Goal: Task Accomplishment & Management: Complete application form

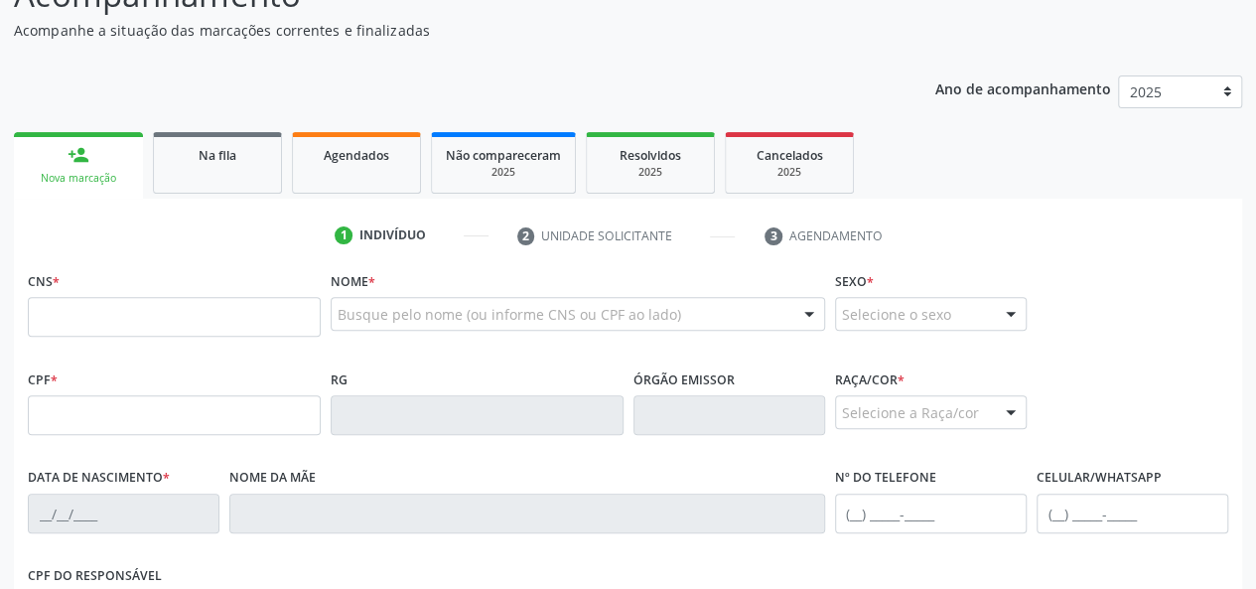
click at [251, 177] on link "Na fila" at bounding box center [217, 163] width 129 height 62
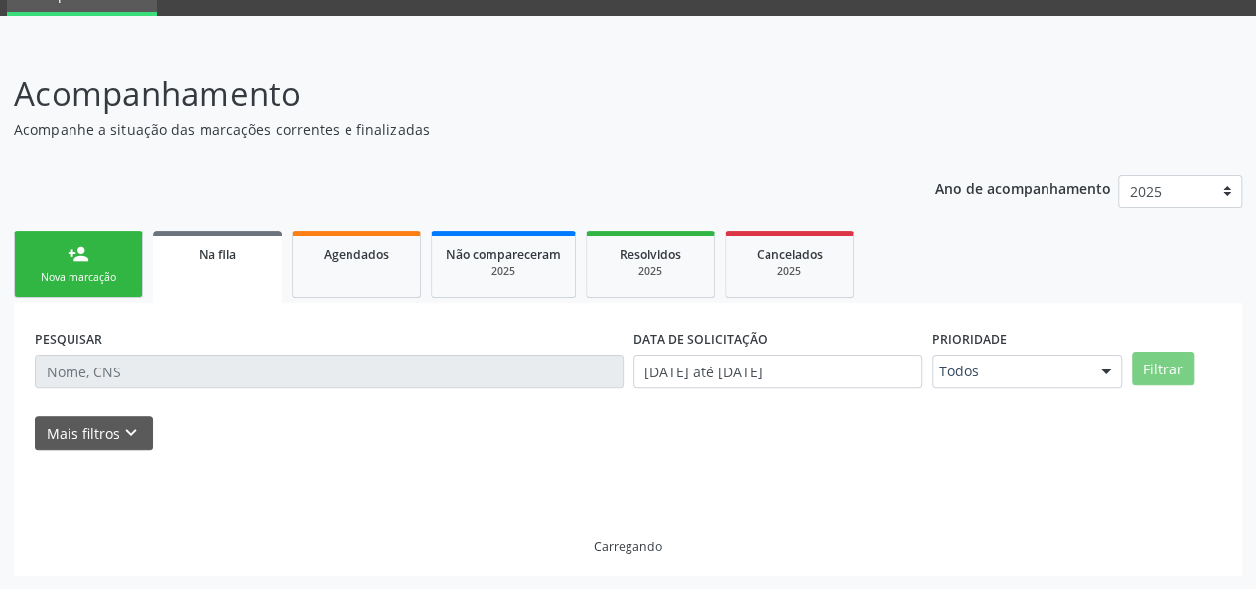
scroll to position [45, 0]
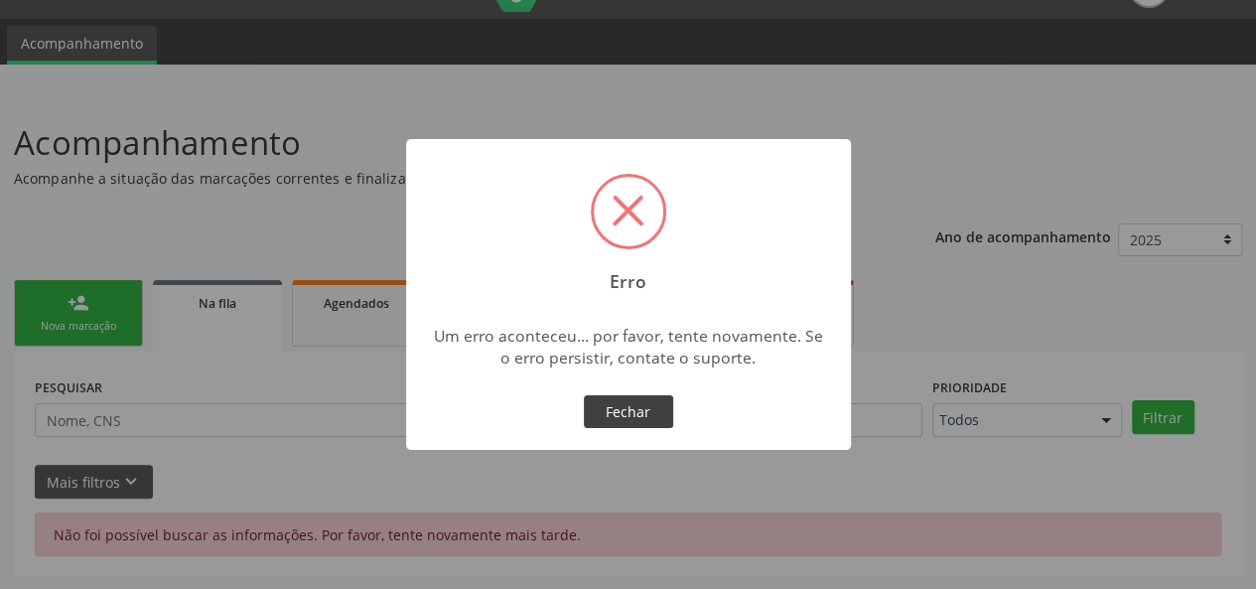
click at [618, 418] on button "Fechar" at bounding box center [628, 412] width 89 height 34
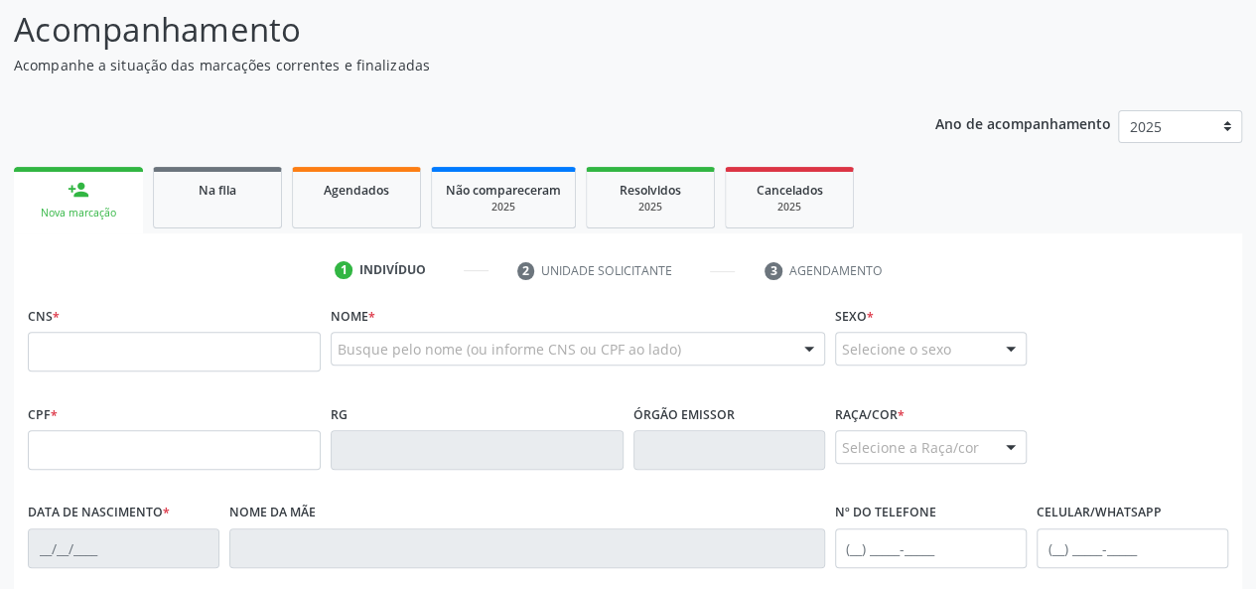
scroll to position [199, 0]
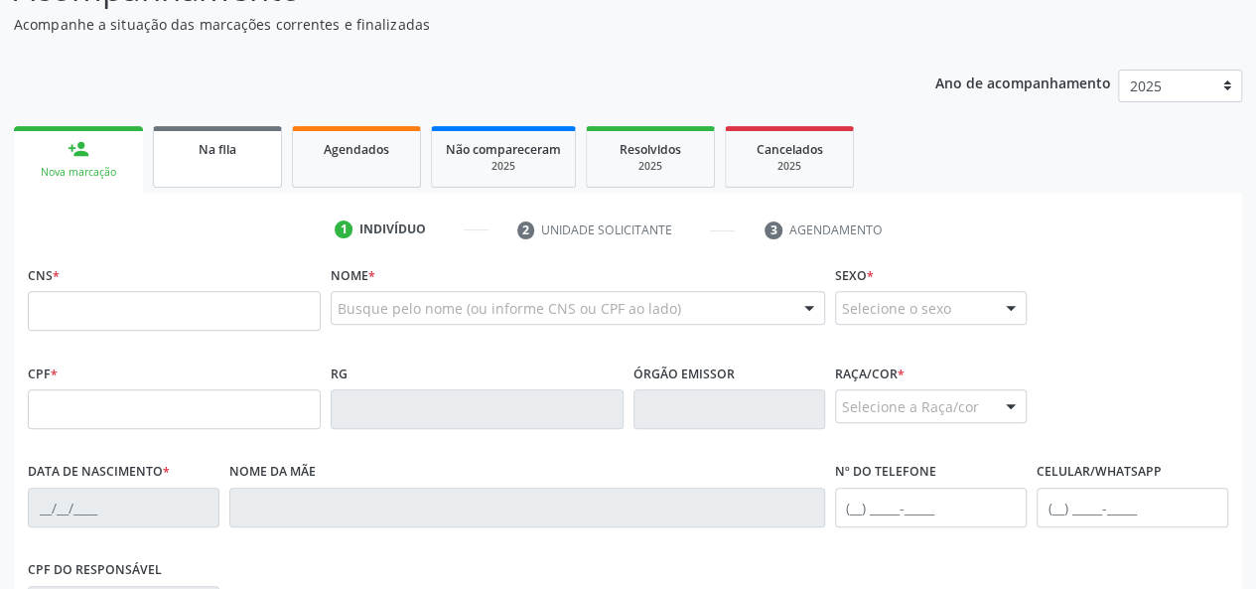
click at [206, 143] on span "Na fila" at bounding box center [218, 149] width 38 height 17
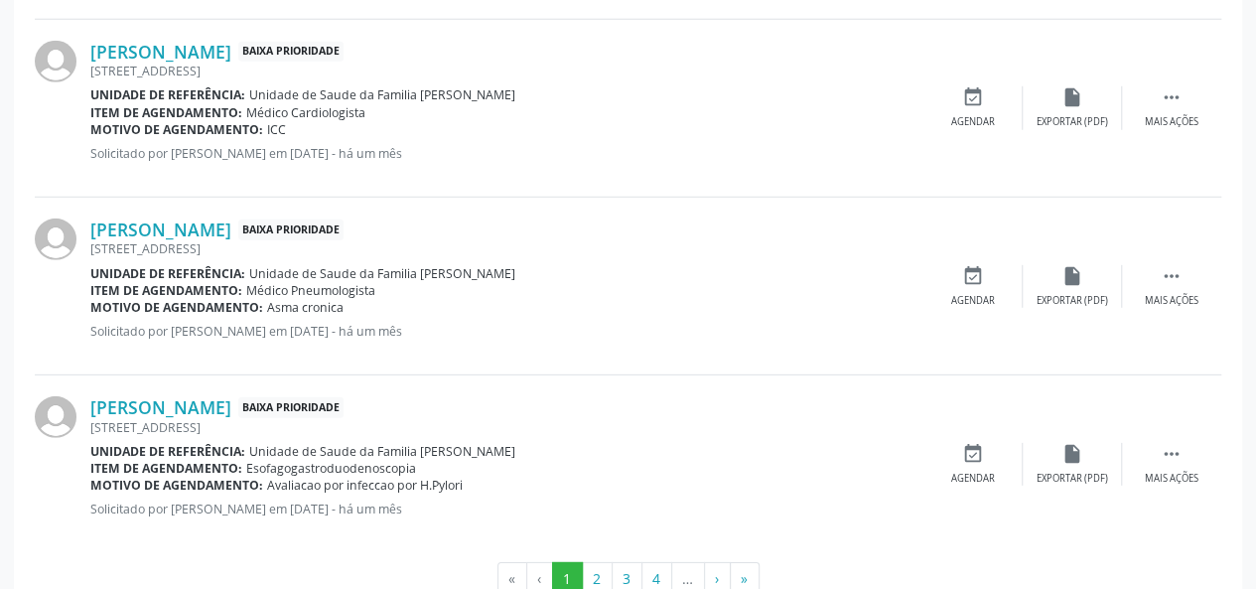
scroll to position [2801, 0]
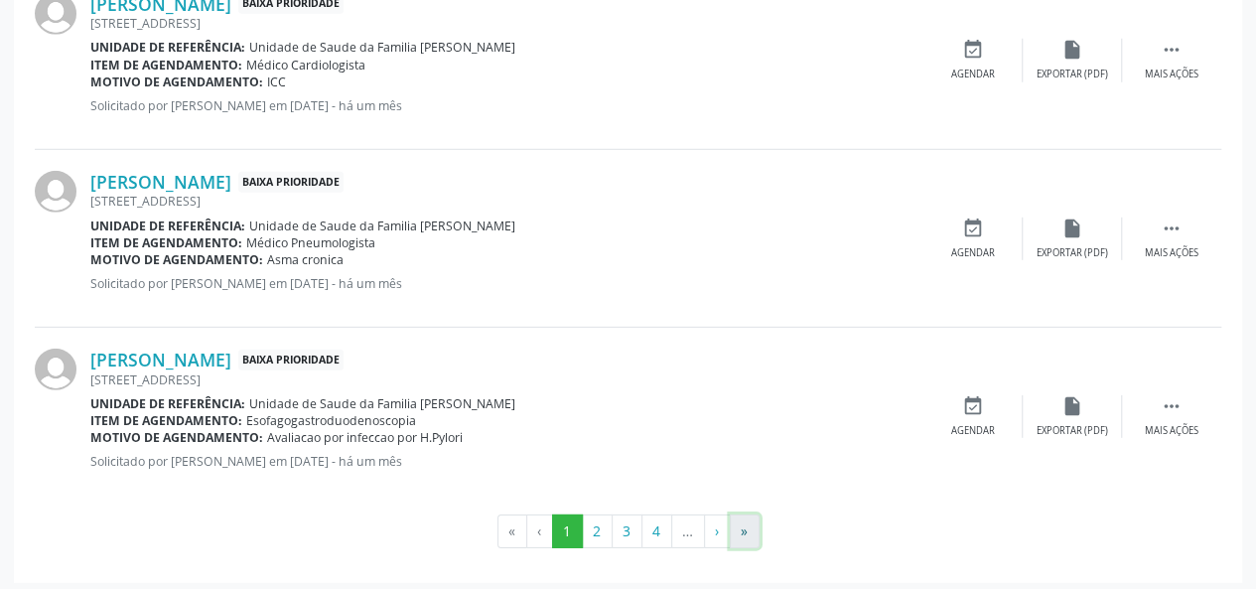
click at [737, 525] on button "»" at bounding box center [745, 531] width 30 height 34
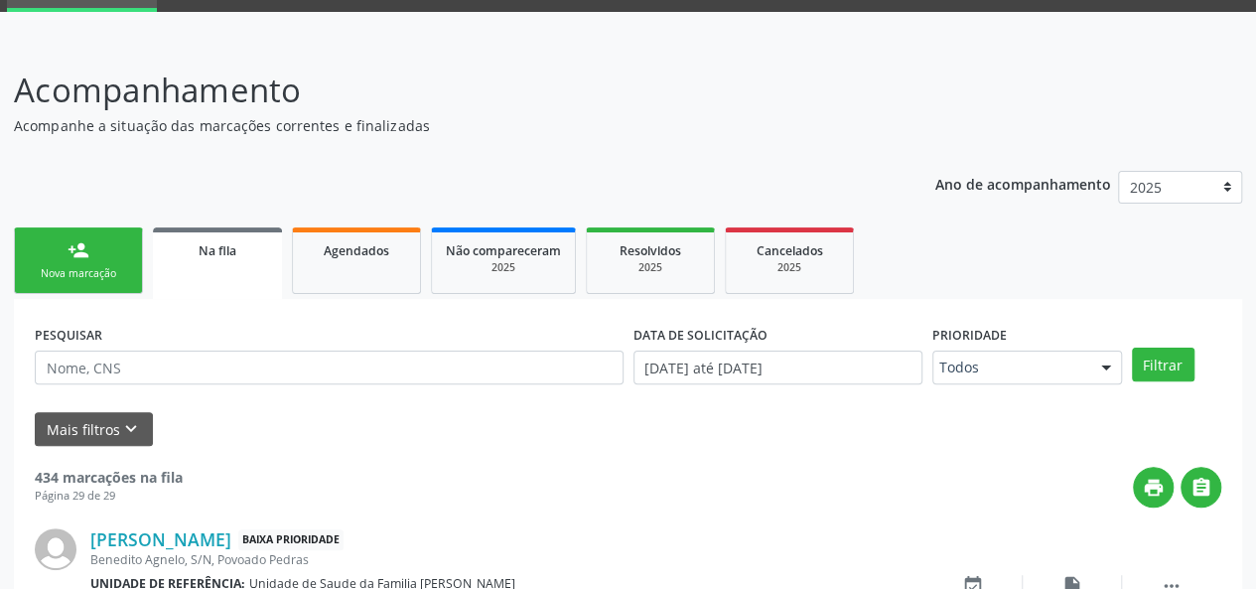
scroll to position [0, 0]
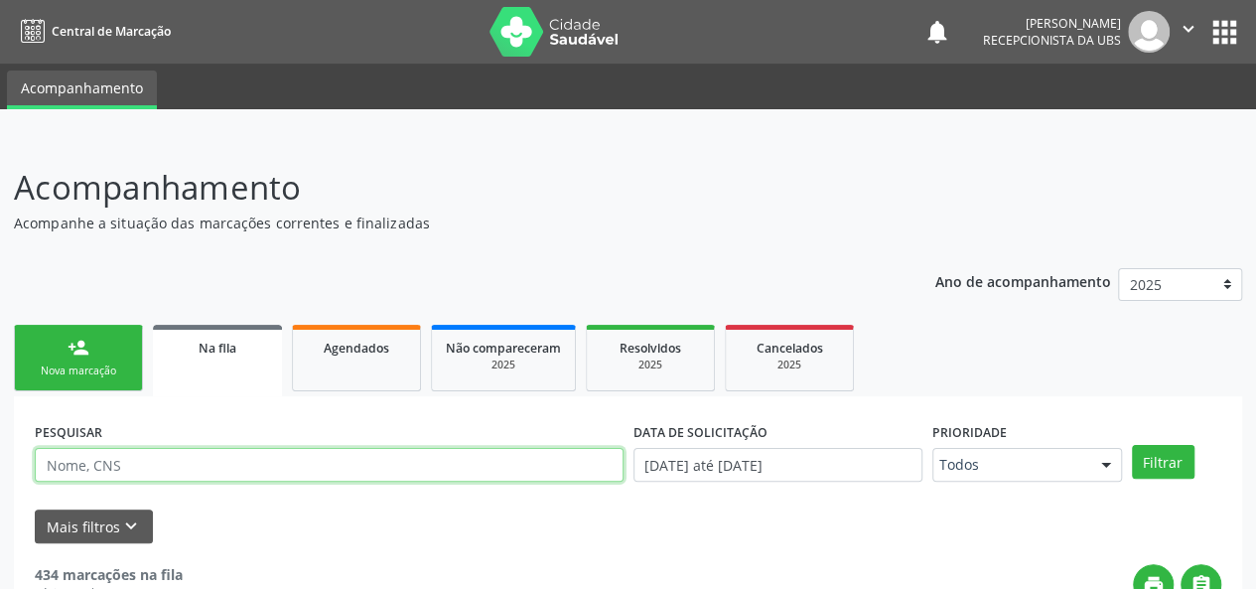
click at [147, 464] on input "text" at bounding box center [329, 465] width 589 height 34
type input "Ariane"
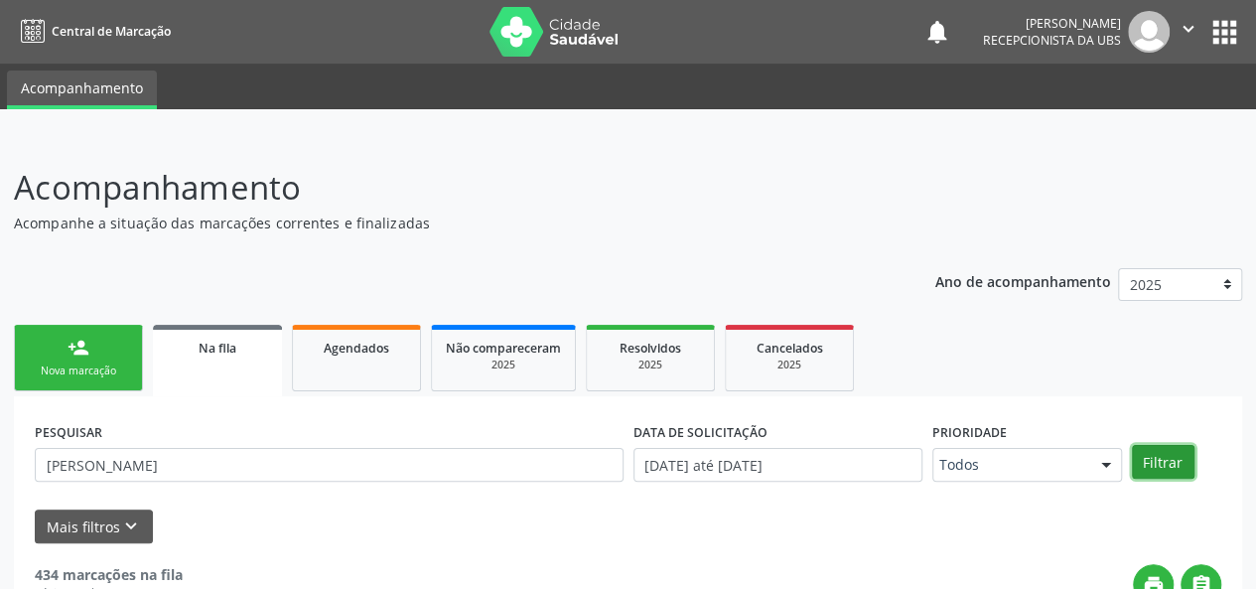
click at [1155, 459] on button "Filtrar" at bounding box center [1162, 462] width 63 height 34
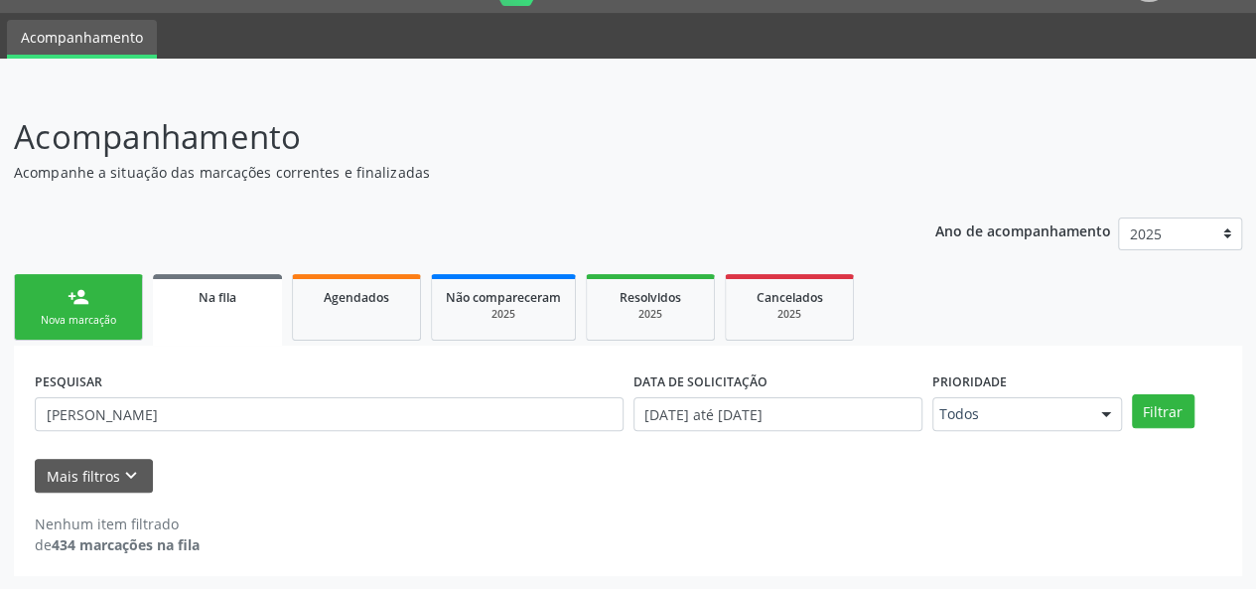
scroll to position [51, 0]
click at [341, 313] on link "Agendados" at bounding box center [356, 307] width 129 height 66
select select "7"
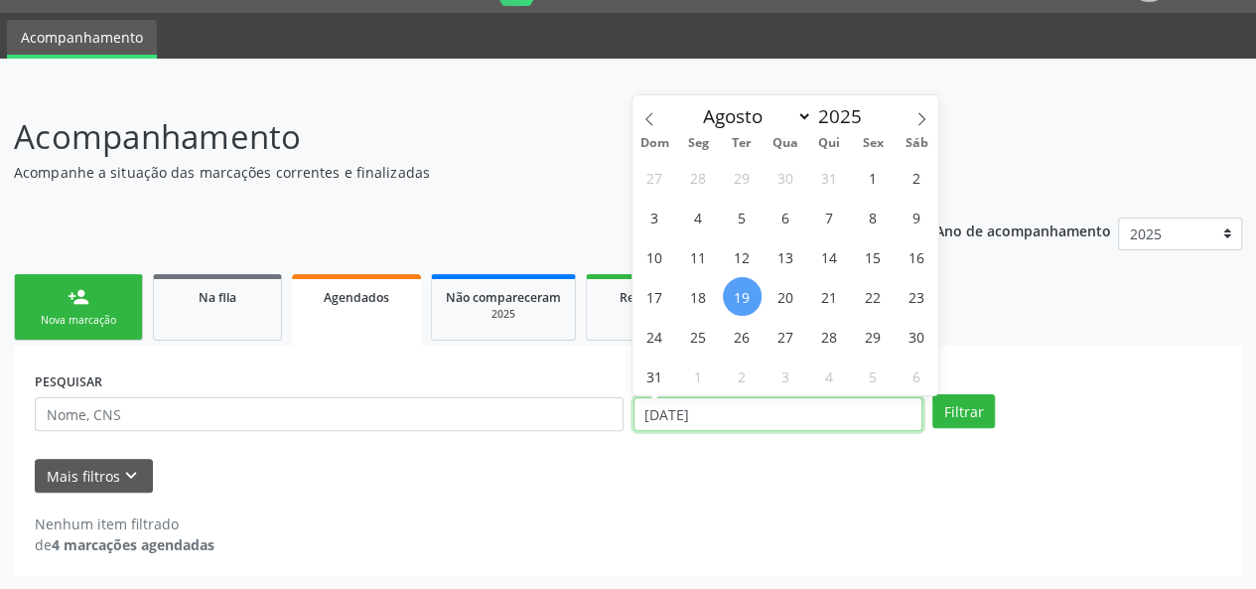
click at [693, 415] on input "[DATE]" at bounding box center [777, 414] width 289 height 34
click at [867, 178] on span "1" at bounding box center [873, 177] width 39 height 39
type input "01/08/2025"
click at [929, 113] on span at bounding box center [921, 112] width 34 height 34
select select "8"
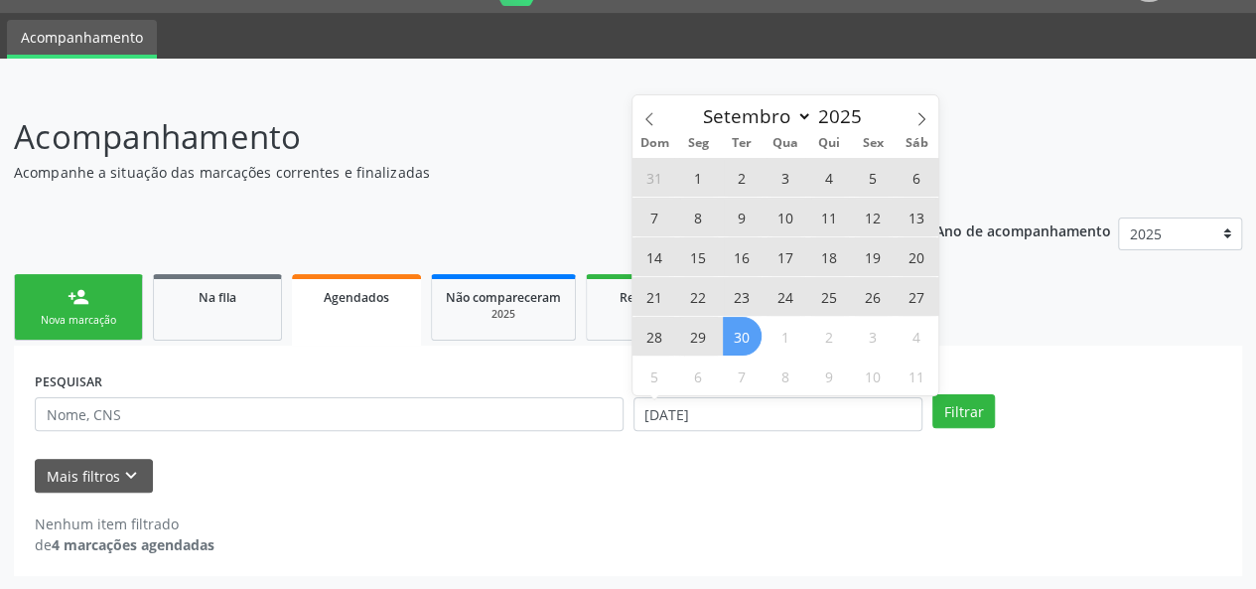
click at [741, 342] on span "30" at bounding box center [742, 336] width 39 height 39
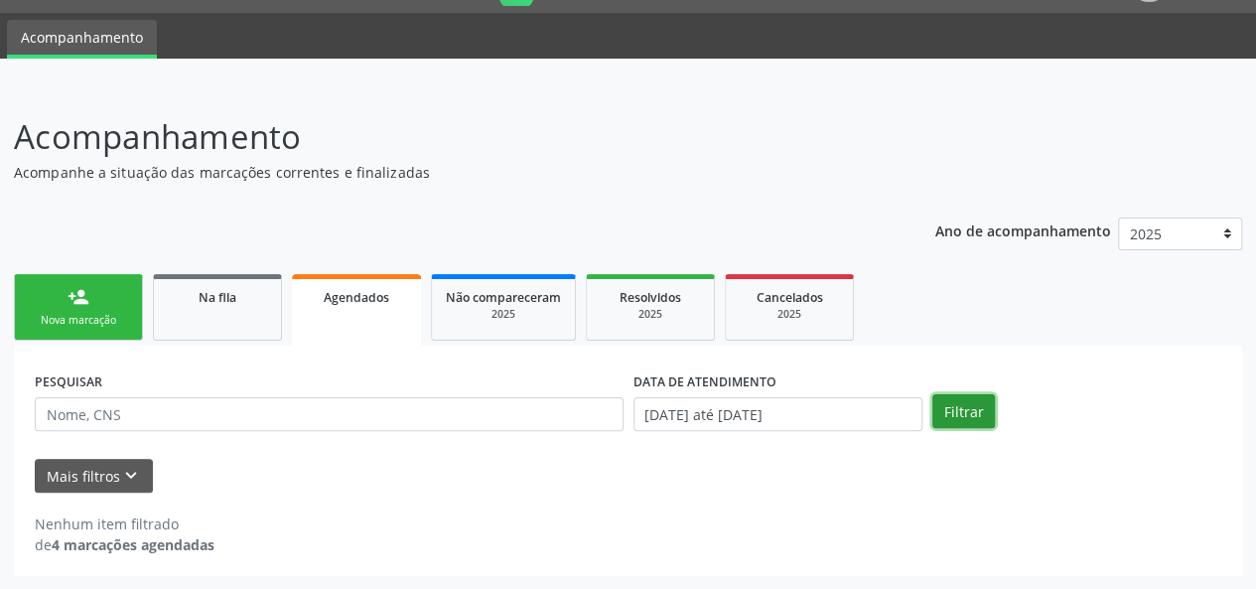
click at [958, 420] on button "Filtrar" at bounding box center [963, 411] width 63 height 34
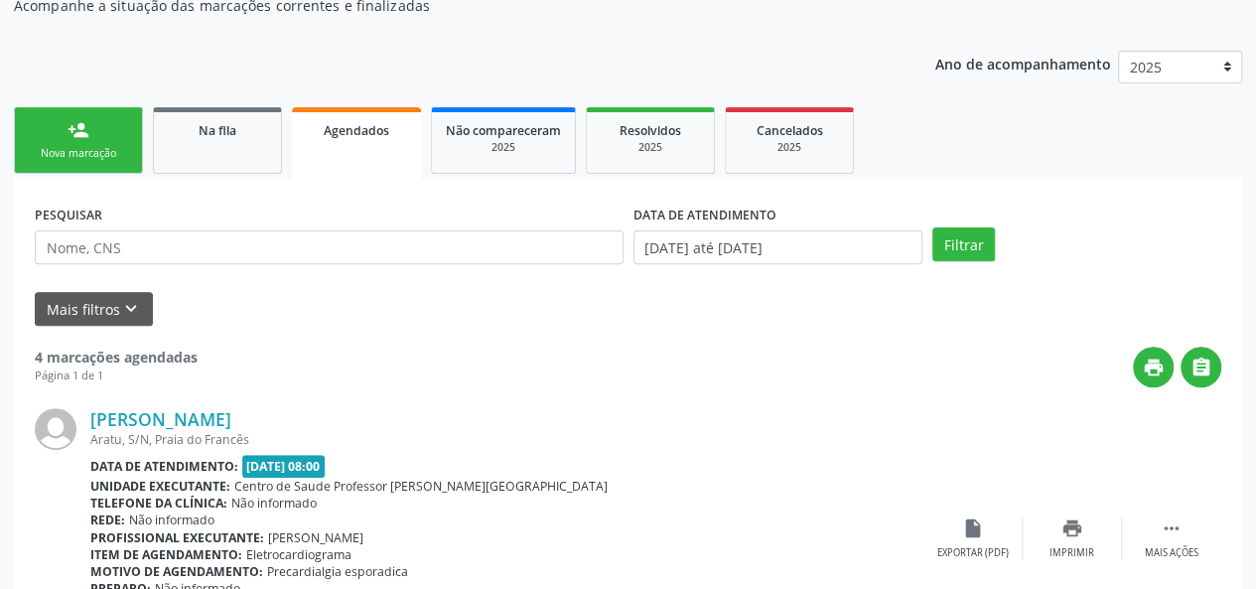
scroll to position [199, 0]
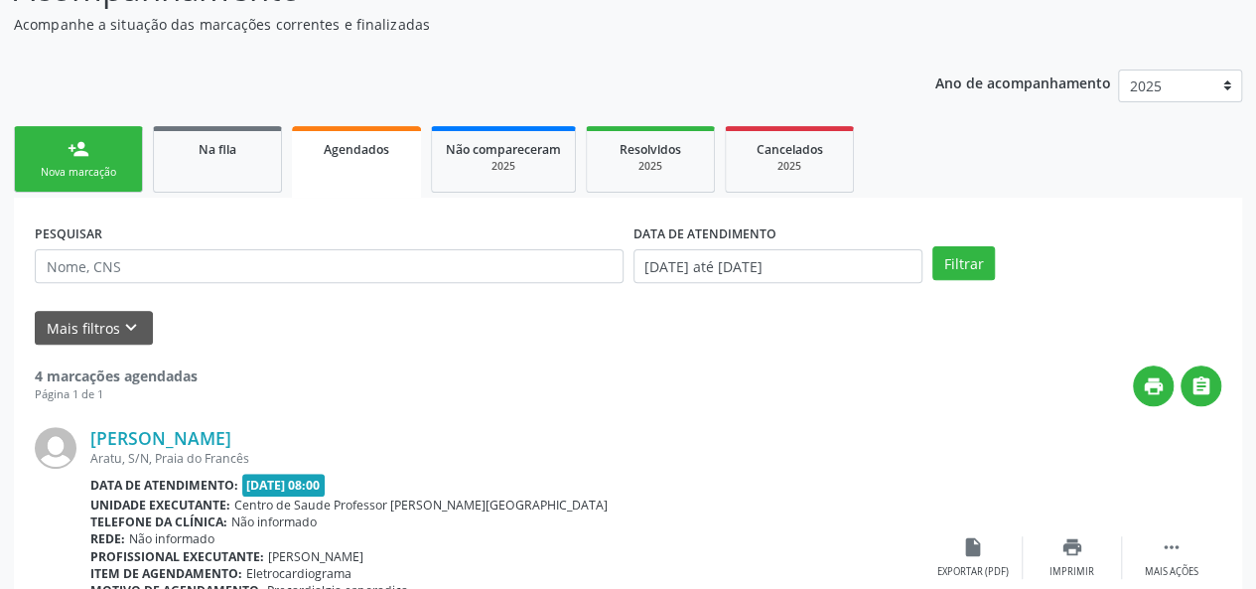
click at [40, 136] on link "person_add Nova marcação" at bounding box center [78, 159] width 129 height 66
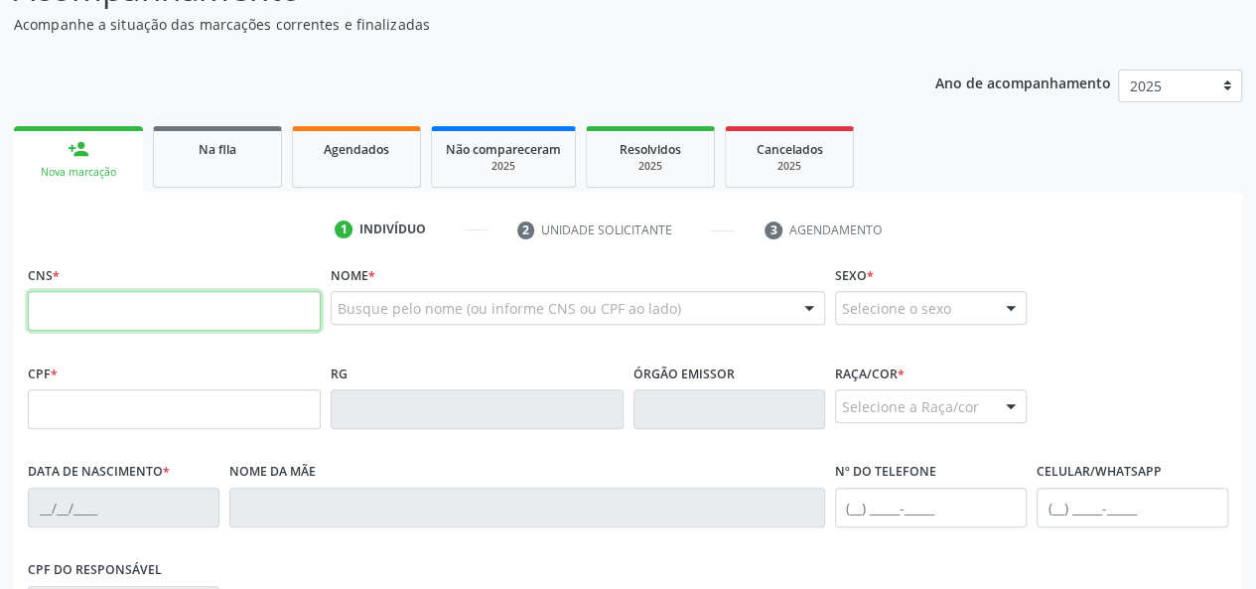
click at [142, 305] on input "text" at bounding box center [174, 311] width 293 height 40
paste input "706 7015 6896 8318"
type input "706 7015 6896 8318"
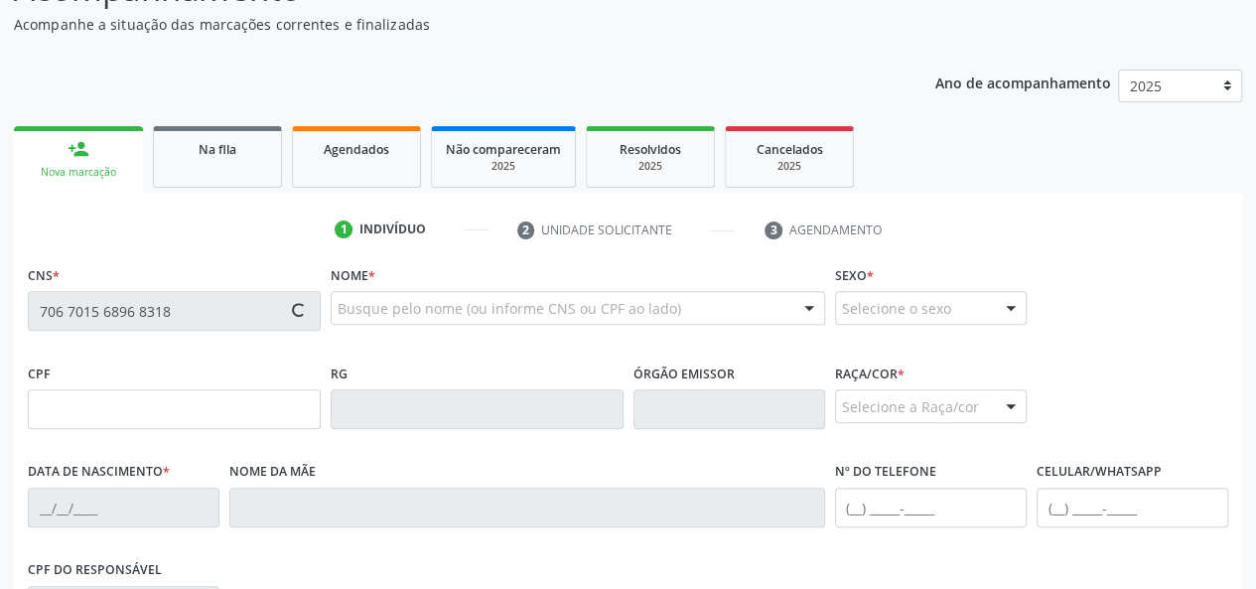
type input "137.855.294-65"
type input "25/09/1998"
type input "Ana LÚcia Rodrigues da Silva"
type input "(82) 99944-8225"
type input "S/N"
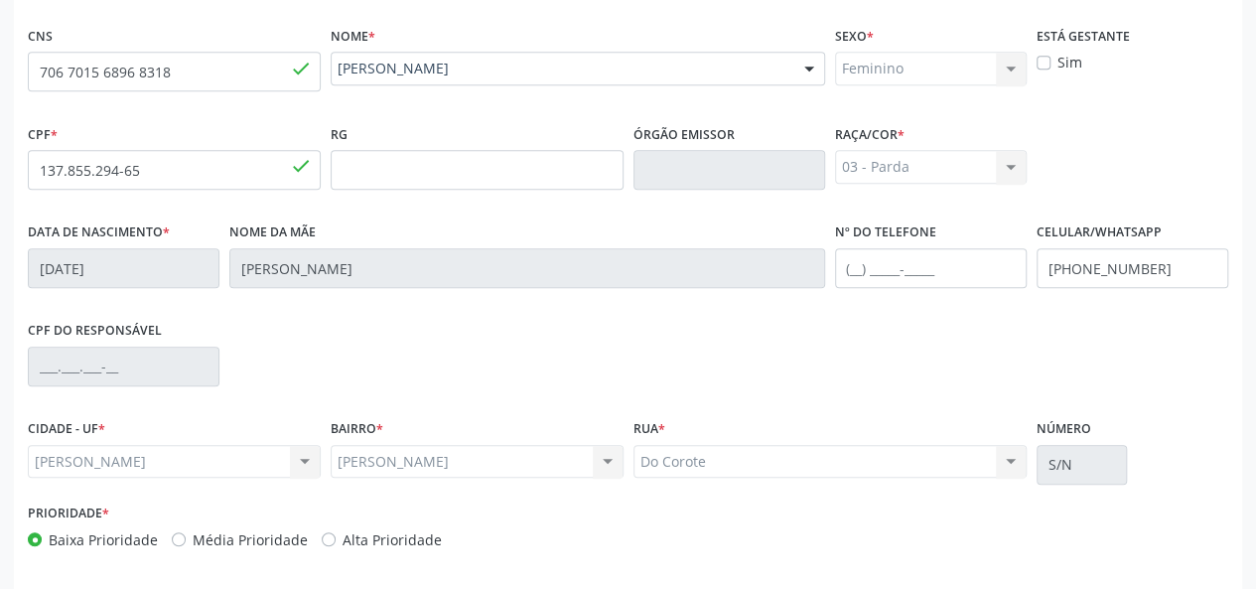
scroll to position [496, 0]
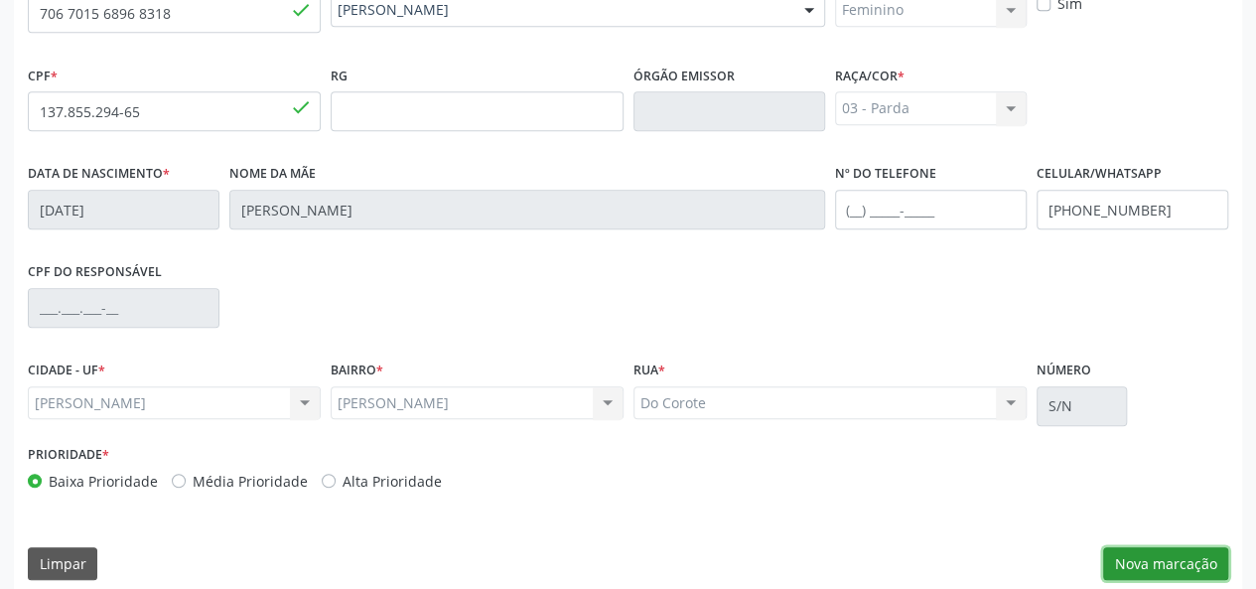
click at [1165, 564] on button "Nova marcação" at bounding box center [1165, 564] width 125 height 34
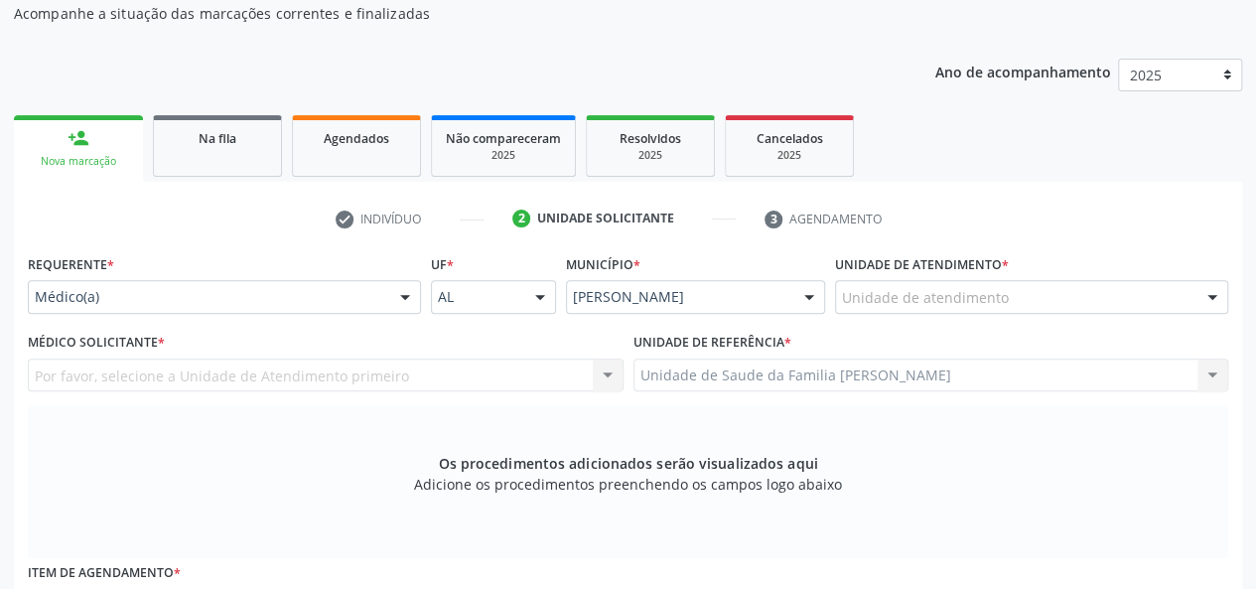
scroll to position [199, 0]
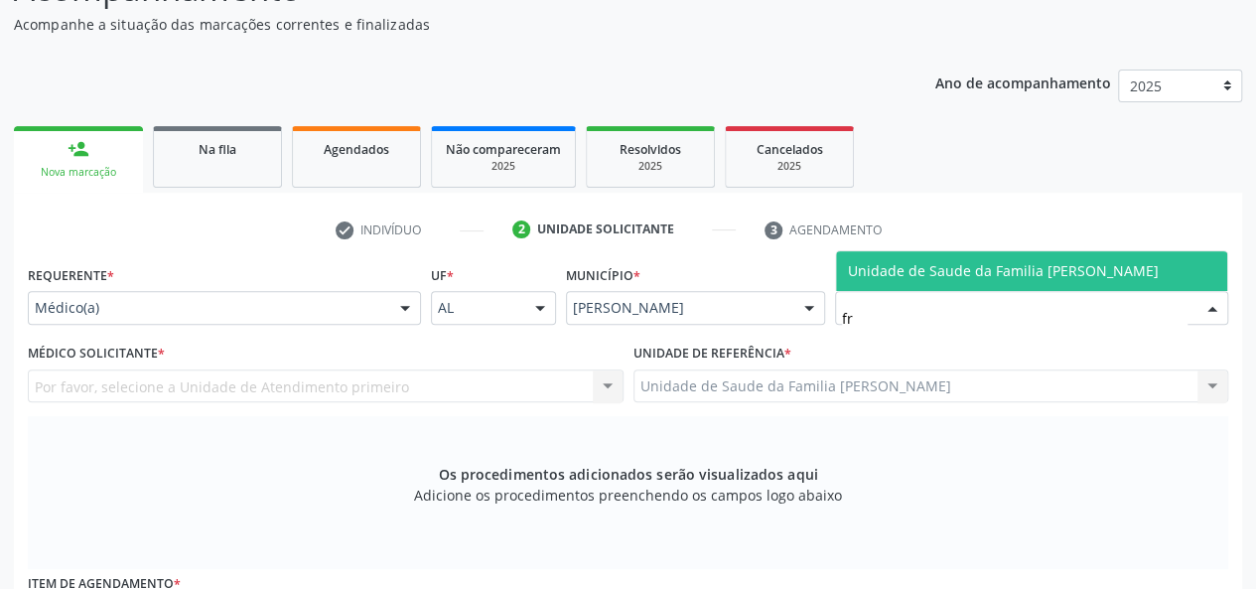
type input "fra"
click at [961, 281] on span "Unidade de Saude da Familia [PERSON_NAME]" at bounding box center [1031, 271] width 391 height 40
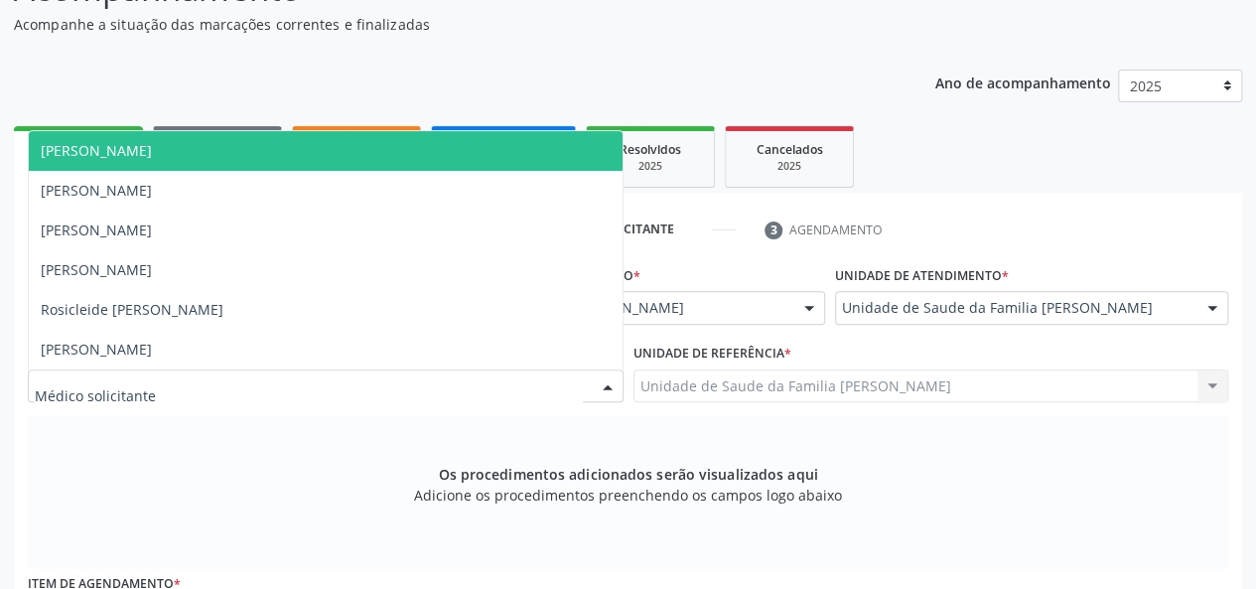
click at [113, 139] on span "[PERSON_NAME]" at bounding box center [326, 151] width 594 height 40
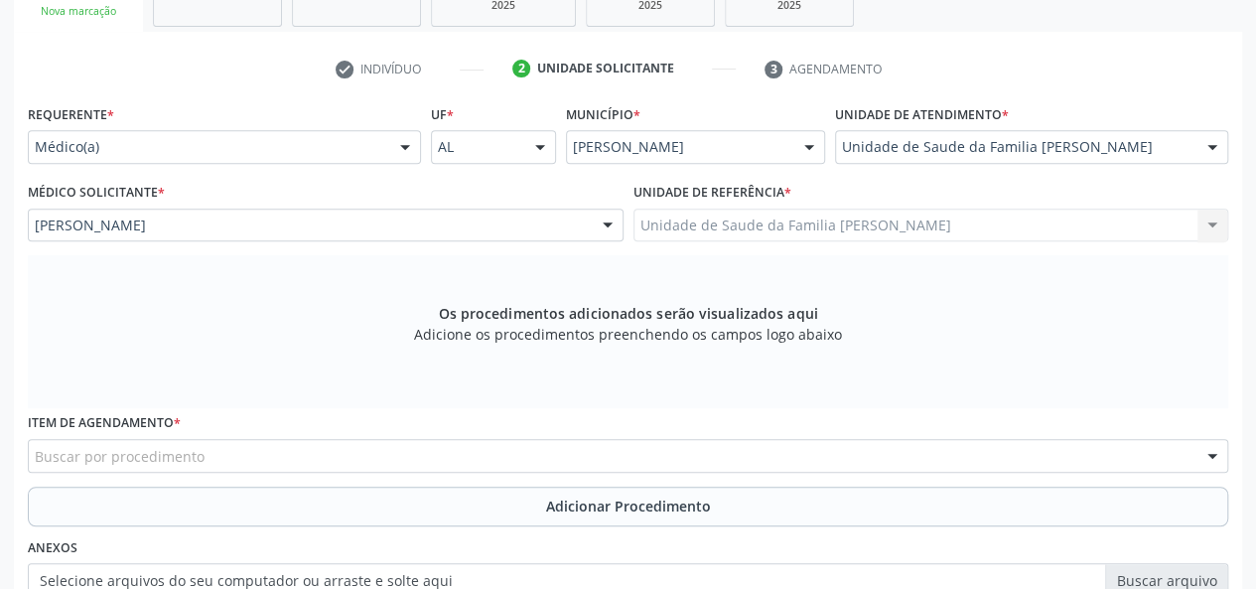
scroll to position [496, 0]
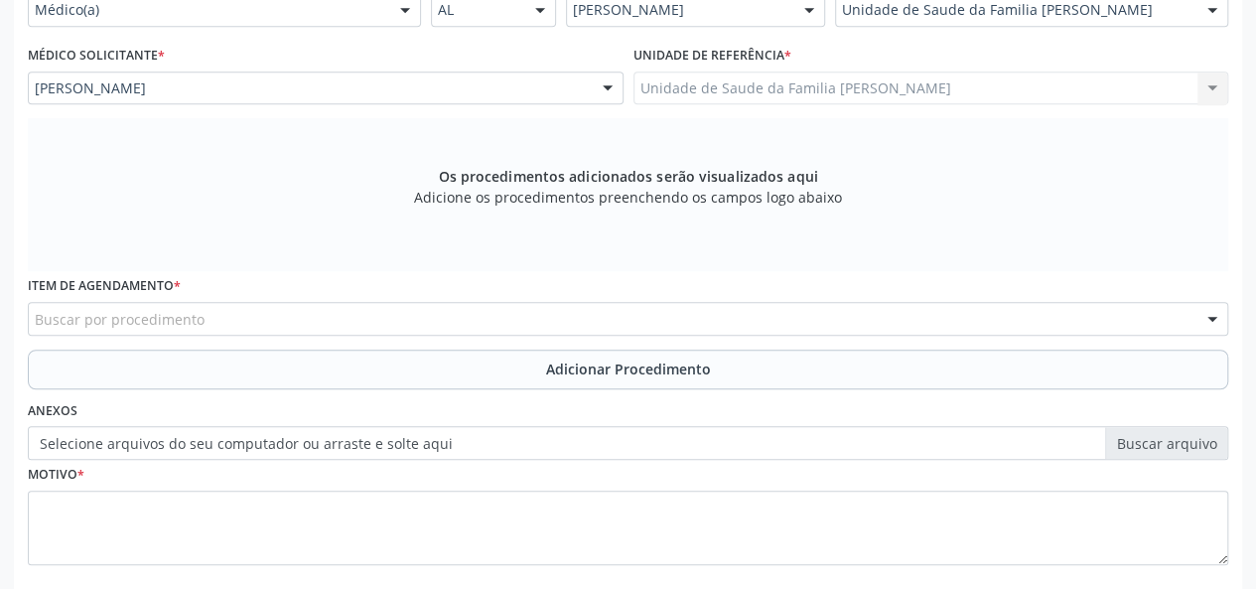
click at [265, 317] on div "Buscar por procedimento" at bounding box center [628, 319] width 1200 height 34
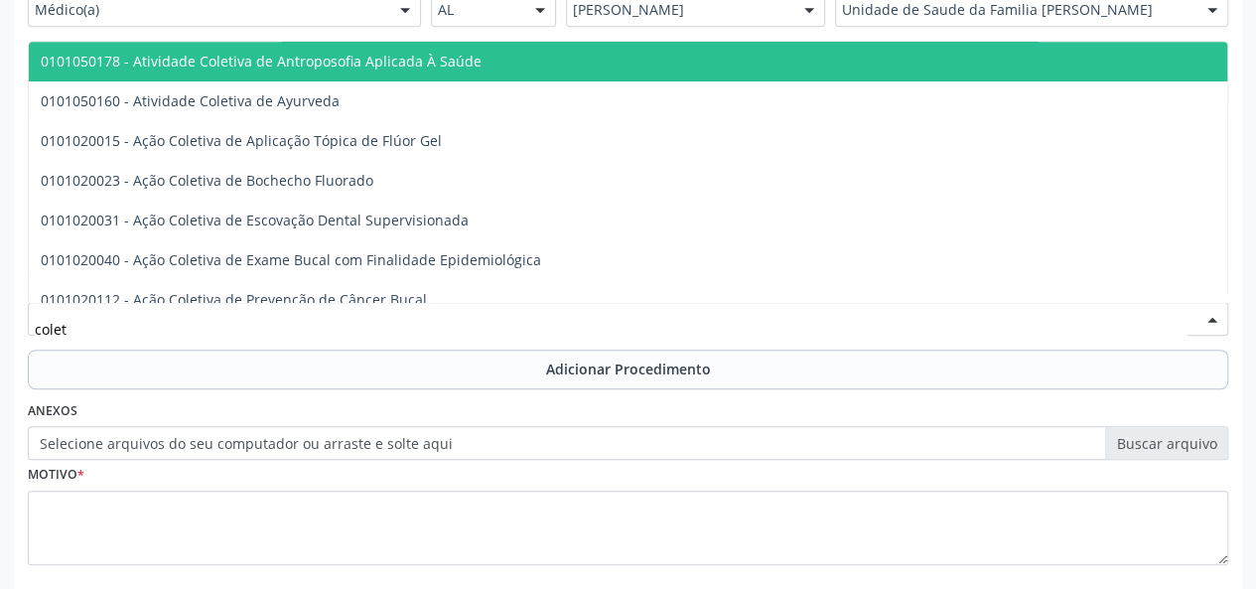
type input "coleta"
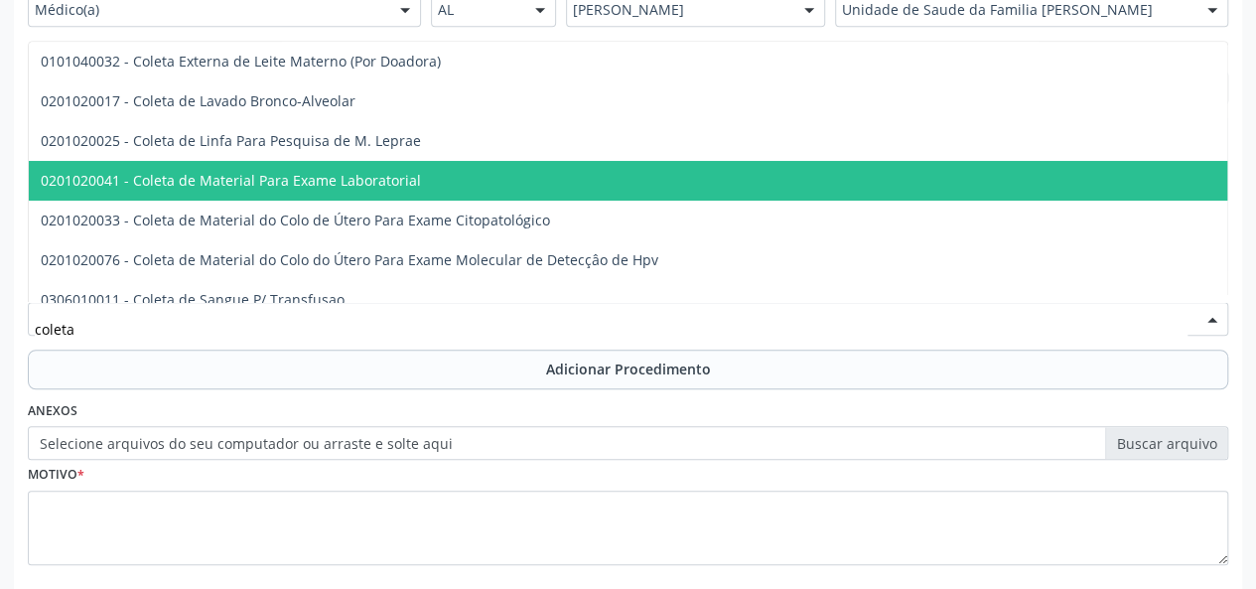
click at [306, 193] on span "0201020041 - Coleta de Material Para Exame Laboratorial" at bounding box center [744, 181] width 1431 height 40
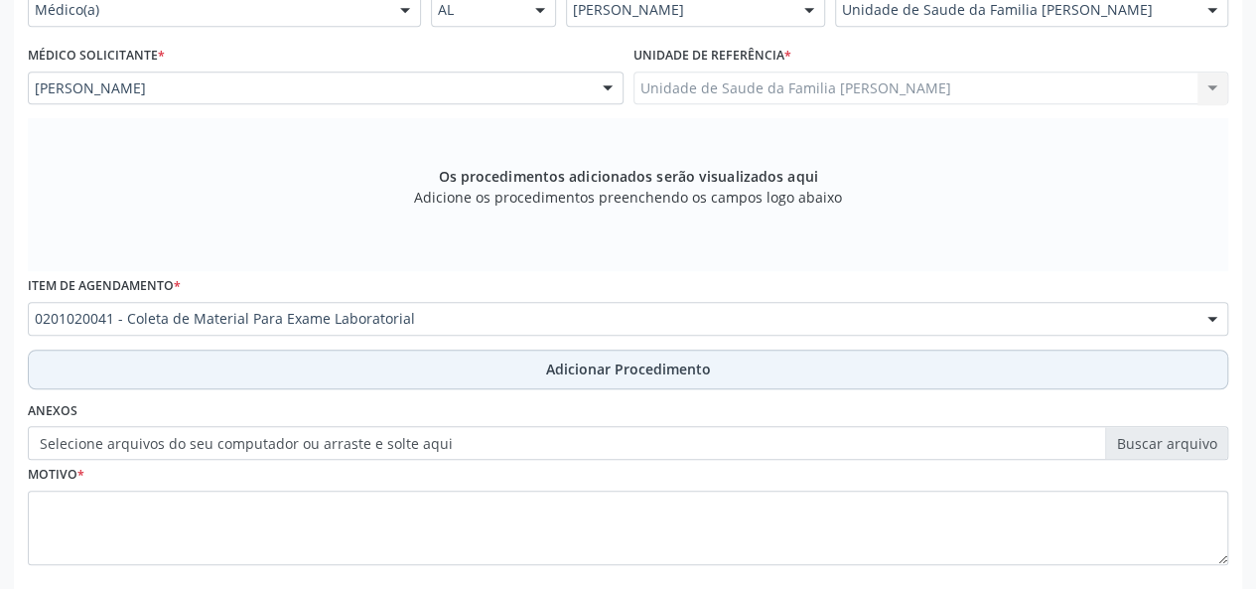
click at [567, 370] on span "Adicionar Procedimento" at bounding box center [628, 368] width 165 height 21
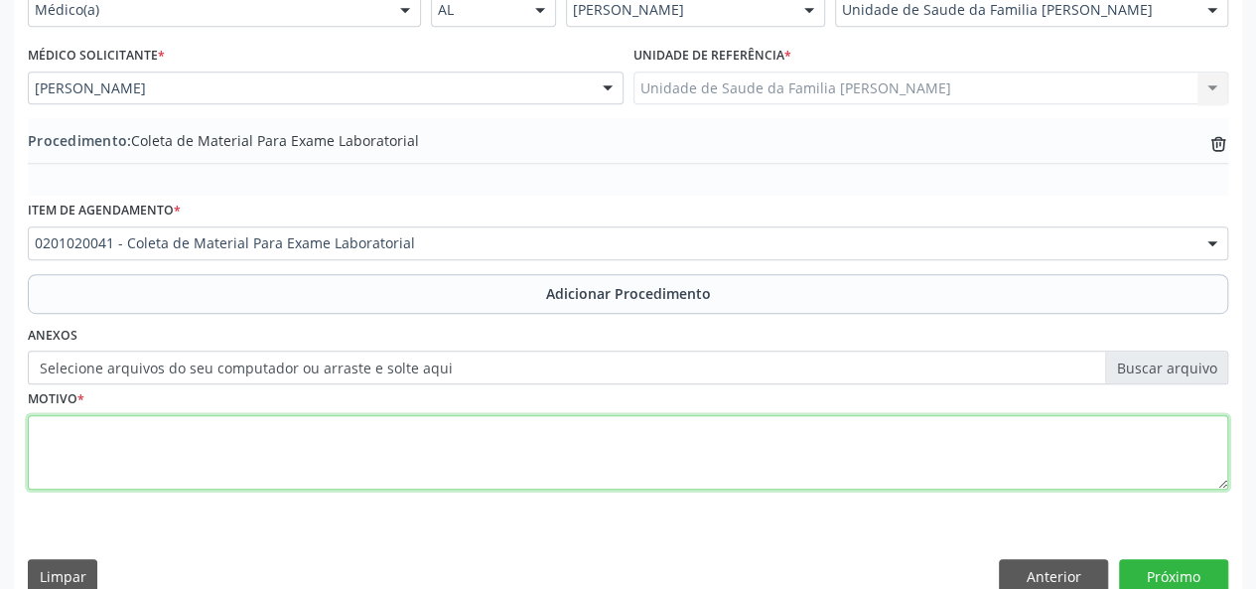
click at [60, 456] on textarea at bounding box center [628, 452] width 1200 height 75
type textarea "Avaliacao"
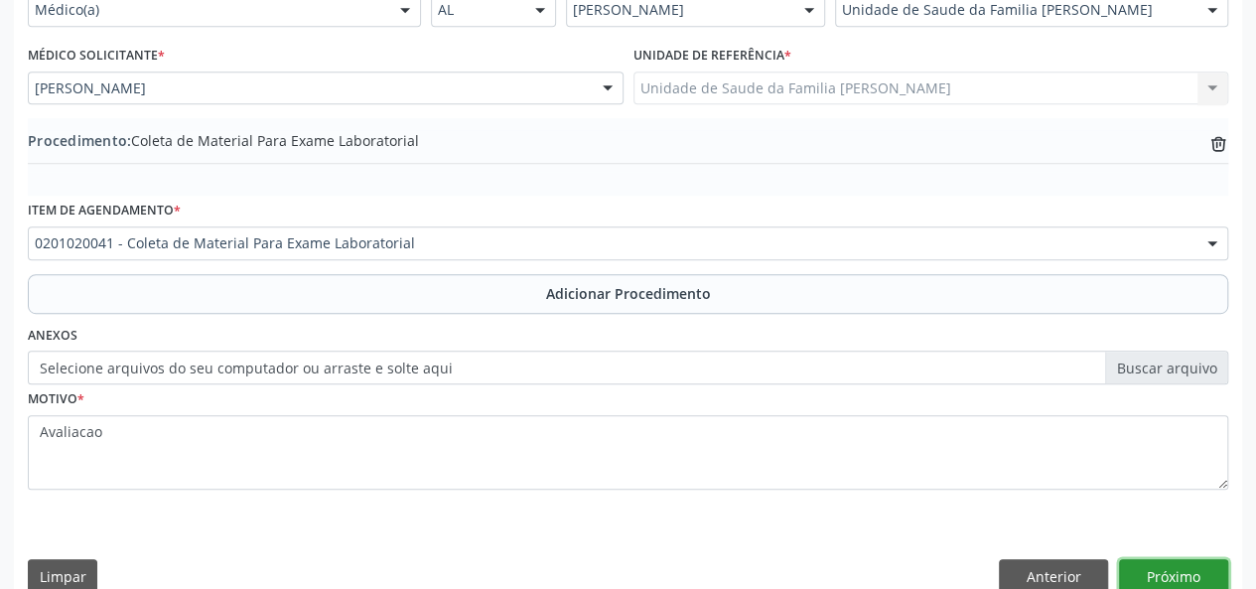
click at [1206, 577] on button "Próximo" at bounding box center [1173, 576] width 109 height 34
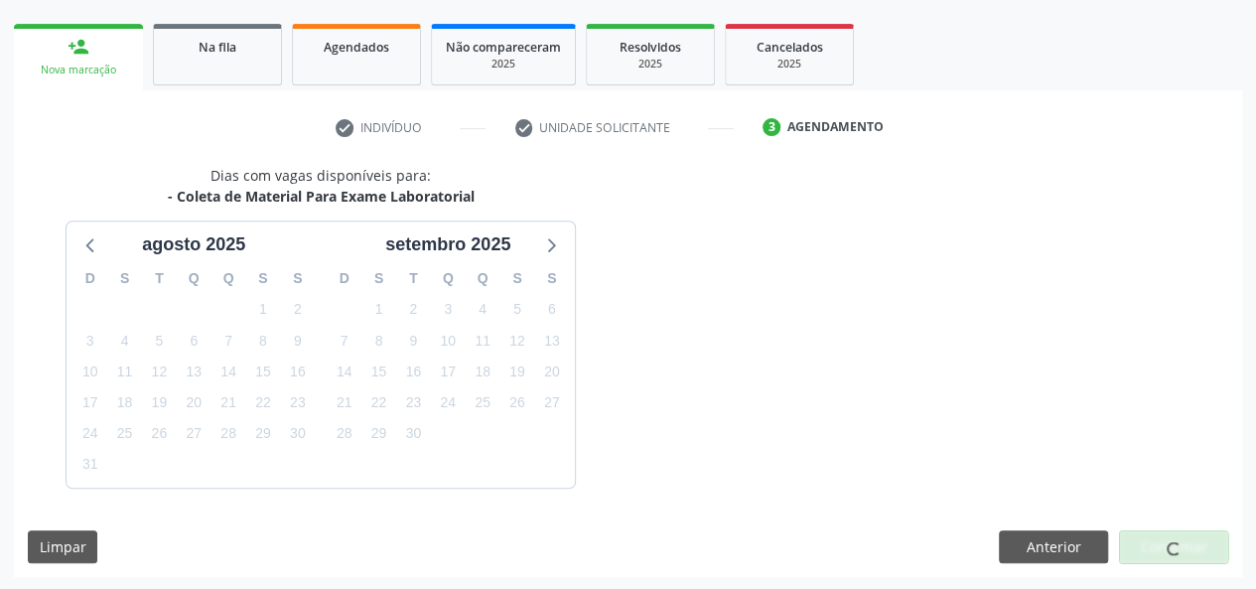
scroll to position [359, 0]
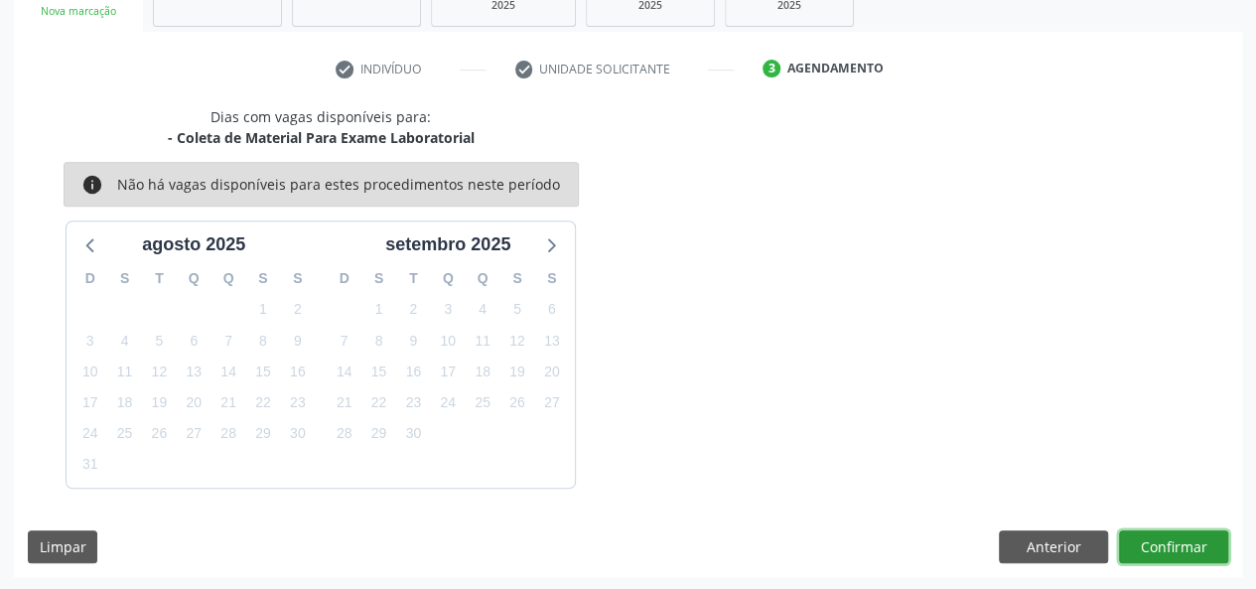
click at [1194, 543] on button "Confirmar" at bounding box center [1173, 547] width 109 height 34
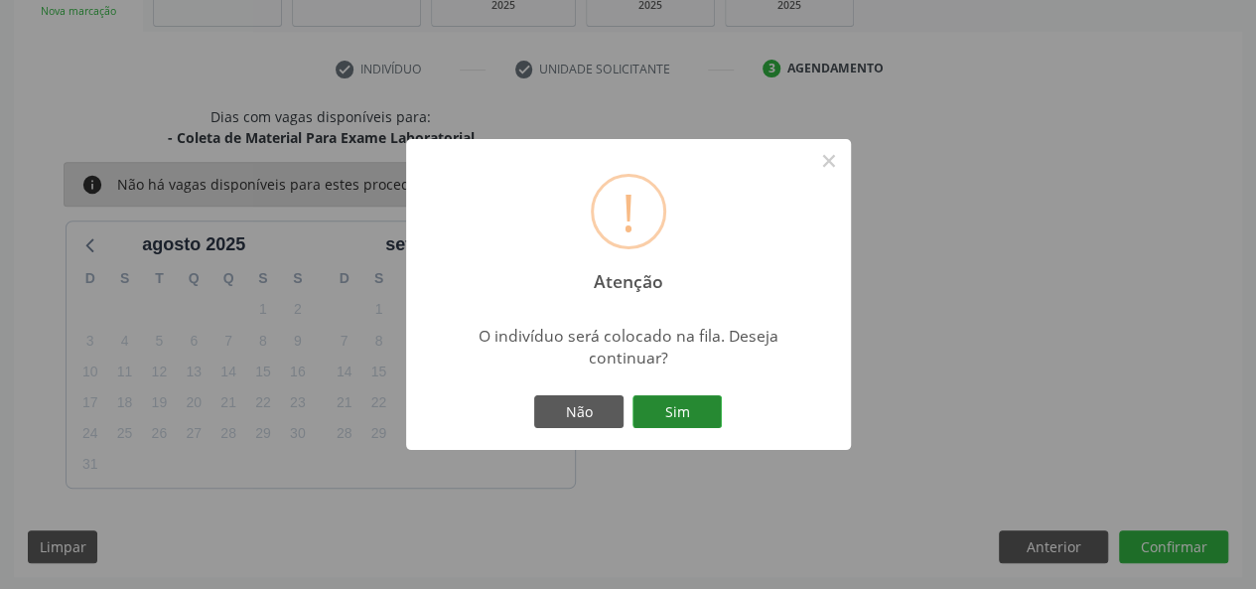
click at [673, 419] on button "Sim" at bounding box center [676, 412] width 89 height 34
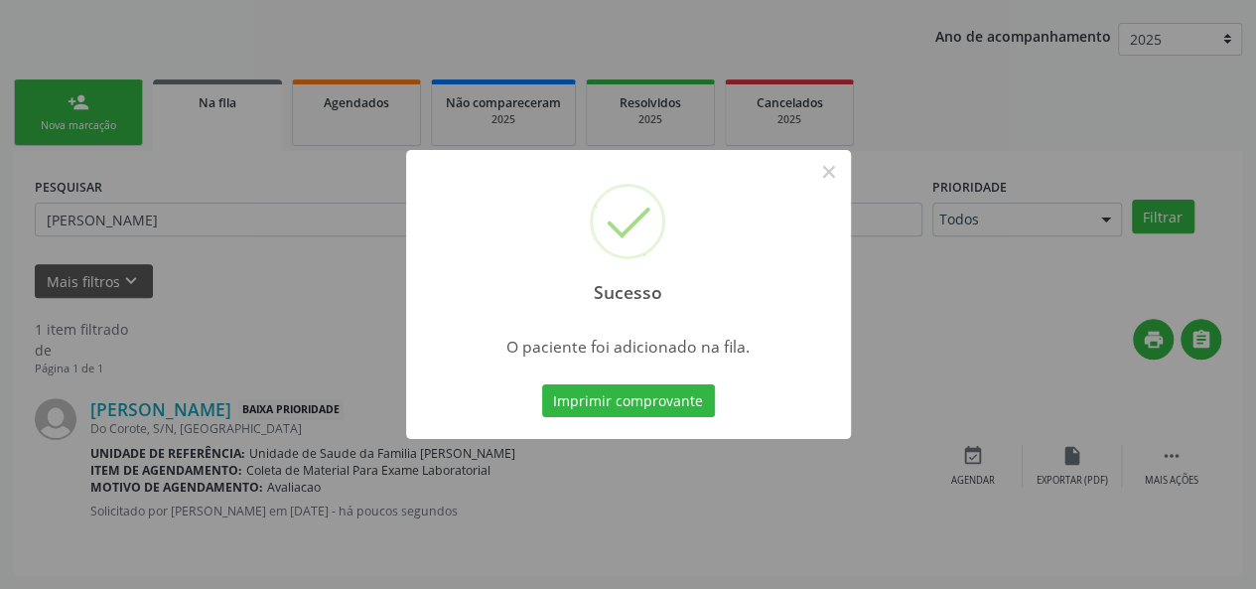
scroll to position [93, 0]
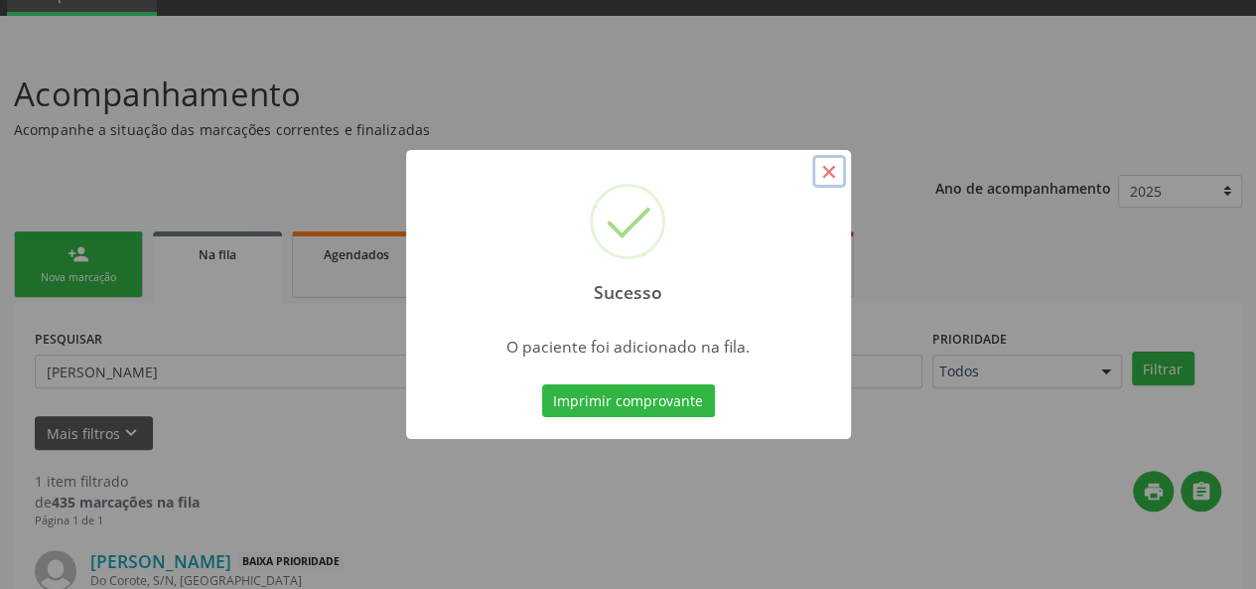
click at [824, 164] on button "×" at bounding box center [829, 172] width 34 height 34
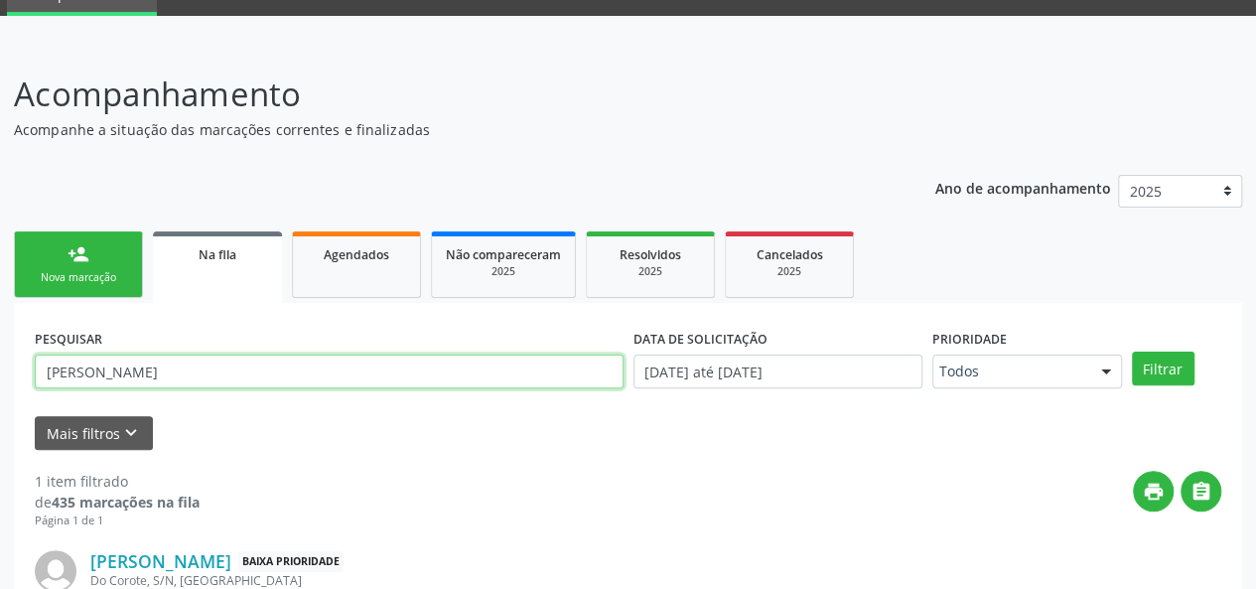
drag, startPoint x: 107, startPoint y: 364, endPoint x: 29, endPoint y: 376, distance: 79.3
click at [29, 376] on div "PESQUISAR Ariane DATA DE SOLICITAÇÃO 01/01/2025 até 19/08/2025 Prioridade Todos…" at bounding box center [628, 515] width 1228 height 424
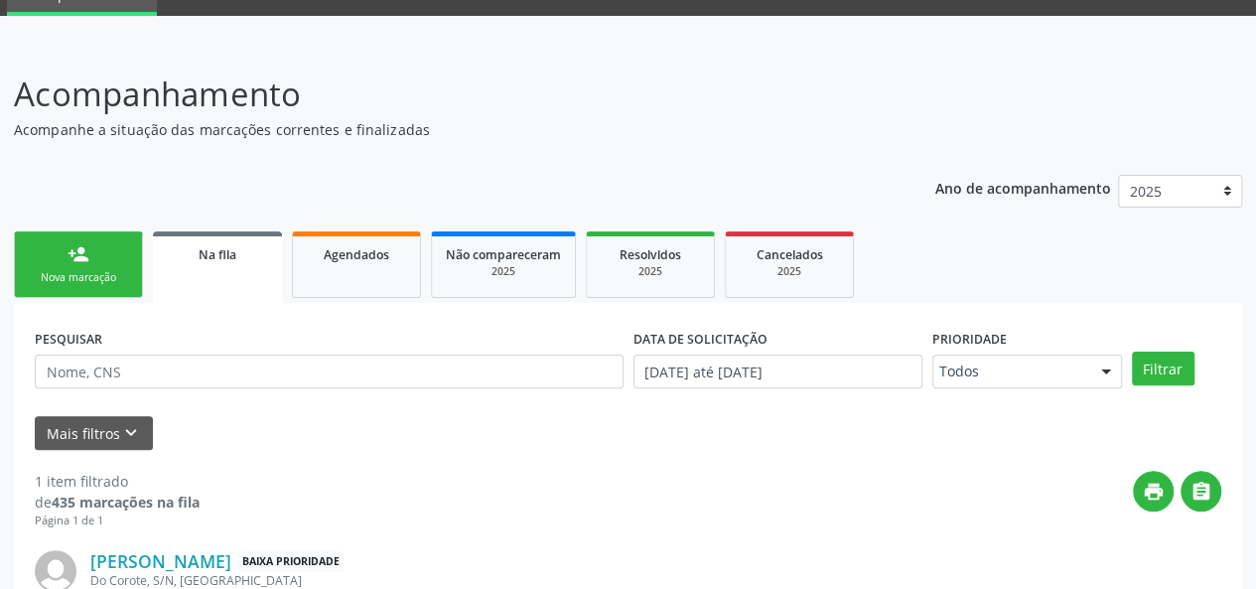
click at [105, 271] on div "Nova marcação" at bounding box center [78, 277] width 99 height 15
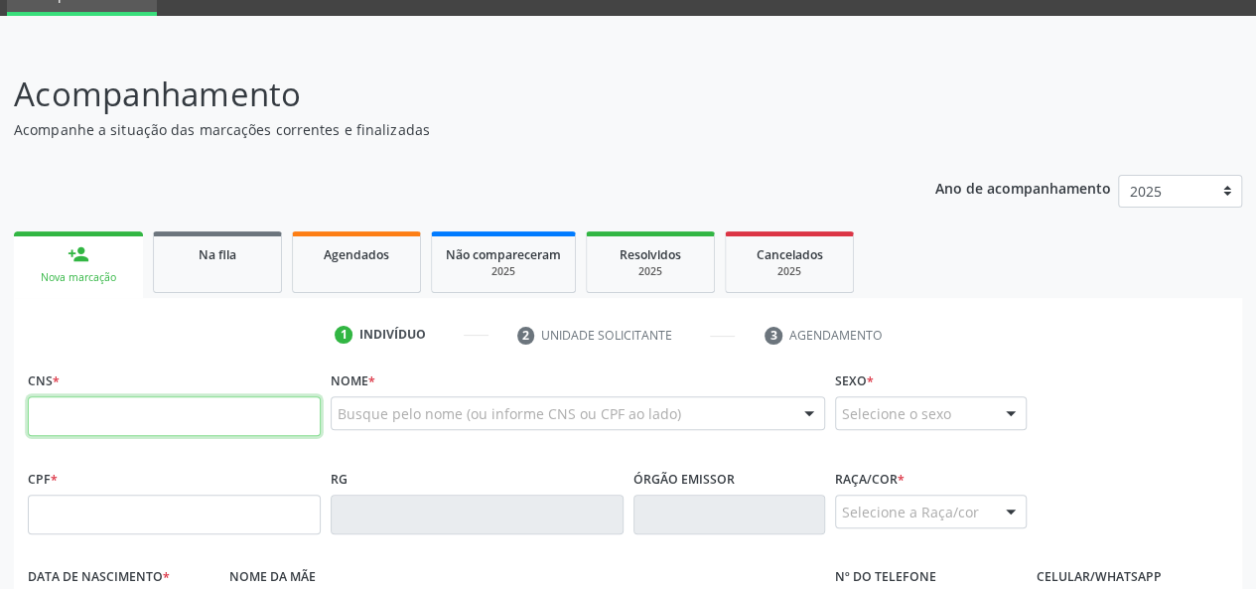
paste input "703 5070 6802 6030"
type input "703 5070 6802 6030"
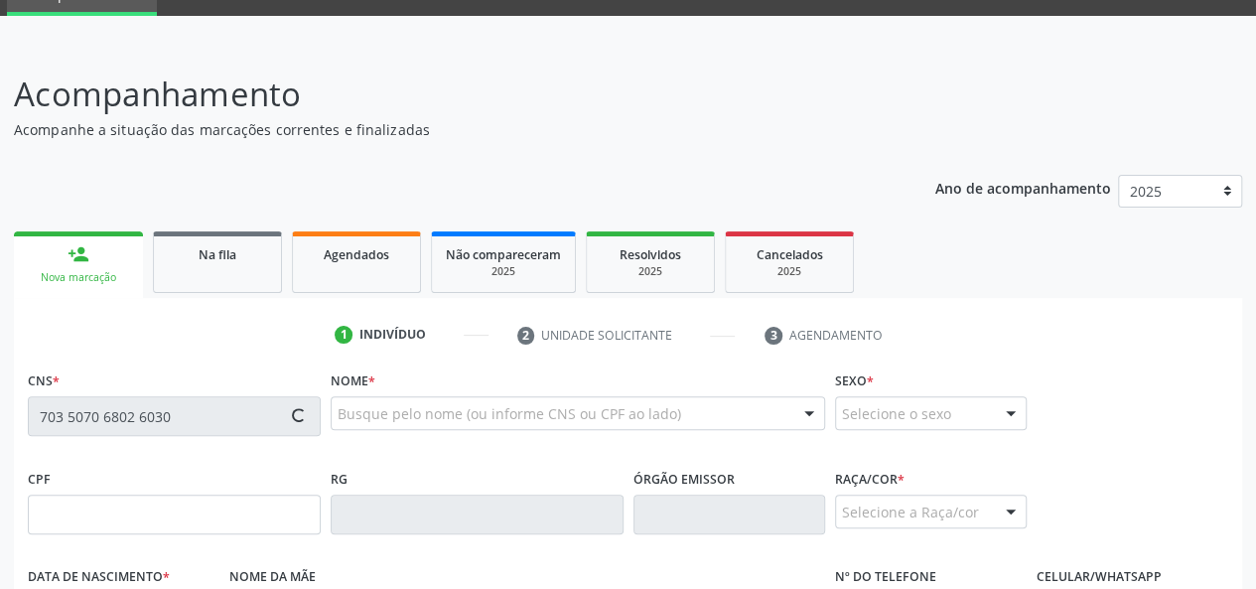
type input "078.303.537-35"
type input "15/10/1979"
type input "Marinalva Gonçalo Ferreira"
type input "(82) 99366-7095"
type input "013"
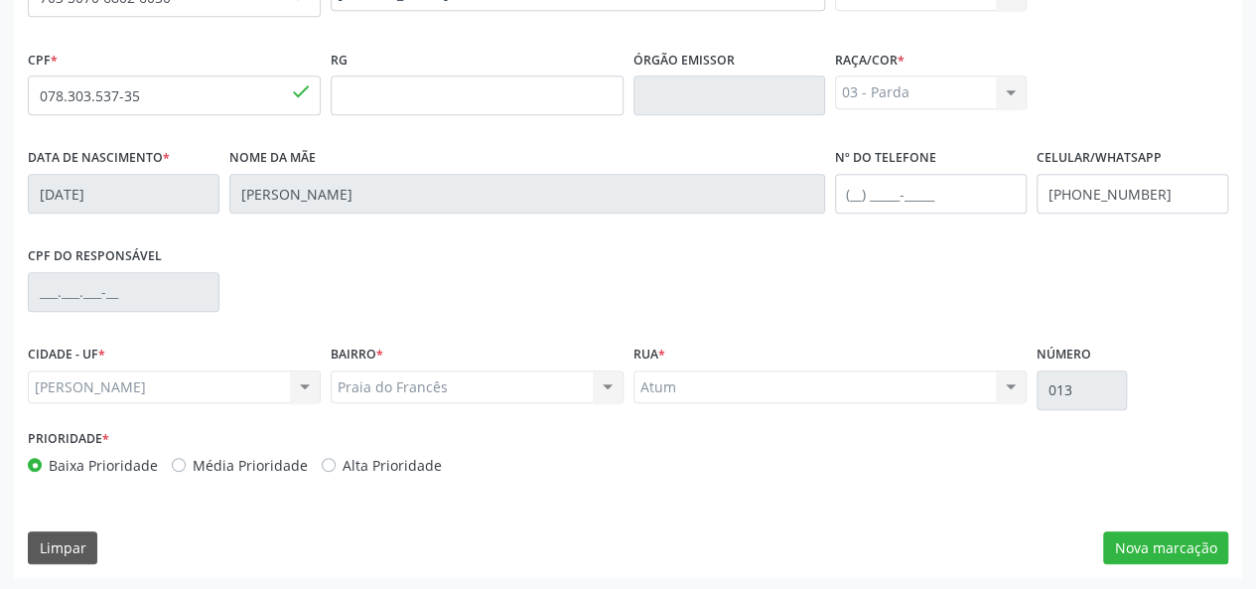
scroll to position [514, 0]
click at [1147, 535] on button "Nova marcação" at bounding box center [1165, 546] width 125 height 34
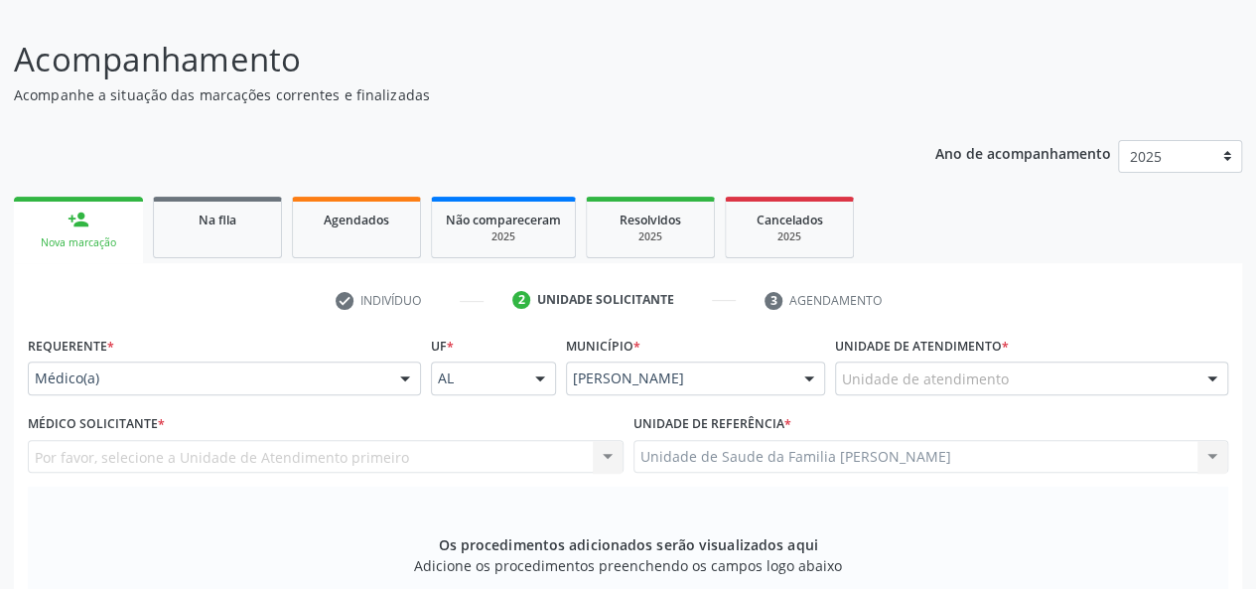
scroll to position [117, 0]
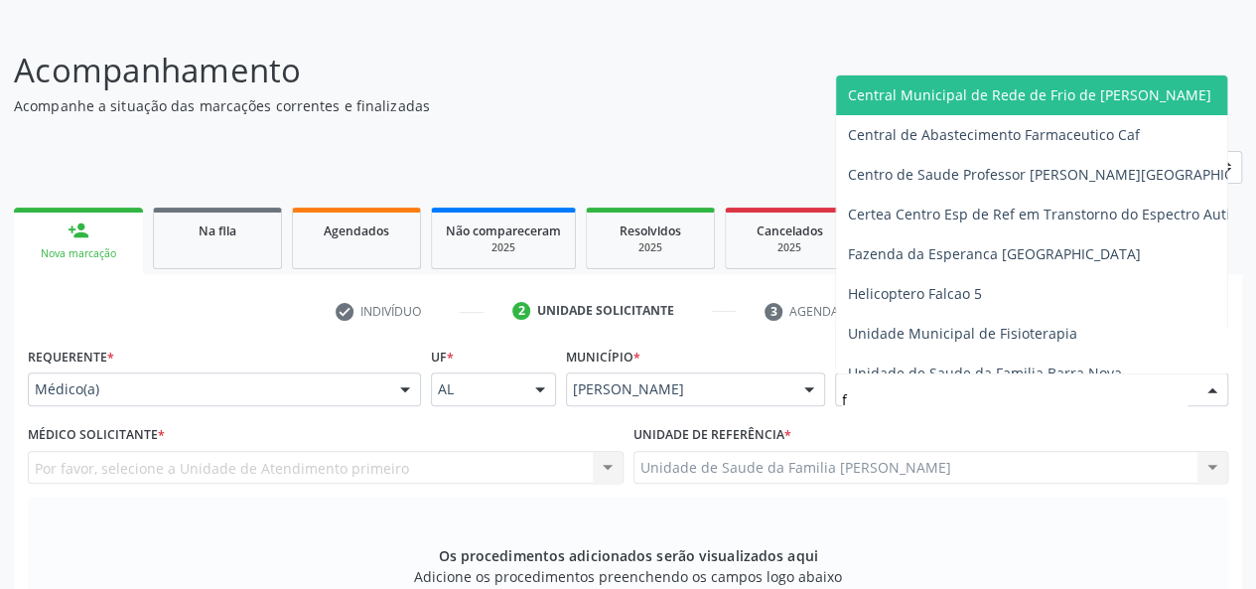
type input "fr"
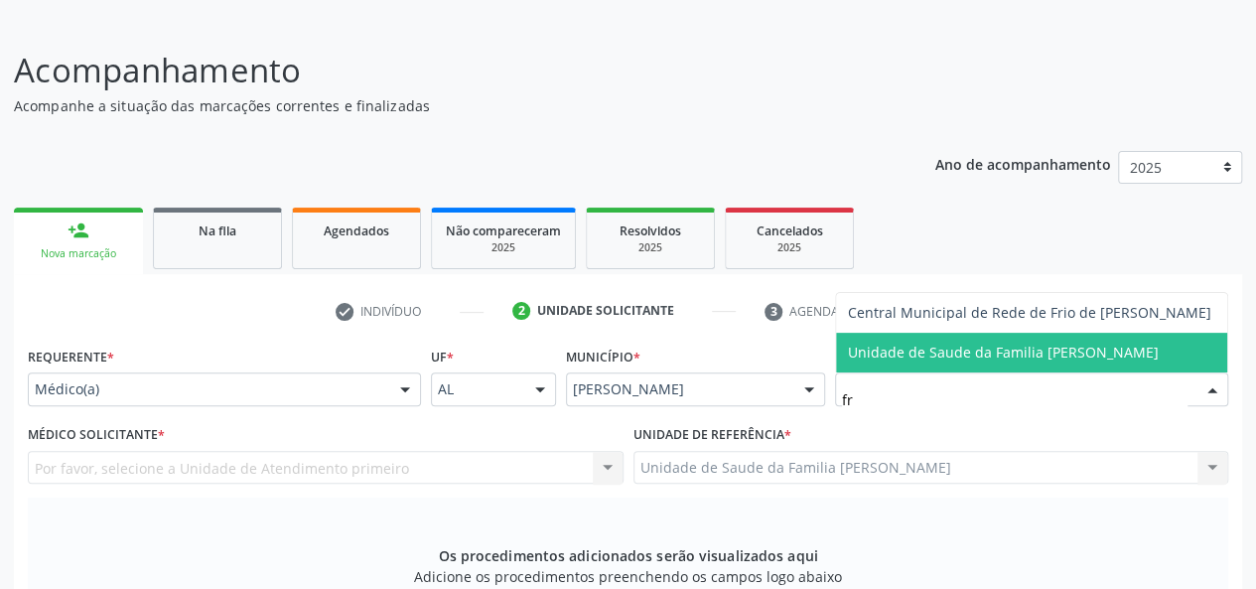
click at [953, 343] on span "Unidade de Saude da Familia [PERSON_NAME]" at bounding box center [1003, 351] width 311 height 19
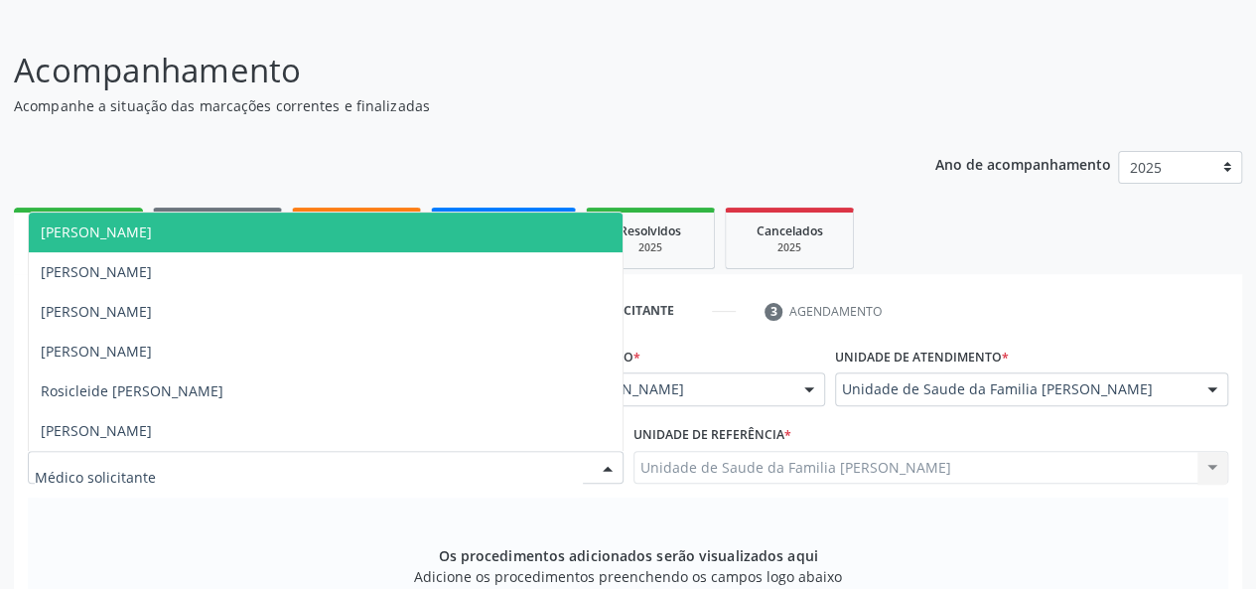
click at [399, 465] on div at bounding box center [326, 468] width 596 height 34
click at [339, 243] on span "[PERSON_NAME]" at bounding box center [326, 232] width 594 height 40
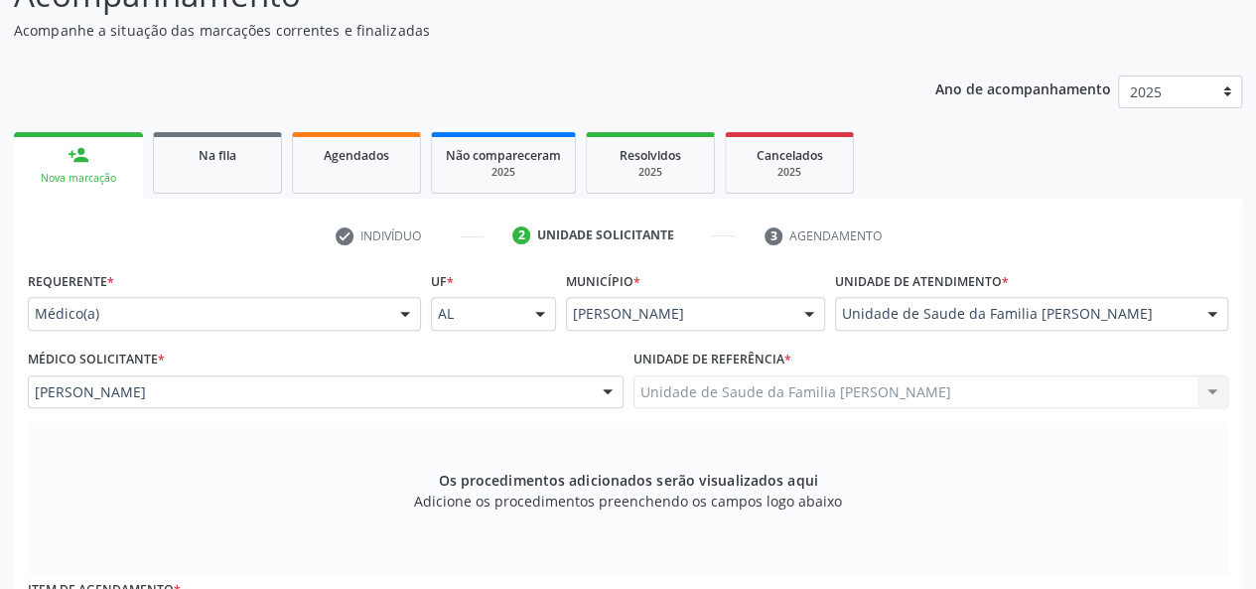
scroll to position [415, 0]
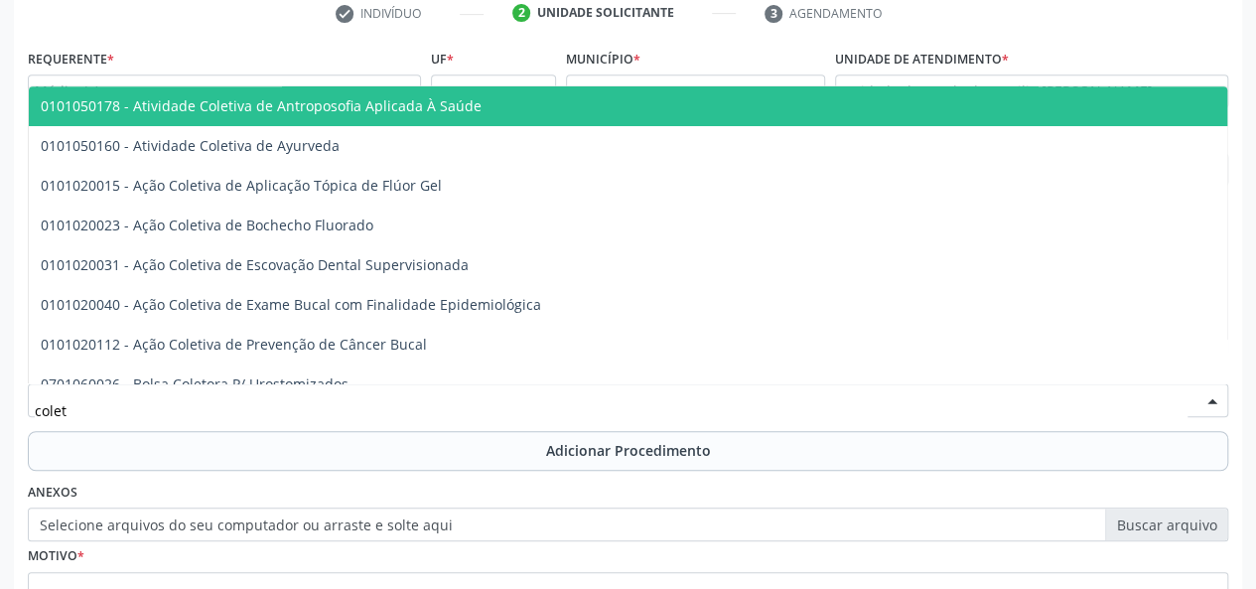
type input "coleta"
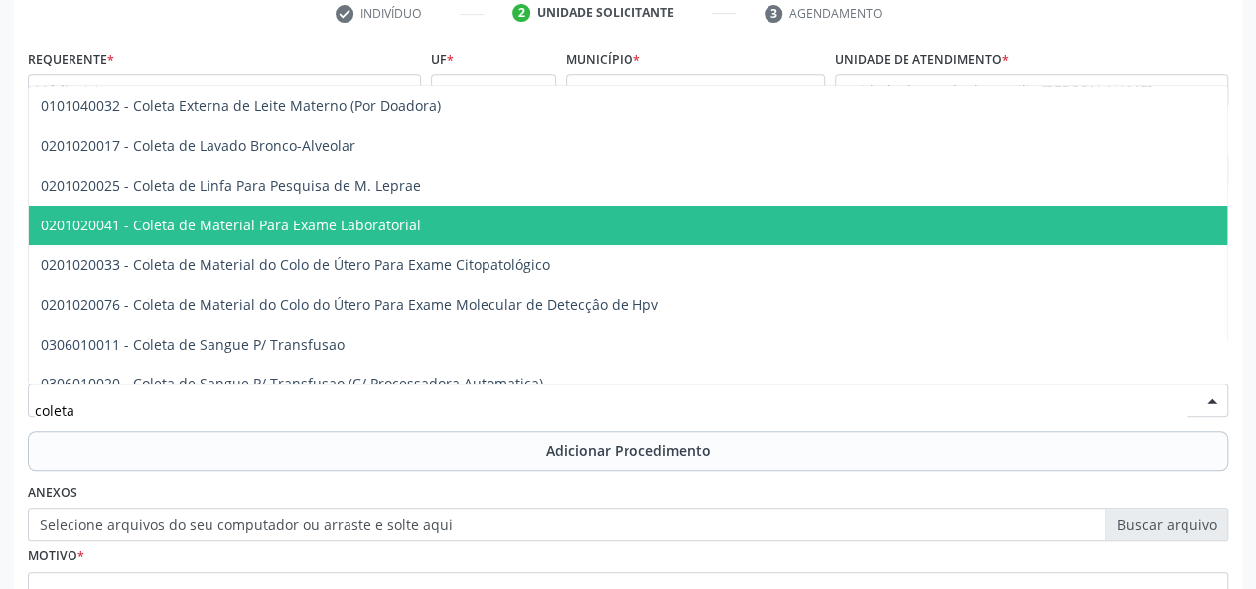
click at [376, 215] on span "0201020041 - Coleta de Material Para Exame Laboratorial" at bounding box center [231, 224] width 380 height 19
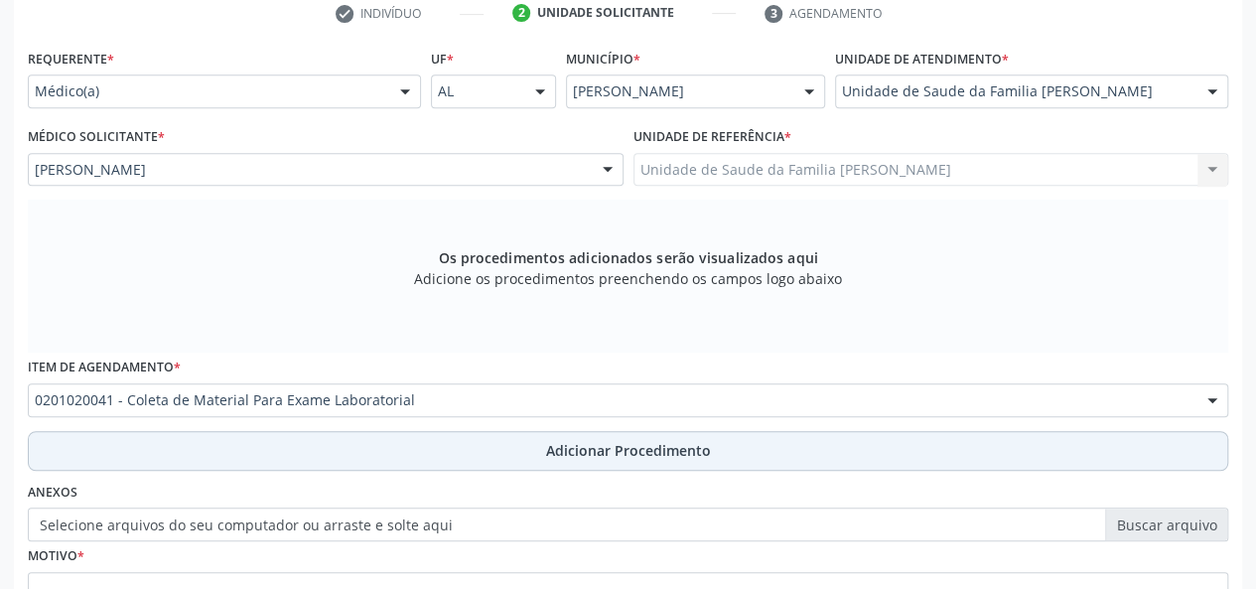
click at [588, 463] on button "Adicionar Procedimento" at bounding box center [628, 451] width 1200 height 40
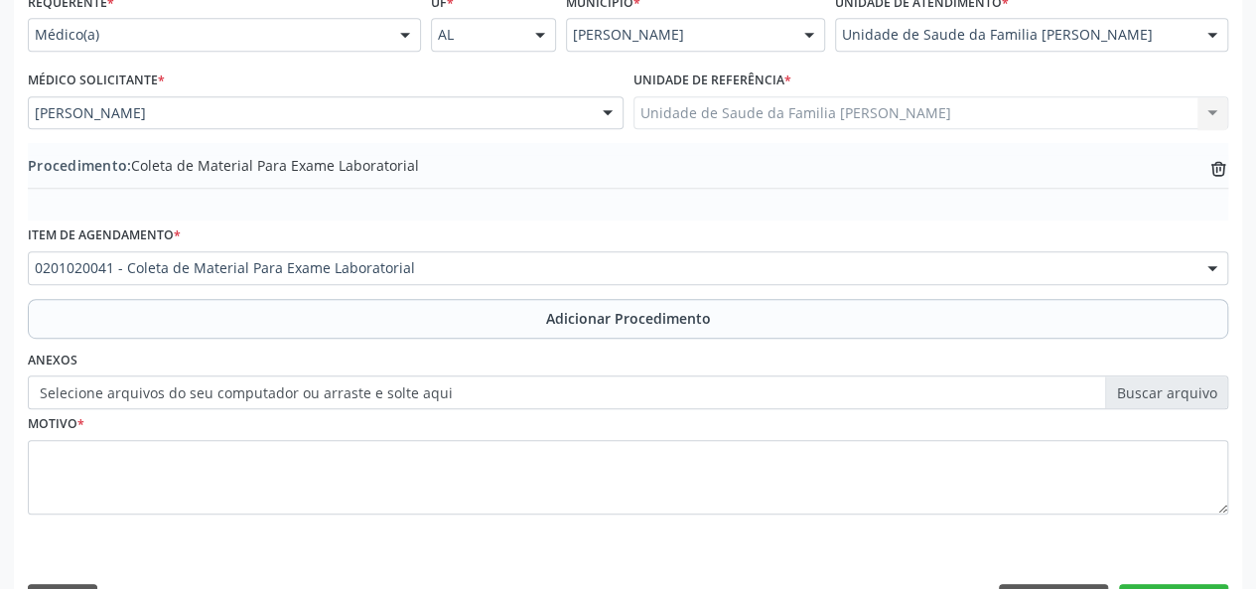
scroll to position [514, 0]
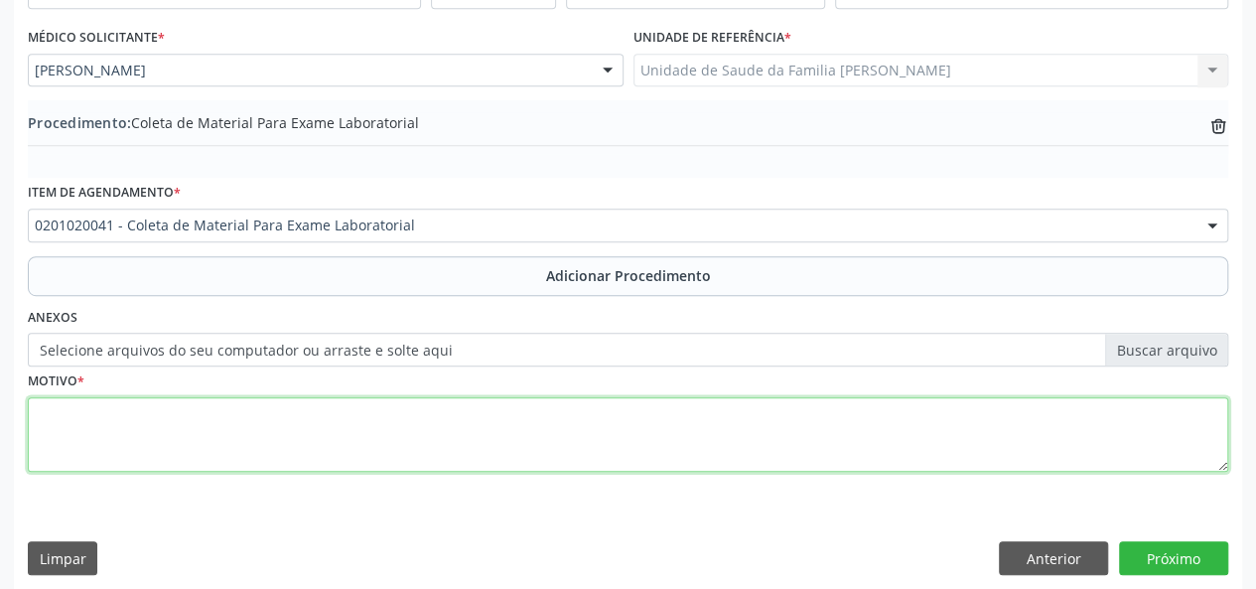
click at [73, 430] on textarea at bounding box center [628, 434] width 1200 height 75
type textarea "t"
type textarea "Tontura"
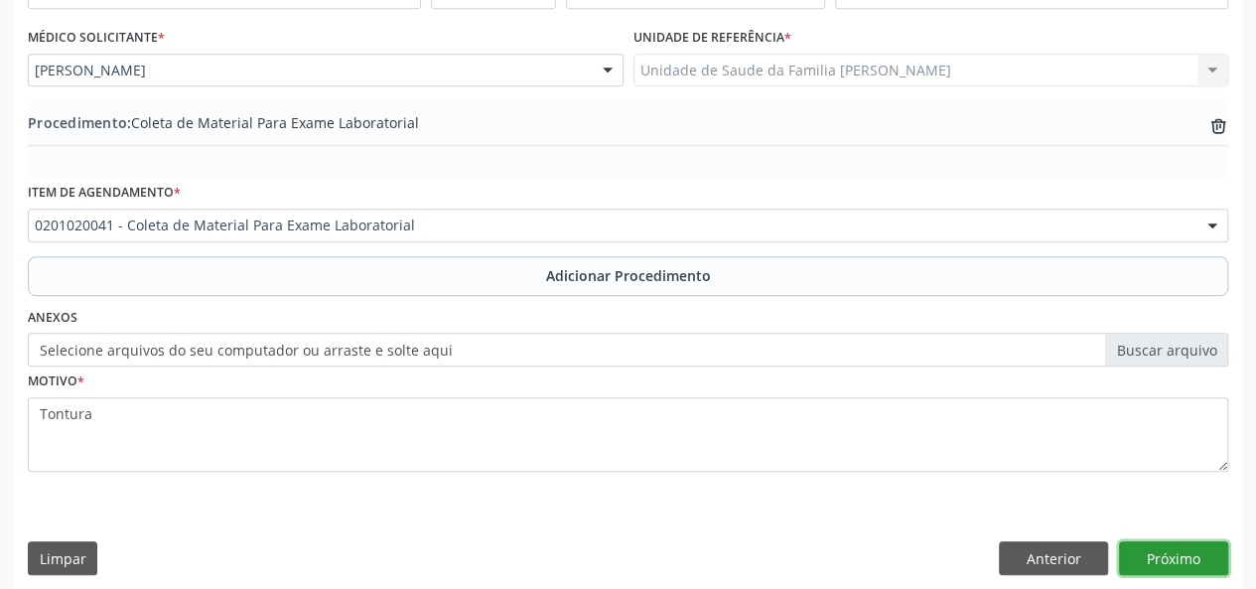
click at [1158, 556] on button "Próximo" at bounding box center [1173, 558] width 109 height 34
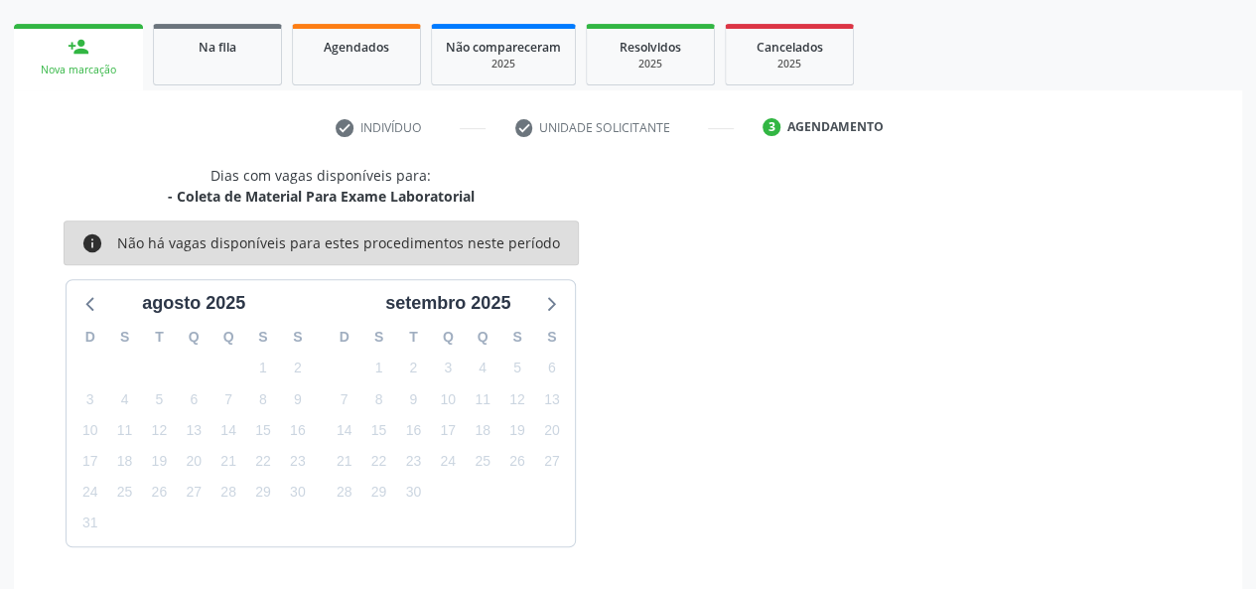
scroll to position [359, 0]
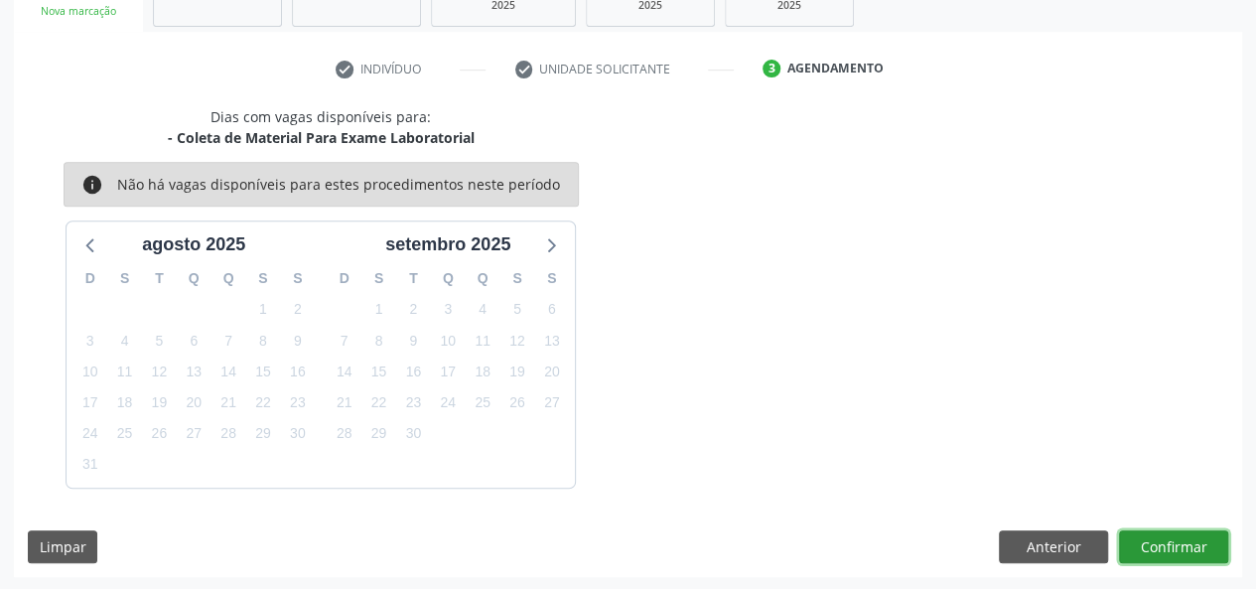
click at [1159, 556] on button "Confirmar" at bounding box center [1173, 547] width 109 height 34
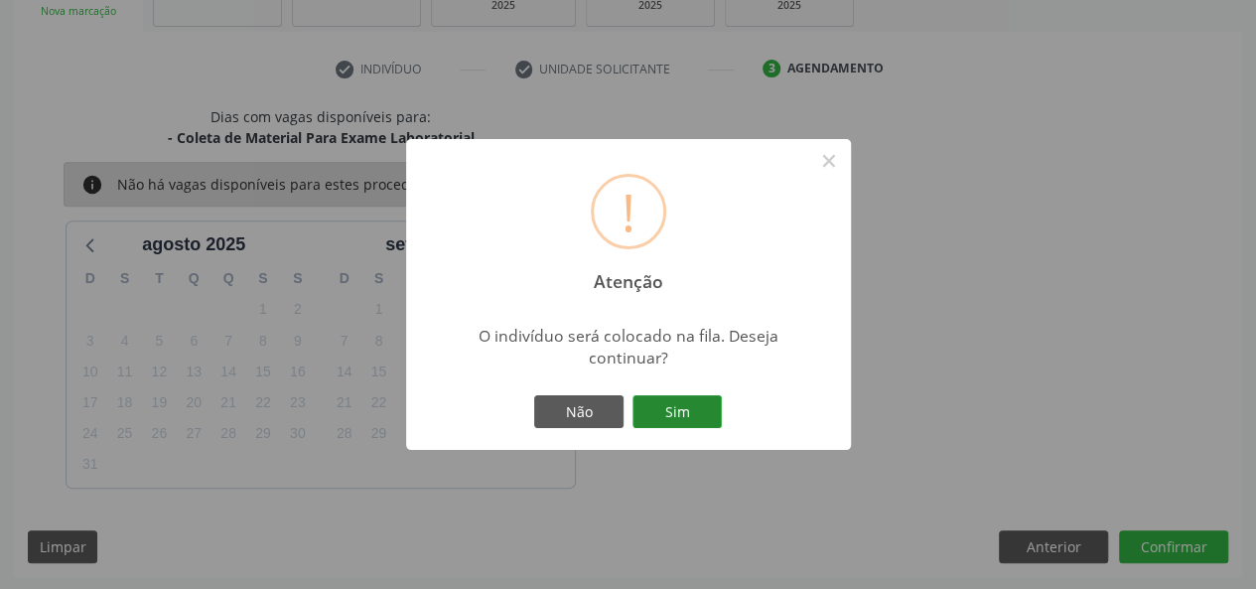
click at [691, 404] on button "Sim" at bounding box center [676, 412] width 89 height 34
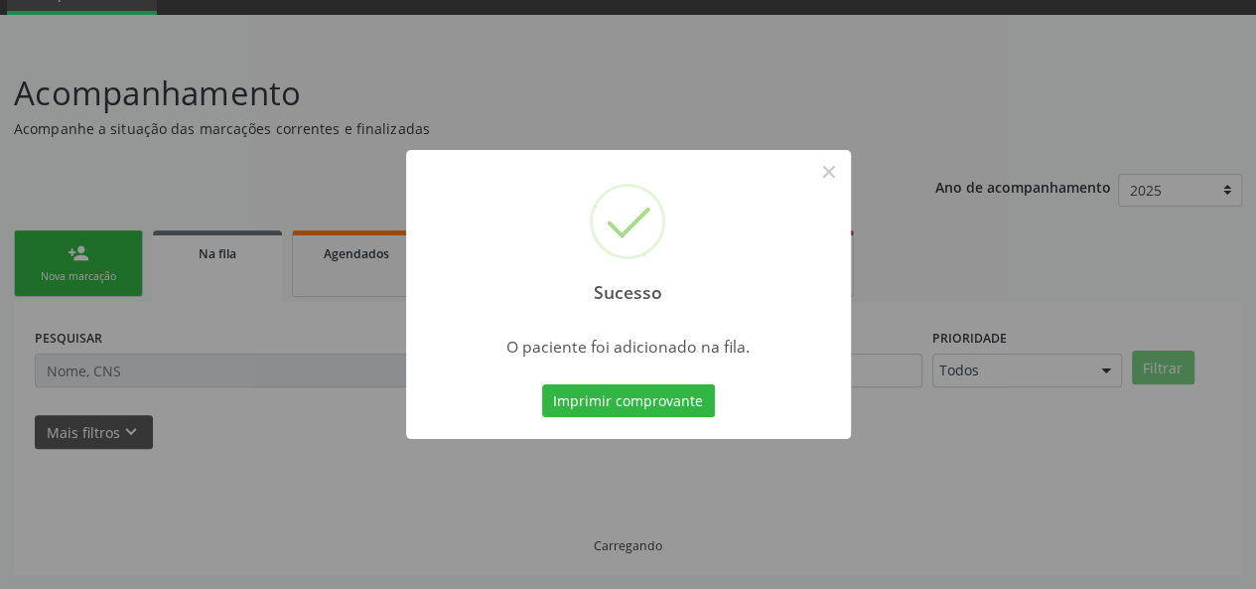
scroll to position [93, 0]
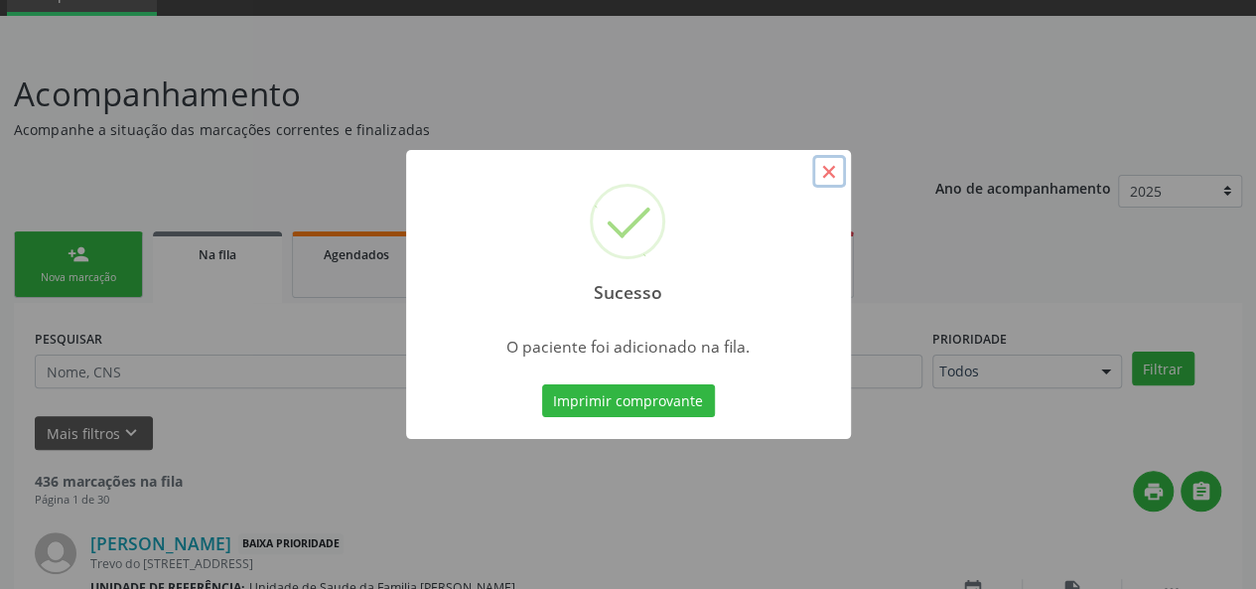
click at [822, 172] on button "×" at bounding box center [829, 172] width 34 height 34
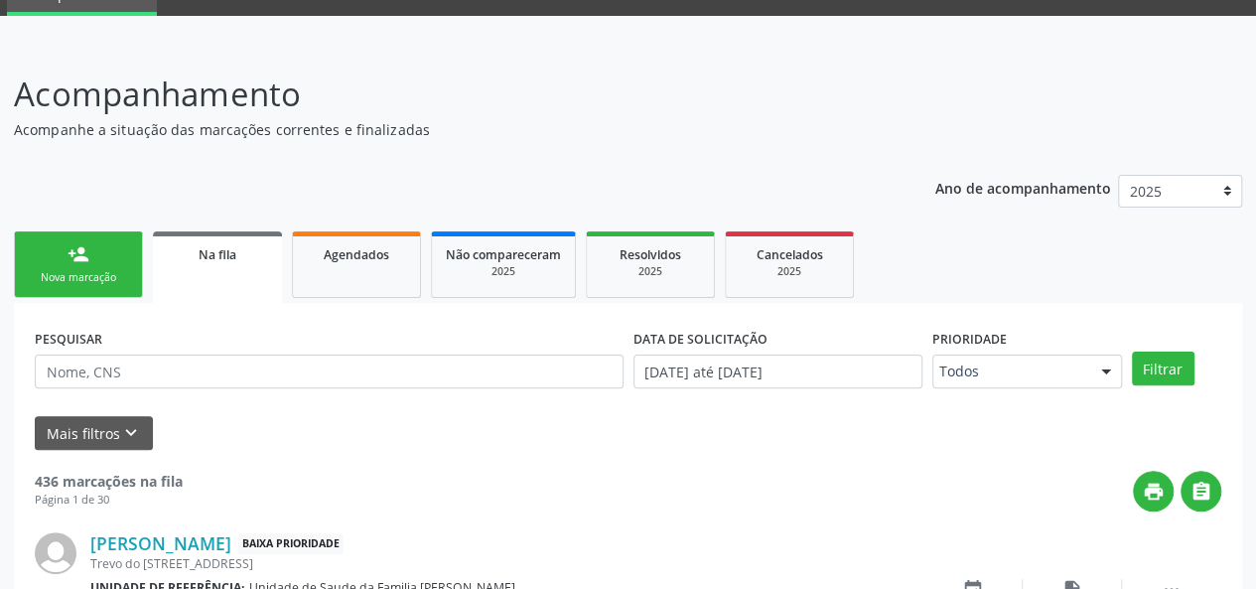
click at [78, 272] on div "Nova marcação" at bounding box center [78, 277] width 99 height 15
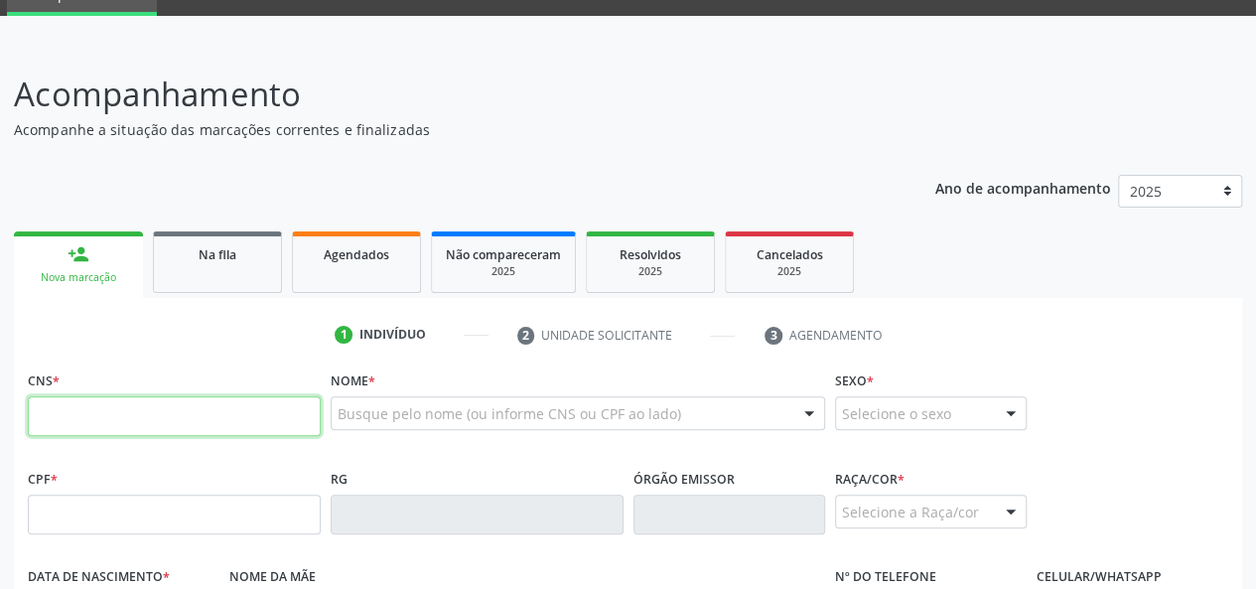
paste input "703 5070 6802 6030"
type input "703 5070 6802 6030"
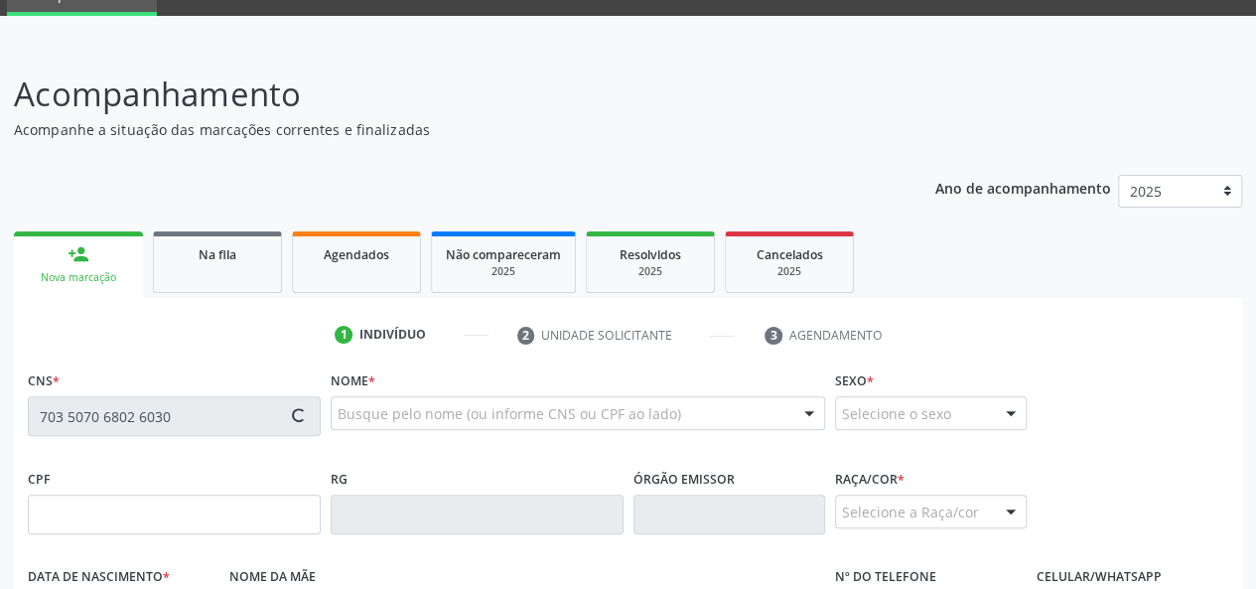
type input "078.303.537-35"
type input "15/10/1979"
type input "Marinalva Gonçalo Ferreira"
type input "(82) 99366-7095"
type input "013"
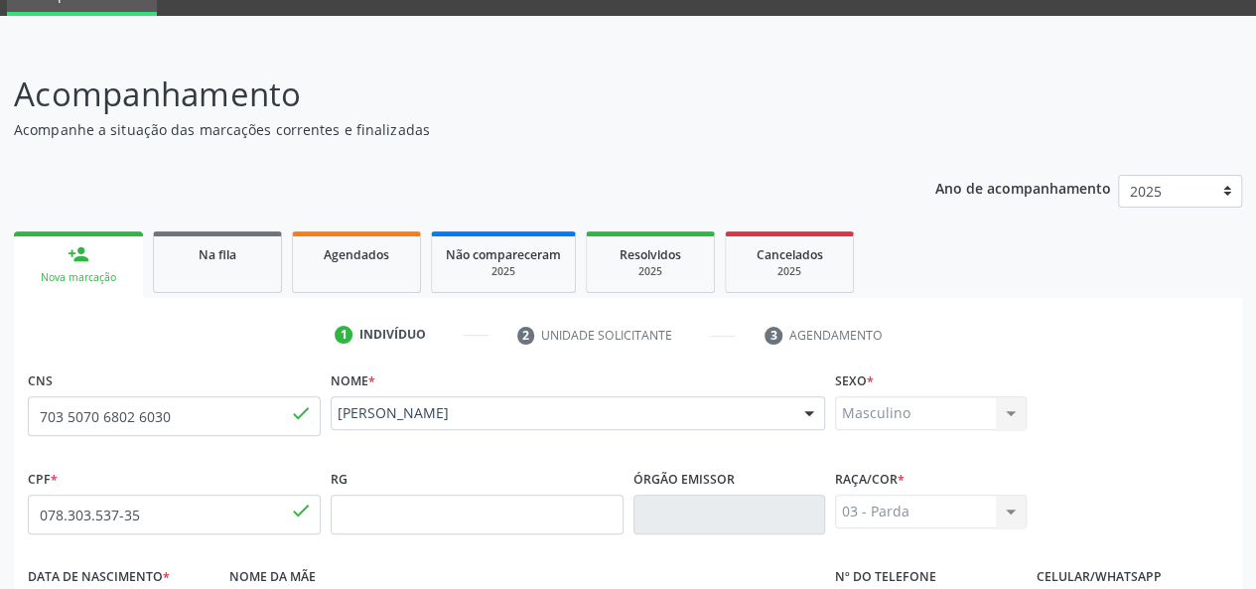
scroll to position [514, 0]
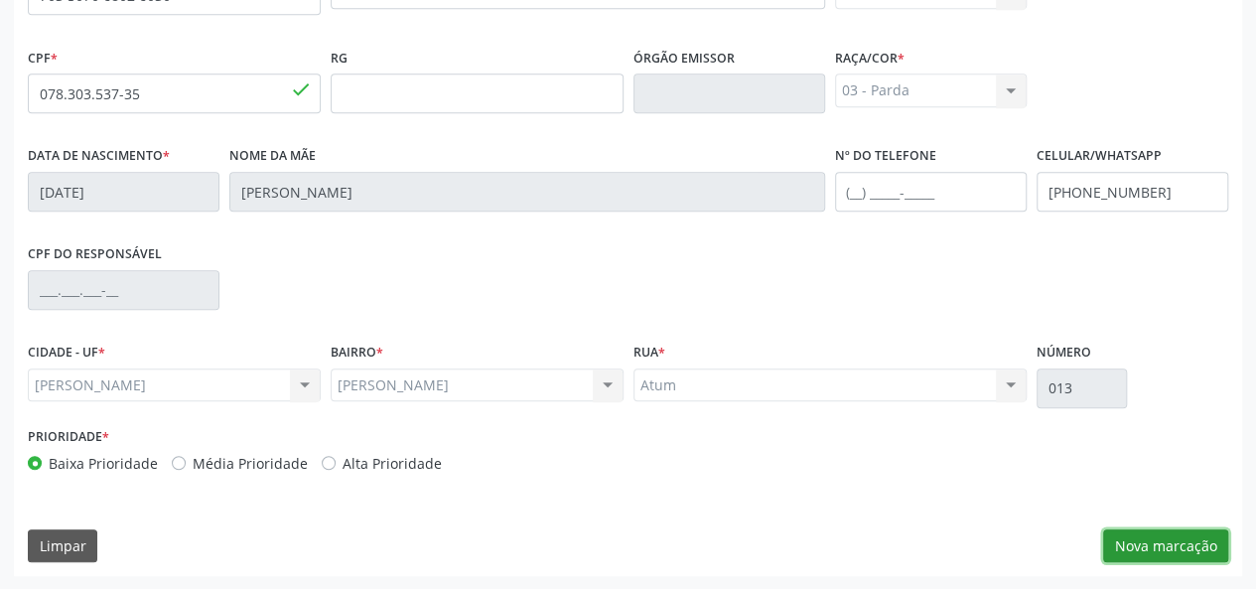
click at [1165, 541] on button "Nova marcação" at bounding box center [1165, 546] width 125 height 34
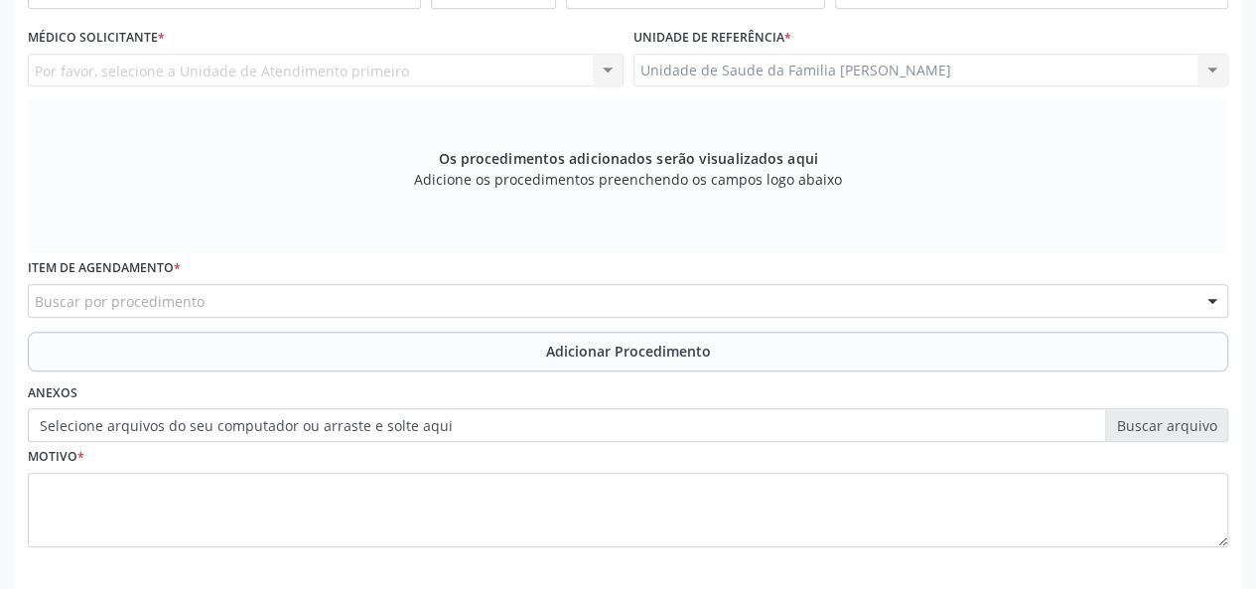
scroll to position [216, 0]
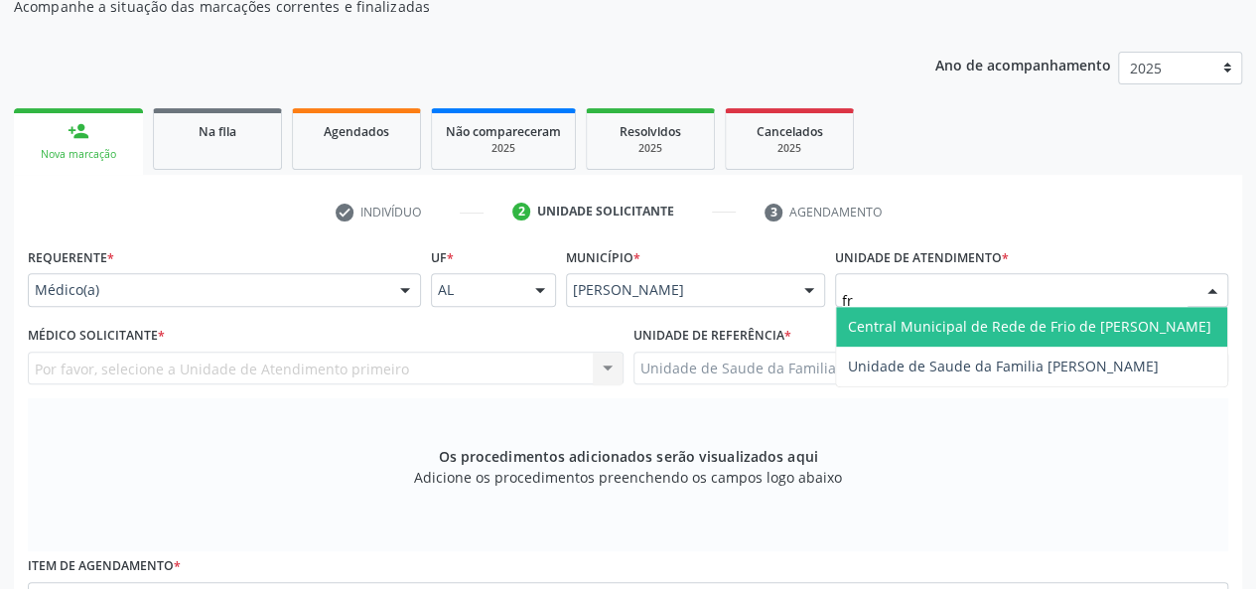
type input "fra"
click at [899, 312] on span "Unidade de Saude da Familia [PERSON_NAME]" at bounding box center [1031, 327] width 391 height 40
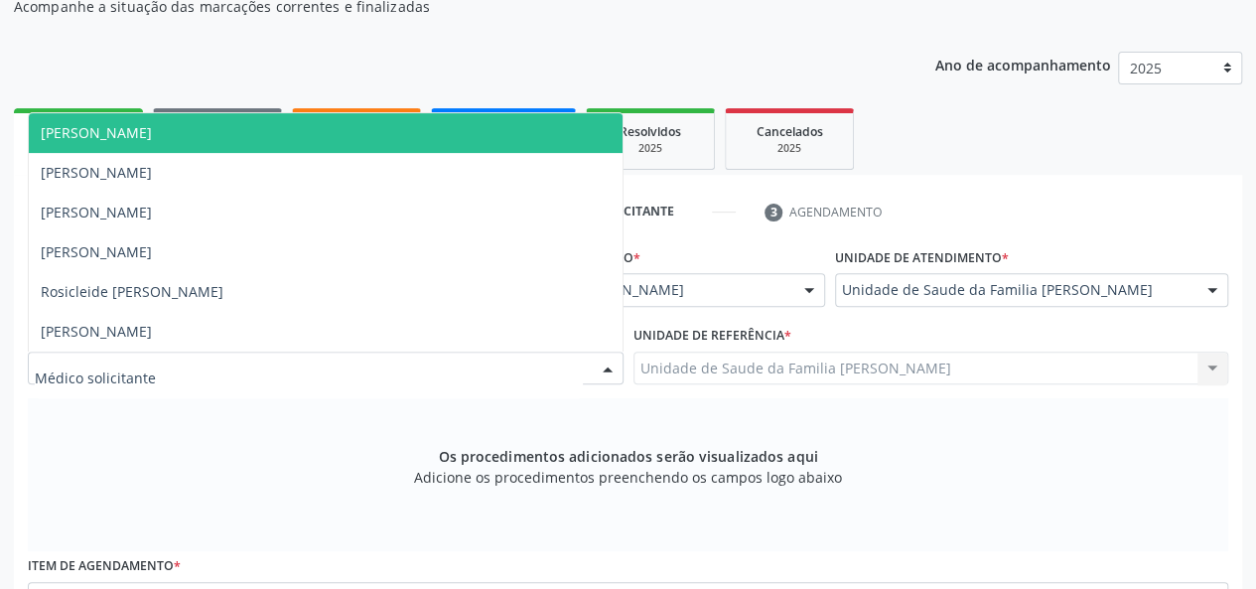
click at [152, 136] on span "[PERSON_NAME]" at bounding box center [96, 132] width 111 height 19
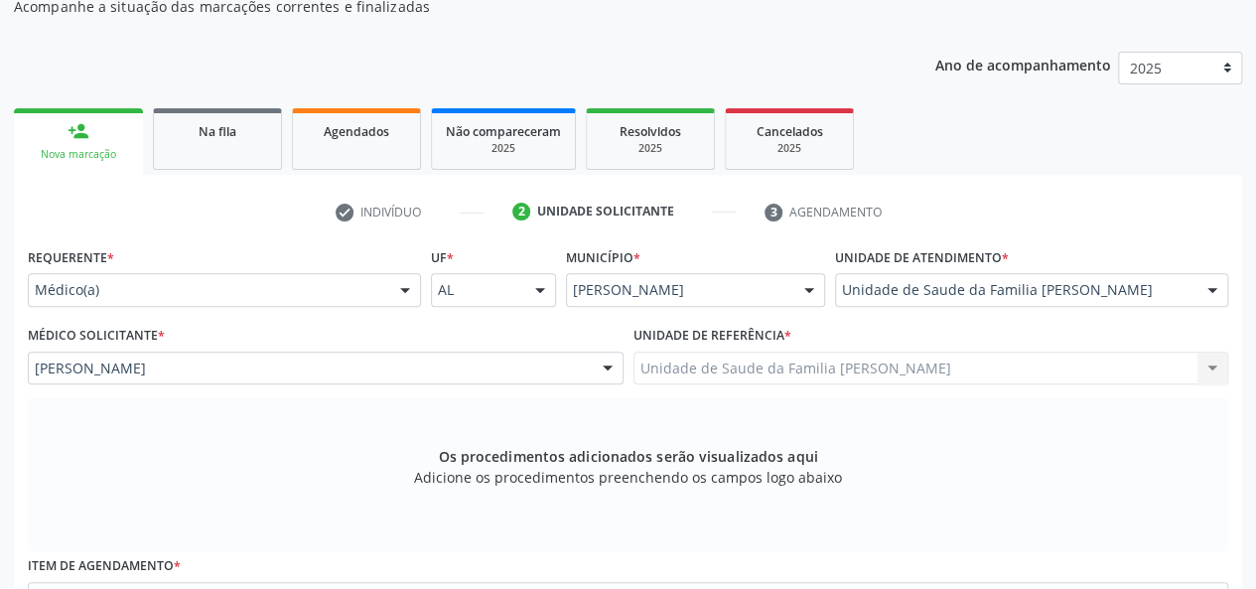
scroll to position [415, 0]
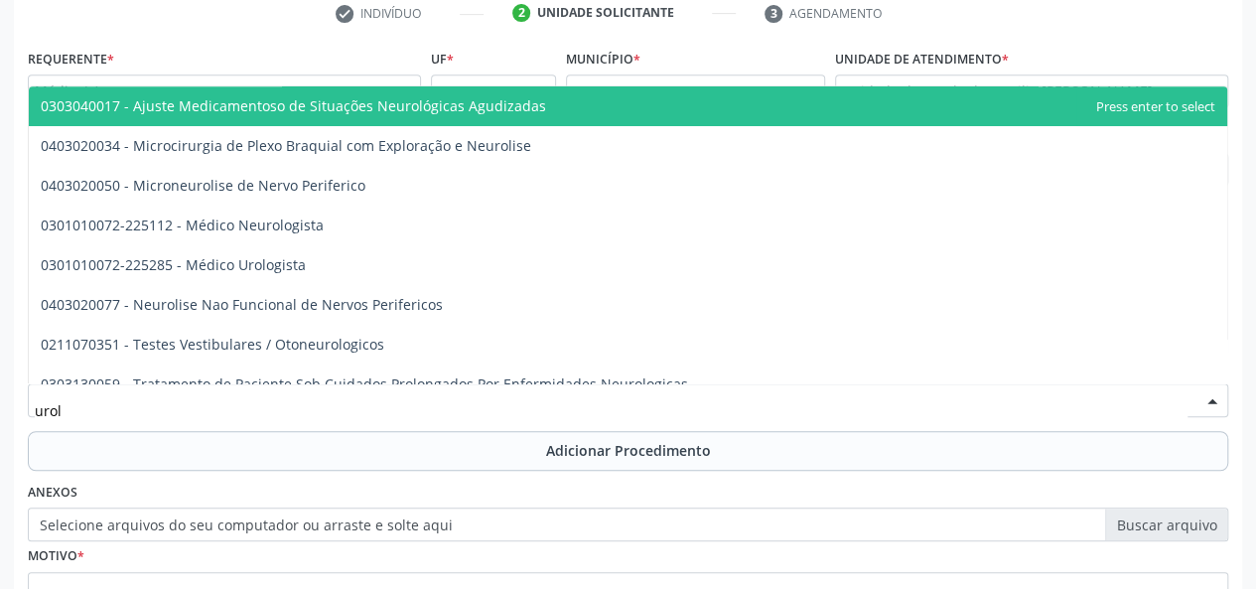
type input "urolo"
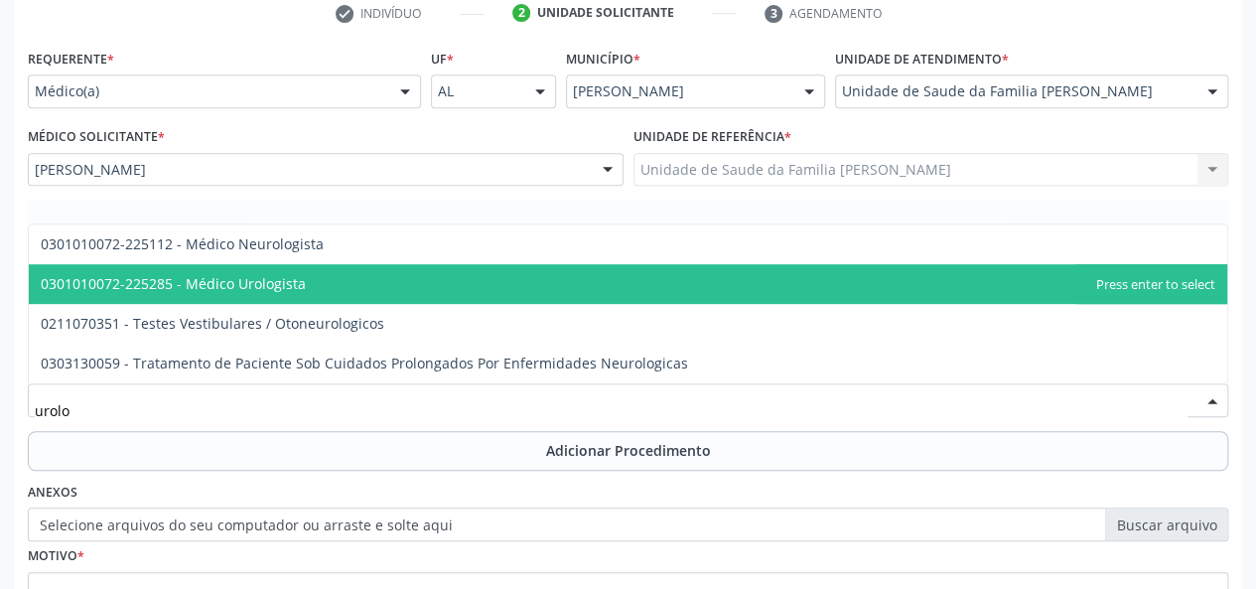
click at [182, 276] on span "0301010072-225285 - Médico Urologista" at bounding box center [173, 283] width 265 height 19
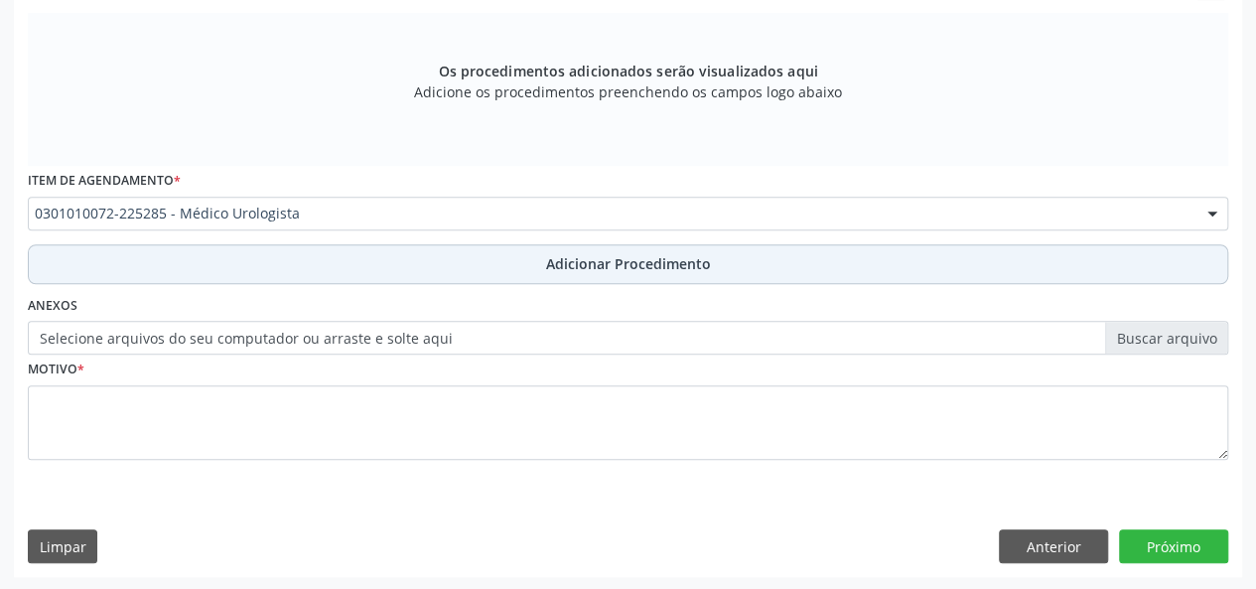
click at [601, 265] on span "Adicionar Procedimento" at bounding box center [628, 263] width 165 height 21
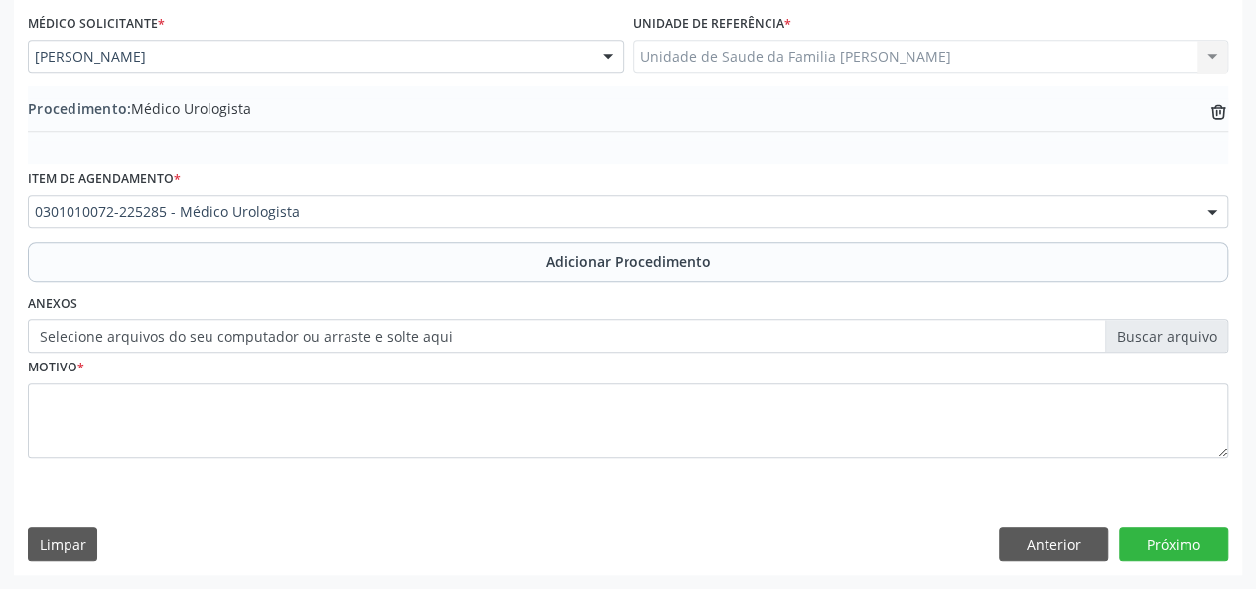
scroll to position [526, 0]
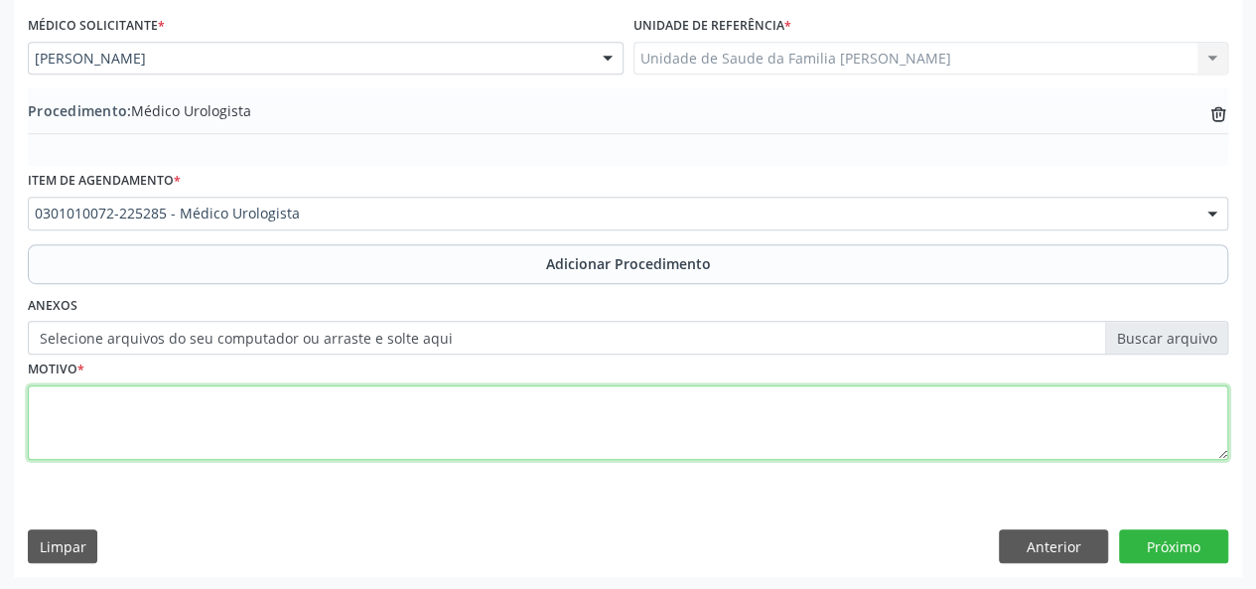
click at [32, 399] on textarea at bounding box center [628, 422] width 1200 height 75
type textarea "Historico de disuria, nefrolitiase"
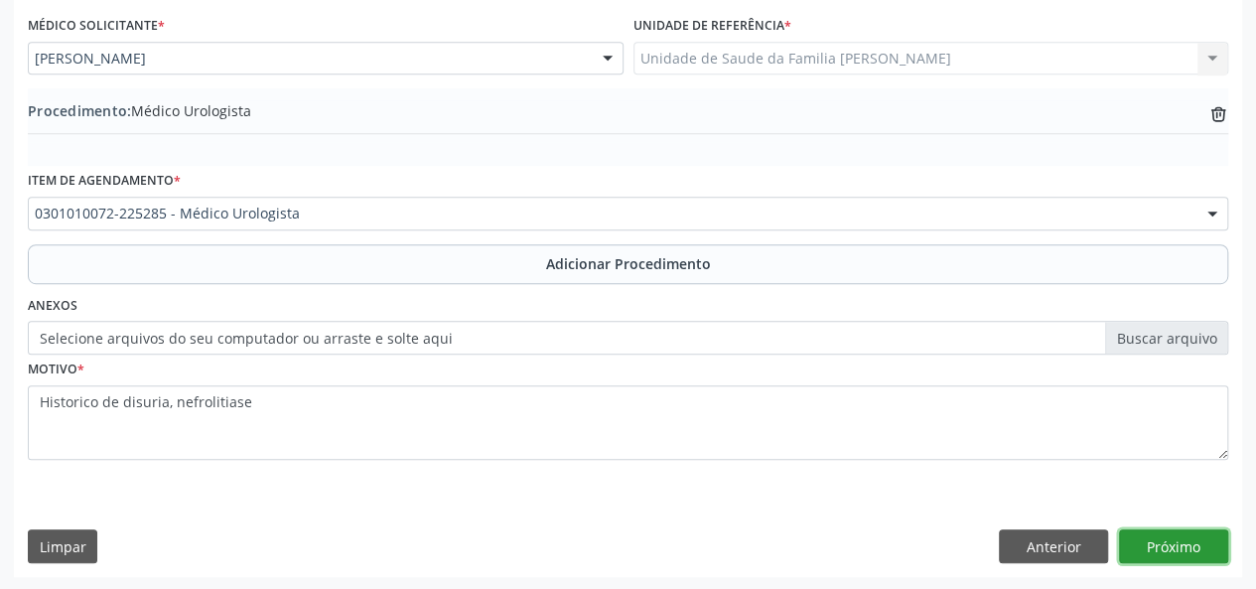
click at [1160, 549] on button "Próximo" at bounding box center [1173, 546] width 109 height 34
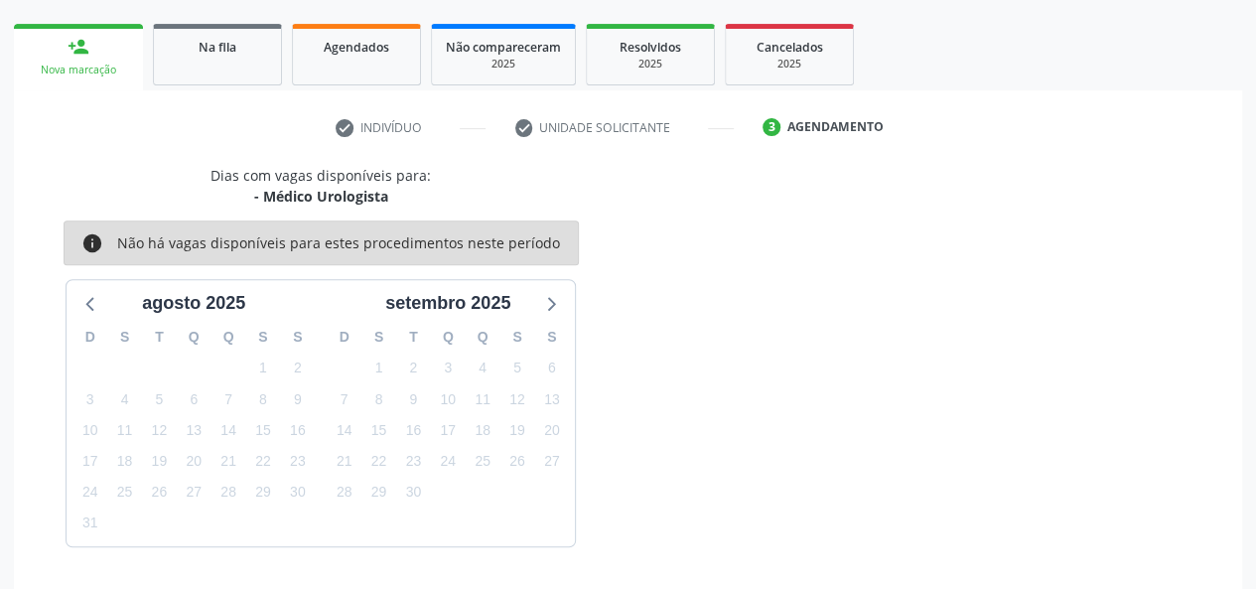
scroll to position [359, 0]
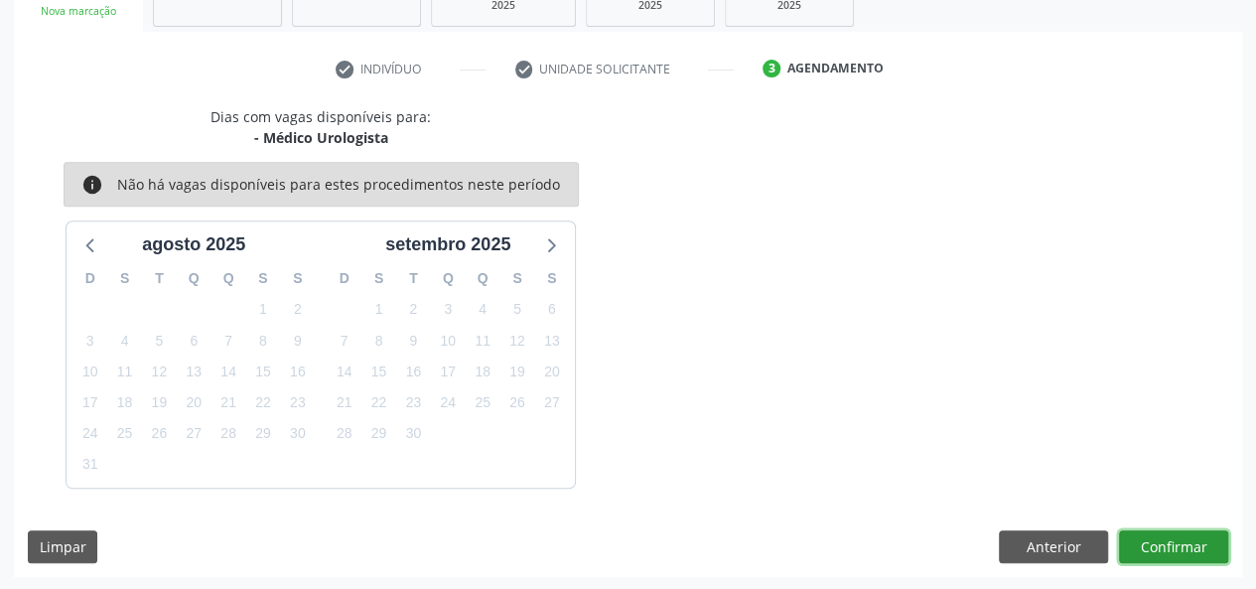
click at [1159, 551] on button "Confirmar" at bounding box center [1173, 547] width 109 height 34
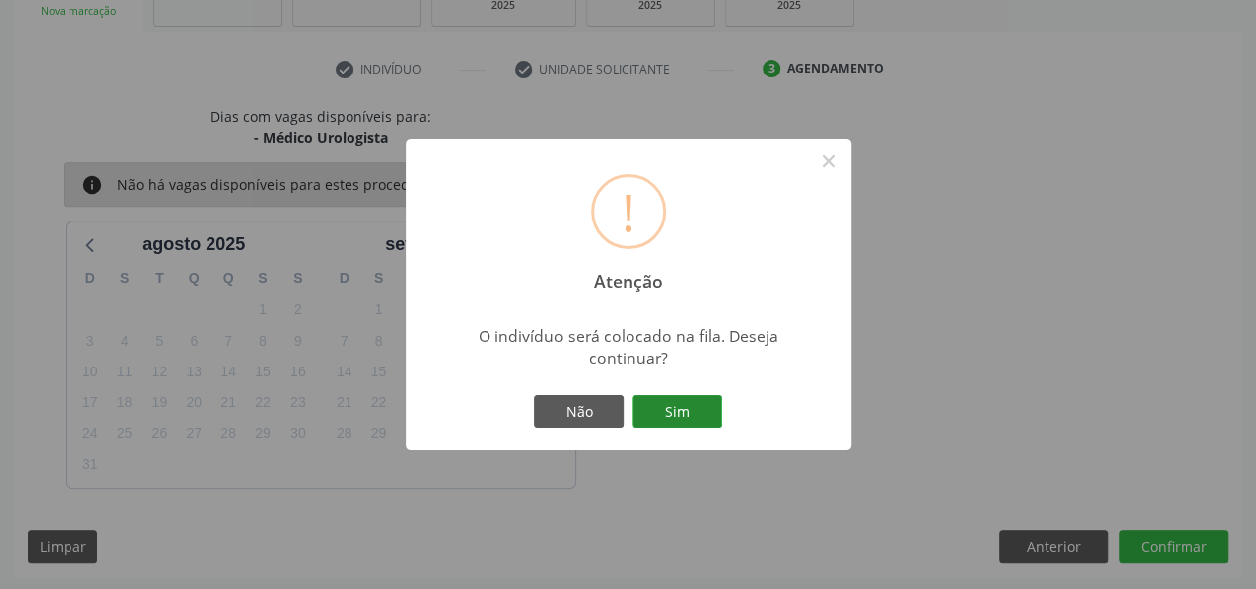
click at [699, 407] on button "Sim" at bounding box center [676, 412] width 89 height 34
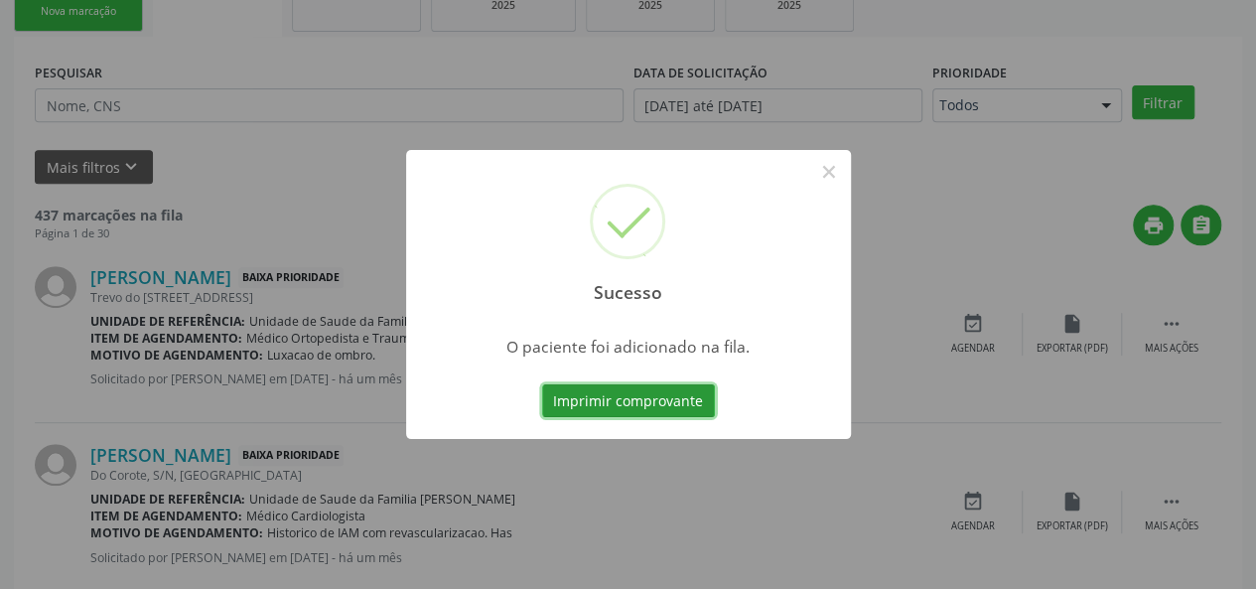
scroll to position [93, 0]
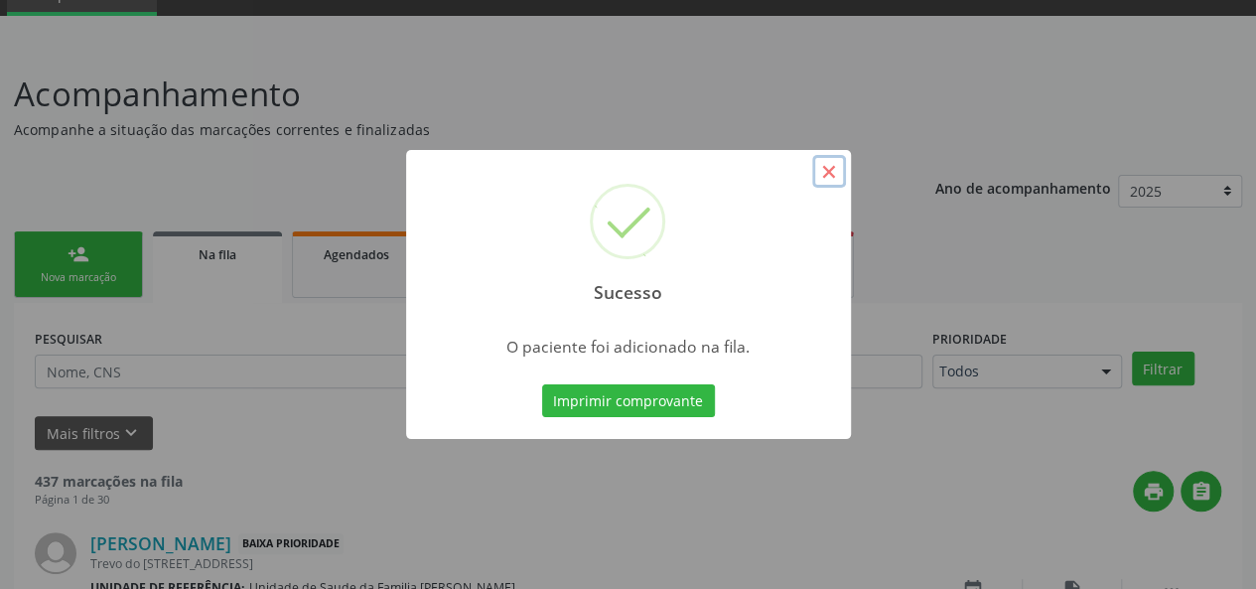
click at [840, 170] on button "×" at bounding box center [829, 172] width 34 height 34
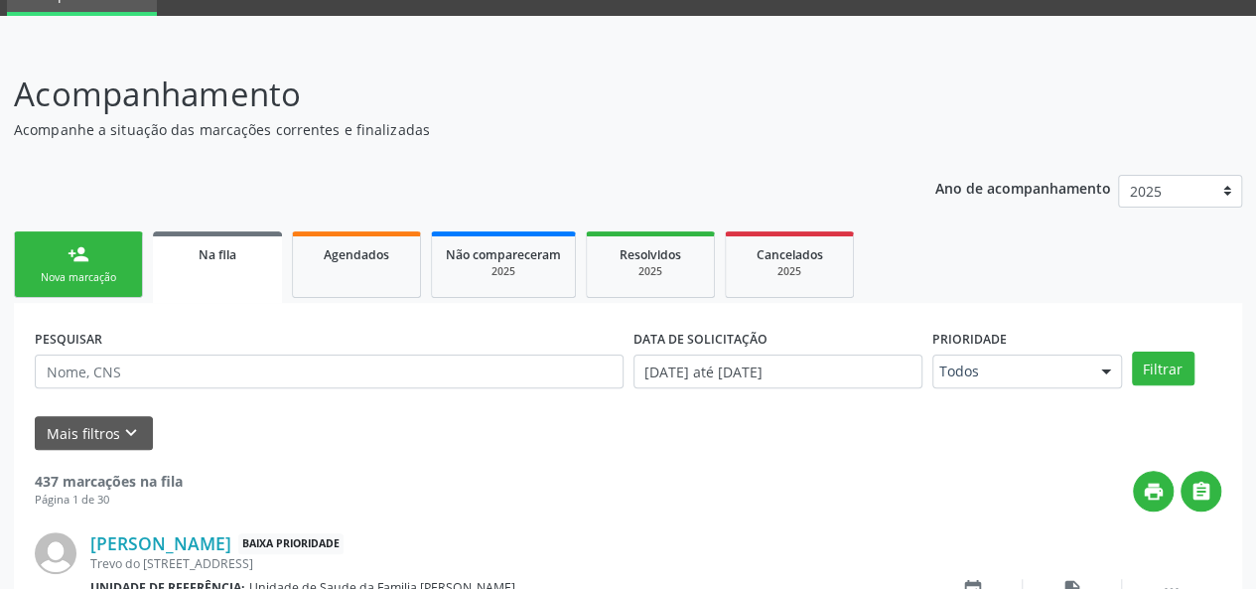
click at [116, 260] on link "person_add Nova marcação" at bounding box center [78, 264] width 129 height 66
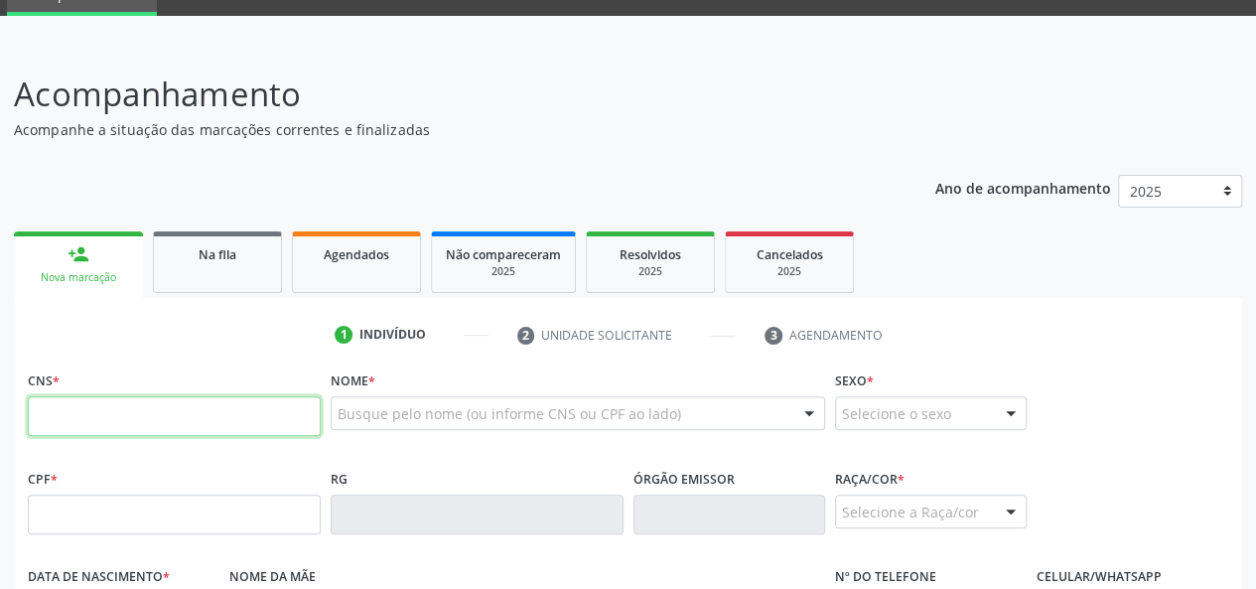
paste input "700 0004 1147 6003"
type input "700 0004 1147 6003"
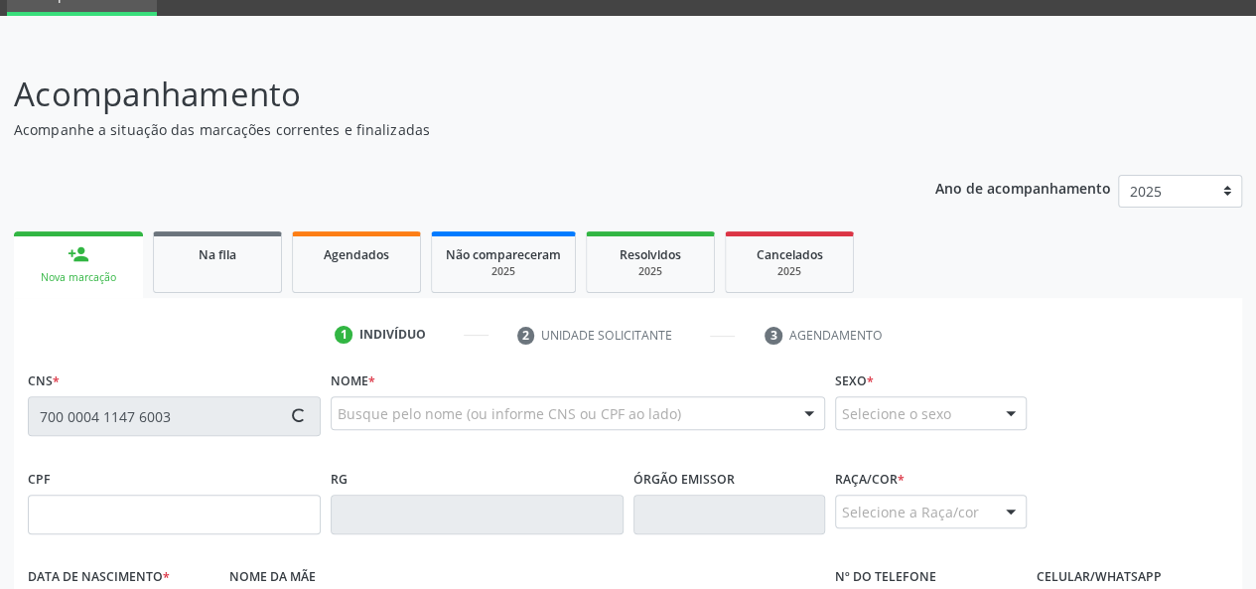
type input "894.908.194-68"
type input "04/06/1963"
type input "Cicera Braz dos Santos"
type input "(82) 98826-4454"
type input "98"
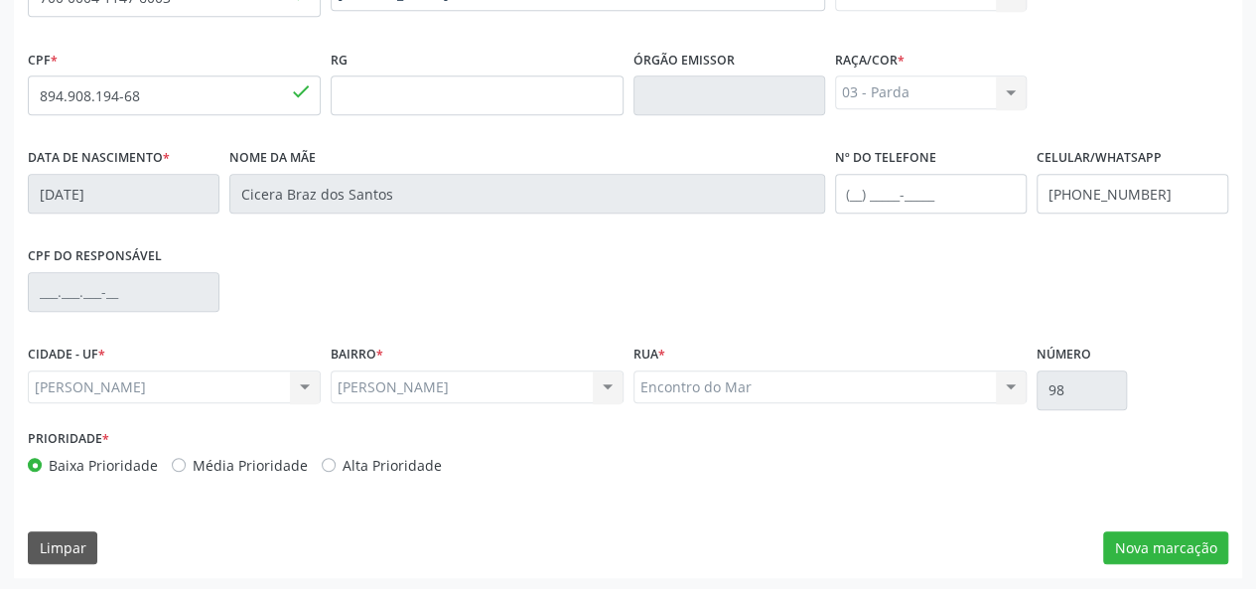
scroll to position [514, 0]
click at [1160, 551] on button "Nova marcação" at bounding box center [1165, 546] width 125 height 34
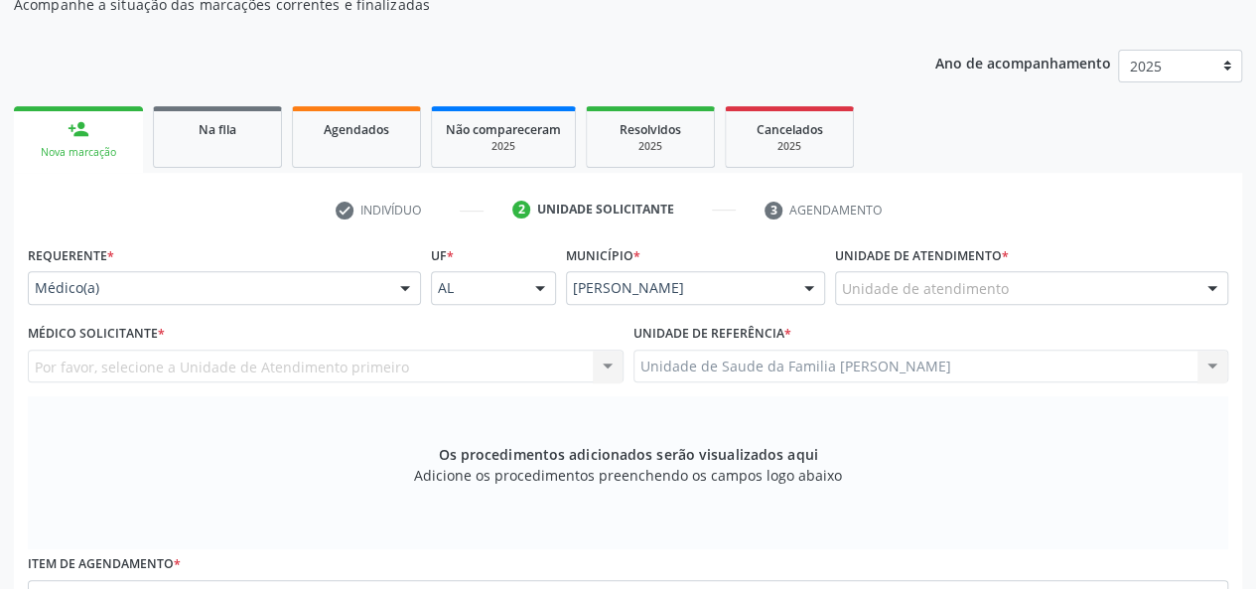
scroll to position [216, 0]
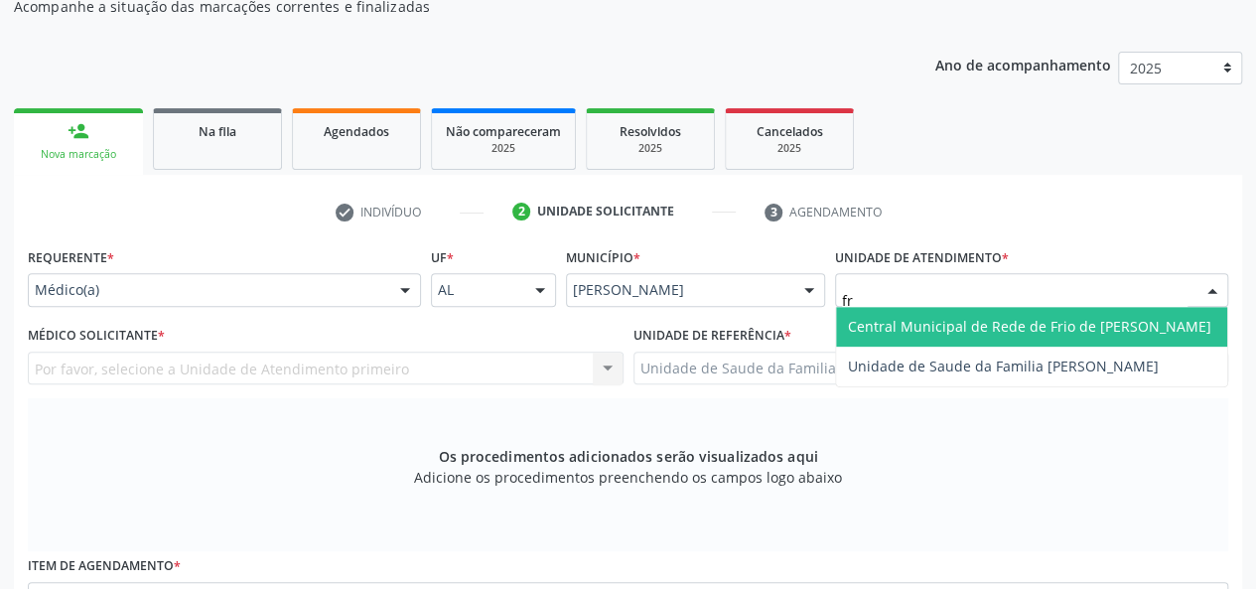
type input "fra"
click at [923, 308] on span "Unidade de Saude da Familia [PERSON_NAME]" at bounding box center [1031, 327] width 391 height 40
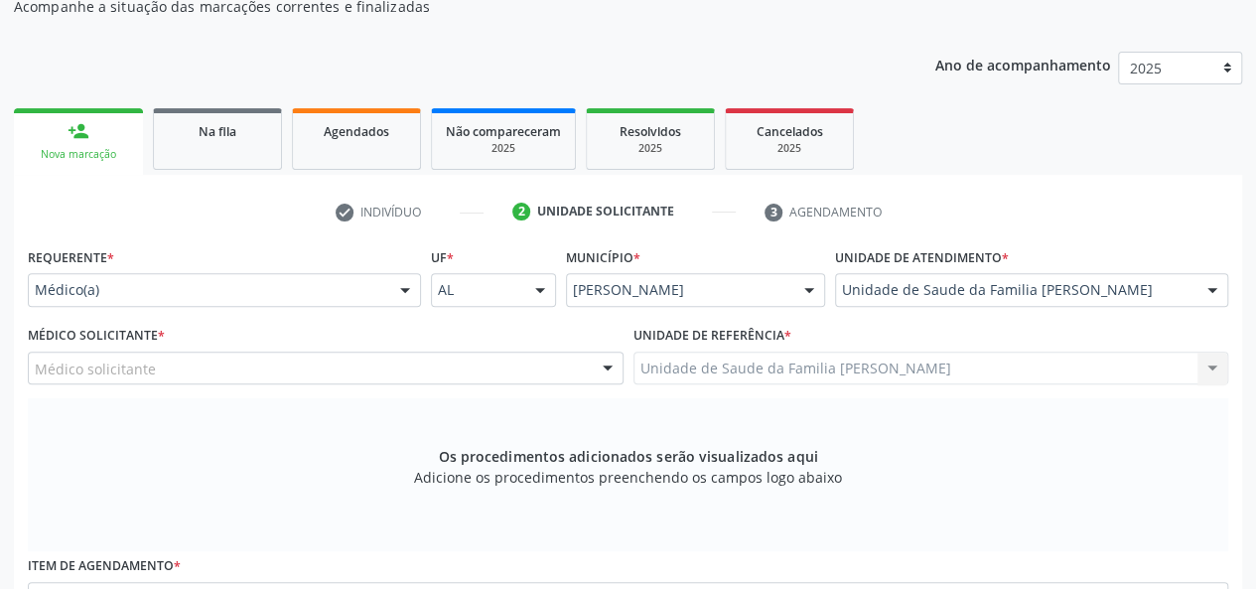
click at [340, 489] on div "Os procedimentos adicionados serão visualizados aqui Adicione os procedimentos …" at bounding box center [628, 474] width 1200 height 153
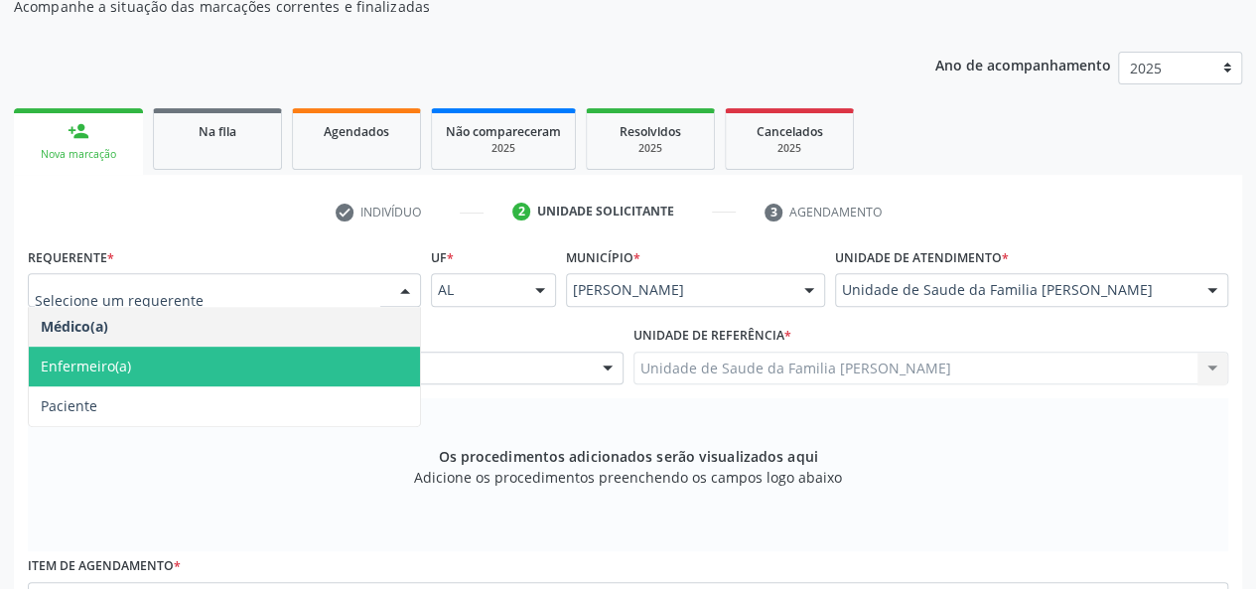
click at [173, 353] on span "Enfermeiro(a)" at bounding box center [224, 366] width 391 height 40
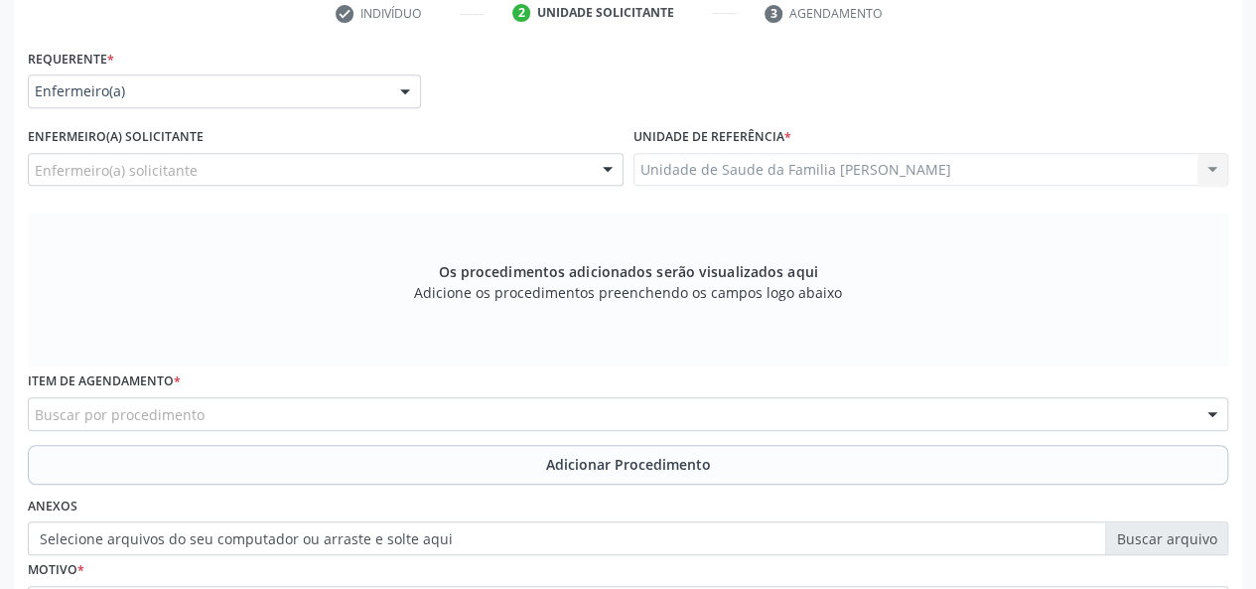
scroll to position [514, 0]
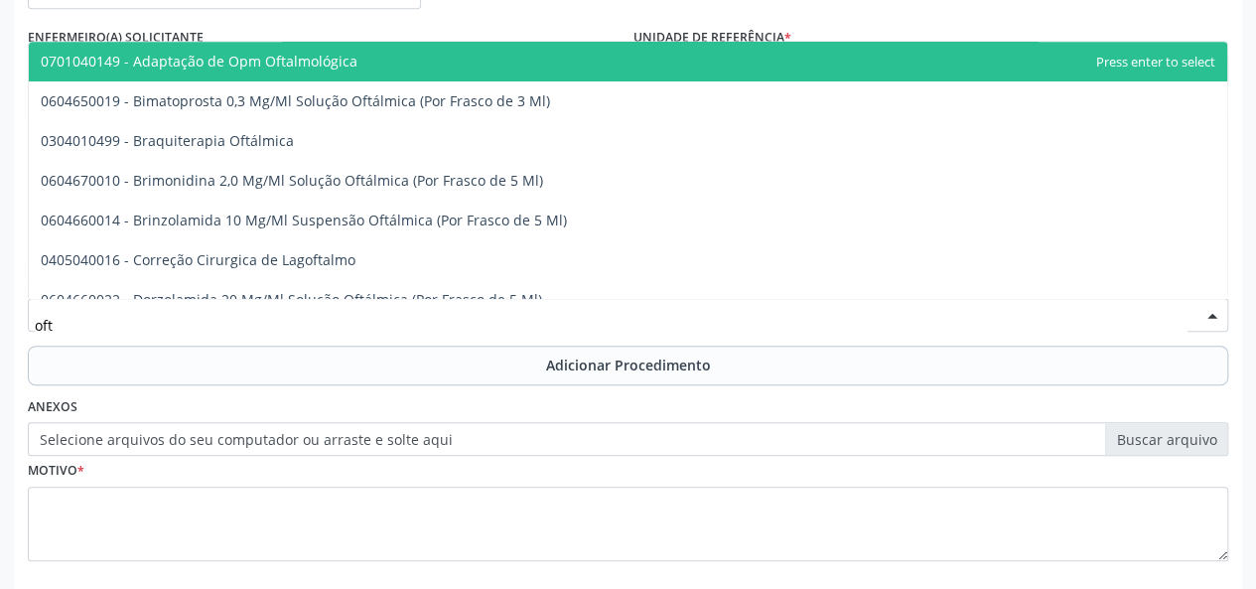
type input "ofta"
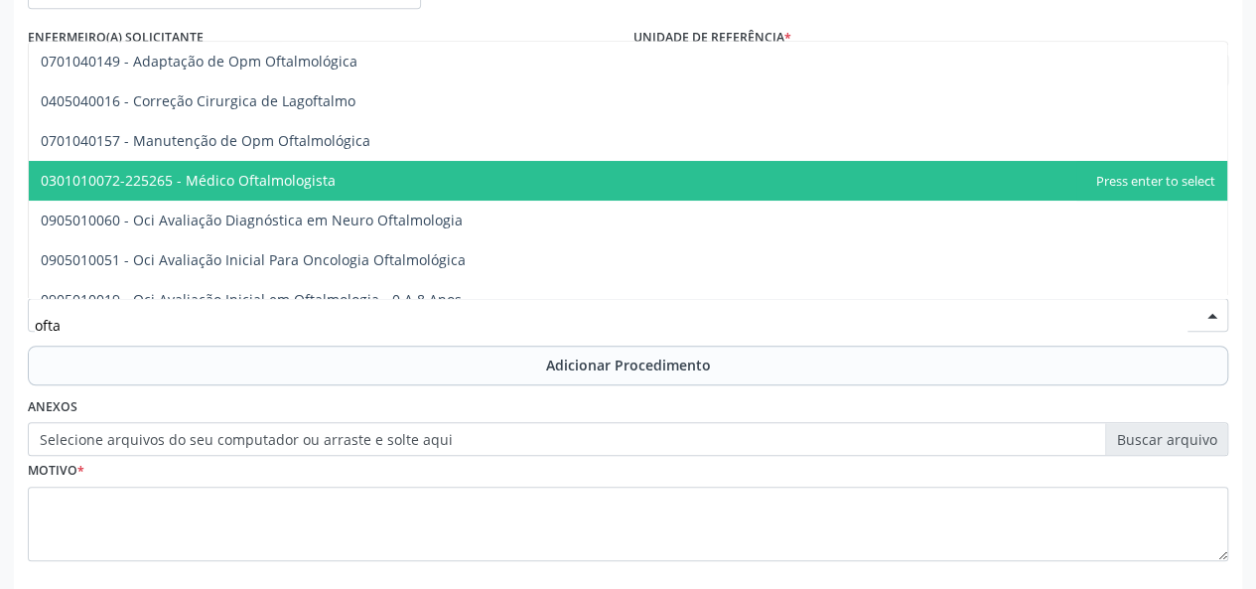
click at [265, 190] on span "0301010072-225265 - Médico Oftalmologista" at bounding box center [628, 181] width 1198 height 40
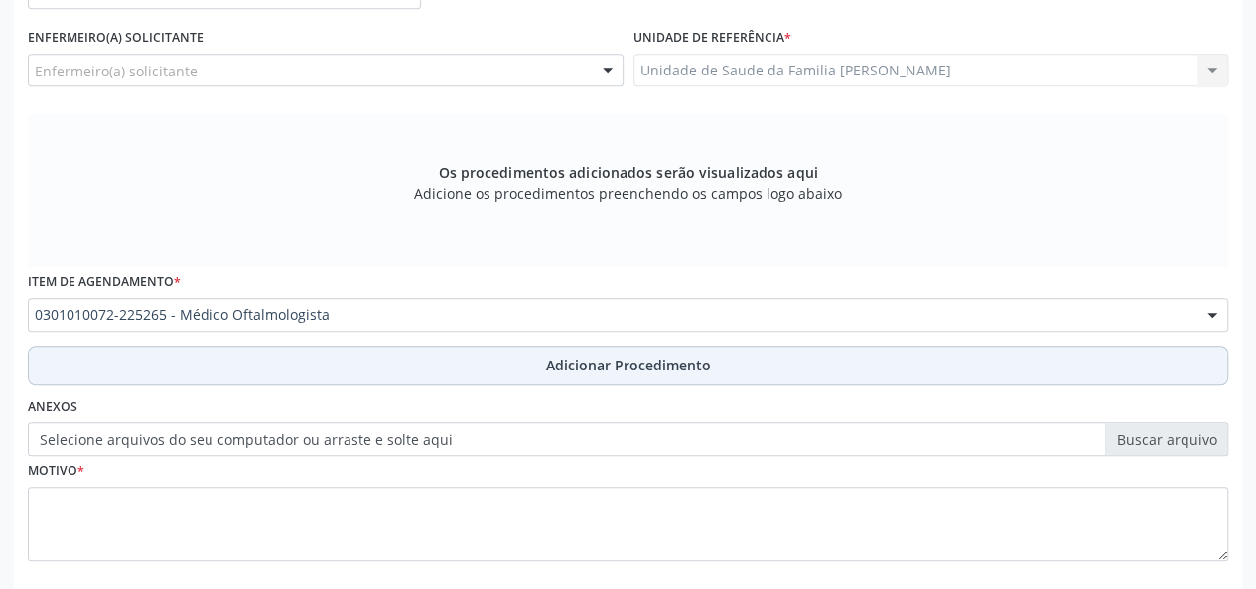
click at [620, 377] on button "Adicionar Procedimento" at bounding box center [628, 365] width 1200 height 40
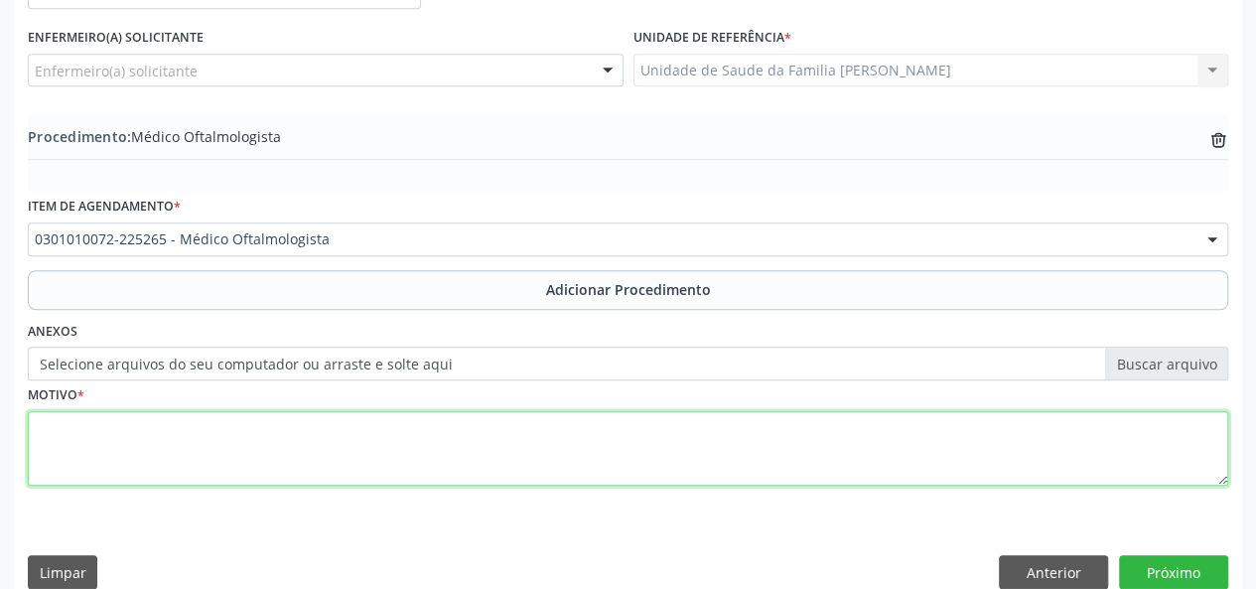
click at [53, 431] on textarea at bounding box center [628, 448] width 1200 height 75
type textarea "Estrabismo"
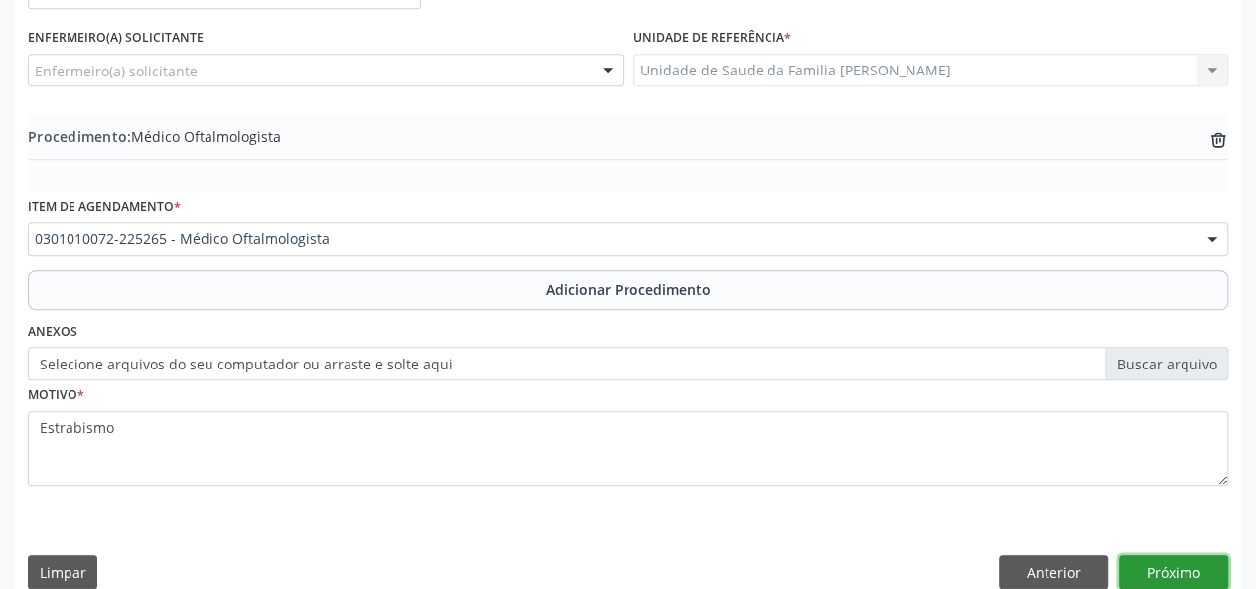
click at [1197, 577] on button "Próximo" at bounding box center [1173, 572] width 109 height 34
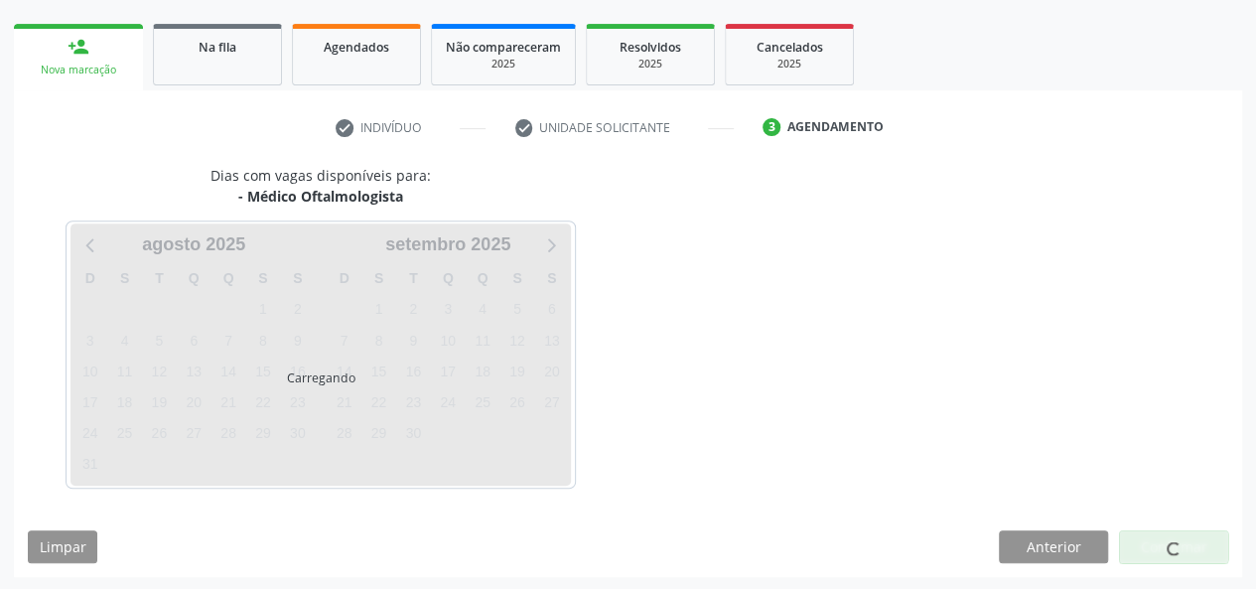
scroll to position [359, 0]
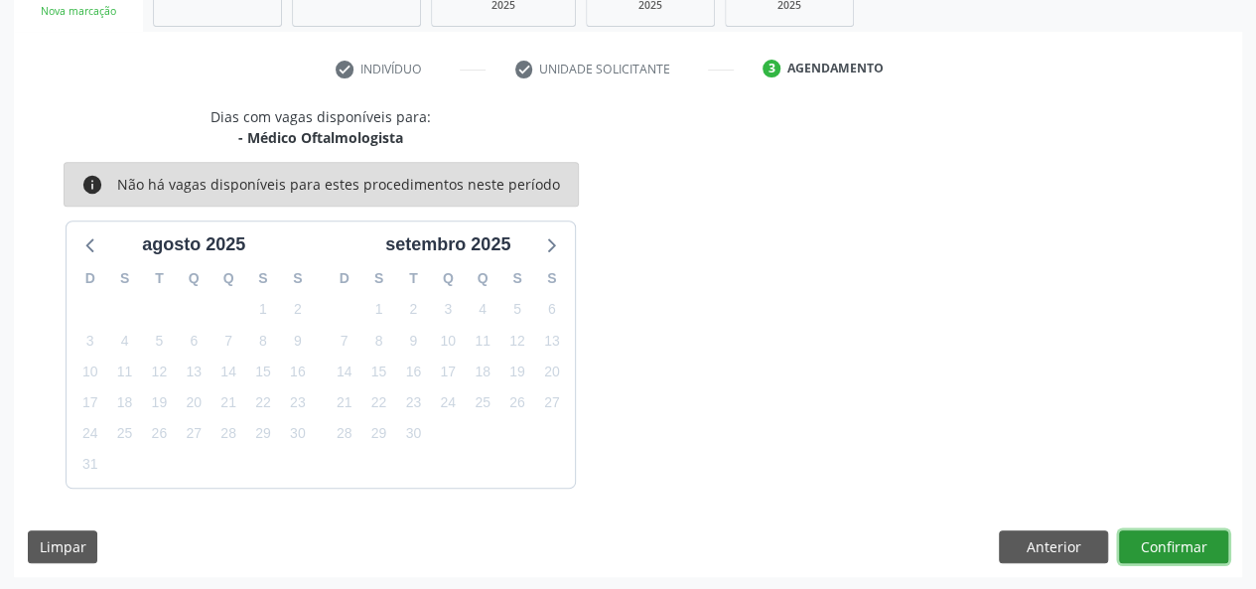
click at [1201, 547] on button "Confirmar" at bounding box center [1173, 547] width 109 height 34
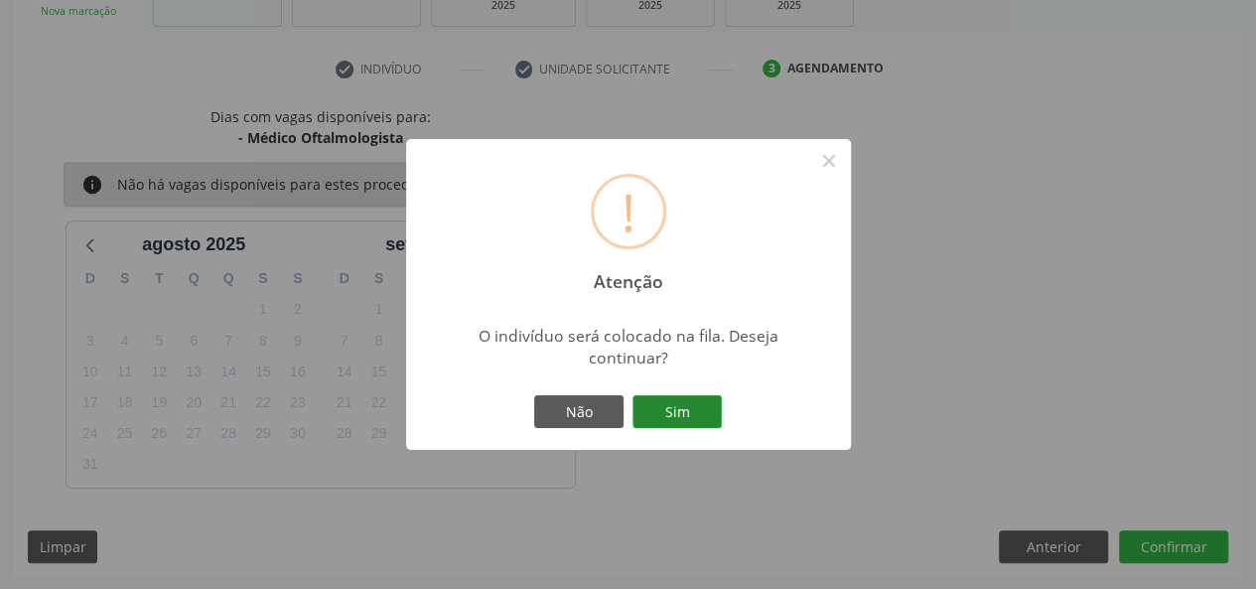
click at [683, 409] on button "Sim" at bounding box center [676, 412] width 89 height 34
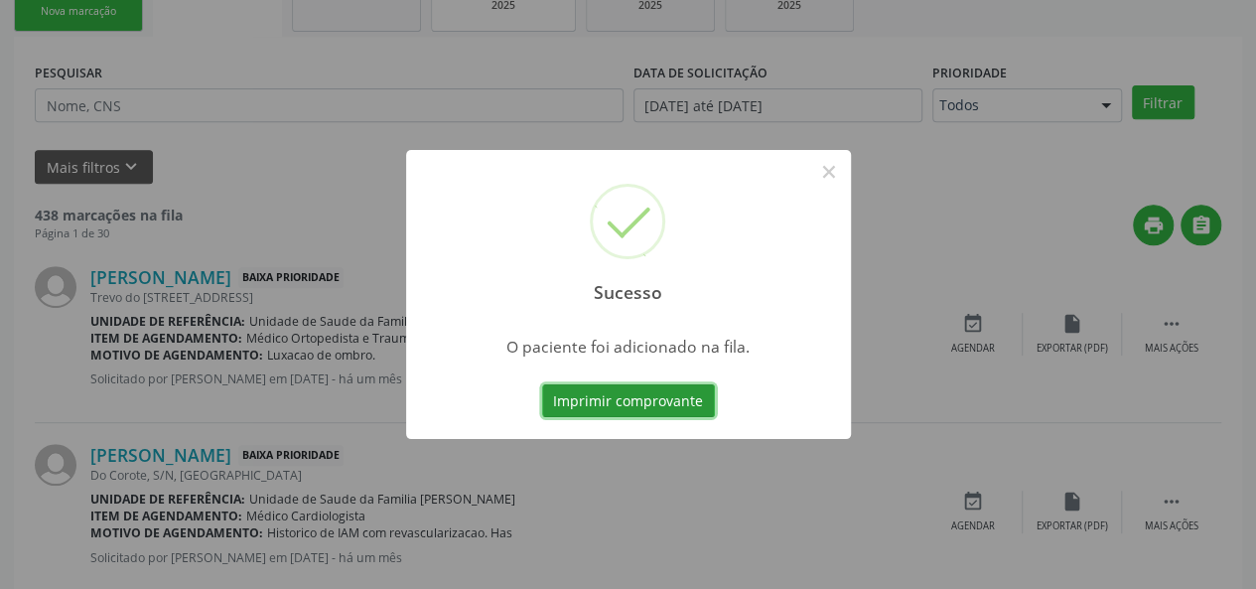
scroll to position [93, 0]
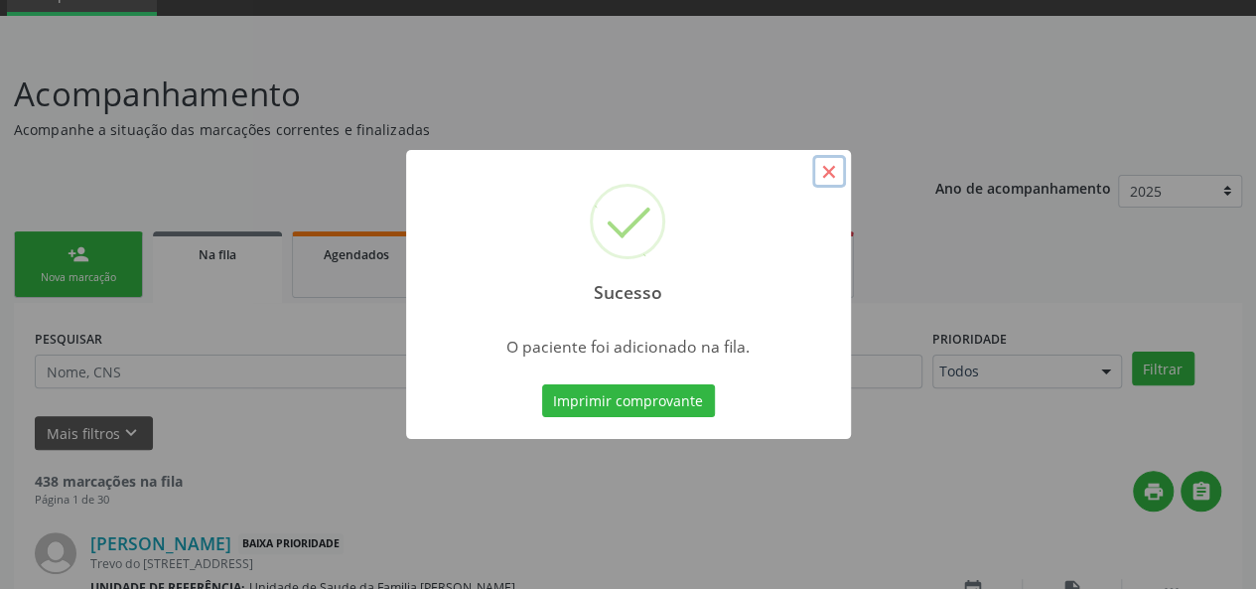
click at [820, 170] on button "×" at bounding box center [829, 172] width 34 height 34
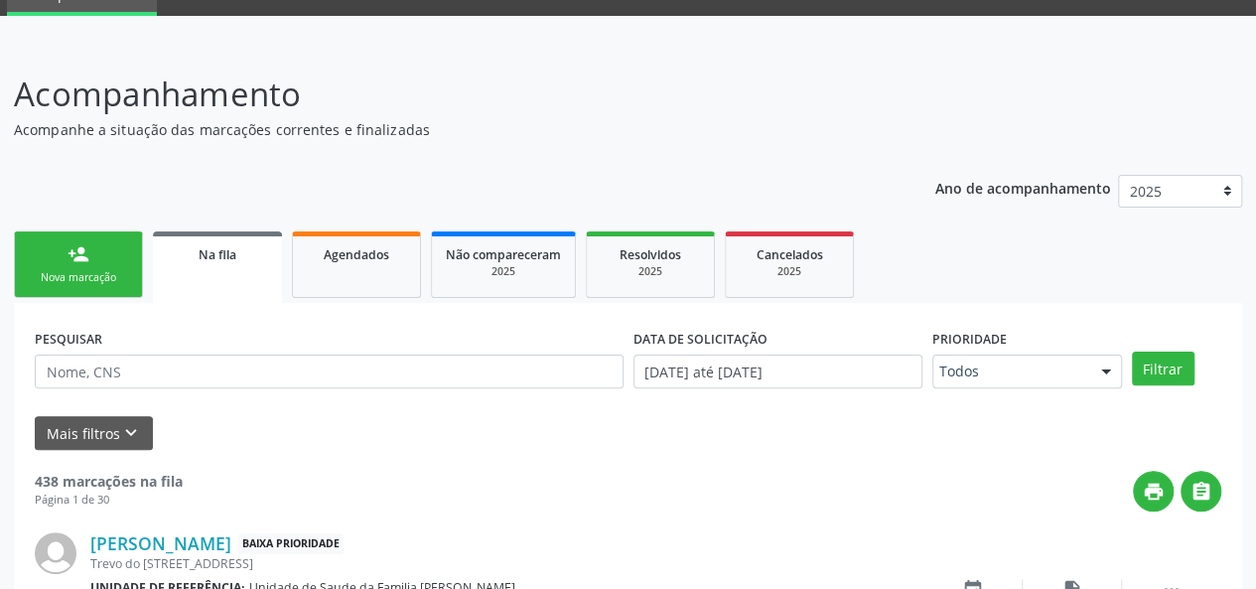
click at [53, 285] on link "person_add Nova marcação" at bounding box center [78, 264] width 129 height 66
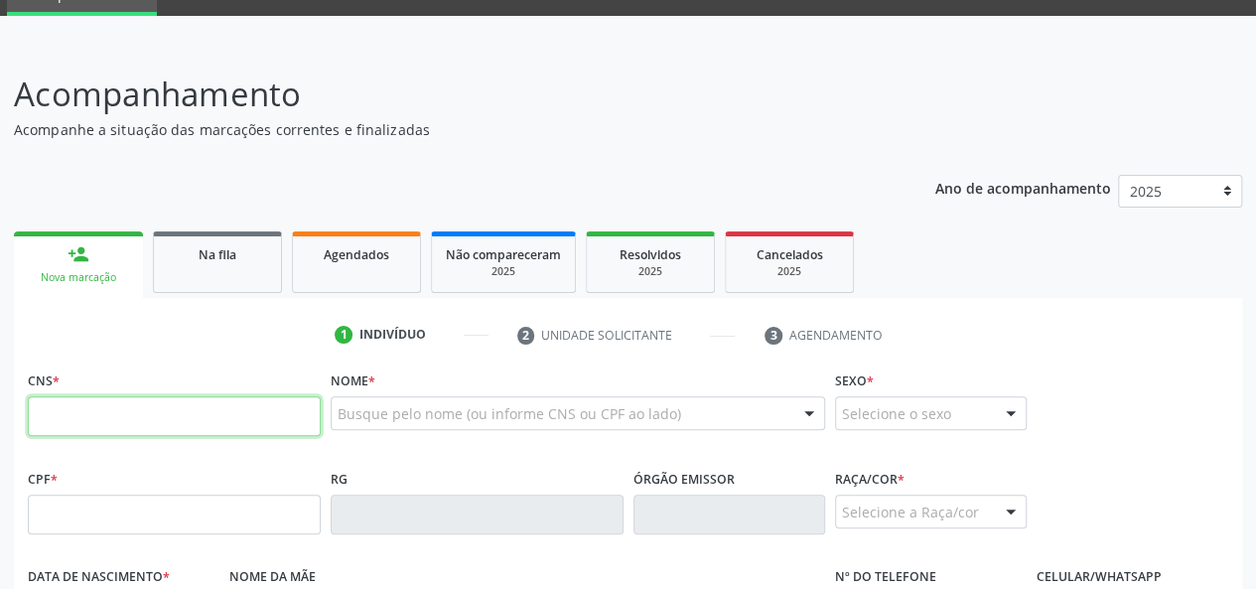
click at [202, 426] on input "text" at bounding box center [174, 416] width 293 height 40
paste input "702 0053 0049 2281"
type input "702 0053 0049 2281"
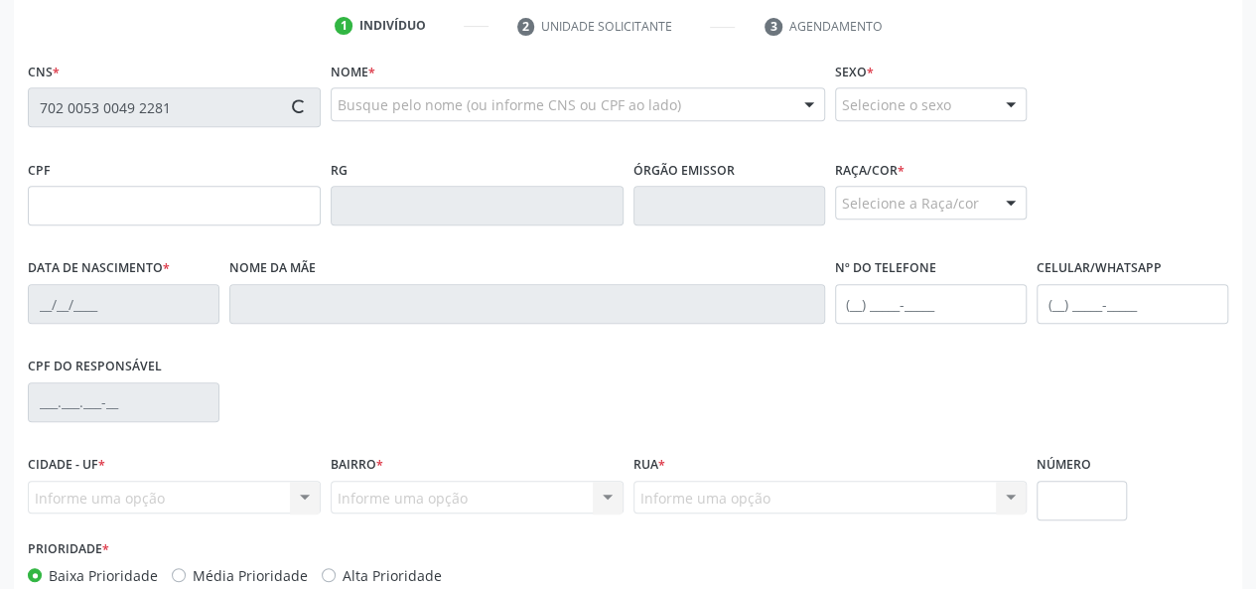
scroll to position [216, 0]
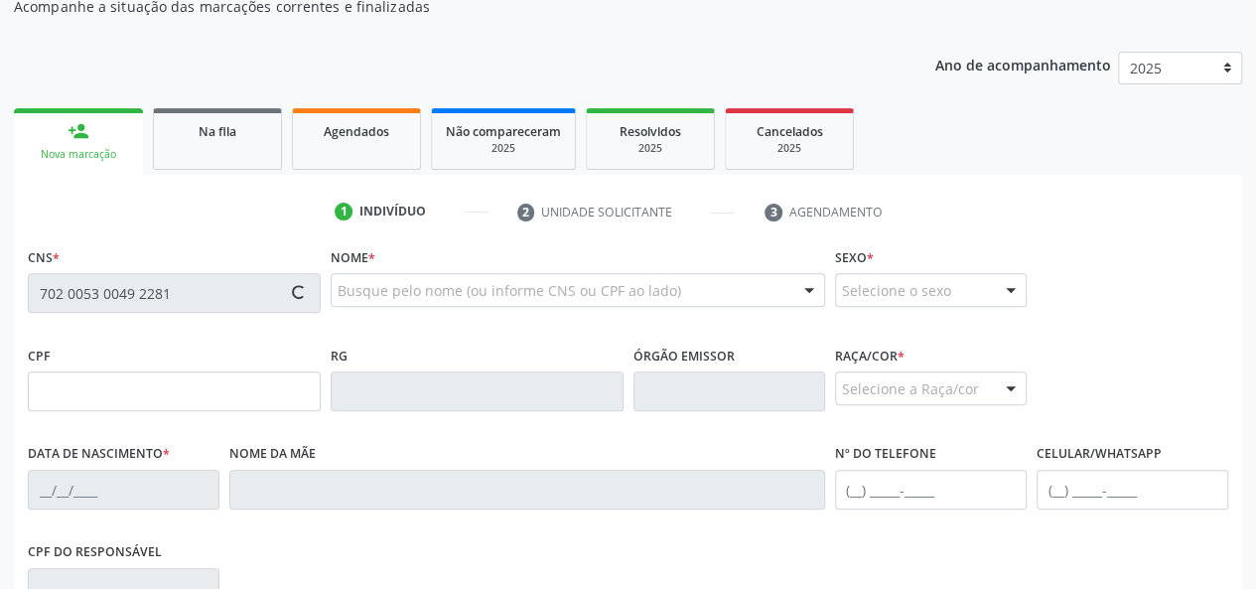
type input "181.418.456-24"
type input "22/11/2019"
type input "Ariane Rodrigues da Silva"
type input "(82) 99944-8225"
type input "S/N"
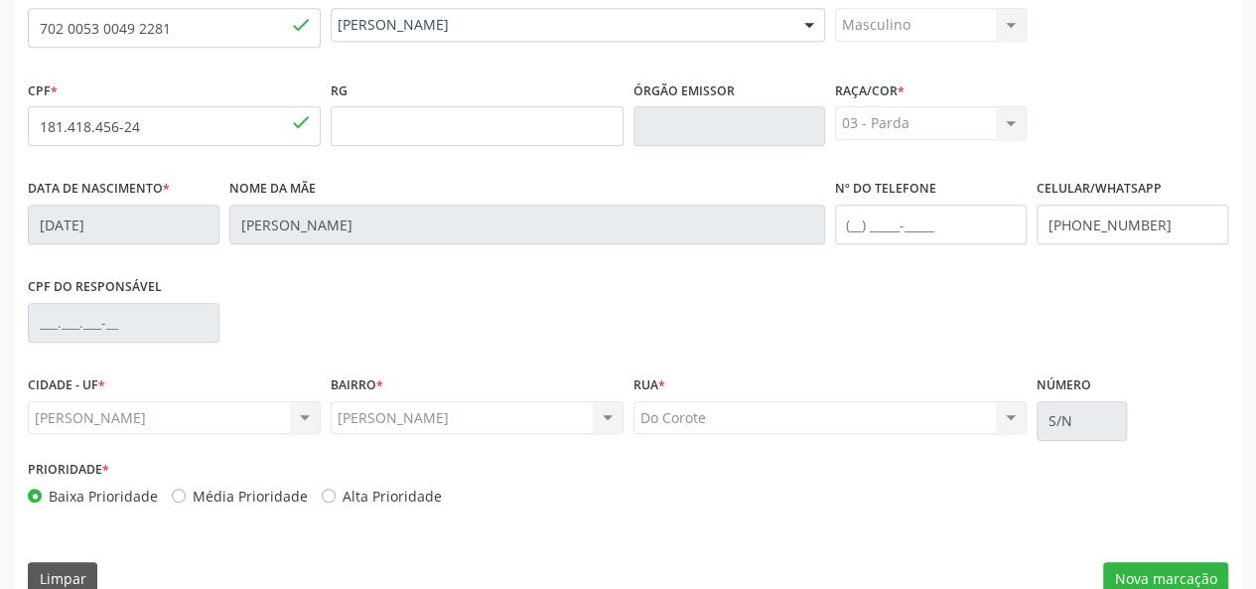
scroll to position [514, 0]
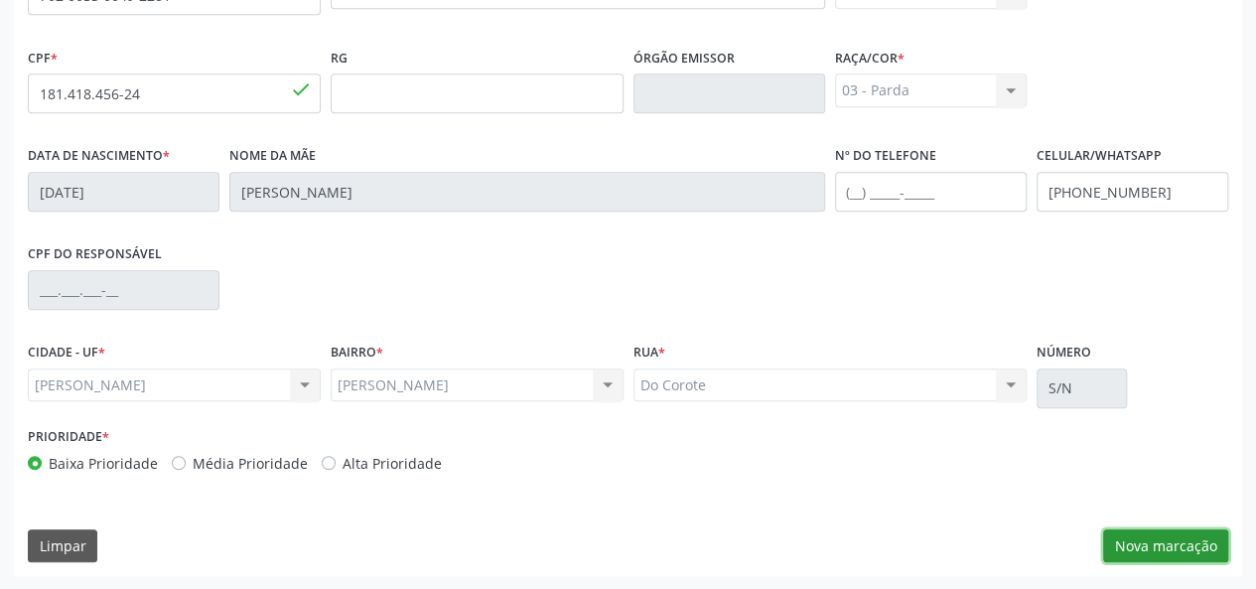
click at [1131, 543] on button "Nova marcação" at bounding box center [1165, 546] width 125 height 34
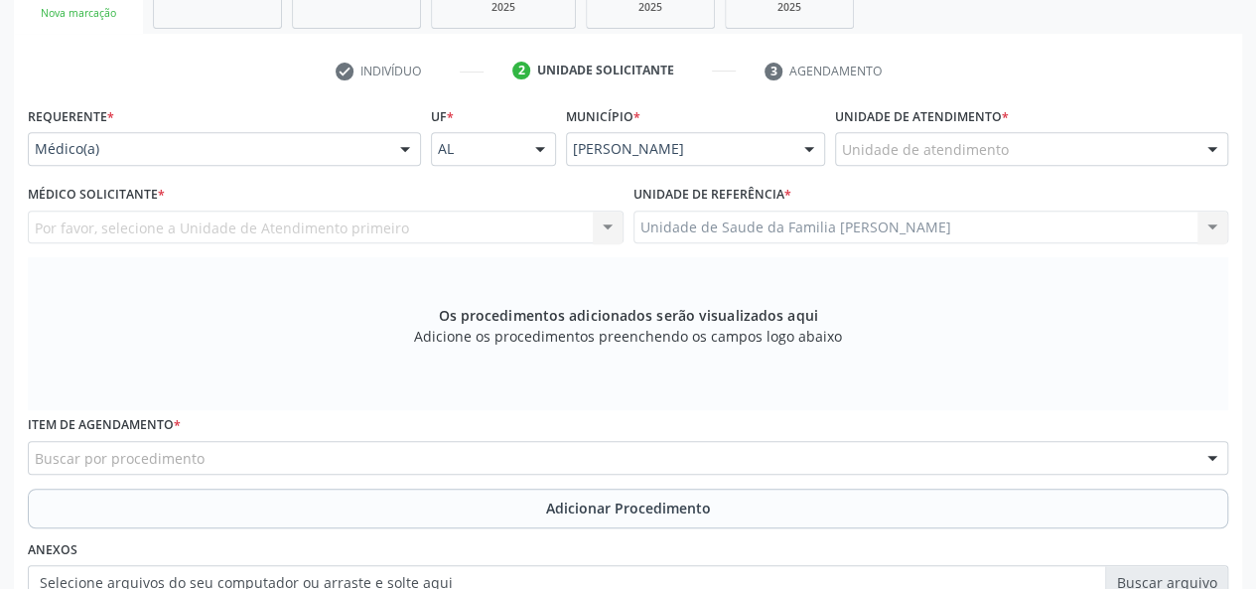
scroll to position [117, 0]
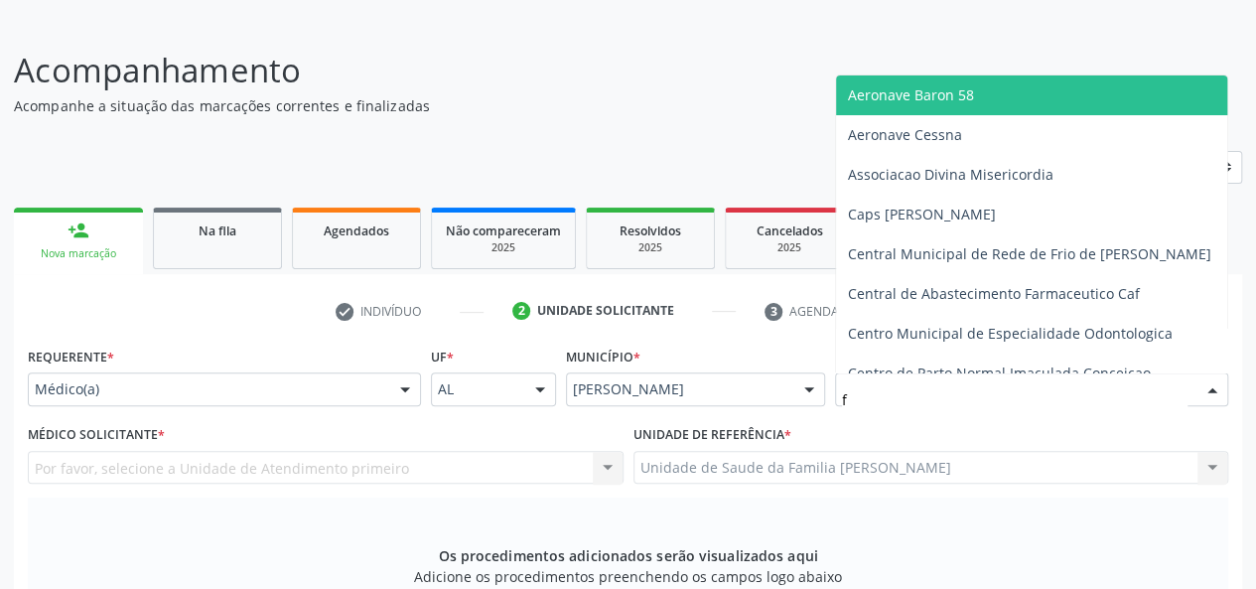
type input "fr"
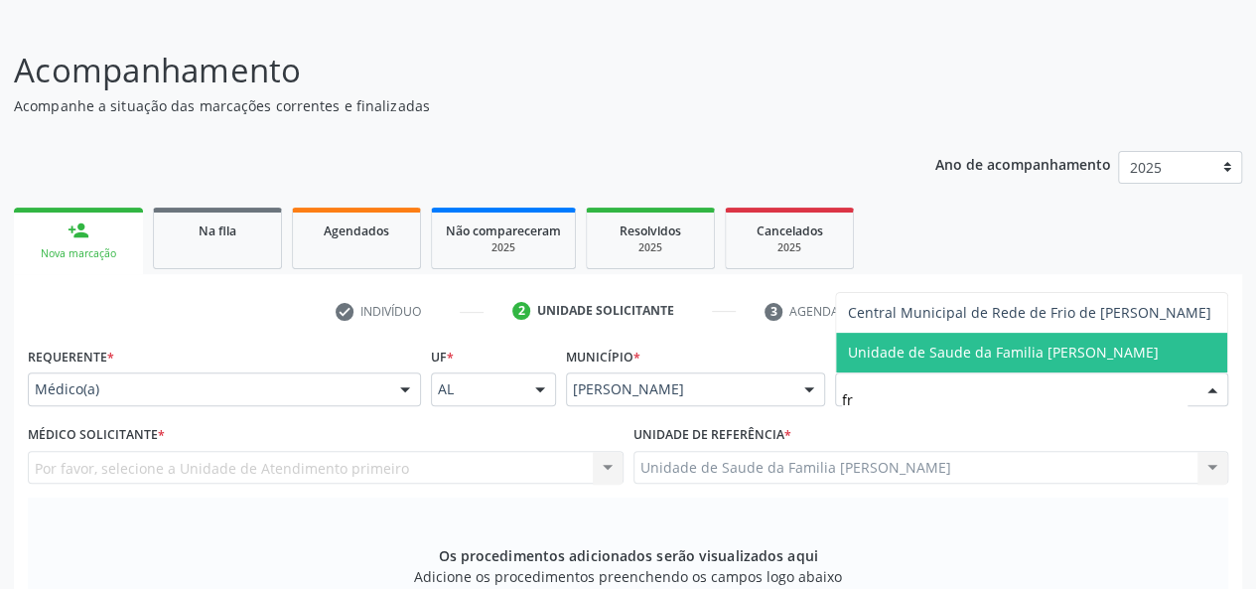
click at [919, 338] on span "Unidade de Saude da Familia [PERSON_NAME]" at bounding box center [1031, 352] width 391 height 40
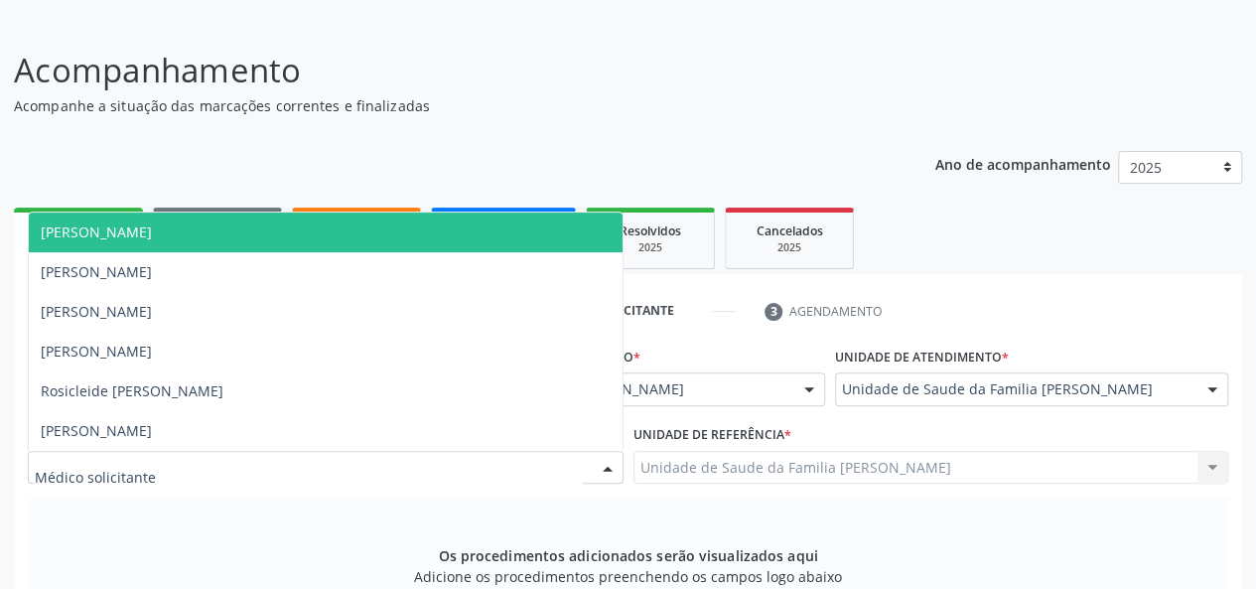
click at [139, 225] on span "[PERSON_NAME]" at bounding box center [96, 231] width 111 height 19
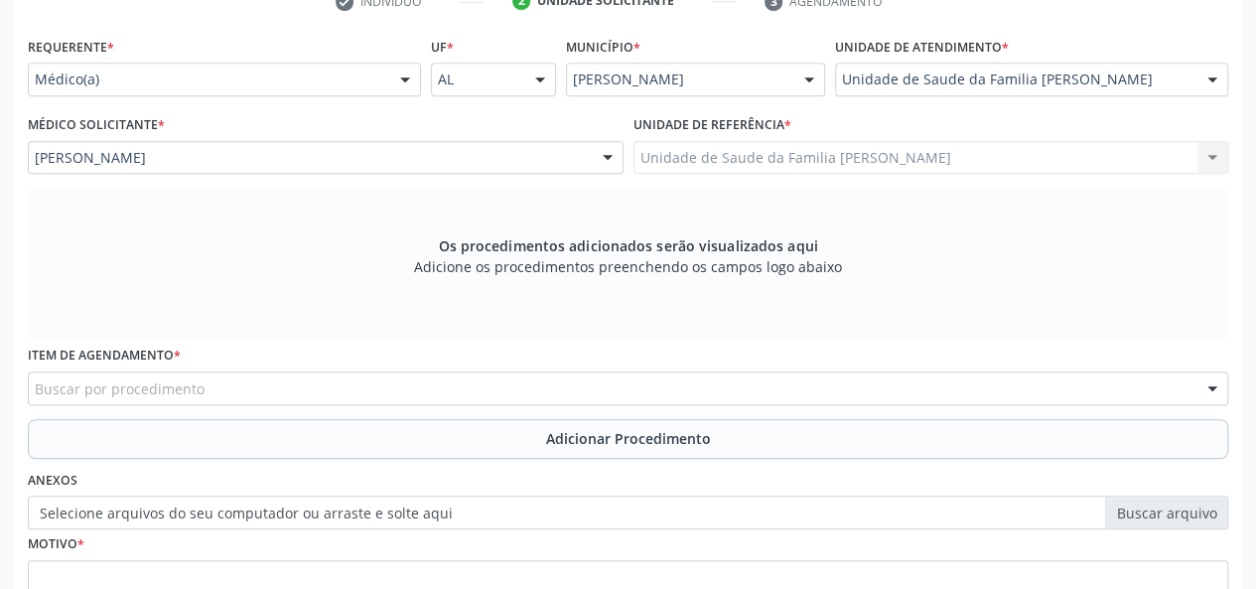
scroll to position [514, 0]
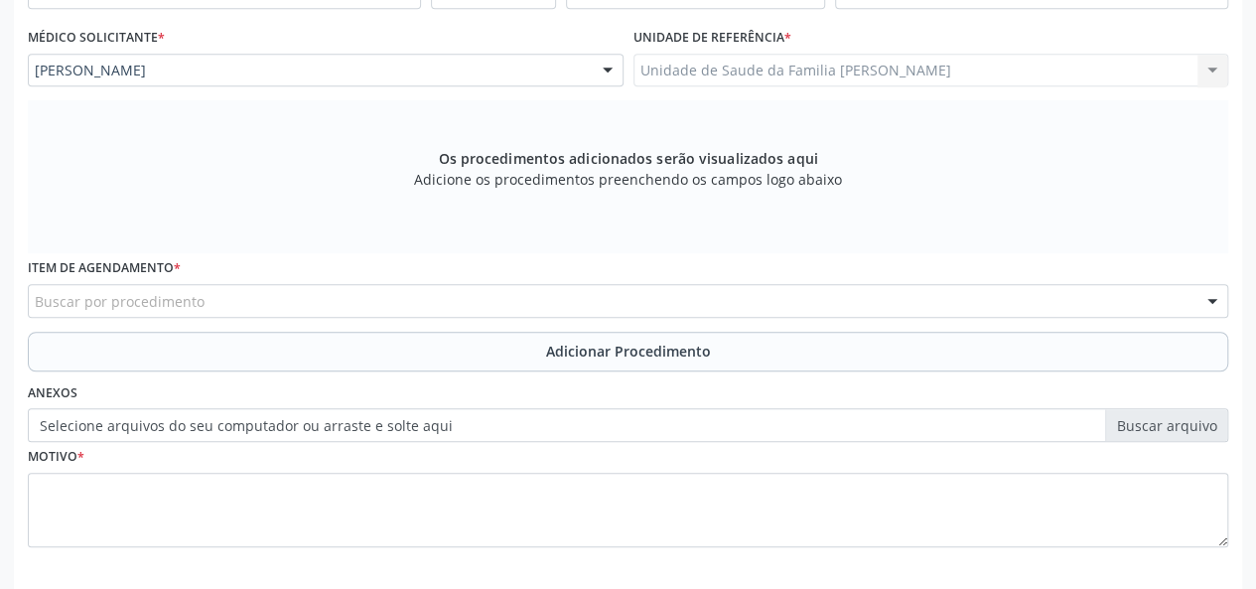
click at [212, 291] on div "Buscar por procedimento" at bounding box center [628, 301] width 1200 height 34
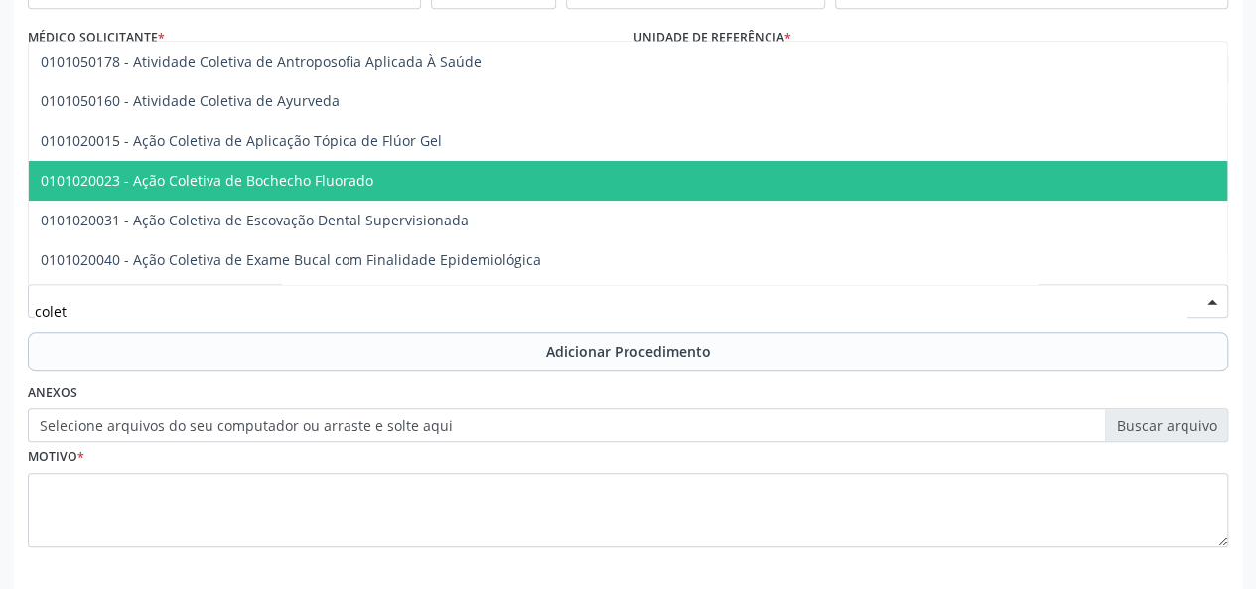
type input "coleta"
click at [335, 187] on span "0201020041 - Coleta de Material Para Exame Laboratorial" at bounding box center [231, 180] width 380 height 19
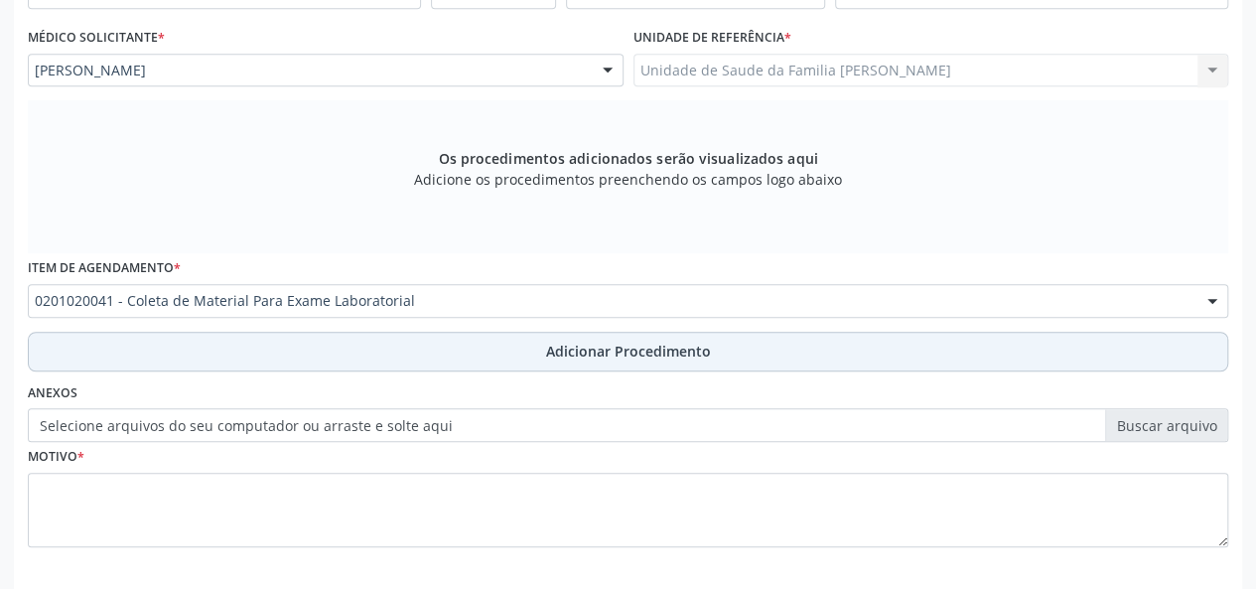
click at [576, 340] on span "Adicionar Procedimento" at bounding box center [628, 350] width 165 height 21
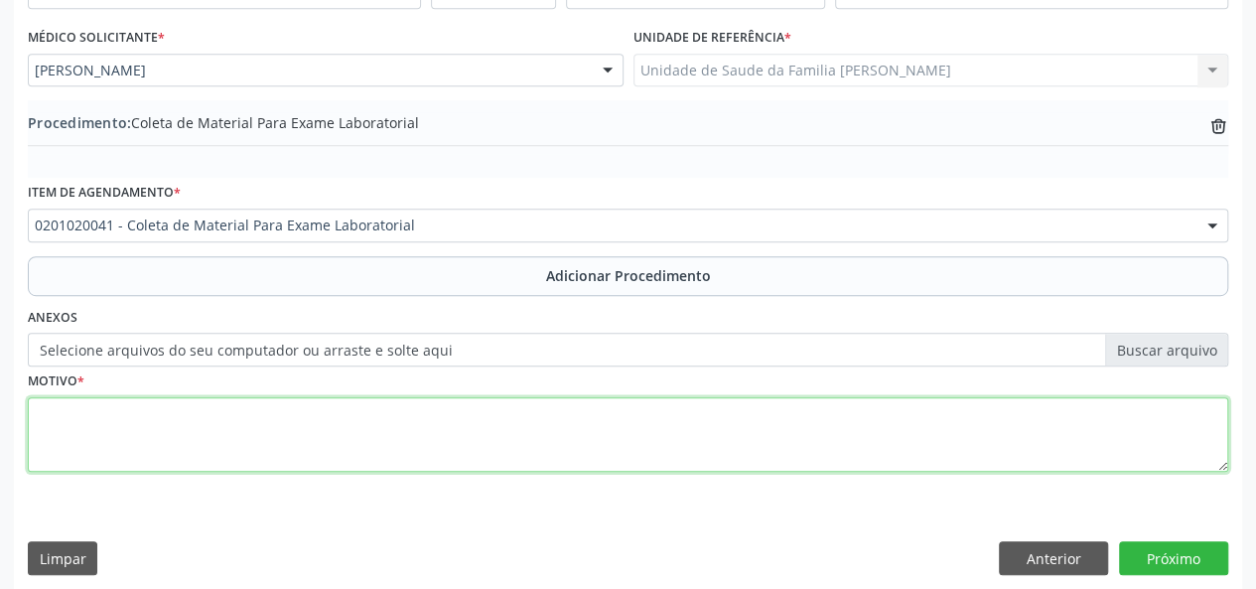
click at [50, 422] on textarea at bounding box center [628, 434] width 1200 height 75
type textarea "avaliacao"
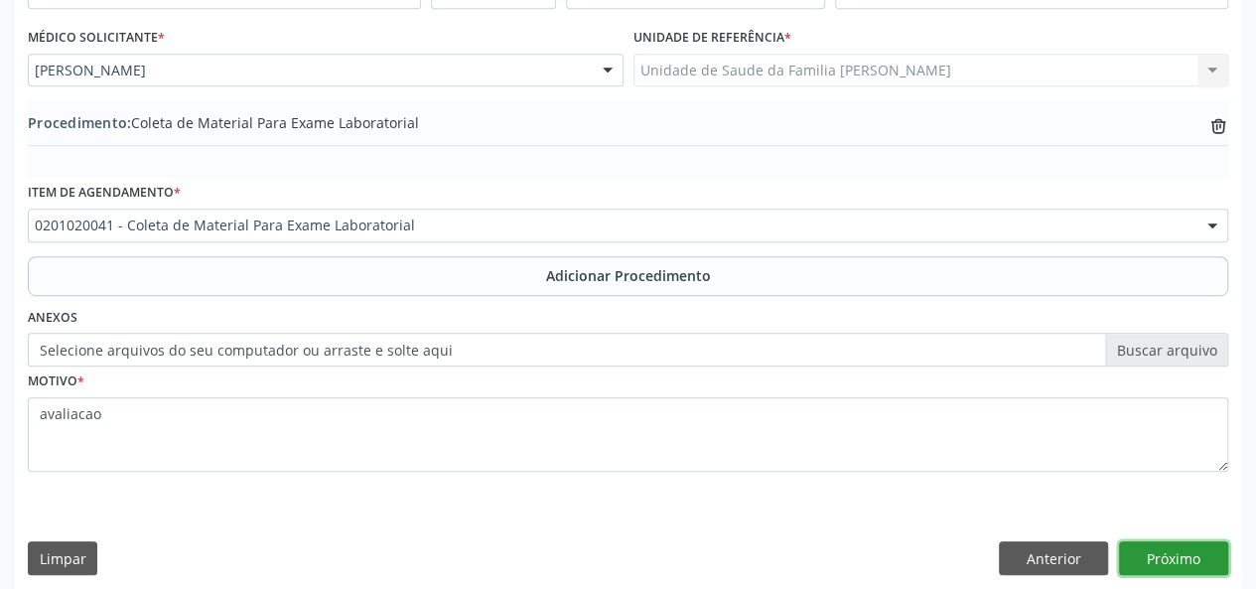
click at [1182, 551] on button "Próximo" at bounding box center [1173, 558] width 109 height 34
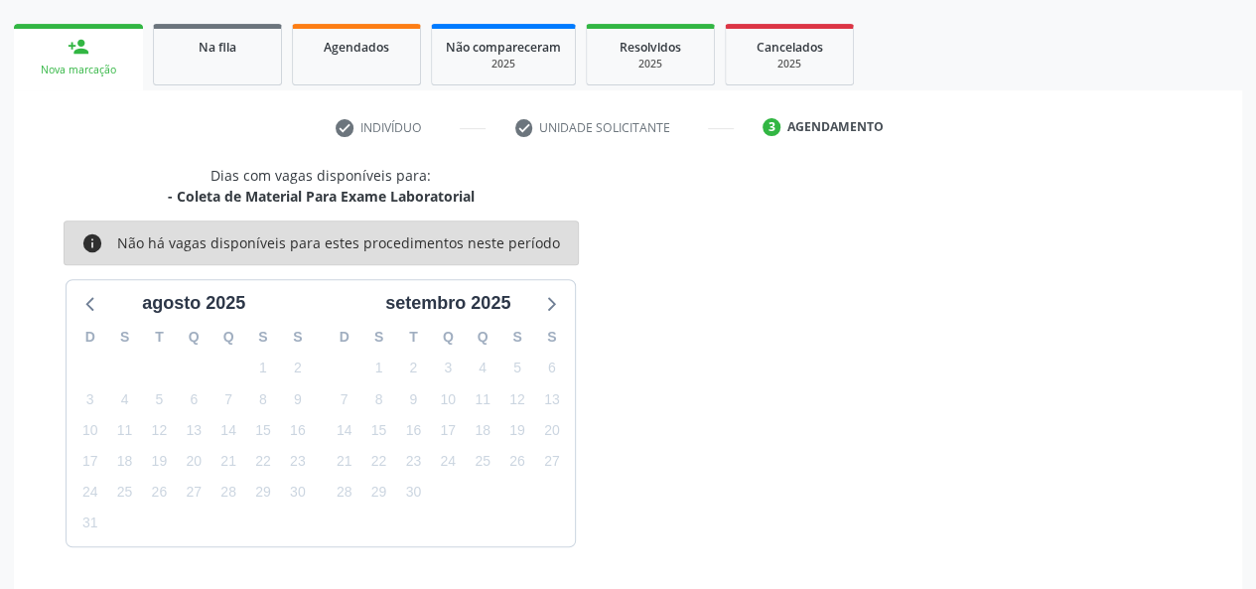
scroll to position [359, 0]
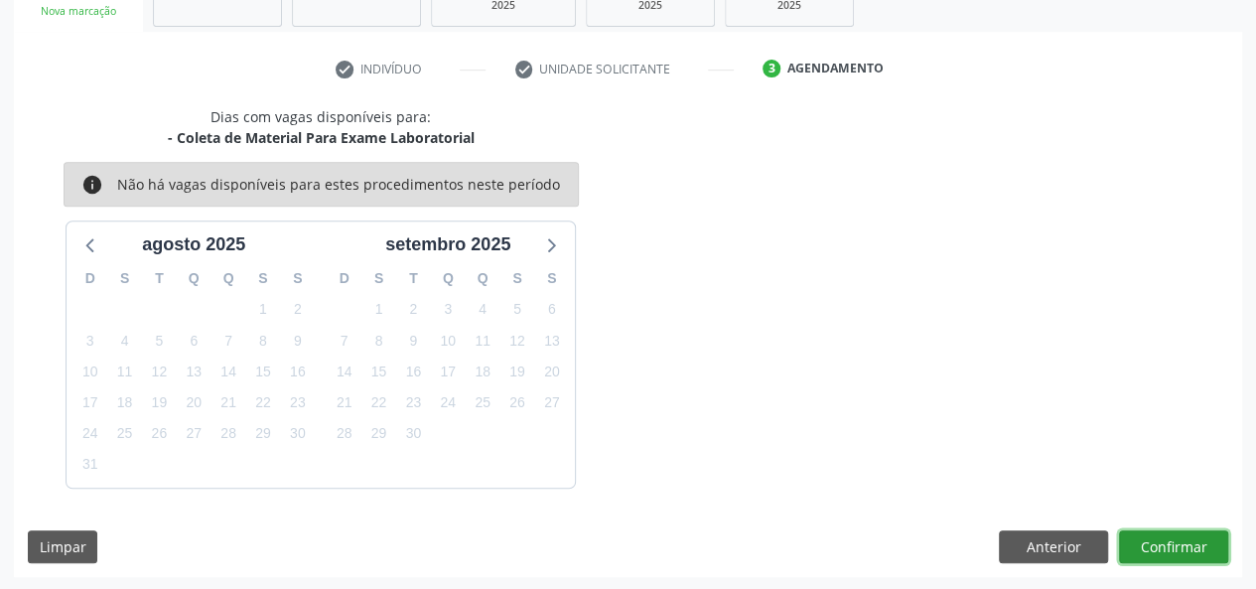
click at [1209, 559] on button "Confirmar" at bounding box center [1173, 547] width 109 height 34
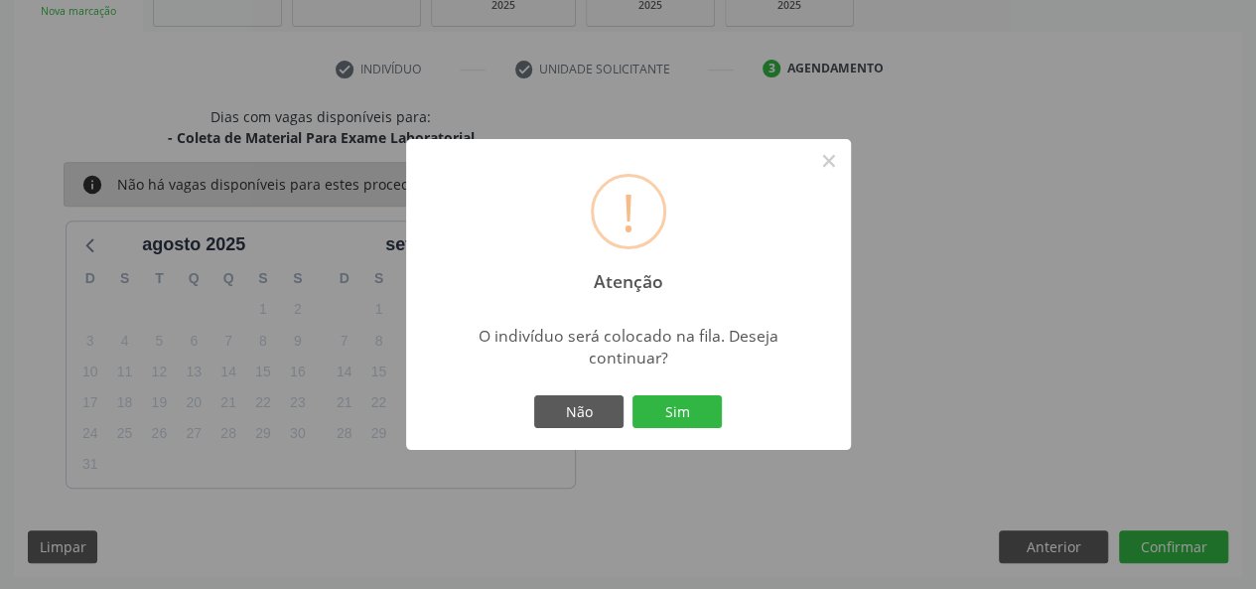
click at [698, 432] on div "! Atenção × O indivíduo será colocado na fila. Deseja continuar? Não Sim" at bounding box center [628, 295] width 445 height 312
click at [691, 415] on button "Sim" at bounding box center [676, 412] width 89 height 34
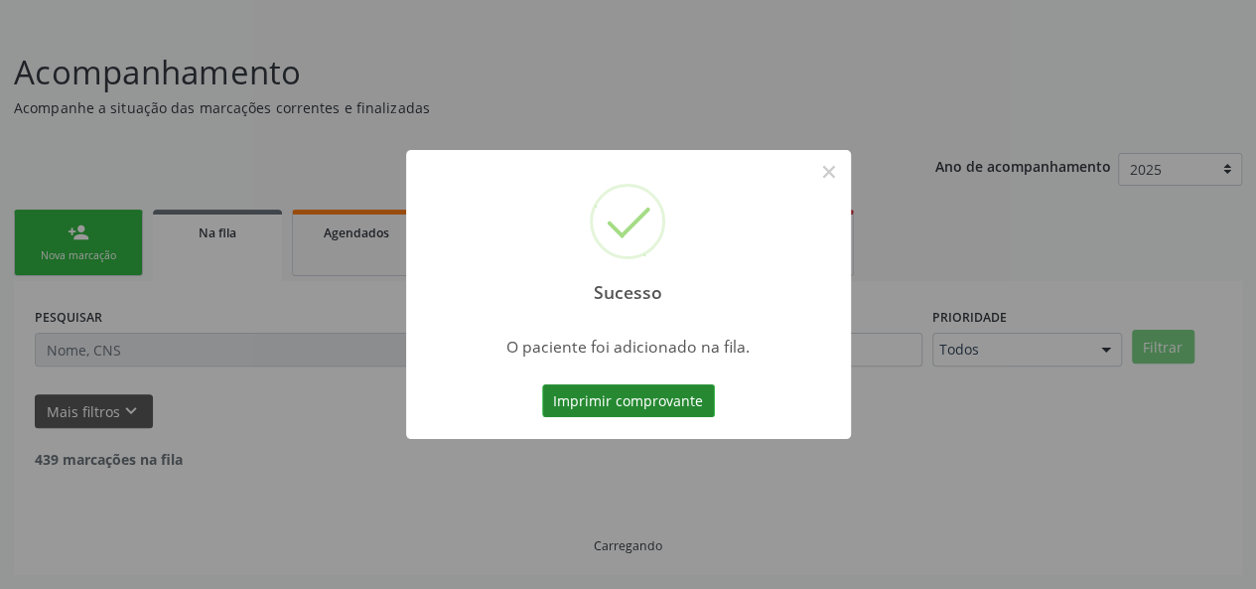
scroll to position [93, 0]
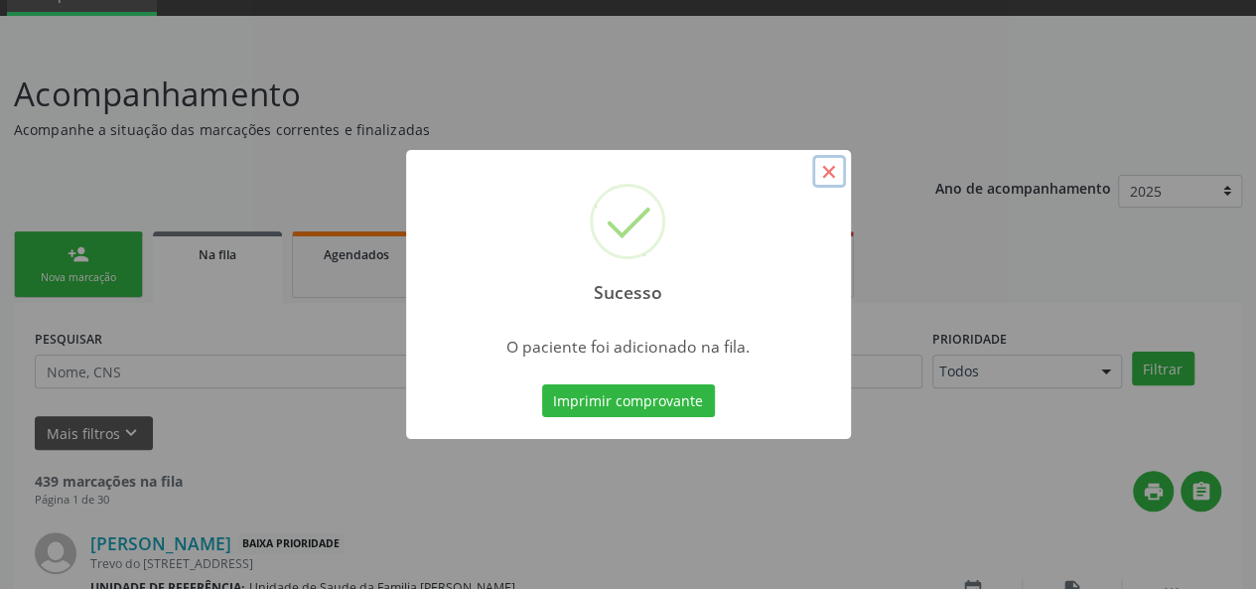
click at [832, 168] on button "×" at bounding box center [829, 172] width 34 height 34
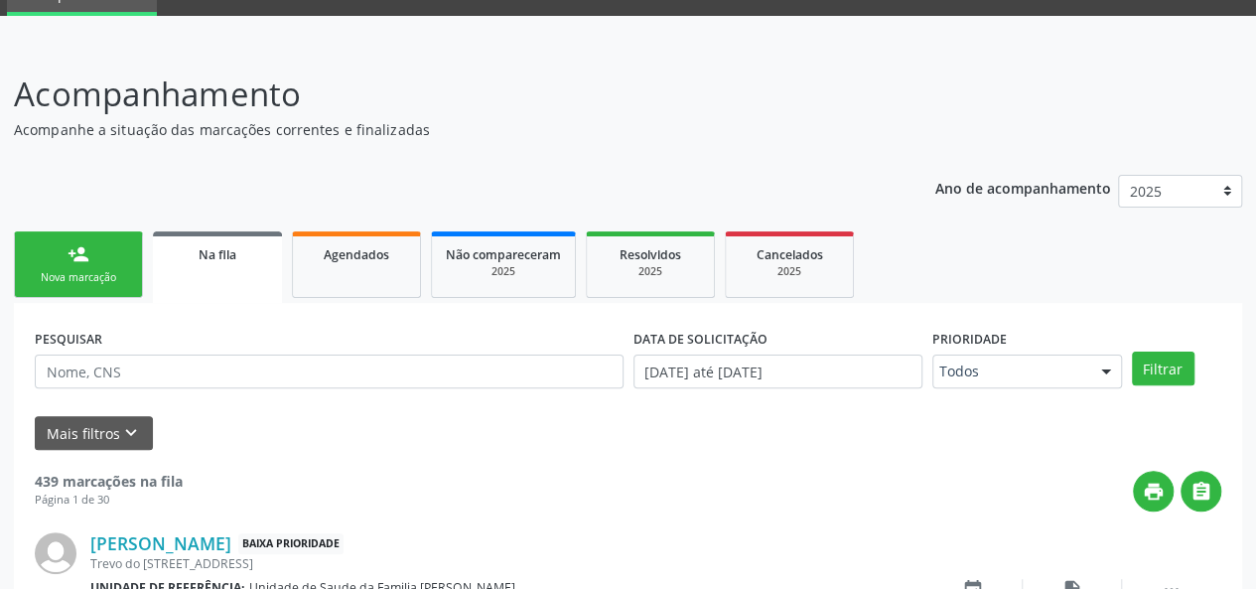
click at [88, 283] on div "Nova marcação" at bounding box center [78, 277] width 99 height 15
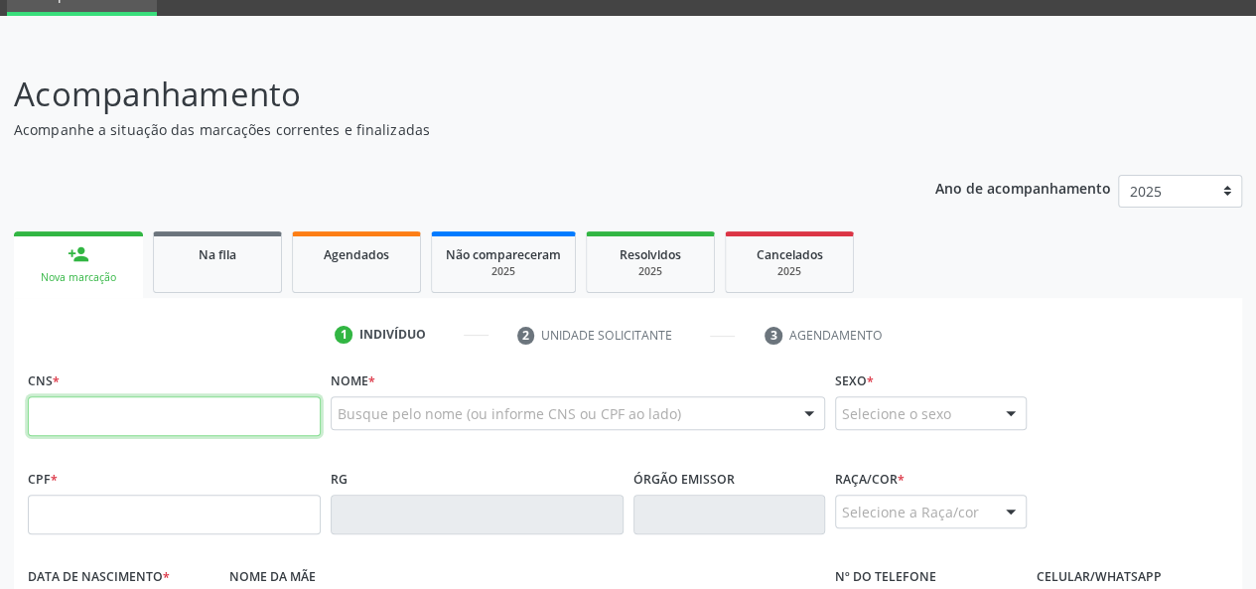
click at [69, 418] on input "text" at bounding box center [174, 416] width 293 height 40
type input "708 6095 2480 6783"
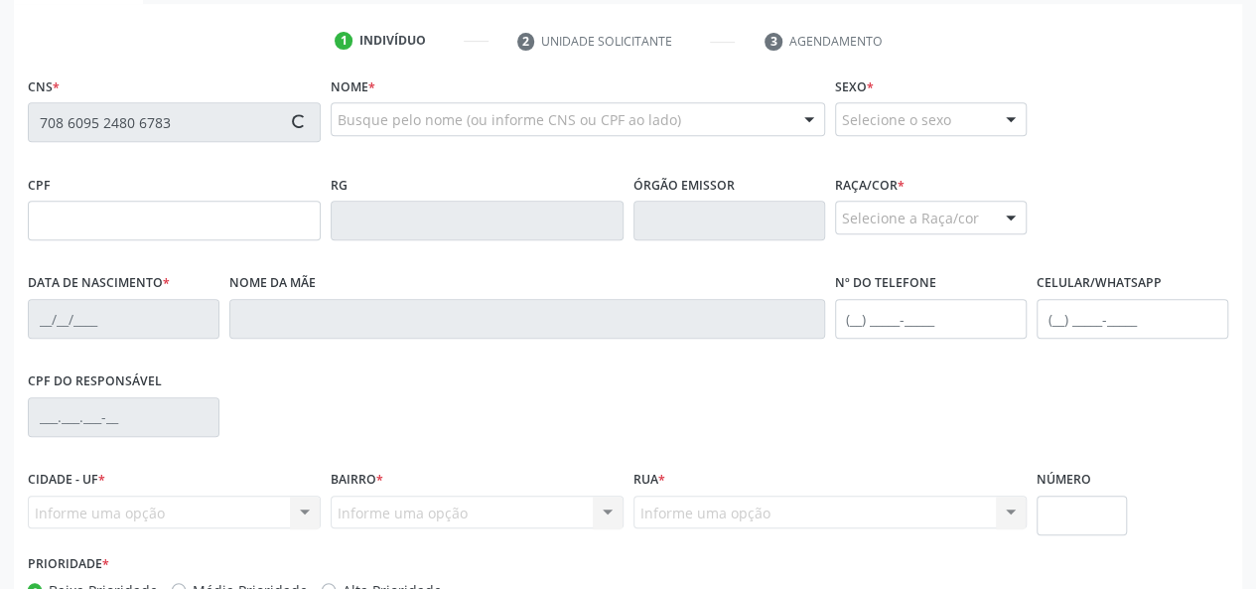
scroll to position [490, 0]
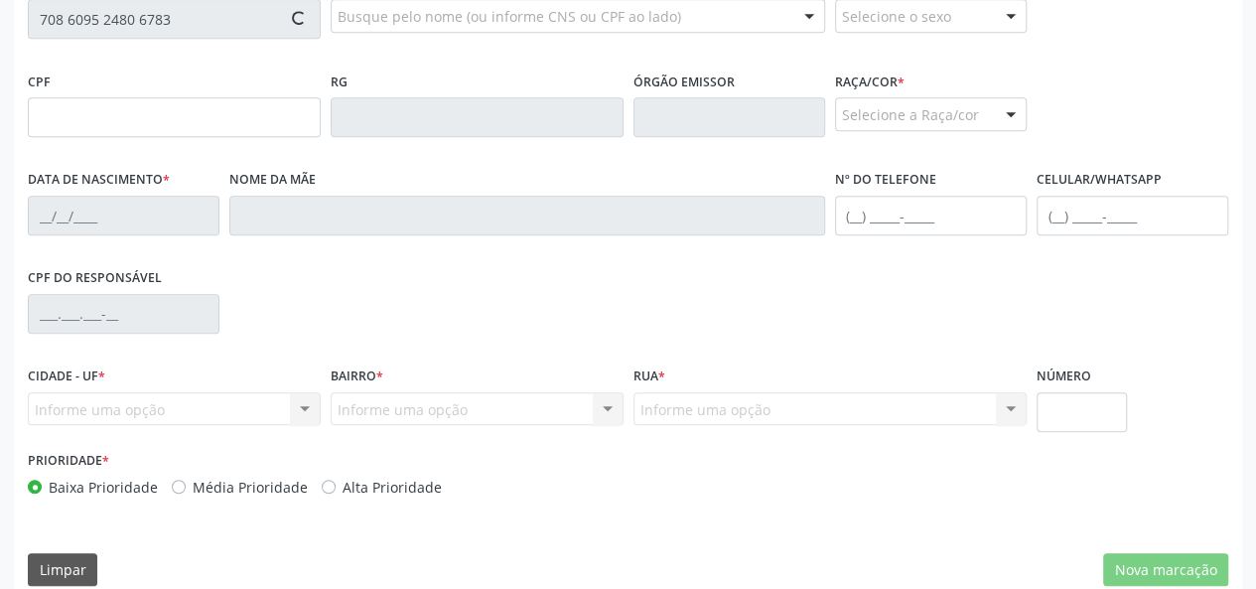
type input "139.196.514-05"
type input "15/11/2015"
type input "Jessica de Carvalho Passos"
type input "(82) 99690-1443"
type input "220"
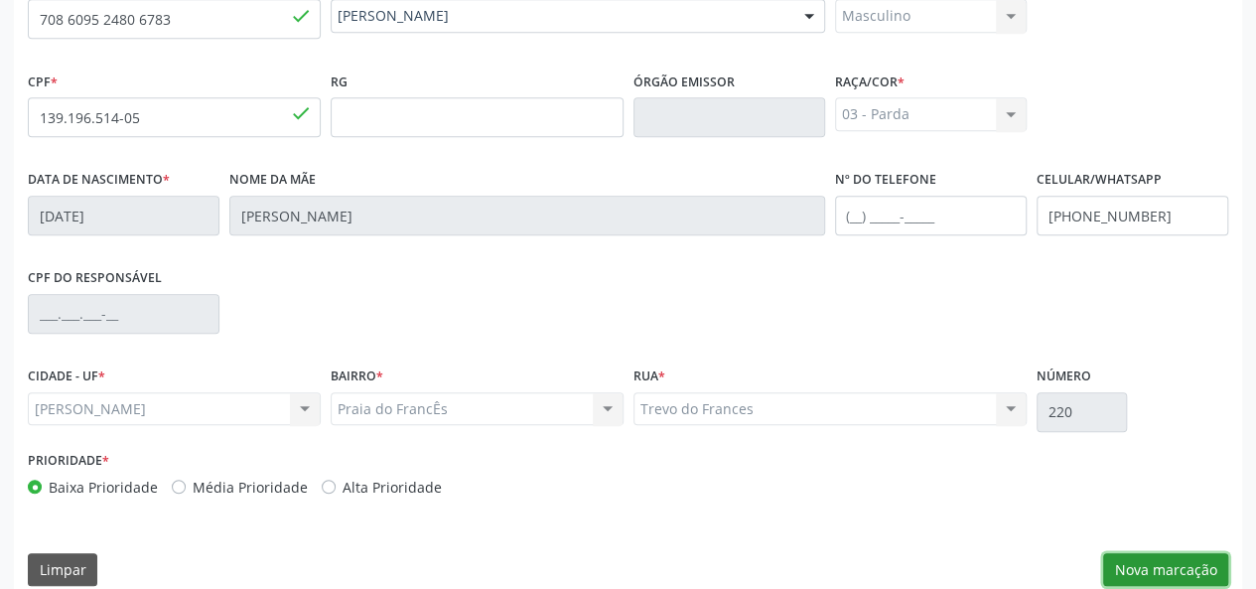
click at [1152, 558] on button "Nova marcação" at bounding box center [1165, 570] width 125 height 34
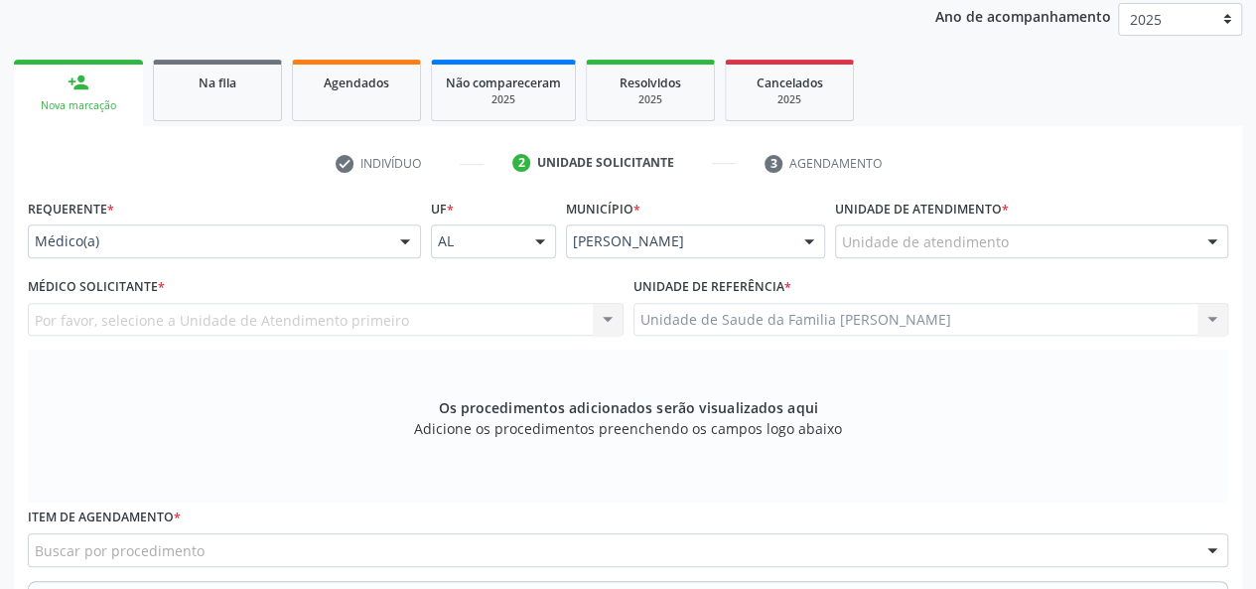
scroll to position [193, 0]
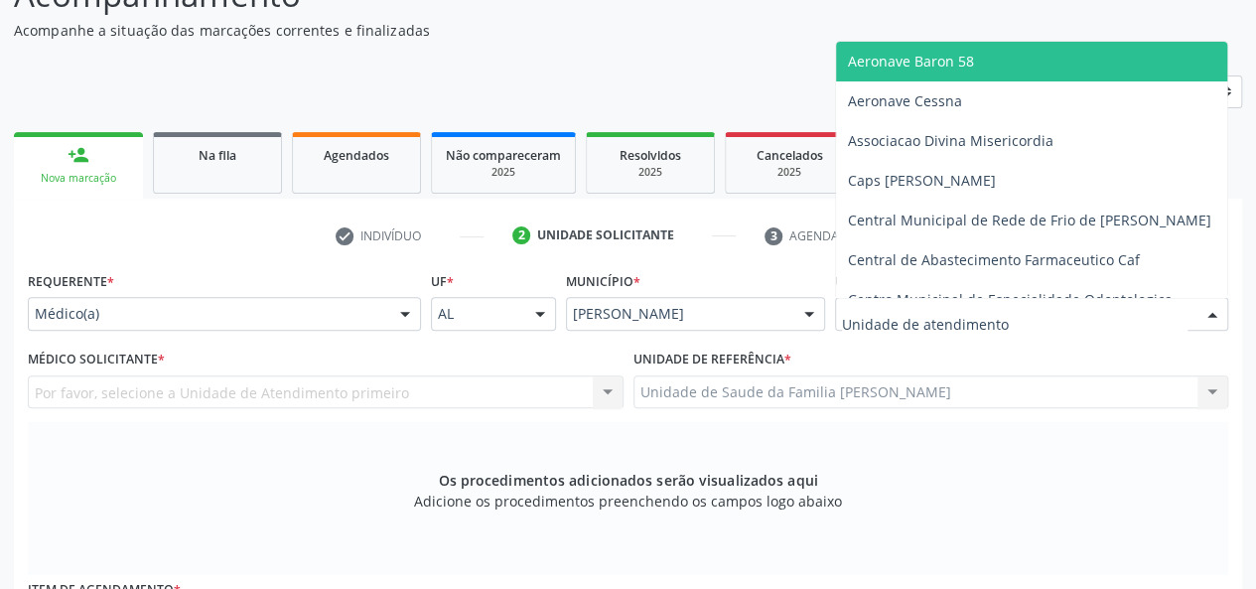
click at [930, 299] on div at bounding box center [1031, 314] width 393 height 34
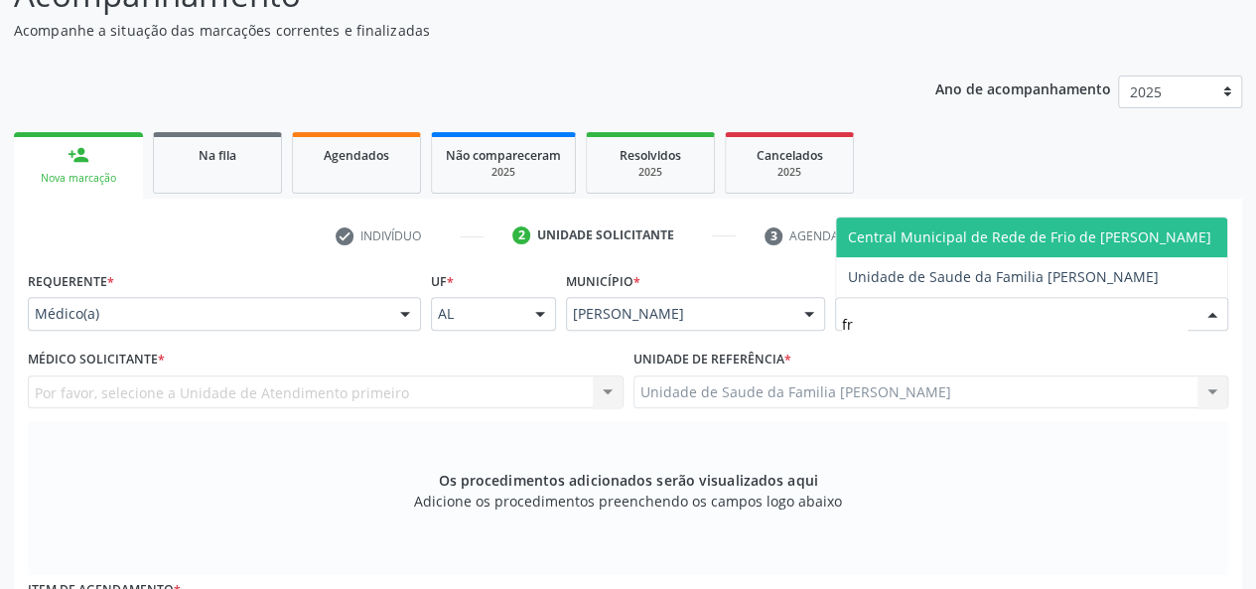
type input "fra"
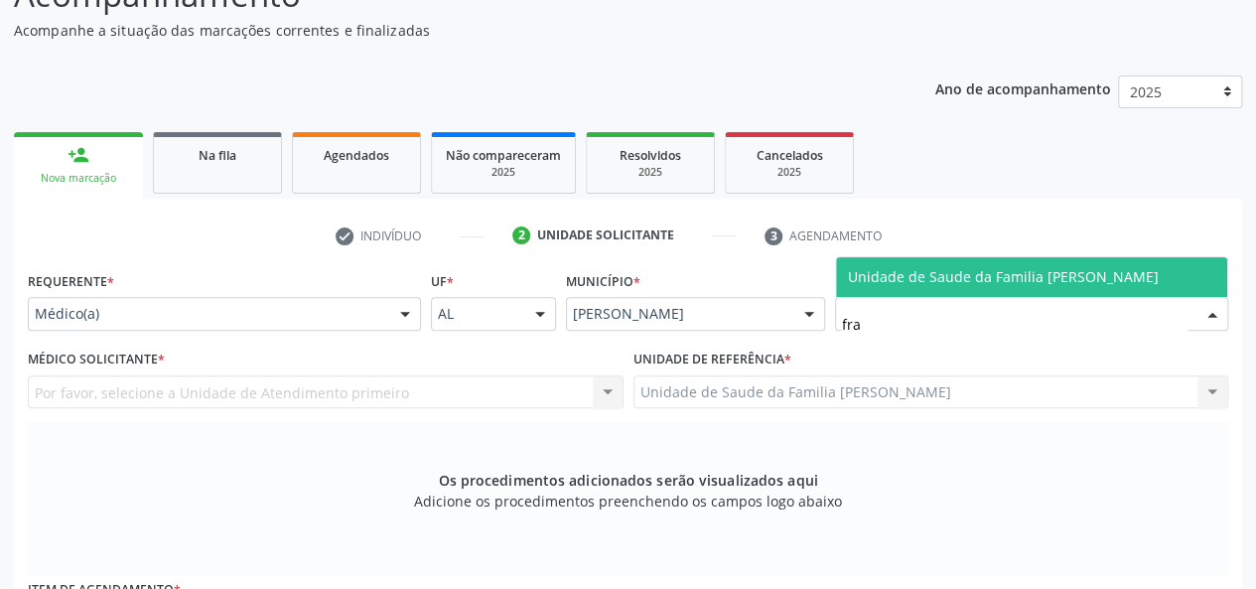
click at [931, 267] on span "Unidade de Saude da Familia [PERSON_NAME]" at bounding box center [1003, 276] width 311 height 19
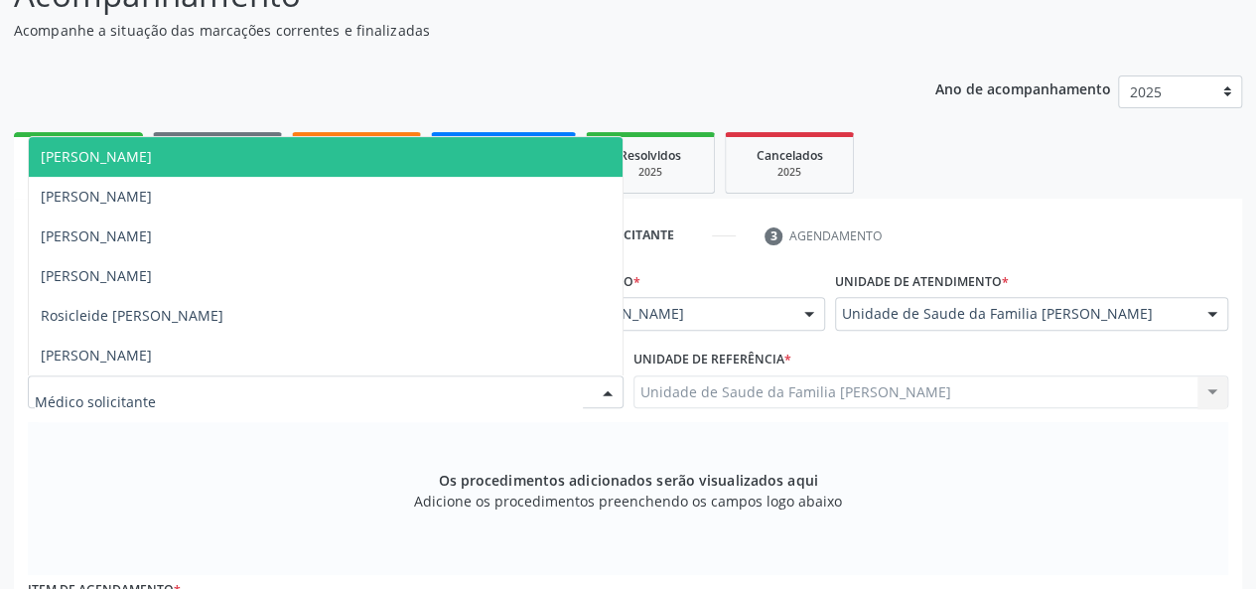
click at [105, 163] on span "[PERSON_NAME]" at bounding box center [96, 156] width 111 height 19
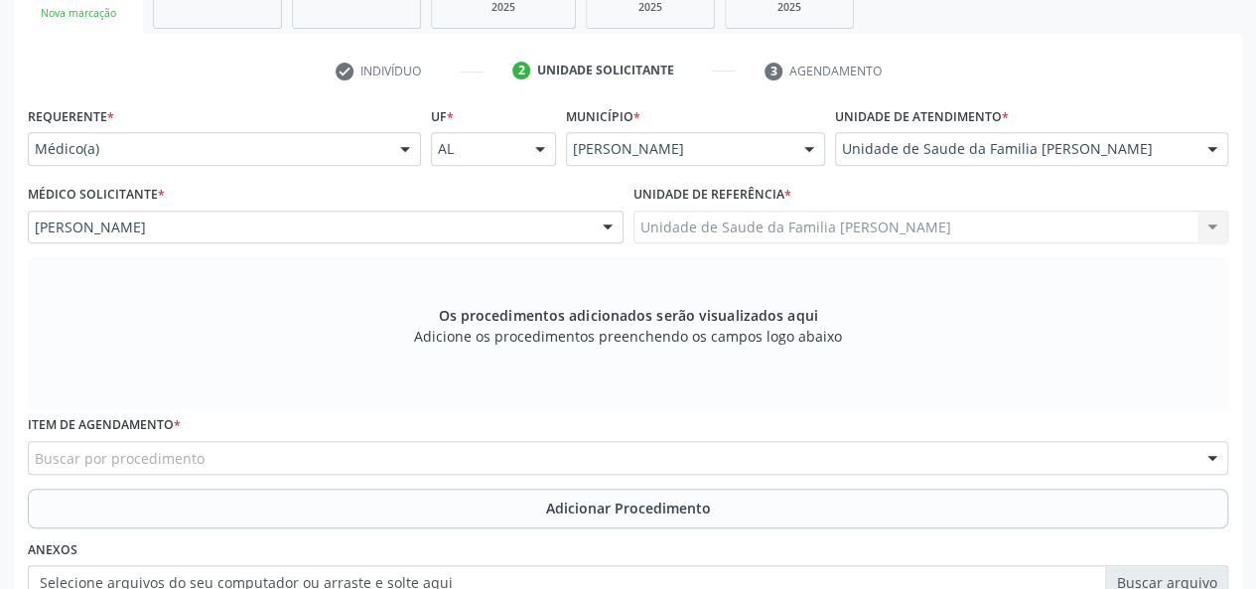
scroll to position [490, 0]
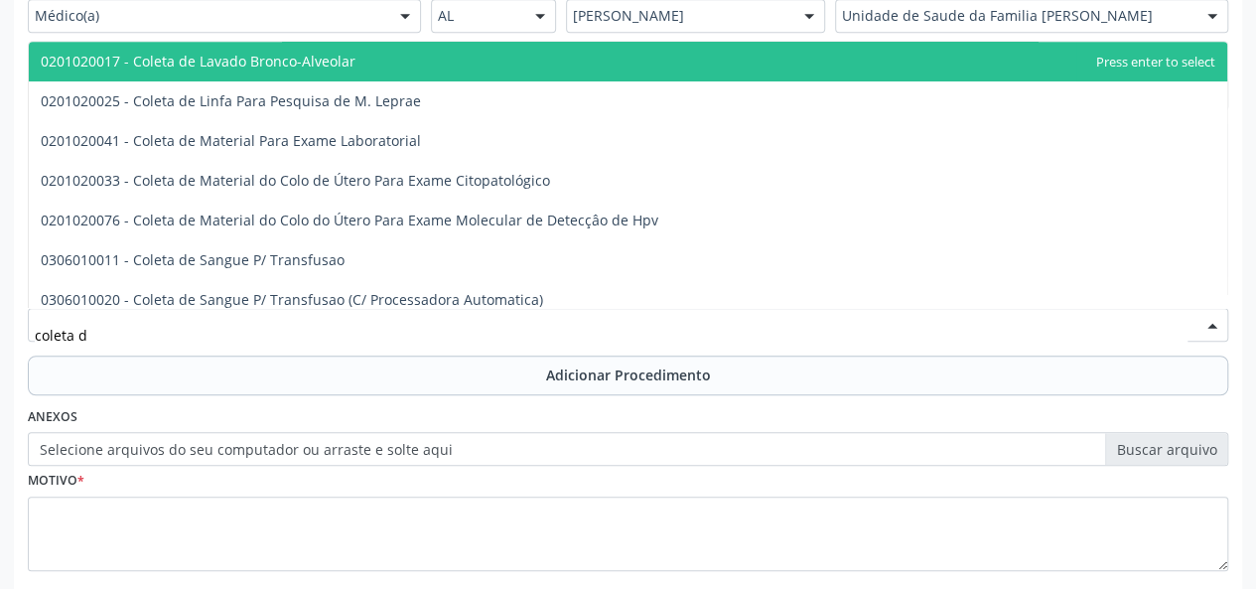
type input "coleta de"
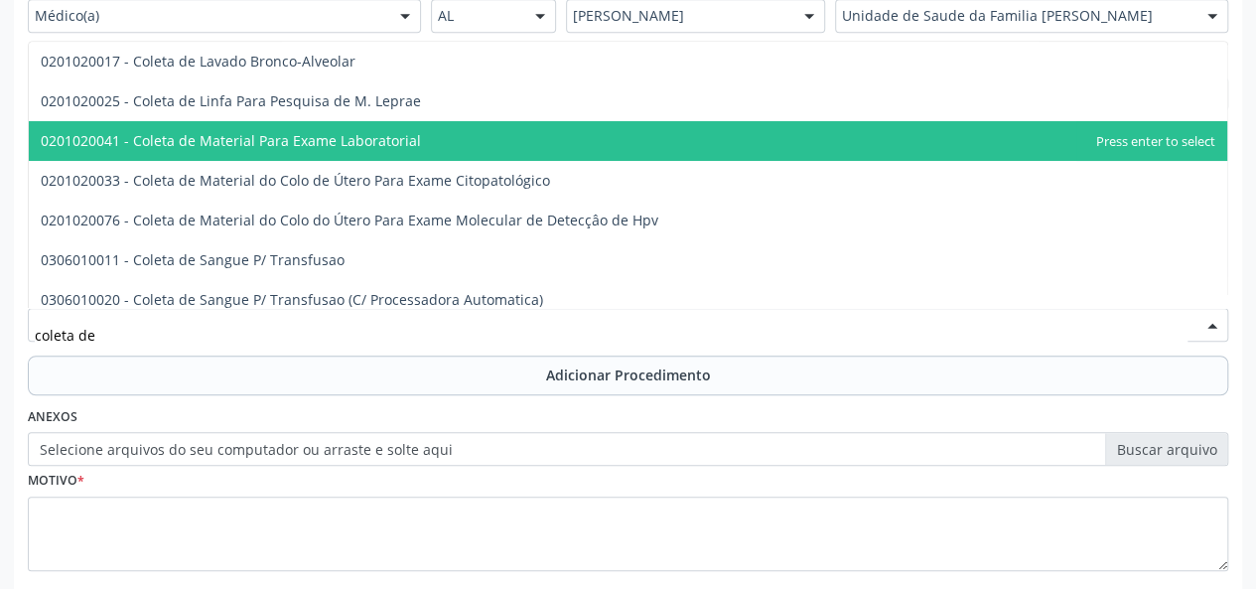
click at [329, 146] on span "0201020041 - Coleta de Material Para Exame Laboratorial" at bounding box center [231, 140] width 380 height 19
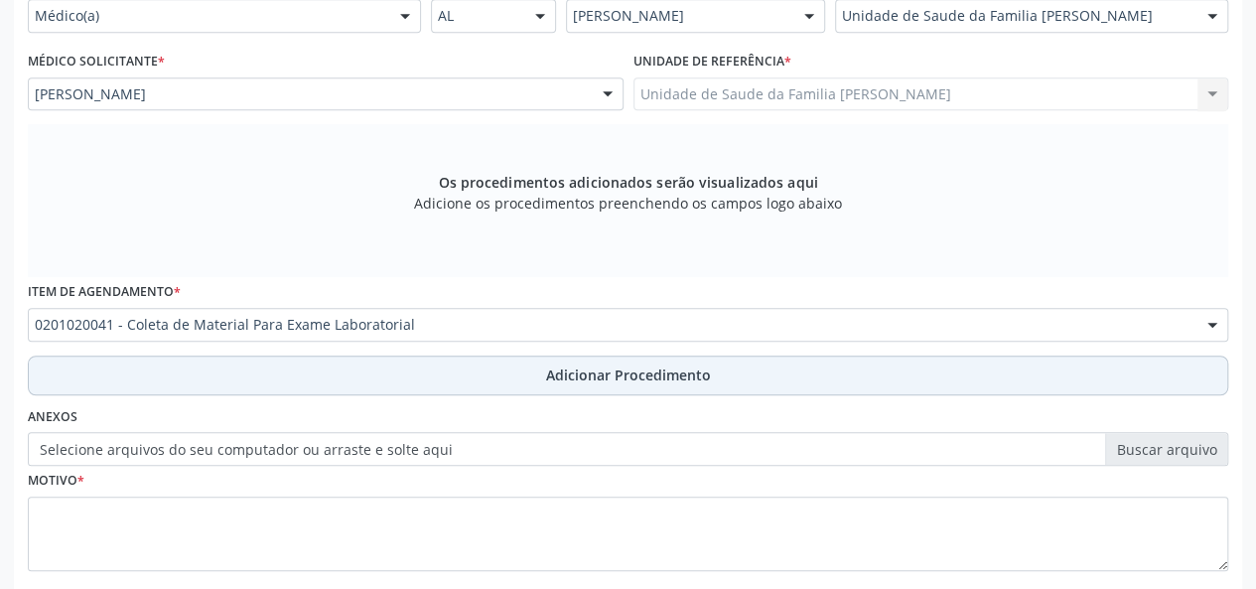
click at [647, 388] on button "Adicionar Procedimento" at bounding box center [628, 375] width 1200 height 40
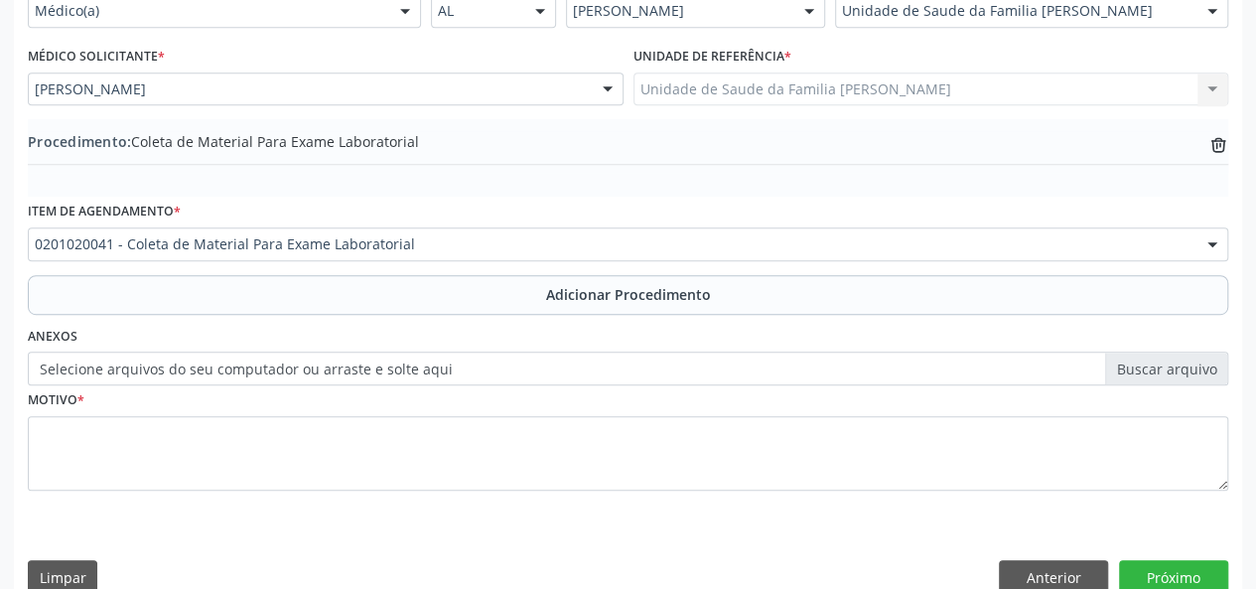
scroll to position [526, 0]
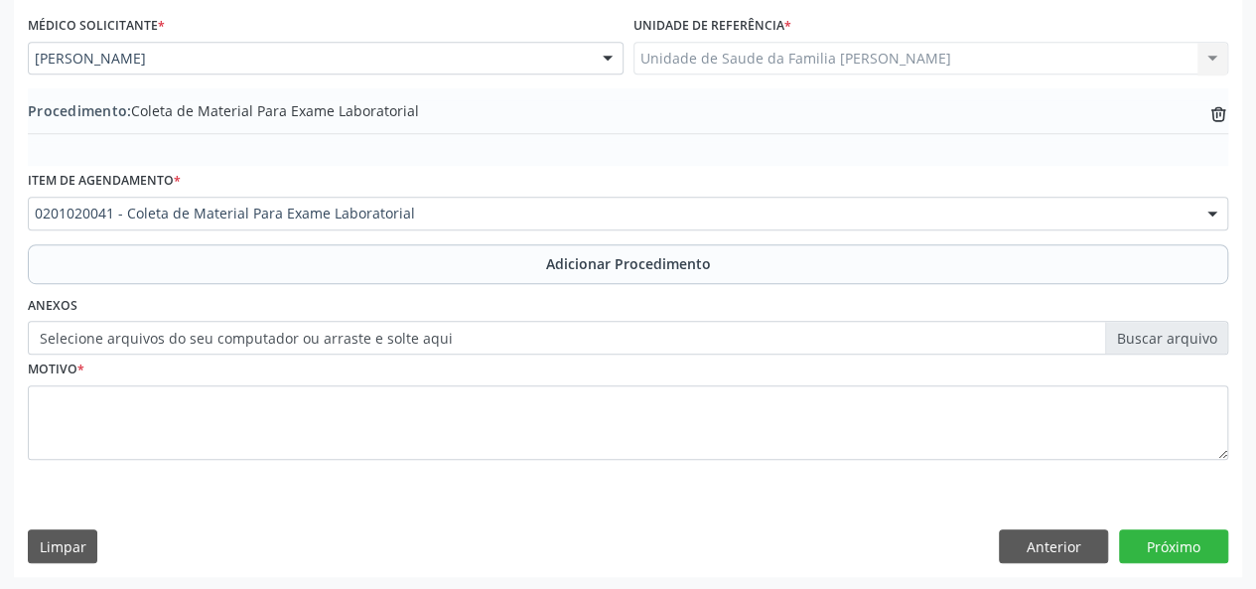
click at [26, 409] on div "Motivo *" at bounding box center [628, 420] width 1210 height 133
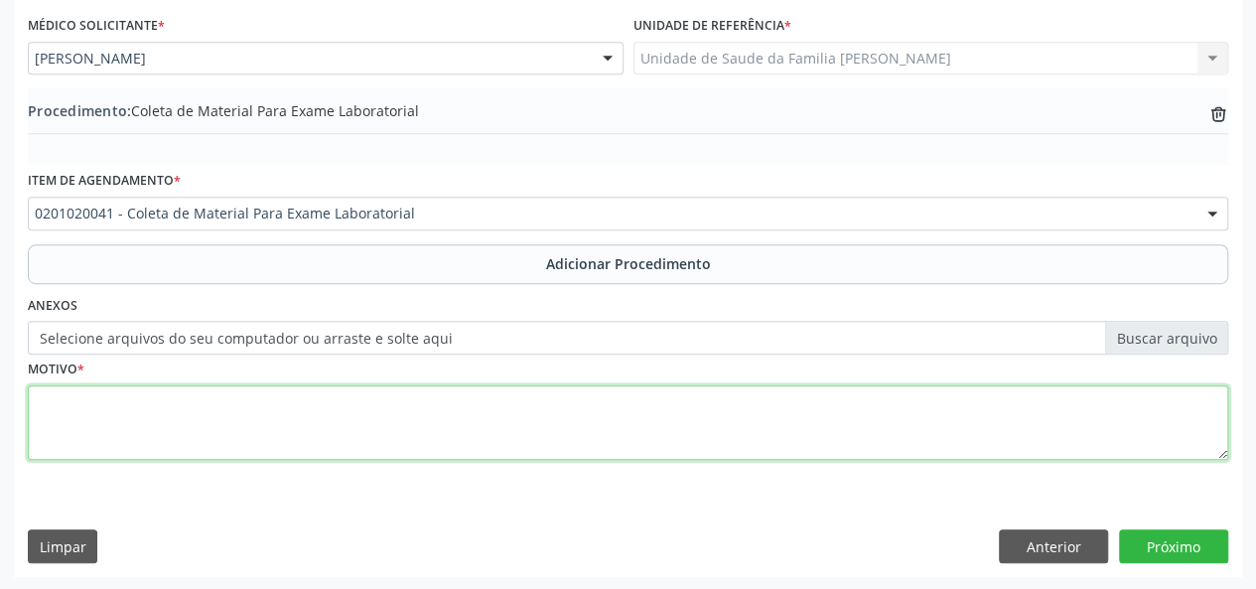
click at [57, 400] on textarea at bounding box center [628, 422] width 1200 height 75
type textarea "avaliacao"
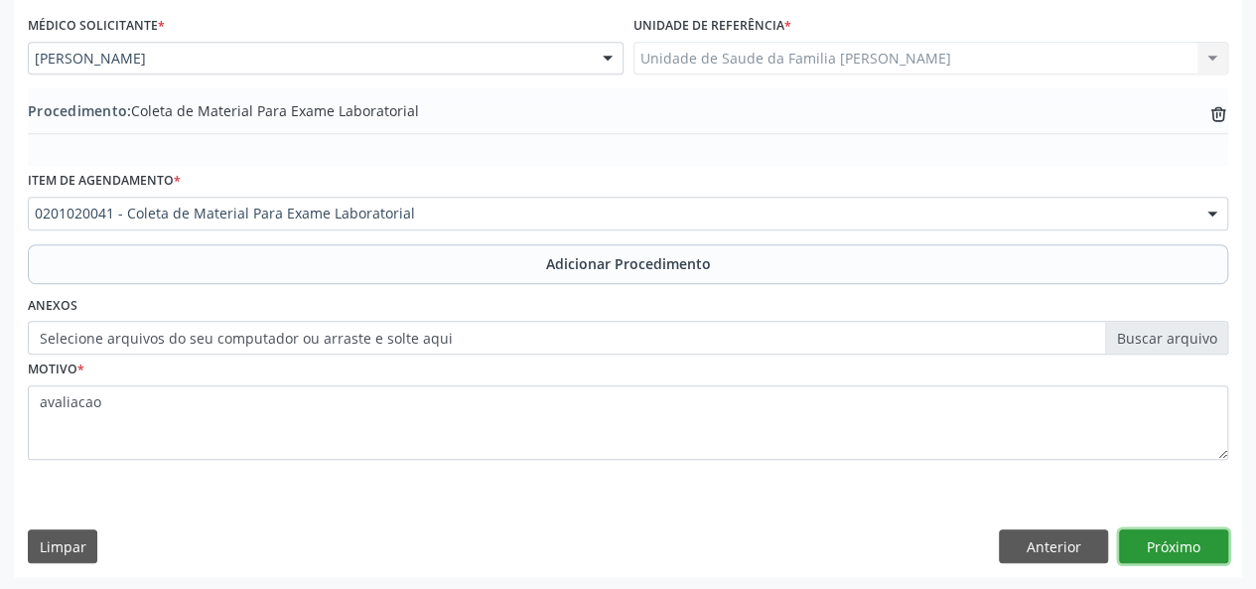
click at [1173, 537] on button "Próximo" at bounding box center [1173, 546] width 109 height 34
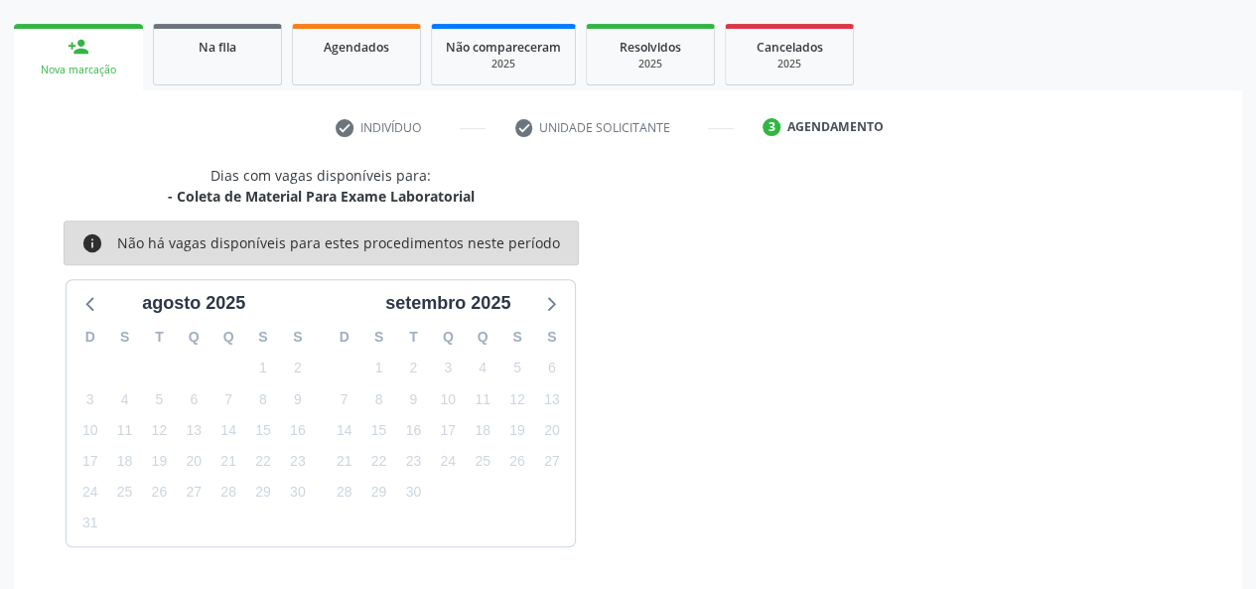
scroll to position [359, 0]
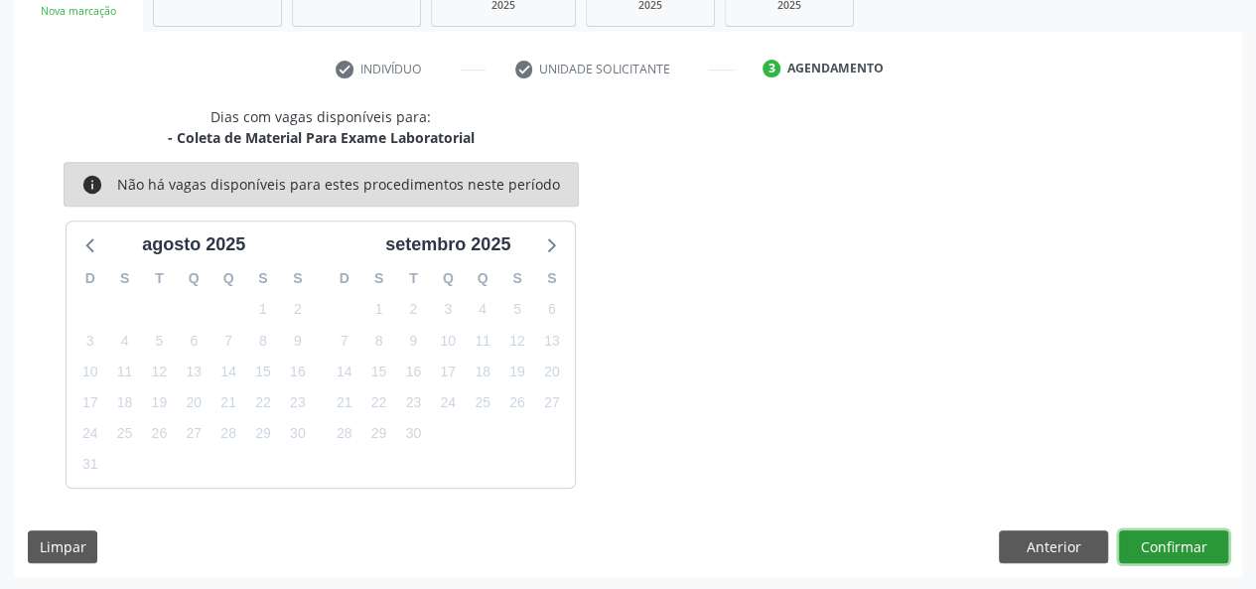
click at [1221, 536] on button "Confirmar" at bounding box center [1173, 547] width 109 height 34
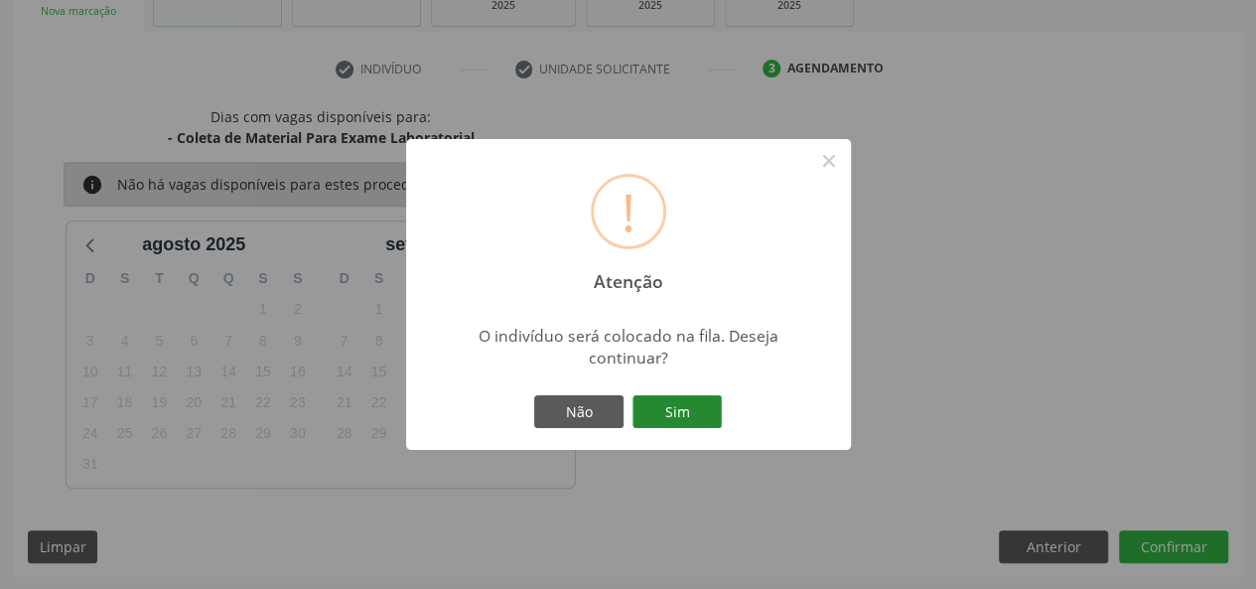
click at [681, 398] on button "Sim" at bounding box center [676, 412] width 89 height 34
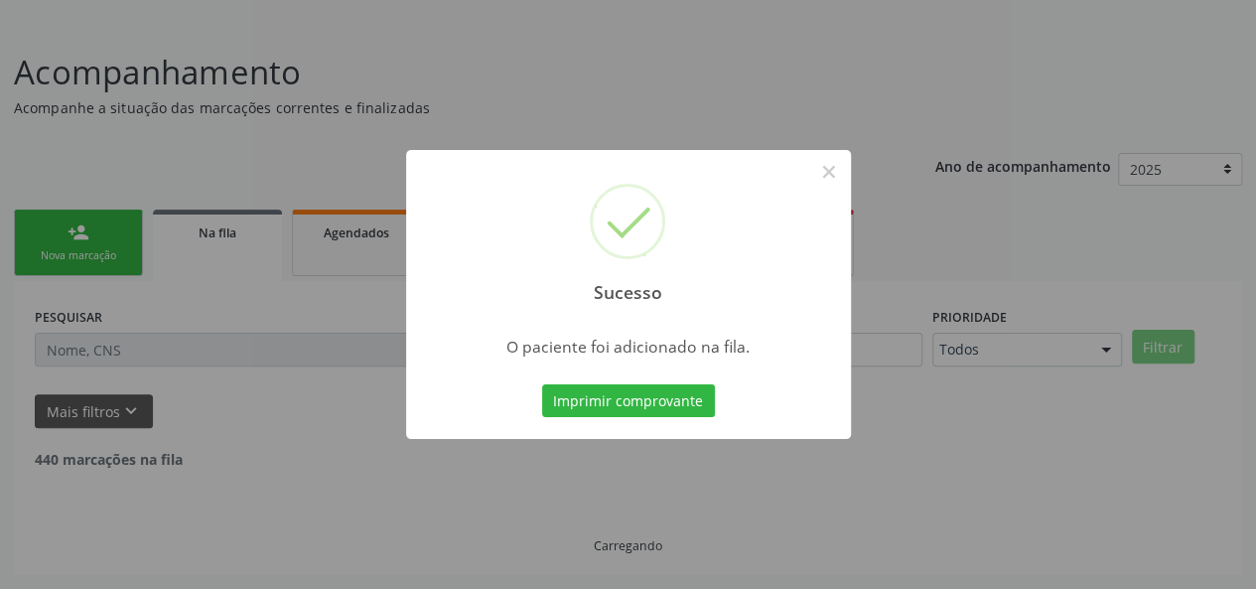
scroll to position [93, 0]
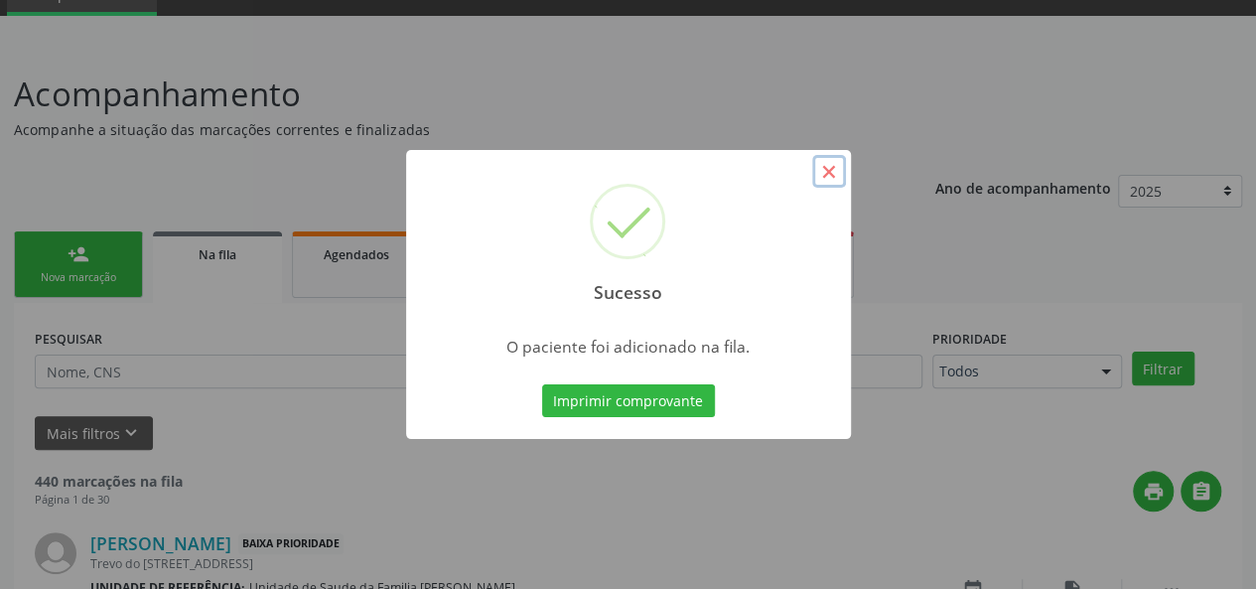
click at [817, 168] on button "×" at bounding box center [829, 172] width 34 height 34
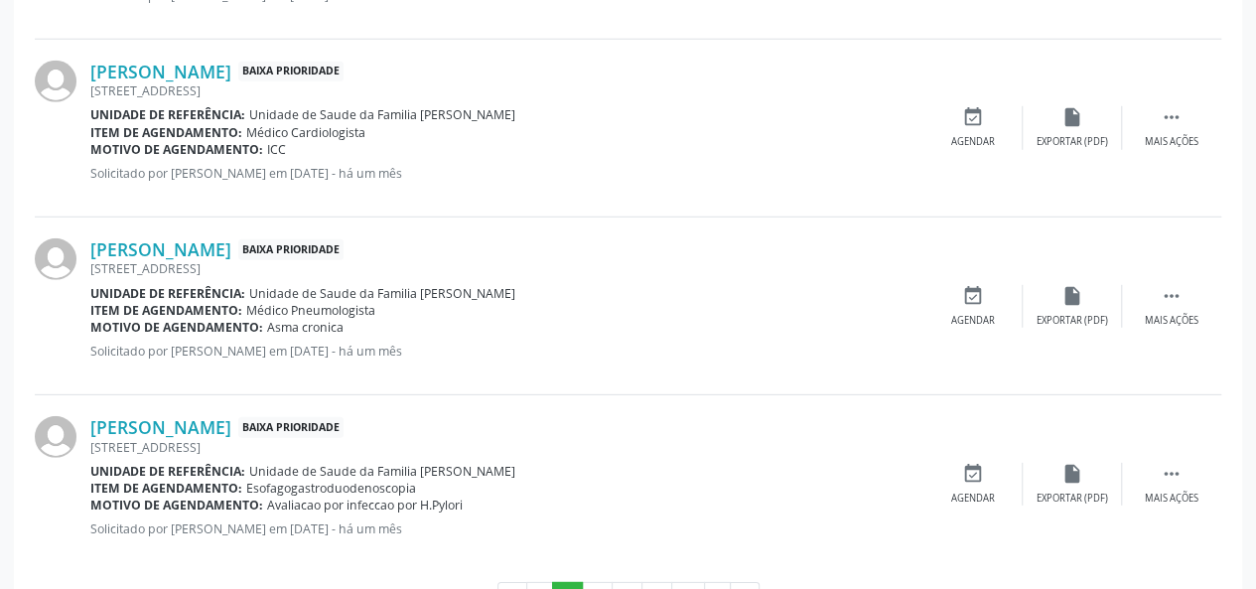
scroll to position [2801, 0]
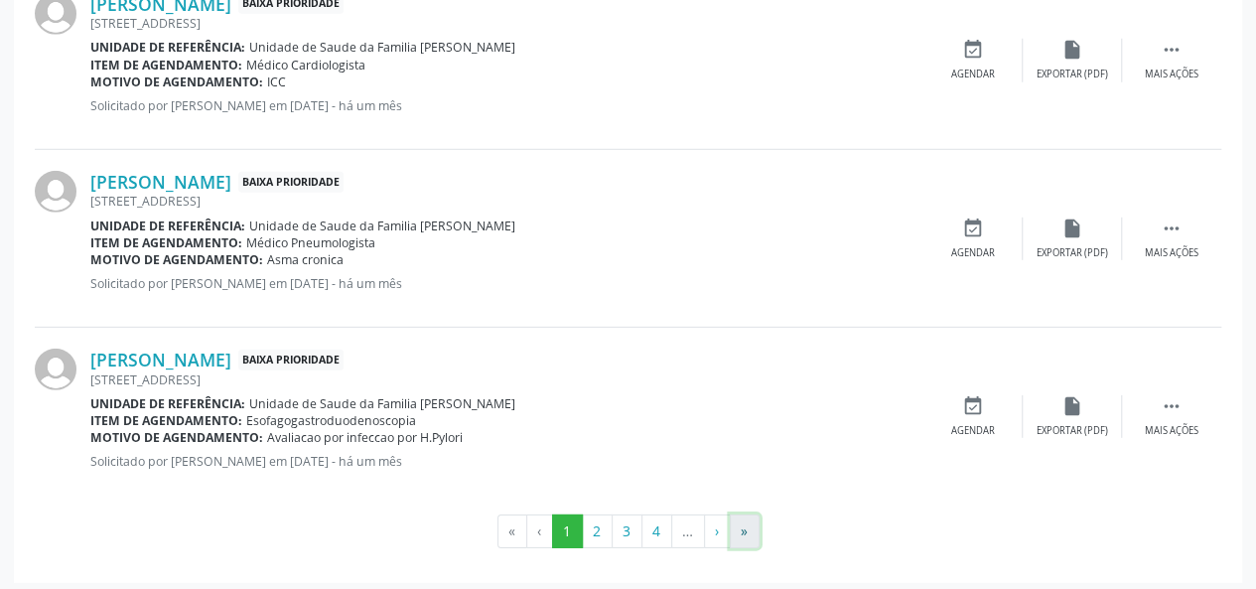
click at [744, 522] on button "»" at bounding box center [745, 531] width 30 height 34
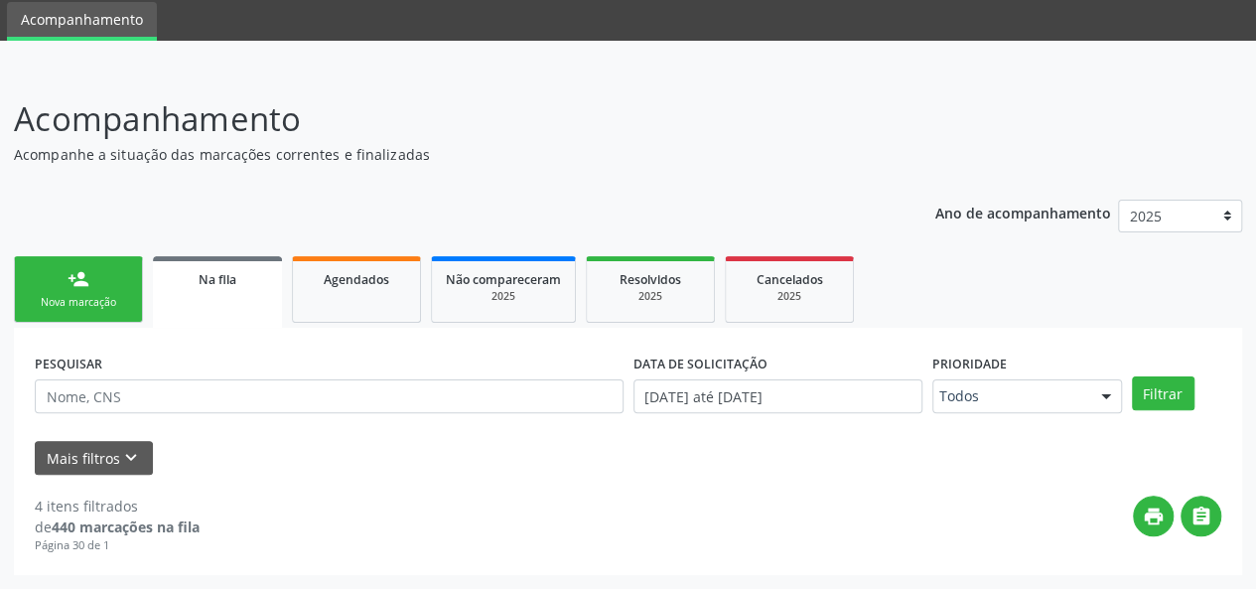
scroll to position [67, 0]
click at [754, 488] on div "4 itens filtrados de 440 marcações na fila Página 30 de 1 print " at bounding box center [628, 514] width 1186 height 79
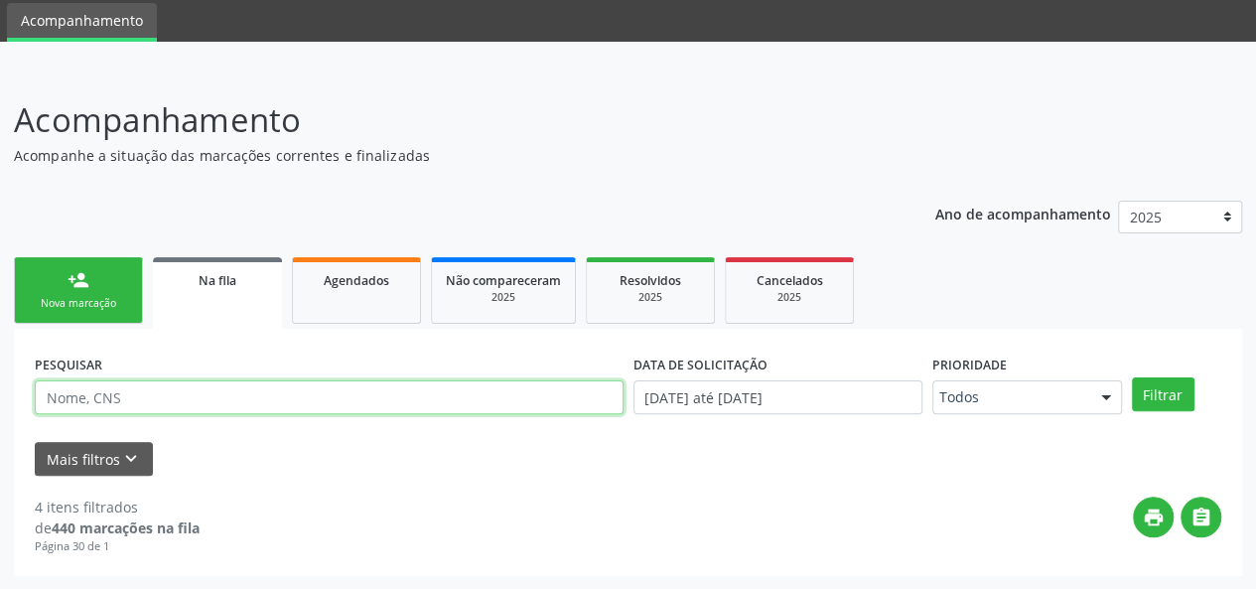
click at [202, 402] on input "text" at bounding box center [329, 397] width 589 height 34
type input "karlos"
click at [1131, 377] on button "Filtrar" at bounding box center [1162, 394] width 63 height 34
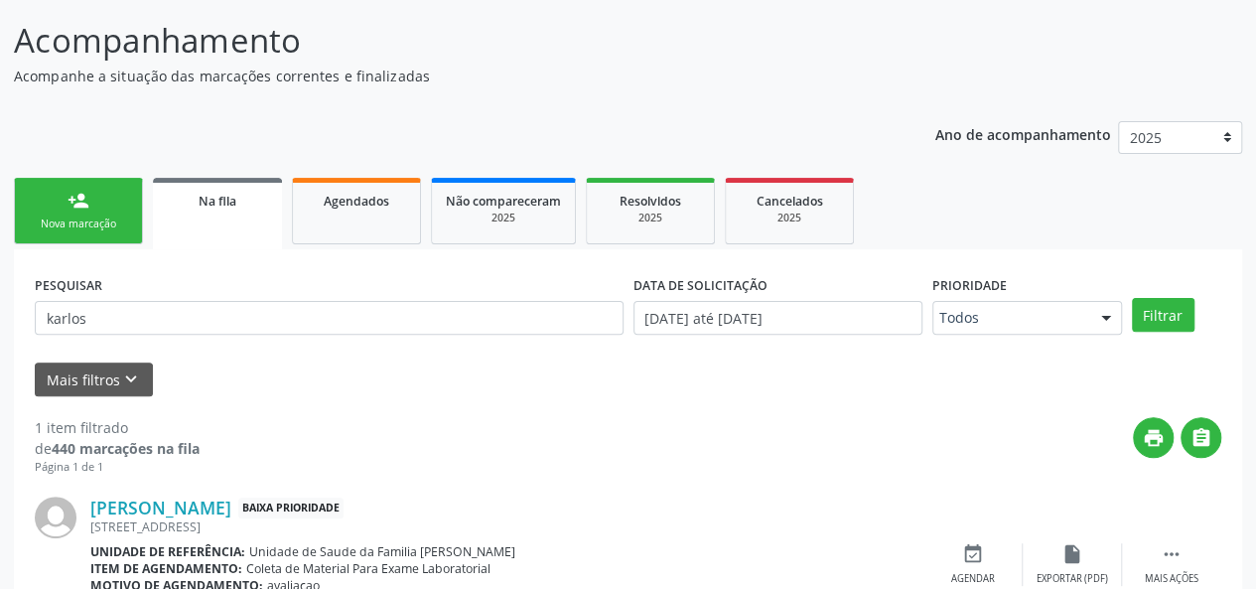
scroll to position [244, 0]
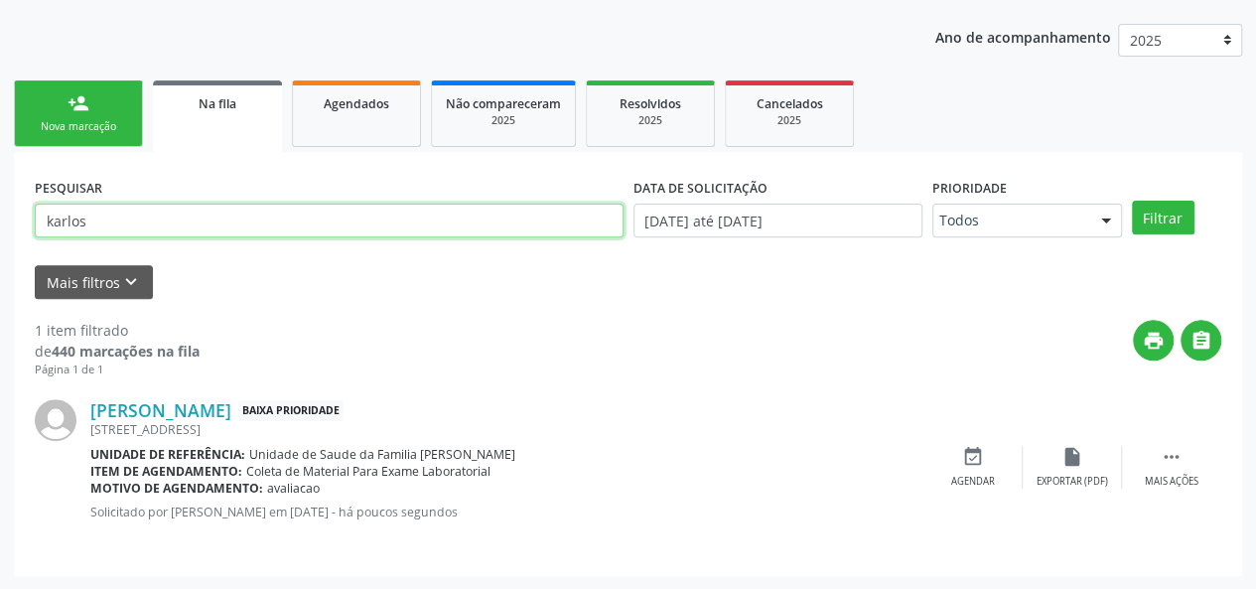
drag, startPoint x: 0, startPoint y: 215, endPoint x: 0, endPoint y: 226, distance: 10.9
click at [0, 223] on div "Acompanhamento Acompanhe a situação das marcações correntes e finalizadas Relat…" at bounding box center [628, 241] width 1256 height 697
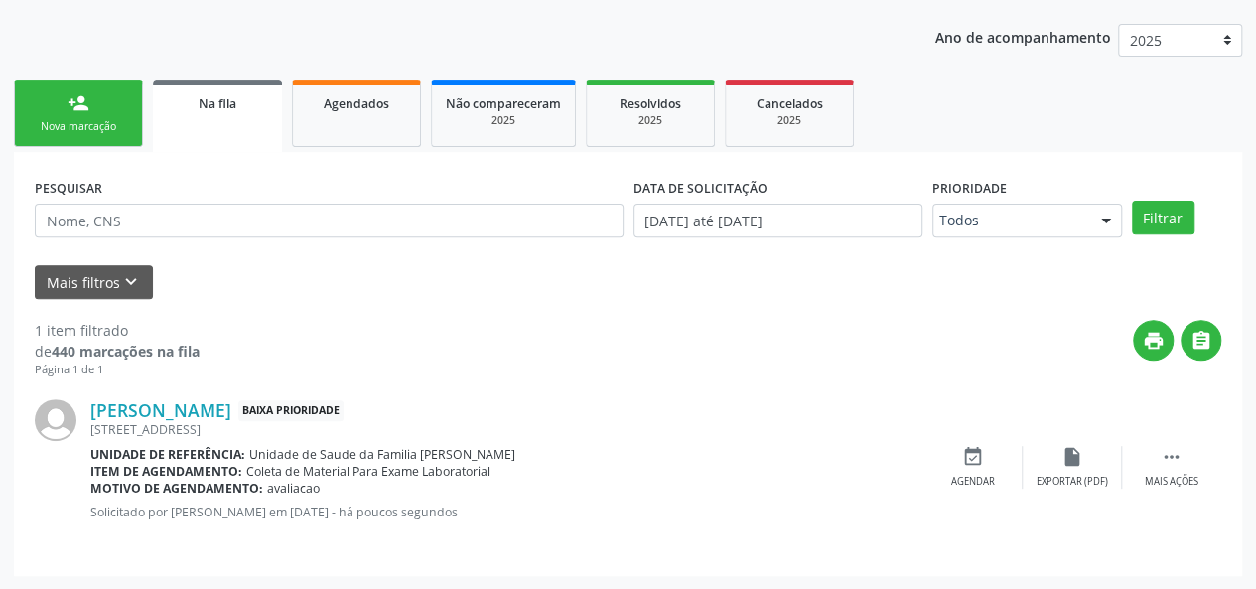
click at [85, 90] on link "person_add Nova marcação" at bounding box center [78, 113] width 129 height 66
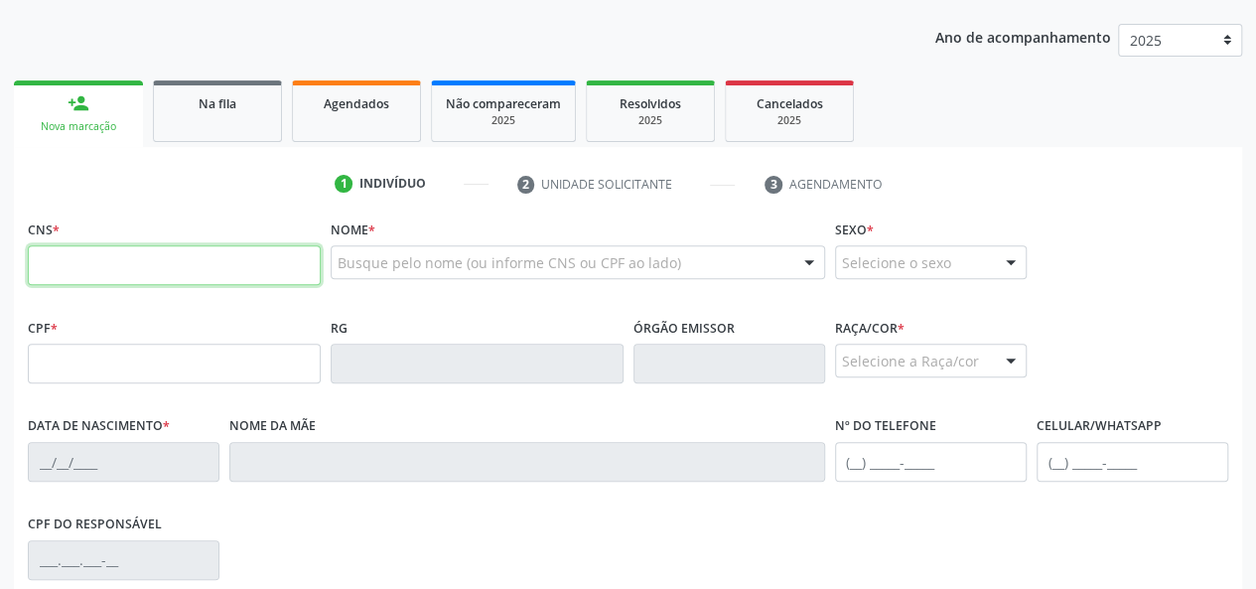
click at [177, 257] on input "text" at bounding box center [174, 265] width 293 height 40
type input "706 0048 9807 5847"
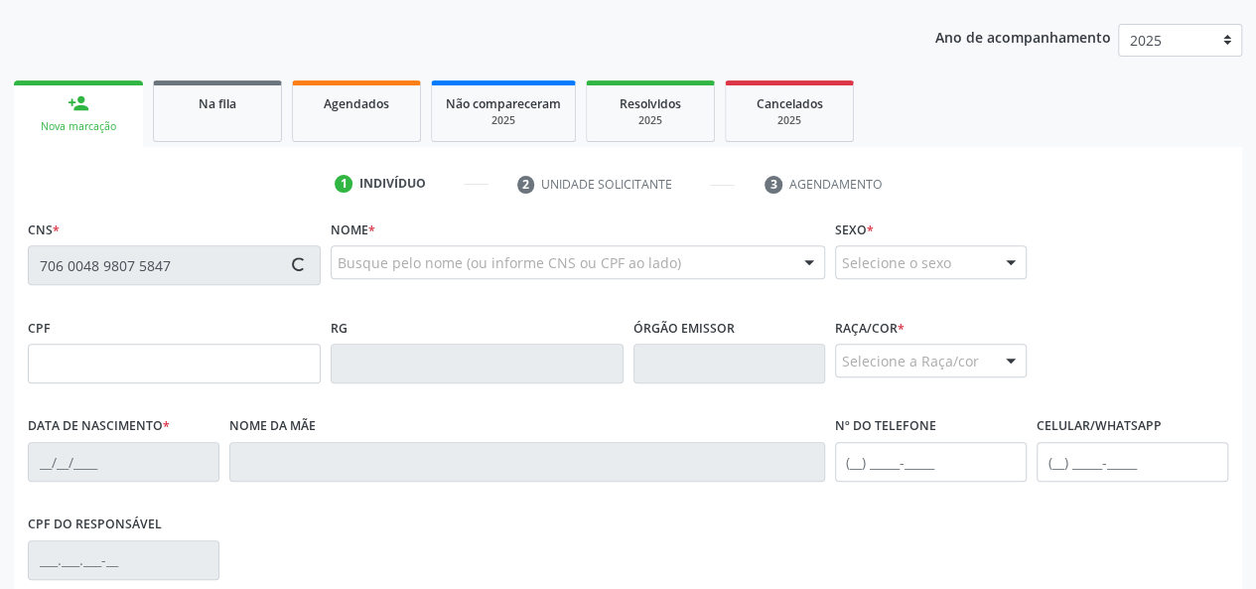
type input "063.712.674-26"
type input "[DATE]"
type input "[PERSON_NAME]"
type input "[PHONE_NUMBER]"
type input "05"
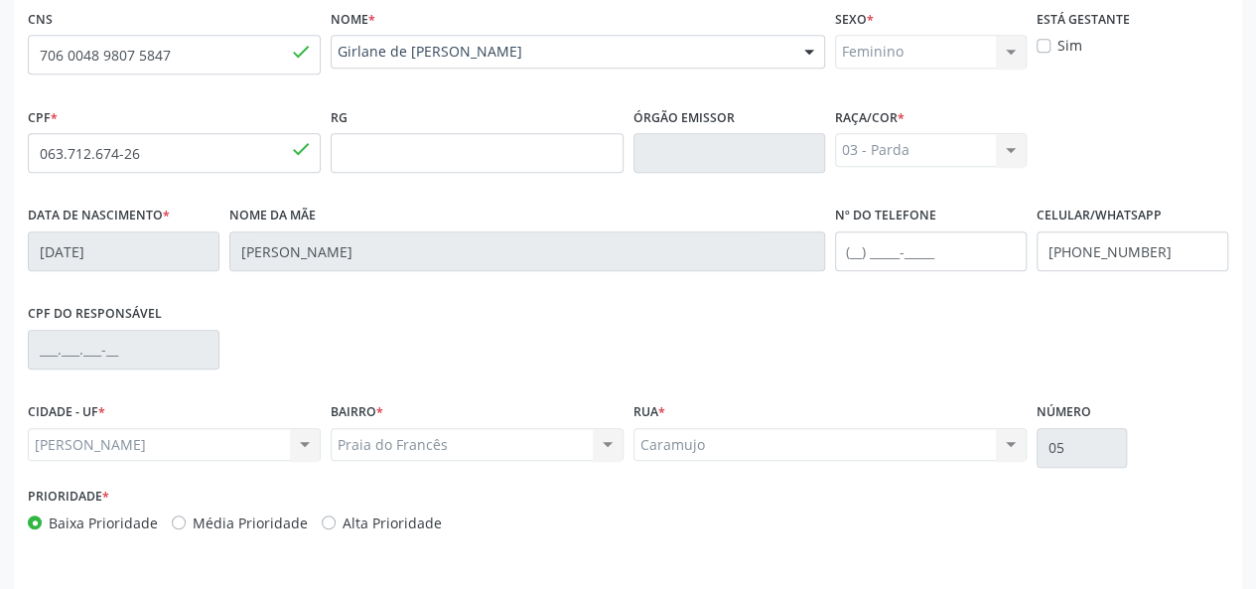
scroll to position [514, 0]
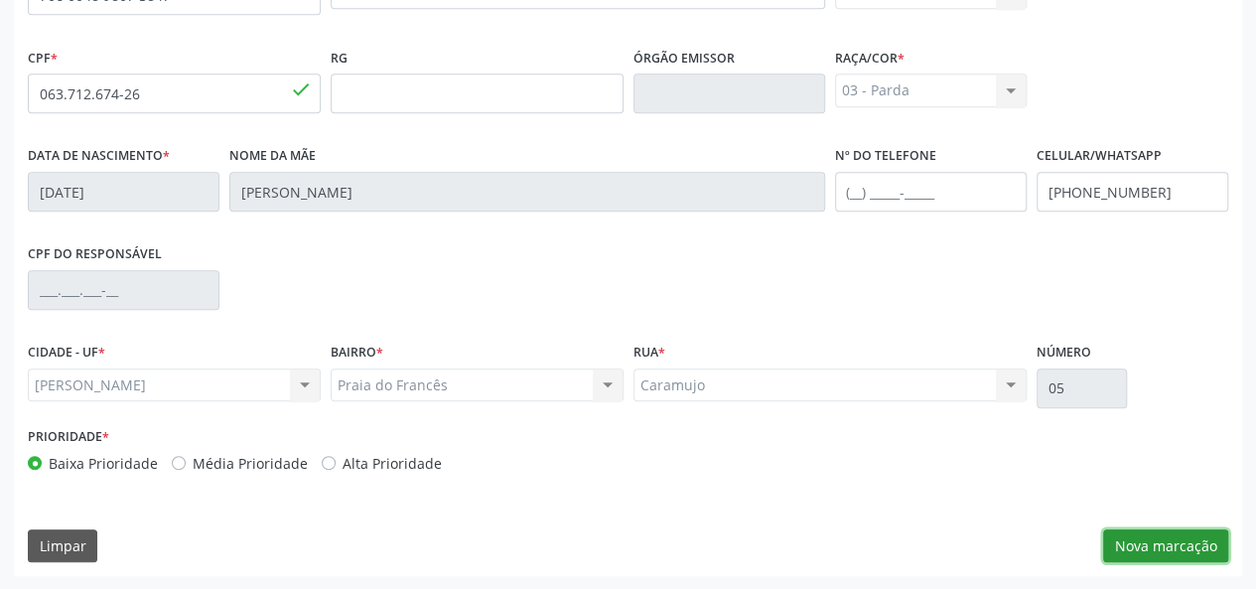
click at [1211, 535] on button "Nova marcação" at bounding box center [1165, 546] width 125 height 34
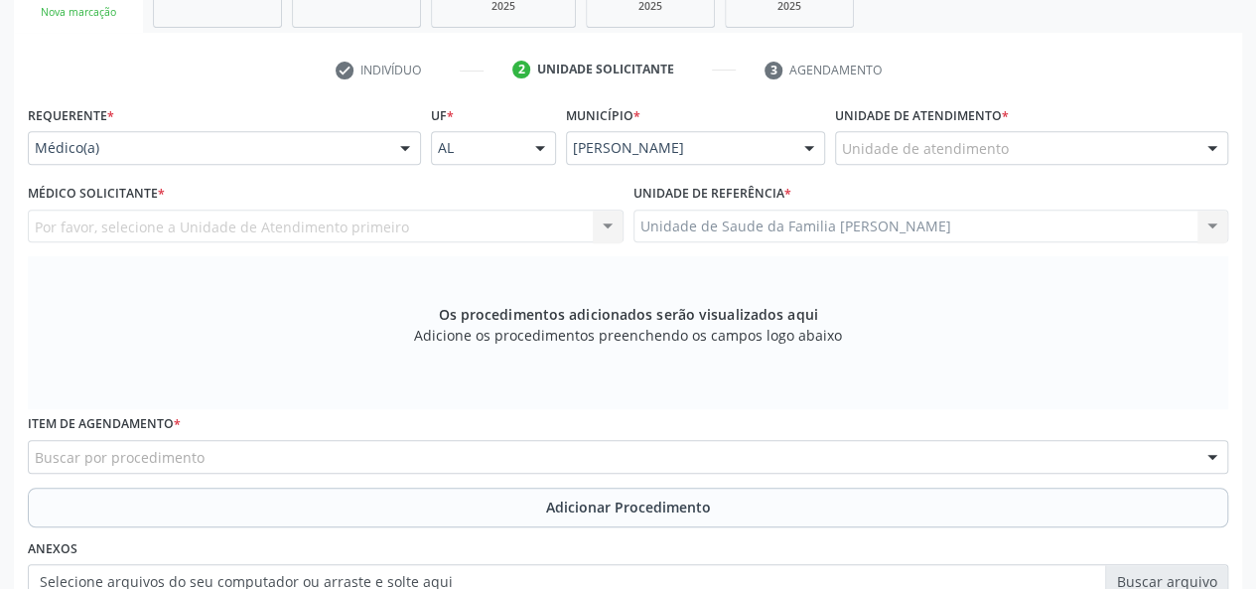
scroll to position [117, 0]
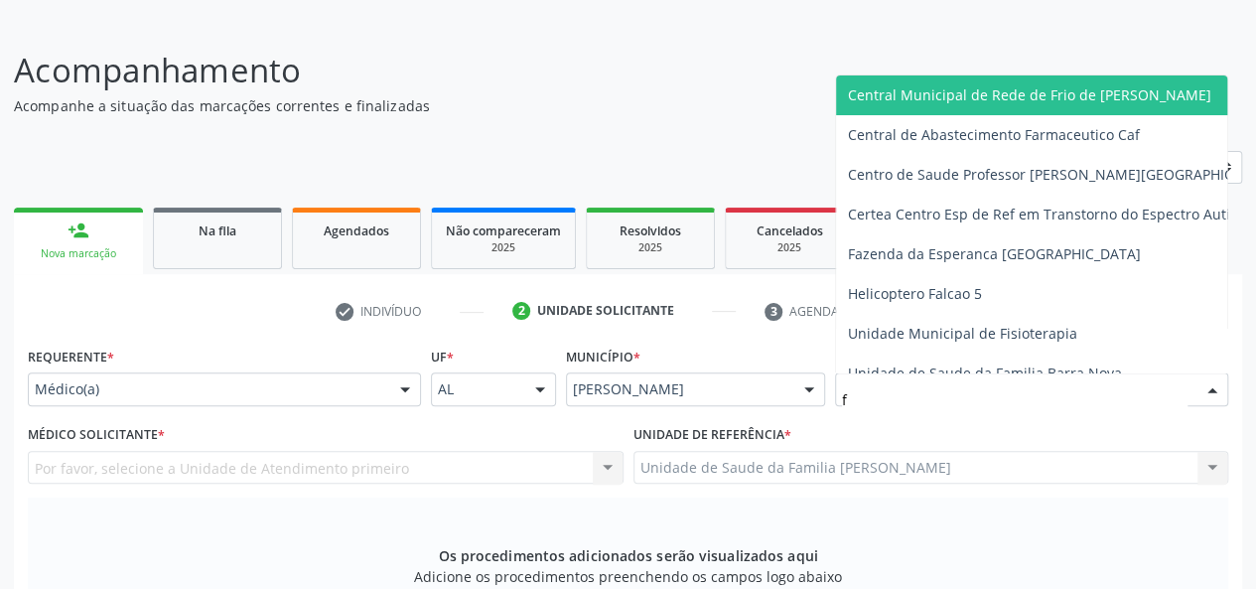
type input "fr"
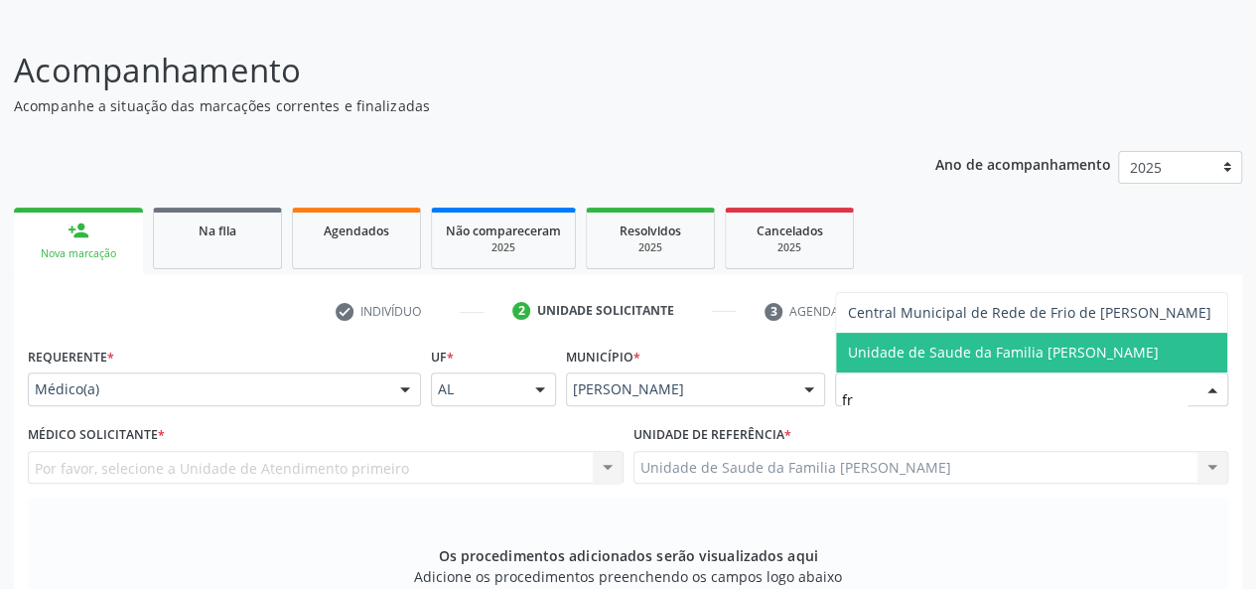
click at [923, 360] on span "Unidade de Saude da Familia [PERSON_NAME]" at bounding box center [1003, 351] width 311 height 19
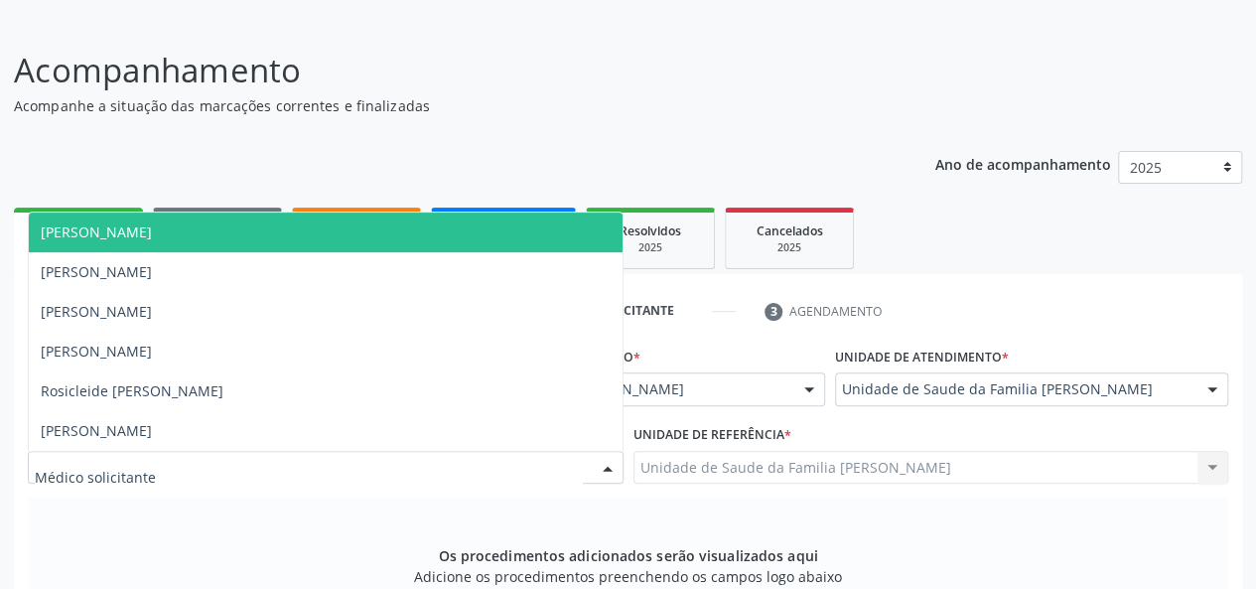
click at [152, 227] on span "[PERSON_NAME]" at bounding box center [96, 231] width 111 height 19
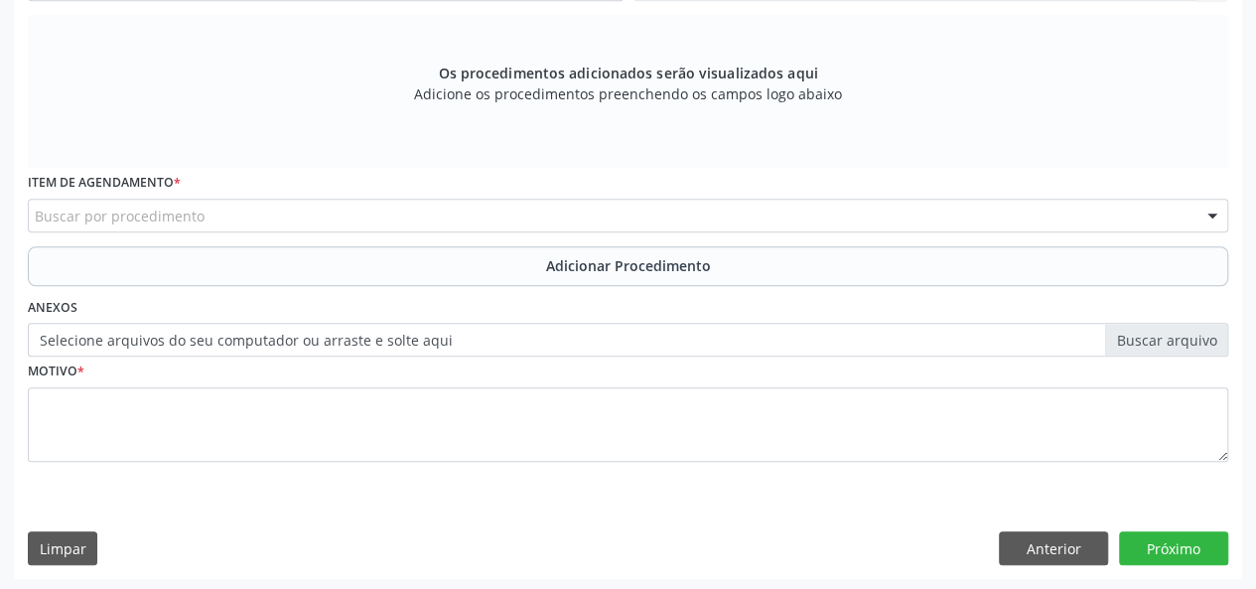
scroll to position [601, 0]
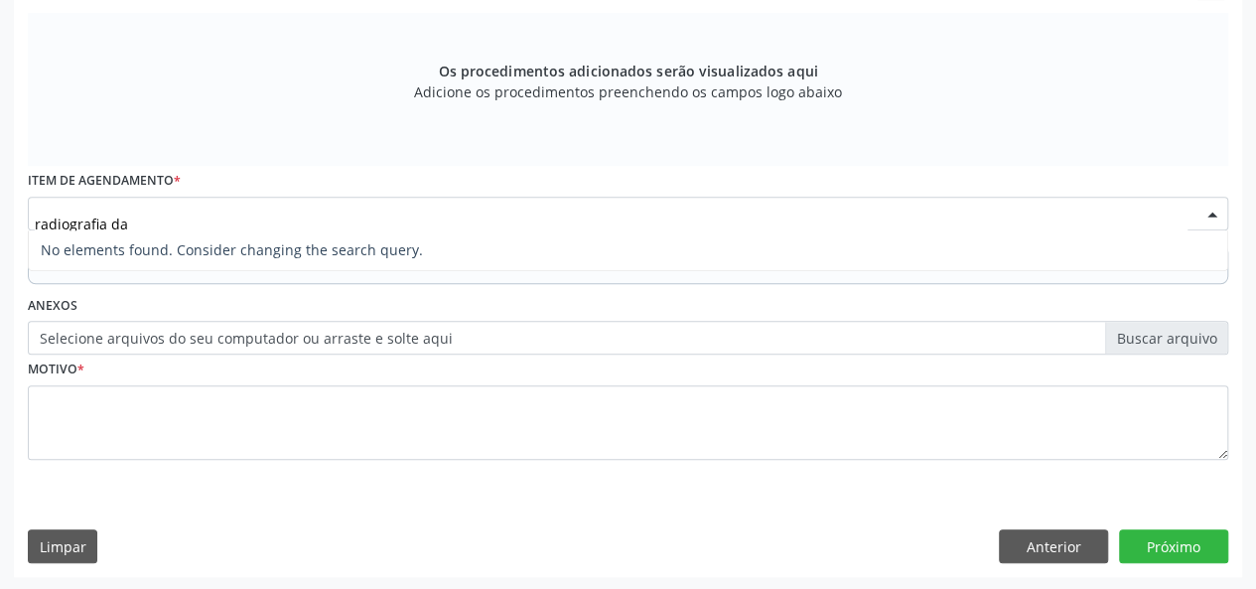
type input "radiografia d"
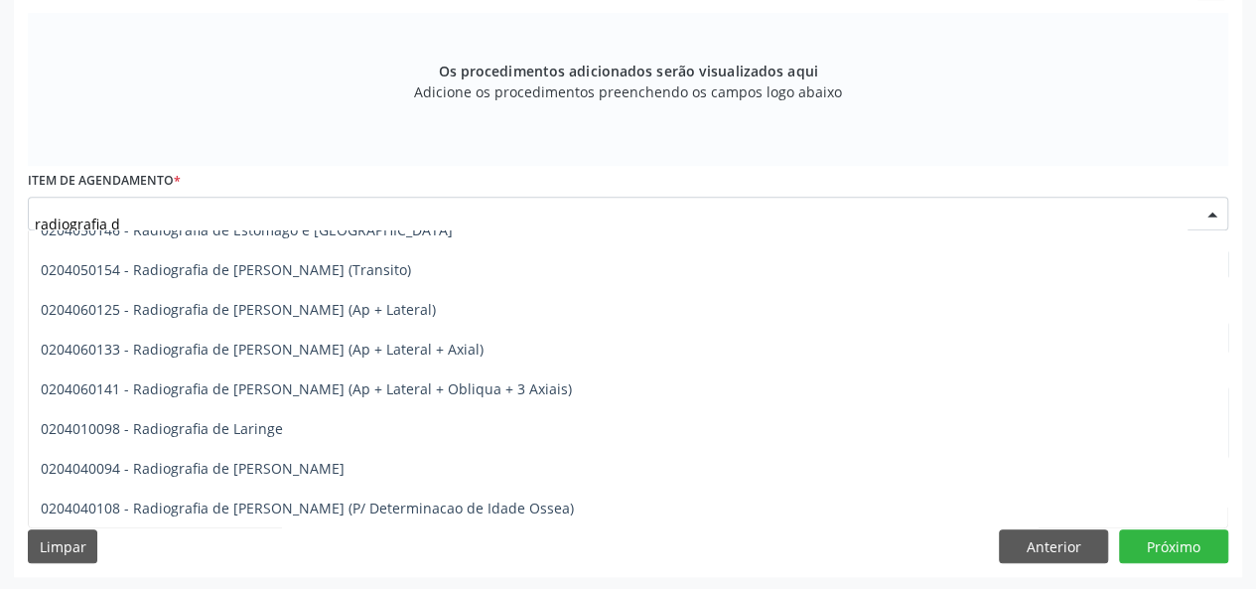
scroll to position [1588, 0]
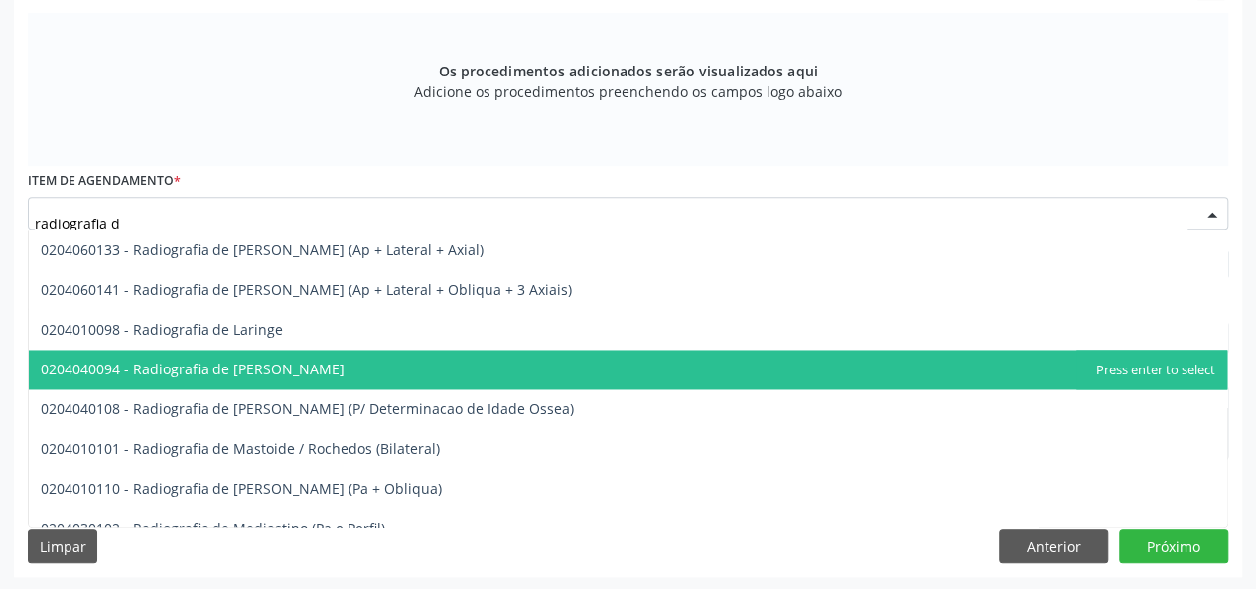
click at [208, 350] on span "0204040094 - Radiografia de [PERSON_NAME]" at bounding box center [628, 369] width 1198 height 40
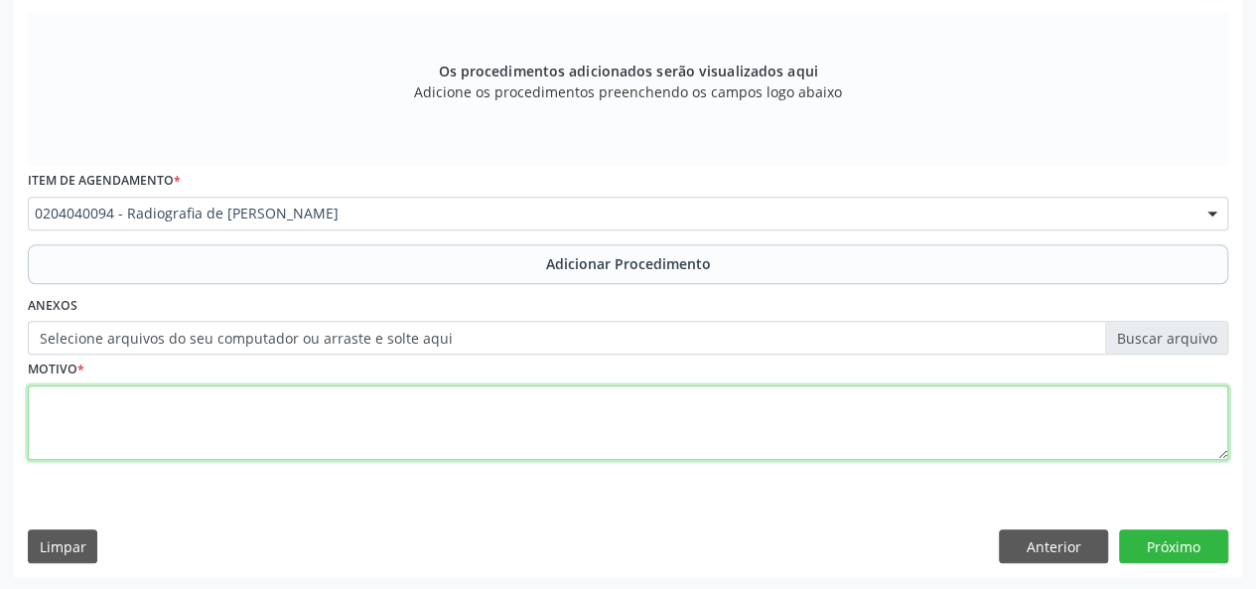
click at [45, 420] on textarea at bounding box center [628, 422] width 1200 height 75
click at [73, 403] on textarea "D e E.Artrose?" at bounding box center [628, 422] width 1200 height 75
type textarea "D e E. Artrose?"
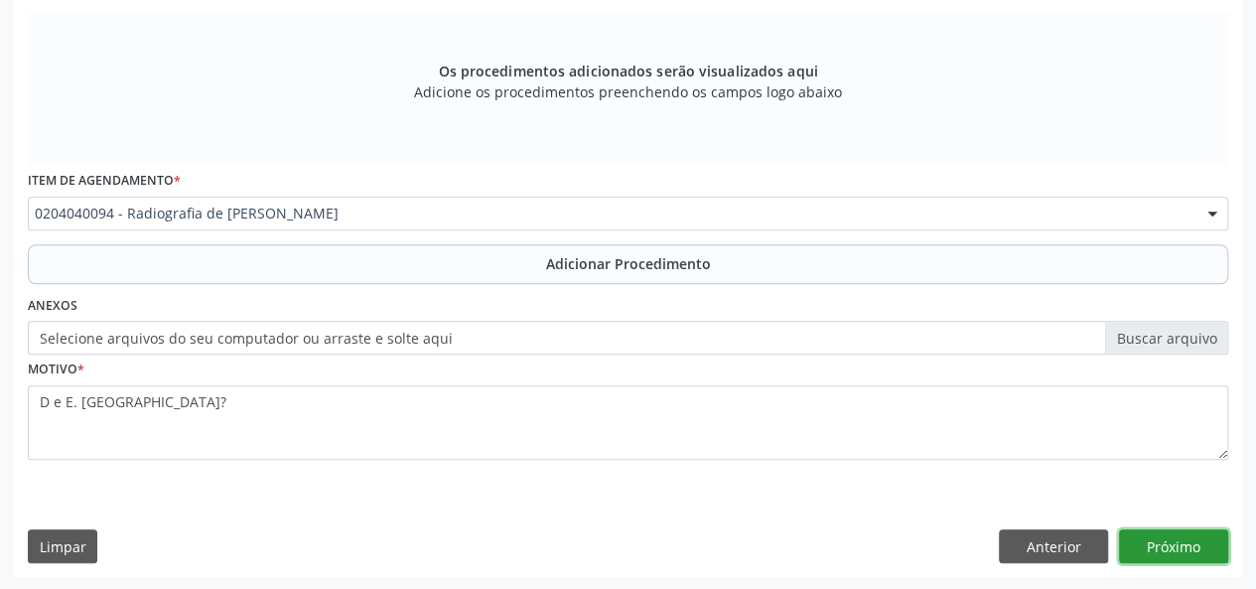
click at [1160, 553] on button "Próximo" at bounding box center [1173, 546] width 109 height 34
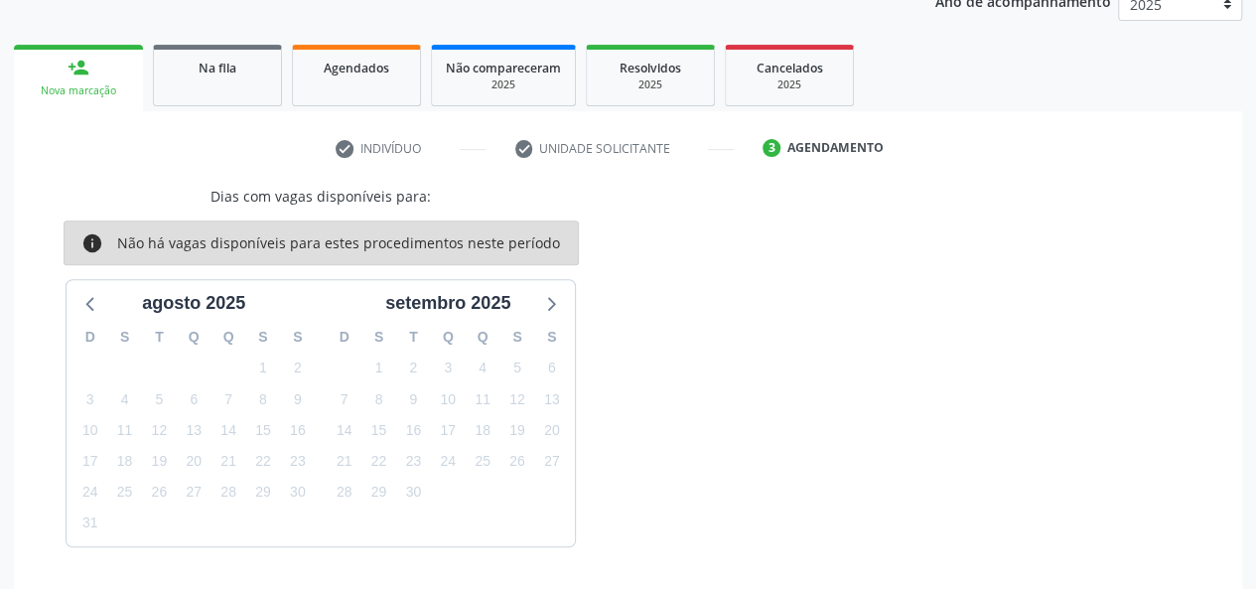
scroll to position [337, 0]
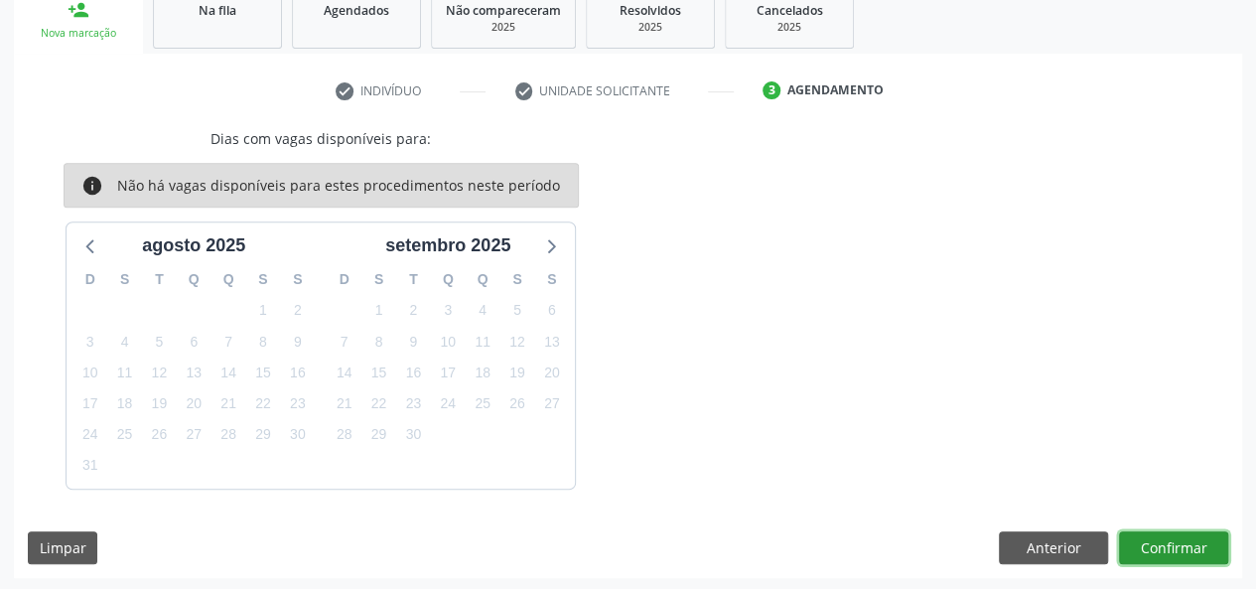
click at [1205, 540] on button "Confirmar" at bounding box center [1173, 548] width 109 height 34
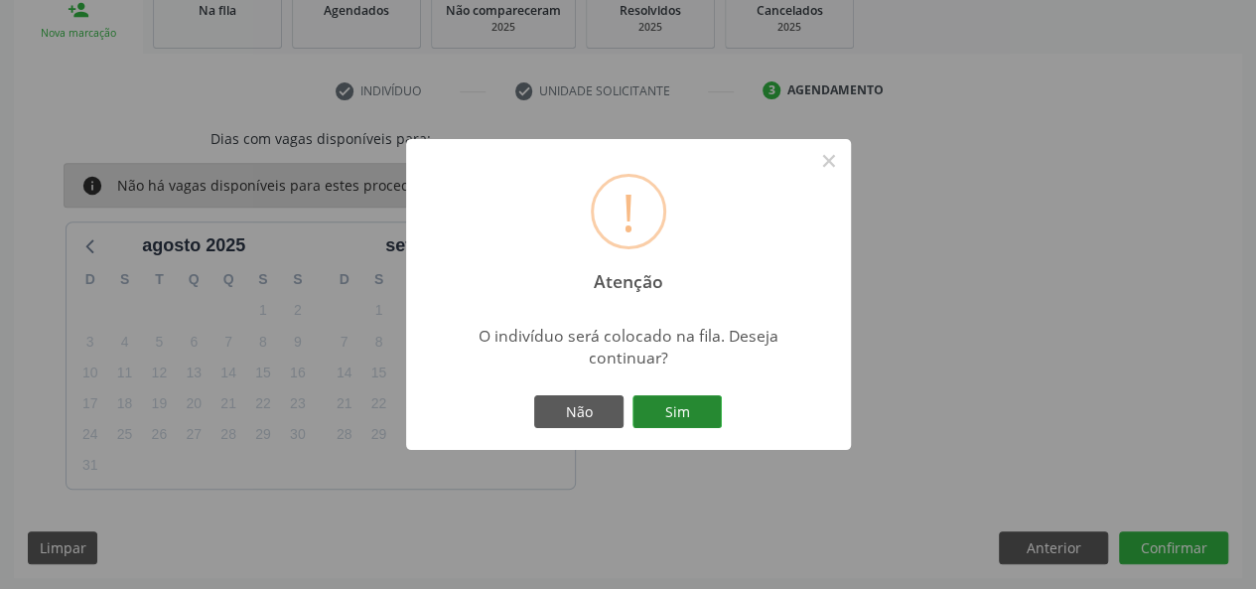
click at [678, 409] on button "Sim" at bounding box center [676, 412] width 89 height 34
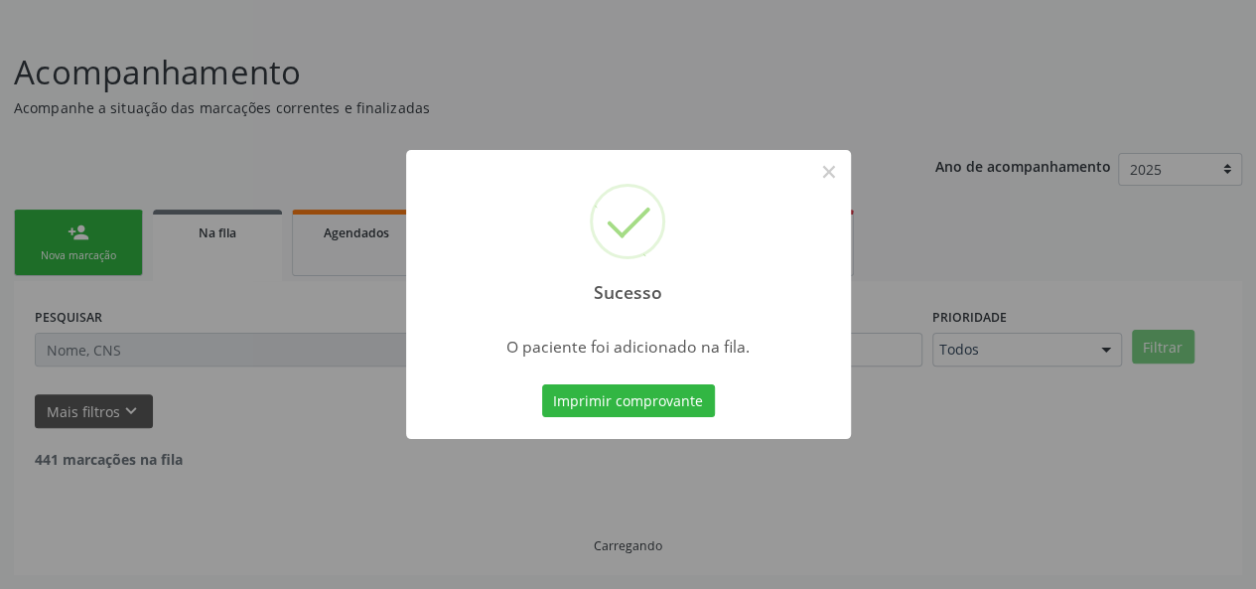
scroll to position [93, 0]
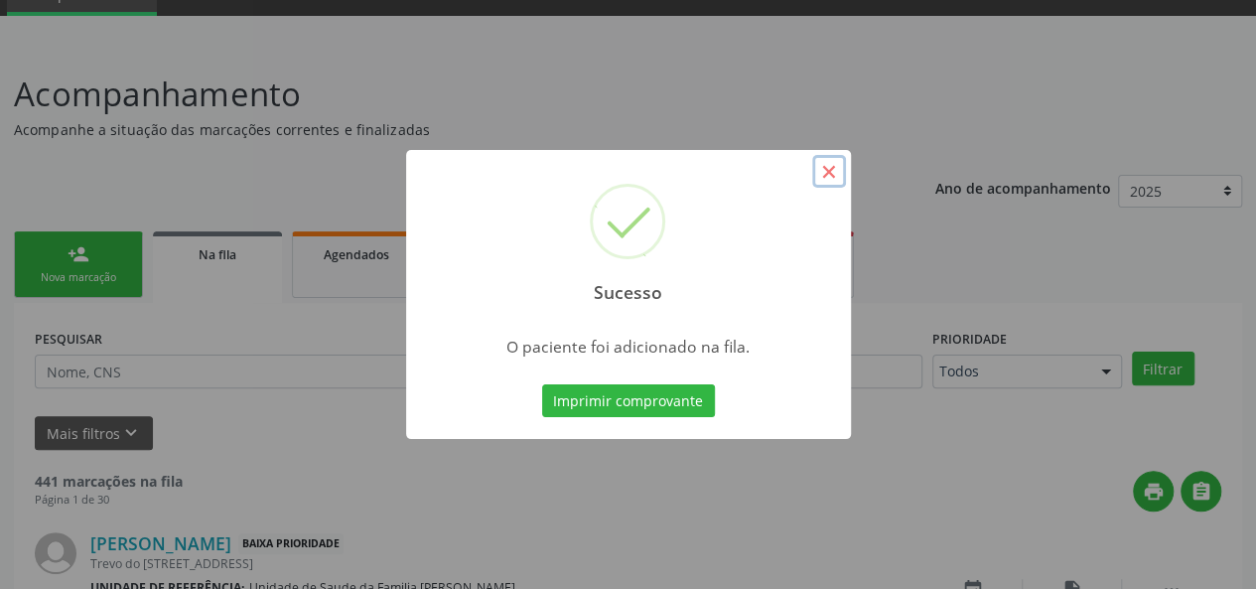
click at [838, 162] on button "×" at bounding box center [829, 172] width 34 height 34
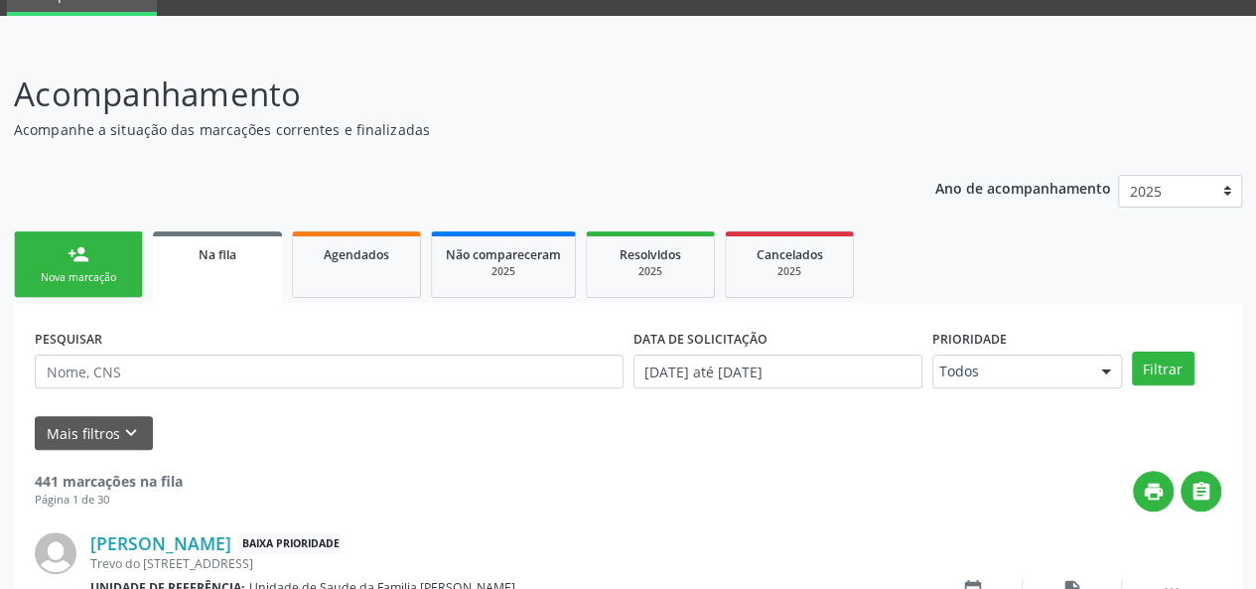
click at [90, 249] on link "person_add Nova marcação" at bounding box center [78, 264] width 129 height 66
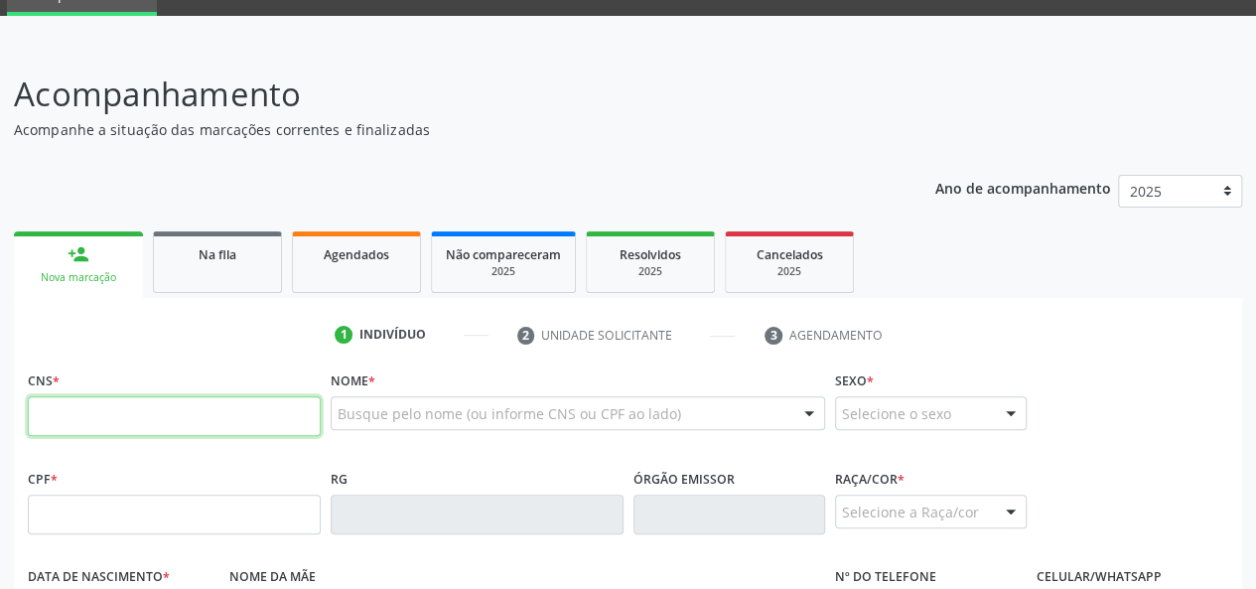
paste input "702 0053 0049 2281"
type input "702 0053 0049 2281"
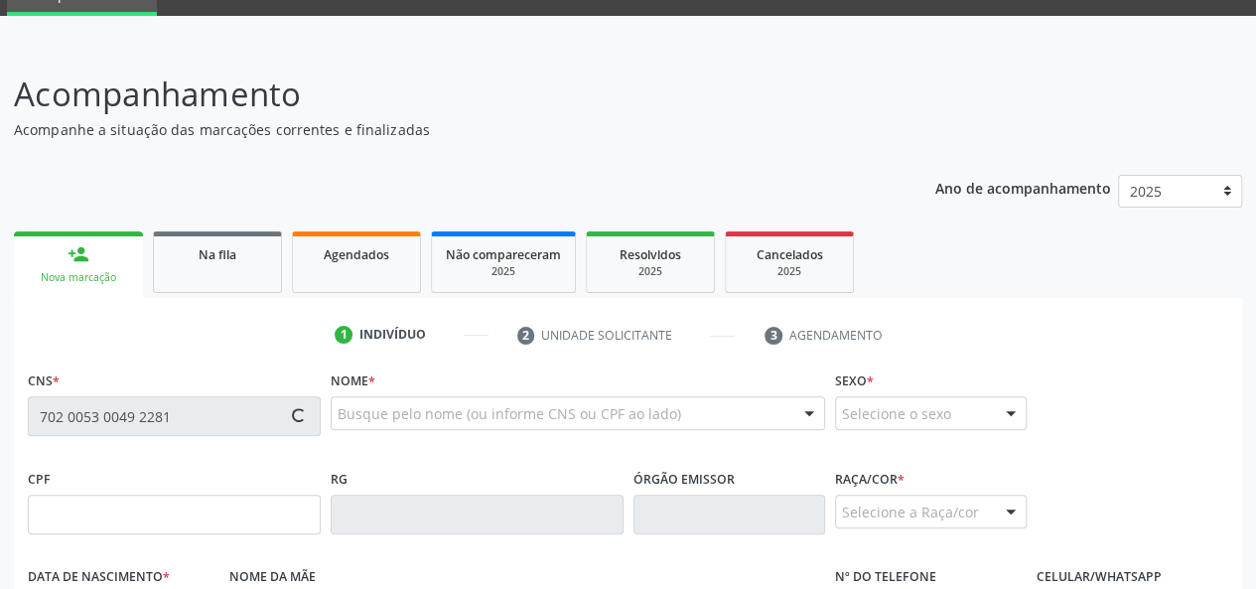
type input "181.418.456-24"
type input "22/11/2019"
type input "Ariane Rodrigues da Silva"
type input "(82) 99944-8225"
type input "S/N"
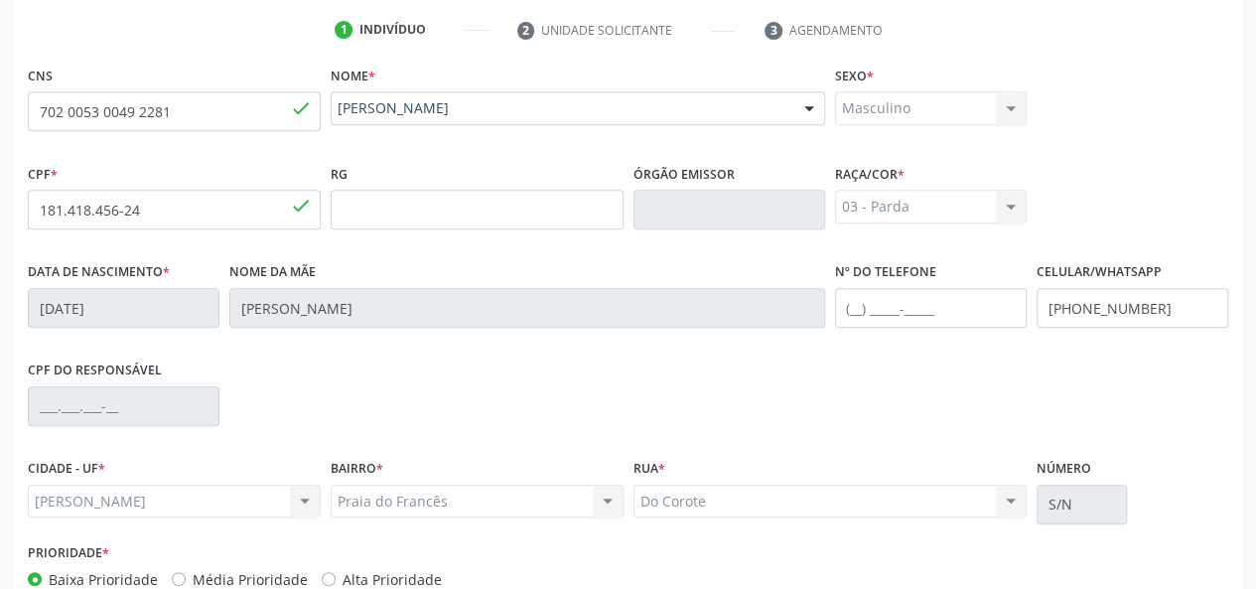
scroll to position [415, 0]
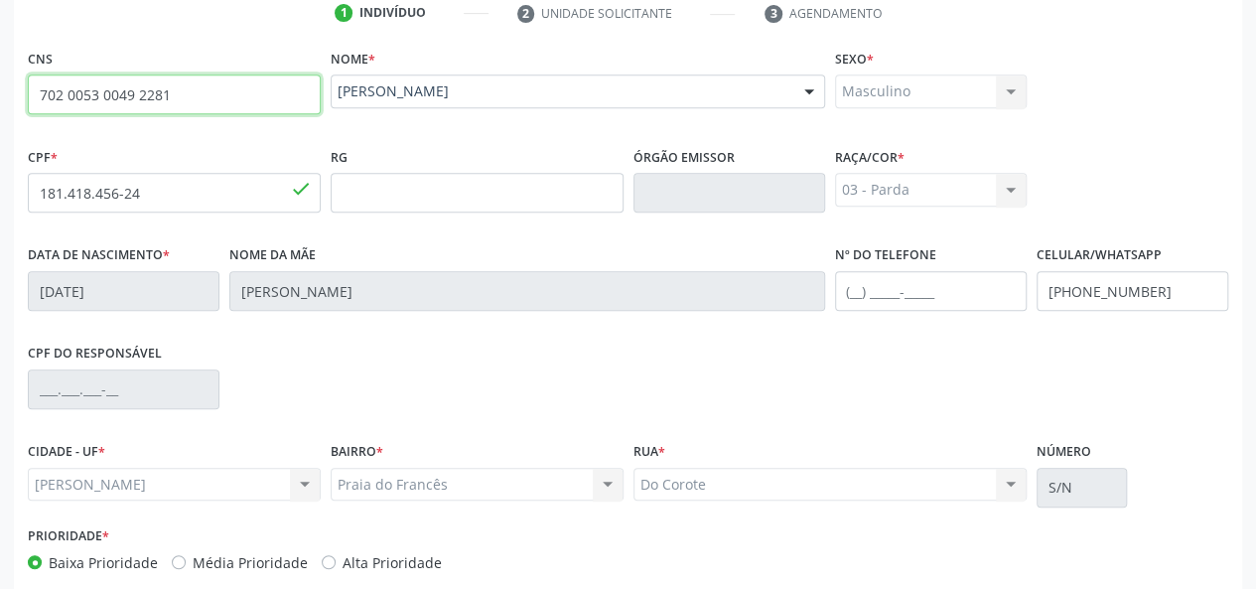
drag, startPoint x: 199, startPoint y: 101, endPoint x: 16, endPoint y: 123, distance: 184.9
click at [16, 123] on div "CNS 702 0053 0049 2281 done Nome * Enzo Miguel Lourenco da Silva Enzo Miguel Lo…" at bounding box center [628, 359] width 1228 height 631
type input "706 0048 9897 5847"
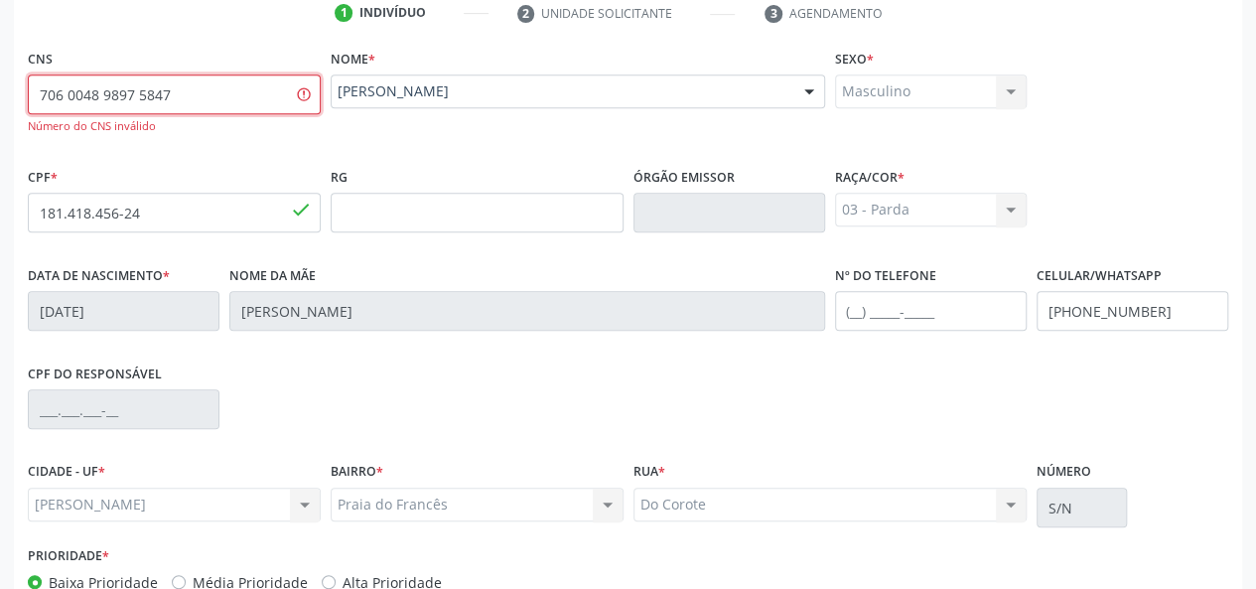
click at [69, 96] on input "706 0048 9897 5847" at bounding box center [174, 94] width 293 height 40
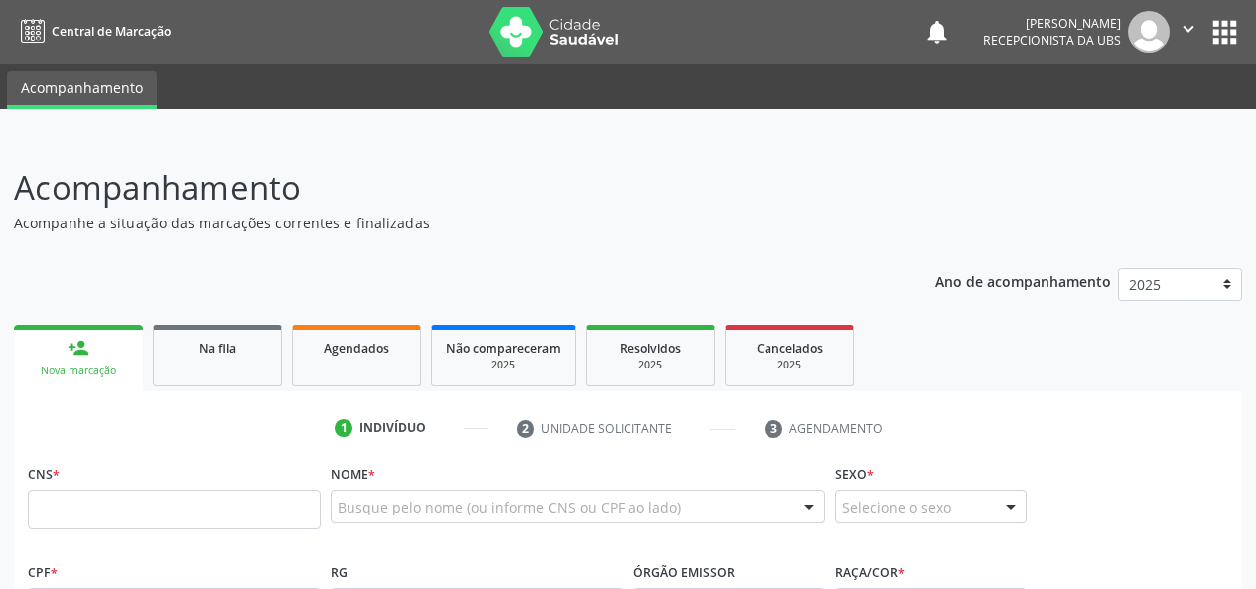
scroll to position [480, 0]
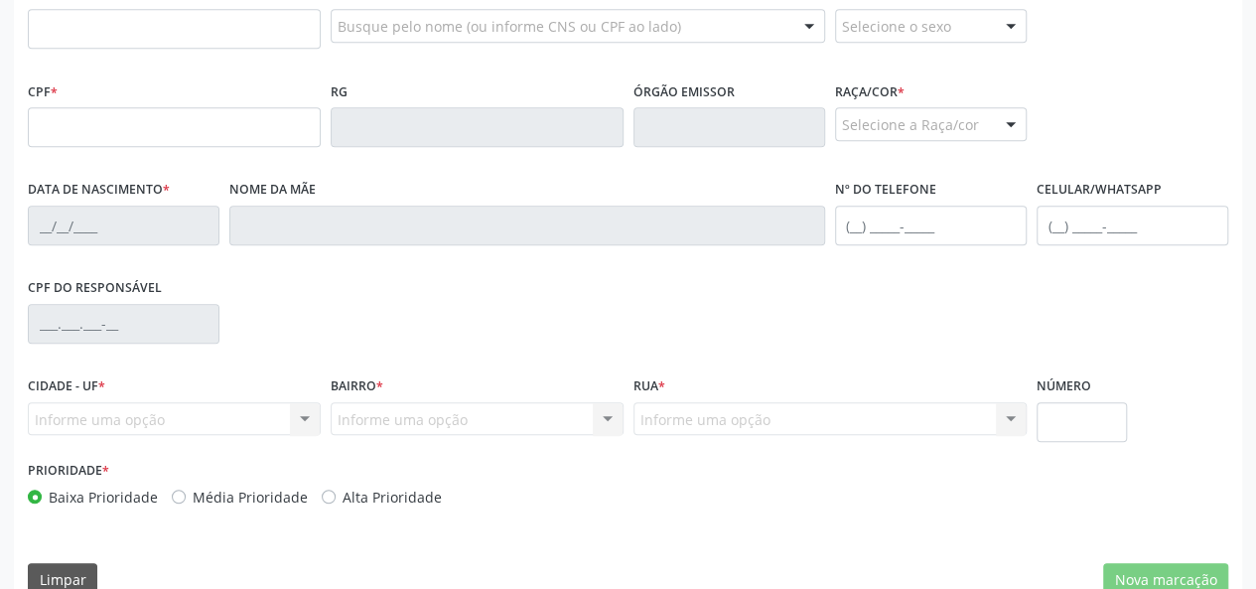
type input "706 0048 9897 5847"
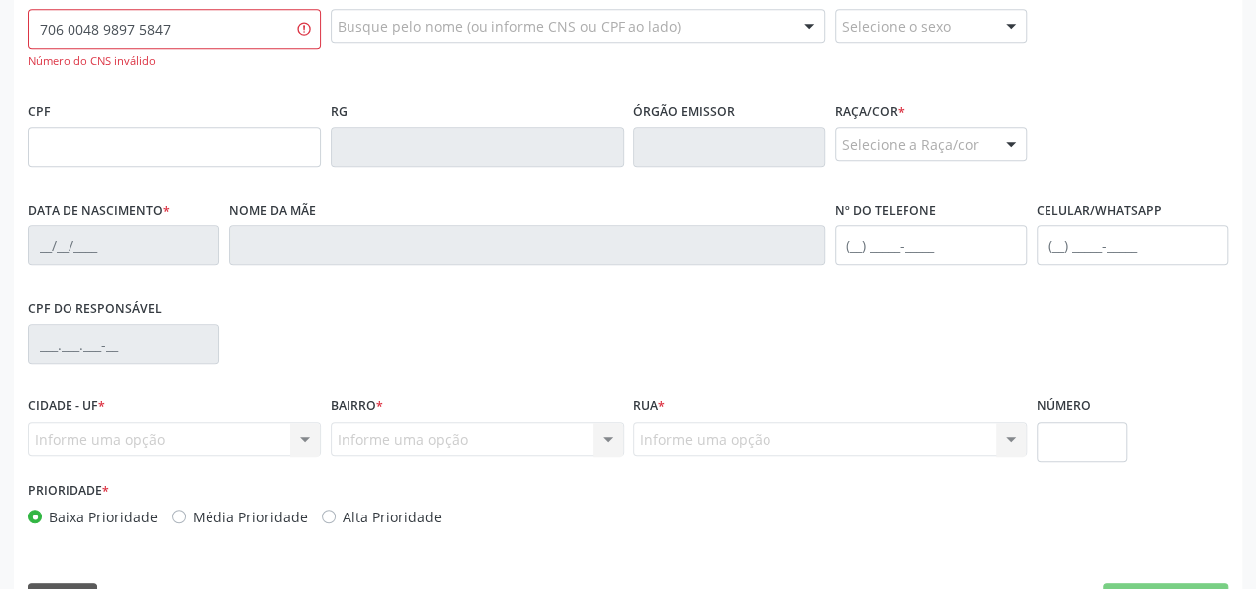
drag, startPoint x: 220, startPoint y: 32, endPoint x: 0, endPoint y: 11, distance: 221.3
click at [0, 11] on div "Acompanhamento Acompanhe a situação das marcações correntes e finalizadas Relat…" at bounding box center [628, 150] width 1256 height 987
type input "706 0048 9807 5847"
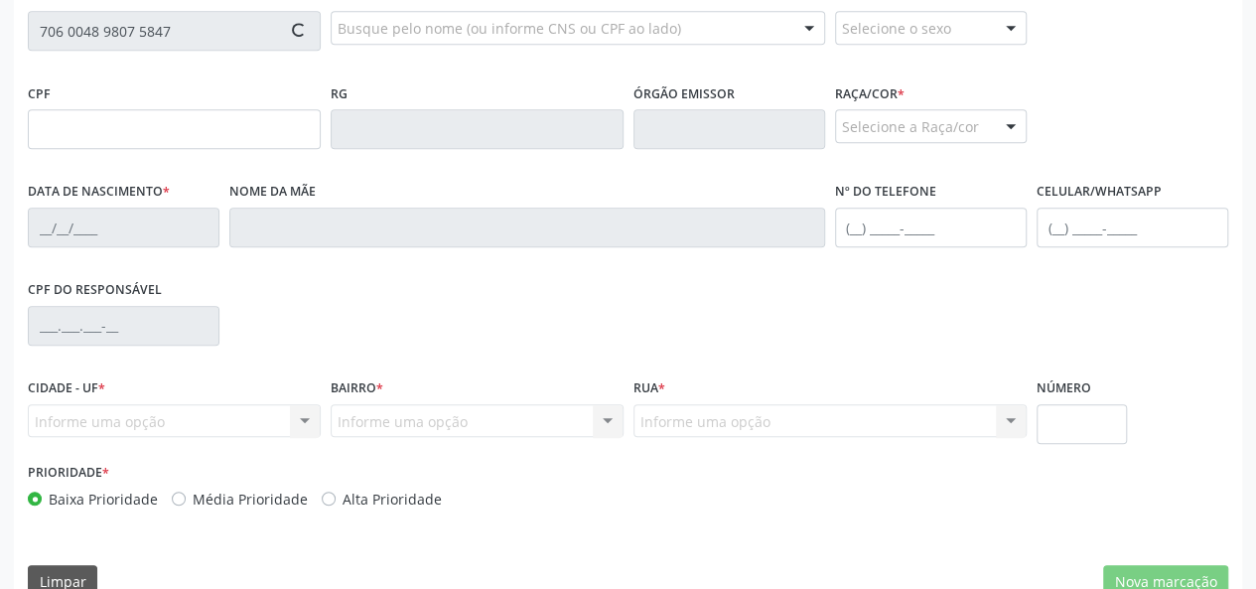
type input "063.712.674-26"
type input "[DATE]"
type input "[PERSON_NAME]"
type input "[PHONE_NUMBER]"
type input "05"
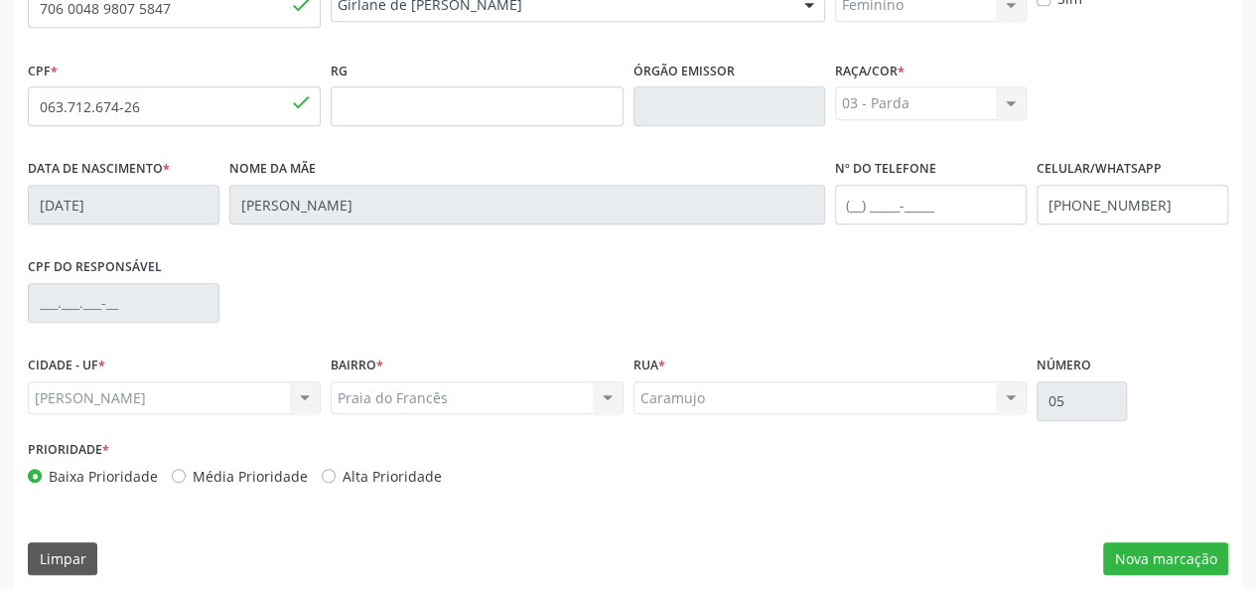
scroll to position [514, 0]
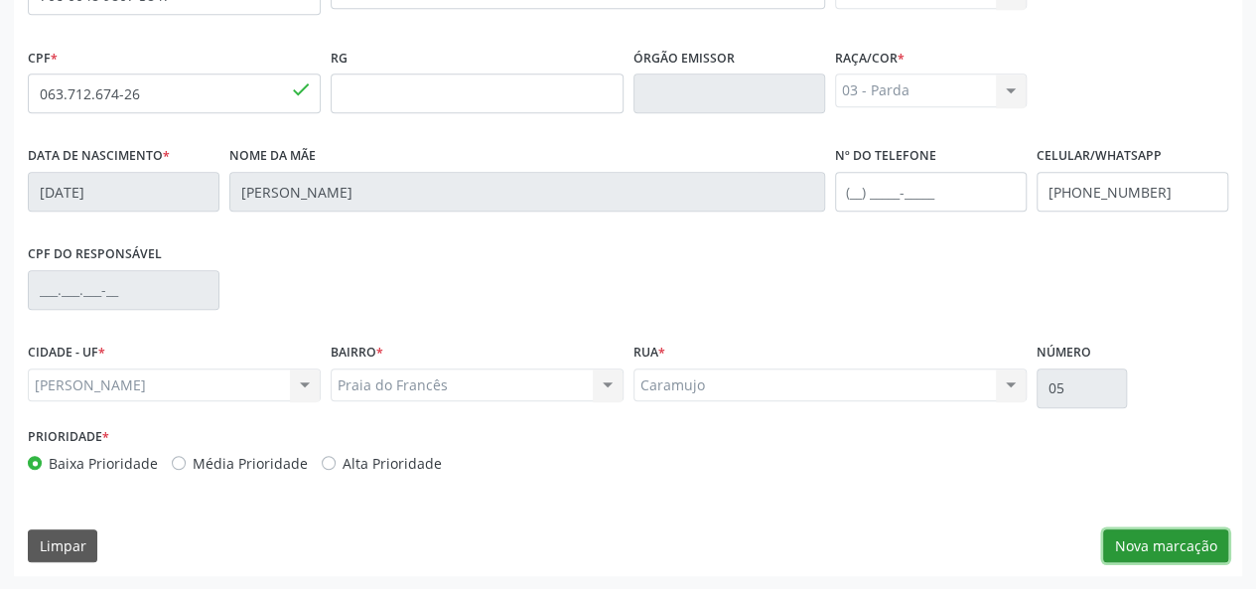
click at [1150, 539] on button "Nova marcação" at bounding box center [1165, 546] width 125 height 34
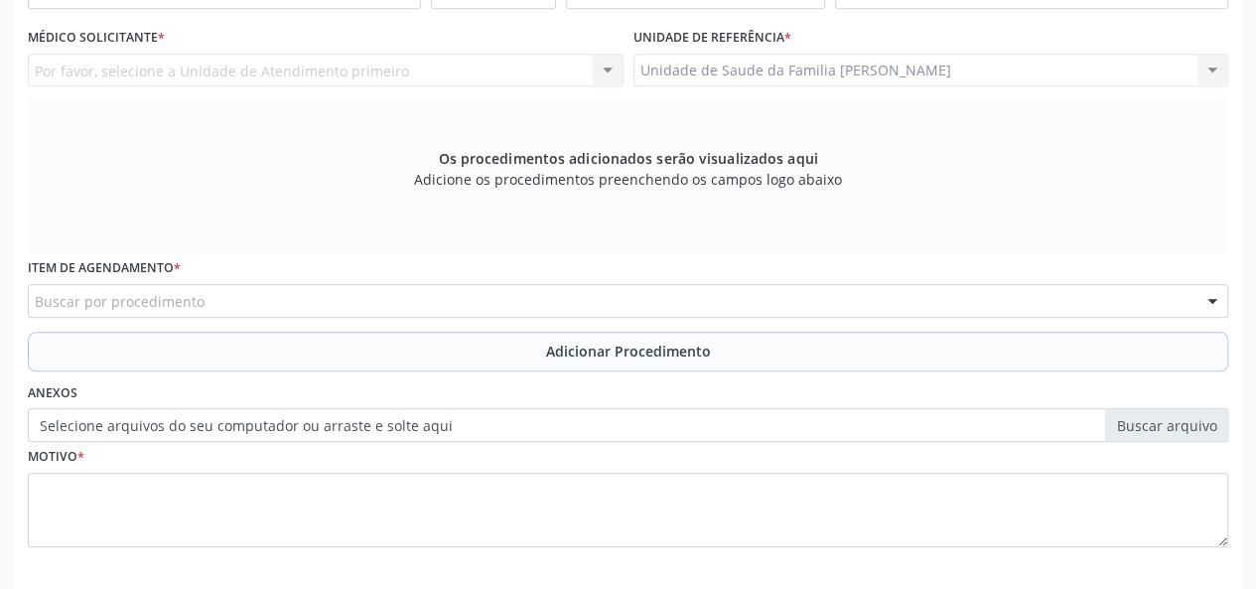
scroll to position [216, 0]
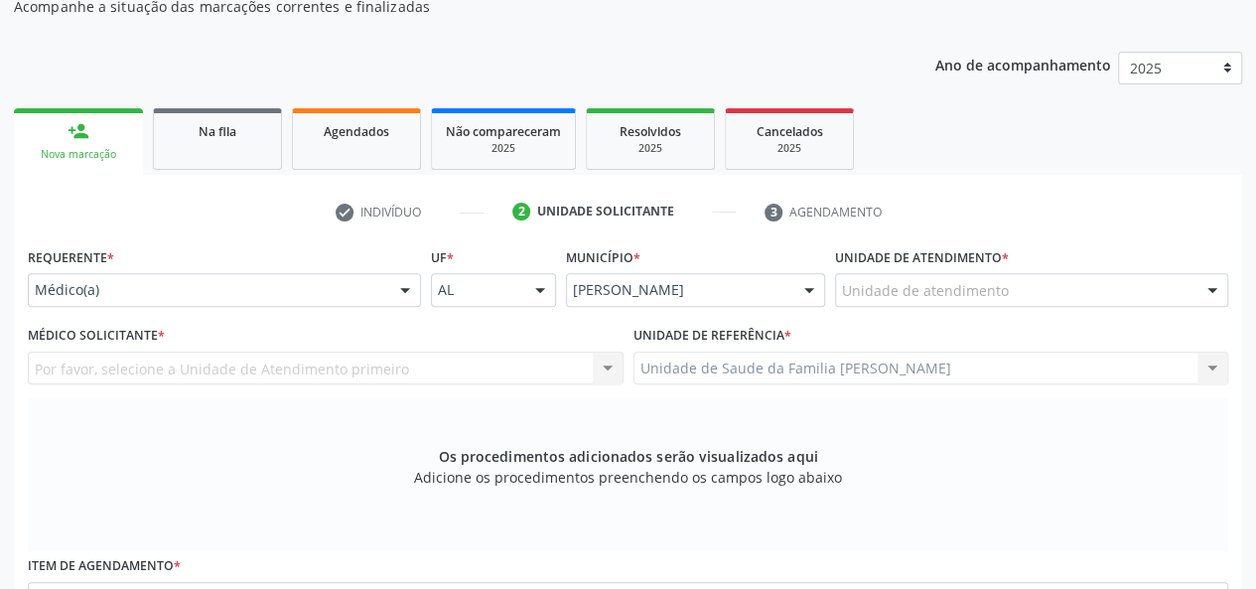
click at [955, 271] on label "Unidade de atendimento *" at bounding box center [922, 257] width 174 height 31
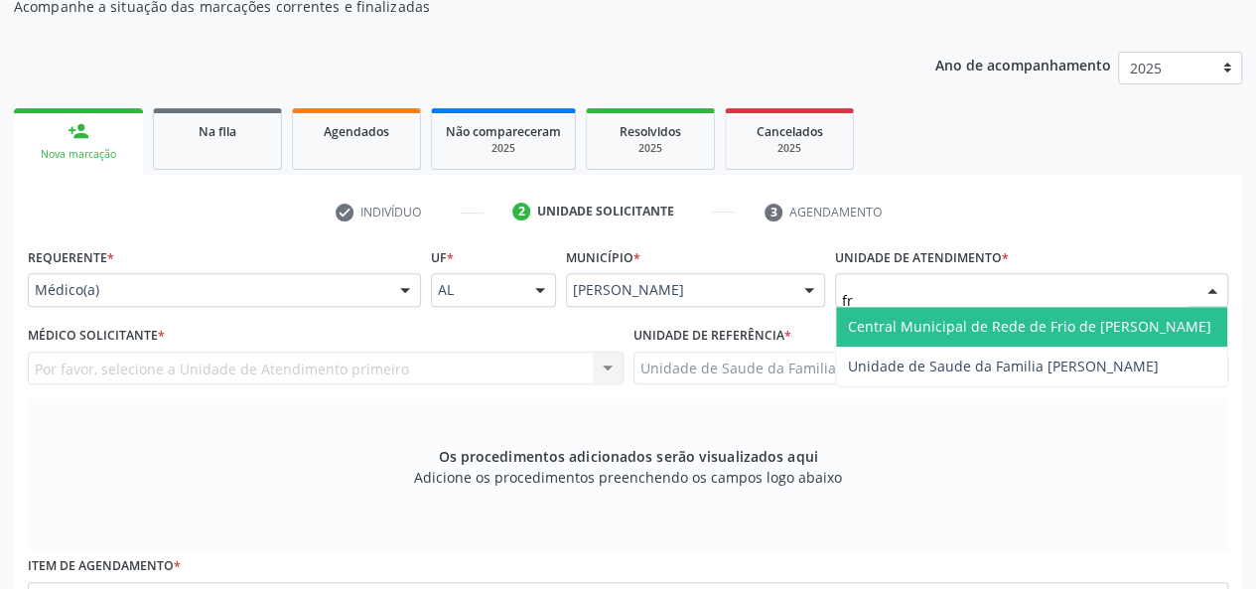
type input "fra"
click at [941, 333] on span "Unidade de Saude da Familia [PERSON_NAME]" at bounding box center [1003, 326] width 311 height 19
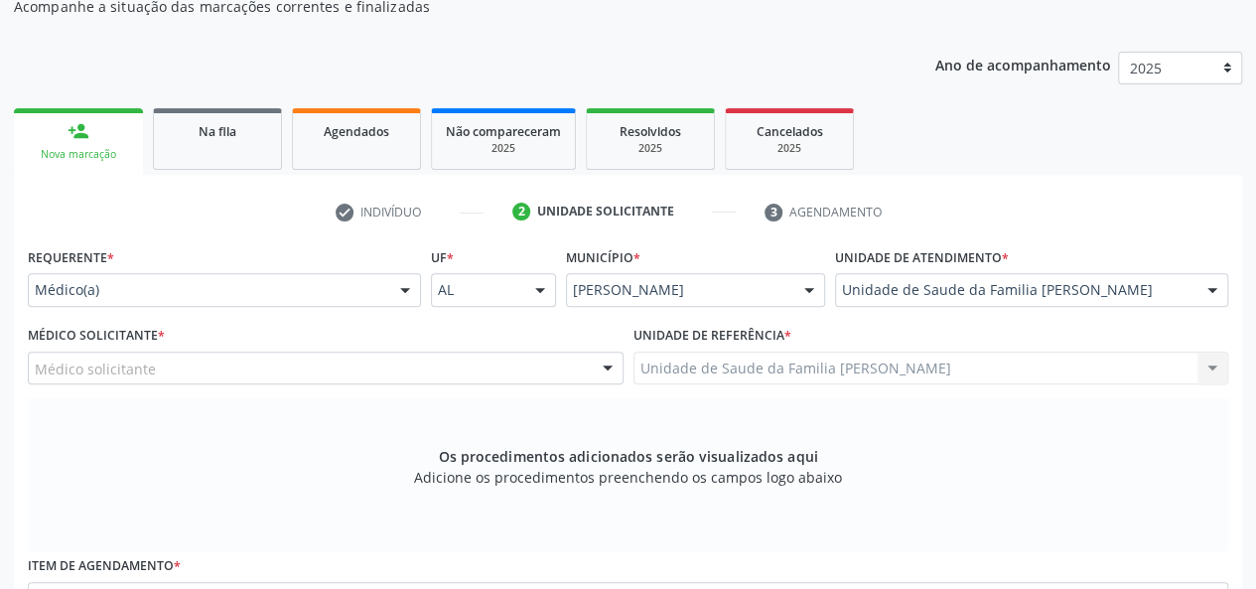
click at [69, 366] on div "Médico solicitante [PERSON_NAME] [PERSON_NAME] resultado encontrado para: " " N…" at bounding box center [326, 368] width 596 height 34
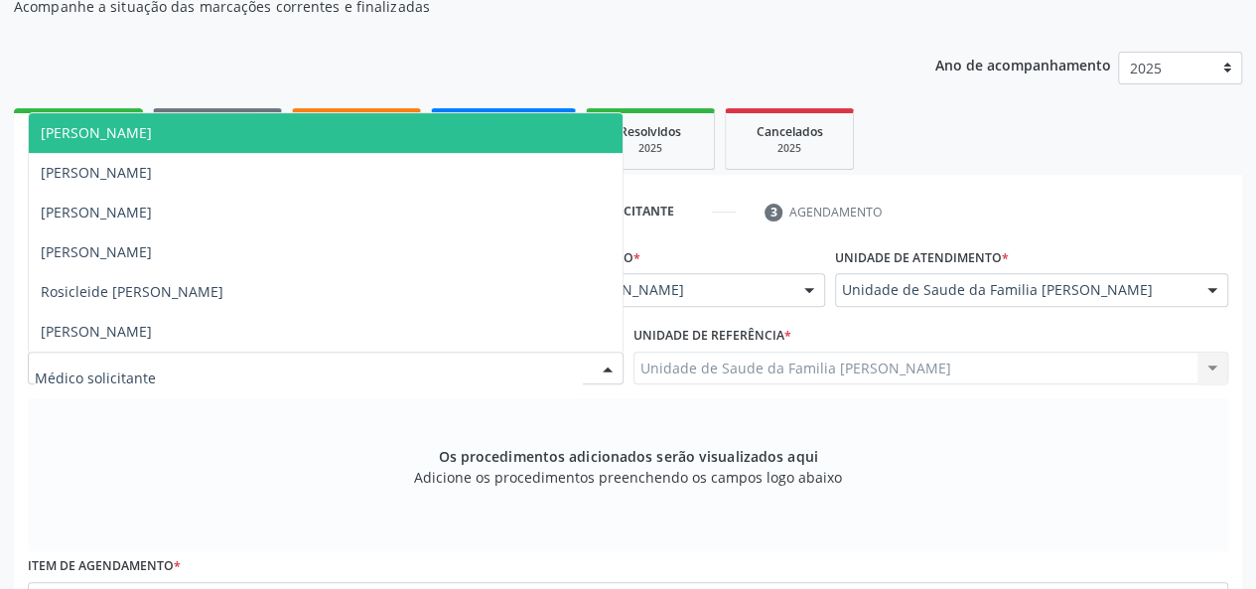
click at [109, 123] on span "[PERSON_NAME]" at bounding box center [96, 132] width 111 height 19
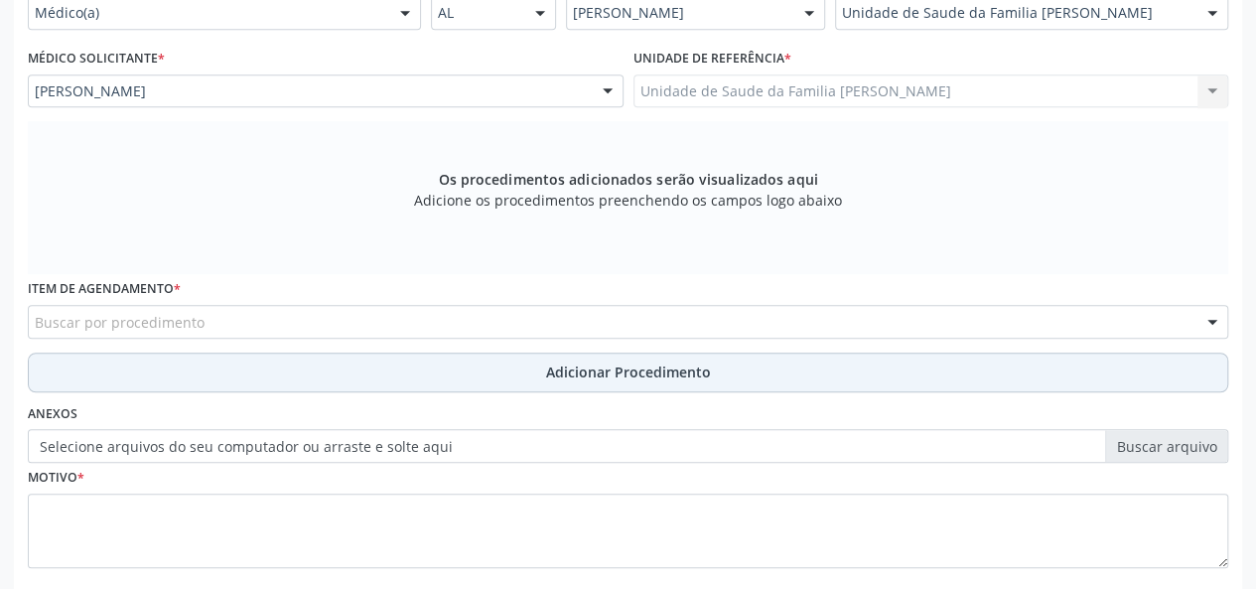
scroll to position [514, 0]
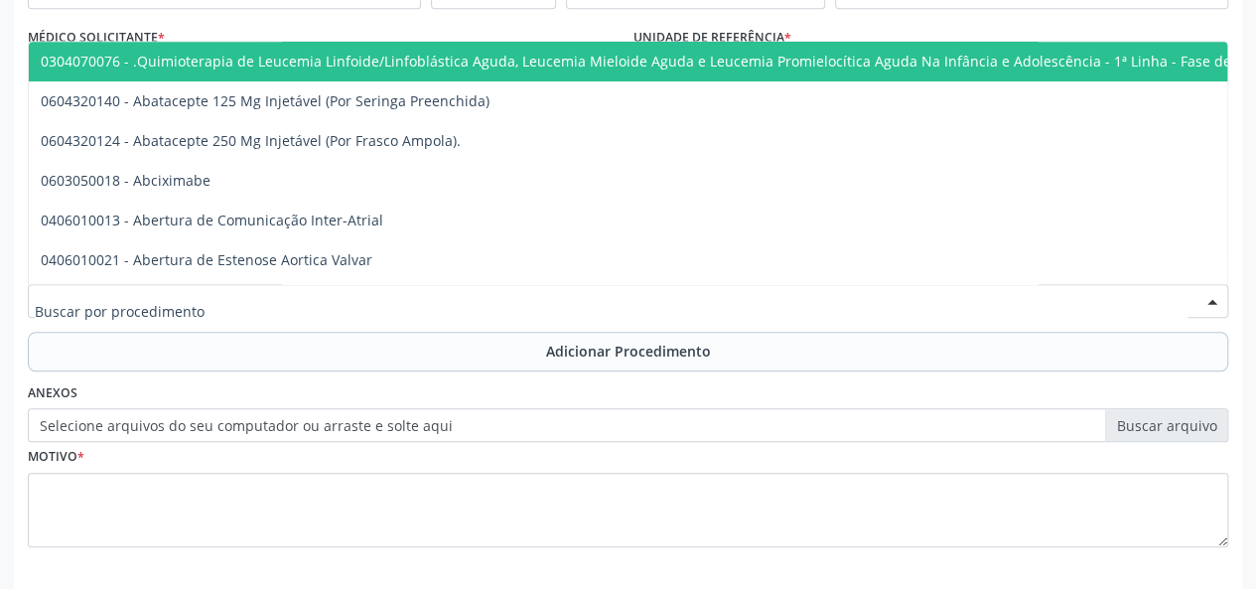
click at [138, 293] on input "text" at bounding box center [611, 311] width 1152 height 40
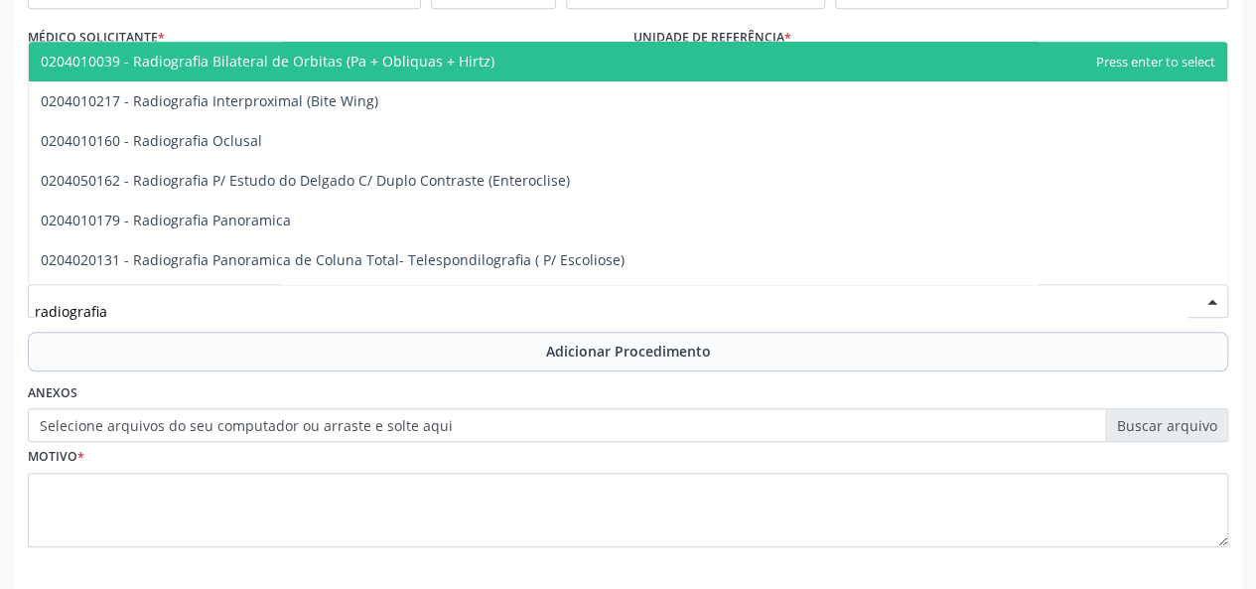
type input "radiografia"
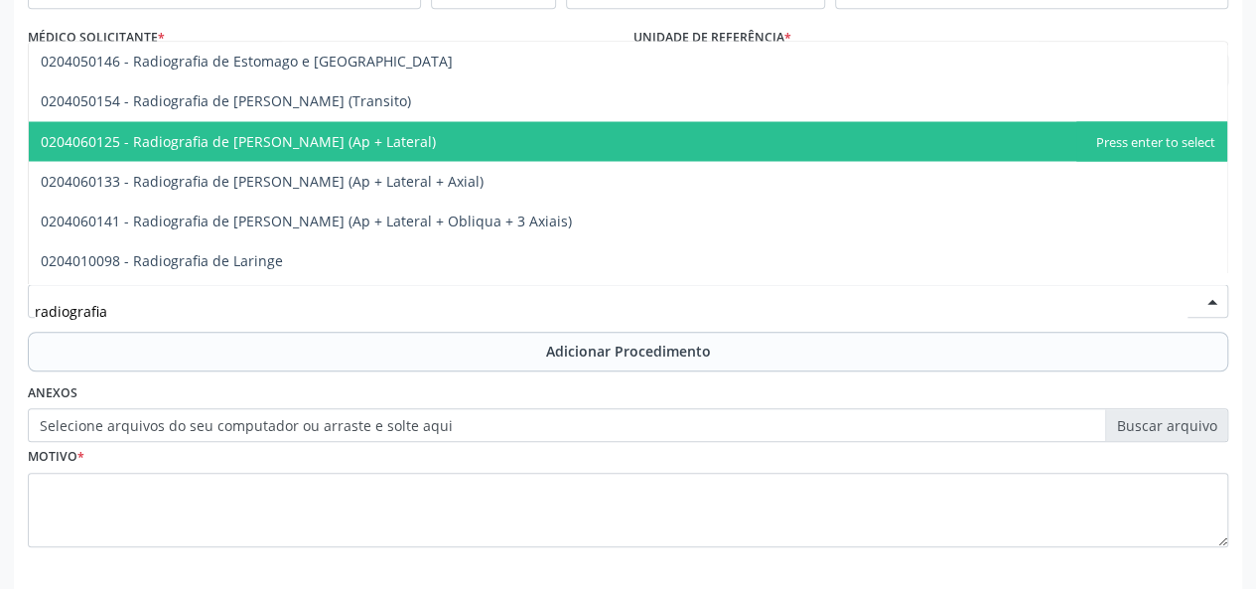
scroll to position [1687, 0]
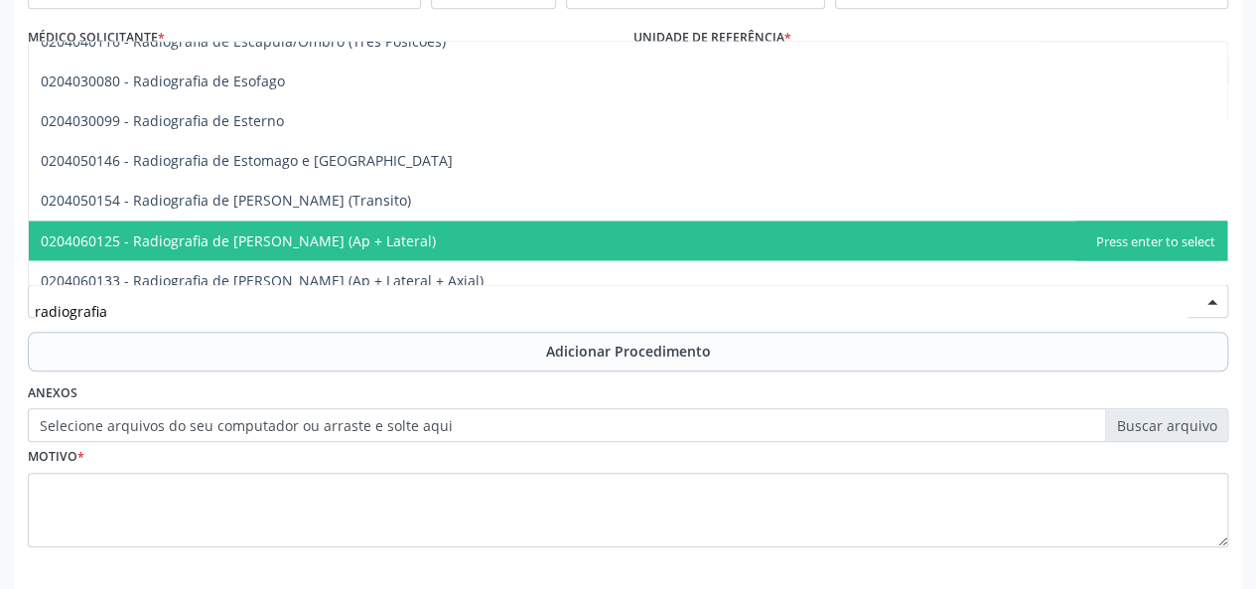
click at [327, 238] on span "0204060125 - Radiografia de [PERSON_NAME] (Ap + Lateral)" at bounding box center [238, 239] width 395 height 19
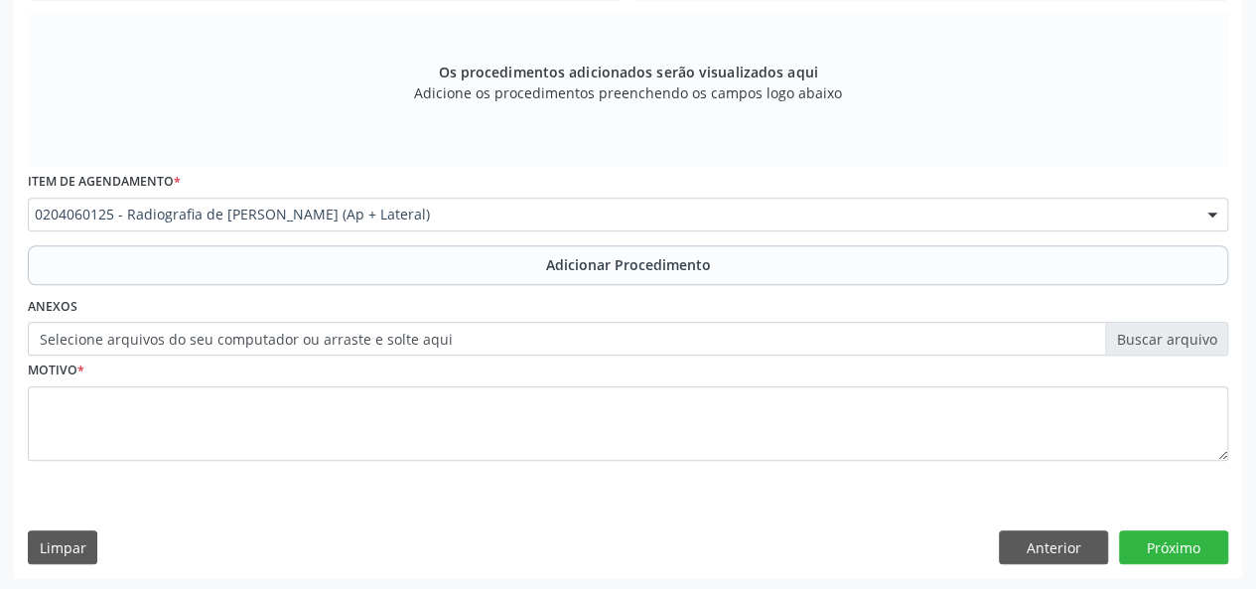
scroll to position [601, 0]
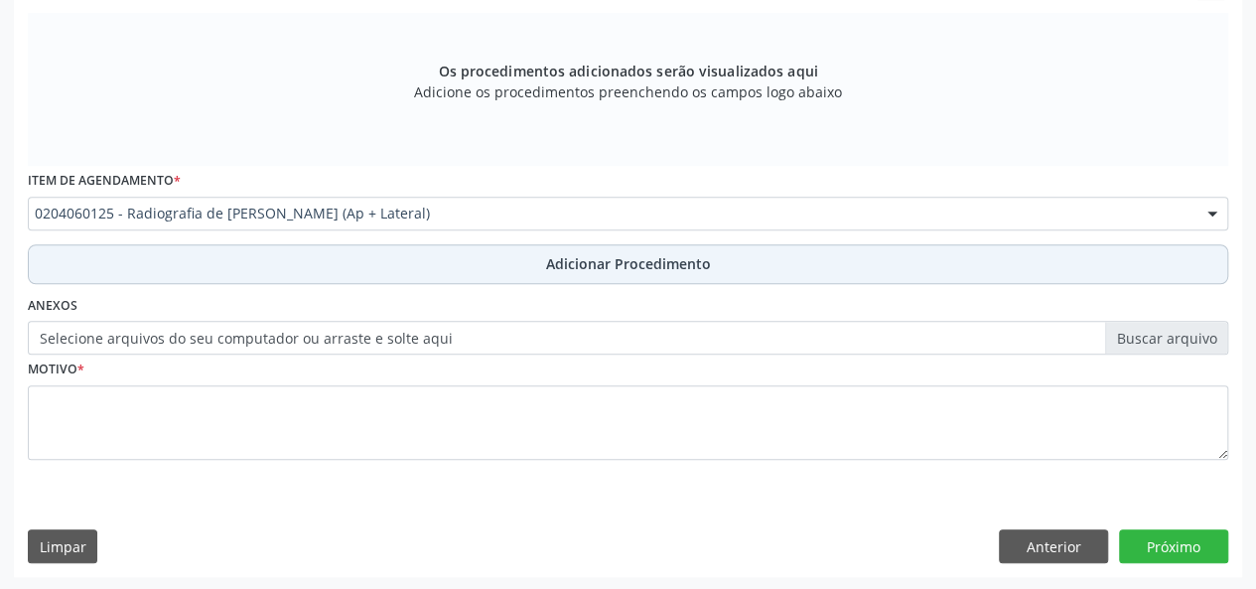
click at [580, 250] on button "Adicionar Procedimento" at bounding box center [628, 264] width 1200 height 40
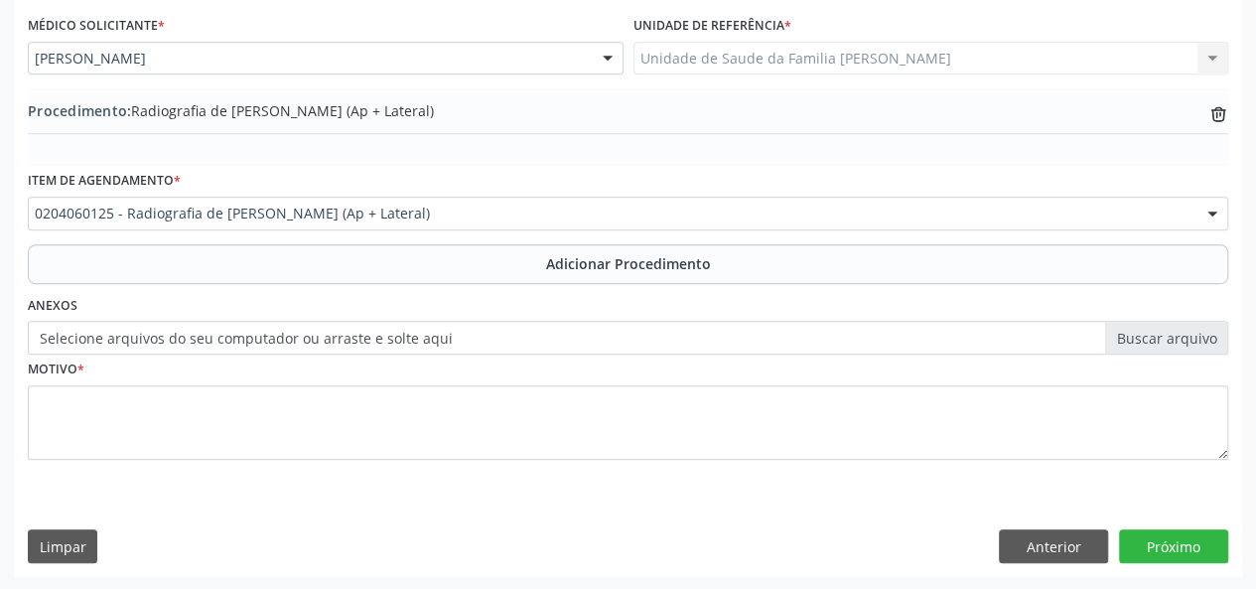
click at [89, 339] on label "Selecione arquivos do seu computador ou arraste e solte aqui" at bounding box center [628, 338] width 1200 height 34
click at [89, 339] on input "Selecione arquivos do seu computador ou arraste e solte aqui" at bounding box center [628, 338] width 1200 height 34
click at [21, 369] on div "Requerente * Médico(a) Médico(a) Enfermeiro(a) Paciente Nenhum resultado encont…" at bounding box center [628, 254] width 1228 height 643
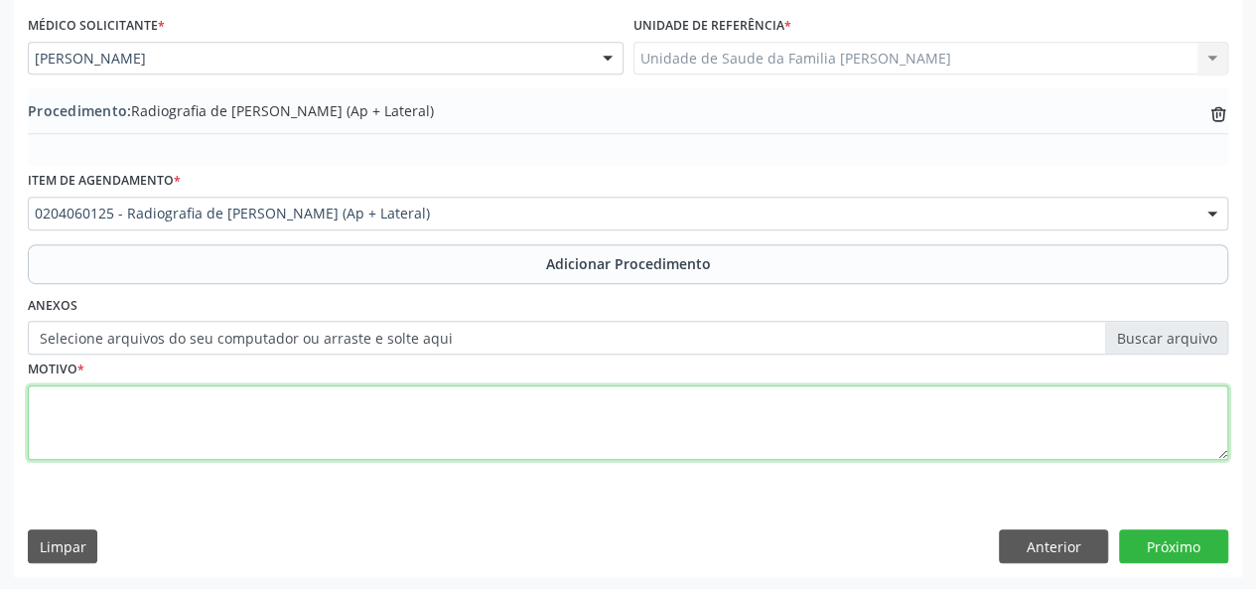
click at [36, 405] on textarea at bounding box center [628, 422] width 1200 height 75
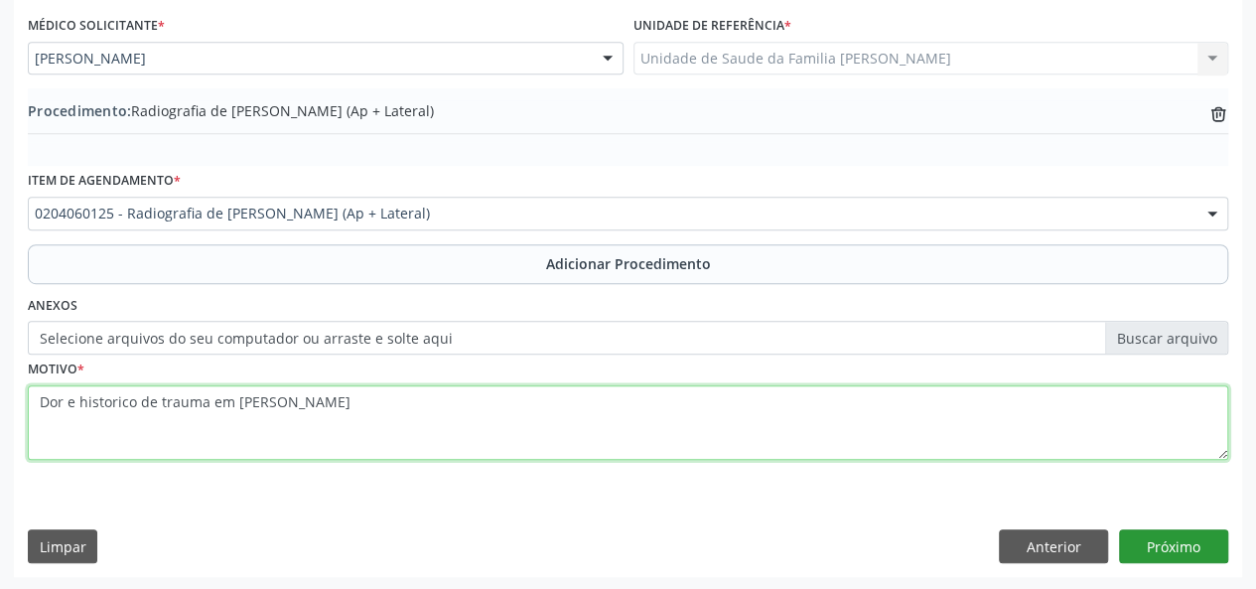
type textarea "Dor e historico de trauma em [PERSON_NAME]"
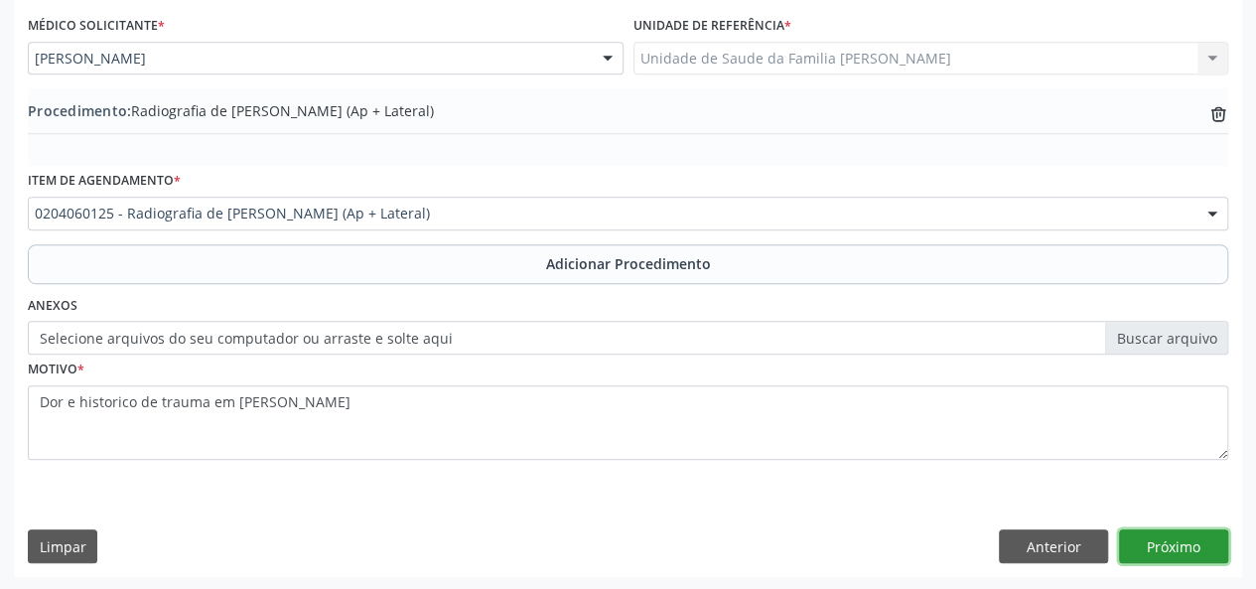
click at [1173, 544] on button "Próximo" at bounding box center [1173, 546] width 109 height 34
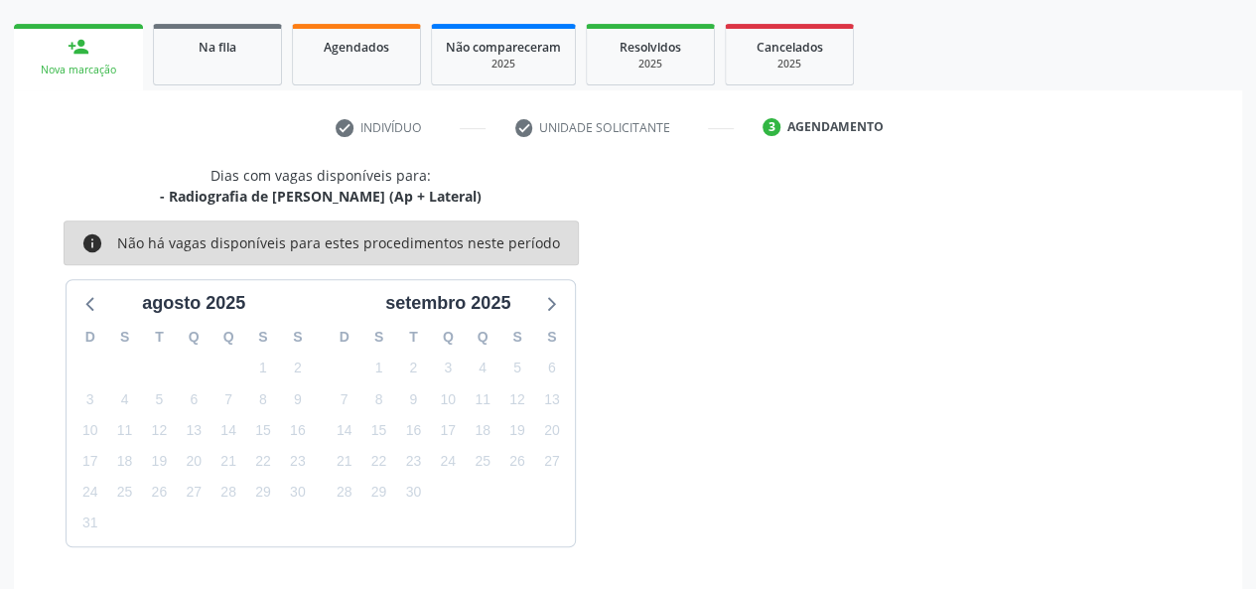
scroll to position [359, 0]
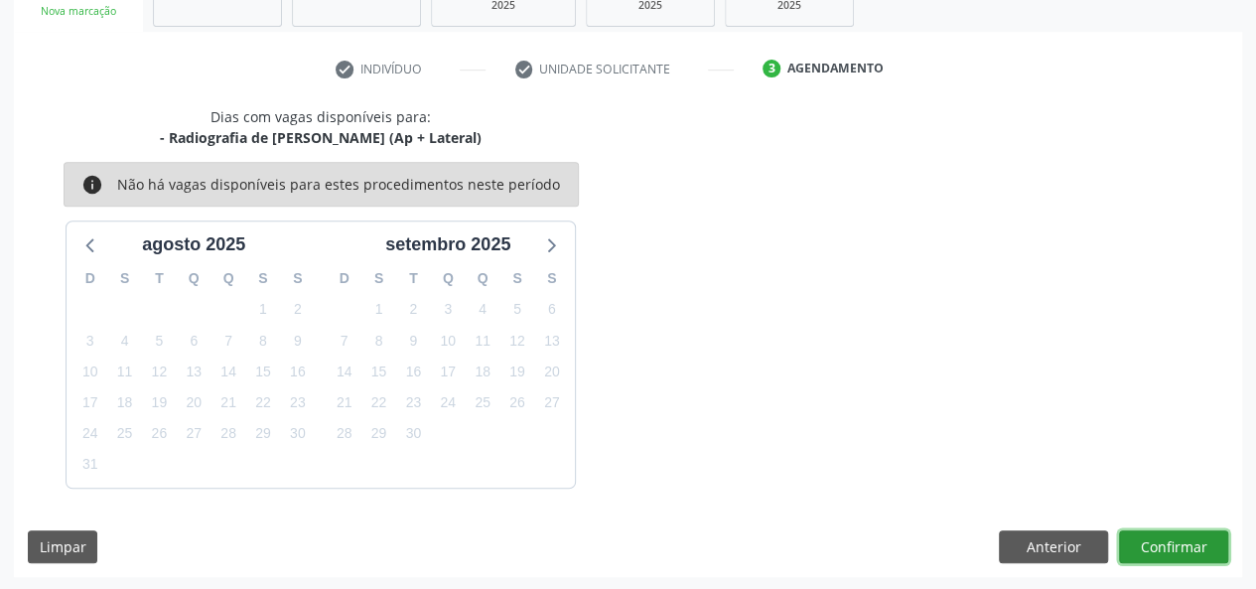
click at [1173, 551] on button "Confirmar" at bounding box center [1173, 547] width 109 height 34
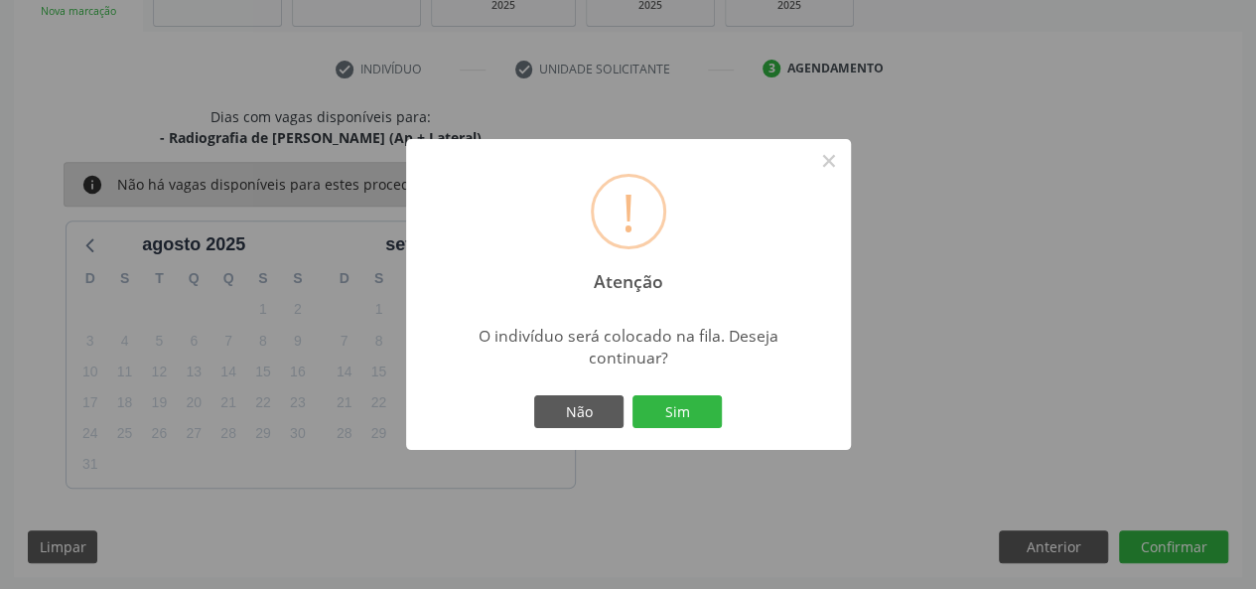
click at [673, 428] on div "Não Sim" at bounding box center [628, 412] width 197 height 42
click at [682, 413] on button "Sim" at bounding box center [676, 412] width 89 height 34
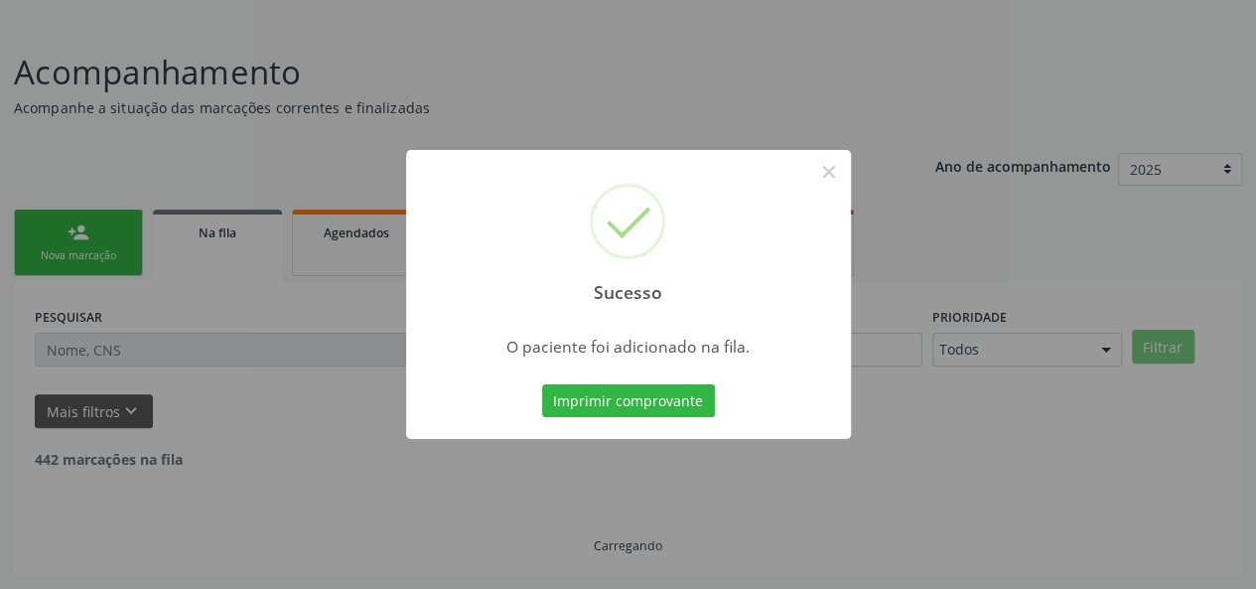
scroll to position [93, 0]
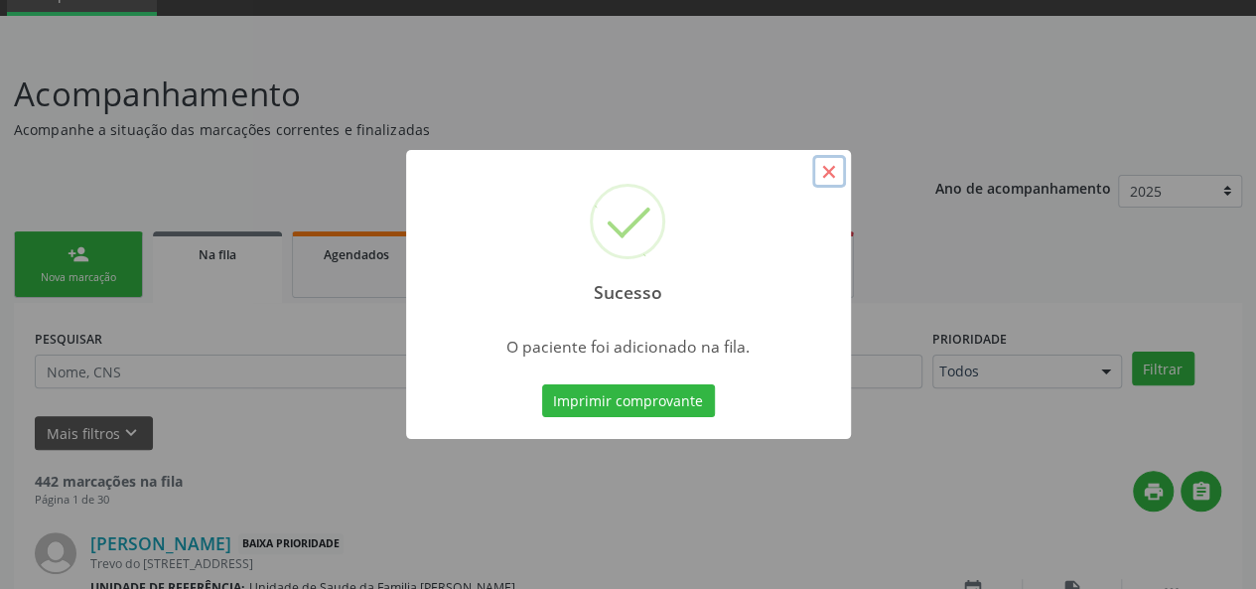
click at [829, 168] on button "×" at bounding box center [829, 172] width 34 height 34
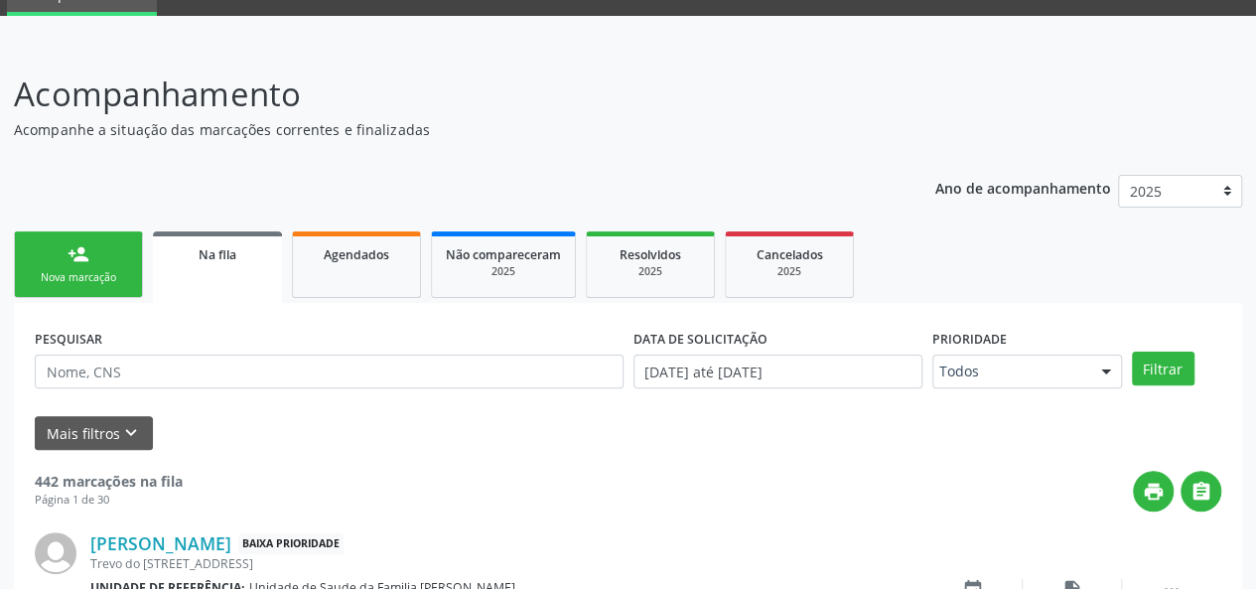
click at [101, 263] on link "person_add Nova marcação" at bounding box center [78, 264] width 129 height 66
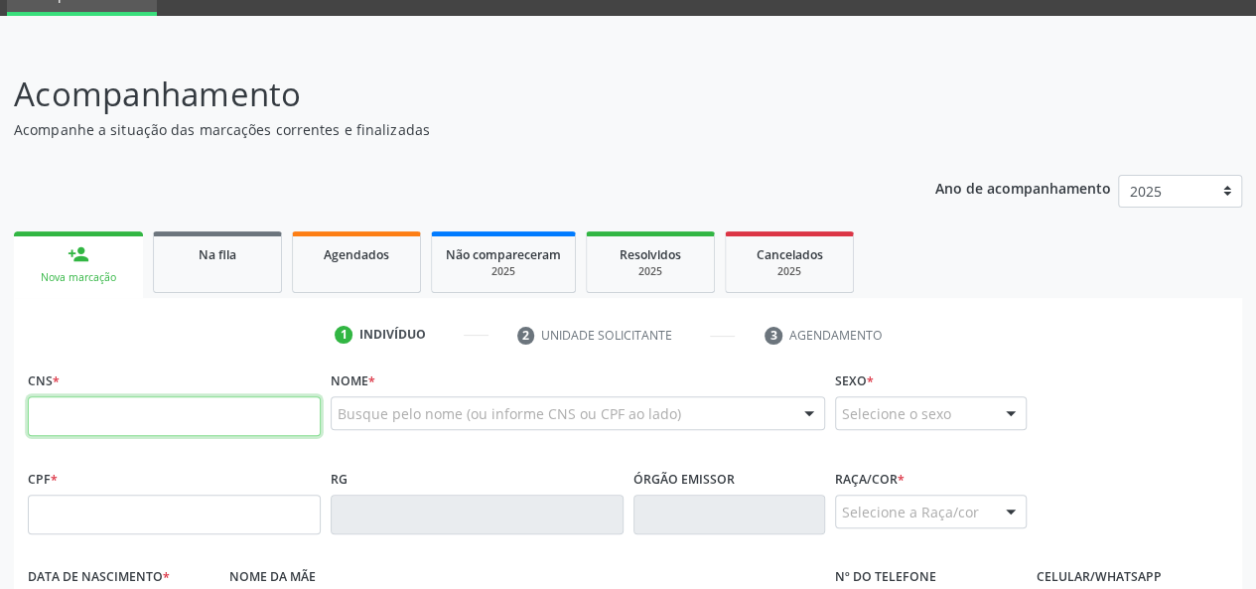
click at [89, 405] on input "text" at bounding box center [174, 416] width 293 height 40
type input "7"
type input "700 3069 9156 0830"
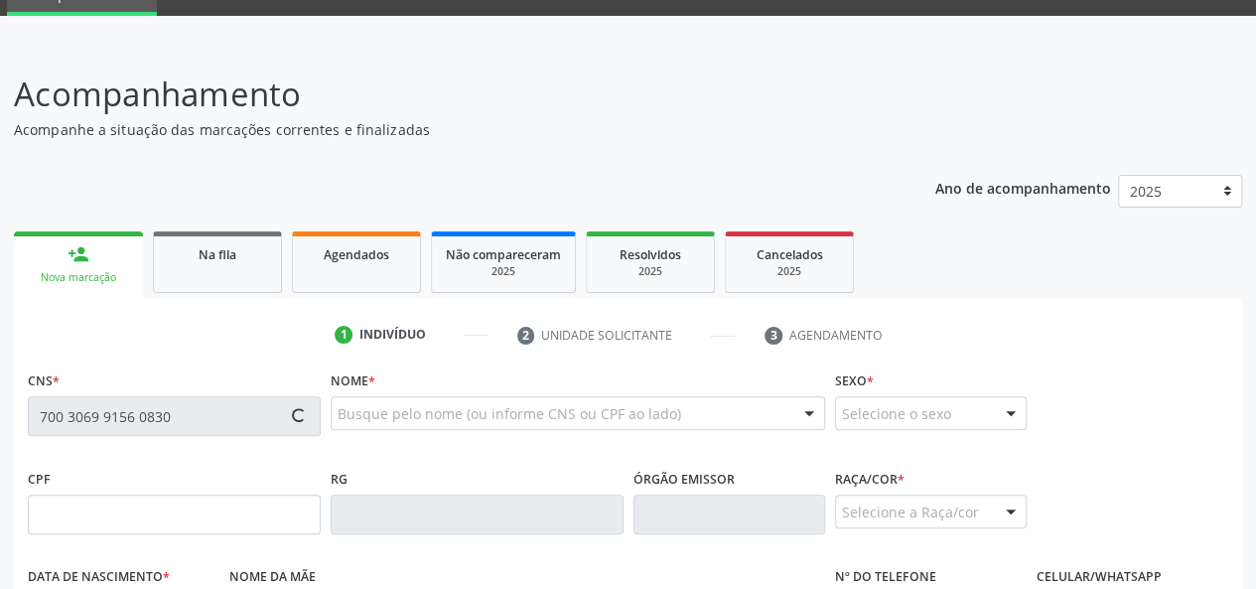
type input "000.024.034-63"
type input "[DATE]"
type input "[PERSON_NAME]"
type input "[PHONE_NUMBER]"
type input "09"
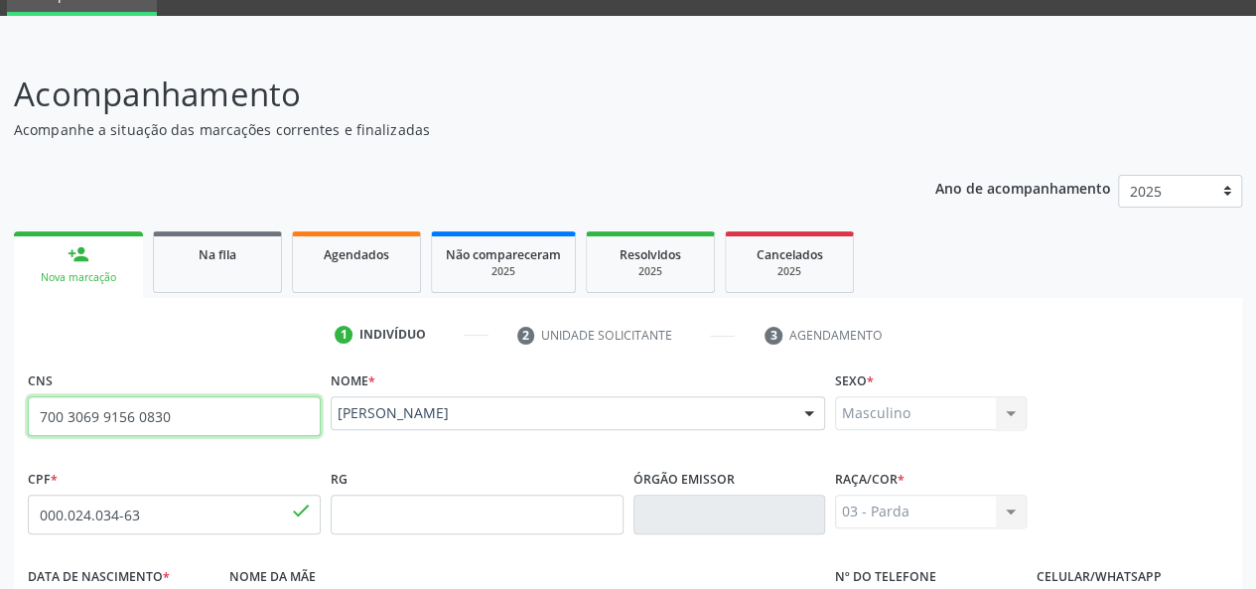
click at [112, 396] on input "700 3069 9156 0830" at bounding box center [174, 416] width 293 height 40
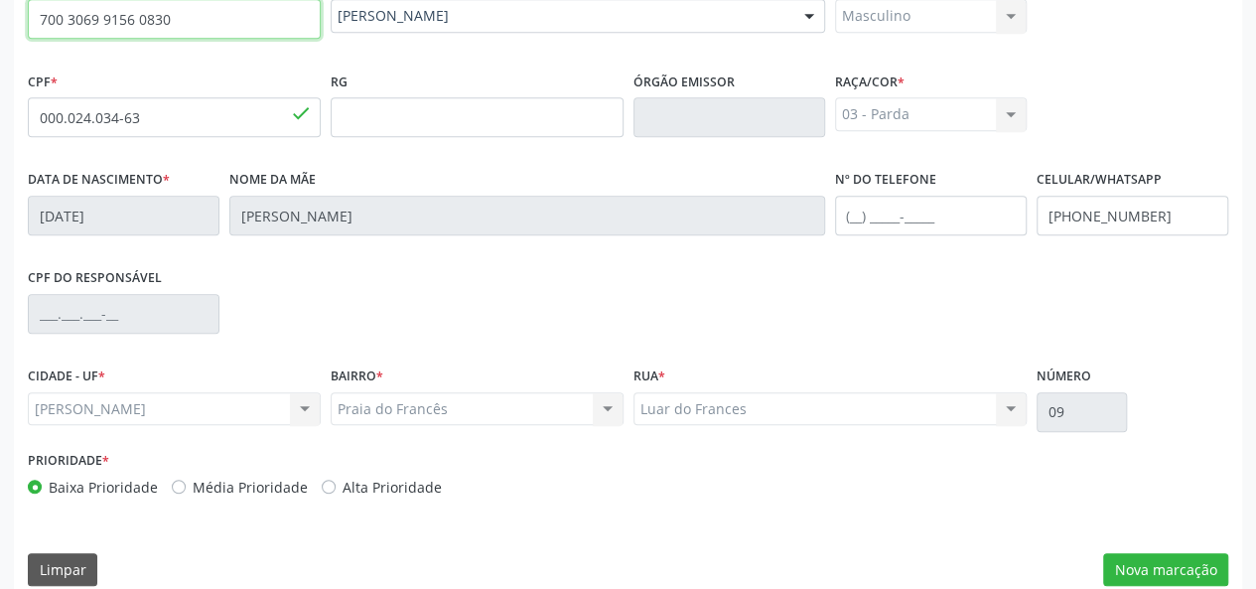
scroll to position [514, 0]
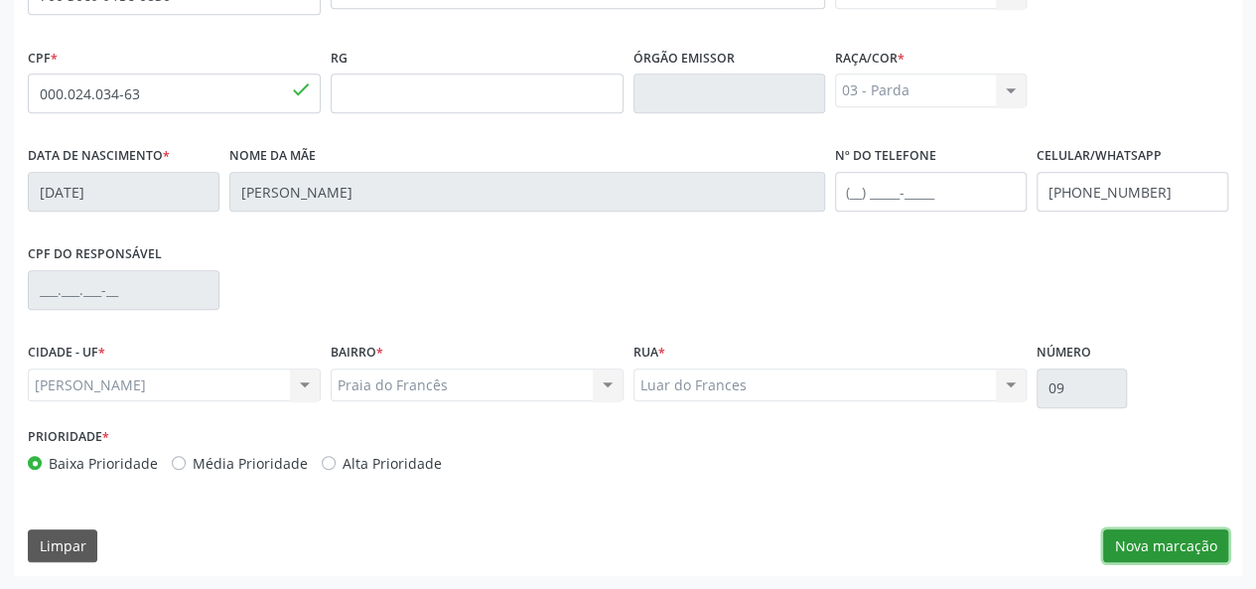
click at [1183, 543] on button "Nova marcação" at bounding box center [1165, 546] width 125 height 34
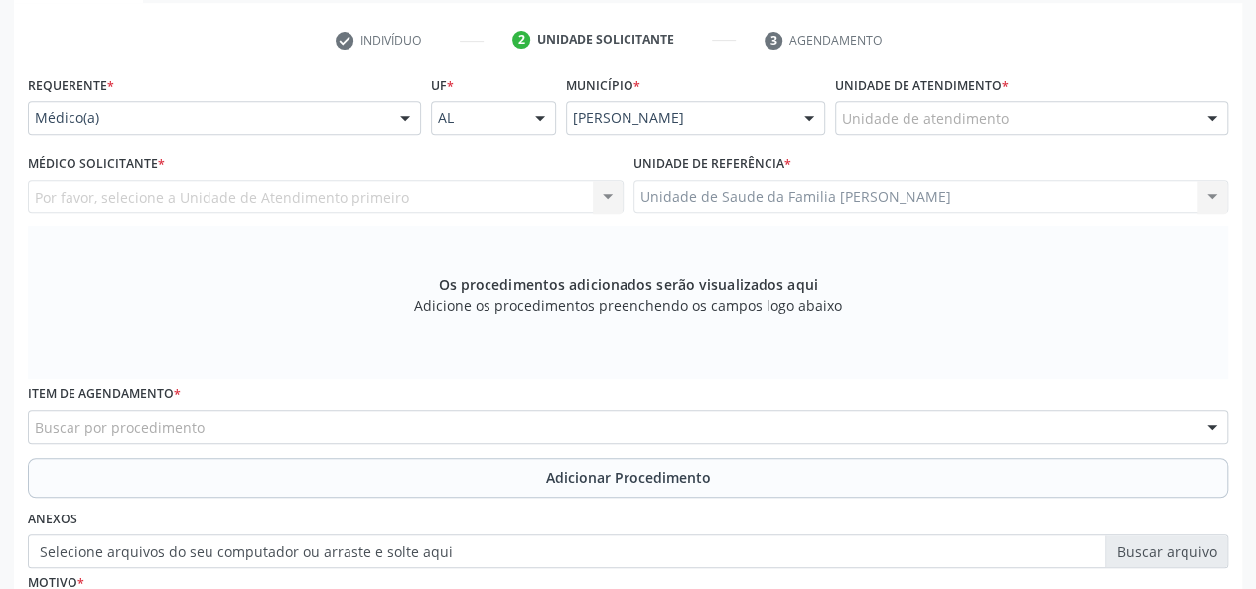
scroll to position [216, 0]
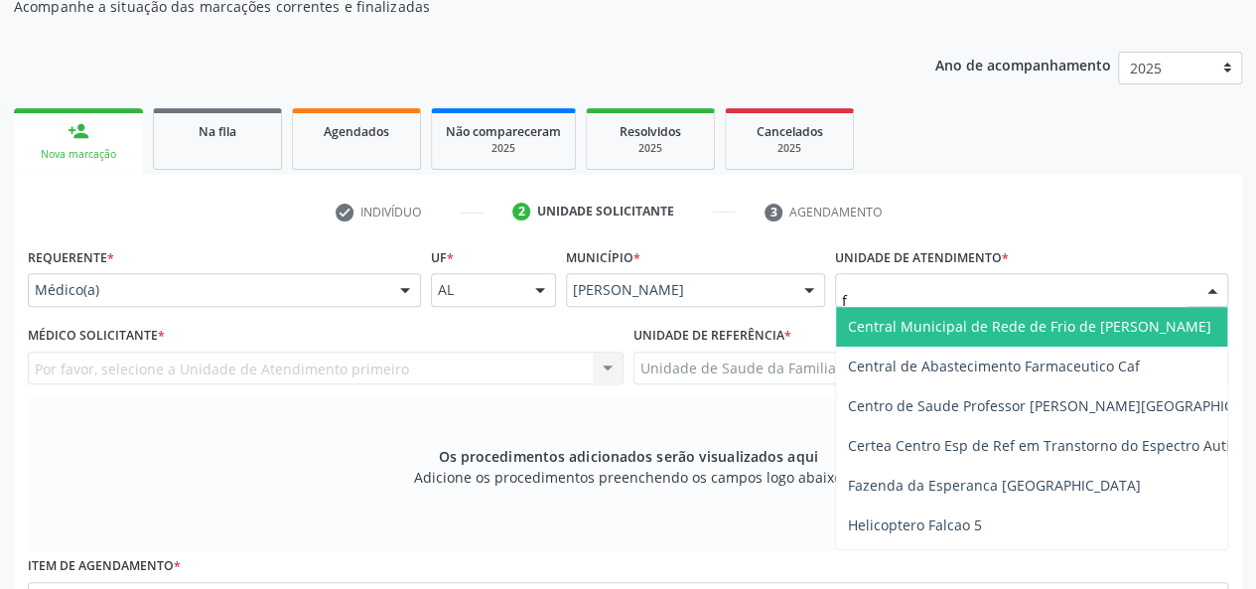
type input "fr"
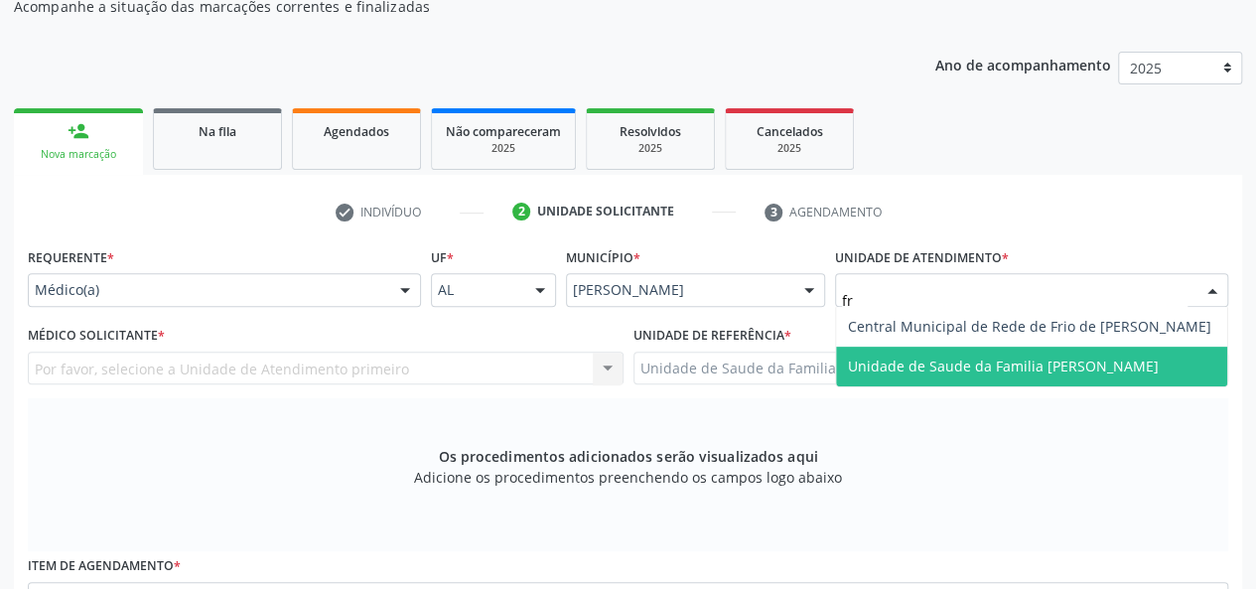
click at [903, 352] on span "Unidade de Saude da Familia [PERSON_NAME]" at bounding box center [1031, 366] width 391 height 40
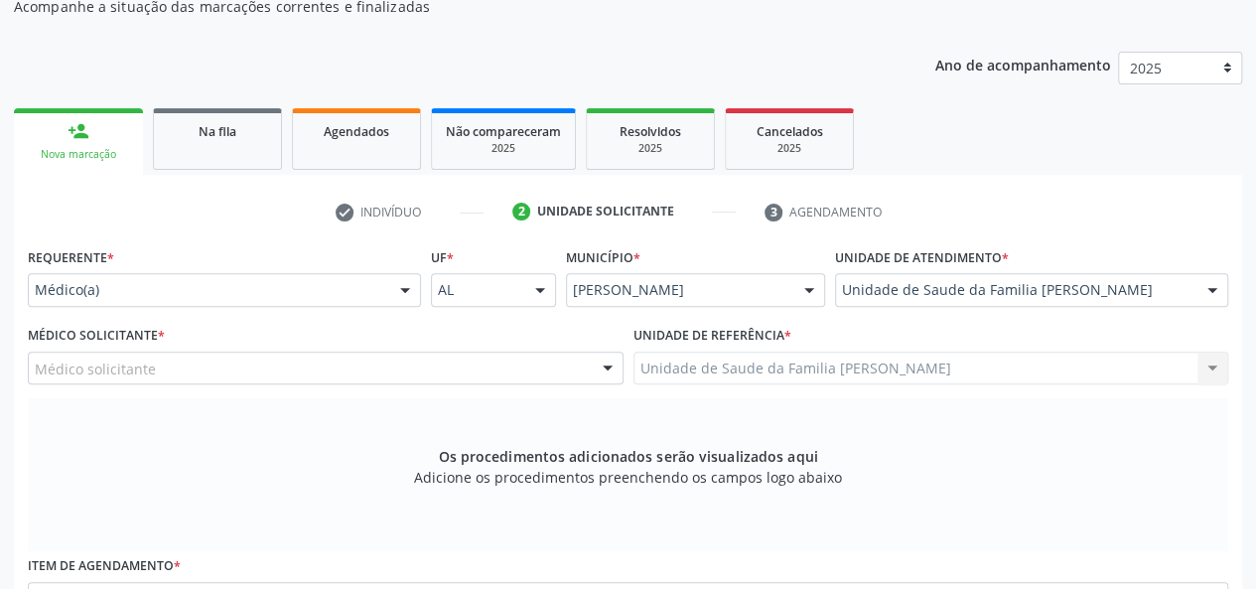
click at [204, 366] on div "Médico solicitante" at bounding box center [326, 368] width 596 height 34
click at [155, 88] on div "Ano de acompanhamento 2025 person_add Nova marcação Na fila Agendados Não compa…" at bounding box center [628, 500] width 1228 height 924
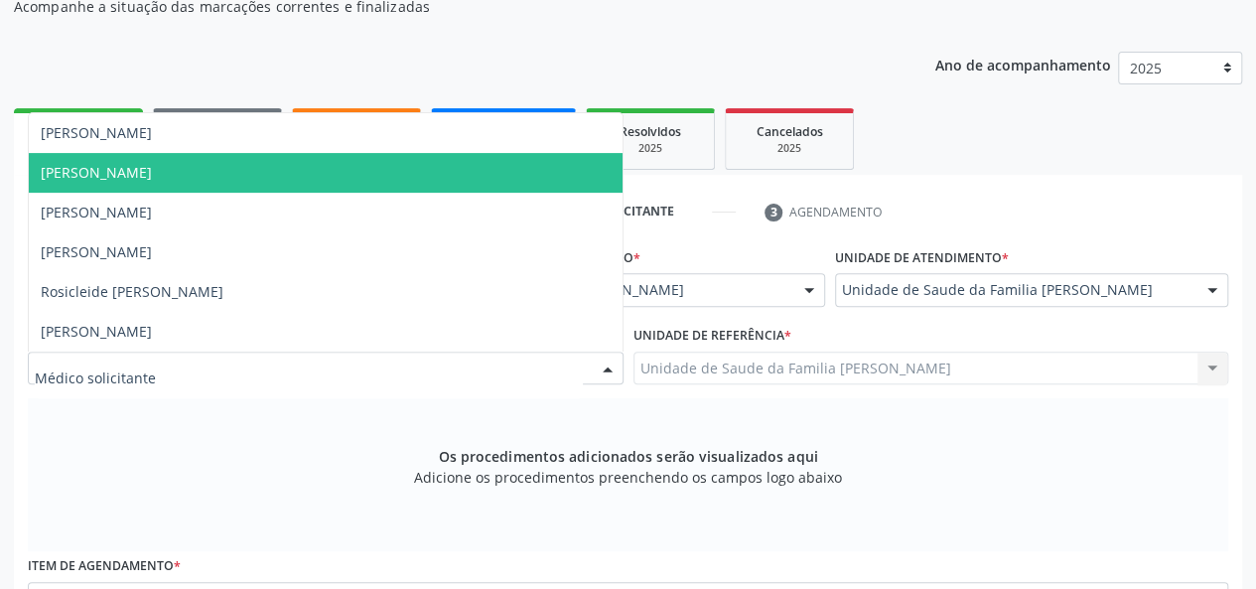
click at [183, 156] on span "[PERSON_NAME]" at bounding box center [326, 173] width 594 height 40
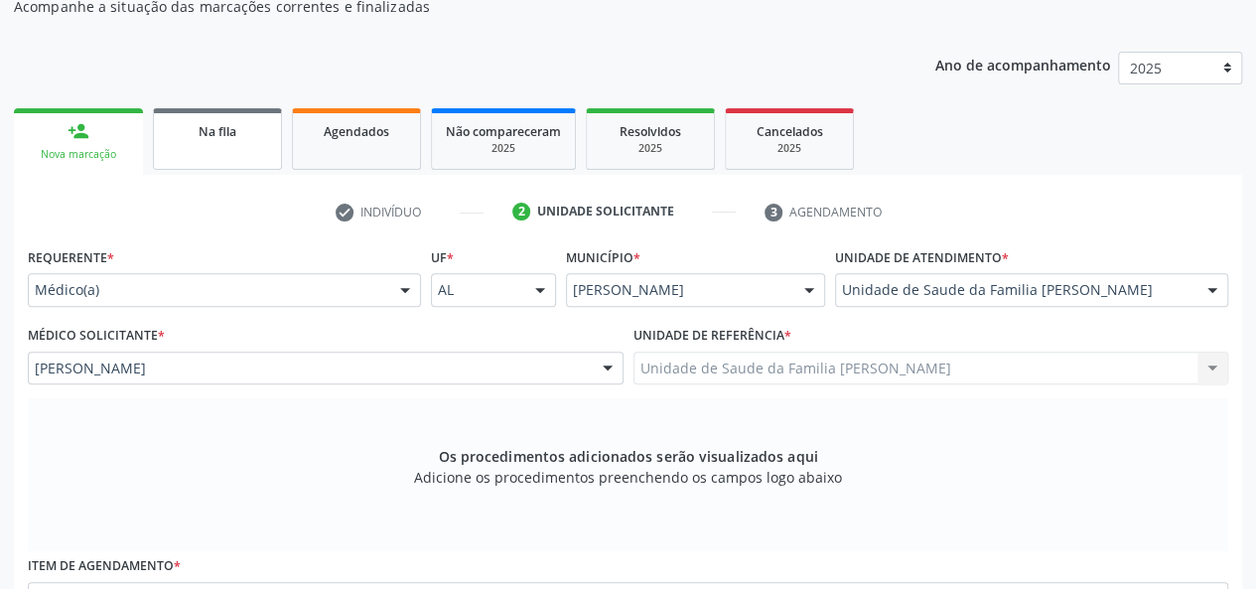
click at [183, 156] on link "Na fila" at bounding box center [217, 139] width 129 height 62
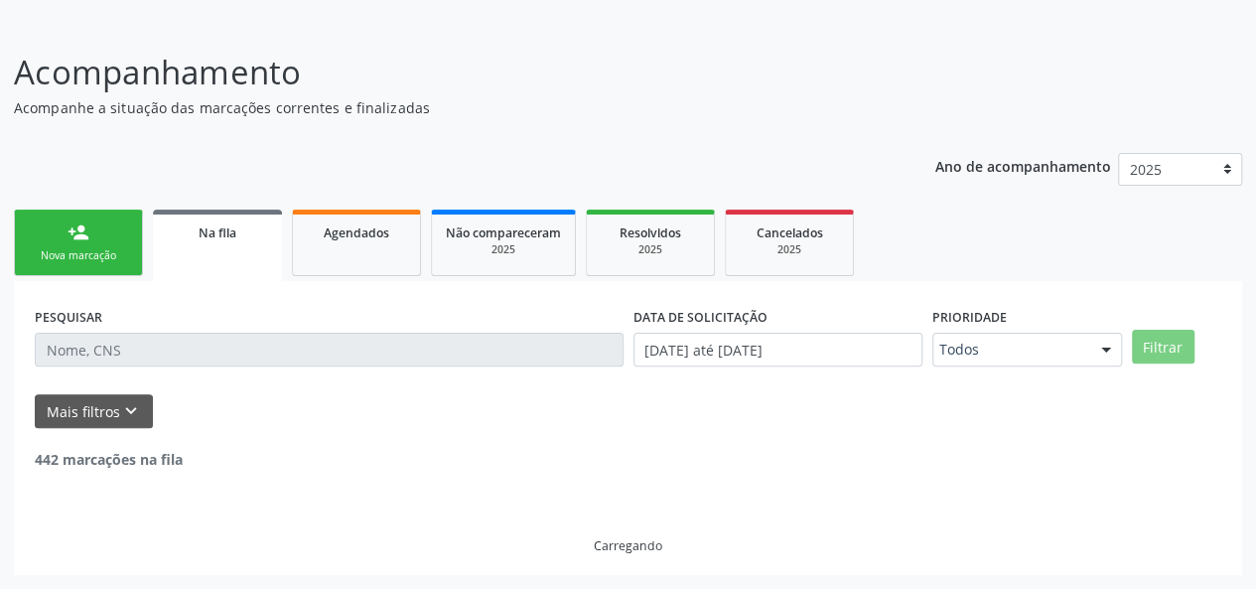
scroll to position [114, 0]
click at [165, 364] on input "text" at bounding box center [329, 350] width 589 height 34
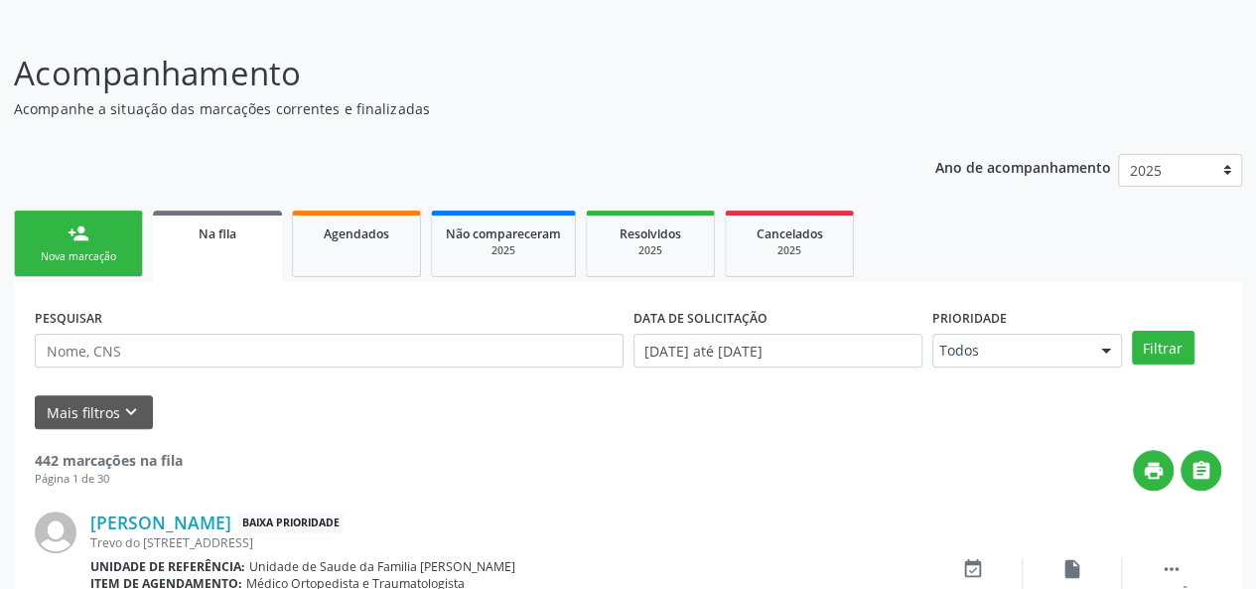
click at [99, 251] on div "Nova marcação" at bounding box center [78, 256] width 99 height 15
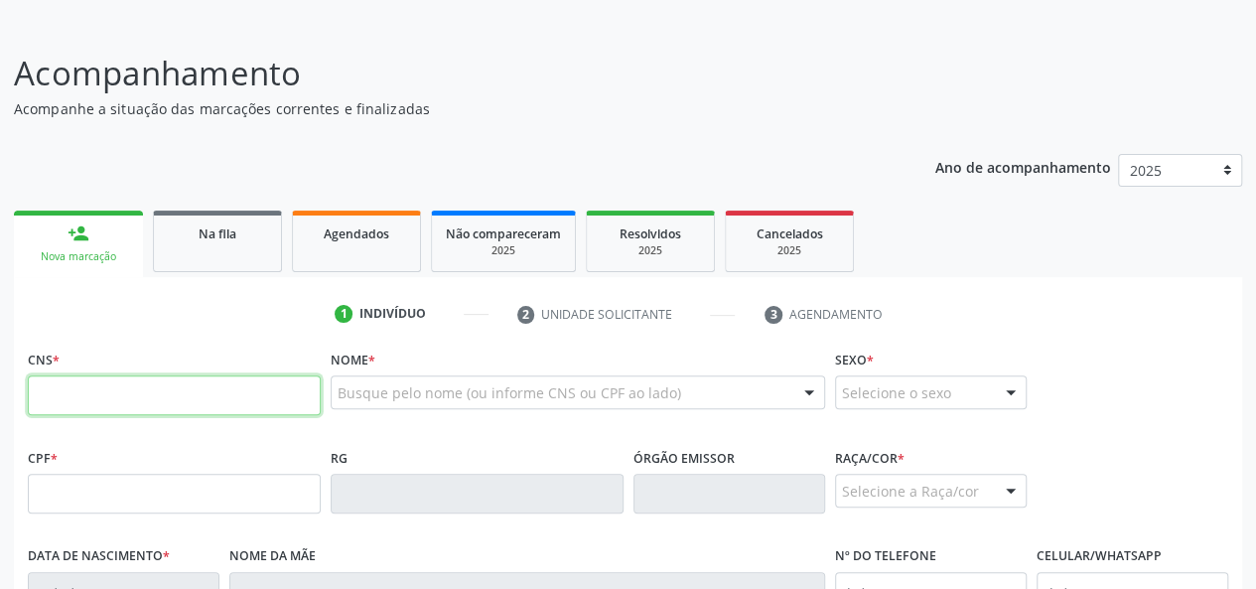
paste input "700 3069 9156 0830"
type input "700 3069 9156 0830"
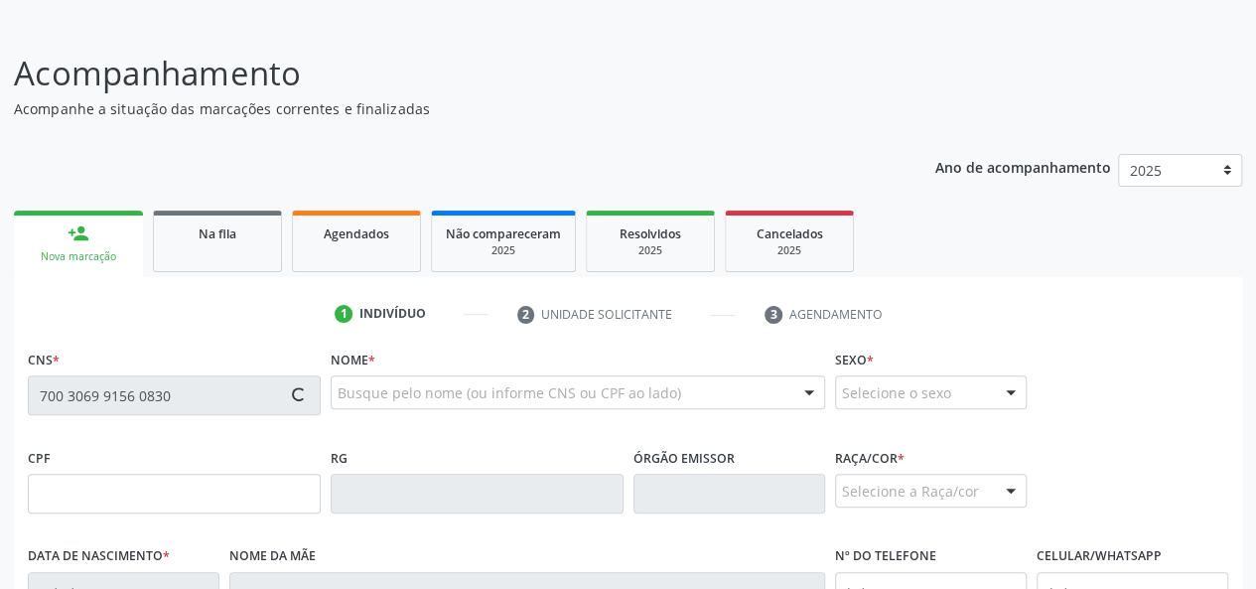
type input "000.024.034-63"
type input "[DATE]"
type input "[PERSON_NAME]"
type input "[PHONE_NUMBER]"
type input "09"
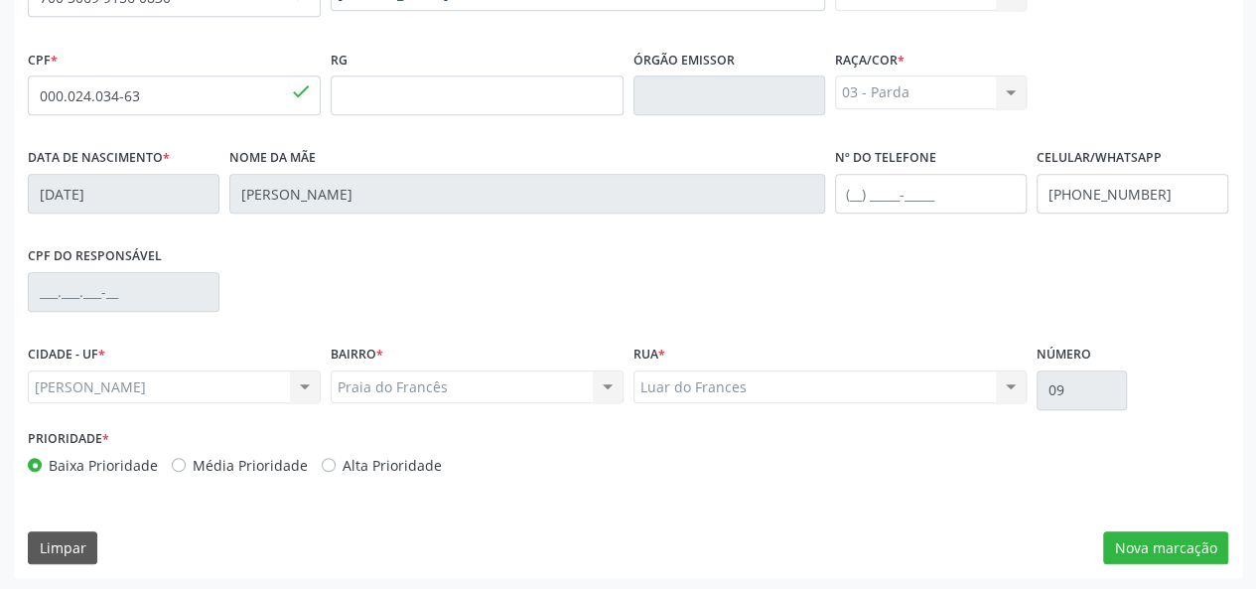
scroll to position [514, 0]
click at [1169, 563] on div "CNS 700 3069 9156 0830 done Nome * [PERSON_NAME] [PERSON_NAME] CNS: 700 3069 91…" at bounding box center [628, 259] width 1228 height 631
click at [1175, 547] on button "Nova marcação" at bounding box center [1165, 546] width 125 height 34
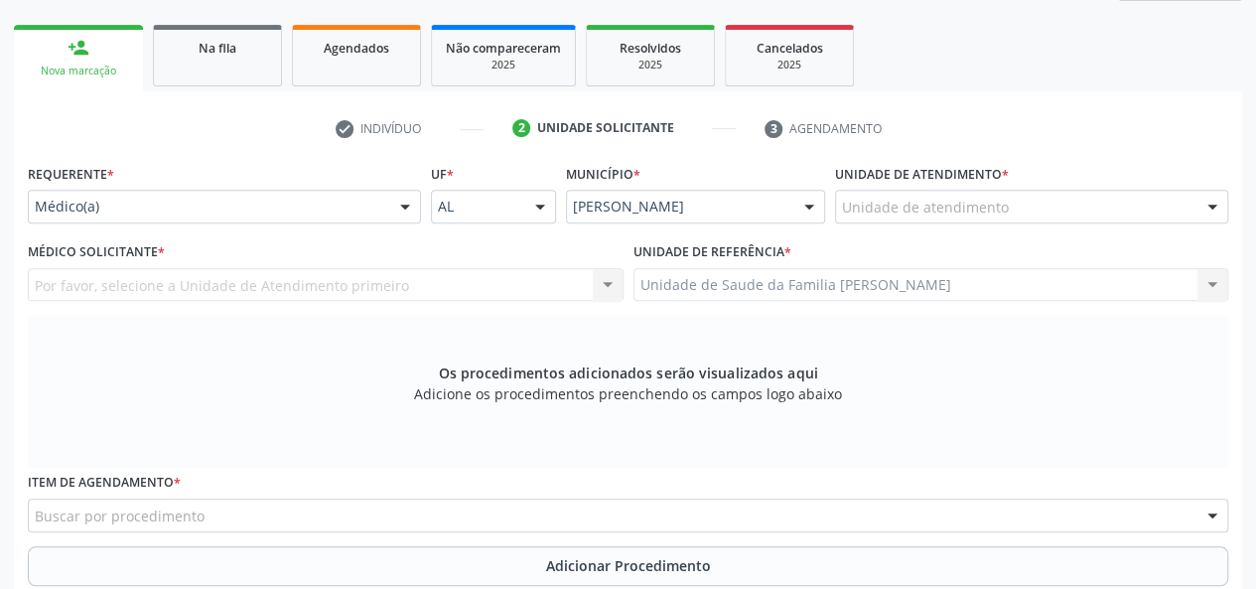
scroll to position [204, 0]
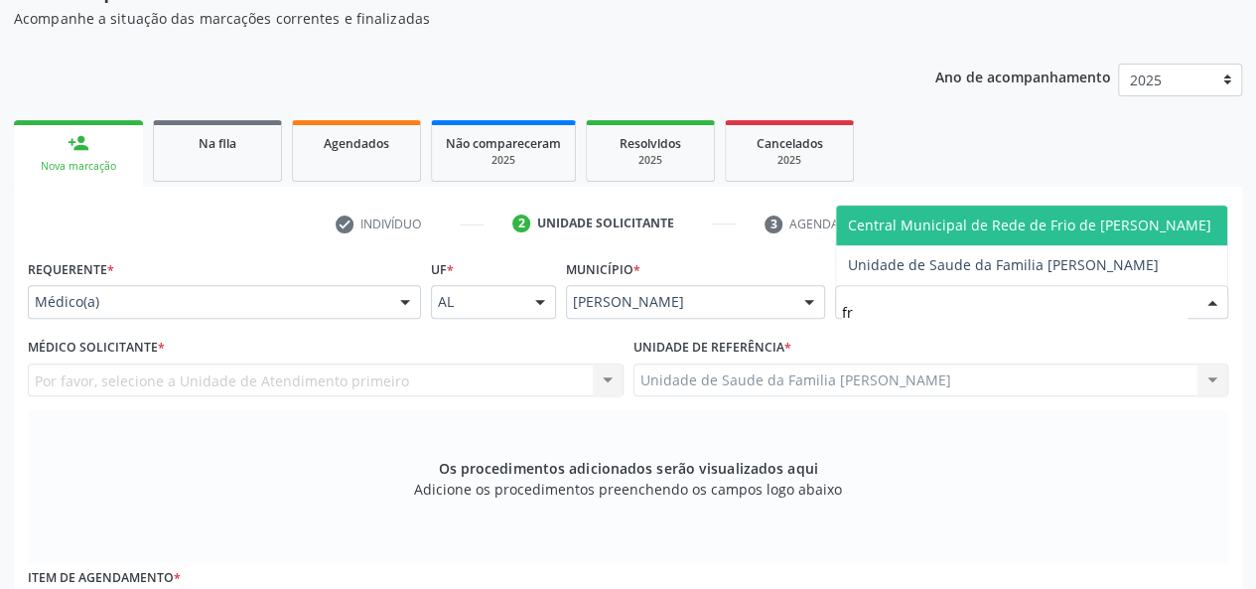
type input "fra"
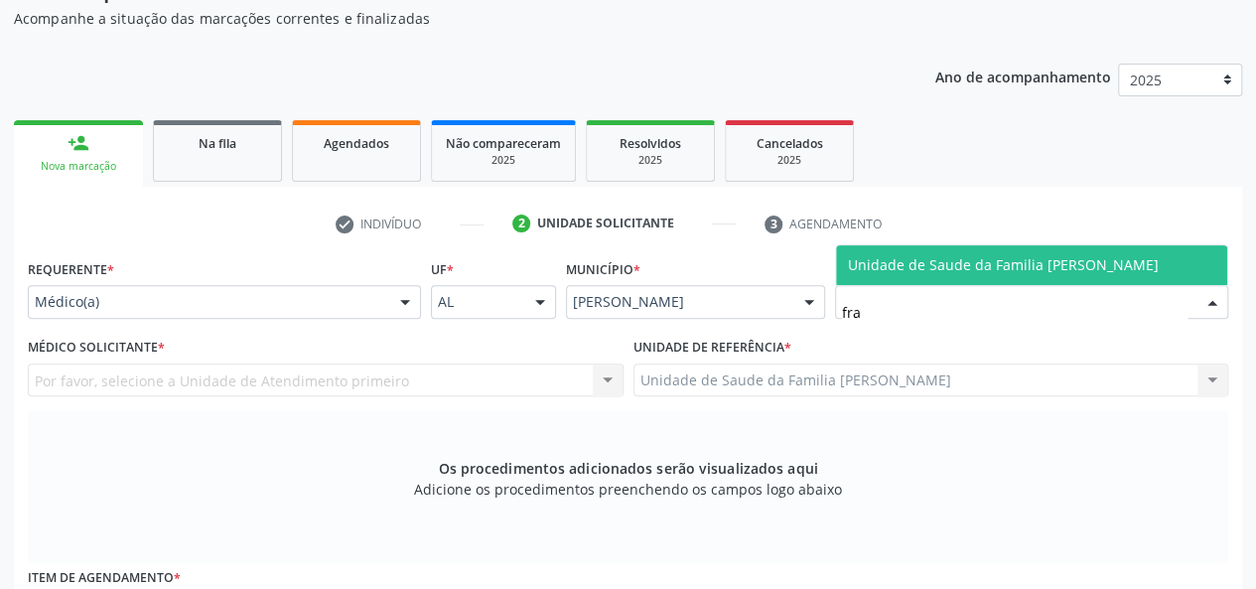
click at [921, 263] on span "Unidade de Saude da Familia [PERSON_NAME]" at bounding box center [1003, 264] width 311 height 19
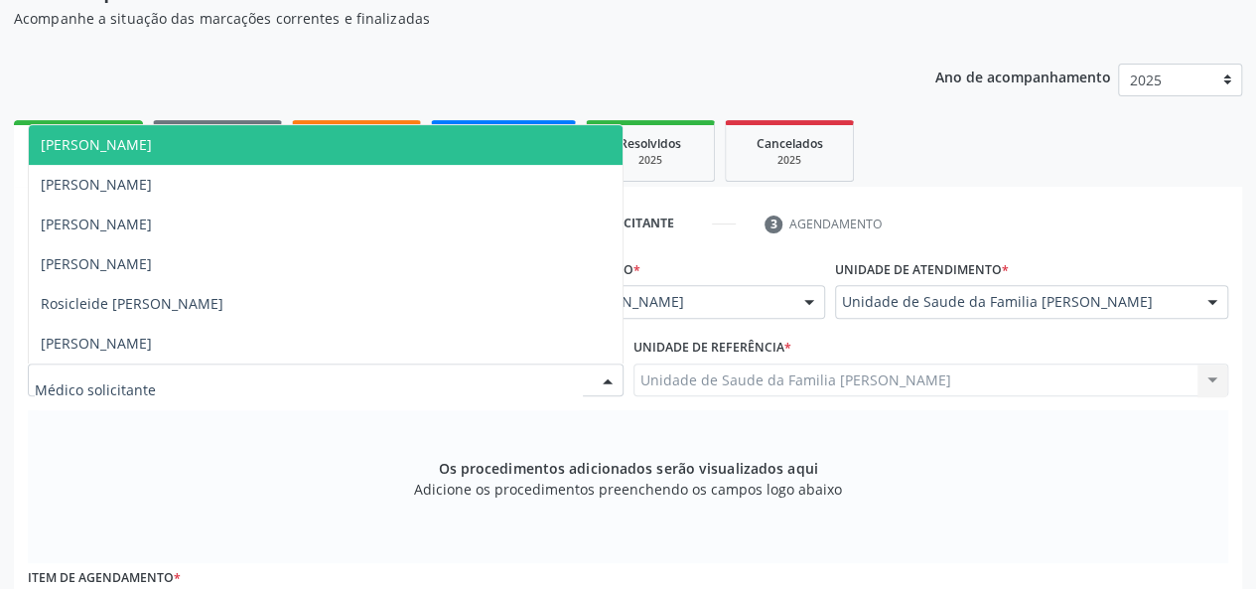
click at [152, 144] on span "[PERSON_NAME]" at bounding box center [96, 144] width 111 height 19
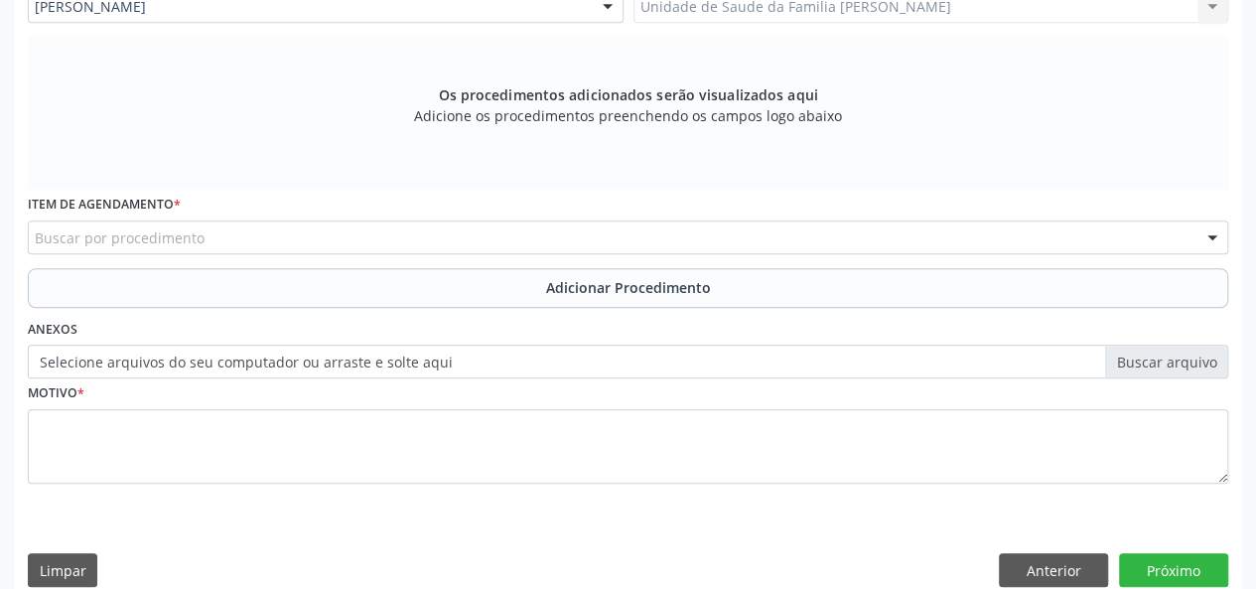
scroll to position [601, 0]
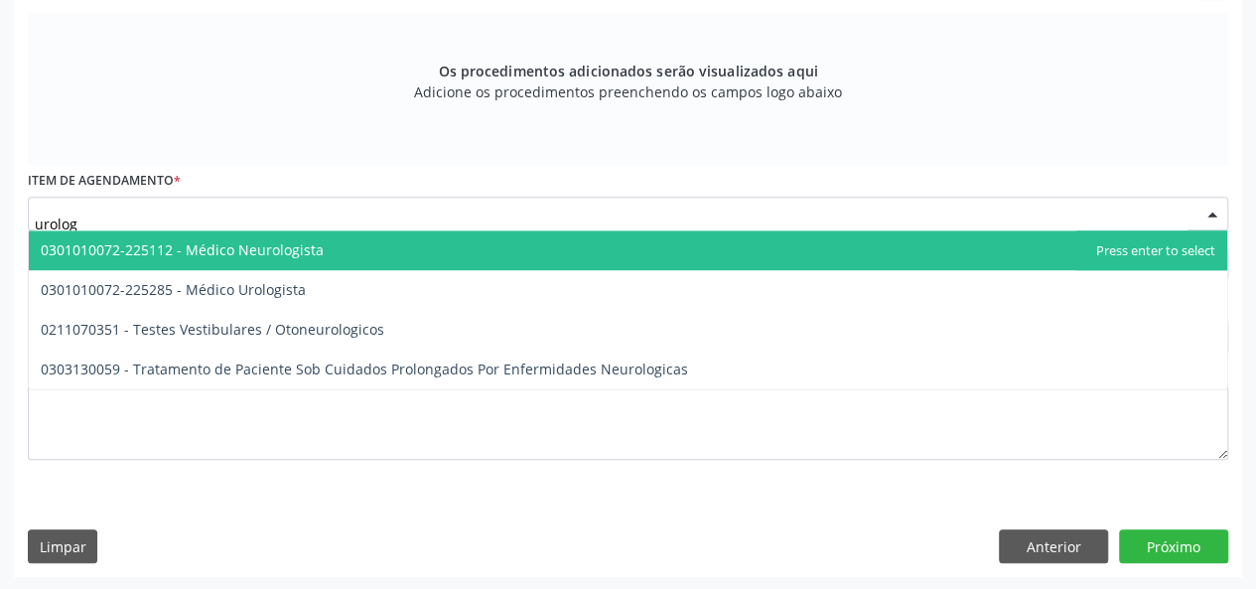
type input "urologi"
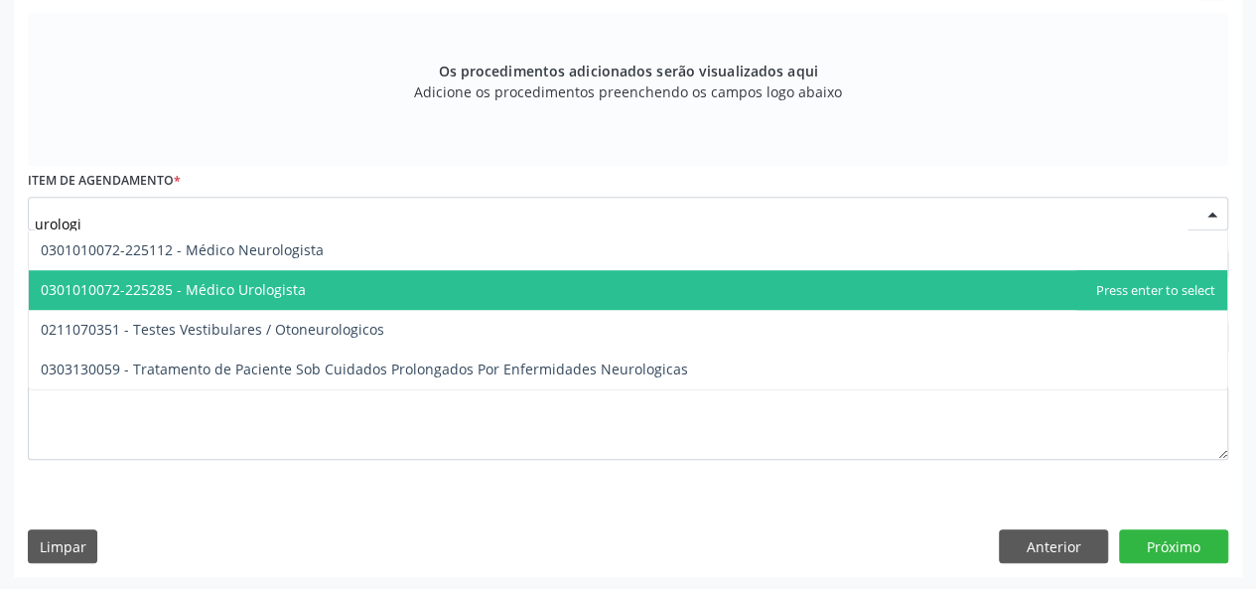
click at [238, 289] on span "0301010072-225285 - Médico Urologista" at bounding box center [173, 289] width 265 height 19
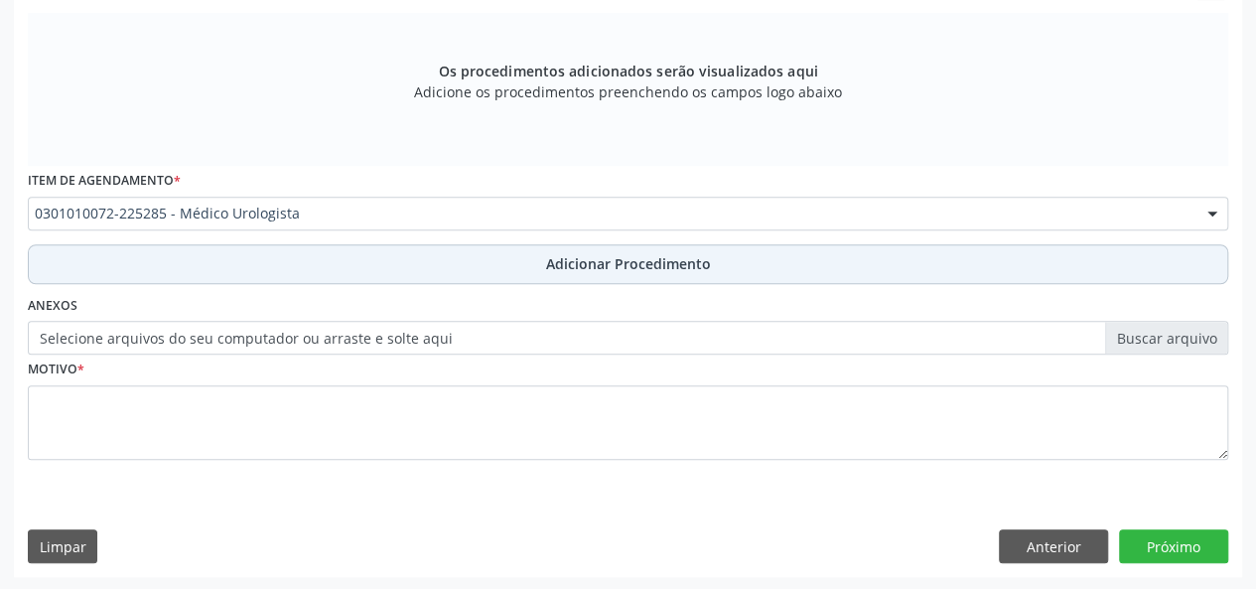
click at [582, 265] on span "Adicionar Procedimento" at bounding box center [628, 263] width 165 height 21
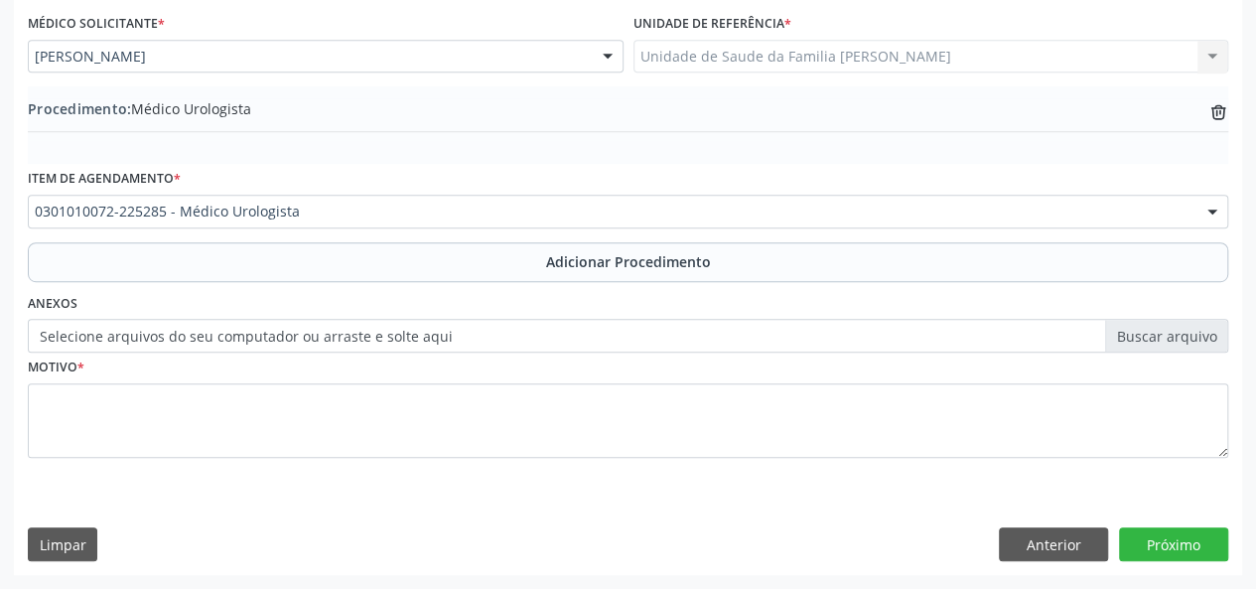
scroll to position [526, 0]
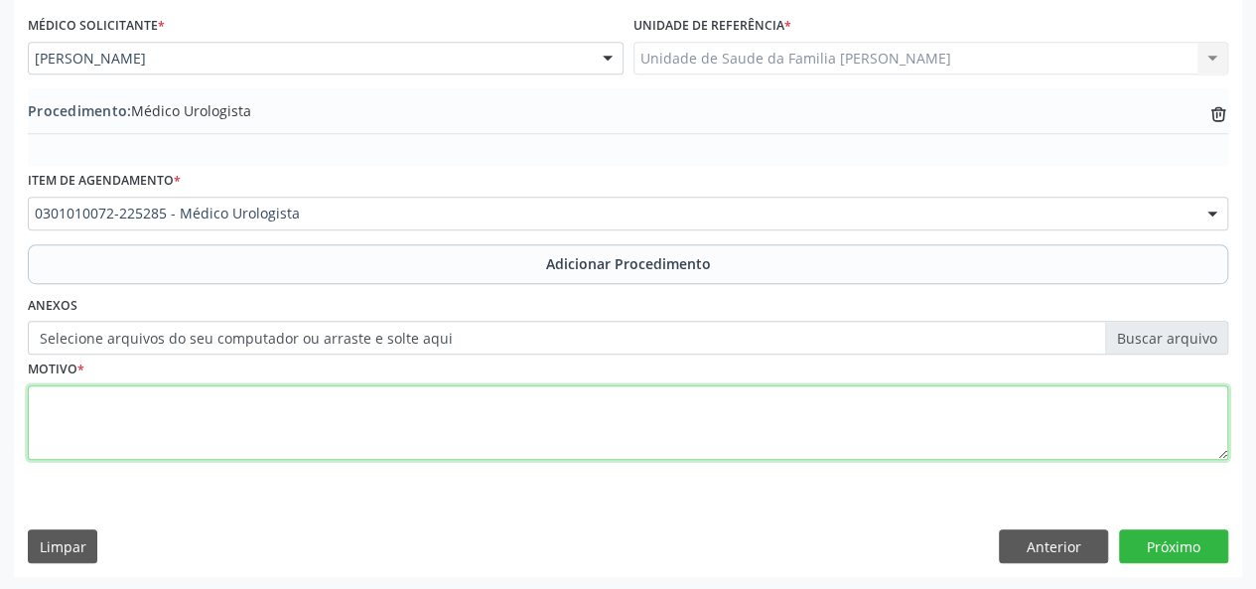
click at [101, 423] on textarea at bounding box center [628, 422] width 1200 height 75
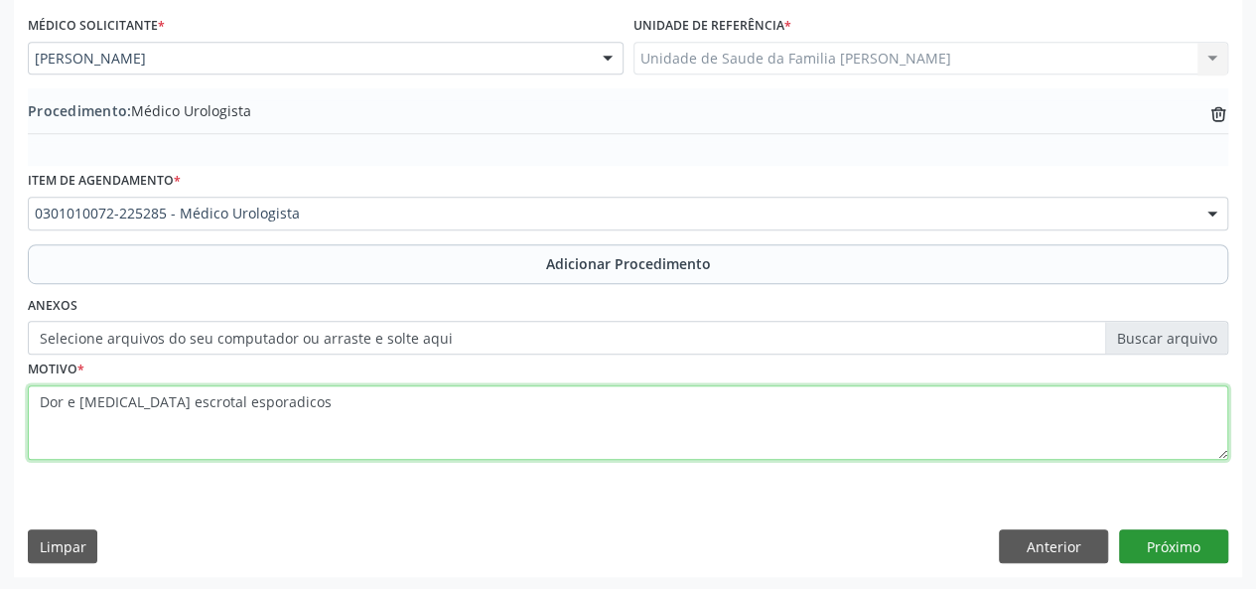
type textarea "Dor e [MEDICAL_DATA] escrotal esporadicos"
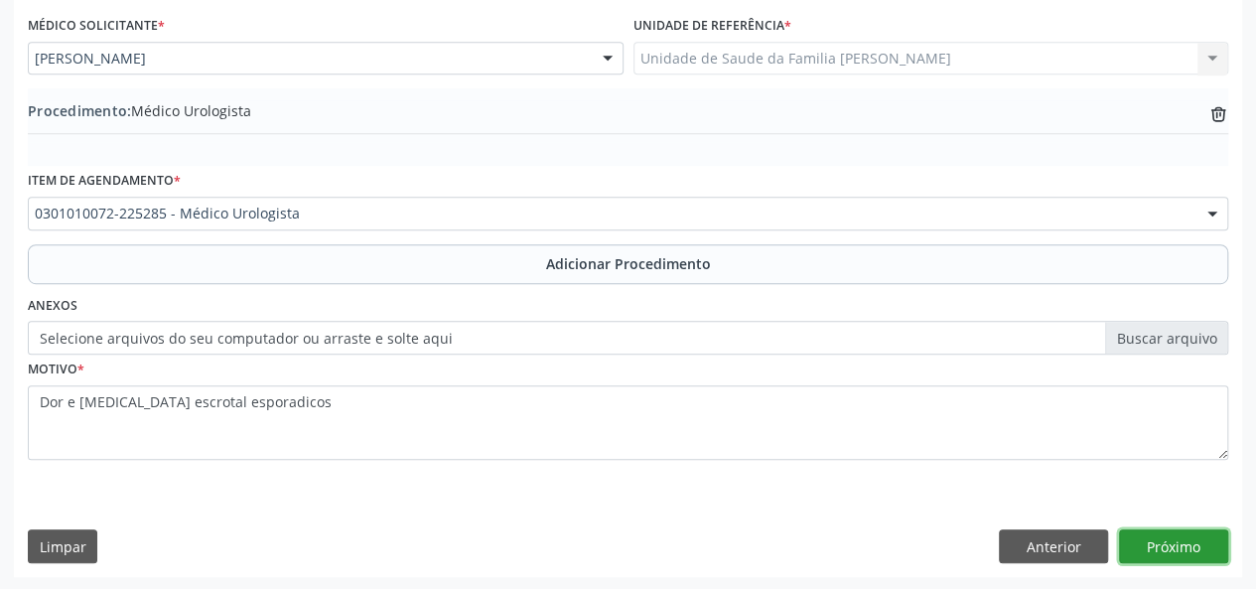
click at [1182, 555] on button "Próximo" at bounding box center [1173, 546] width 109 height 34
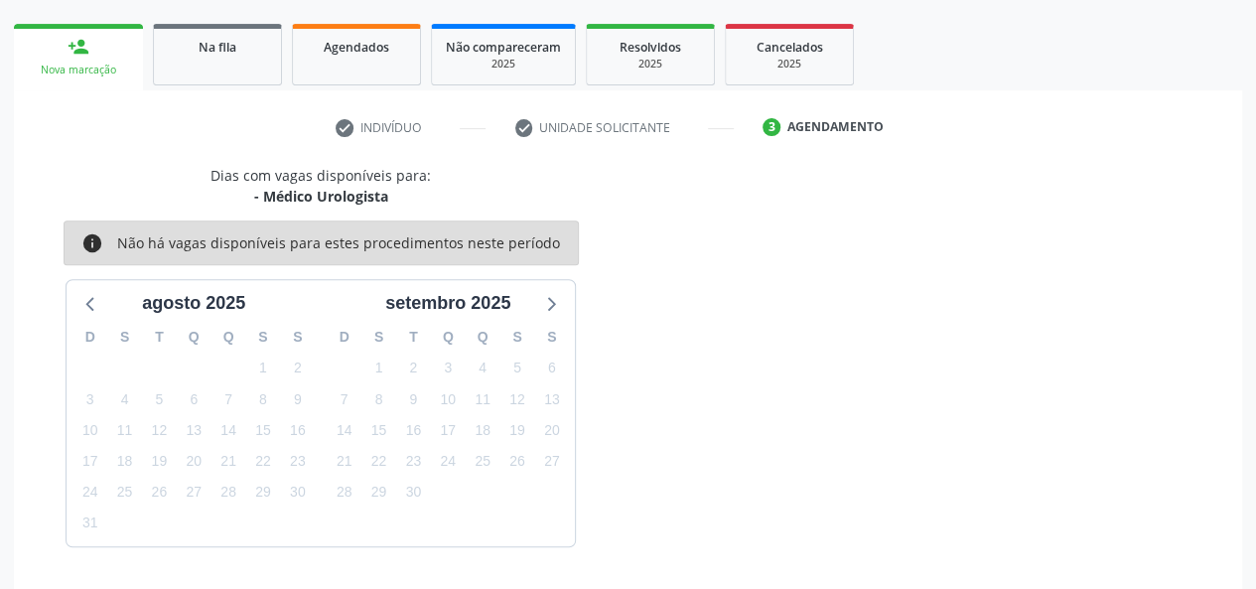
scroll to position [359, 0]
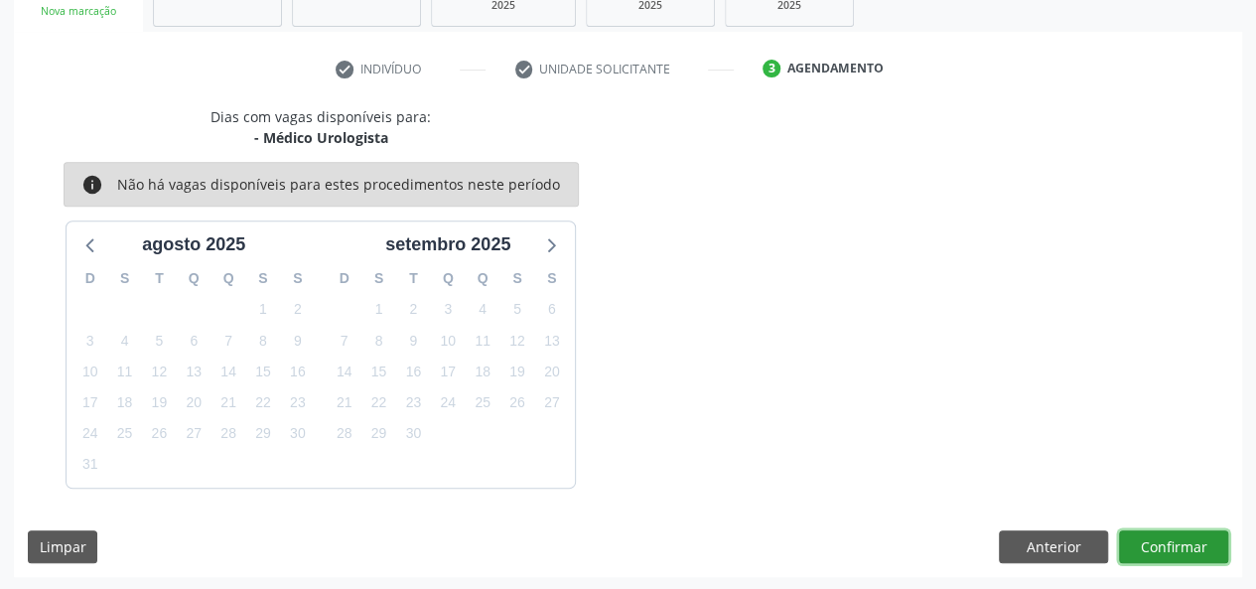
click at [1181, 555] on button "Confirmar" at bounding box center [1173, 547] width 109 height 34
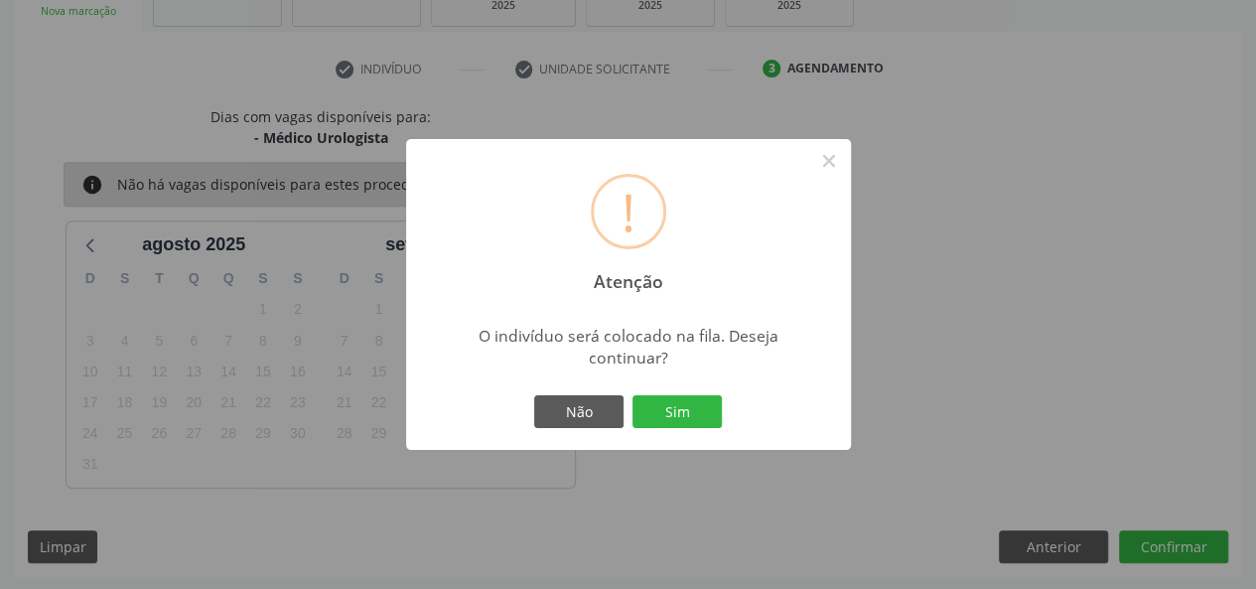
drag, startPoint x: 719, startPoint y: 408, endPoint x: 707, endPoint y: 418, distance: 15.5
click at [719, 408] on button "Sim" at bounding box center [676, 412] width 89 height 34
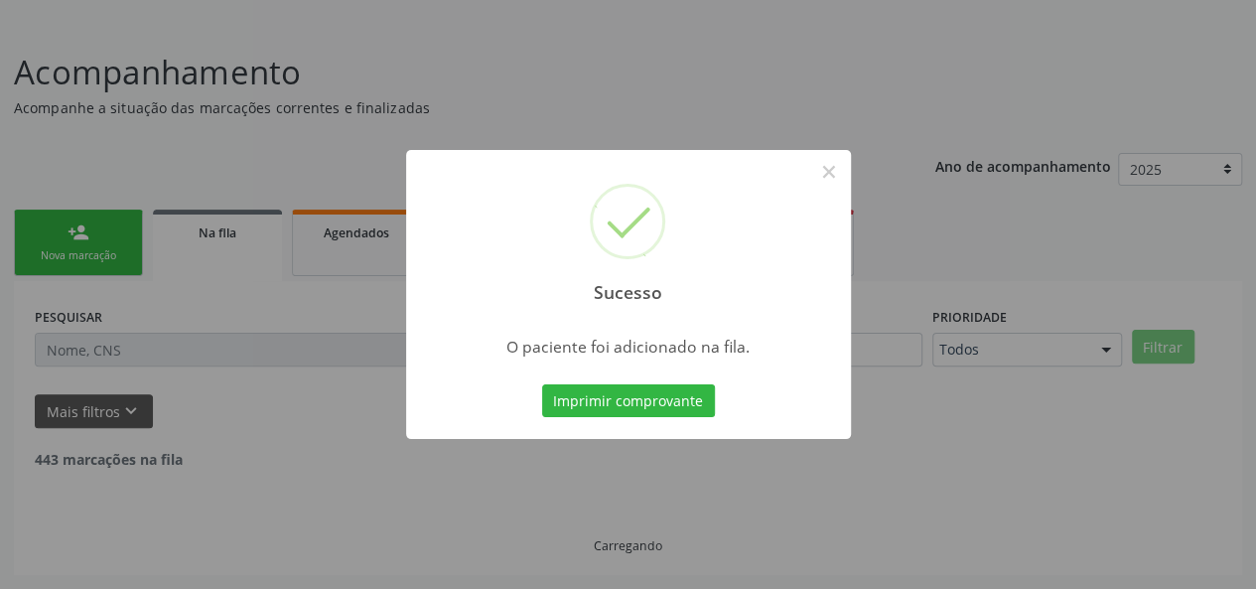
scroll to position [93, 0]
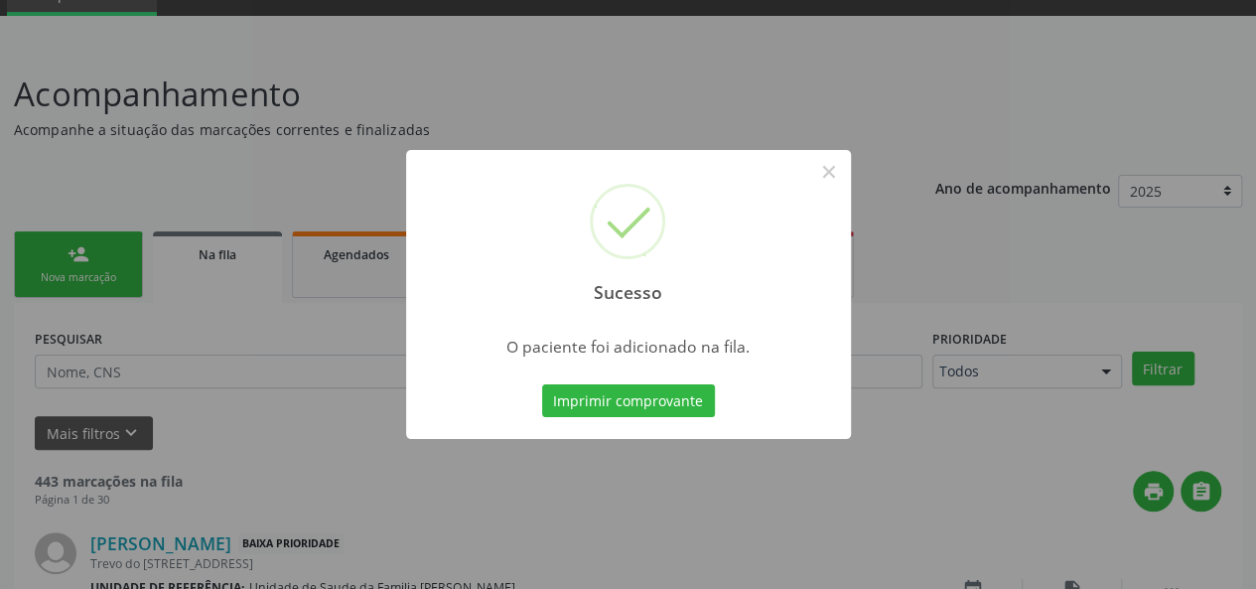
click at [799, 169] on div "Sucesso ×" at bounding box center [628, 235] width 445 height 171
click at [832, 174] on button "×" at bounding box center [829, 172] width 34 height 34
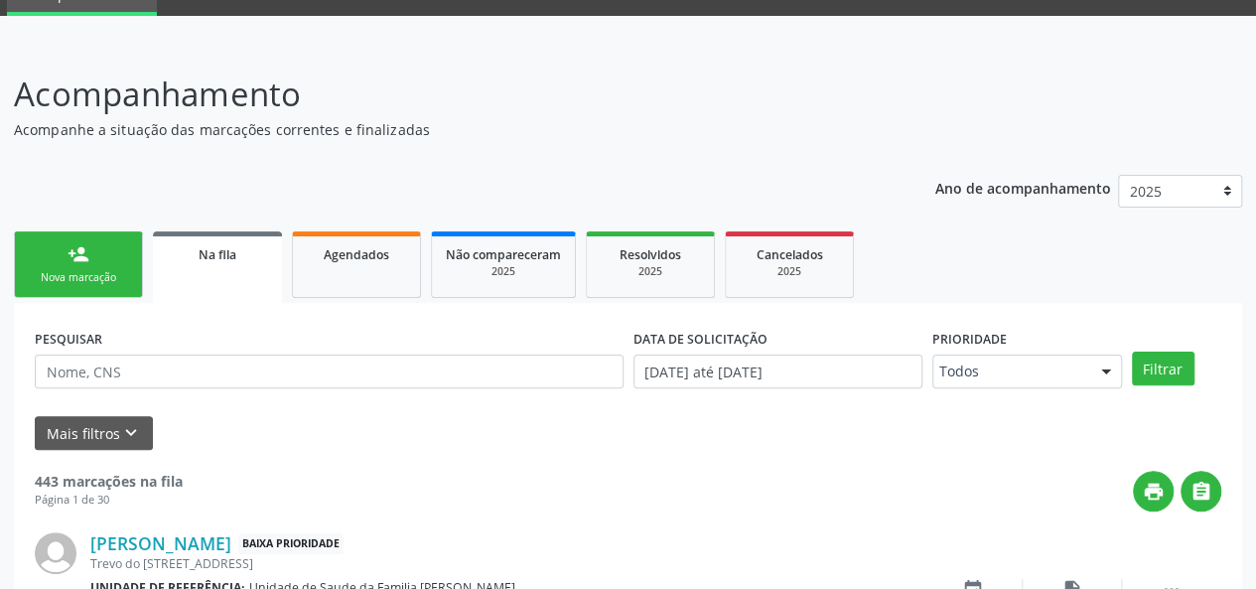
drag, startPoint x: 16, startPoint y: 264, endPoint x: 113, endPoint y: 283, distance: 99.1
click at [16, 264] on link "person_add Nova marcação" at bounding box center [78, 264] width 129 height 66
click at [113, 283] on div "Nova marcação" at bounding box center [78, 277] width 99 height 15
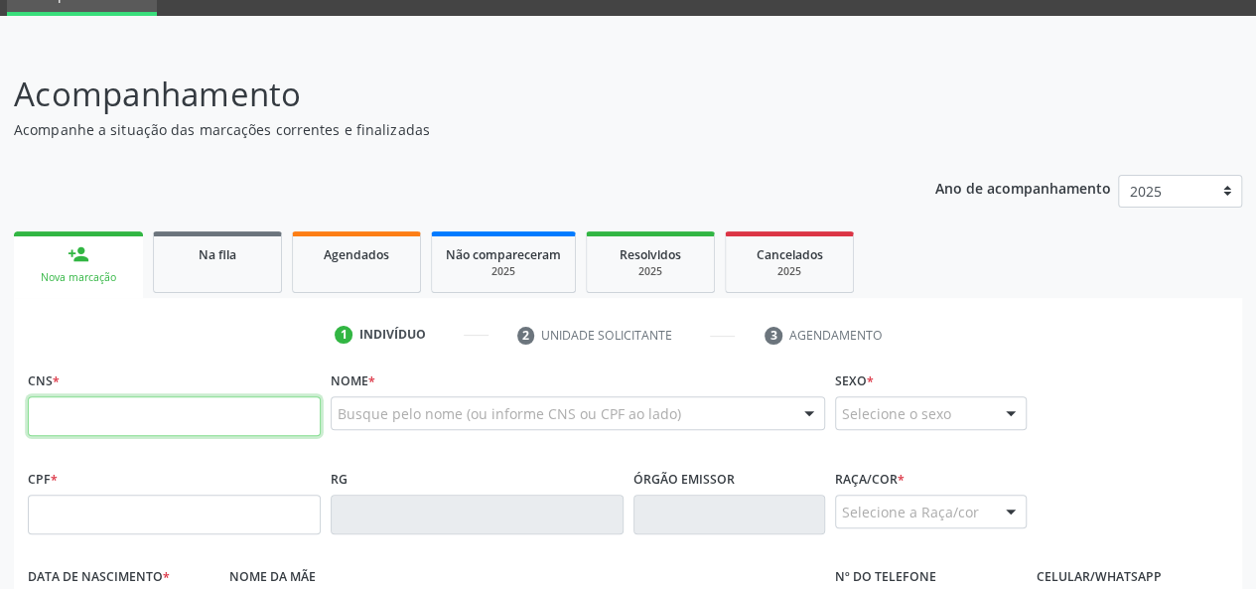
click at [173, 404] on input "text" at bounding box center [174, 416] width 293 height 40
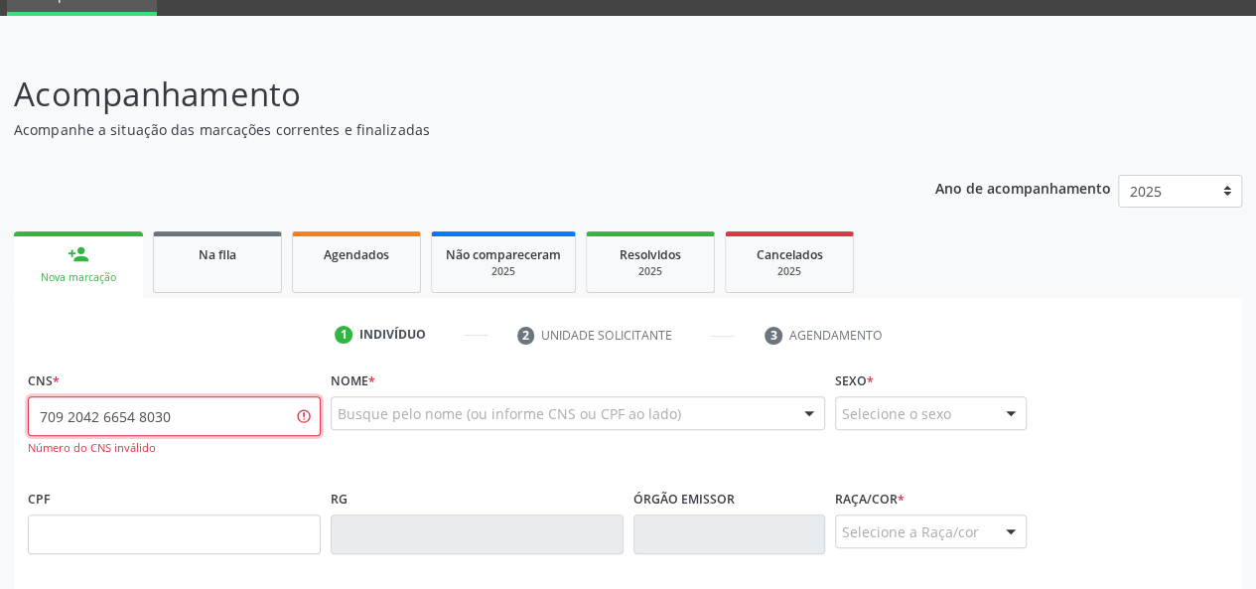
click at [145, 414] on input "709 2042 6654 8030" at bounding box center [174, 416] width 293 height 40
type input "709 2042 6654 3030"
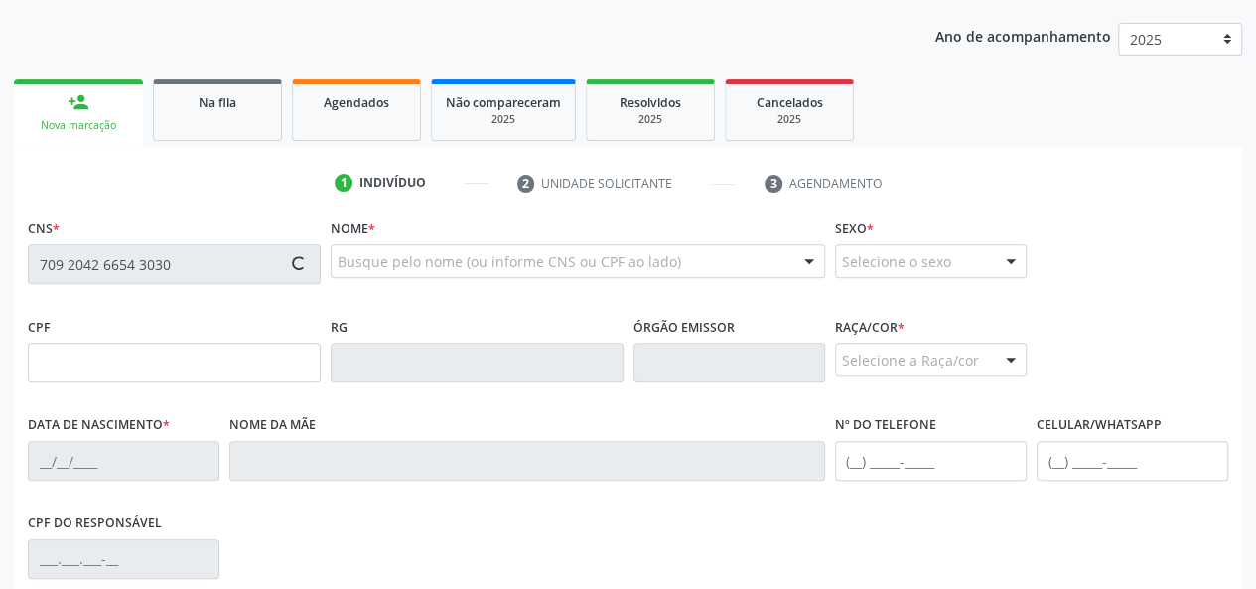
scroll to position [292, 0]
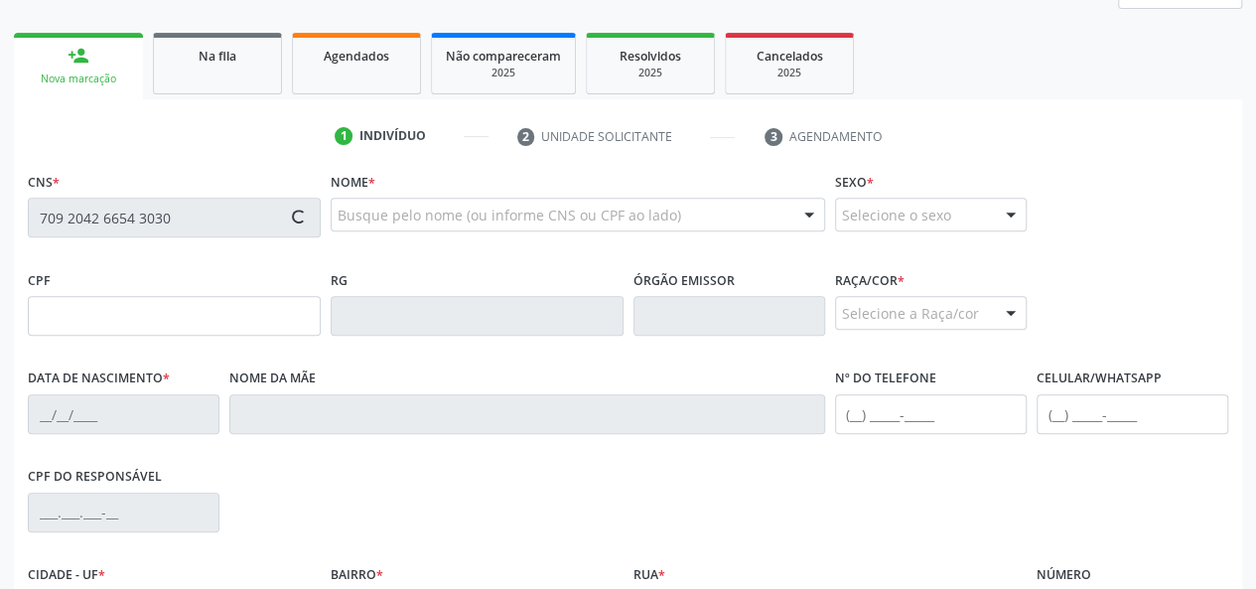
type input "141.329.794-31"
type input "[DATE]"
type input "[PERSON_NAME]"
type input "[PHONE_NUMBER]"
type input "09"
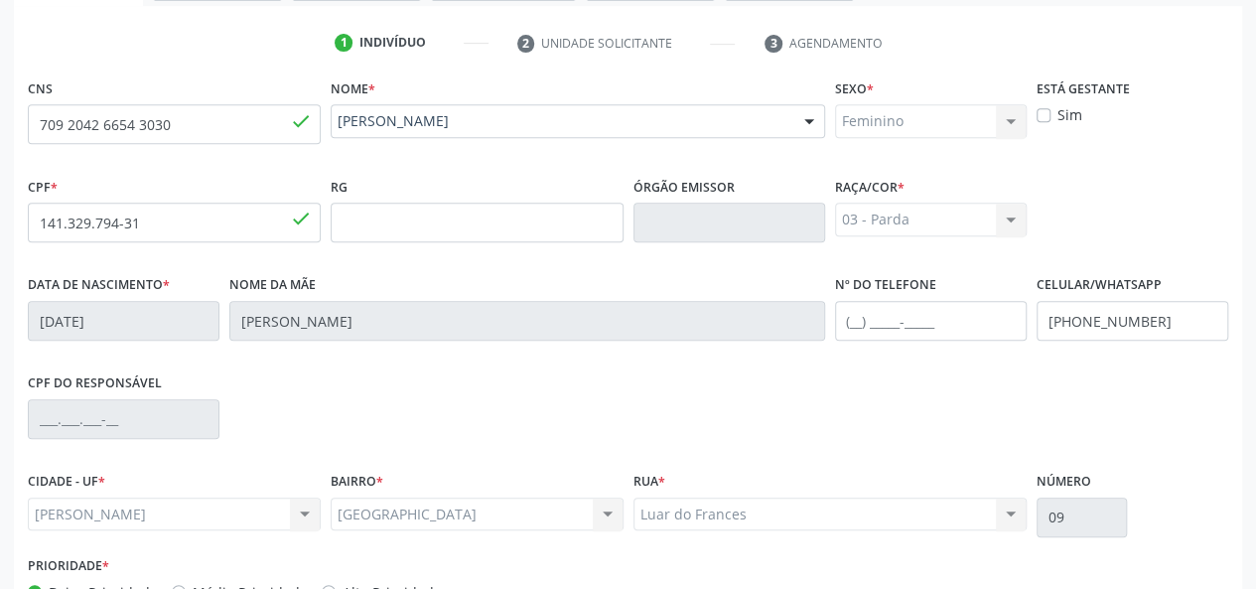
scroll to position [514, 0]
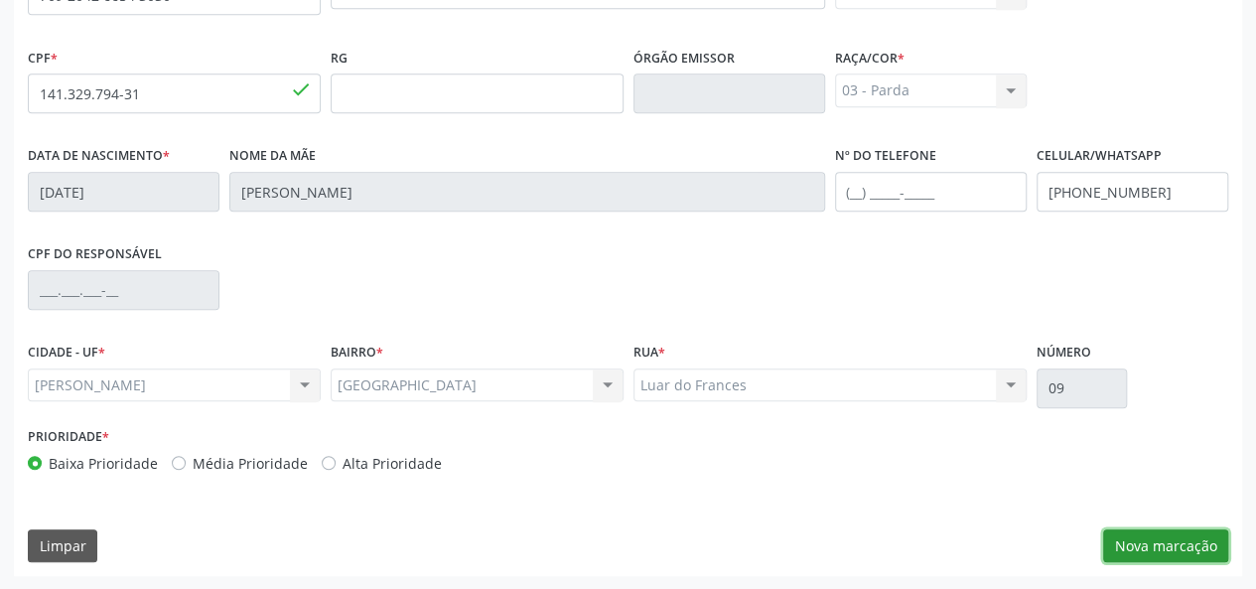
click at [1157, 541] on button "Nova marcação" at bounding box center [1165, 546] width 125 height 34
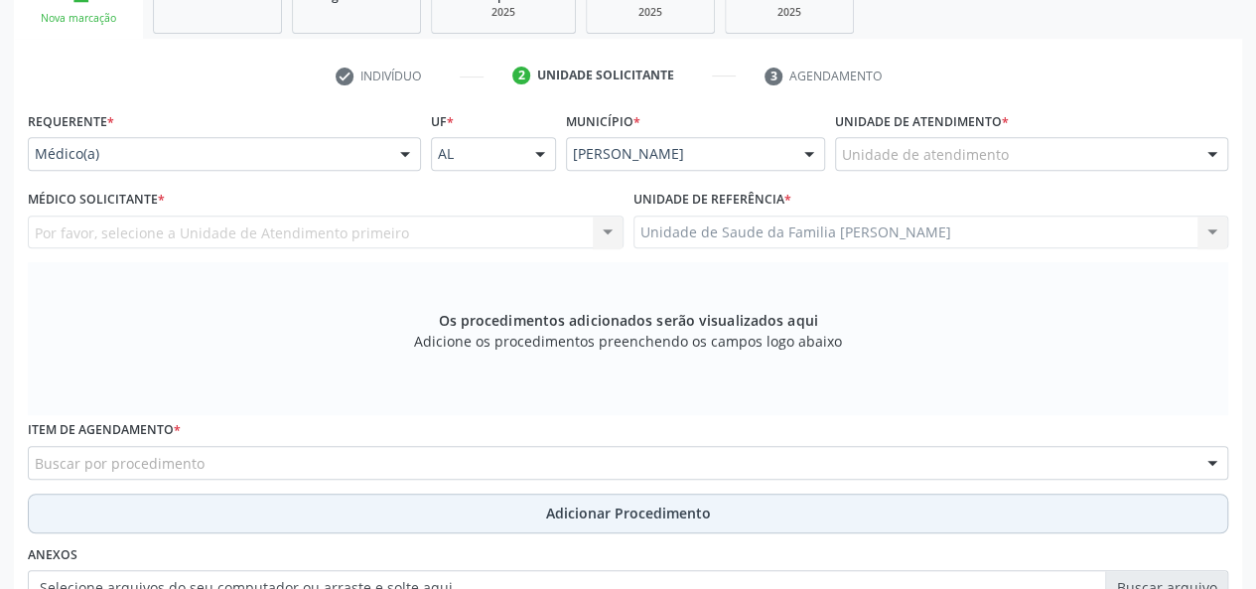
scroll to position [216, 0]
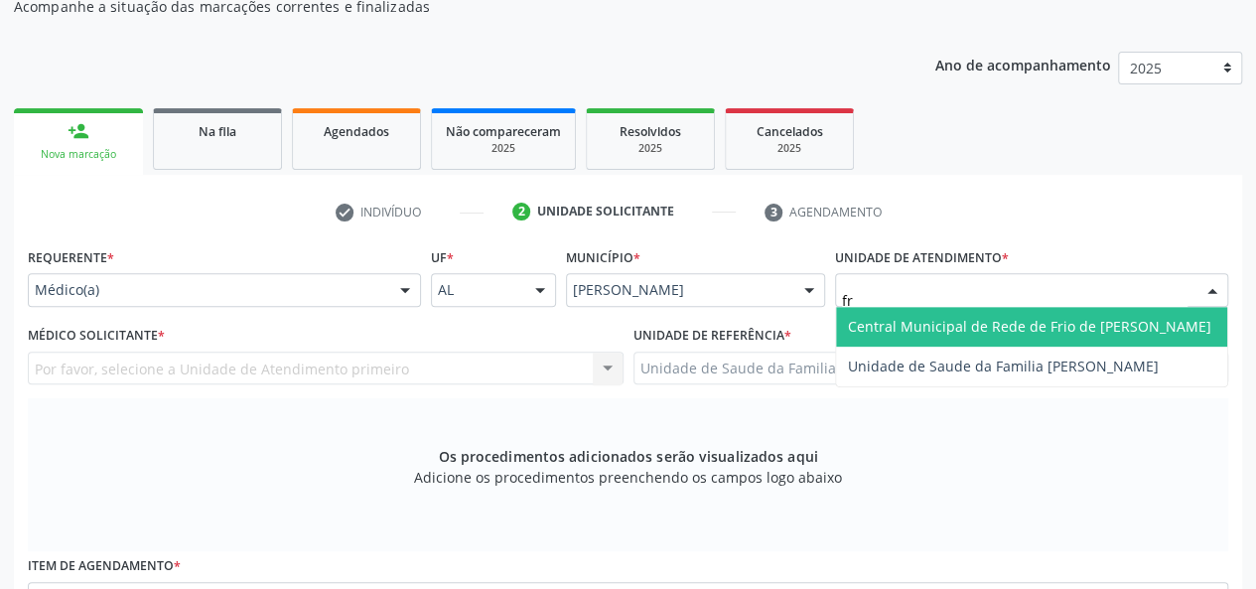
type input "fra"
click at [884, 317] on span "Unidade de Saude da Familia [PERSON_NAME]" at bounding box center [1003, 326] width 311 height 19
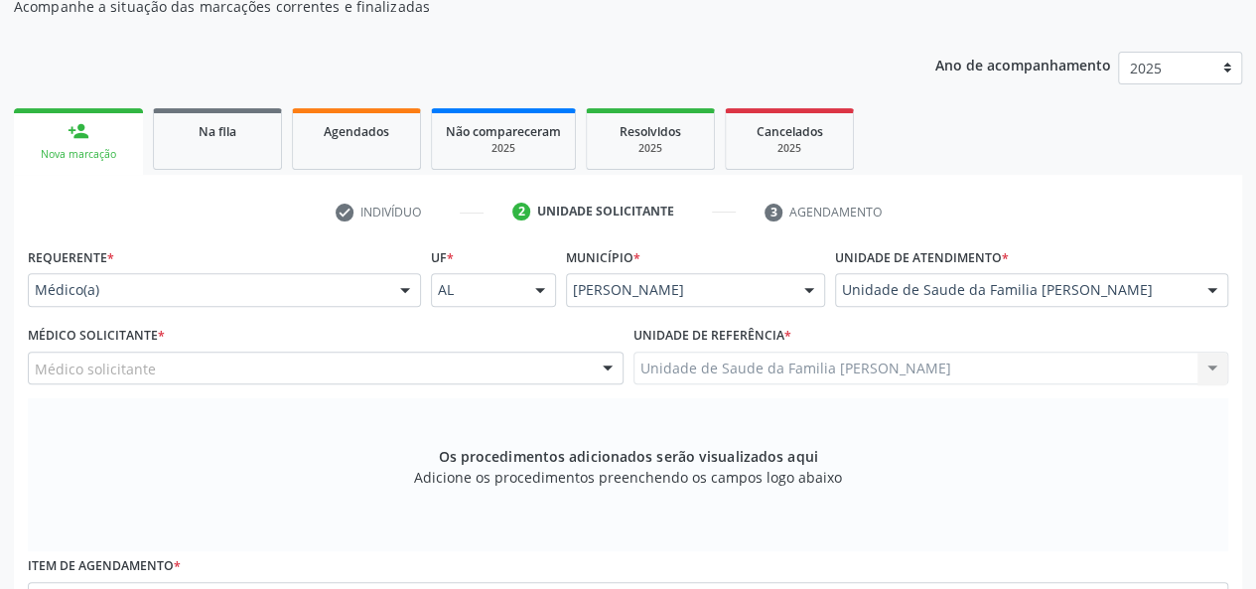
click at [337, 418] on div "Os procedimentos adicionados serão visualizados aqui Adicione os procedimentos …" at bounding box center [628, 474] width 1200 height 153
click at [133, 355] on div "Médico solicitante" at bounding box center [326, 368] width 596 height 34
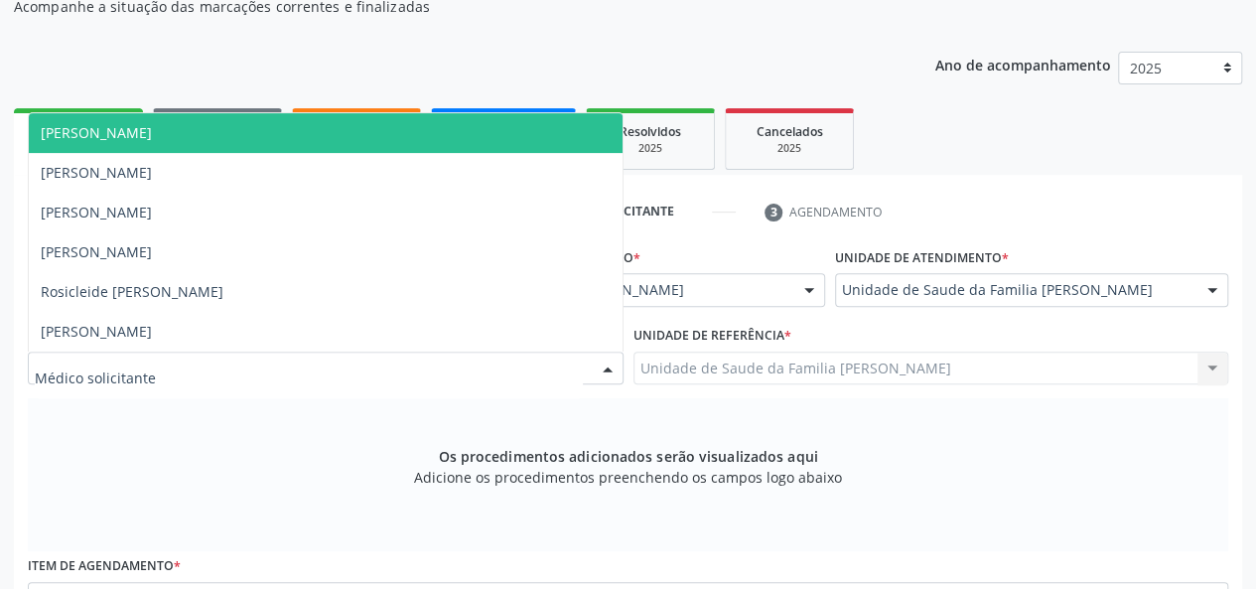
click at [141, 150] on span "[PERSON_NAME]" at bounding box center [326, 133] width 594 height 40
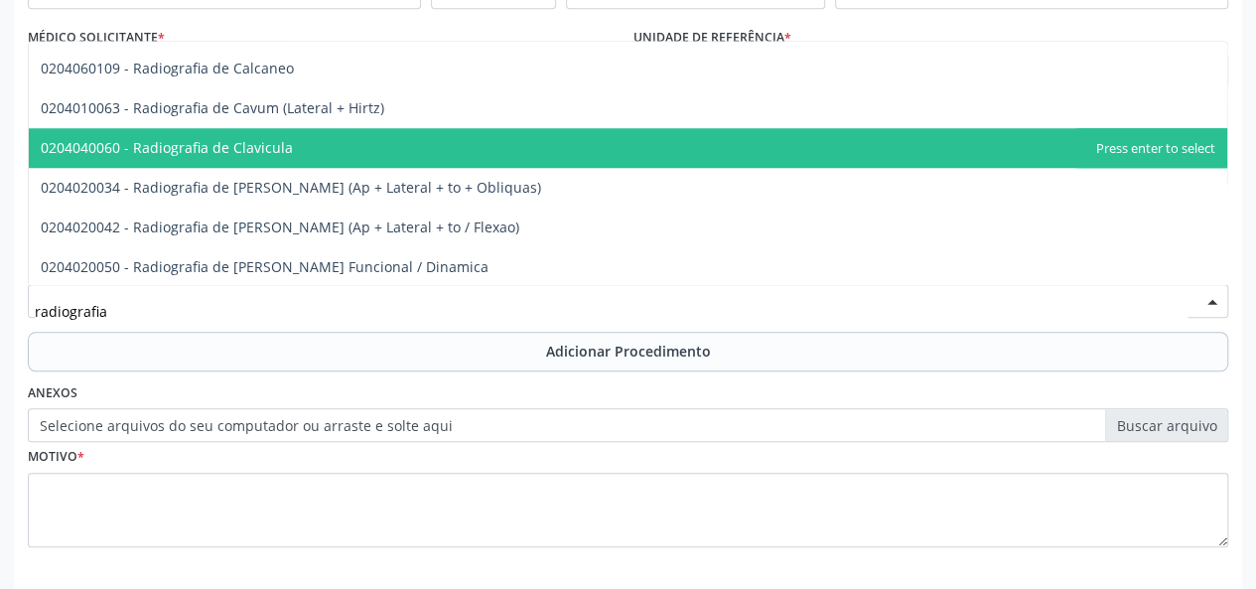
scroll to position [893, 0]
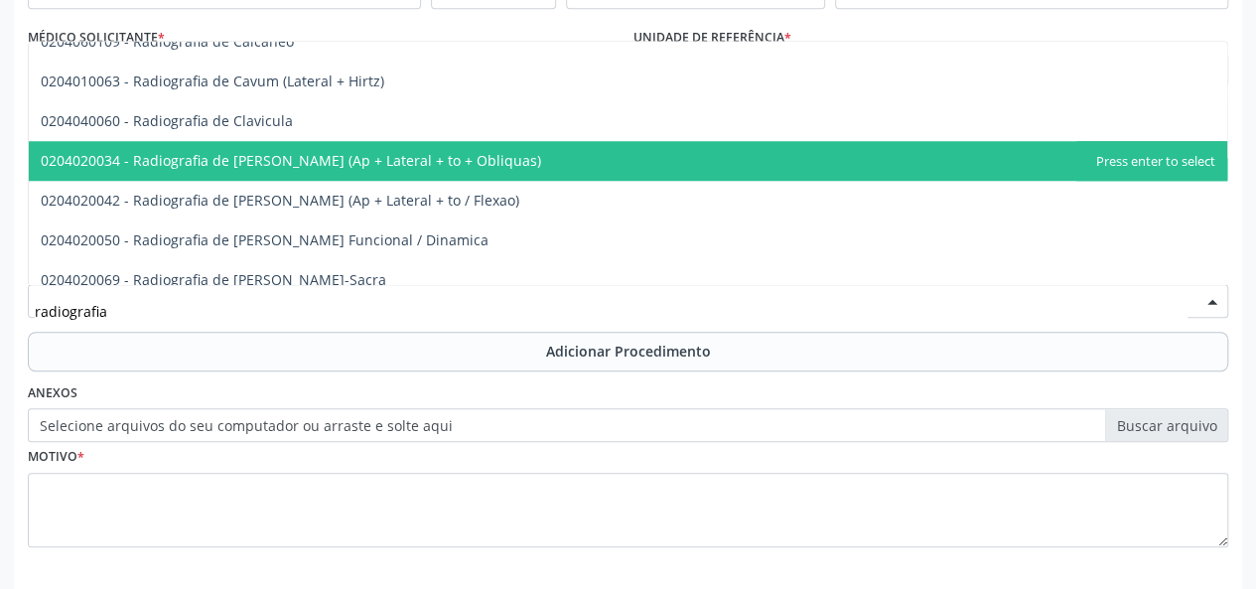
click at [294, 168] on span "0204020034 - Radiografia de [PERSON_NAME] (Ap + Lateral + to + Obliquas)" at bounding box center [291, 160] width 500 height 19
type input "radiografia"
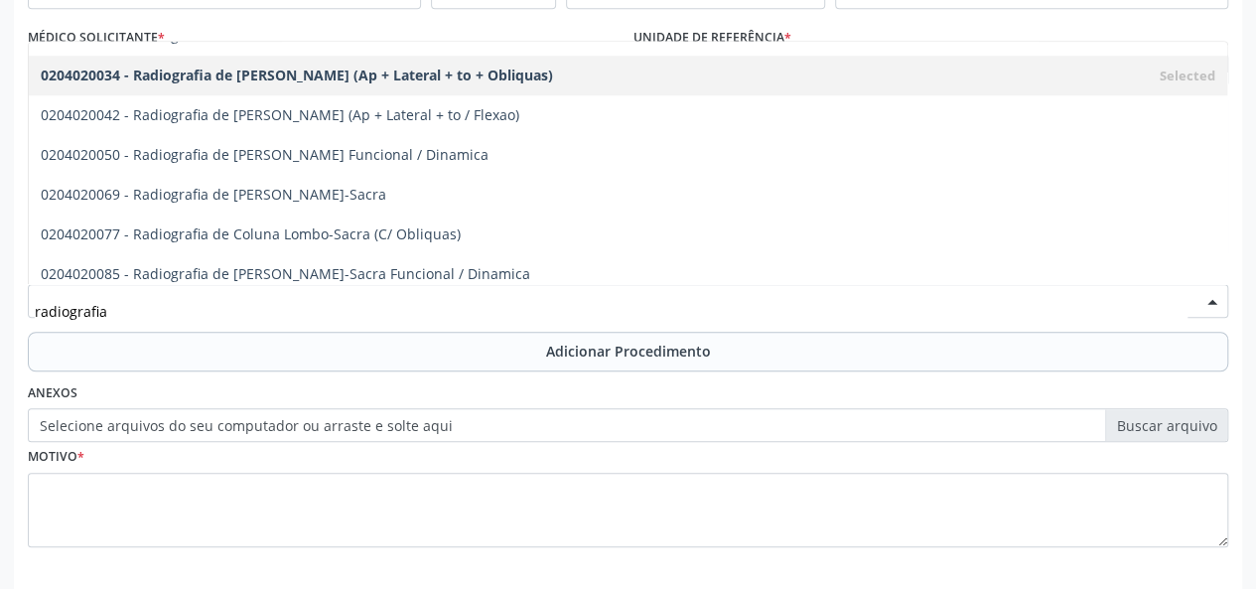
scroll to position [993, 0]
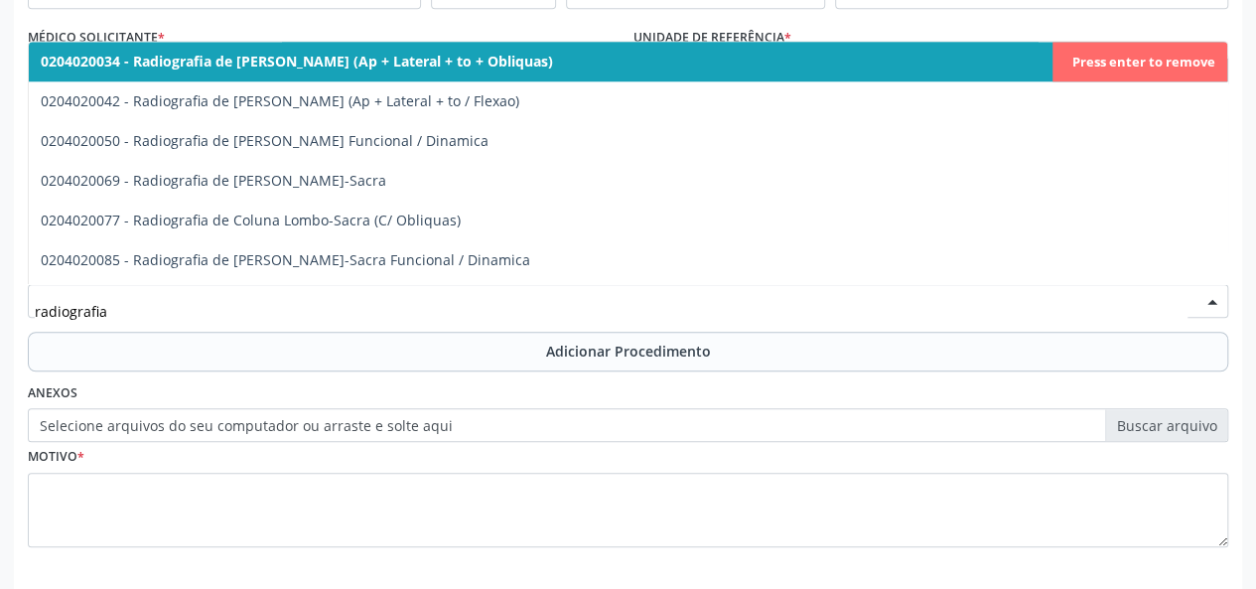
click at [351, 66] on span "0204020034 - Radiografia de [PERSON_NAME] (Ap + Lateral + to + Obliquas)" at bounding box center [297, 61] width 512 height 19
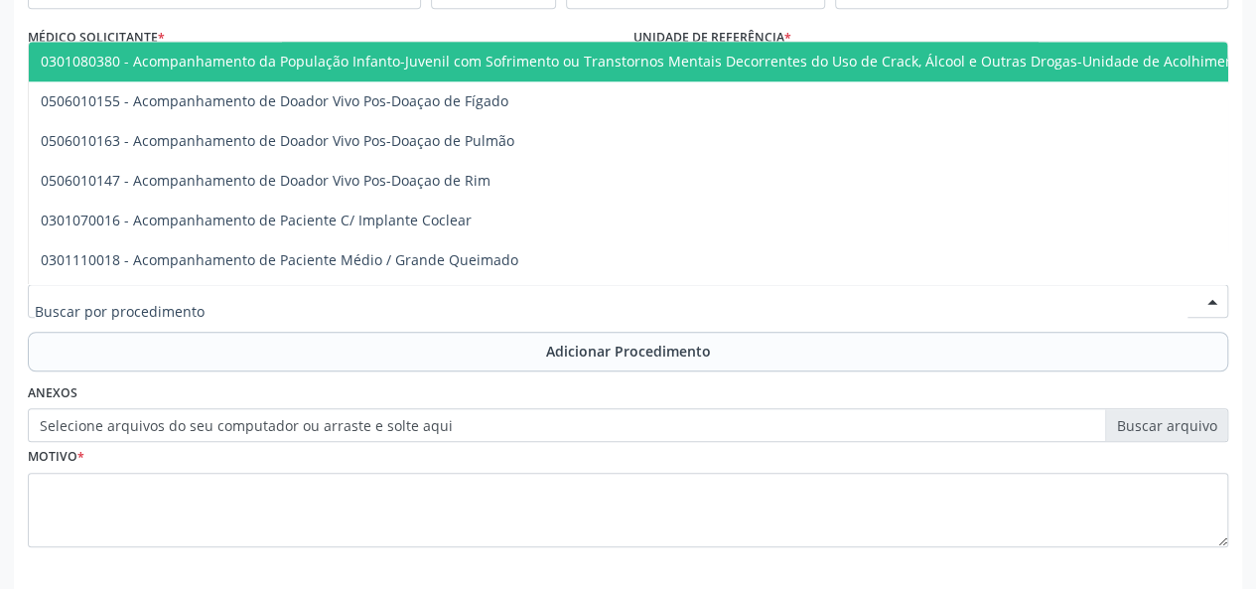
click at [258, 300] on div at bounding box center [628, 301] width 1200 height 34
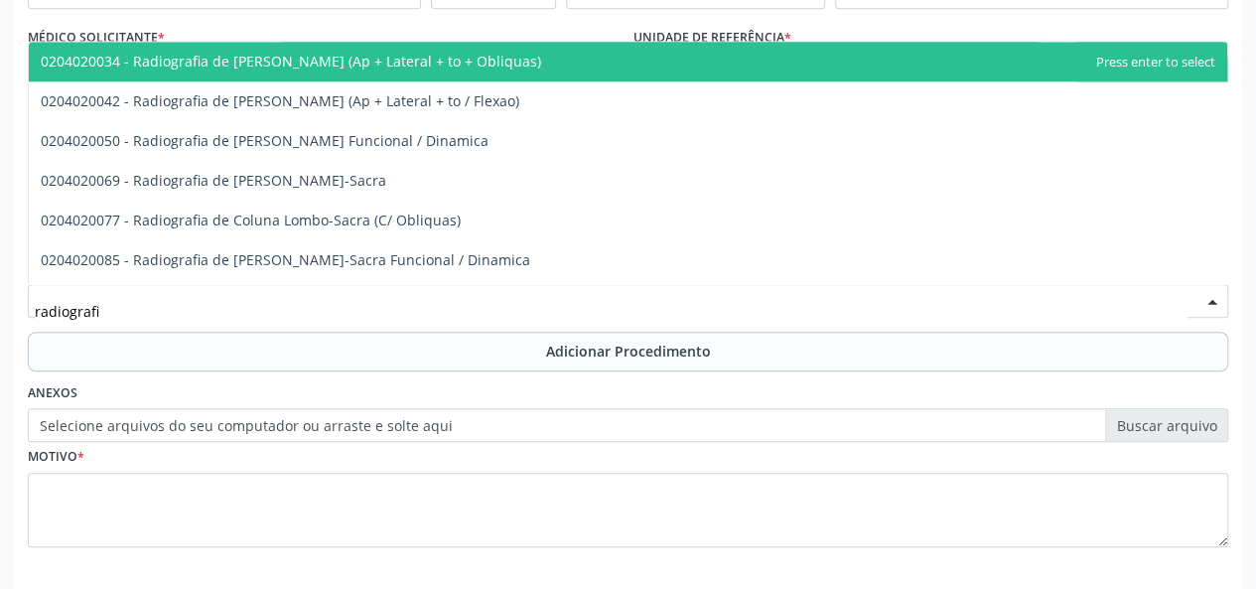
type input "radiografia"
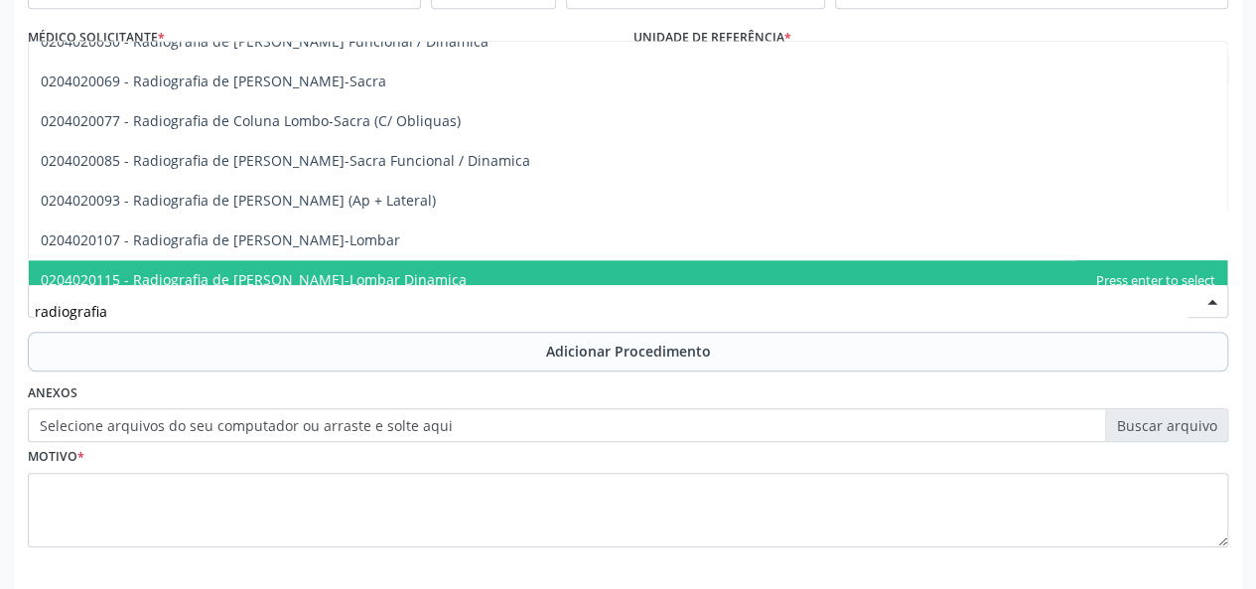
scroll to position [893, 0]
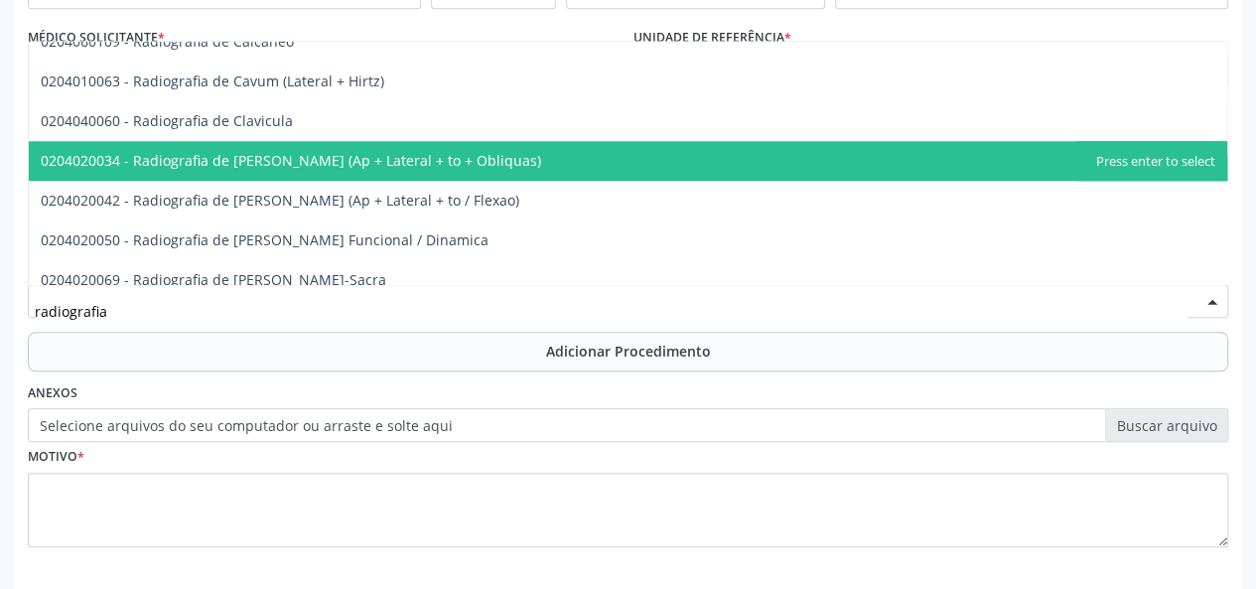
click at [405, 170] on span "0204020034 - Radiografia de [PERSON_NAME] (Ap + Lateral + to + Obliquas)" at bounding box center [628, 161] width 1198 height 40
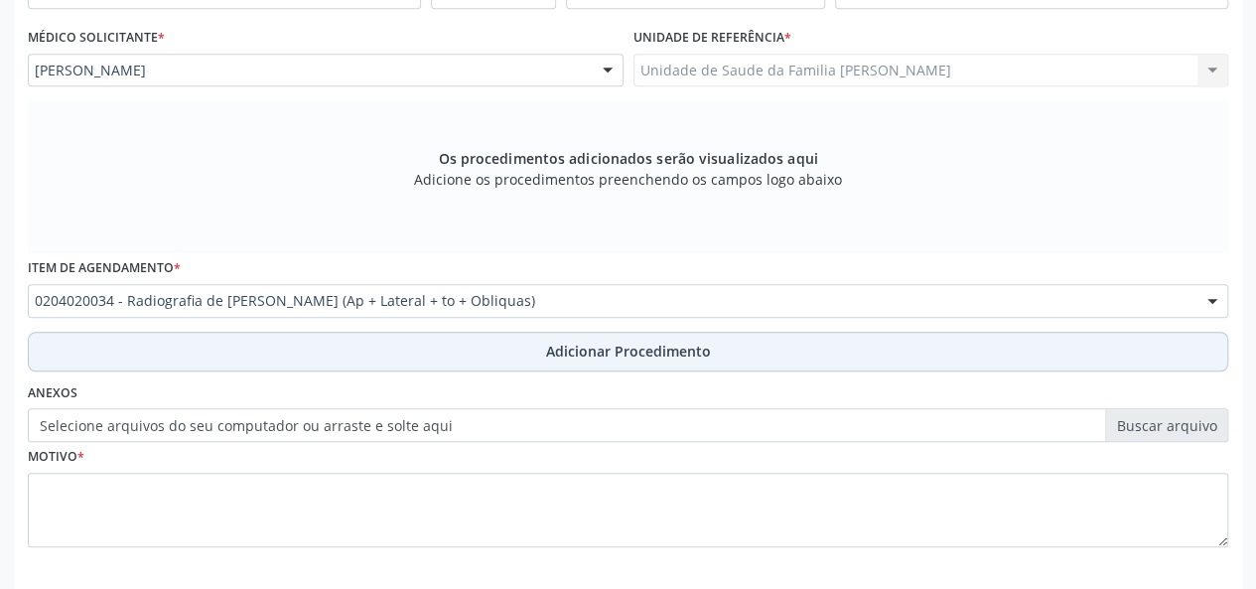
click at [586, 340] on span "Adicionar Procedimento" at bounding box center [628, 350] width 165 height 21
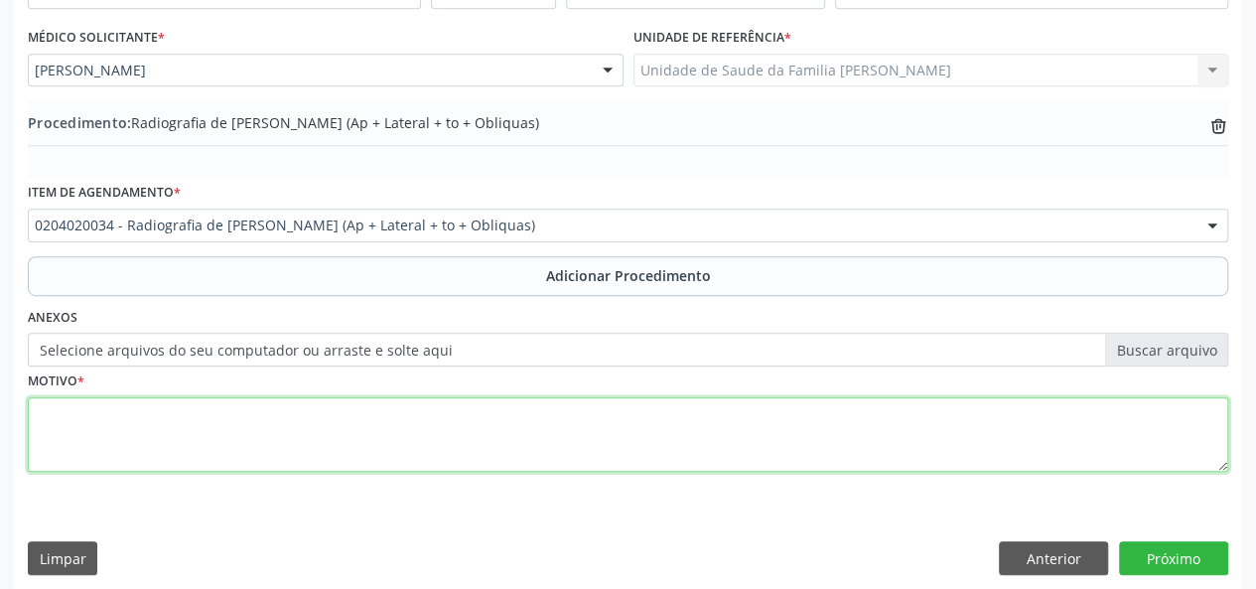
click at [55, 406] on textarea at bounding box center [628, 434] width 1200 height 75
type textarea "Dor cervical"
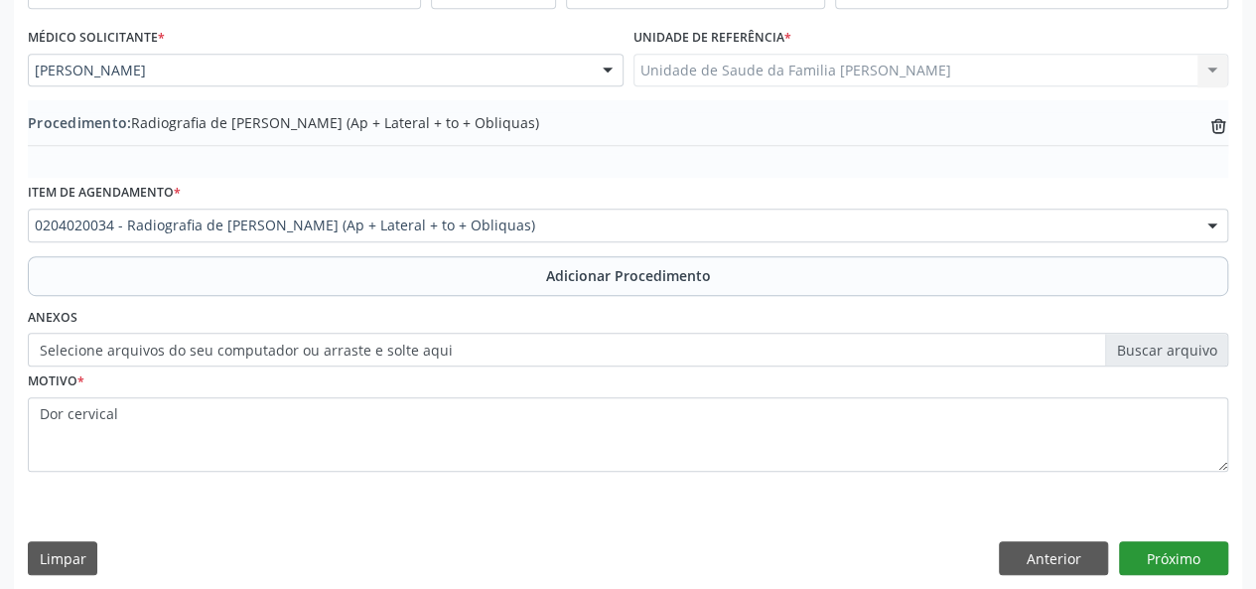
click at [1177, 573] on div "Requerente * Médico(a) Médico(a) Enfermeiro(a) Paciente Nenhum resultado encont…" at bounding box center [628, 265] width 1228 height 643
click at [1163, 545] on button "Próximo" at bounding box center [1173, 558] width 109 height 34
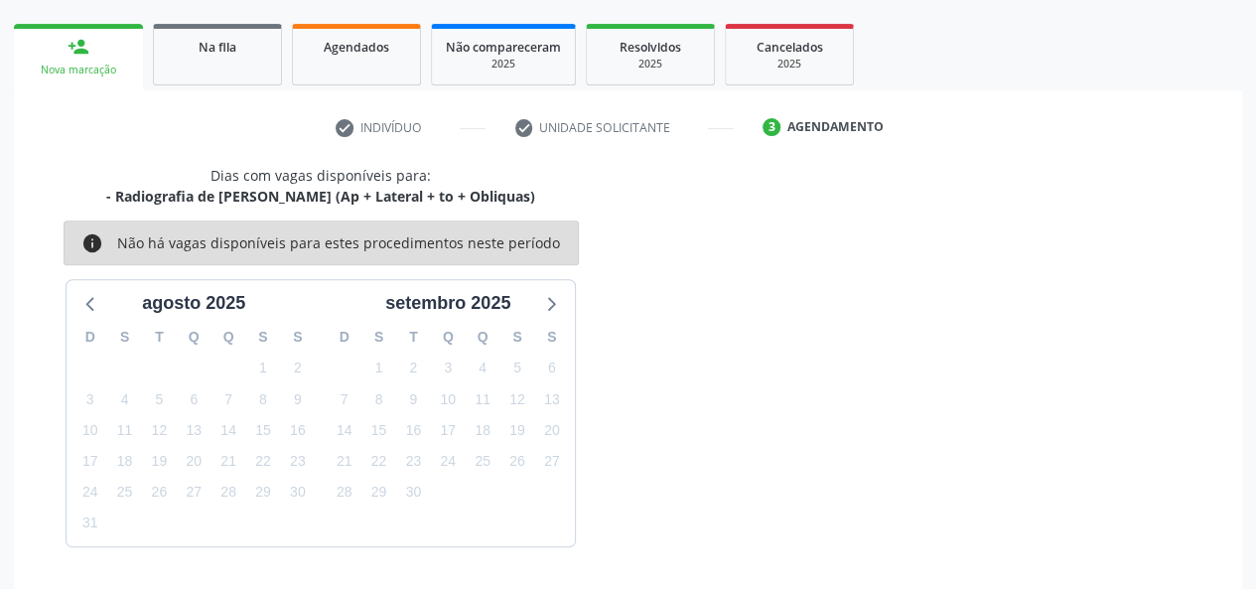
scroll to position [359, 0]
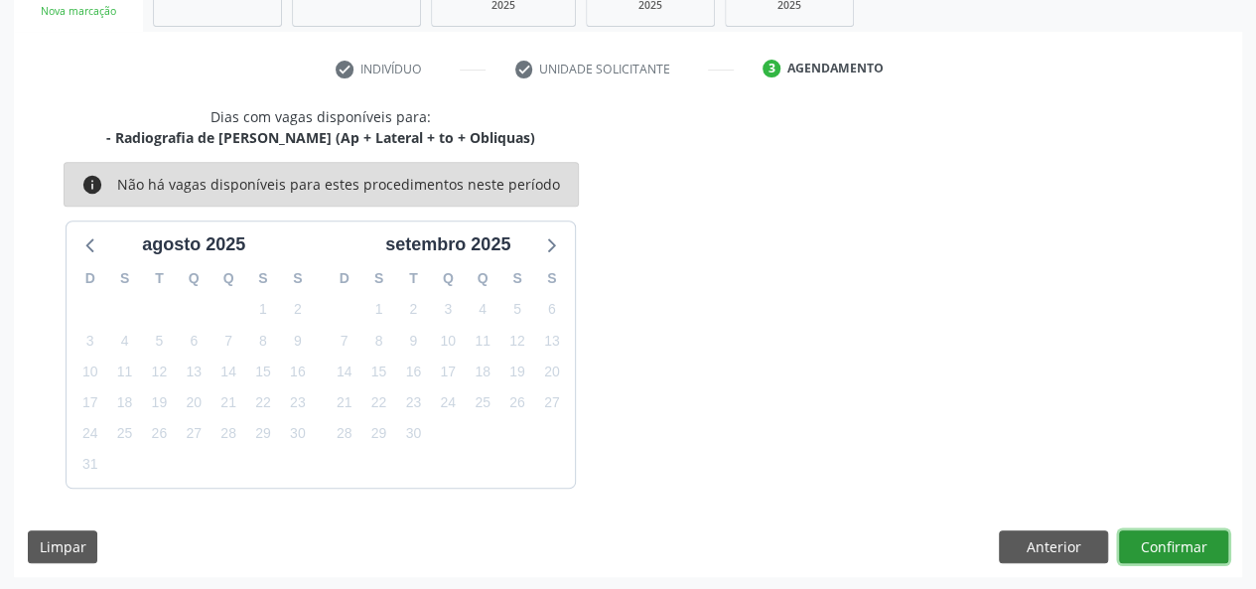
click at [1185, 530] on button "Confirmar" at bounding box center [1173, 547] width 109 height 34
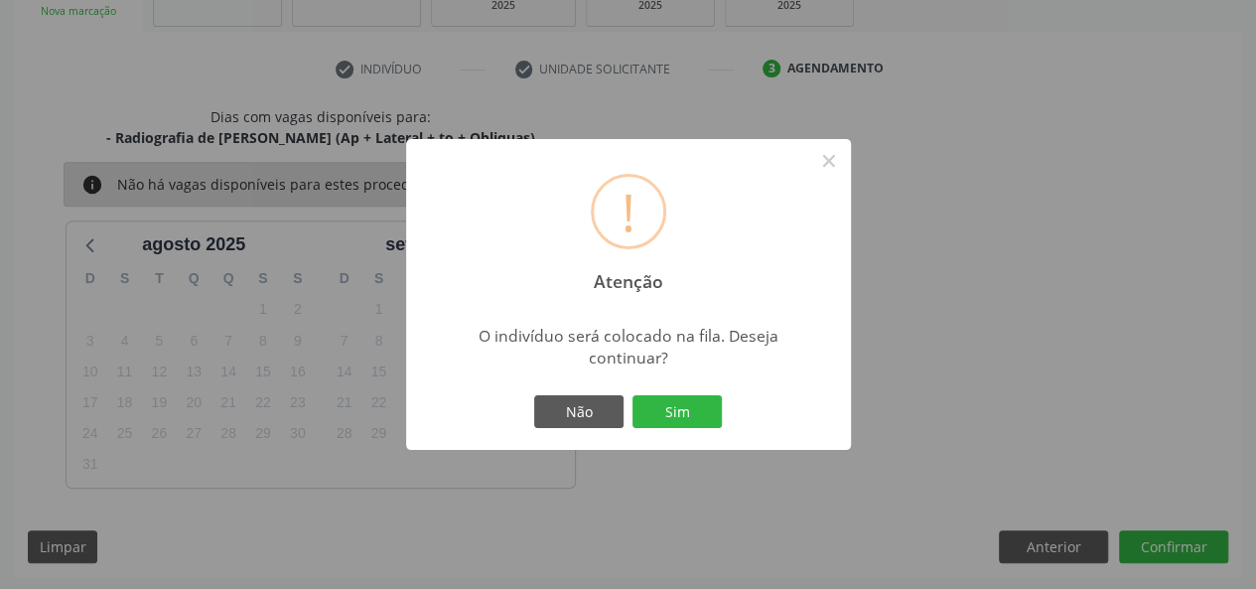
click at [677, 428] on div "Não Sim" at bounding box center [628, 412] width 197 height 42
click at [687, 422] on button "Sim" at bounding box center [676, 412] width 89 height 34
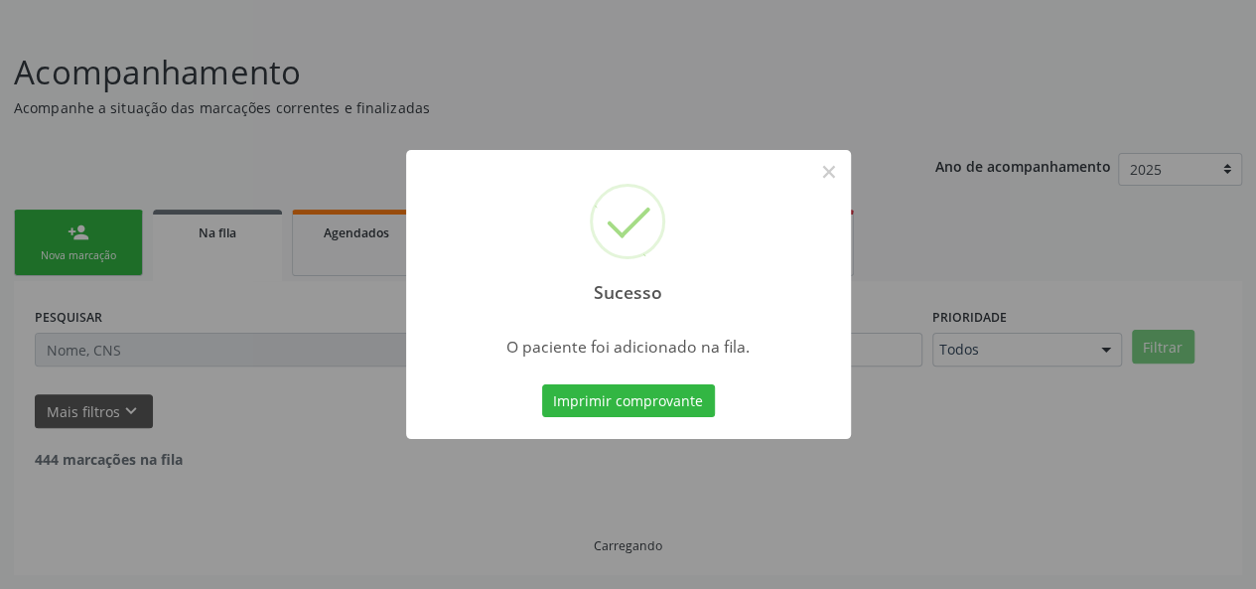
scroll to position [93, 0]
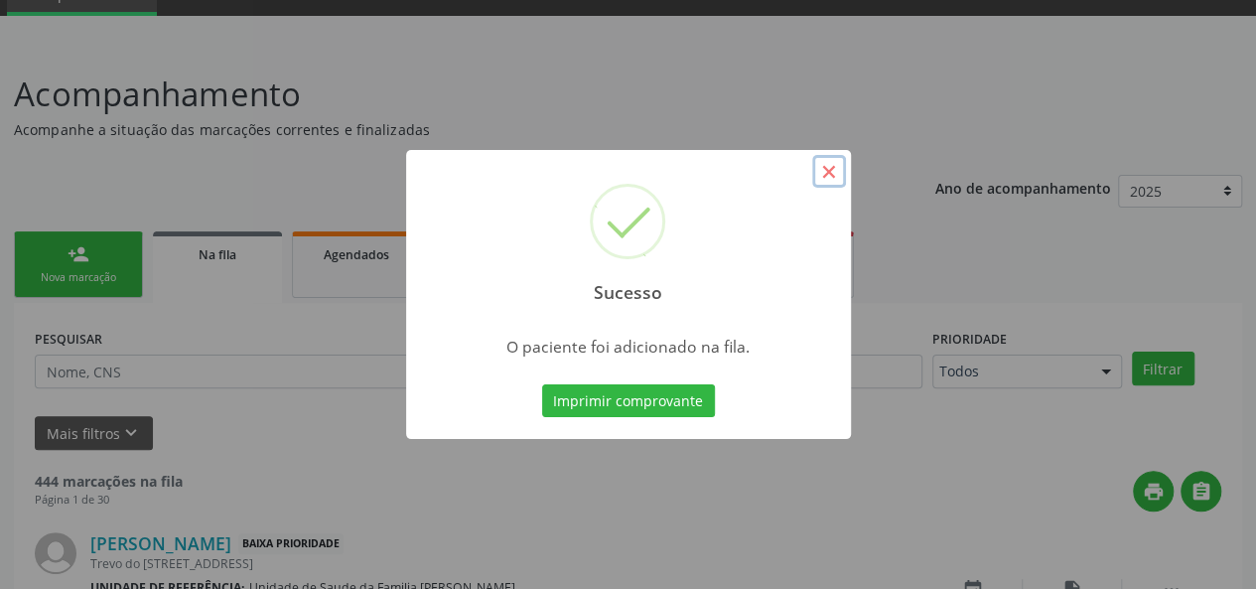
click at [825, 178] on button "×" at bounding box center [829, 172] width 34 height 34
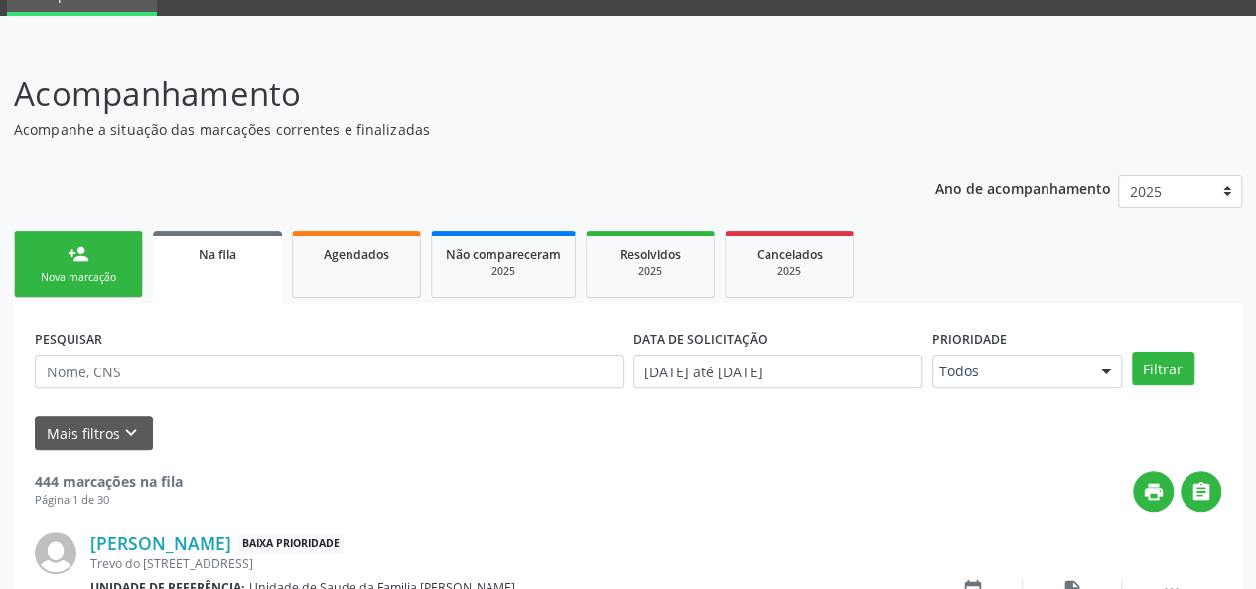
click at [38, 287] on link "person_add Nova marcação" at bounding box center [78, 264] width 129 height 66
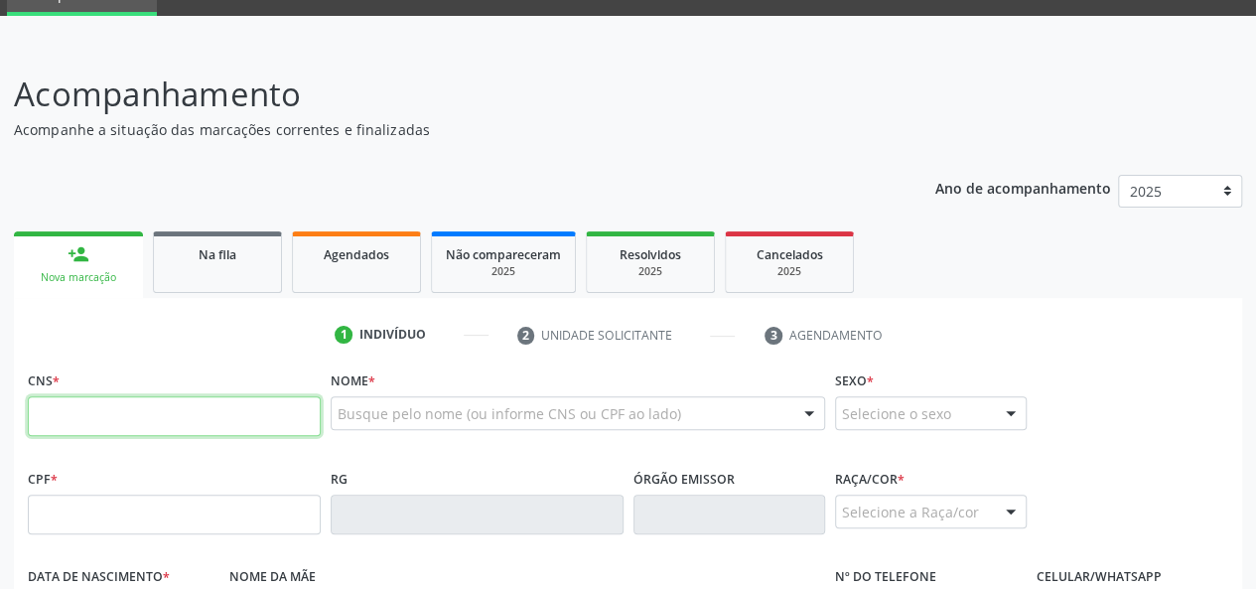
click at [206, 406] on input "text" at bounding box center [174, 416] width 293 height 40
drag, startPoint x: 210, startPoint y: 416, endPoint x: 12, endPoint y: 410, distance: 198.6
click at [12, 410] on div "Acompanhamento Acompanhe a situação das marcações correntes e finalizadas Relat…" at bounding box center [628, 527] width 1256 height 967
type input "706 4056 4687 985"
click at [136, 412] on input "text" at bounding box center [174, 416] width 293 height 40
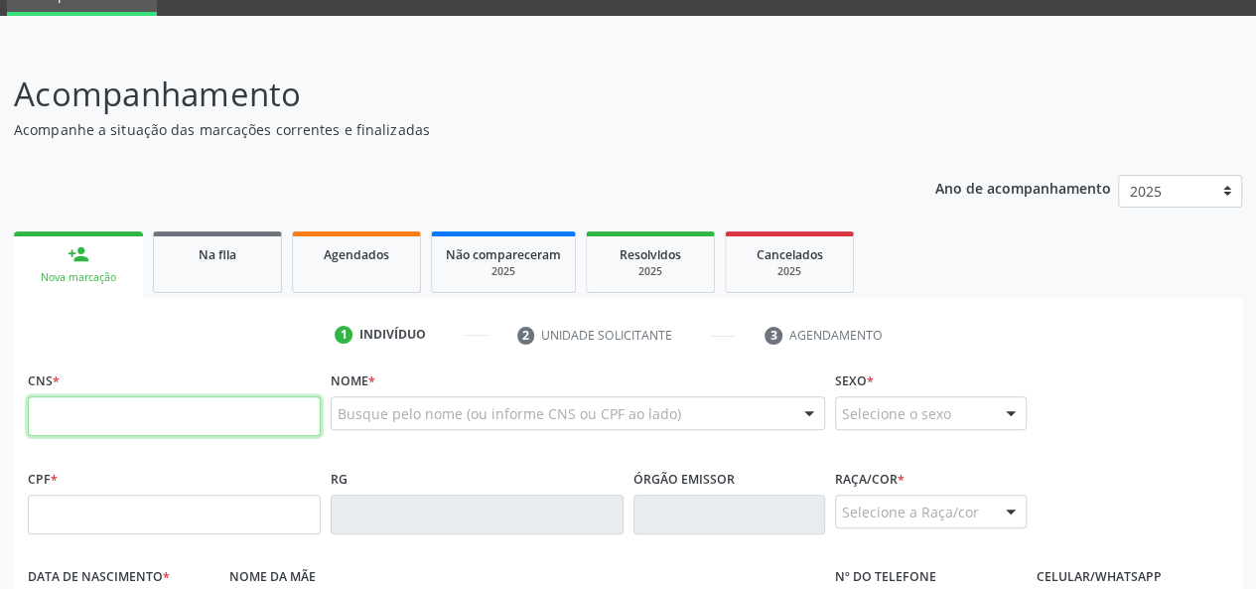
paste input "706 4056 4668 7985"
type input "706 4056 4668 7985"
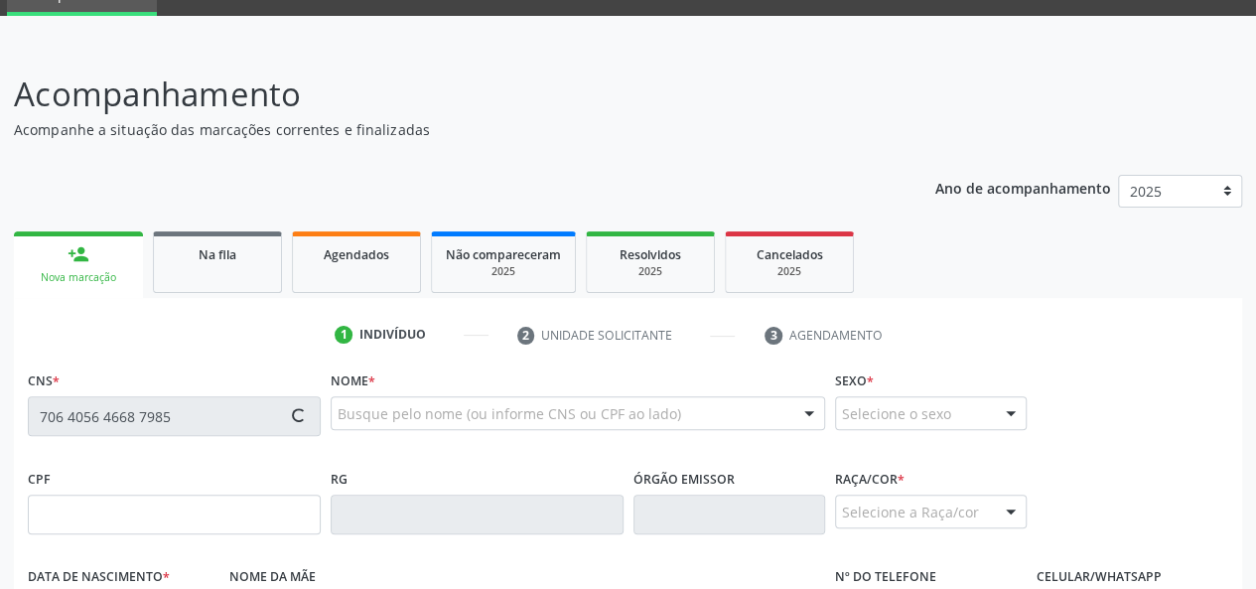
type input "002.168.734-01"
type input "[DATE]"
type input "[PERSON_NAME]"
type input "[PHONE_NUMBER]"
type input "206"
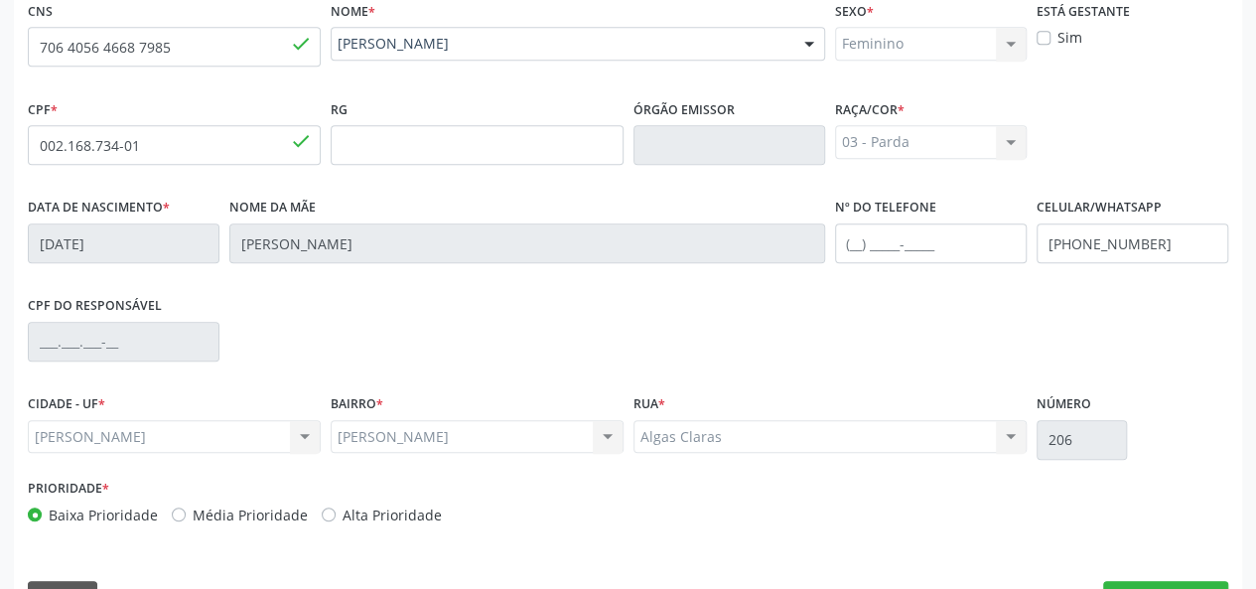
scroll to position [514, 0]
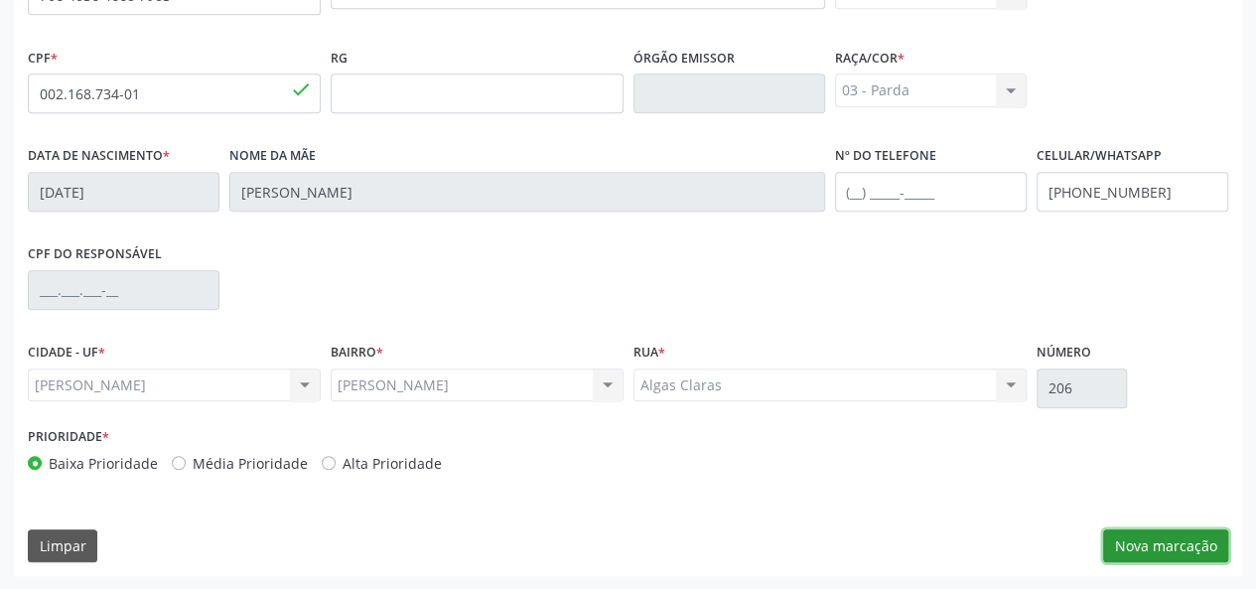
click at [1126, 542] on button "Nova marcação" at bounding box center [1165, 546] width 125 height 34
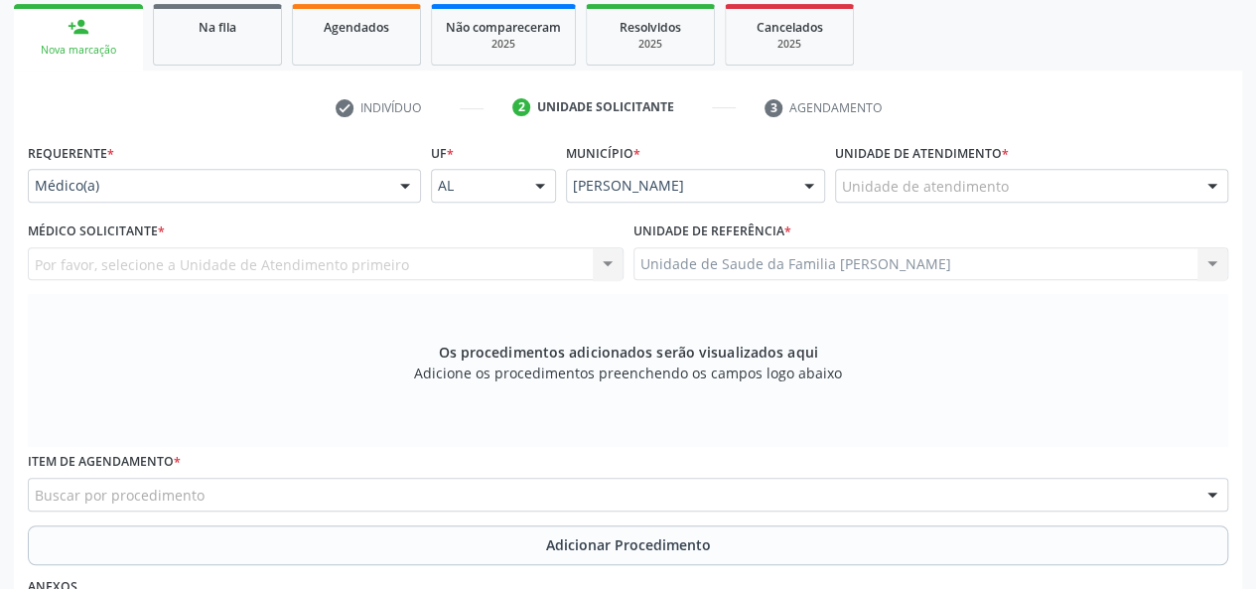
scroll to position [316, 0]
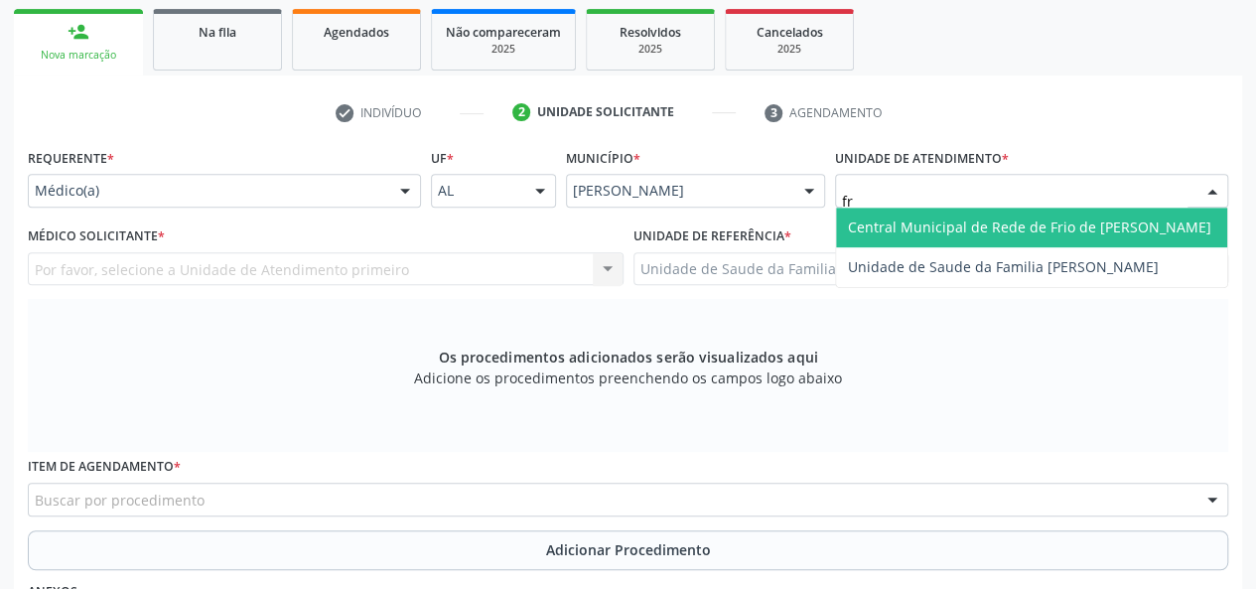
type input "fra"
click at [879, 221] on span "Unidade de Saude da Familia [PERSON_NAME]" at bounding box center [1003, 226] width 311 height 19
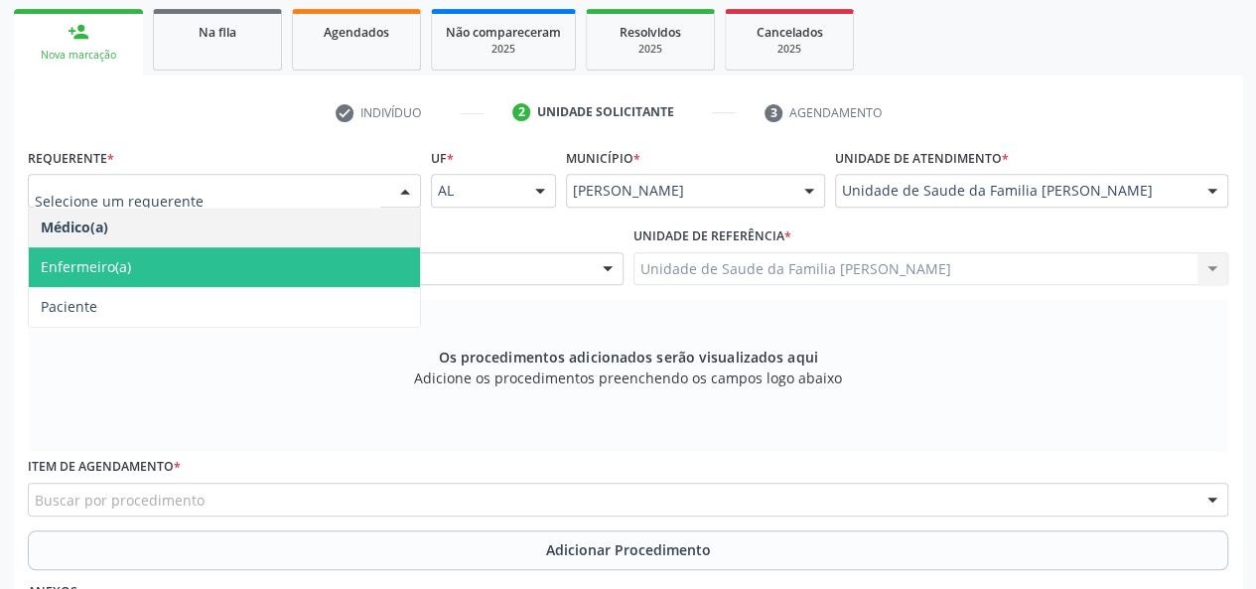
click at [64, 265] on span "Enfermeiro(a)" at bounding box center [86, 266] width 90 height 19
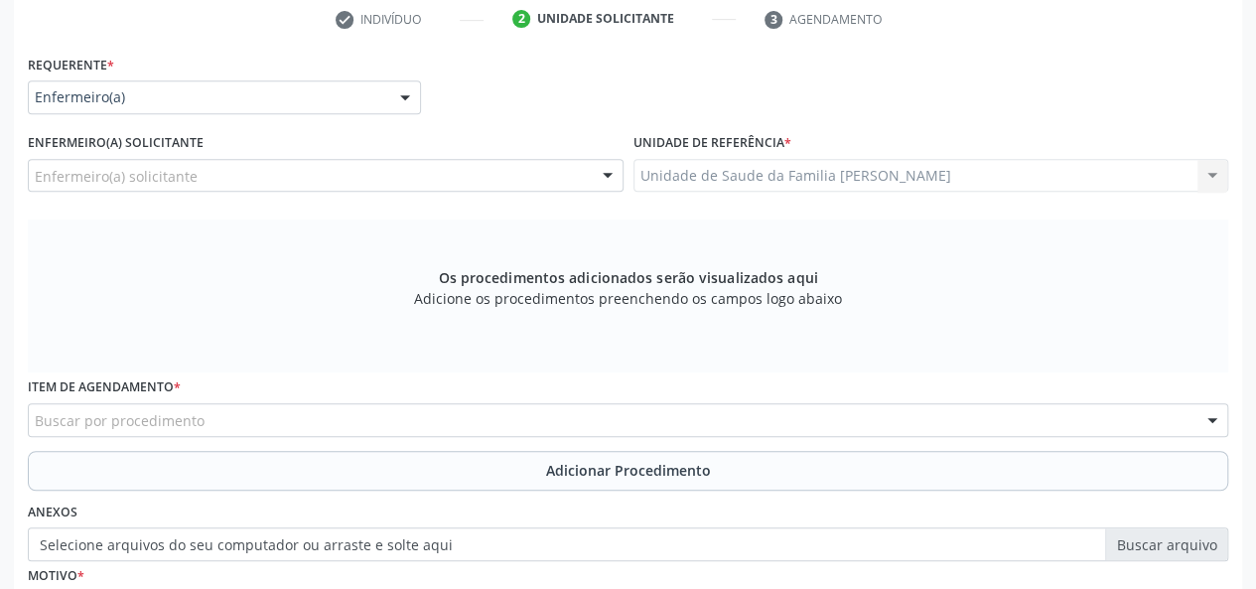
scroll to position [514, 0]
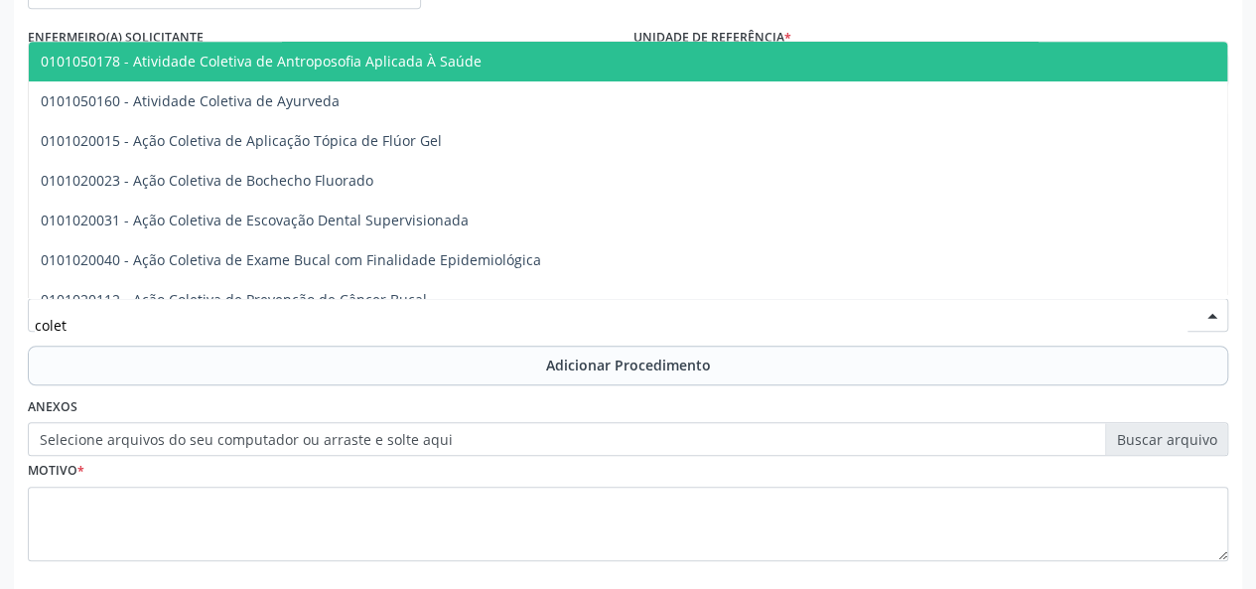
type input "coleta"
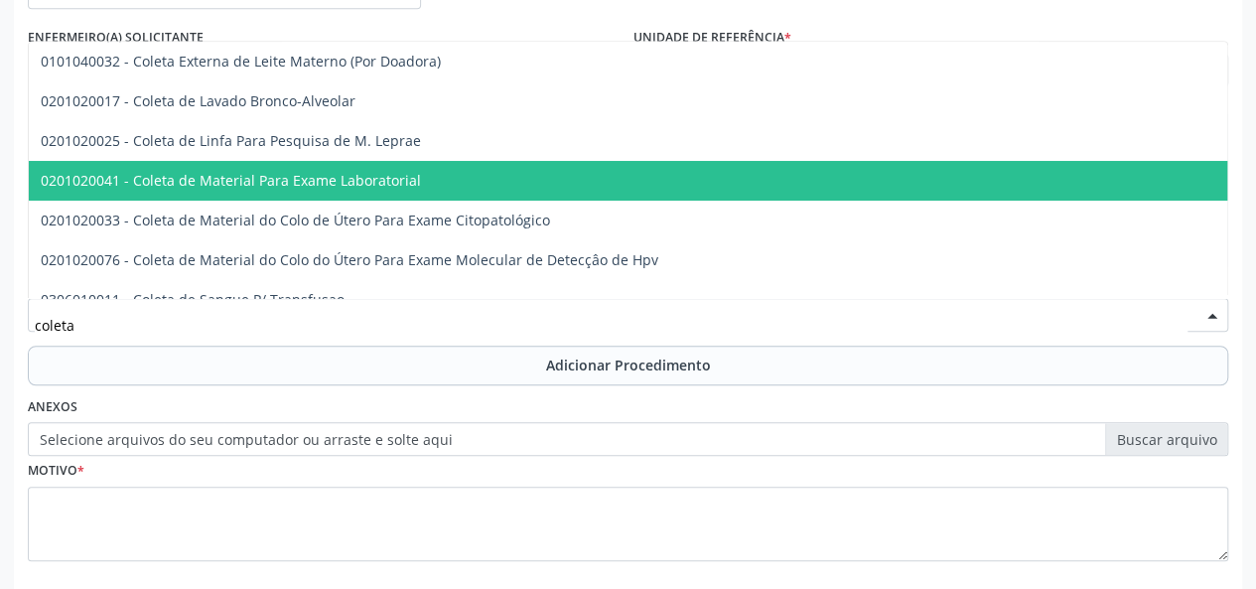
click at [296, 168] on span "0201020041 - Coleta de Material Para Exame Laboratorial" at bounding box center [744, 181] width 1431 height 40
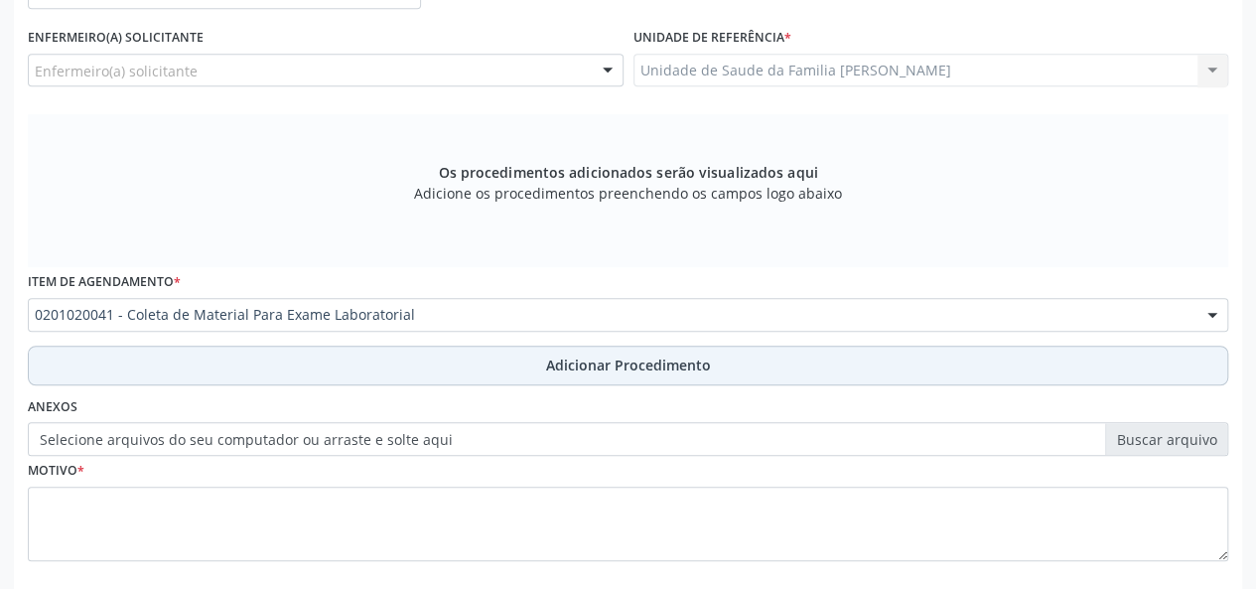
click at [597, 375] on button "Adicionar Procedimento" at bounding box center [628, 365] width 1200 height 40
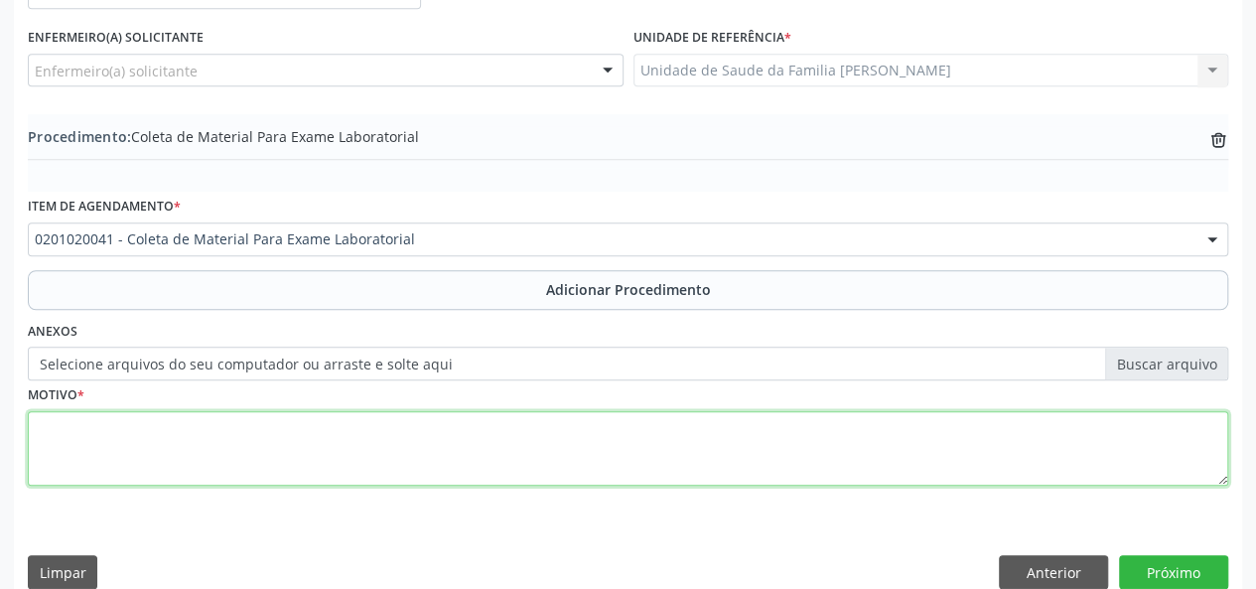
click at [67, 432] on textarea at bounding box center [628, 448] width 1200 height 75
type textarea "Avaliacao"
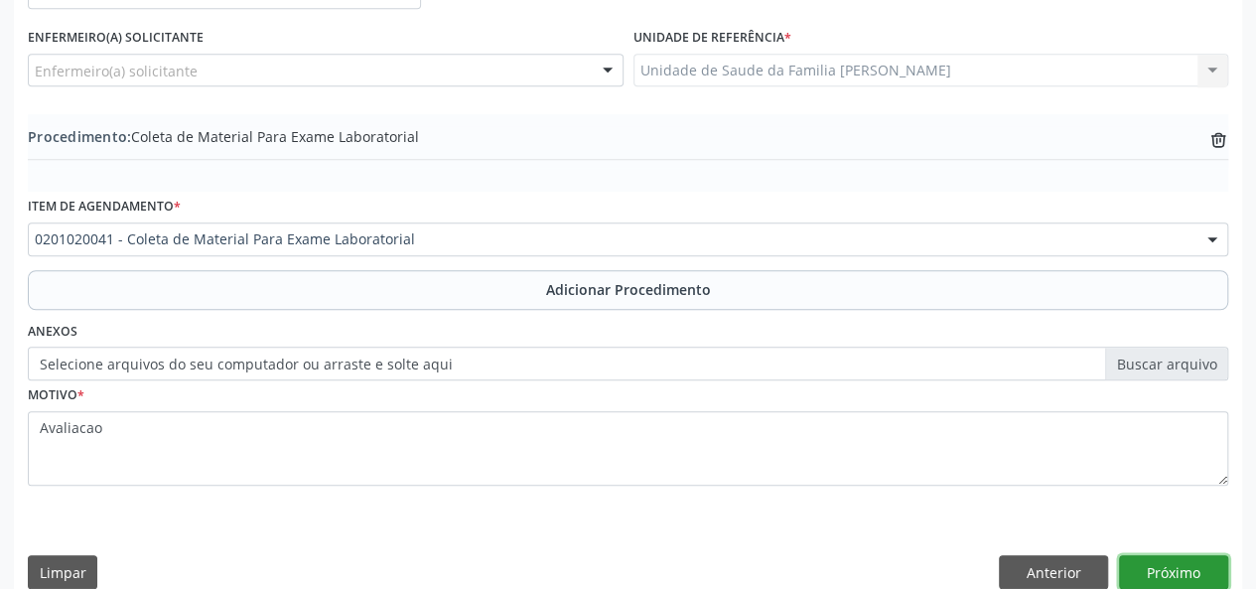
click at [1211, 574] on button "Próximo" at bounding box center [1173, 572] width 109 height 34
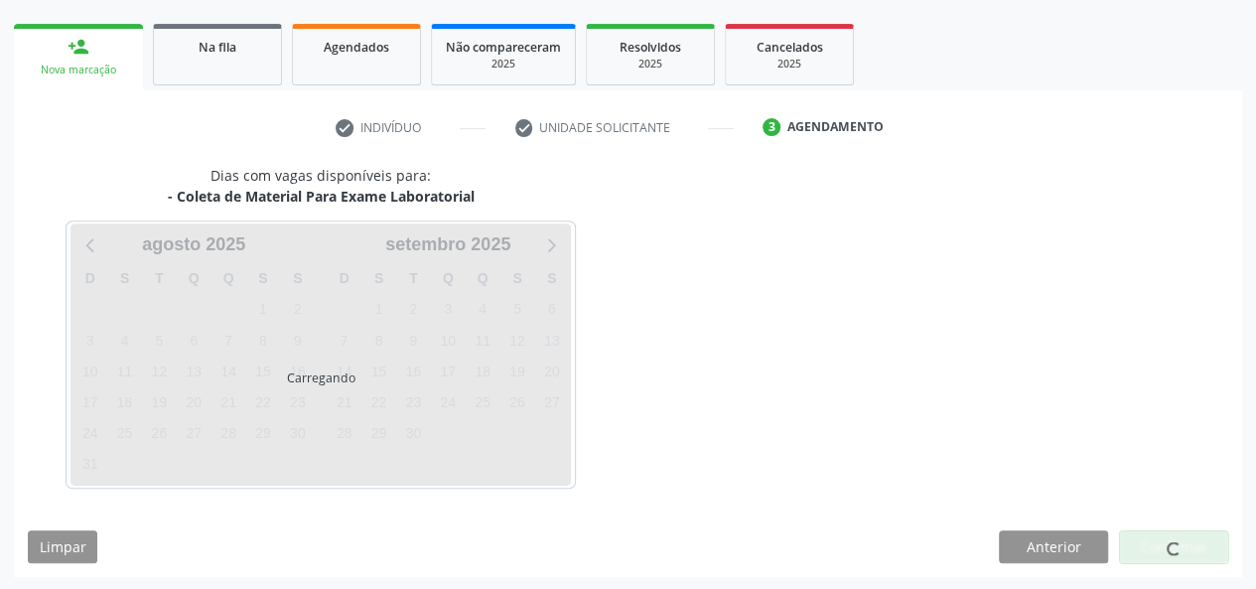
scroll to position [359, 0]
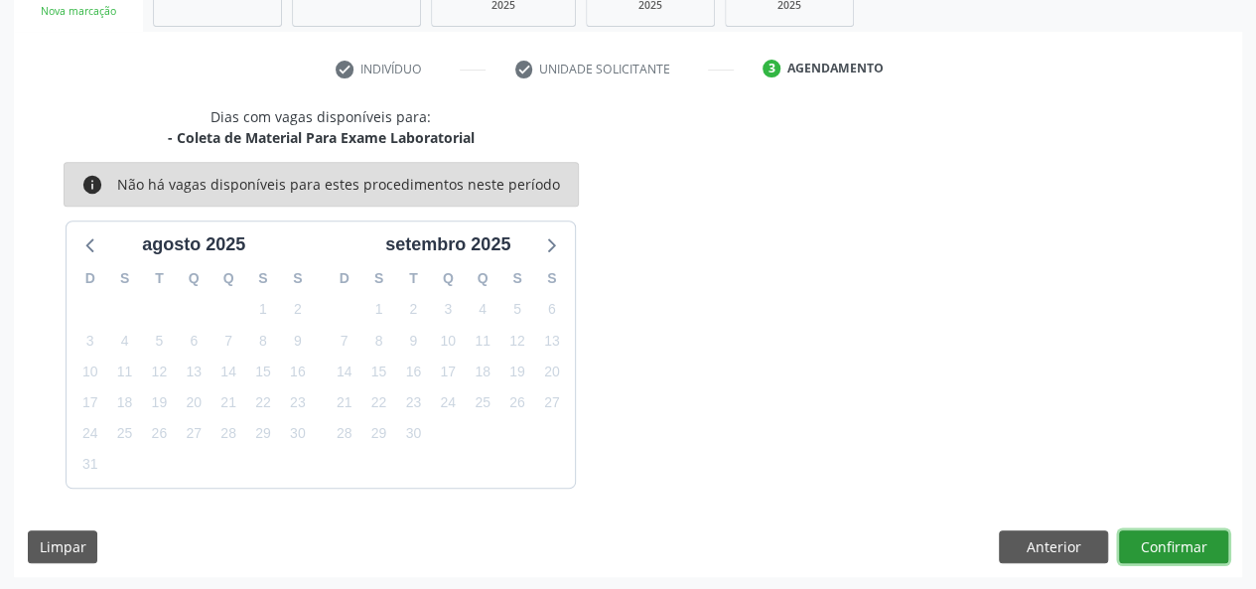
click at [1183, 545] on button "Confirmar" at bounding box center [1173, 547] width 109 height 34
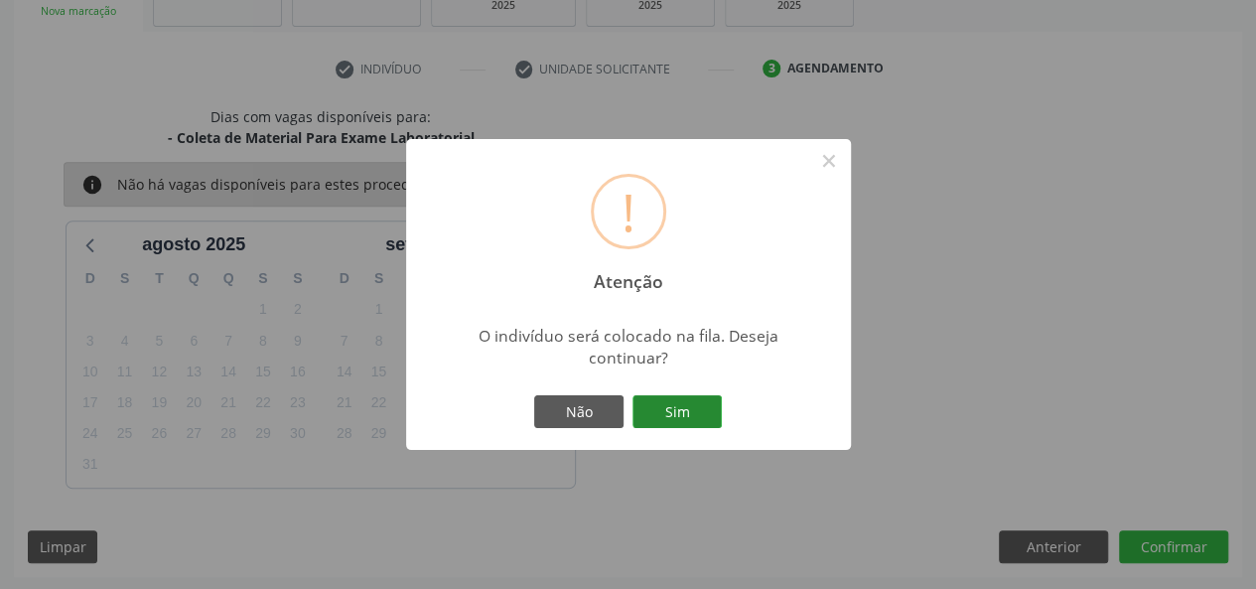
click at [653, 399] on button "Sim" at bounding box center [676, 412] width 89 height 34
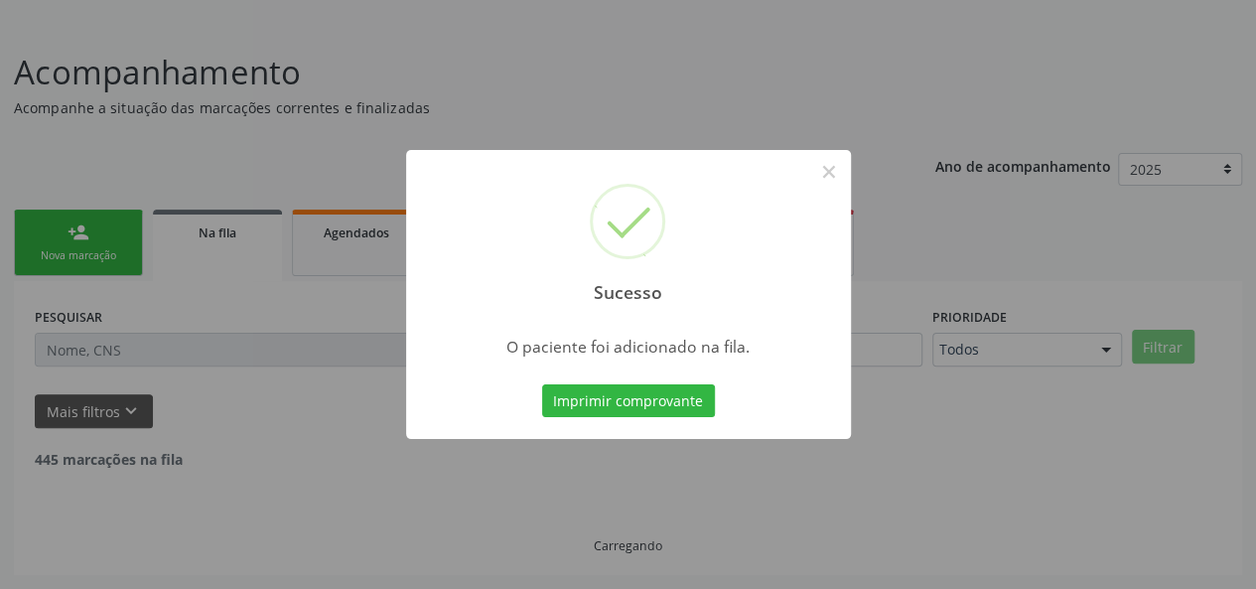
scroll to position [93, 0]
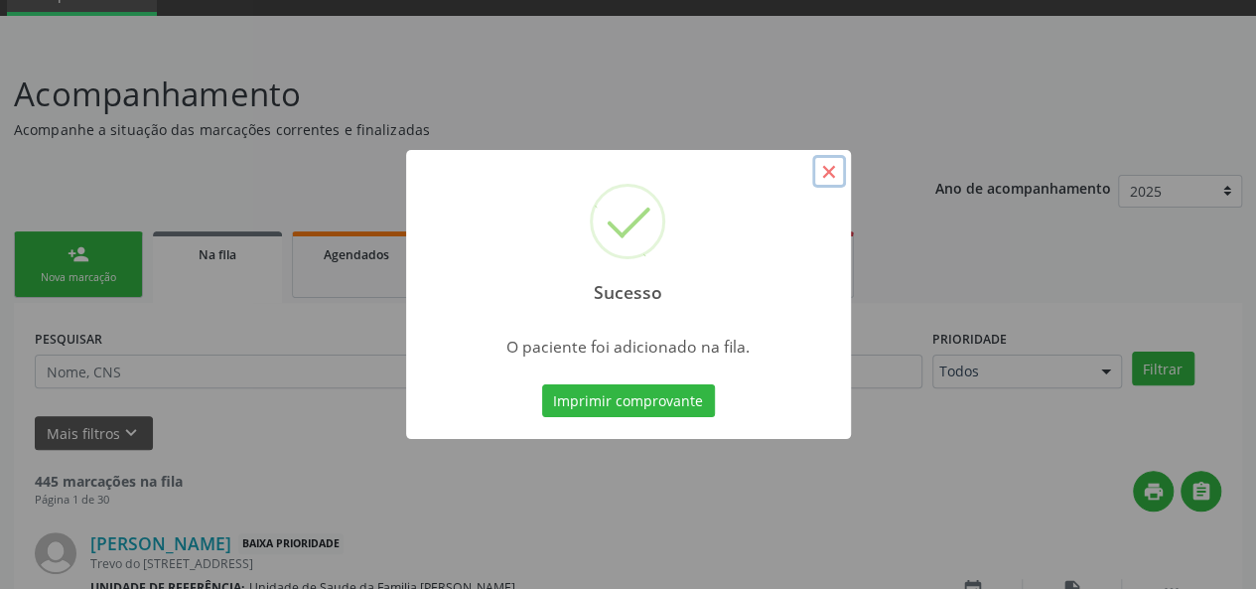
click at [818, 170] on button "×" at bounding box center [829, 172] width 34 height 34
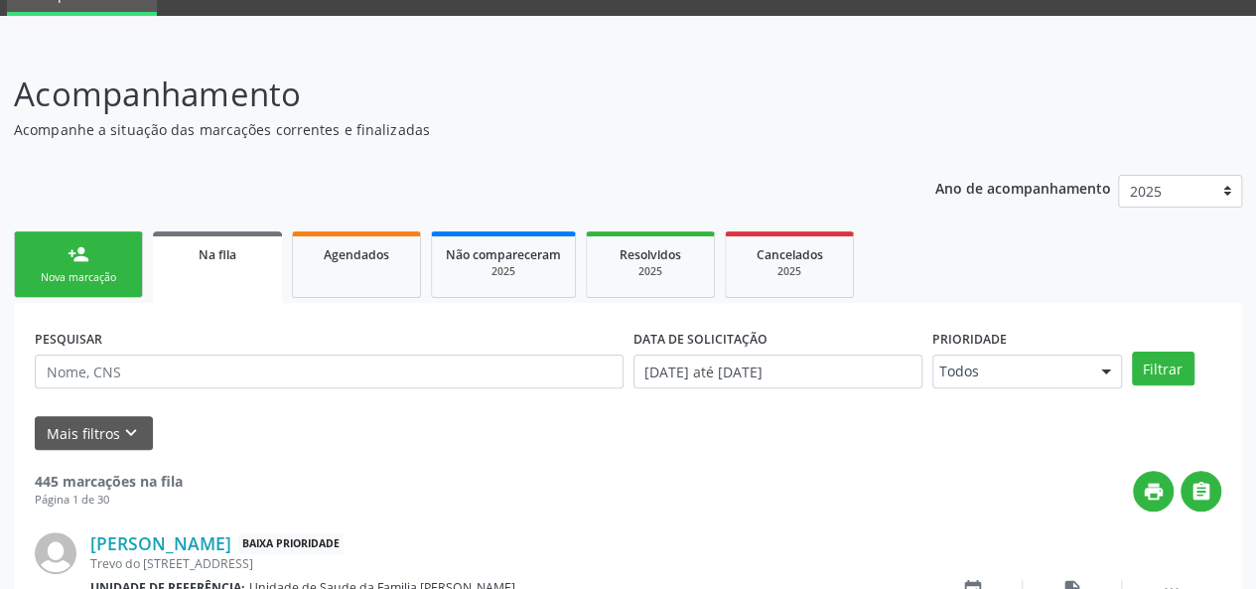
click at [47, 279] on div "Nova marcação" at bounding box center [78, 277] width 99 height 15
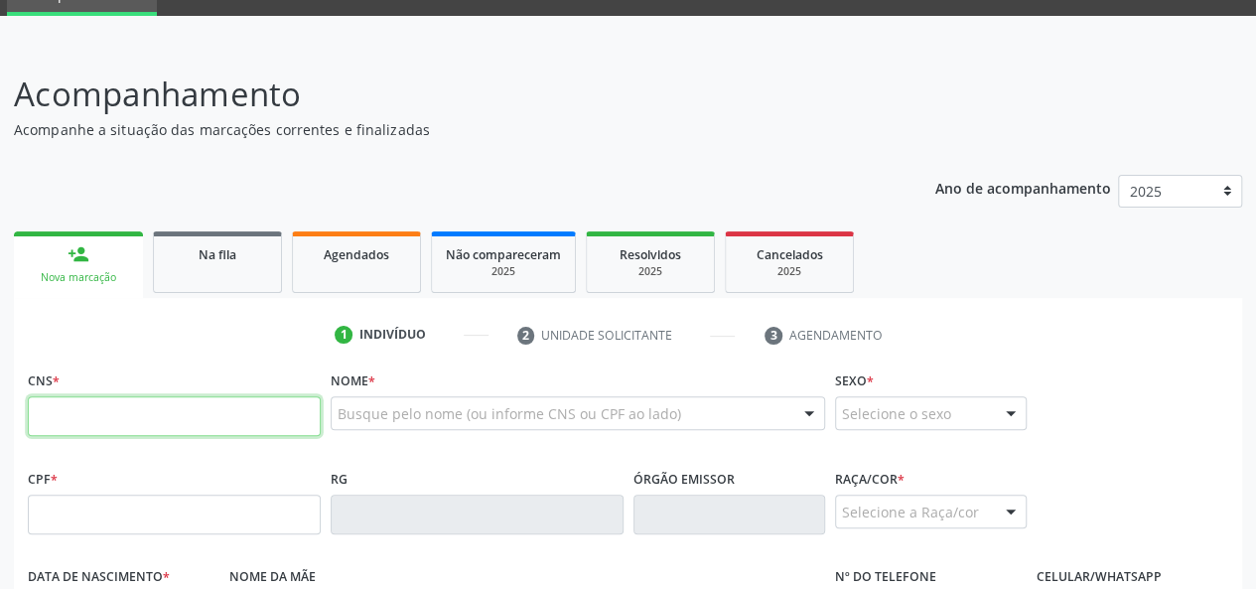
click at [84, 416] on input "text" at bounding box center [174, 416] width 293 height 40
paste input "700 0005 2122 0003"
type input "700 0005 2122 0003"
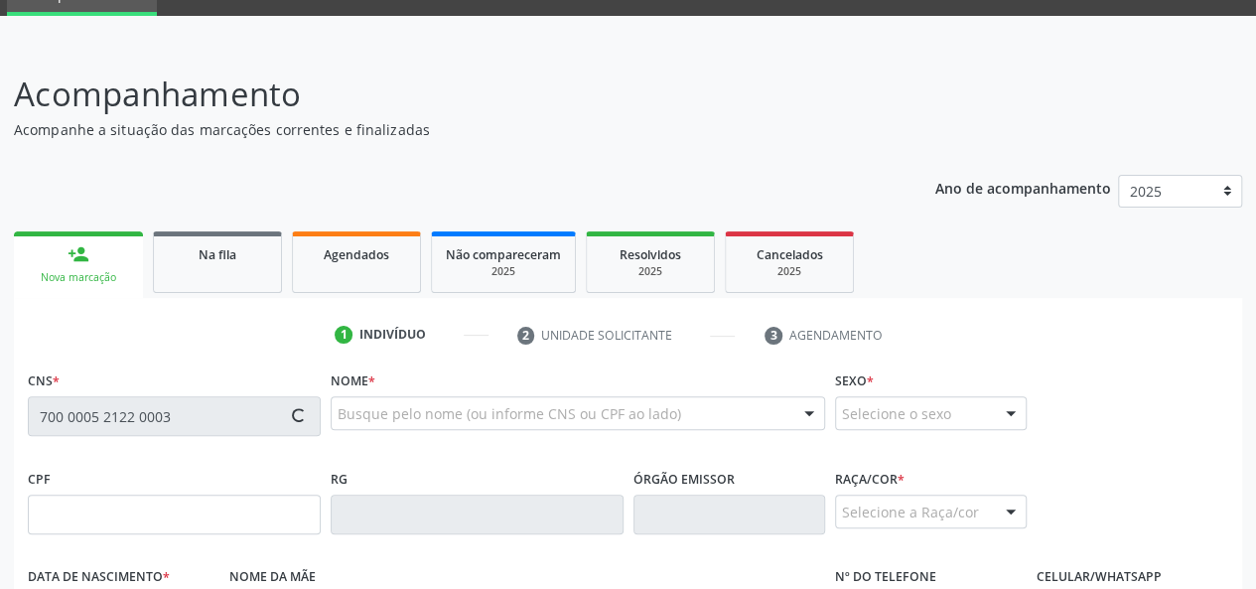
type input "152.007.614-25"
type input "[DATE]"
type input "[PERSON_NAME]"
type input "[PHONE_NUMBER]"
type input "40"
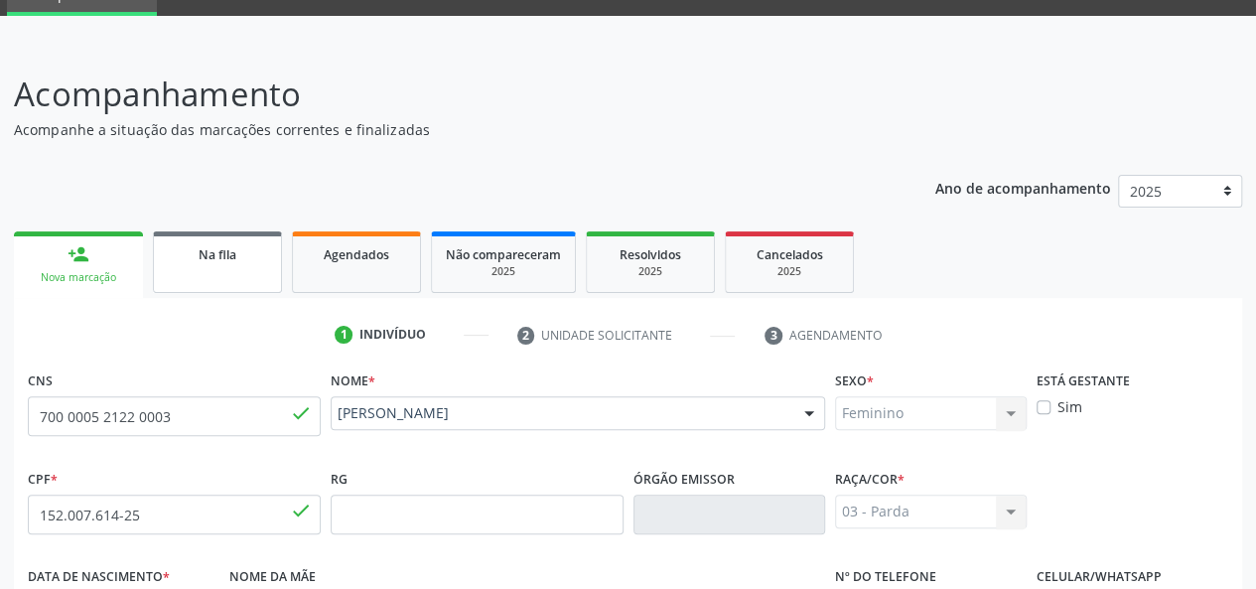
click at [197, 252] on div "Na fila" at bounding box center [217, 253] width 99 height 21
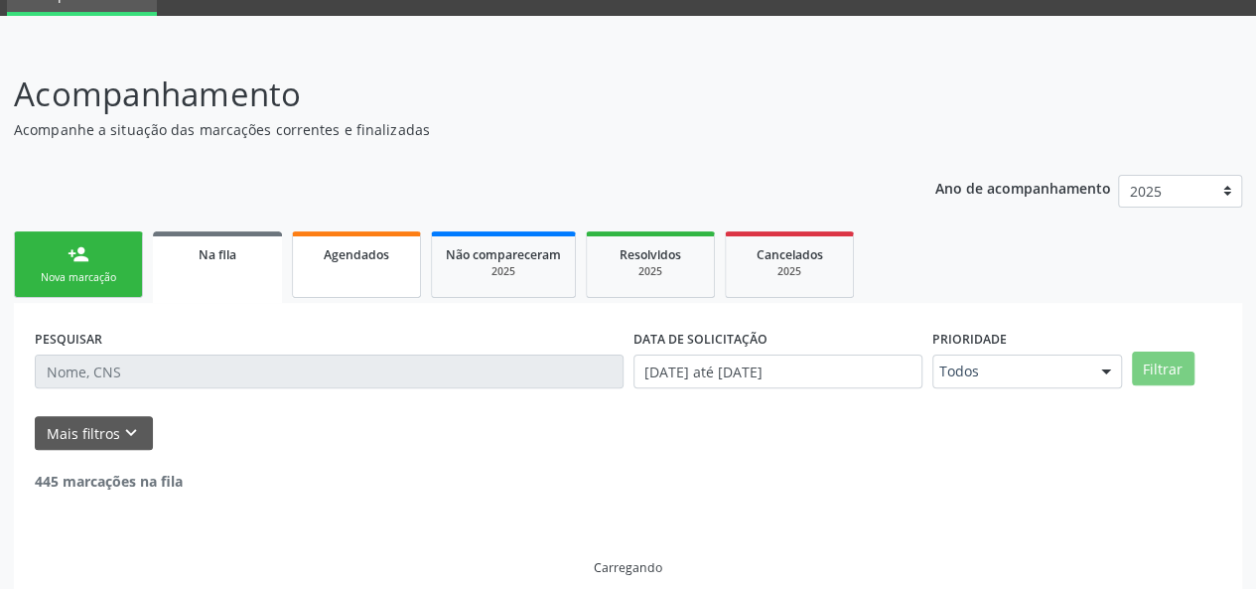
click at [367, 265] on link "Agendados" at bounding box center [356, 264] width 129 height 66
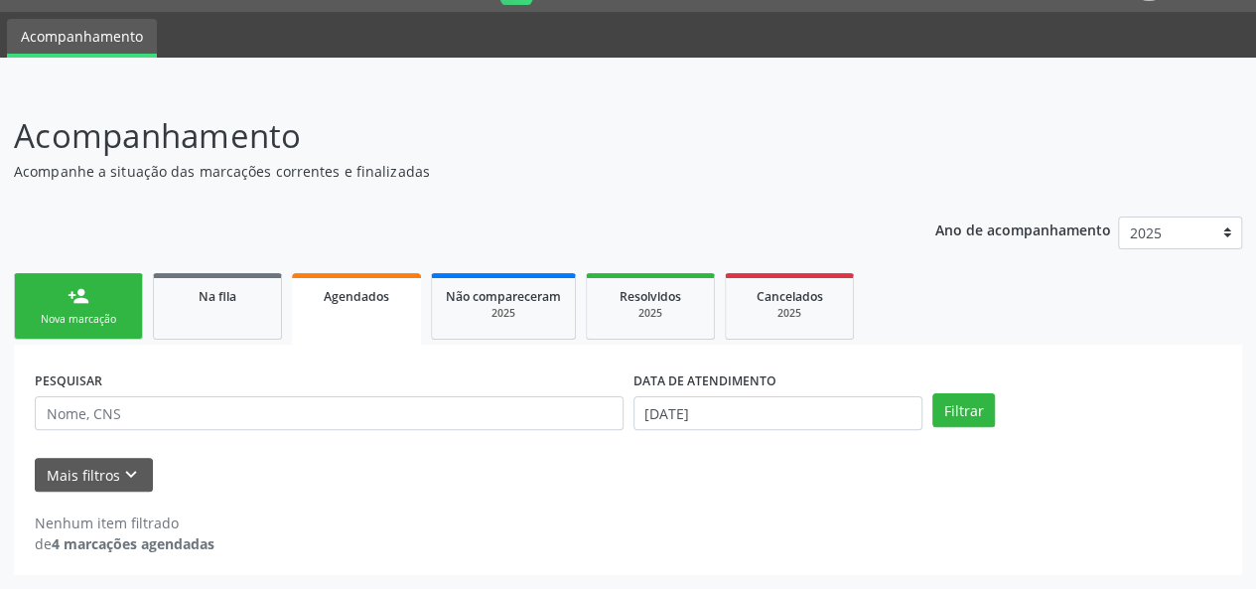
scroll to position [51, 0]
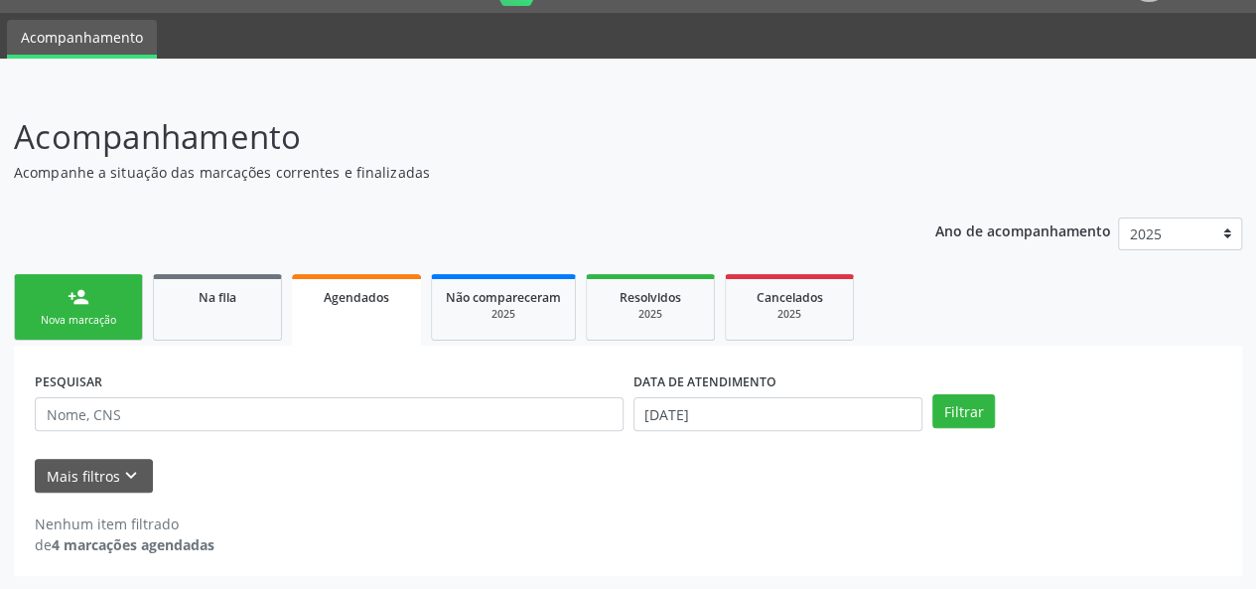
click at [60, 287] on link "person_add Nova marcação" at bounding box center [78, 307] width 129 height 66
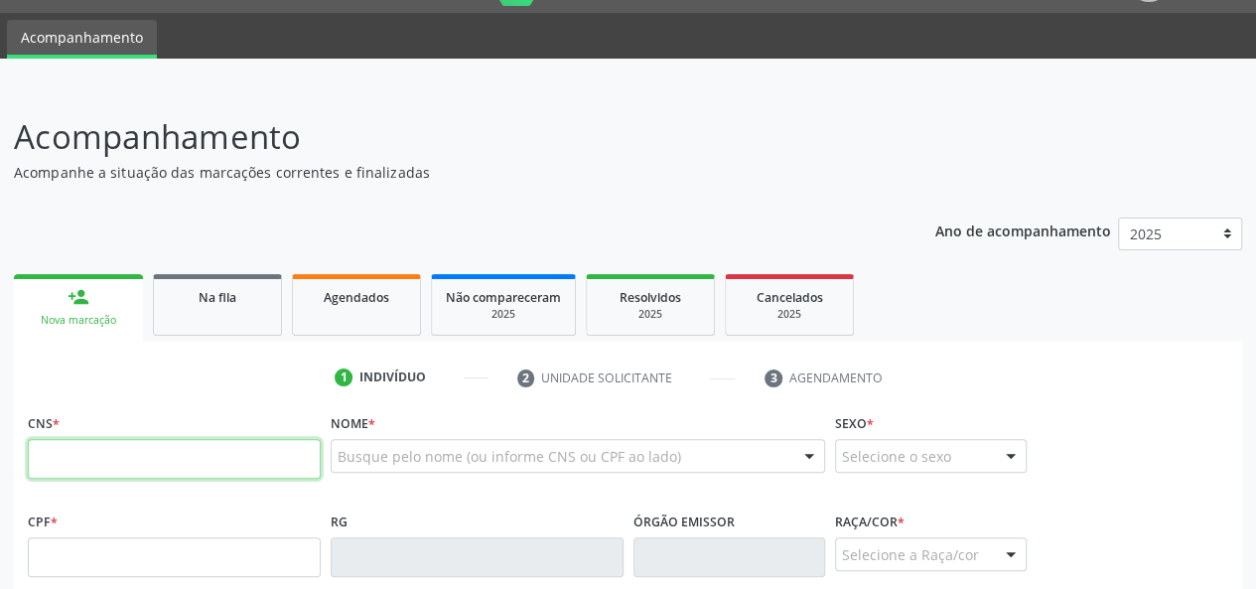
click at [79, 453] on input "text" at bounding box center [174, 459] width 293 height 40
click at [135, 439] on input "text" at bounding box center [174, 459] width 293 height 40
click at [87, 452] on input "text" at bounding box center [174, 459] width 293 height 40
type input "898 0063 4834 0963"
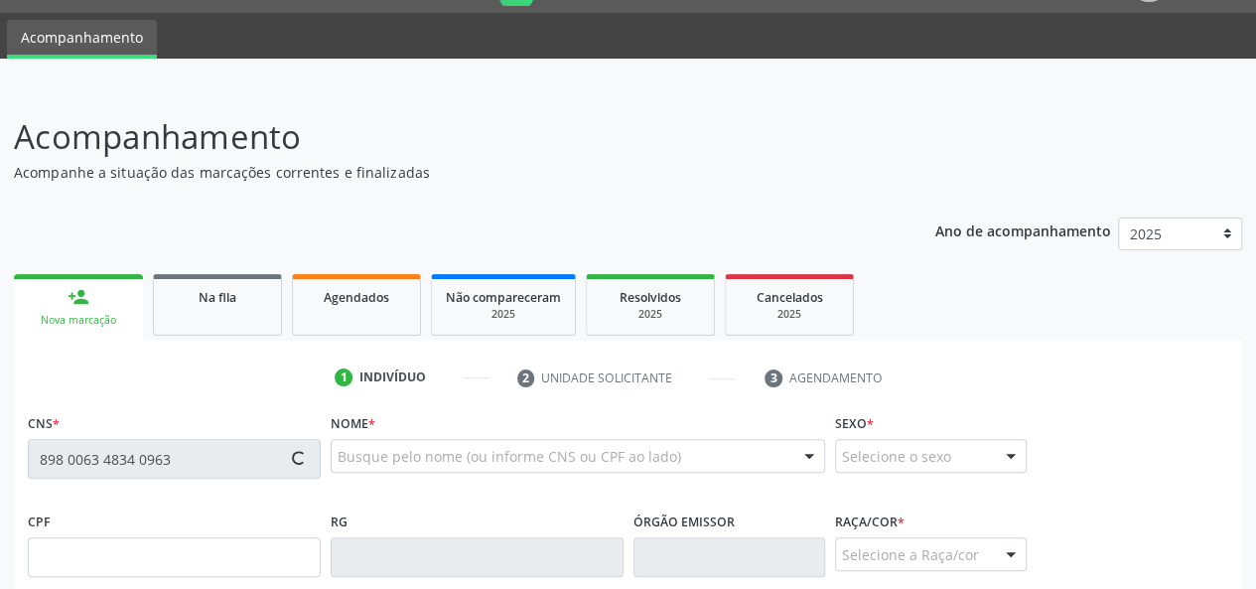
type input "001.683.124-17"
type input "[DATE]"
type input "Synara Clea Valdevino Farias"
type input "[PHONE_NUMBER]"
type input "S/N"
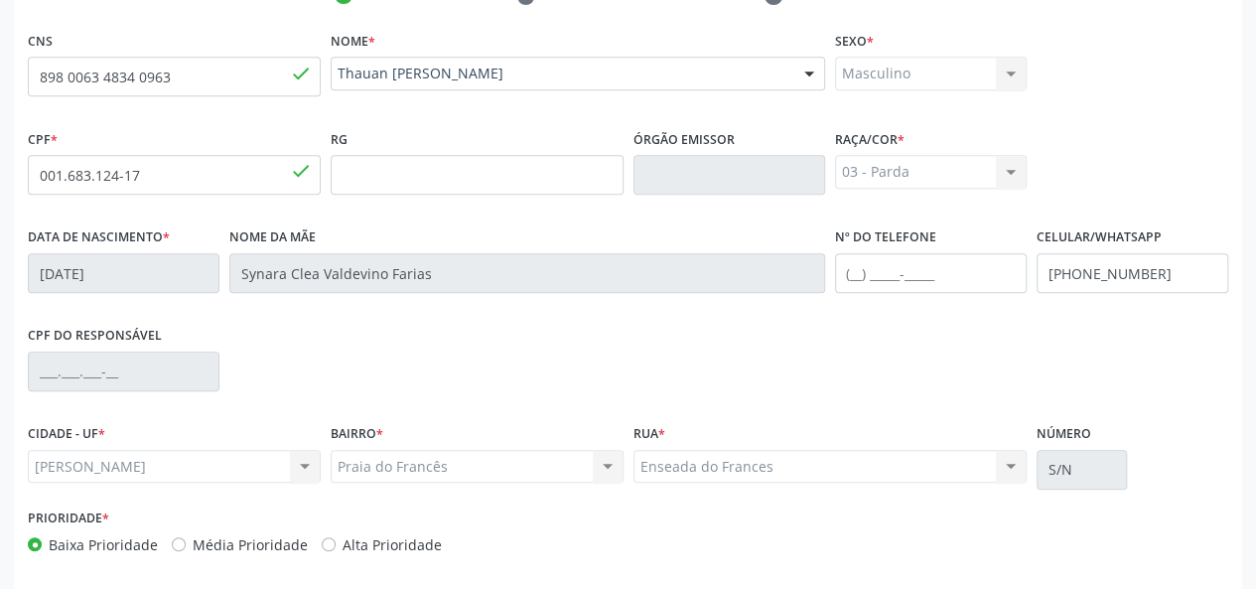
scroll to position [514, 0]
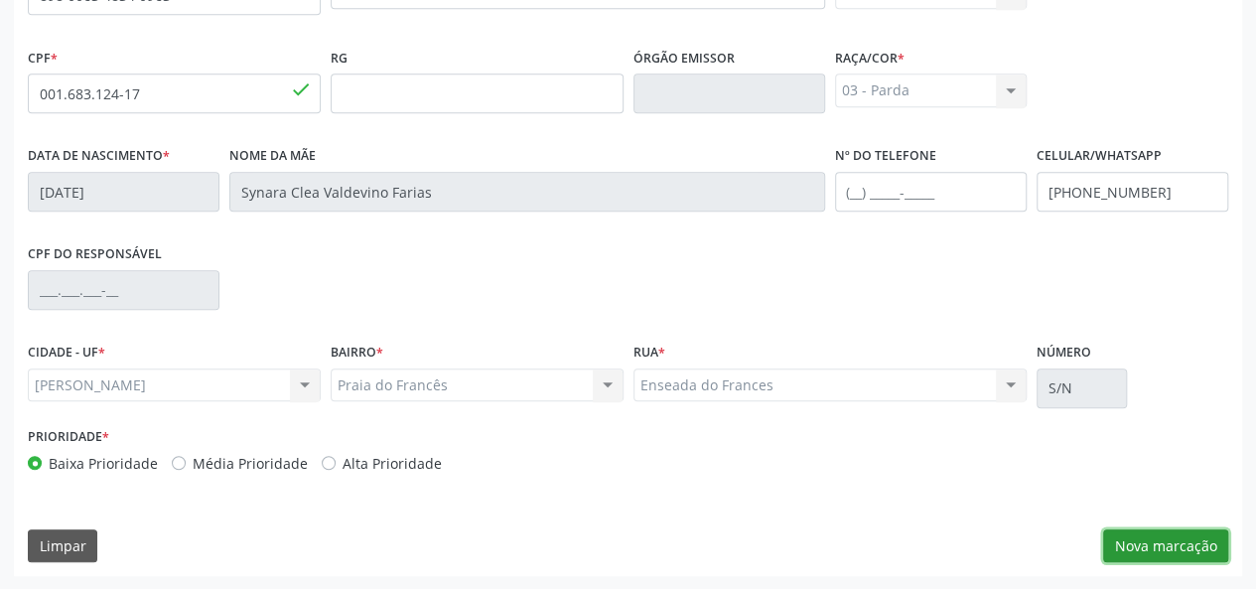
click at [1138, 546] on button "Nova marcação" at bounding box center [1165, 546] width 125 height 34
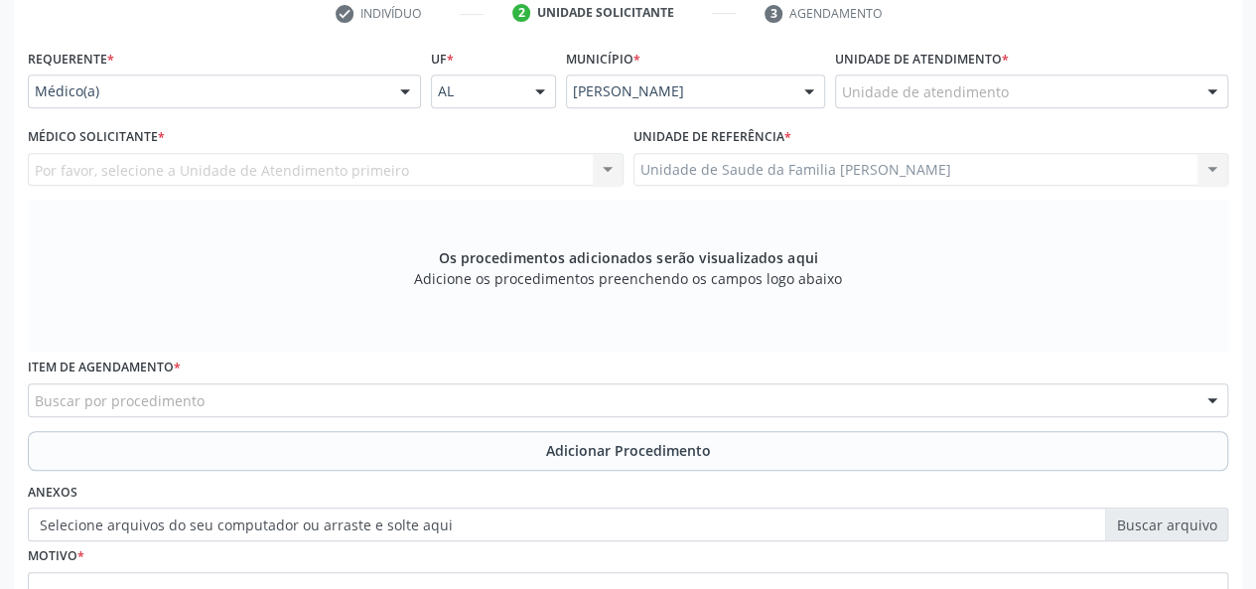
scroll to position [316, 0]
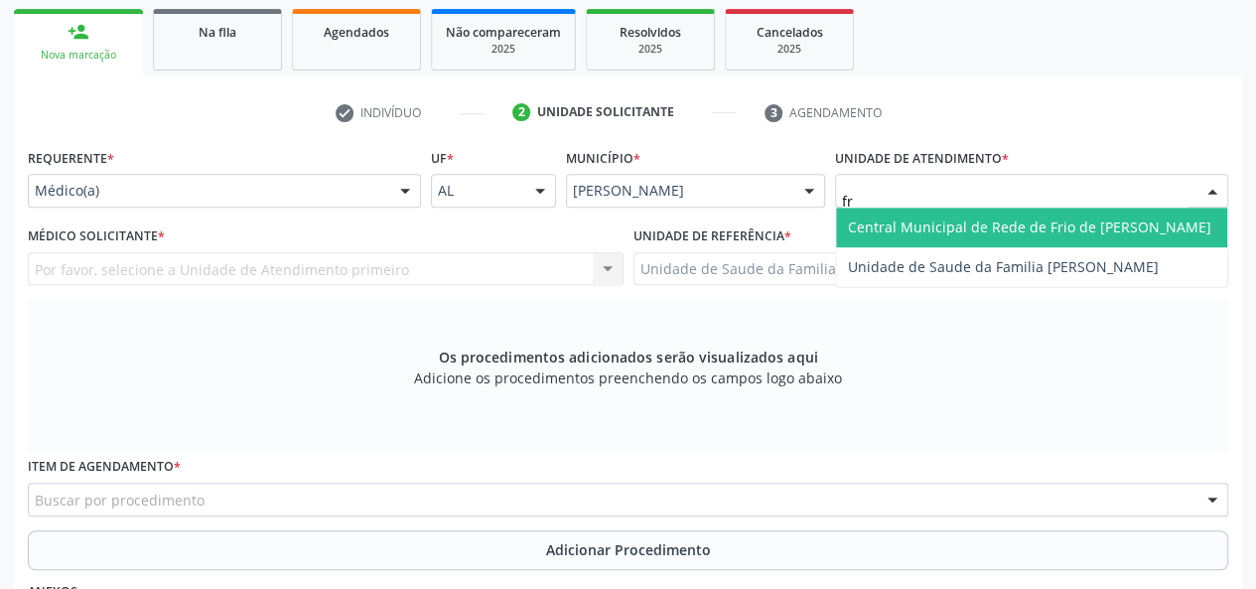
type input "fra"
click at [883, 219] on span "Unidade de Saude da Familia [PERSON_NAME]" at bounding box center [1003, 226] width 311 height 19
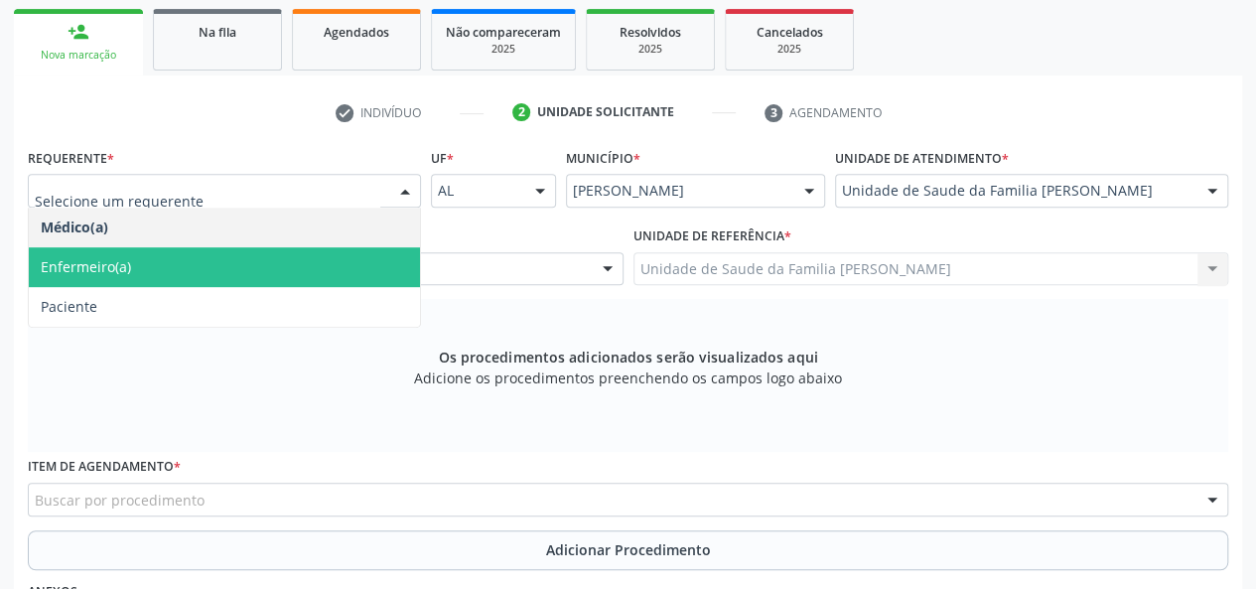
click at [86, 267] on span "Enfermeiro(a)" at bounding box center [86, 266] width 90 height 19
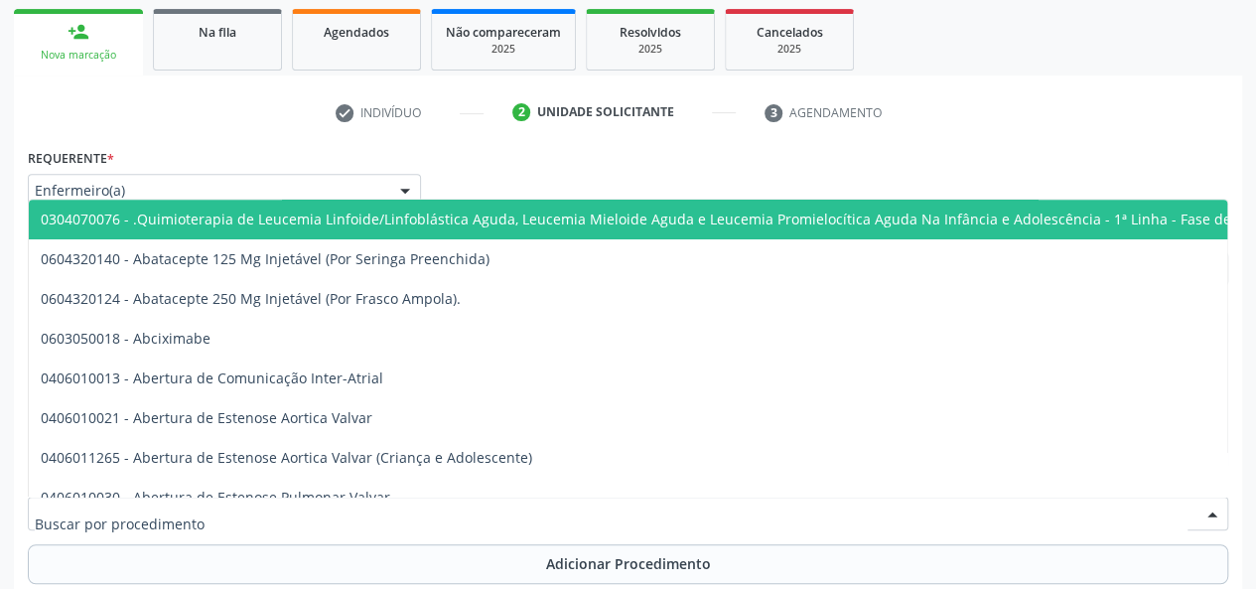
click at [121, 523] on div at bounding box center [628, 513] width 1200 height 34
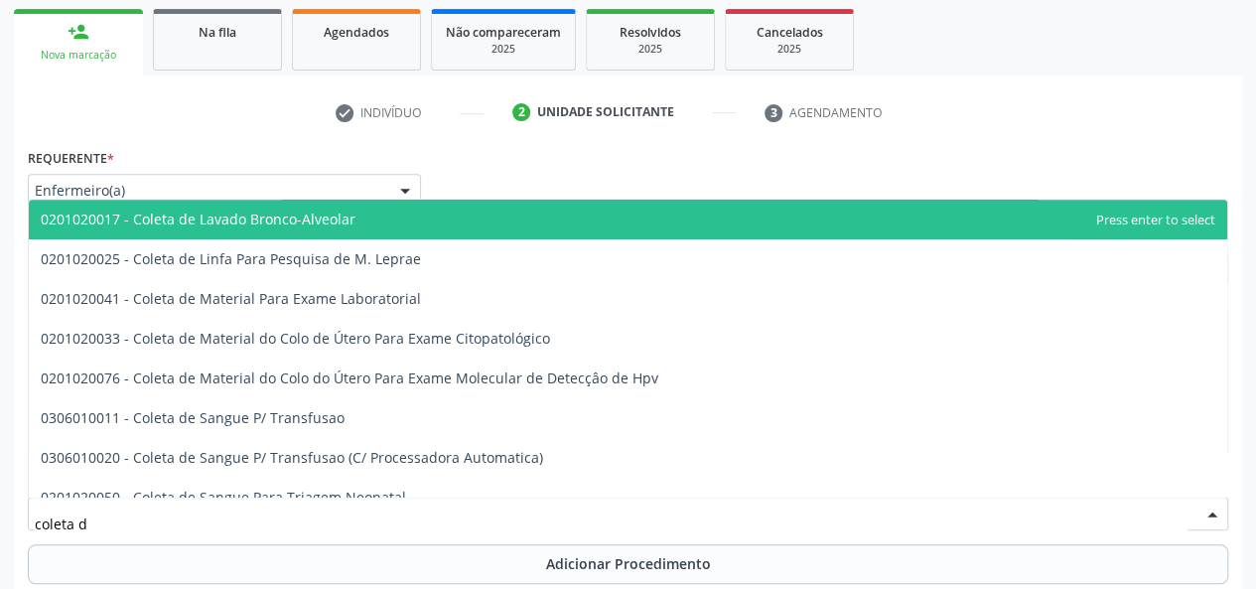
type input "coleta de"
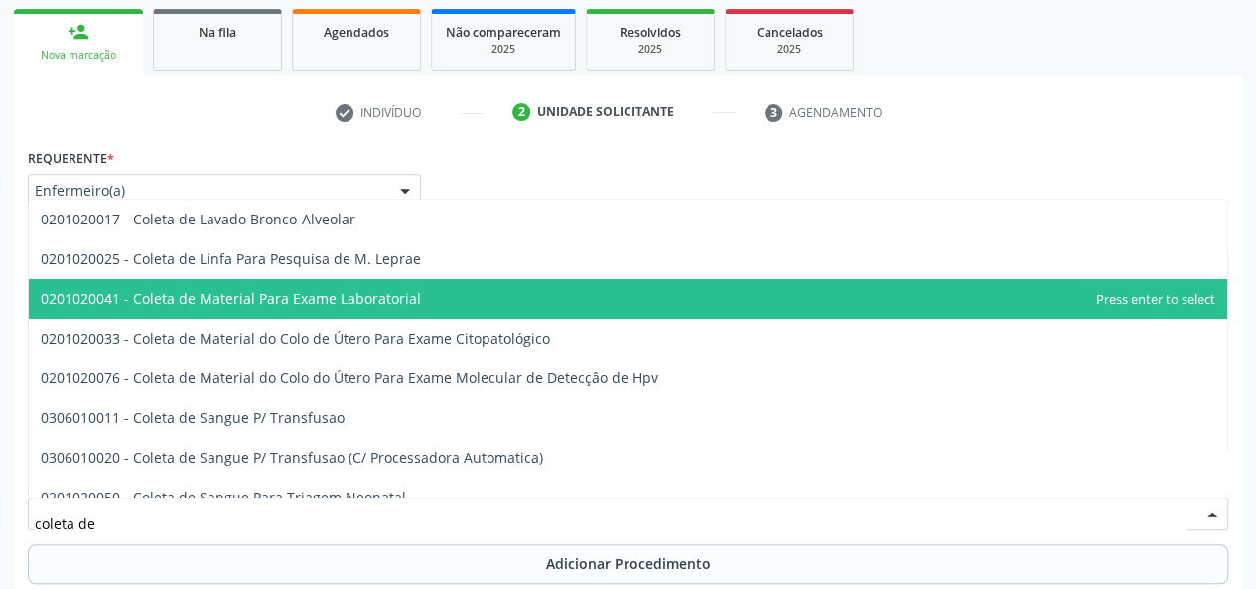
click at [330, 307] on span "0201020041 - Coleta de Material Para Exame Laboratorial" at bounding box center [231, 298] width 380 height 19
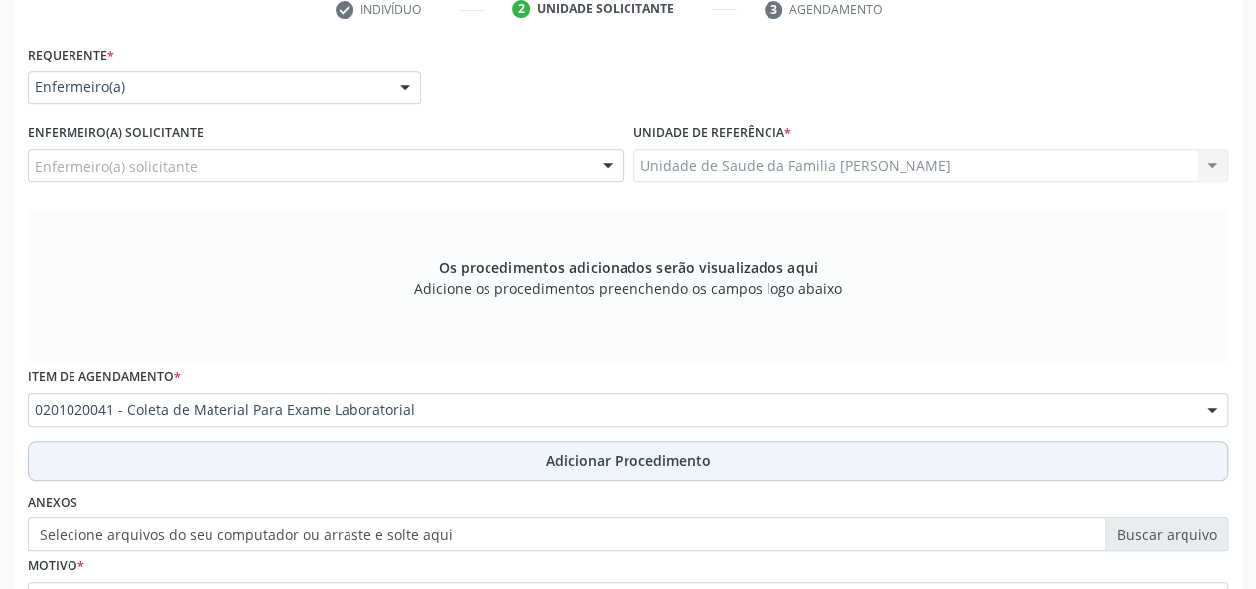
scroll to position [514, 0]
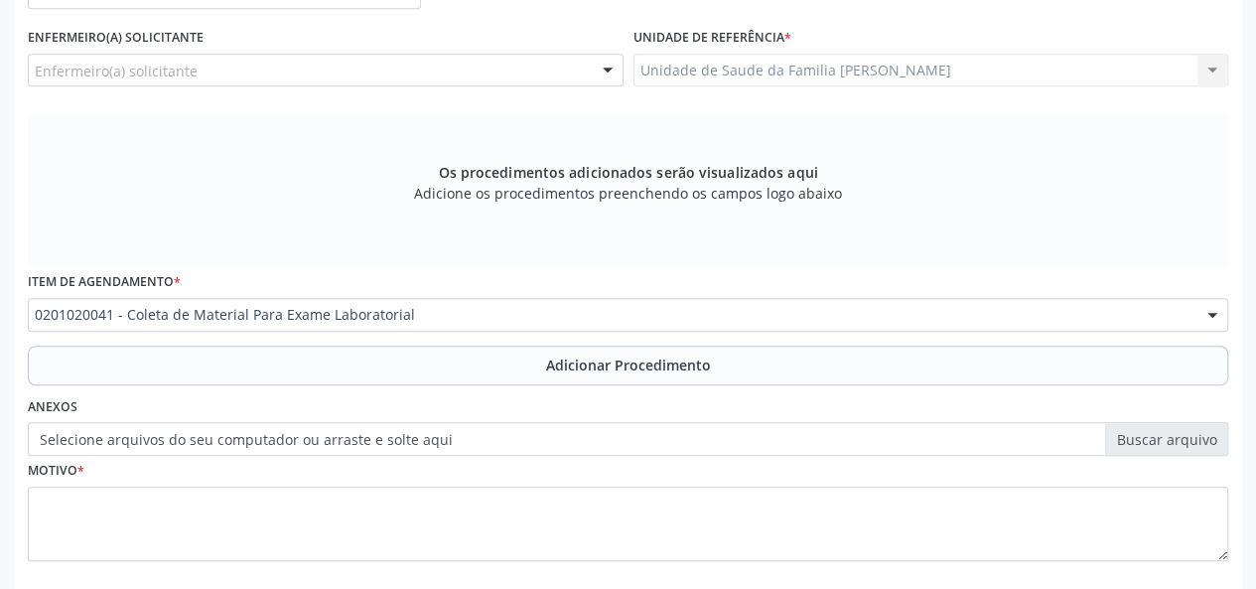
click at [603, 367] on span "Adicionar Procedimento" at bounding box center [628, 364] width 165 height 21
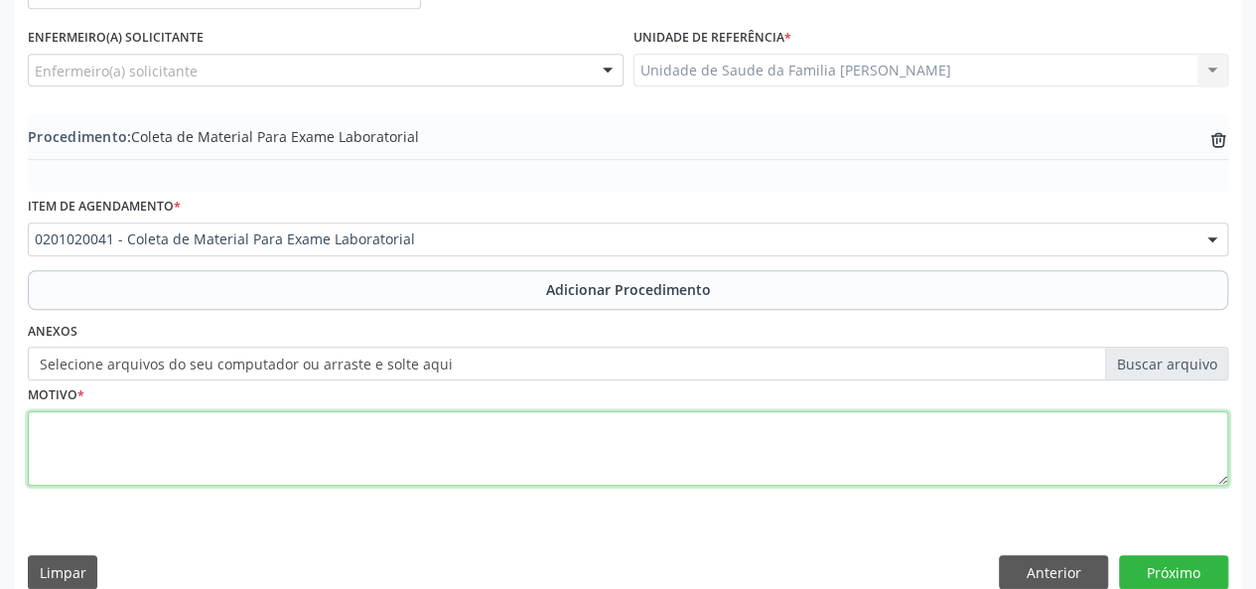
click at [81, 444] on textarea at bounding box center [628, 448] width 1200 height 75
type textarea "Avaliacao"
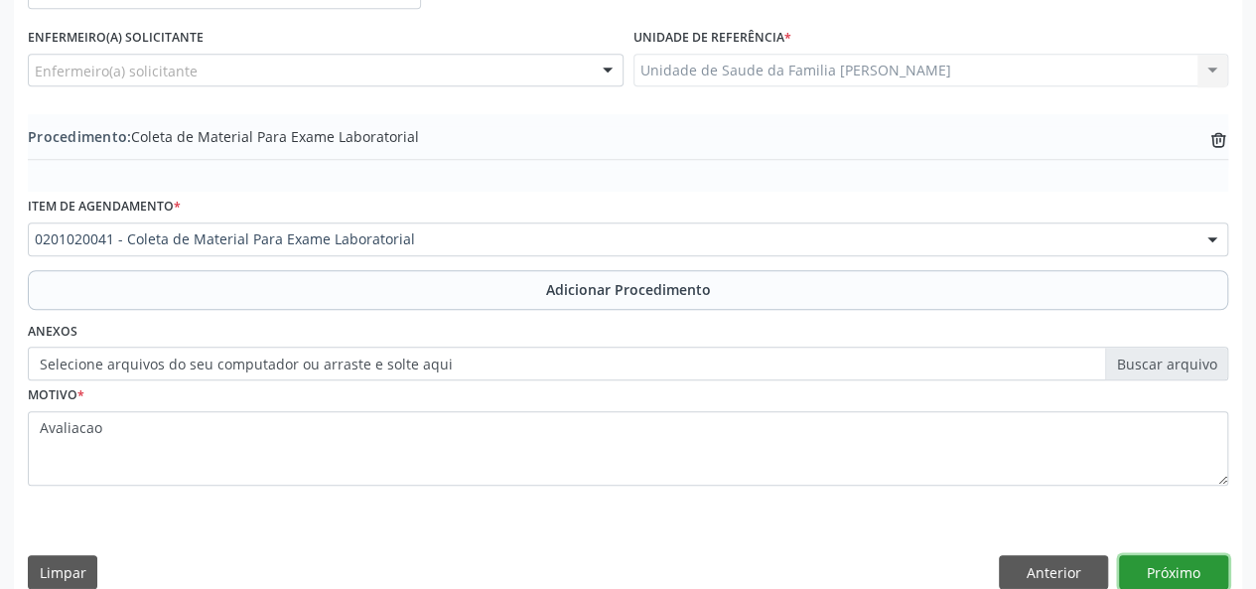
click at [1185, 565] on button "Próximo" at bounding box center [1173, 572] width 109 height 34
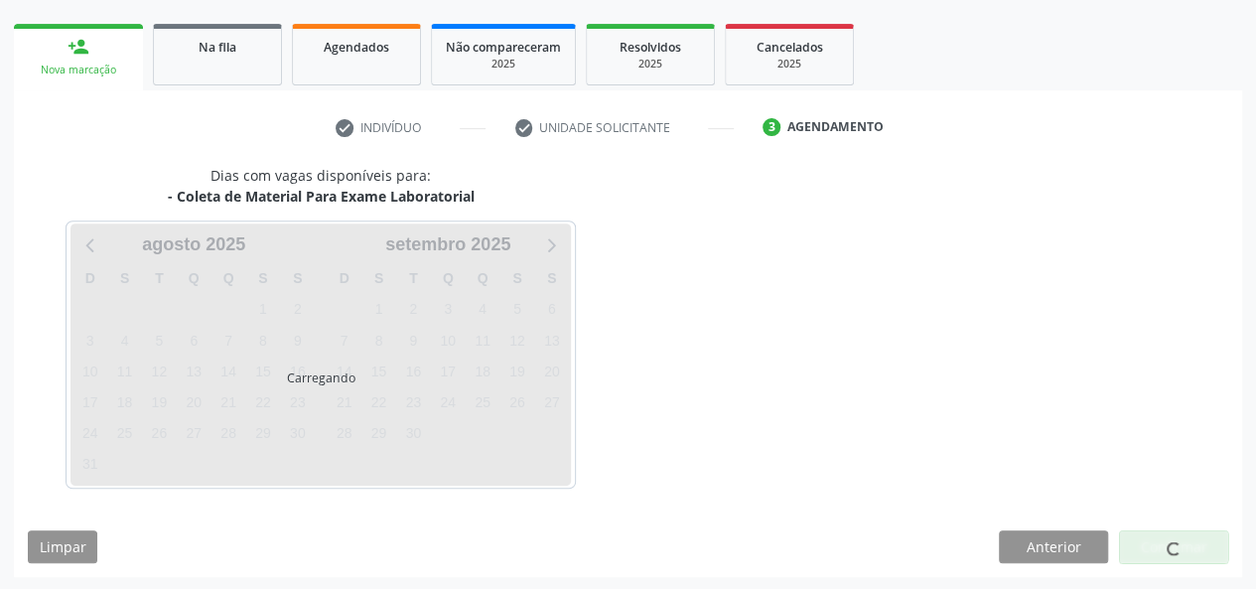
scroll to position [359, 0]
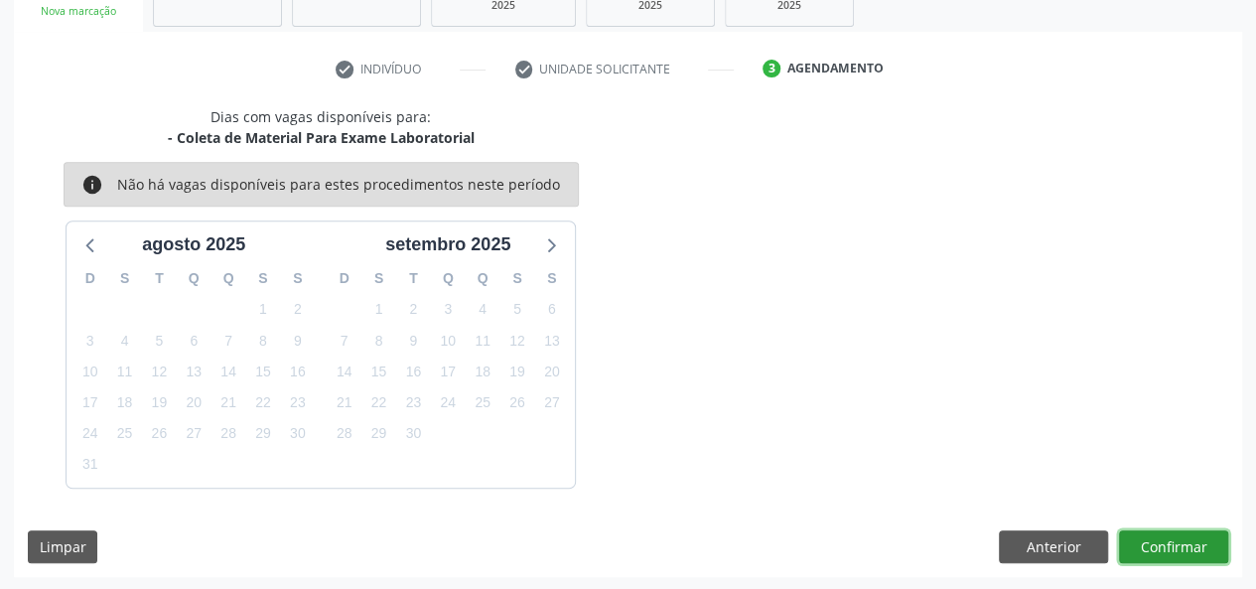
click at [1167, 551] on button "Confirmar" at bounding box center [1173, 547] width 109 height 34
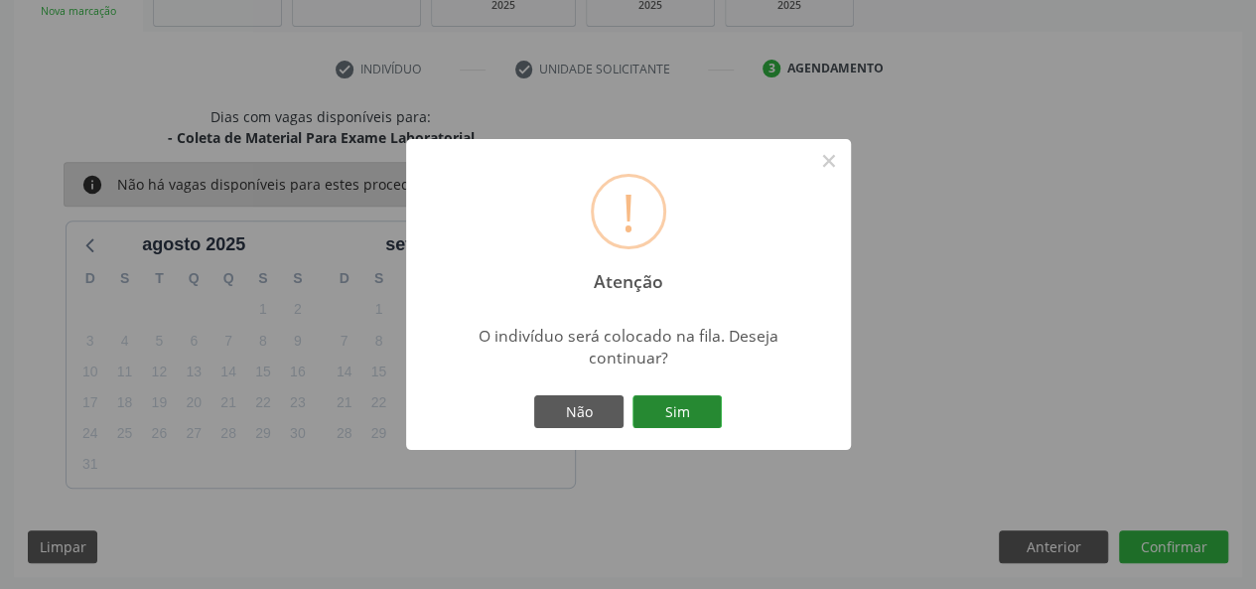
click at [691, 412] on button "Sim" at bounding box center [676, 412] width 89 height 34
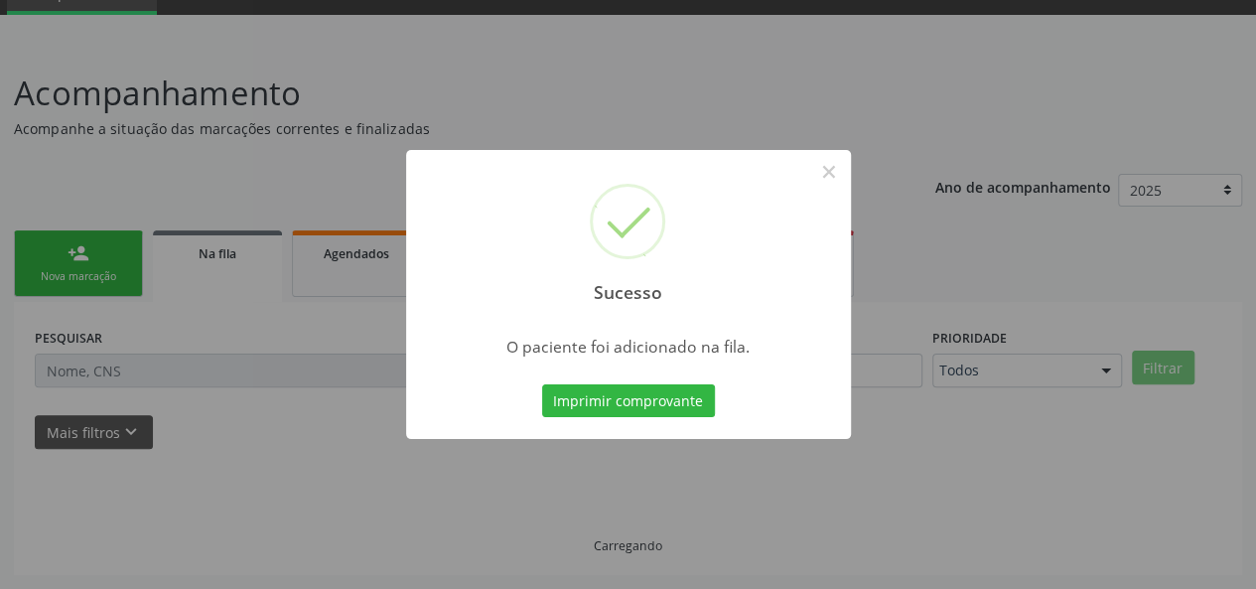
scroll to position [93, 0]
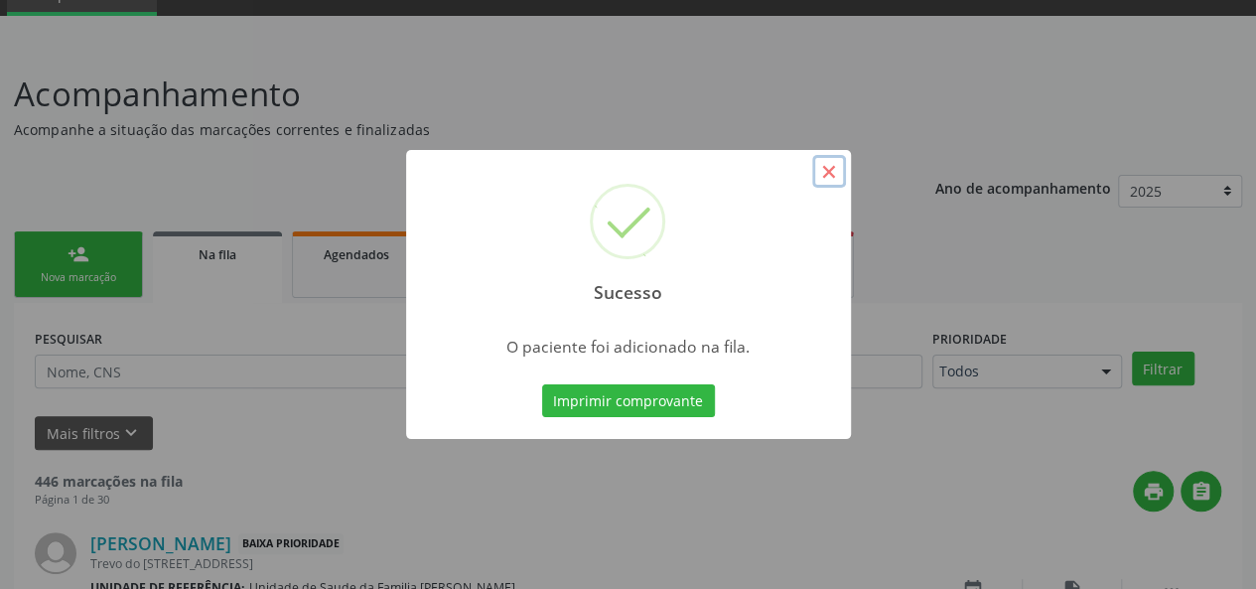
click at [834, 176] on button "×" at bounding box center [829, 172] width 34 height 34
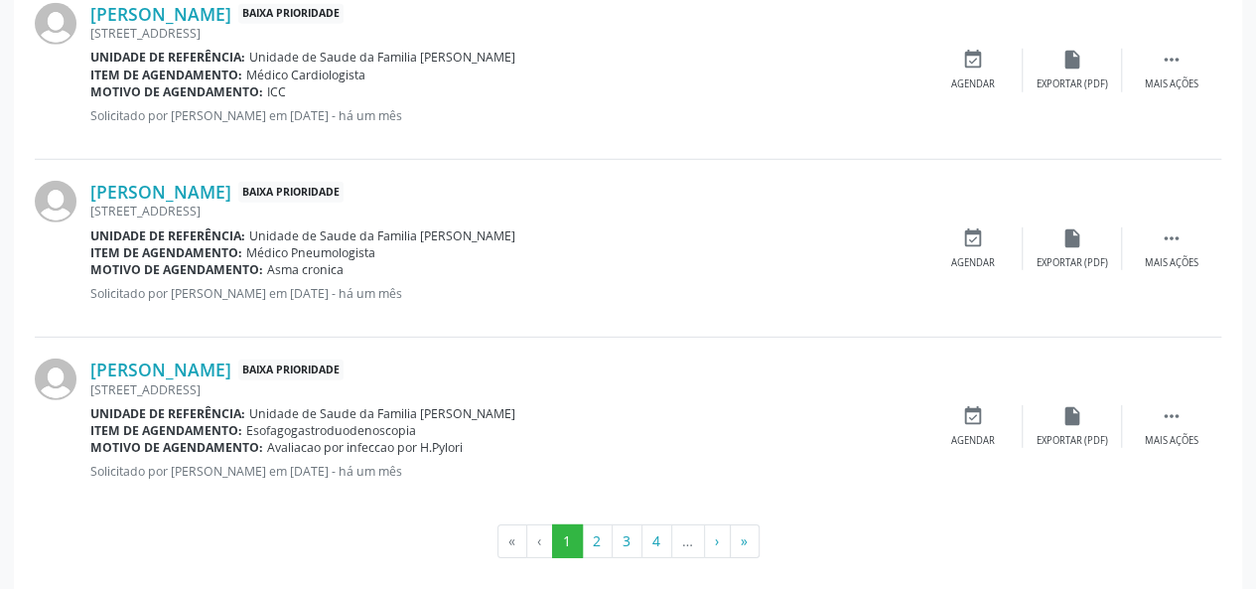
scroll to position [2801, 0]
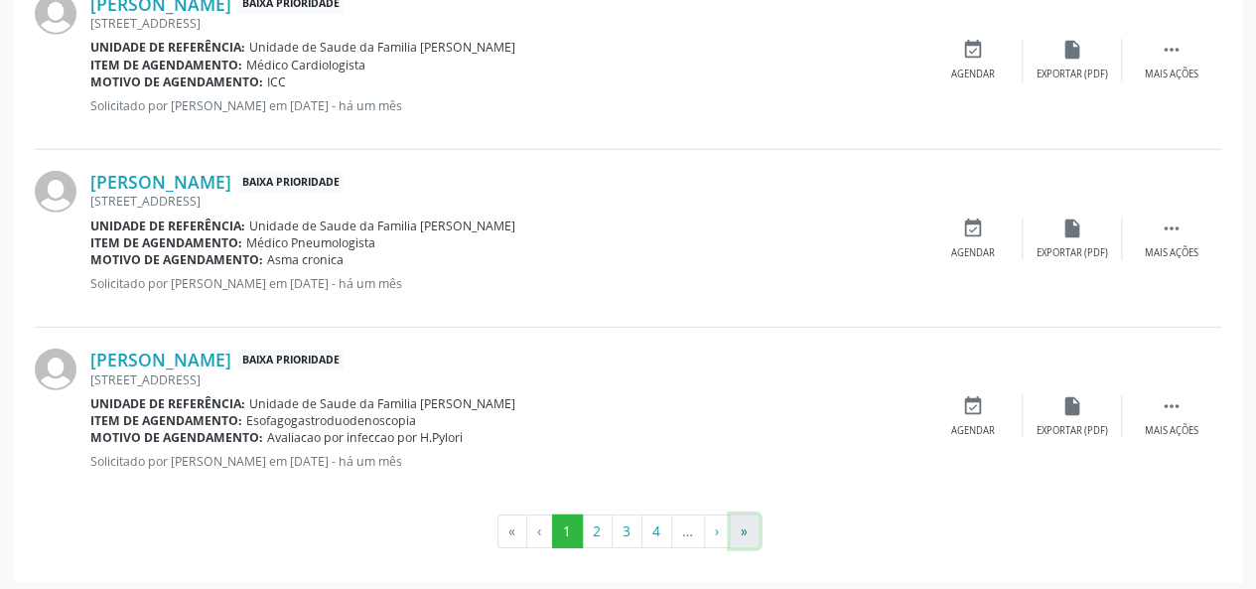
click at [735, 521] on button "»" at bounding box center [745, 531] width 30 height 34
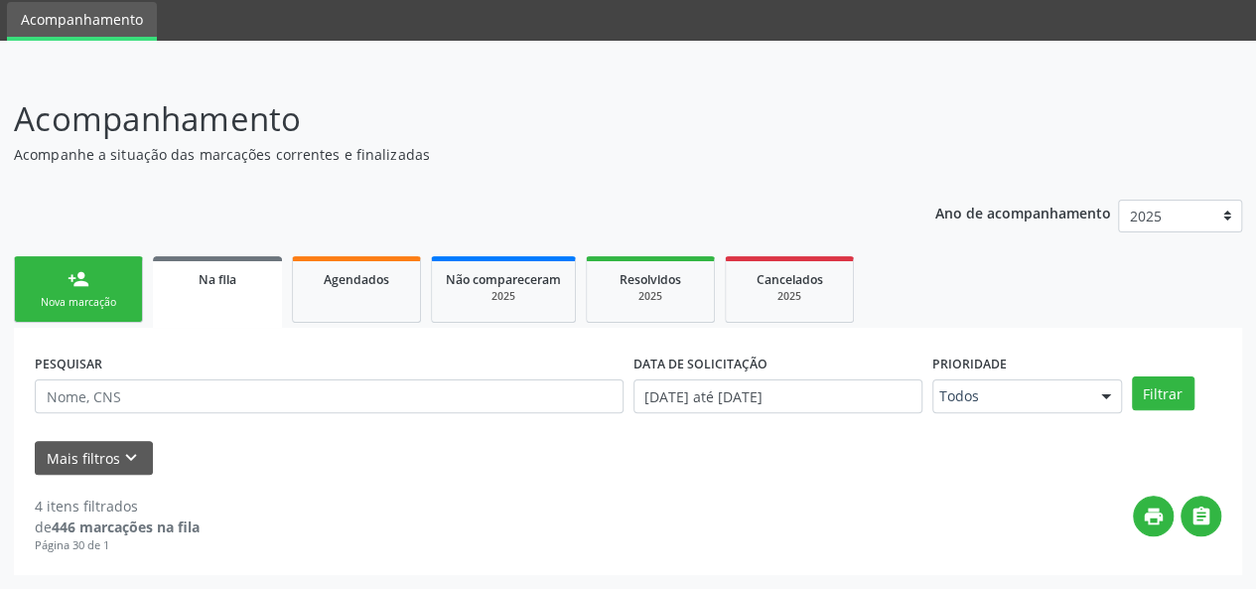
scroll to position [67, 0]
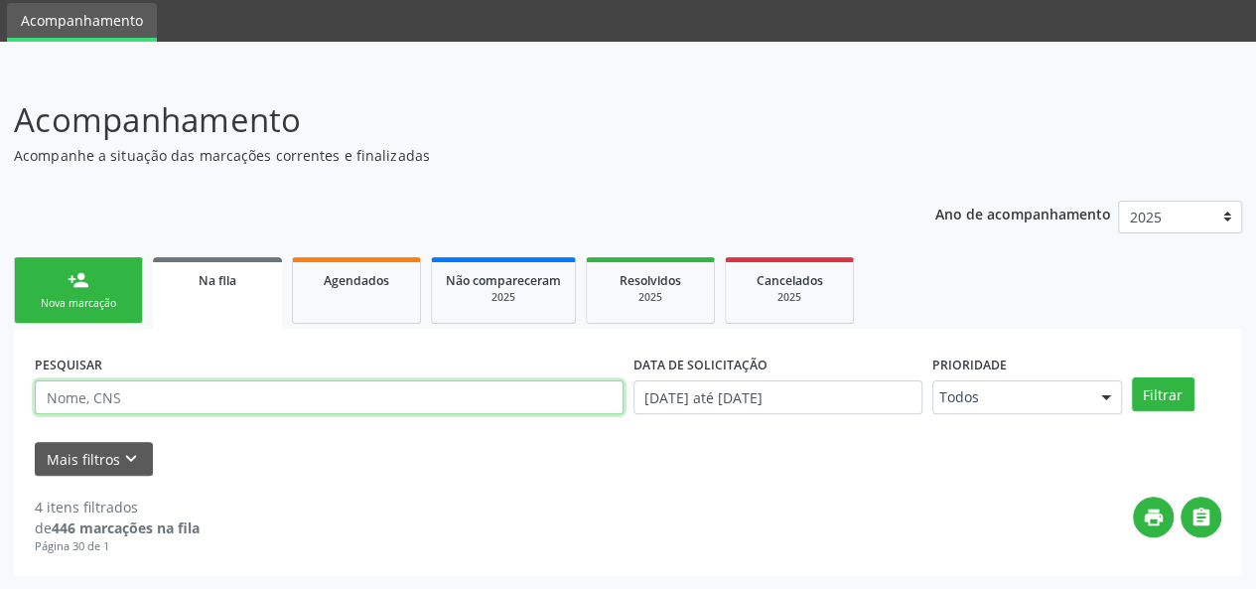
click at [415, 396] on input "text" at bounding box center [329, 397] width 589 height 34
type input "[PERSON_NAME]"
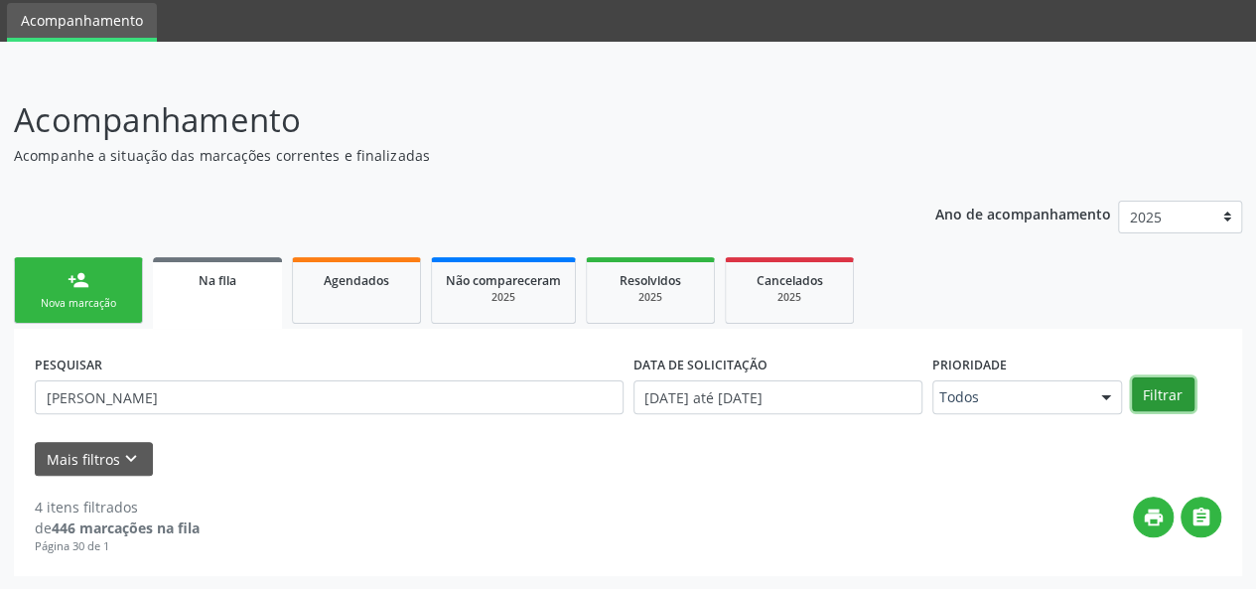
click at [1132, 378] on button "Filtrar" at bounding box center [1162, 394] width 63 height 34
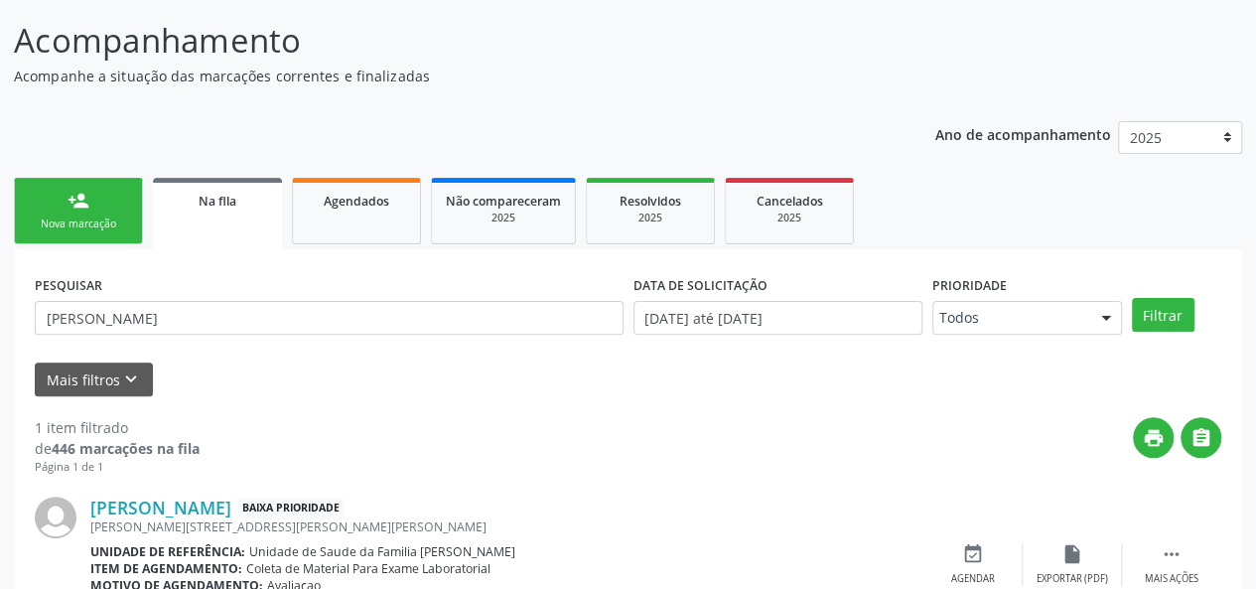
scroll to position [244, 0]
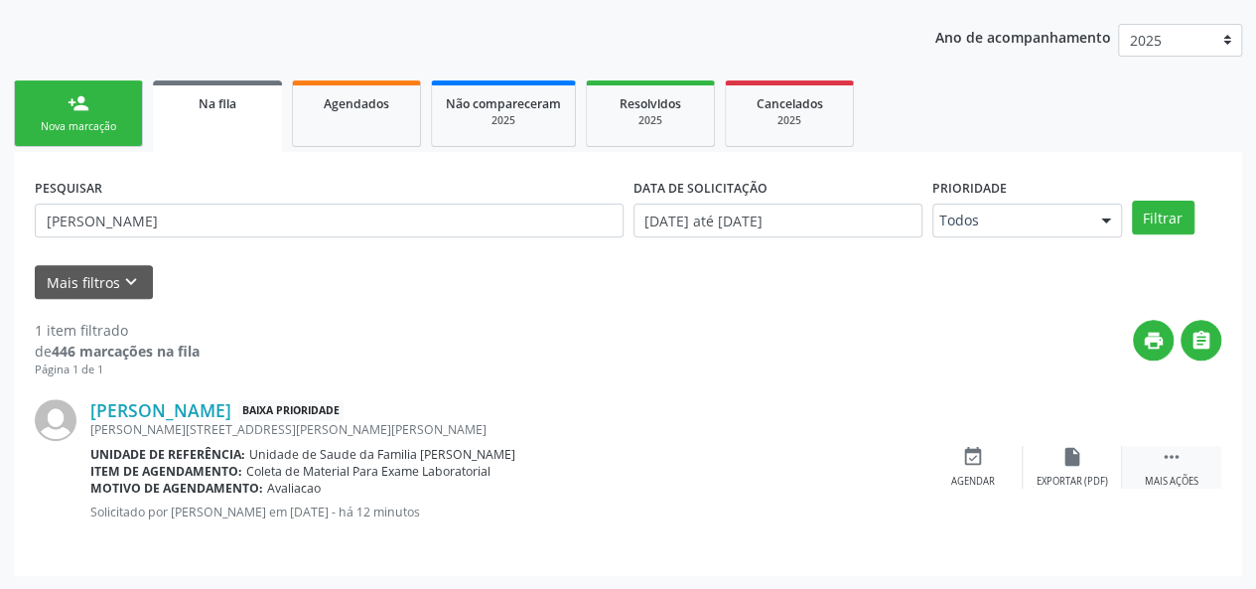
click at [1159, 475] on div "Mais ações" at bounding box center [1171, 481] width 54 height 14
click at [1057, 469] on div "edit Editar" at bounding box center [1071, 467] width 99 height 43
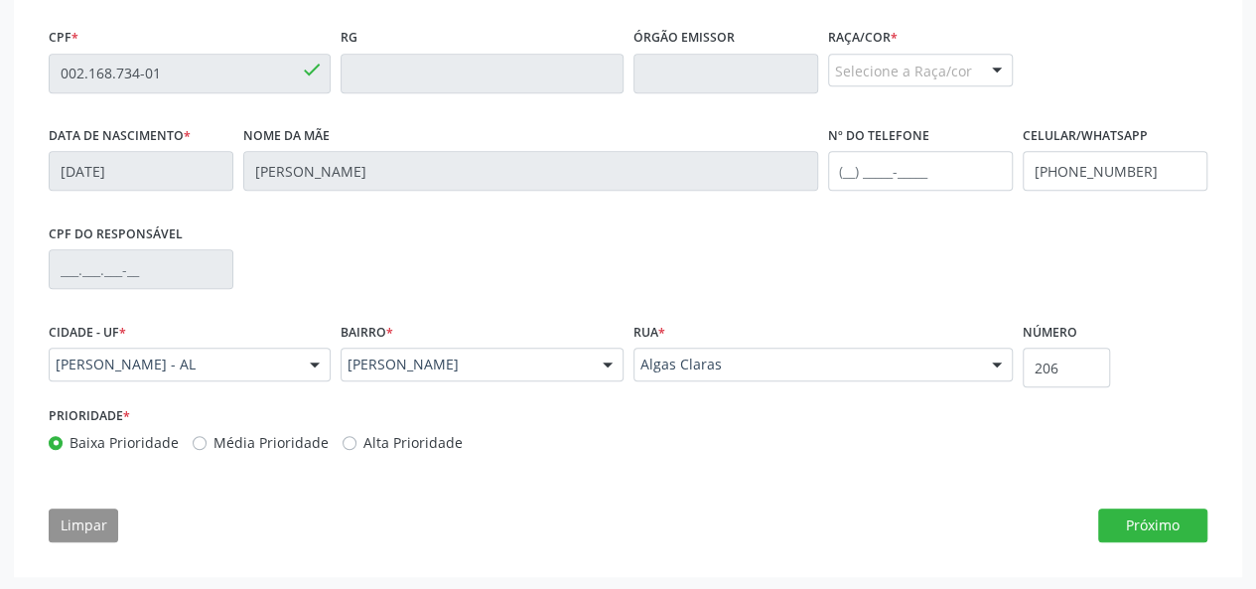
scroll to position [540, 0]
click at [1144, 533] on button "Próximo" at bounding box center [1152, 525] width 109 height 34
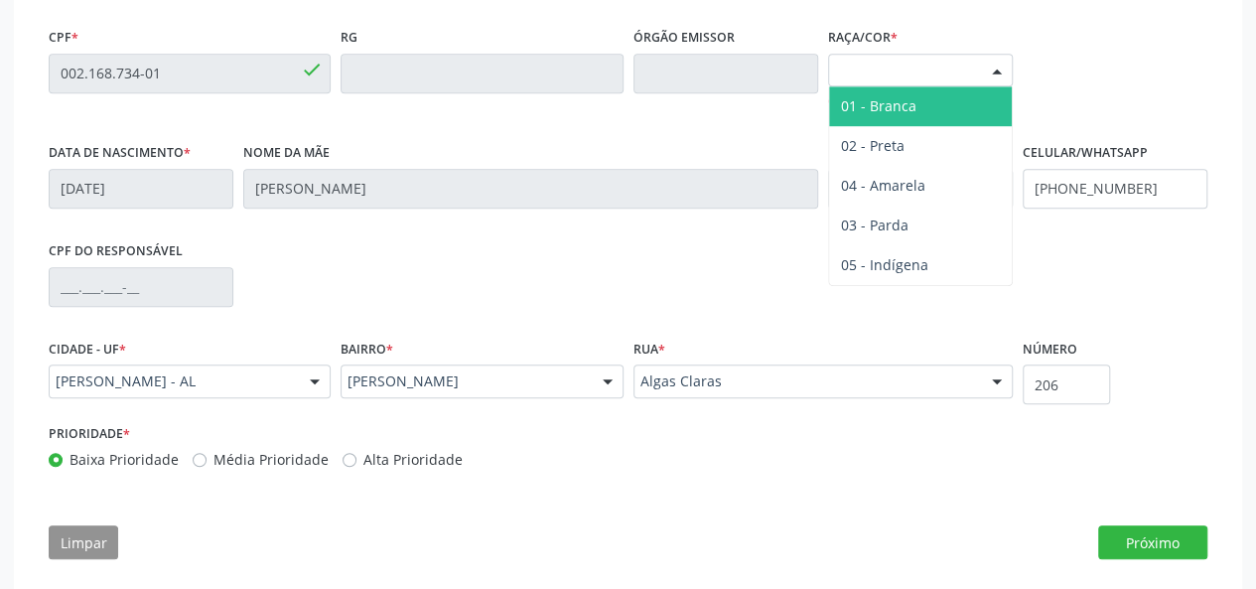
click at [844, 73] on div "Selecione a Raça/cor" at bounding box center [920, 71] width 185 height 34
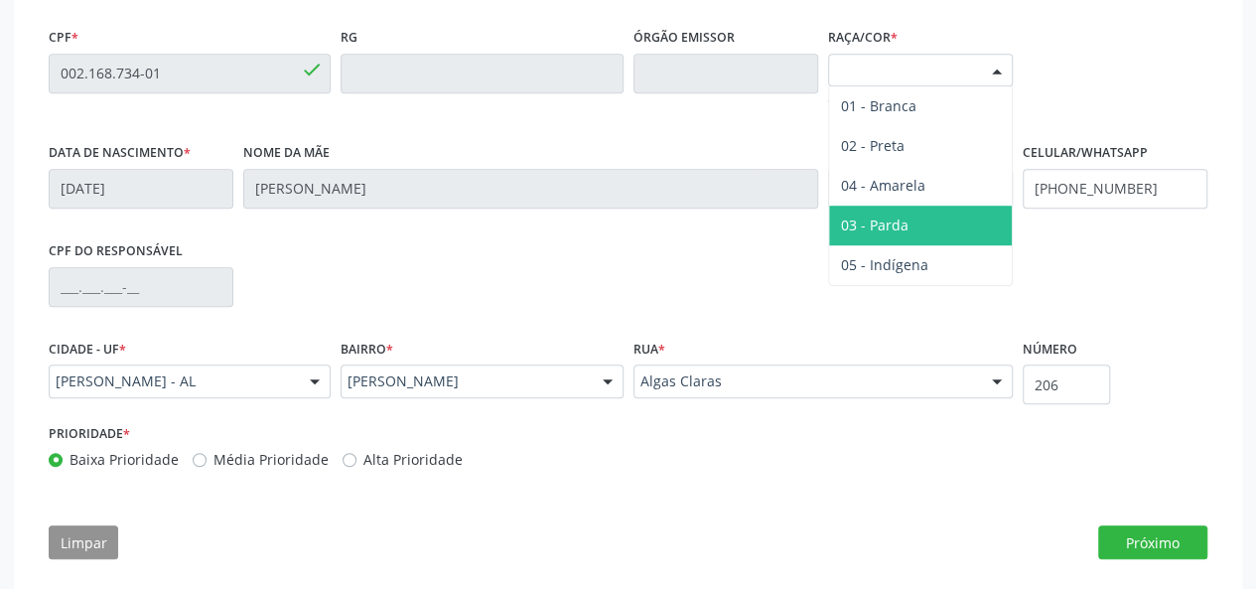
drag, startPoint x: 873, startPoint y: 144, endPoint x: 888, endPoint y: 211, distance: 69.1
click at [888, 211] on ul "01 - Branca 02 - Preta 04 - Amarela 03 - [MEDICAL_DATA] 05 - Indígena Nenhum re…" at bounding box center [920, 185] width 183 height 199
click at [888, 211] on span "03 - Parda" at bounding box center [920, 225] width 183 height 40
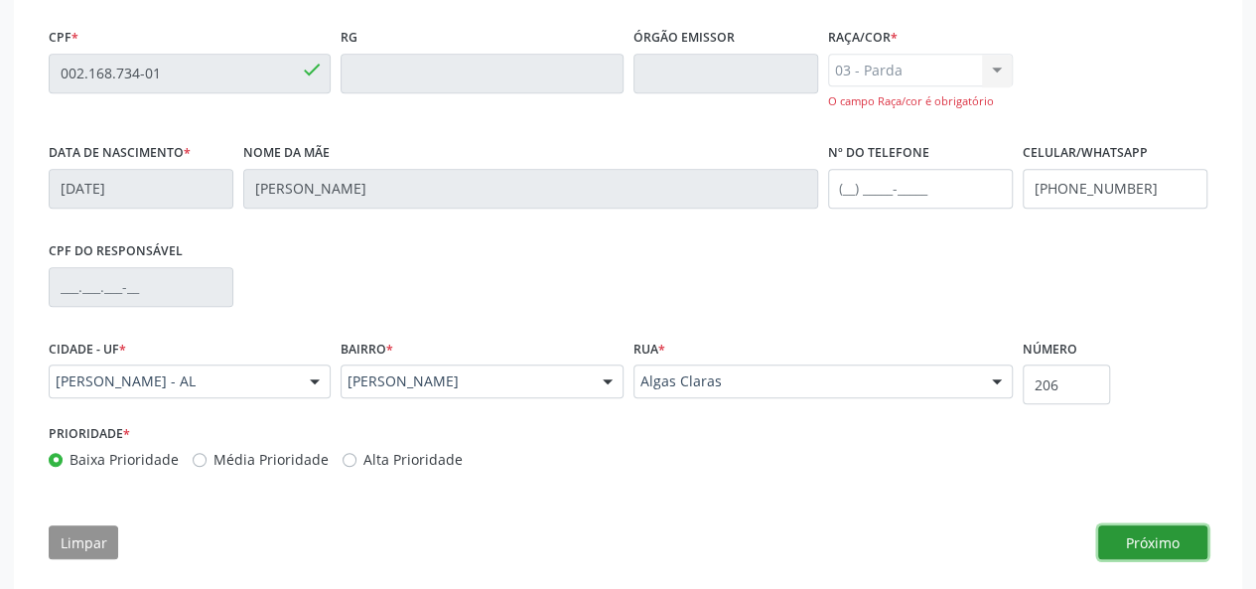
click at [1152, 525] on button "Próximo" at bounding box center [1152, 542] width 109 height 34
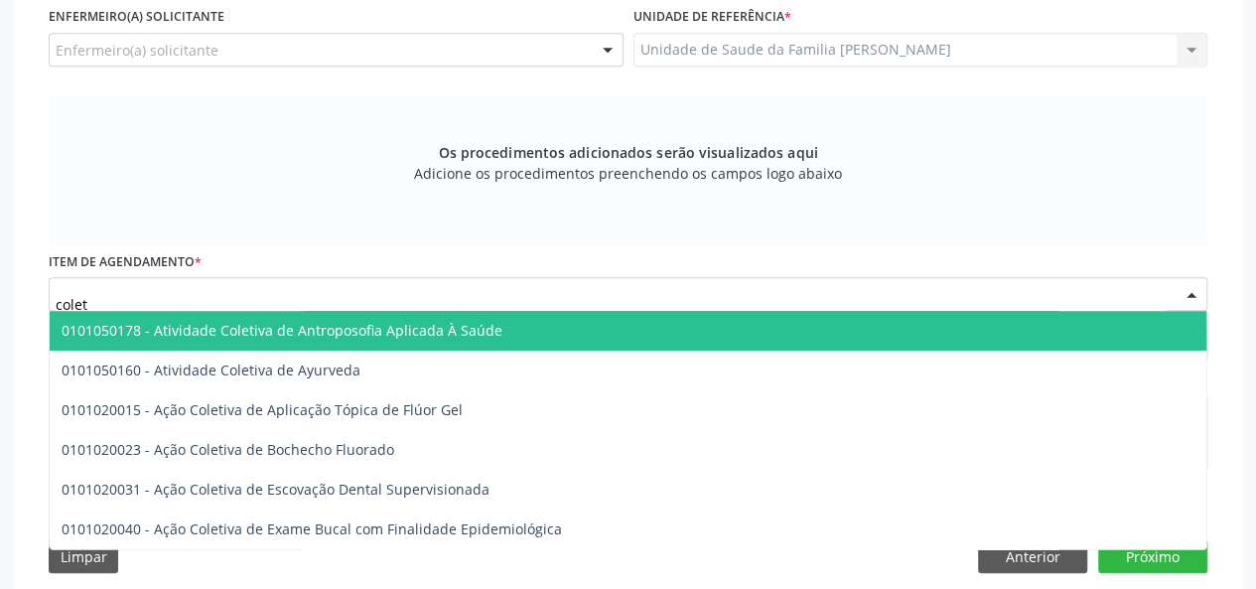
type input "coleta"
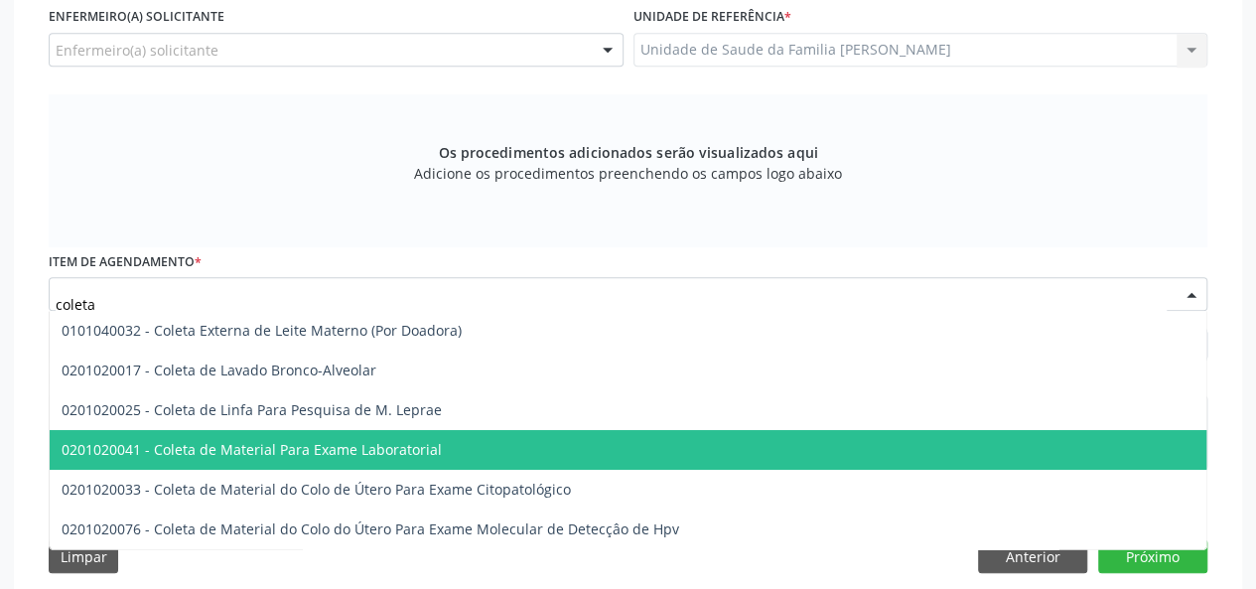
click at [351, 449] on span "0201020041 - Coleta de Material Para Exame Laboratorial" at bounding box center [252, 449] width 380 height 19
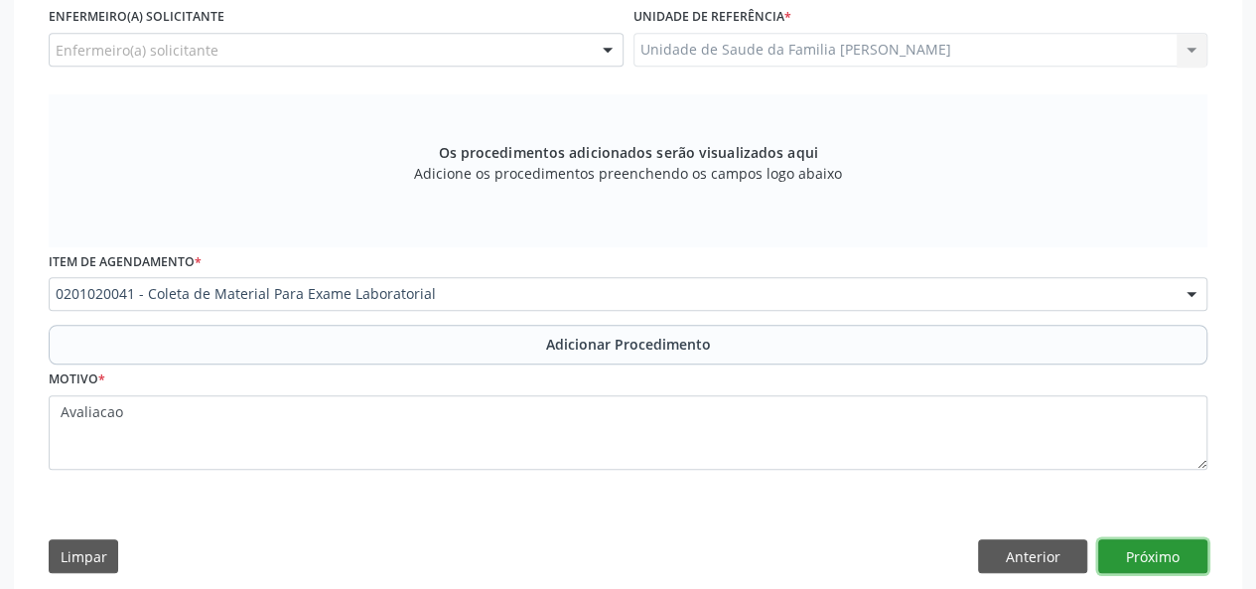
click at [1164, 551] on button "Próximo" at bounding box center [1152, 556] width 109 height 34
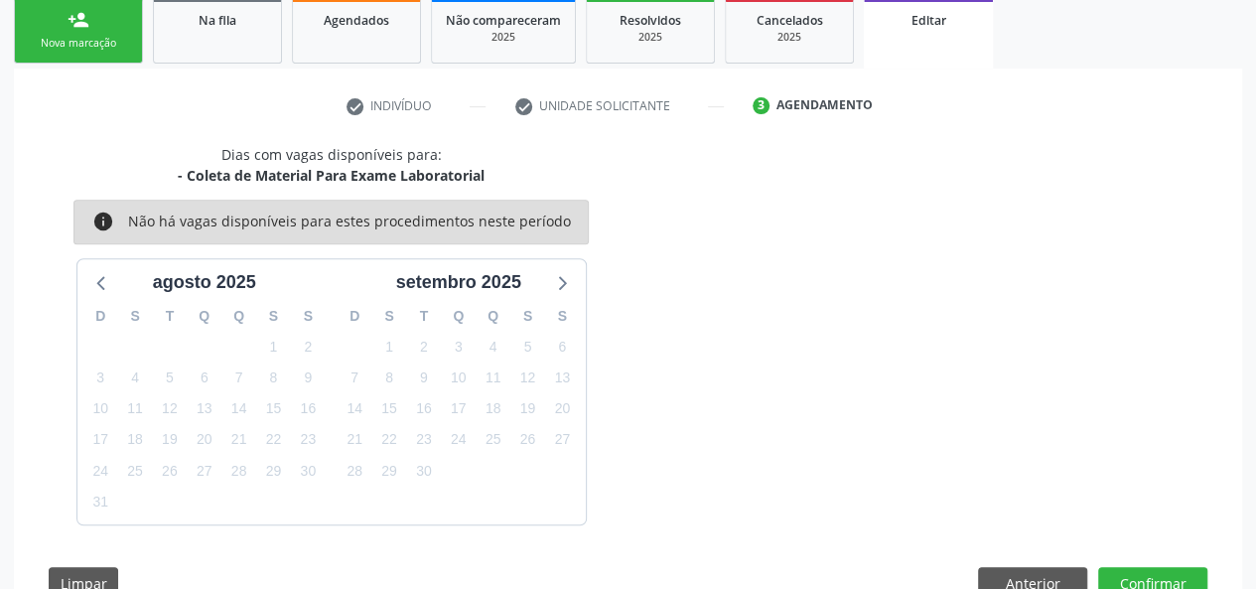
scroll to position [385, 0]
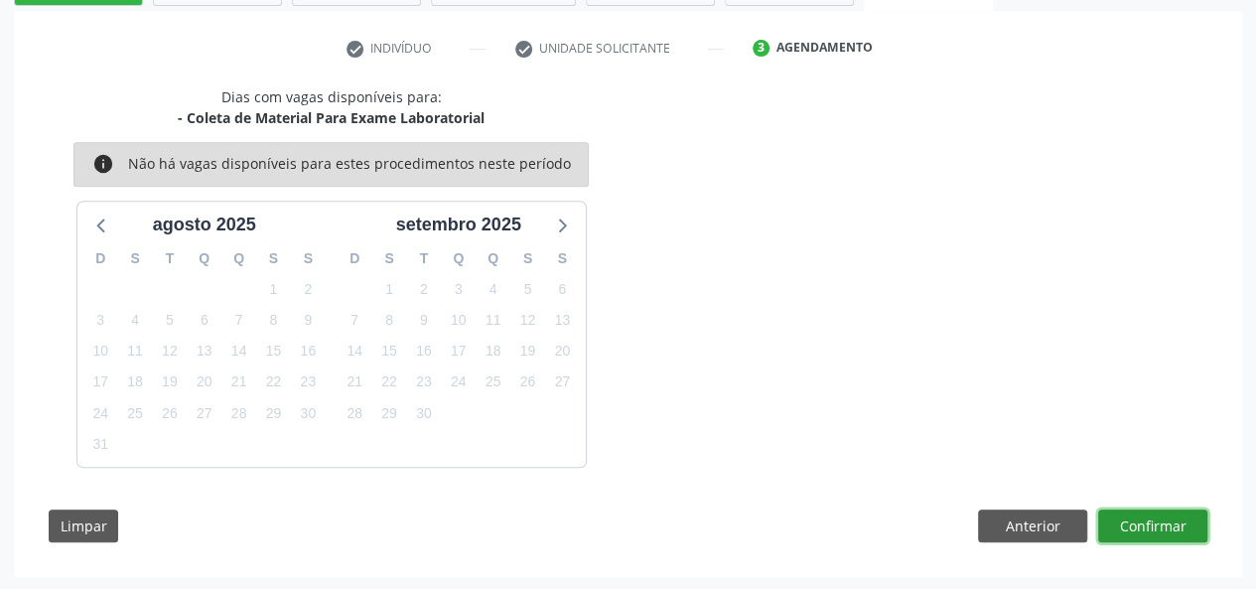
click at [1163, 527] on button "Confirmar" at bounding box center [1152, 526] width 109 height 34
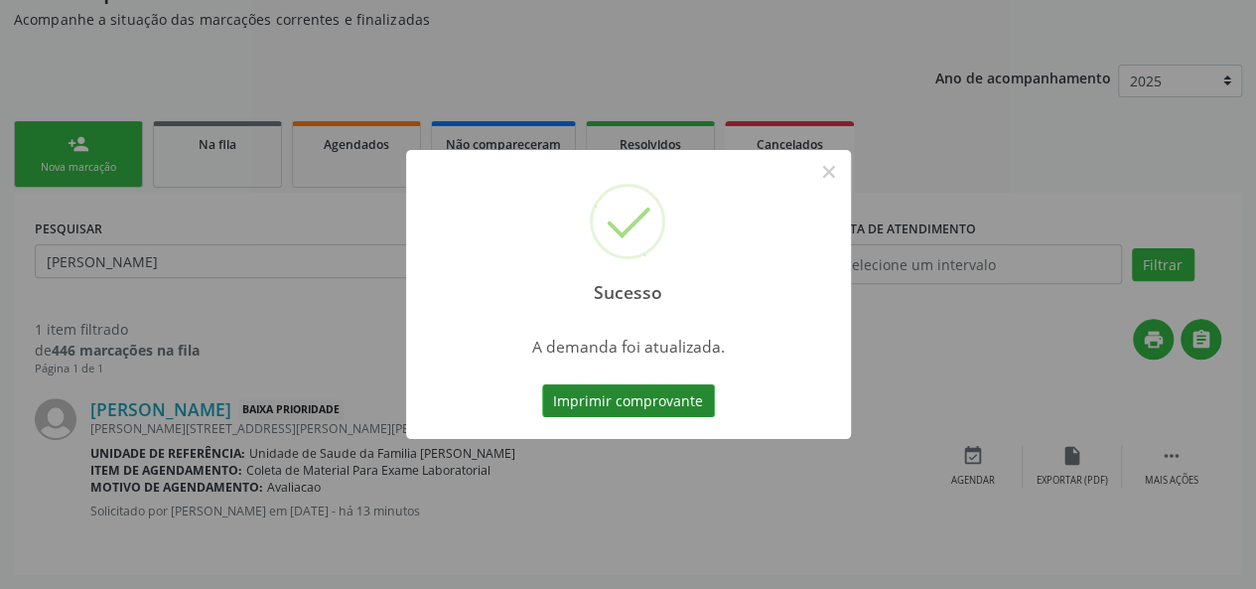
scroll to position [0, 0]
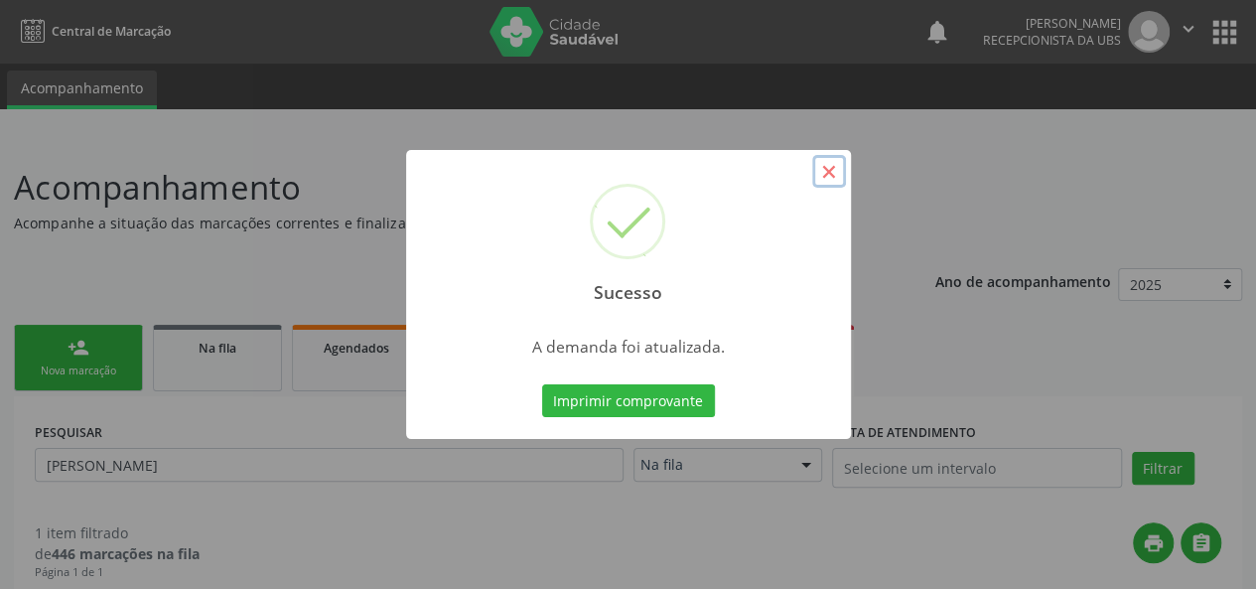
click at [834, 166] on button "×" at bounding box center [829, 172] width 34 height 34
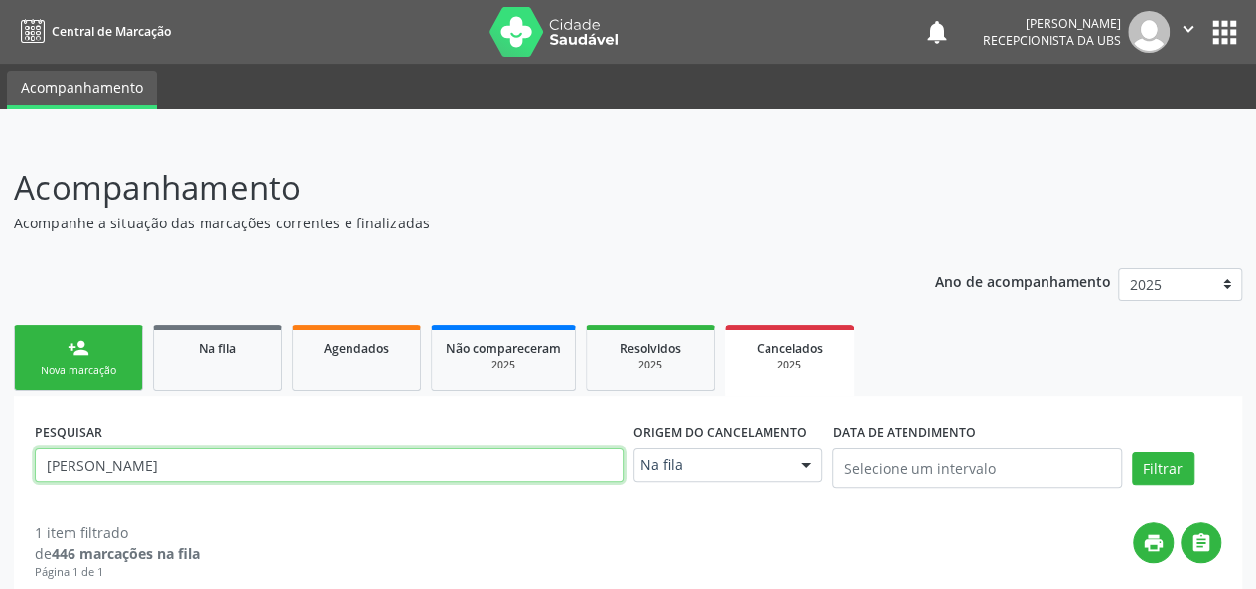
drag, startPoint x: 109, startPoint y: 436, endPoint x: 0, endPoint y: 499, distance: 126.3
click at [0, 27] on div "Central de Marcação notifications [PERSON_NAME] Recepcionista da UBS  Configur…" at bounding box center [628, 294] width 1256 height 589
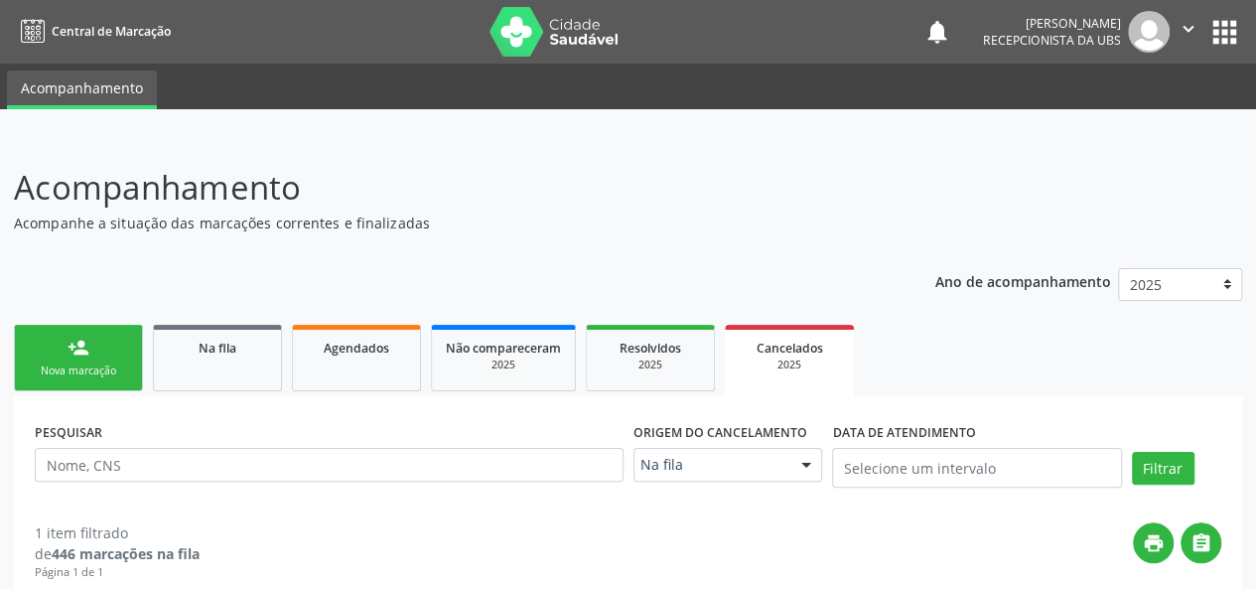
click at [88, 372] on div "Nova marcação" at bounding box center [78, 370] width 99 height 15
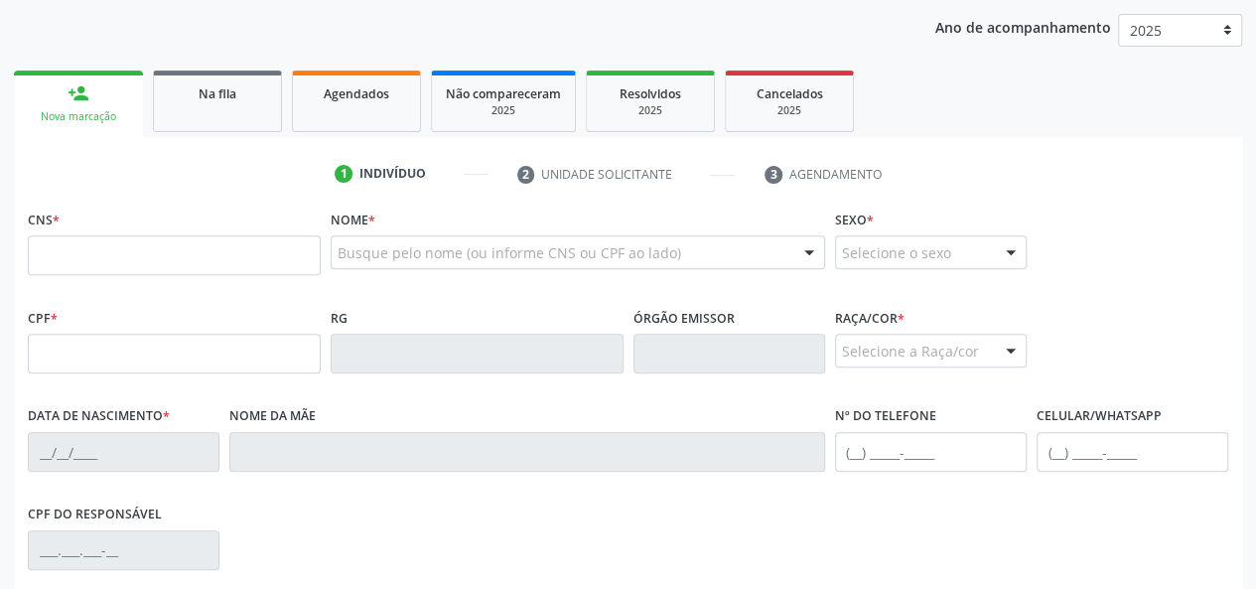
scroll to position [298, 0]
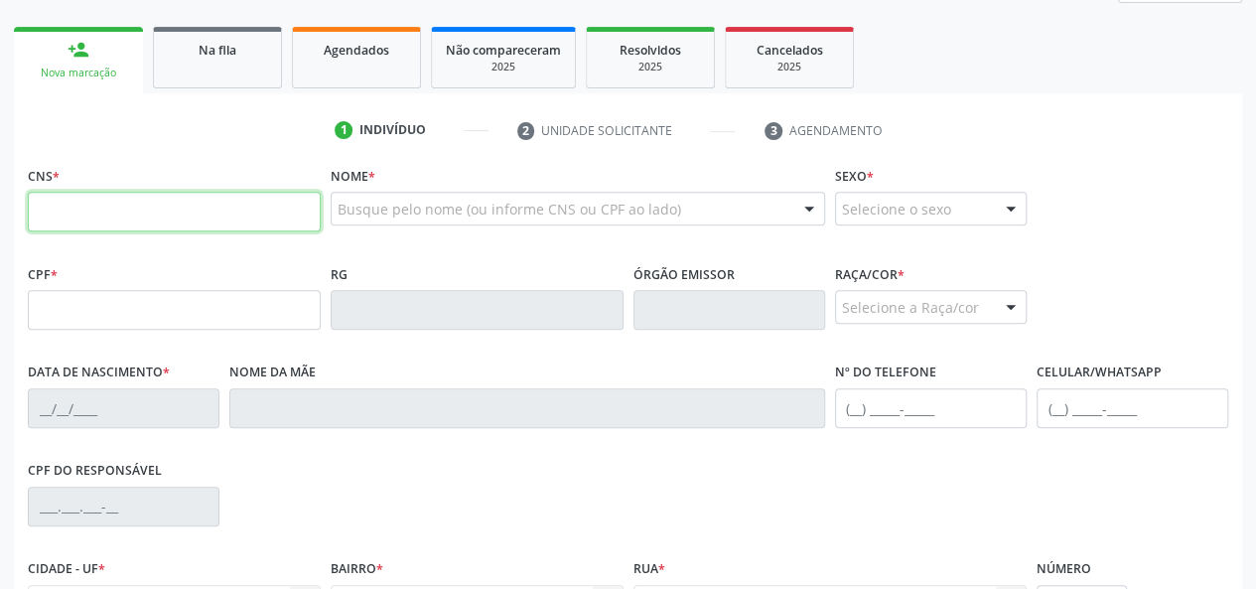
click at [117, 205] on input "text" at bounding box center [174, 212] width 293 height 40
type input "700 0017 1318 0000"
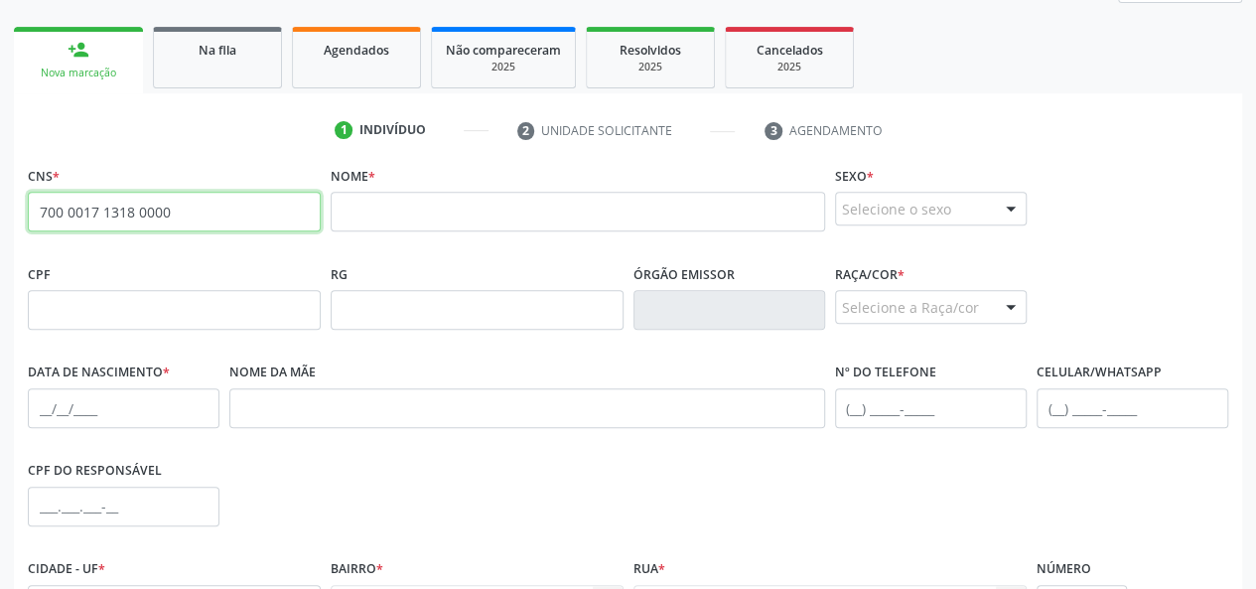
drag, startPoint x: 225, startPoint y: 223, endPoint x: 41, endPoint y: 212, distance: 184.9
click at [41, 212] on input "700 0017 1318 0000" at bounding box center [174, 212] width 293 height 40
paste input "898 0023 2138 4141"
type input "898 0023 2138 4141"
drag, startPoint x: 185, startPoint y: 205, endPoint x: 0, endPoint y: 269, distance: 195.2
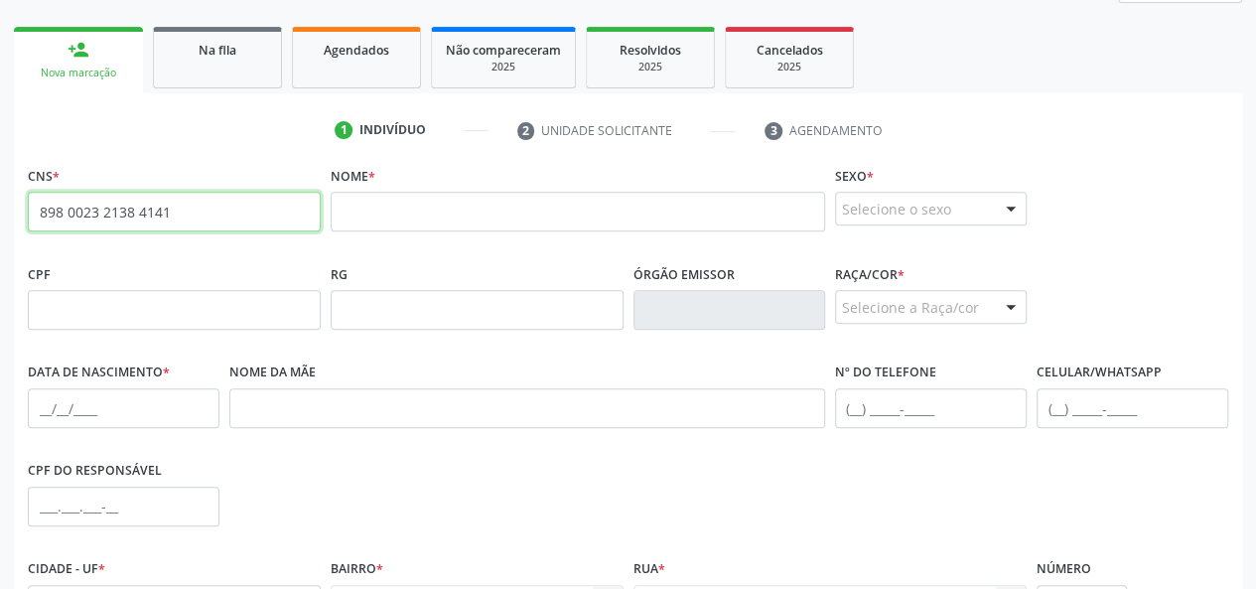
click at [0, 269] on div "Acompanhamento Acompanhe a situação das marcações correntes e finalizadas Relat…" at bounding box center [628, 322] width 1256 height 967
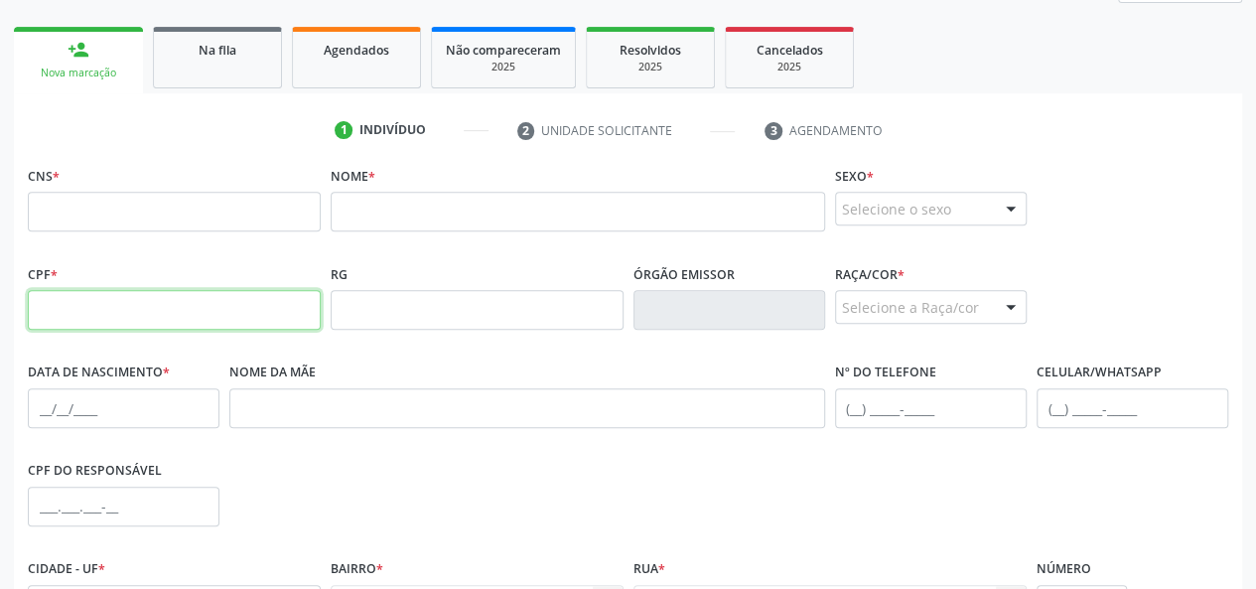
paste input "150.376.514-84"
type input "150.376.514-84"
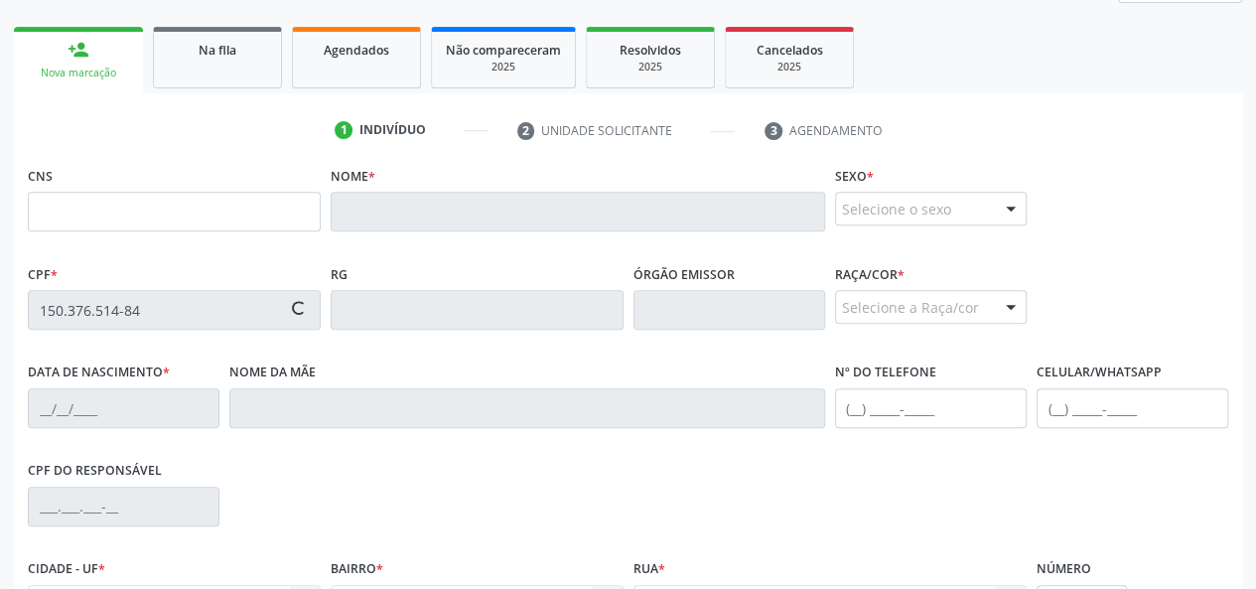
type input "898 0023 2138 4141"
type input "[DATE]"
type input "[MEDICAL_DATA][PERSON_NAME]"
type input "[PHONE_NUMBER]"
type input "03"
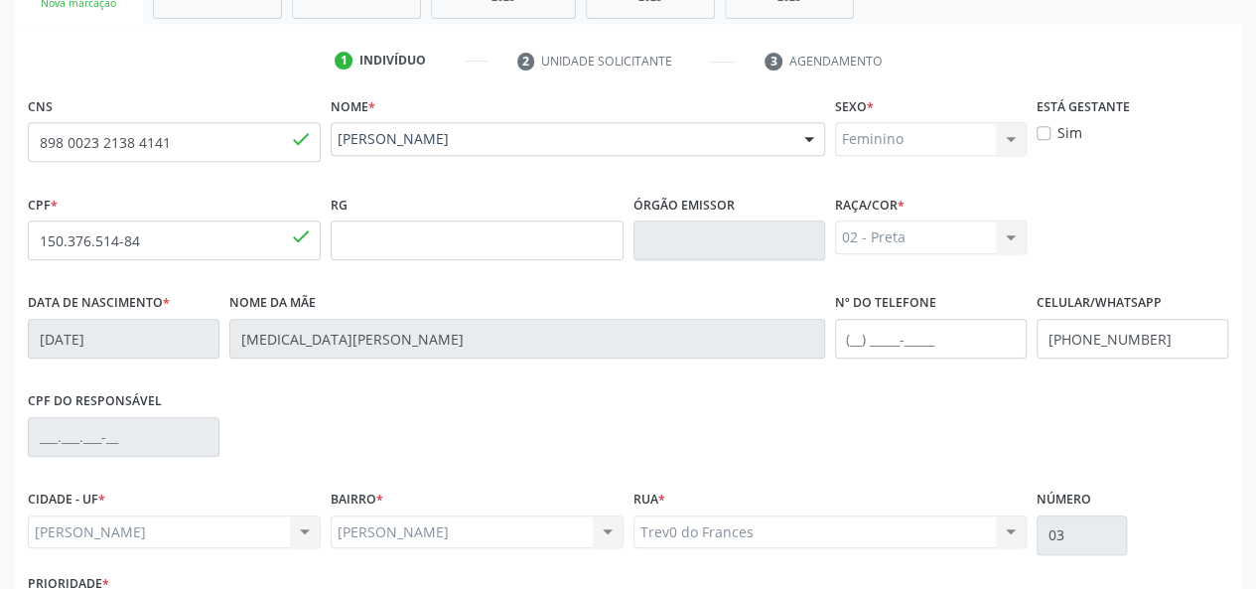
scroll to position [514, 0]
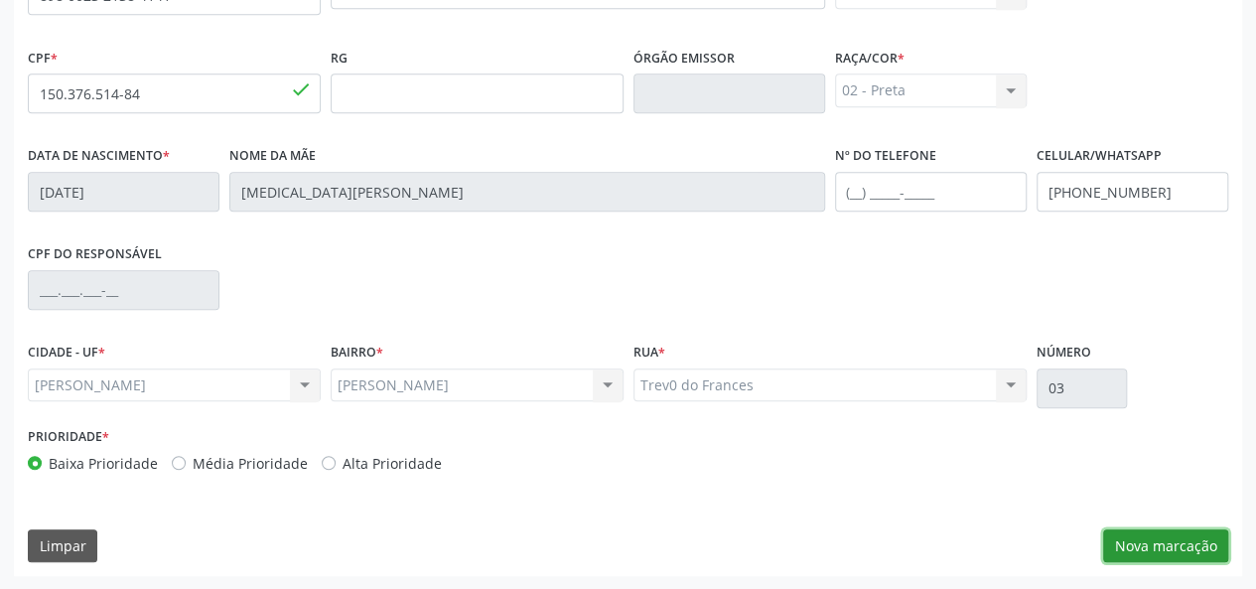
click at [1177, 551] on button "Nova marcação" at bounding box center [1165, 546] width 125 height 34
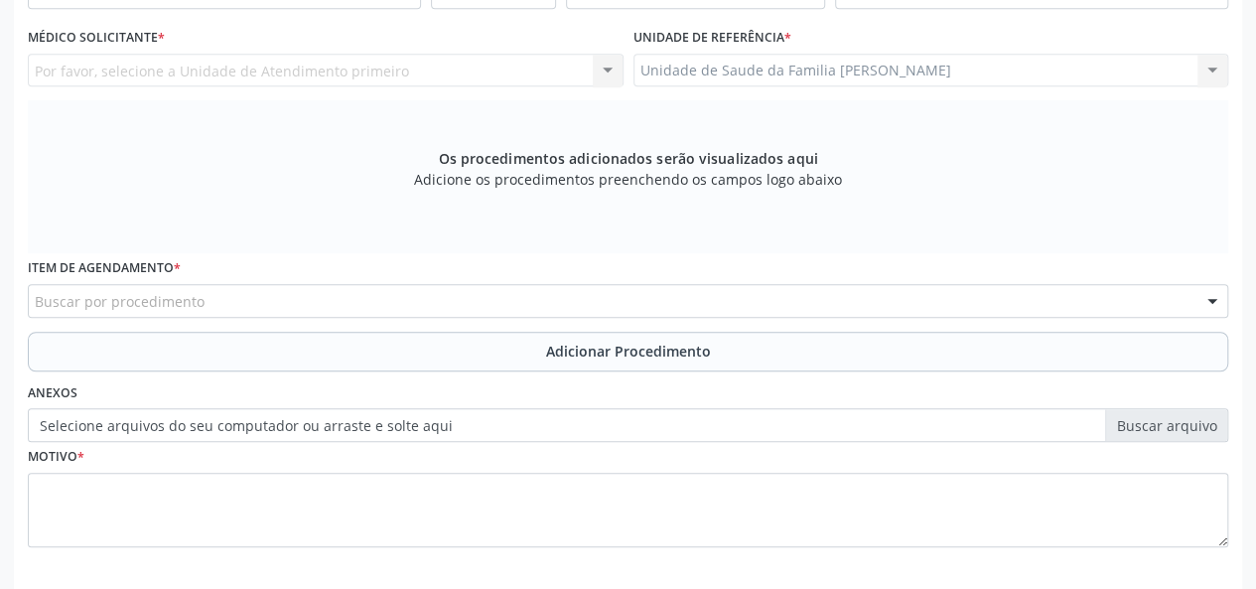
scroll to position [216, 0]
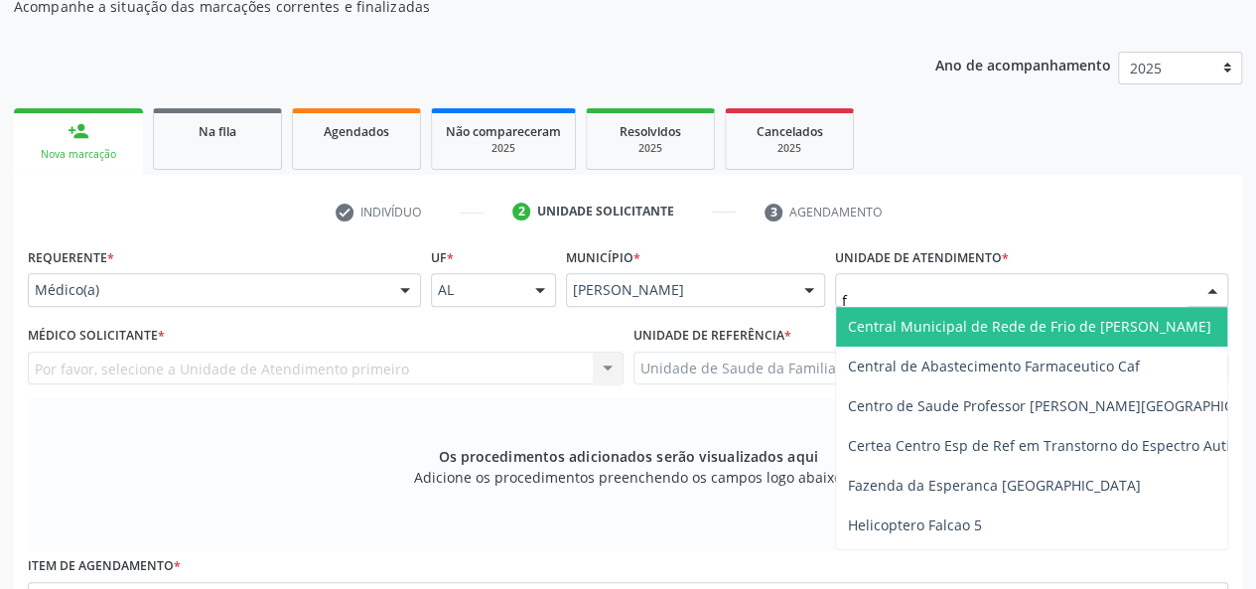
type input "fr"
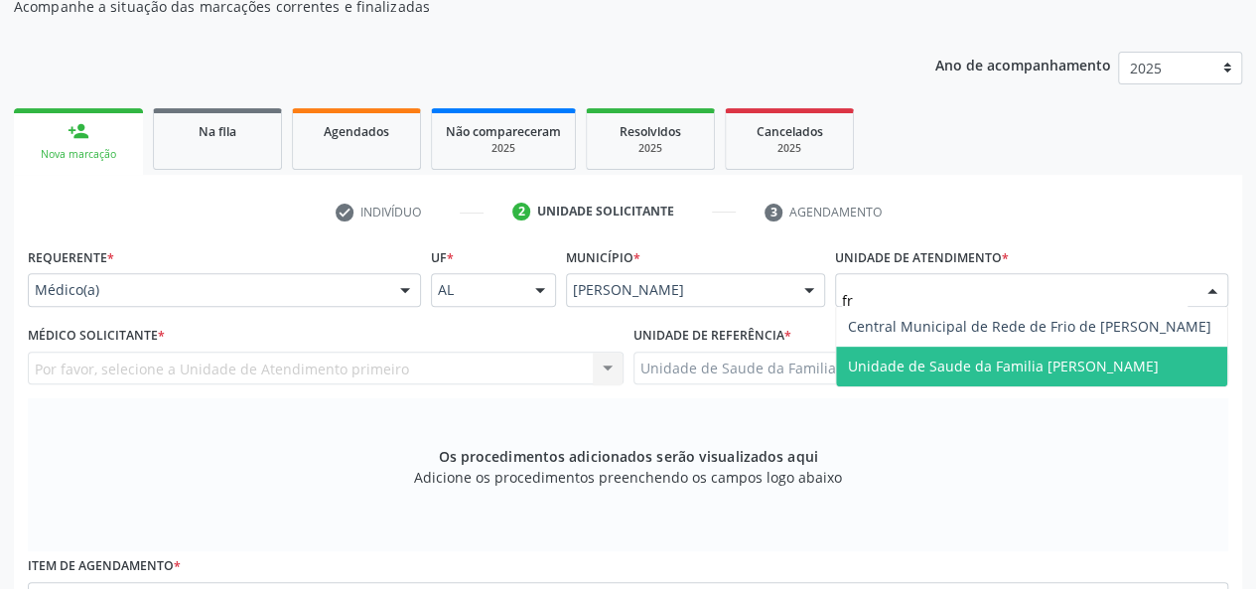
click at [911, 360] on span "Unidade de Saude da Familia [PERSON_NAME]" at bounding box center [1003, 365] width 311 height 19
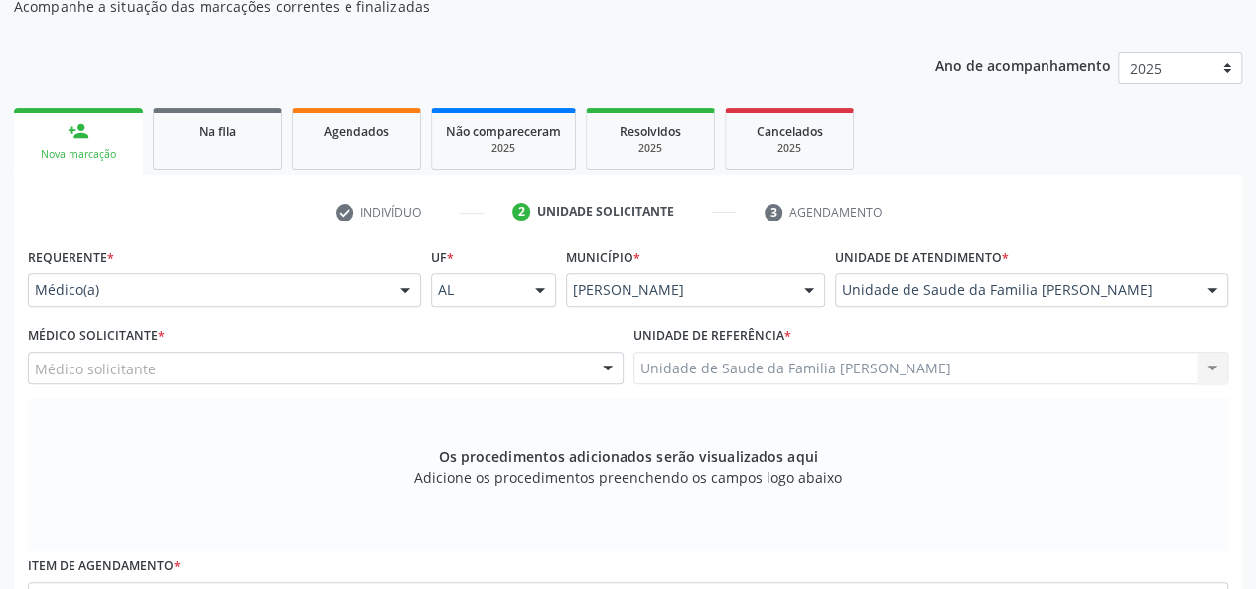
click at [199, 511] on div "Os procedimentos adicionados serão visualizados aqui Adicione os procedimentos …" at bounding box center [628, 474] width 1200 height 153
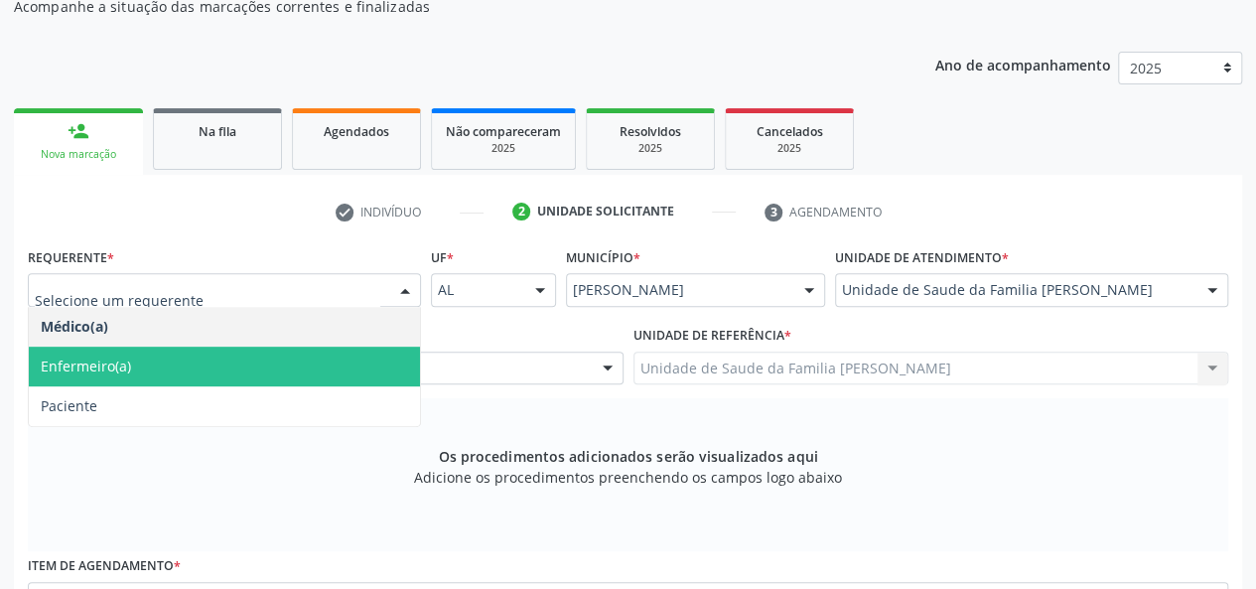
click at [134, 375] on span "Enfermeiro(a)" at bounding box center [224, 366] width 391 height 40
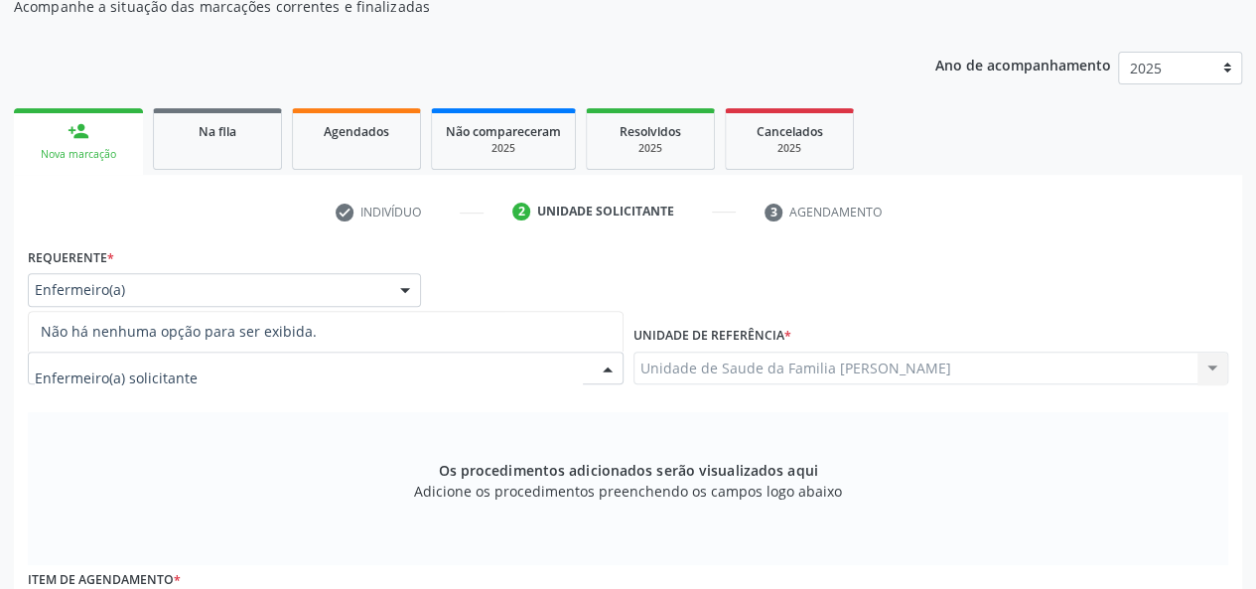
click at [227, 362] on div at bounding box center [326, 368] width 596 height 34
click at [222, 436] on div "Os procedimentos adicionados serão visualizados aqui Adicione os procedimentos …" at bounding box center [628, 488] width 1200 height 153
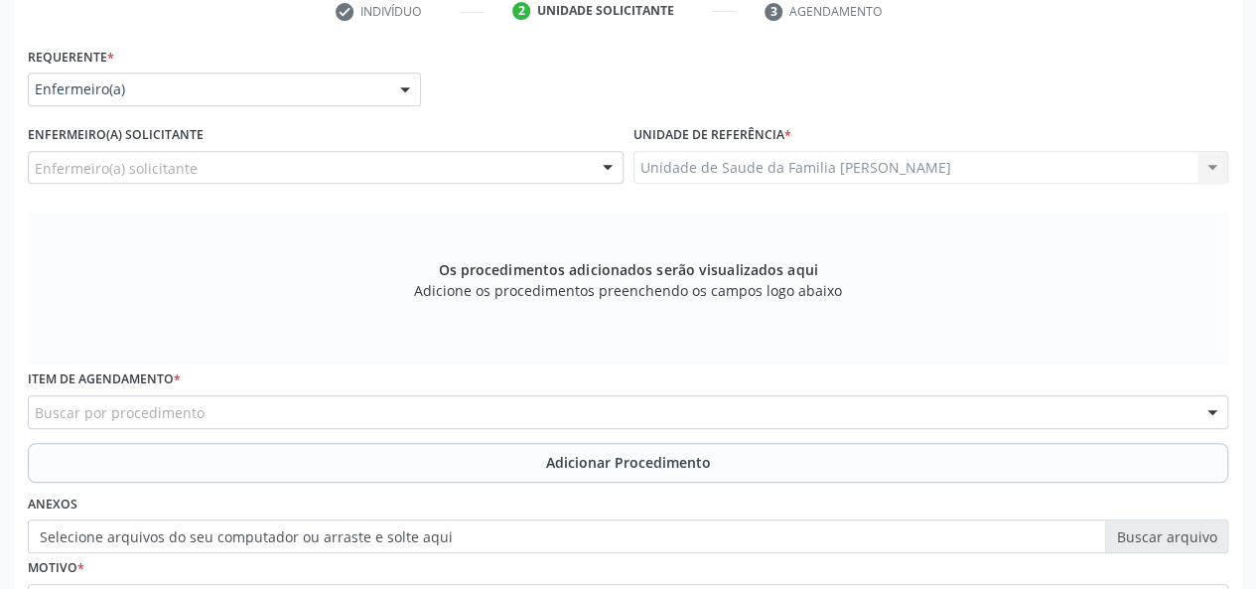
scroll to position [514, 0]
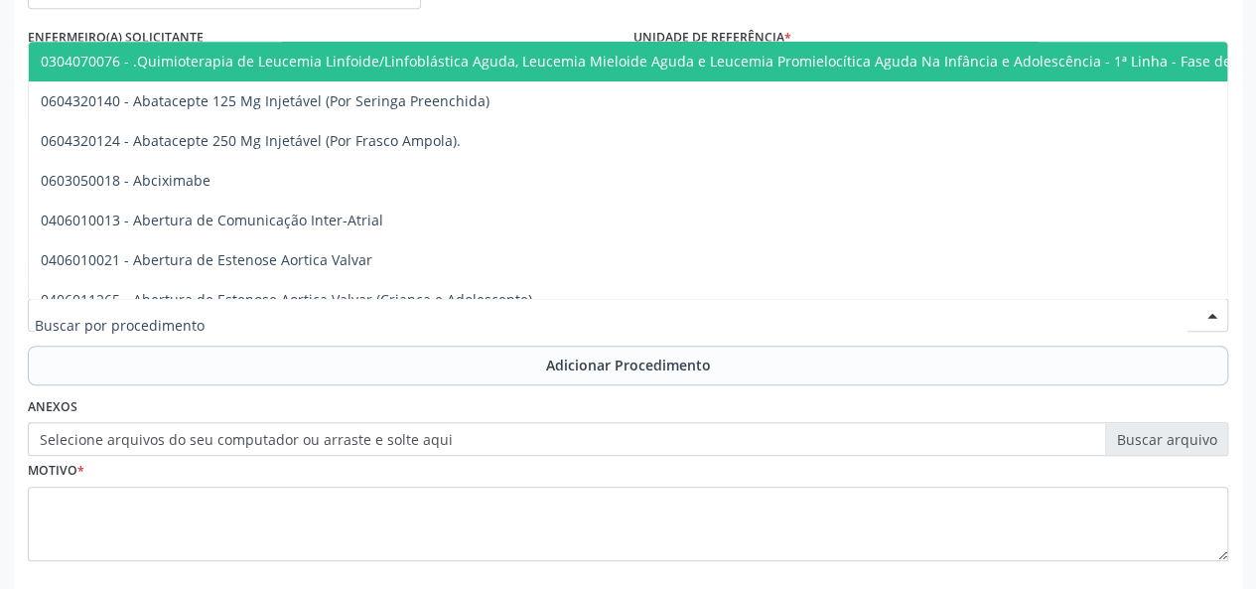
click at [254, 321] on div at bounding box center [628, 315] width 1200 height 34
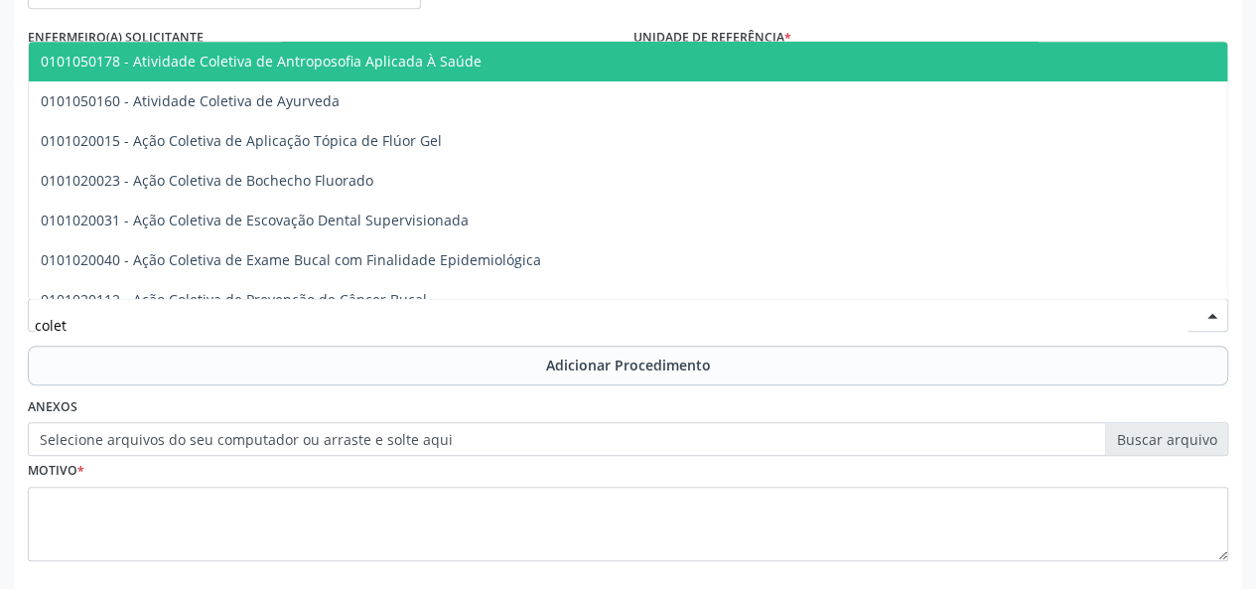
type input "coleta"
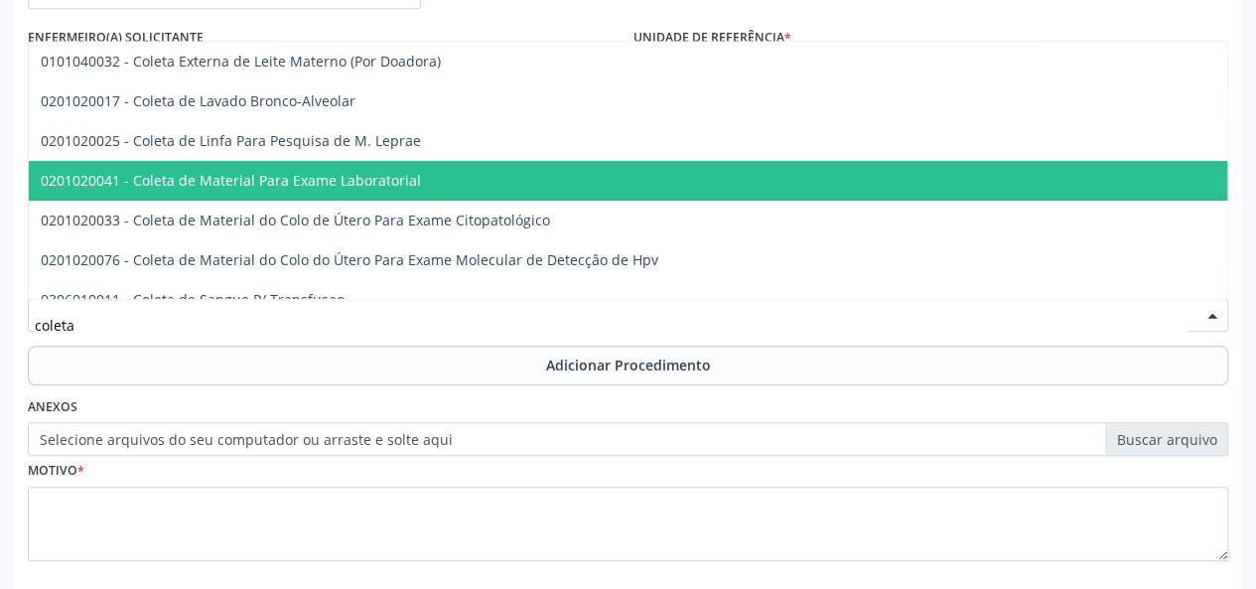
click at [330, 171] on span "0201020041 - Coleta de Material Para Exame Laboratorial" at bounding box center [231, 180] width 380 height 19
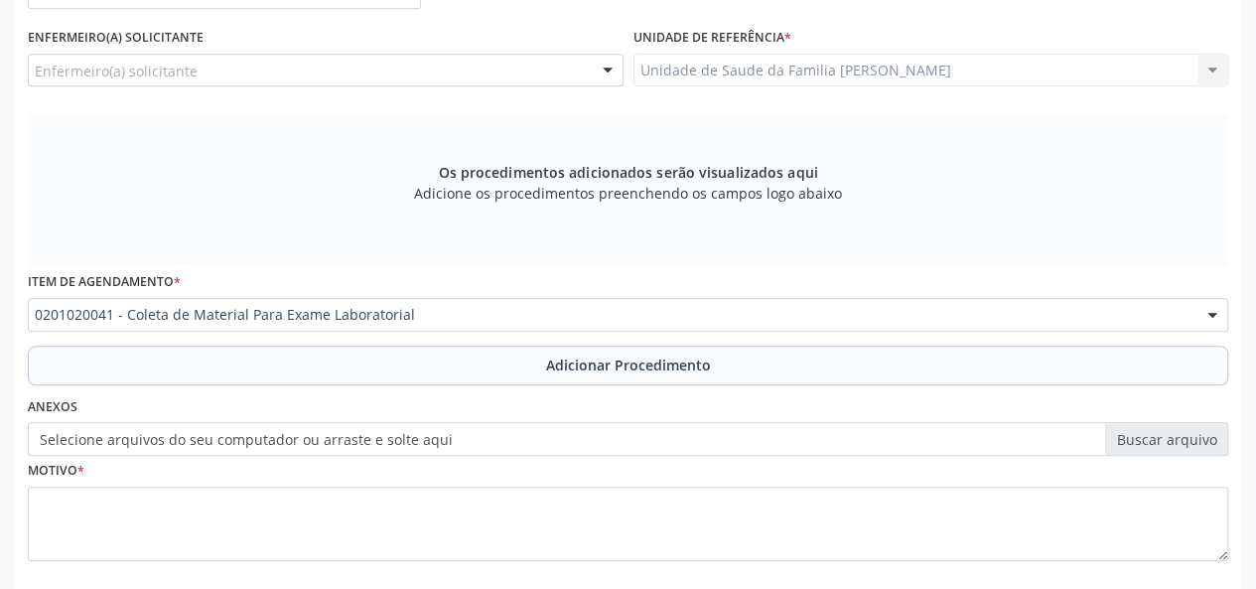
click at [330, 170] on div "Os procedimentos adicionados serão visualizados aqui Adicione os procedimentos …" at bounding box center [628, 190] width 1200 height 153
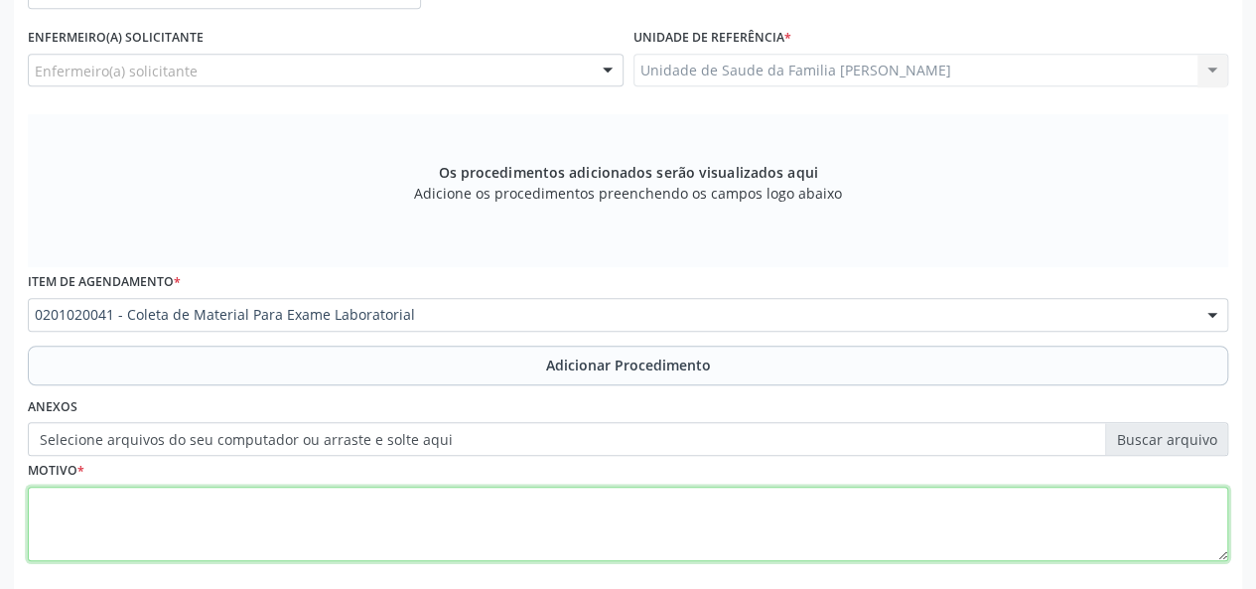
click at [143, 525] on textarea at bounding box center [628, 523] width 1200 height 75
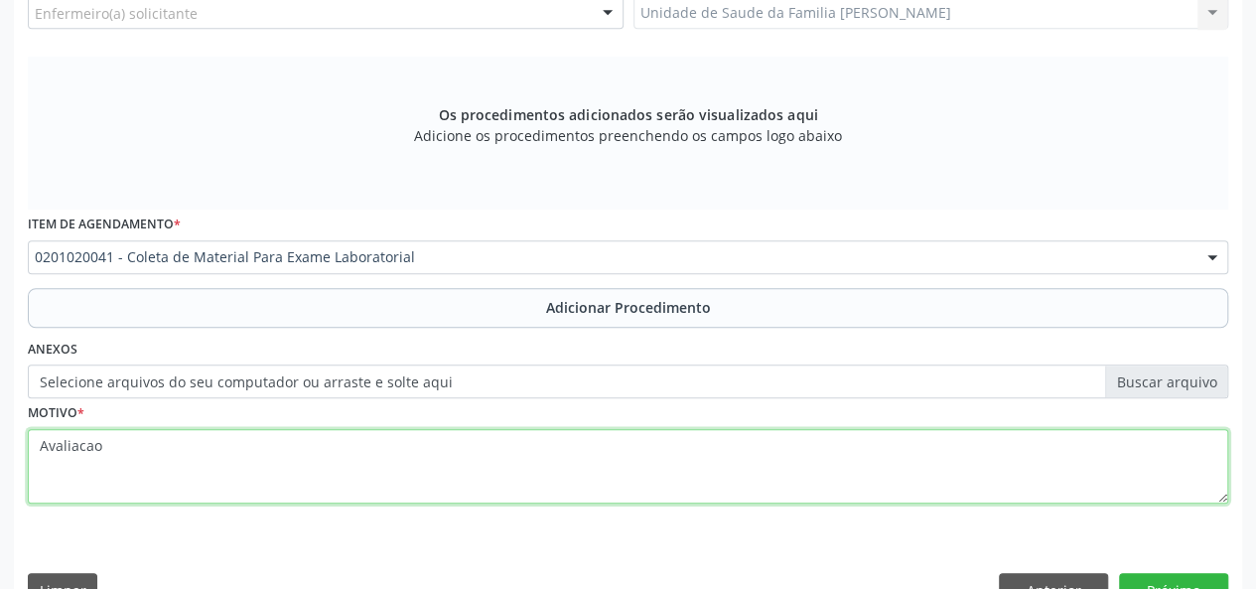
scroll to position [615, 0]
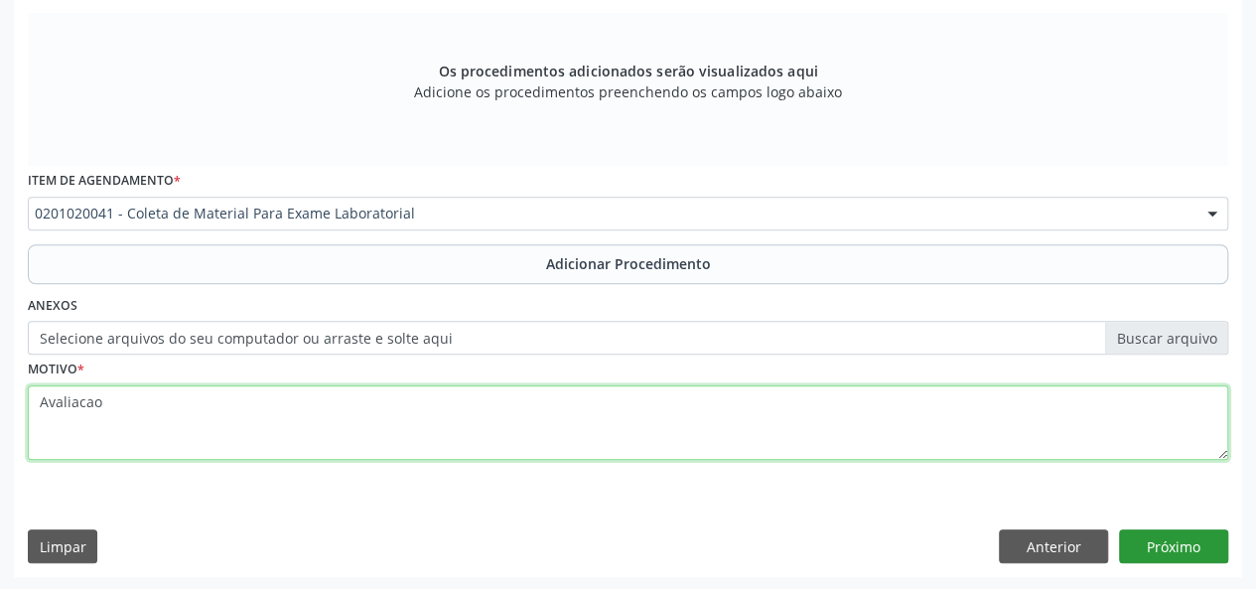
type textarea "Avaliacao"
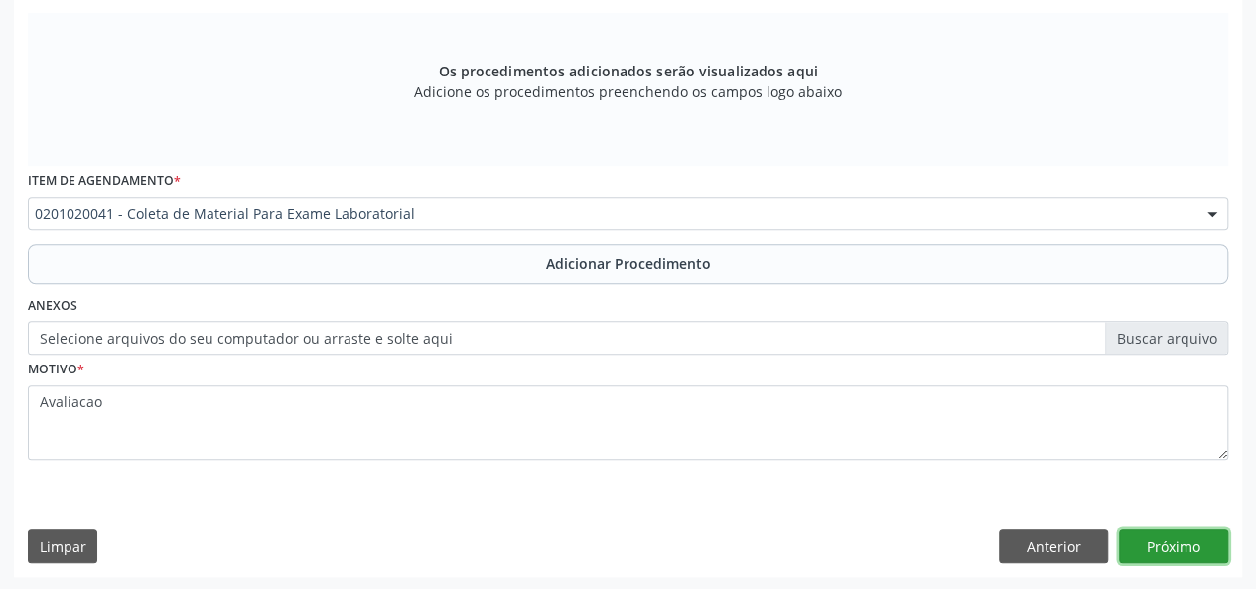
click at [1187, 557] on button "Próximo" at bounding box center [1173, 546] width 109 height 34
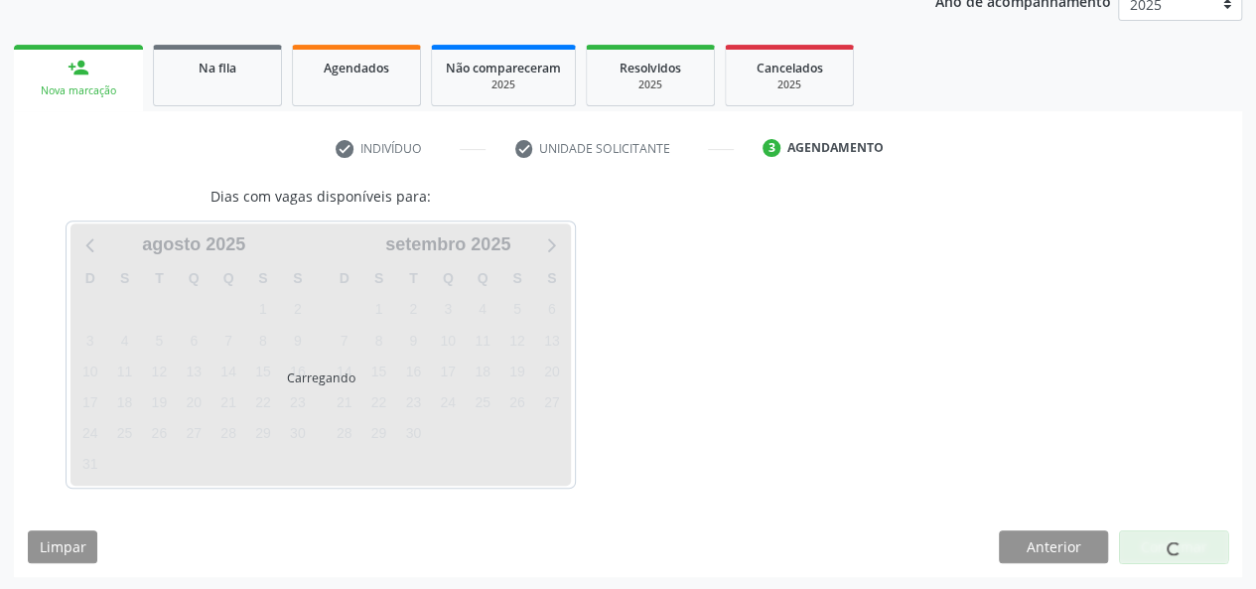
scroll to position [337, 0]
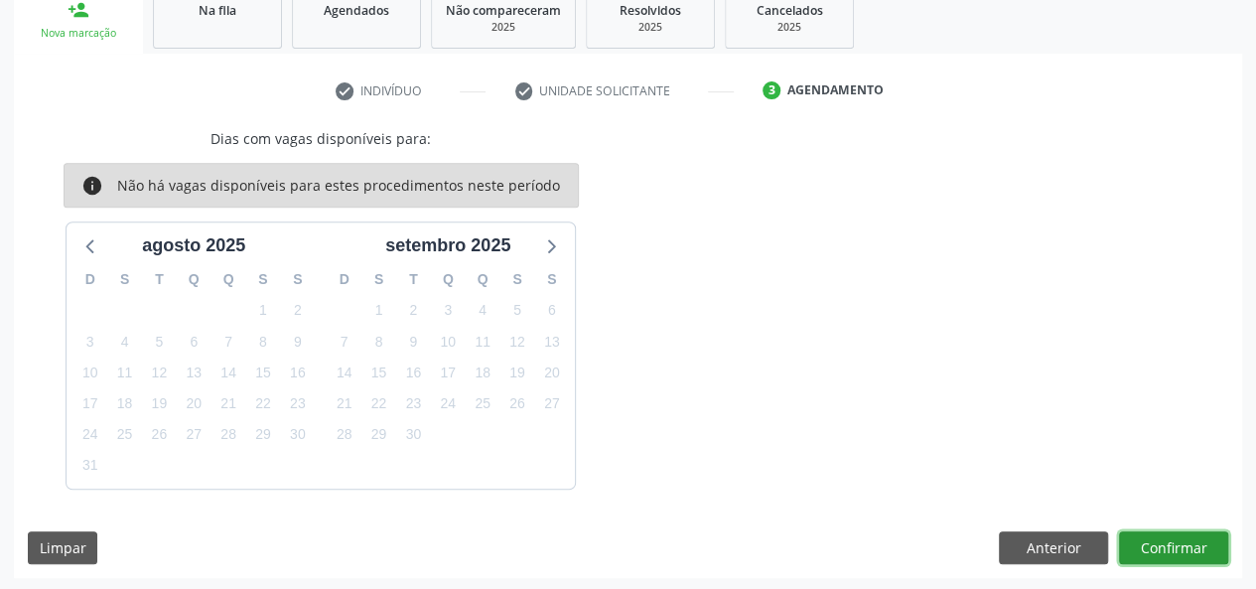
click at [1143, 541] on button "Confirmar" at bounding box center [1173, 548] width 109 height 34
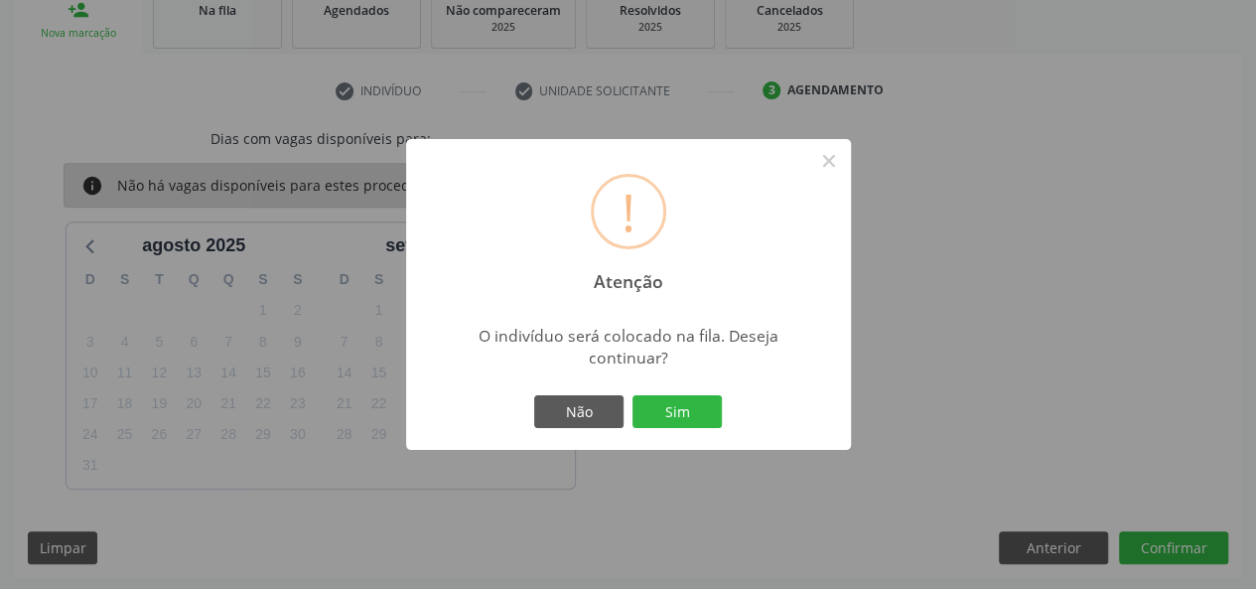
drag, startPoint x: 674, startPoint y: 418, endPoint x: 809, endPoint y: 126, distance: 321.5
click at [674, 417] on button "Sim" at bounding box center [676, 412] width 89 height 34
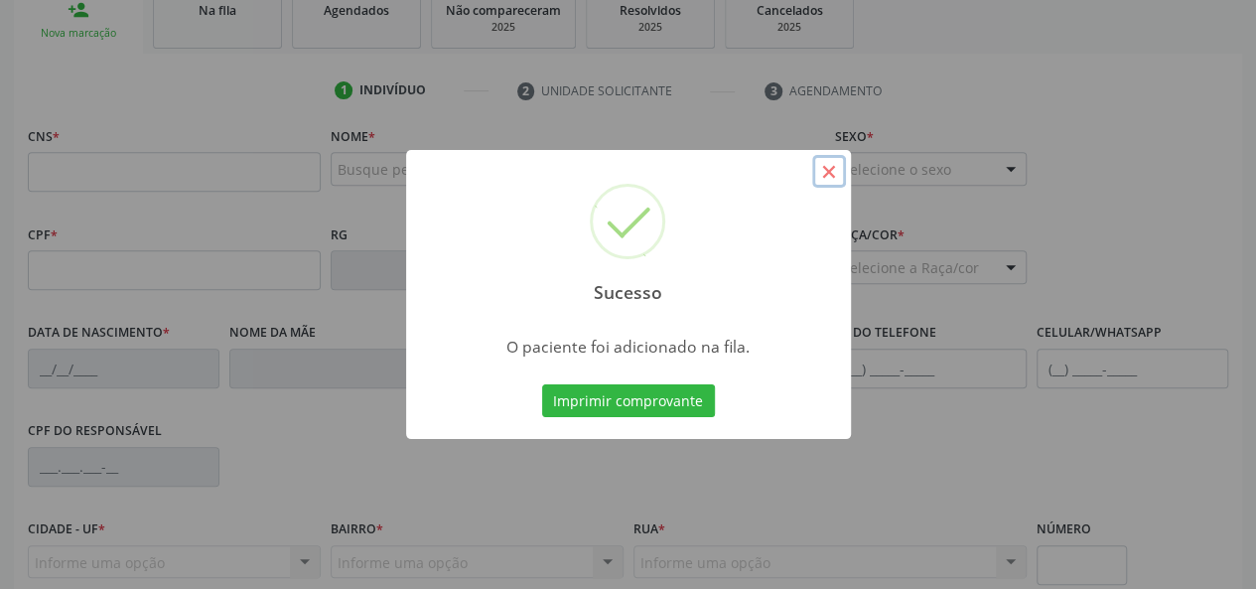
click at [826, 163] on button "×" at bounding box center [829, 172] width 34 height 34
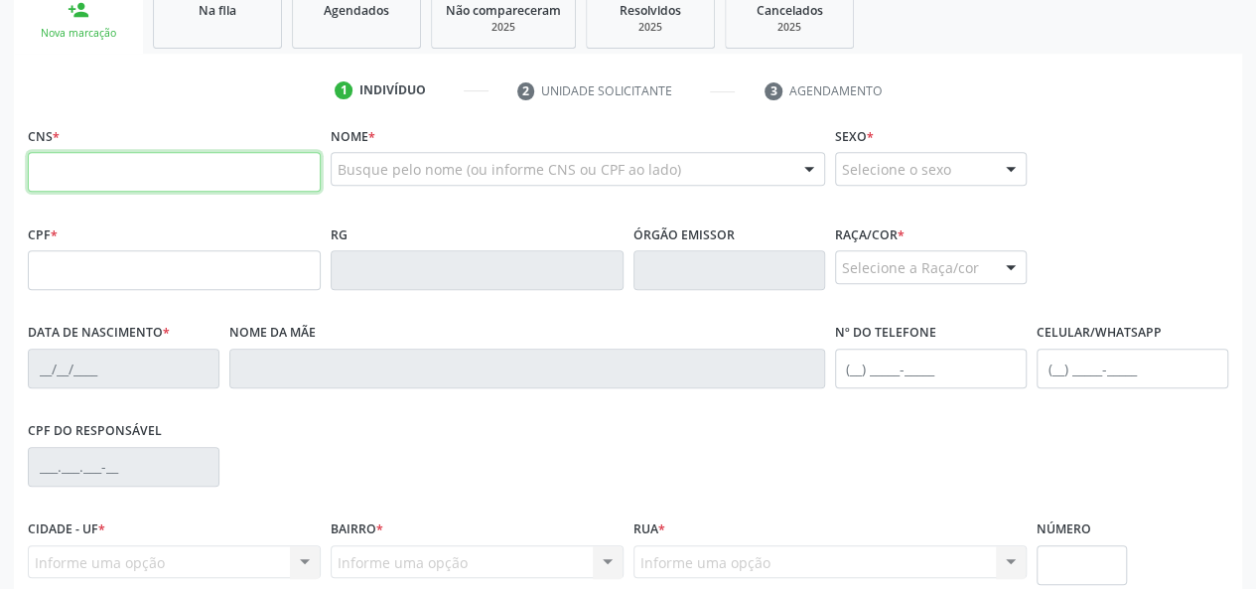
click at [74, 172] on input "text" at bounding box center [174, 172] width 293 height 40
type input "898 0063 3382 6822"
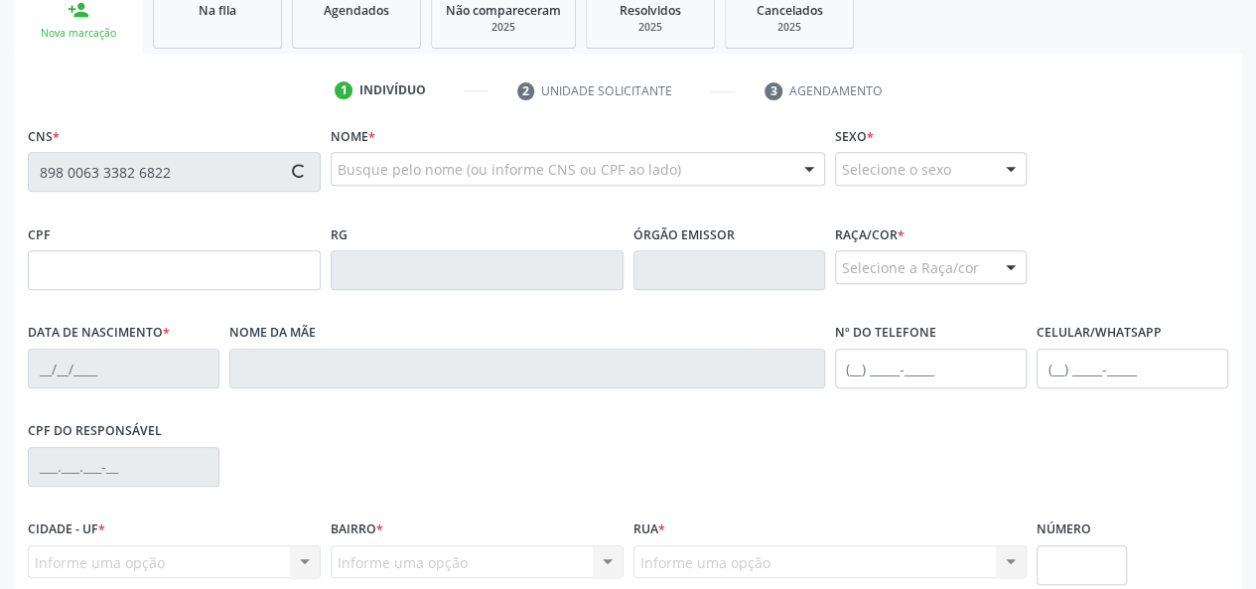
type input "001.162.094-37"
type input "[DATE]"
type input "[PERSON_NAME]"
type input "[PHONE_NUMBER]"
type input "S/N"
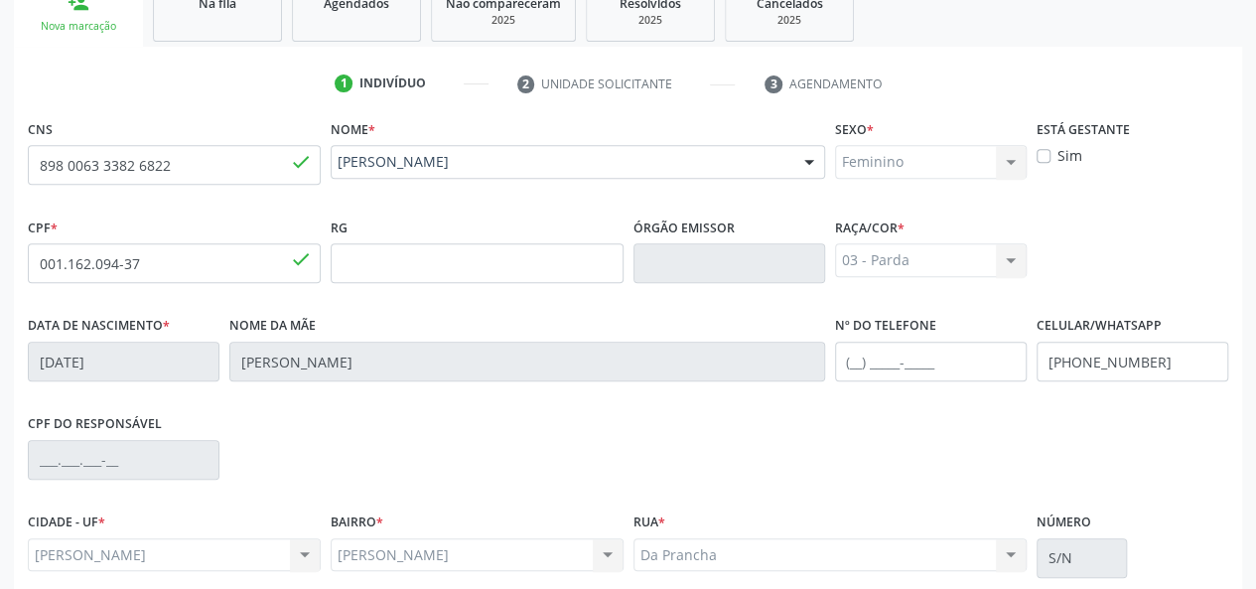
scroll to position [514, 0]
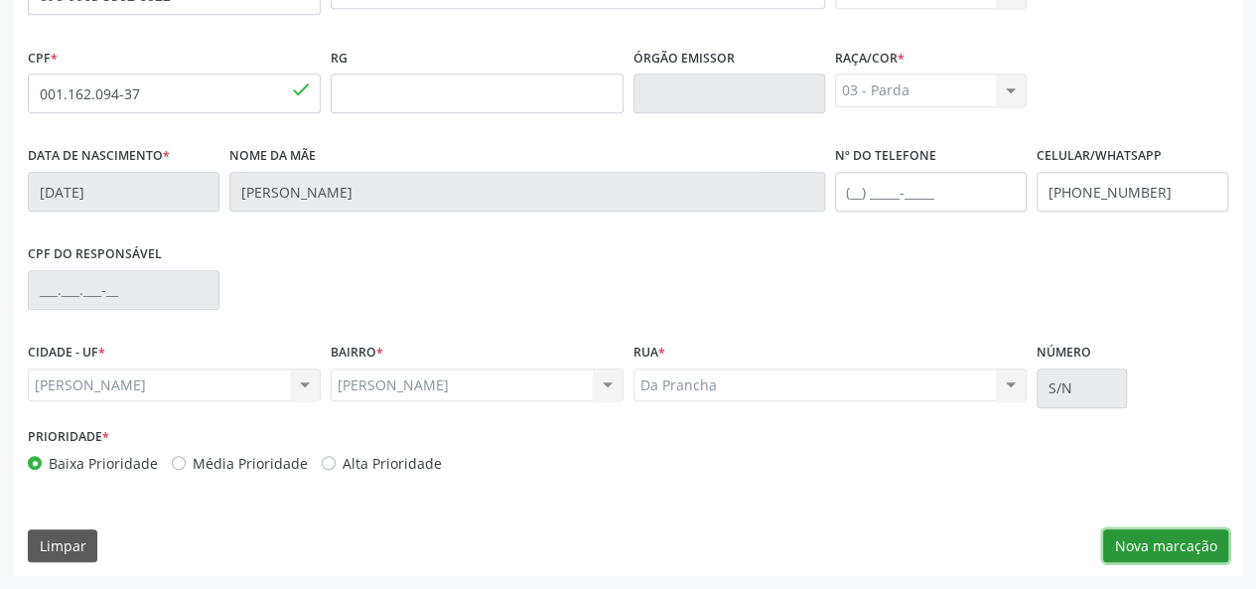
click at [1210, 534] on button "Nova marcação" at bounding box center [1165, 546] width 125 height 34
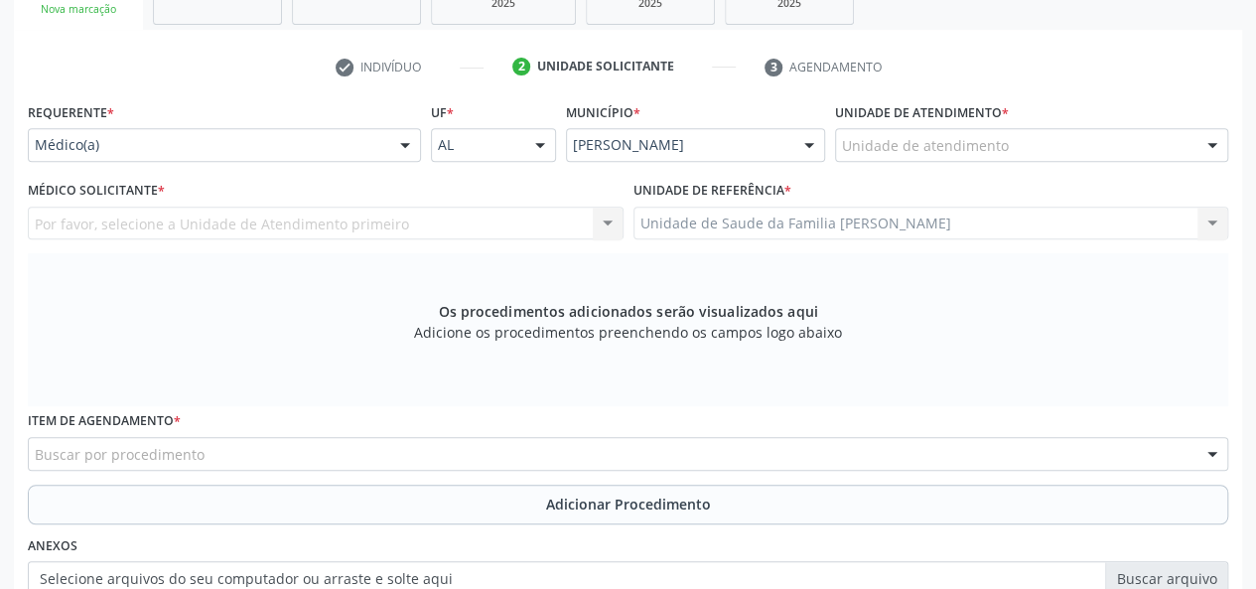
scroll to position [216, 0]
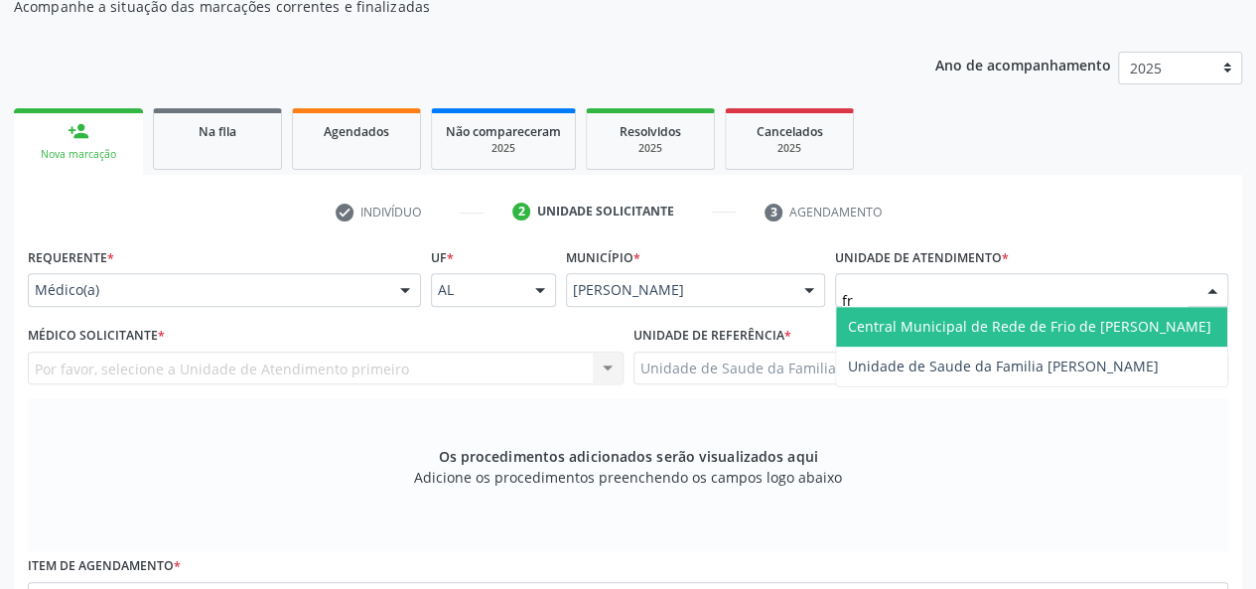
type input "fra"
click at [936, 327] on span "Unidade de Saude da Familia [PERSON_NAME]" at bounding box center [1003, 326] width 311 height 19
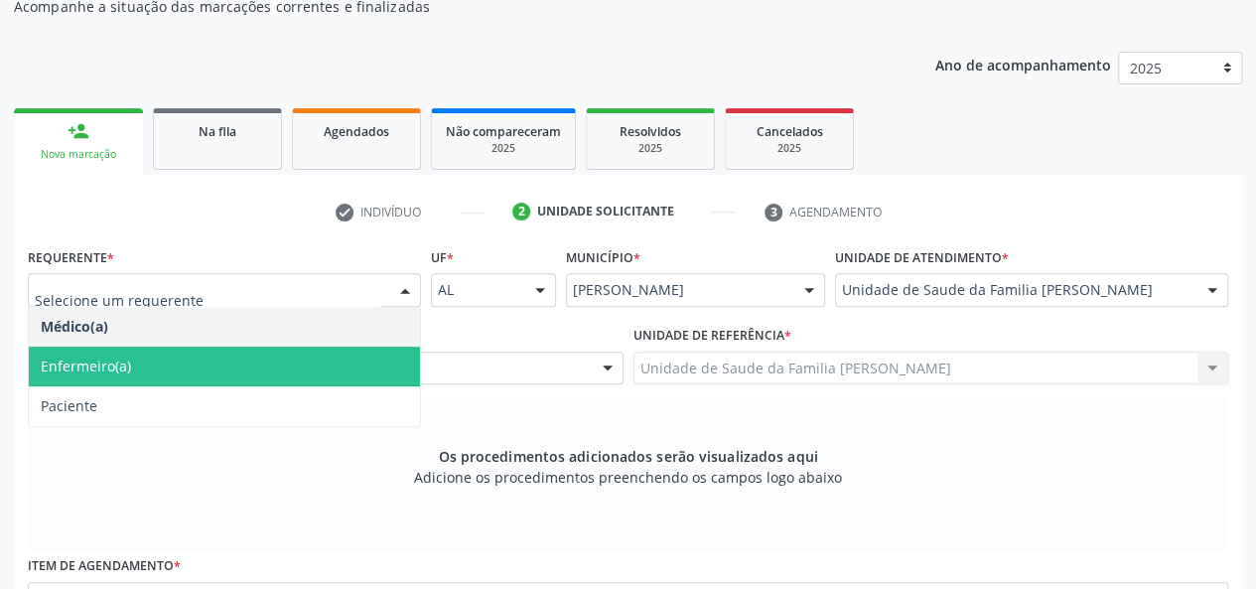
drag, startPoint x: 117, startPoint y: 363, endPoint x: 169, endPoint y: 364, distance: 51.6
click at [119, 362] on span "Enfermeiro(a)" at bounding box center [86, 365] width 90 height 19
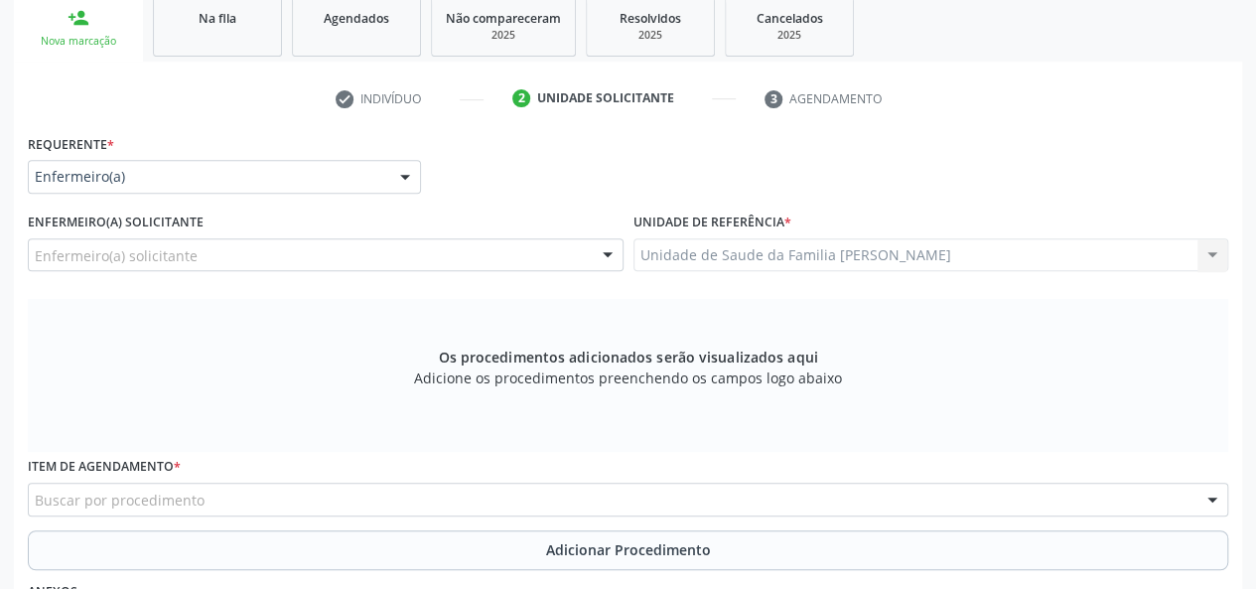
scroll to position [415, 0]
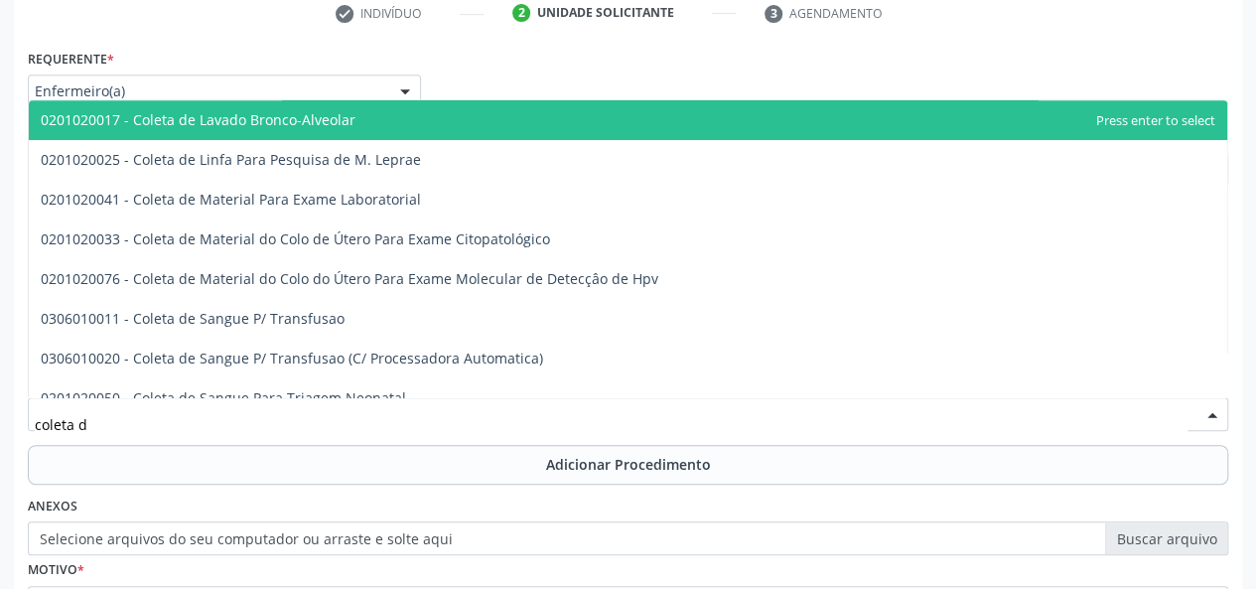
type input "coleta de"
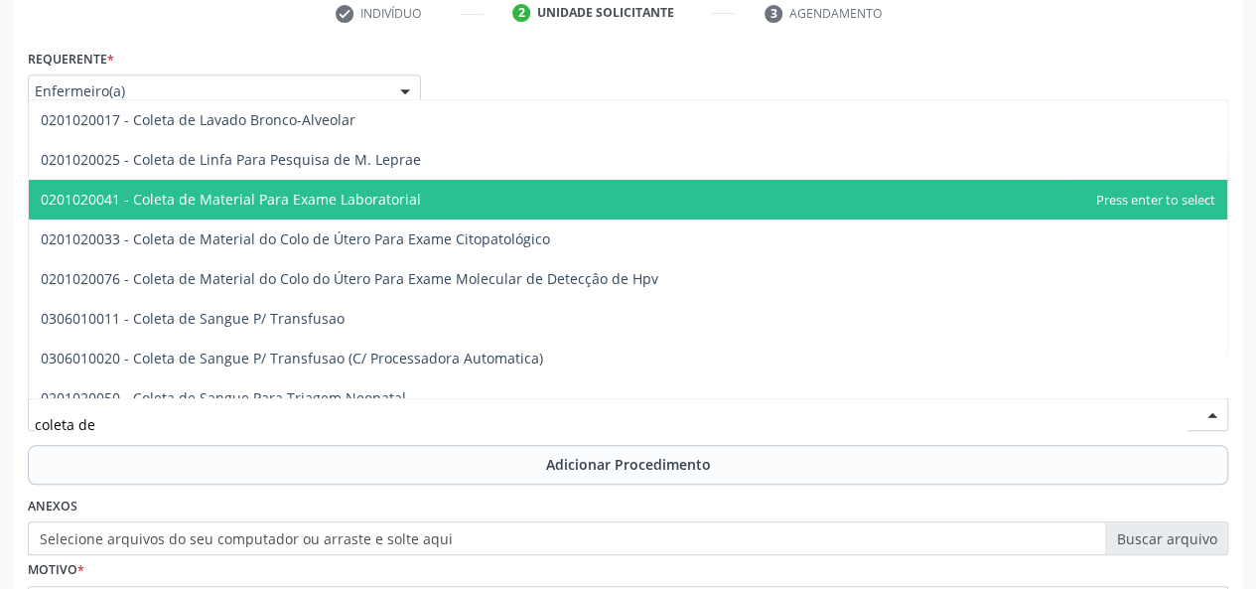
click at [289, 212] on span "0201020041 - Coleta de Material Para Exame Laboratorial" at bounding box center [628, 200] width 1198 height 40
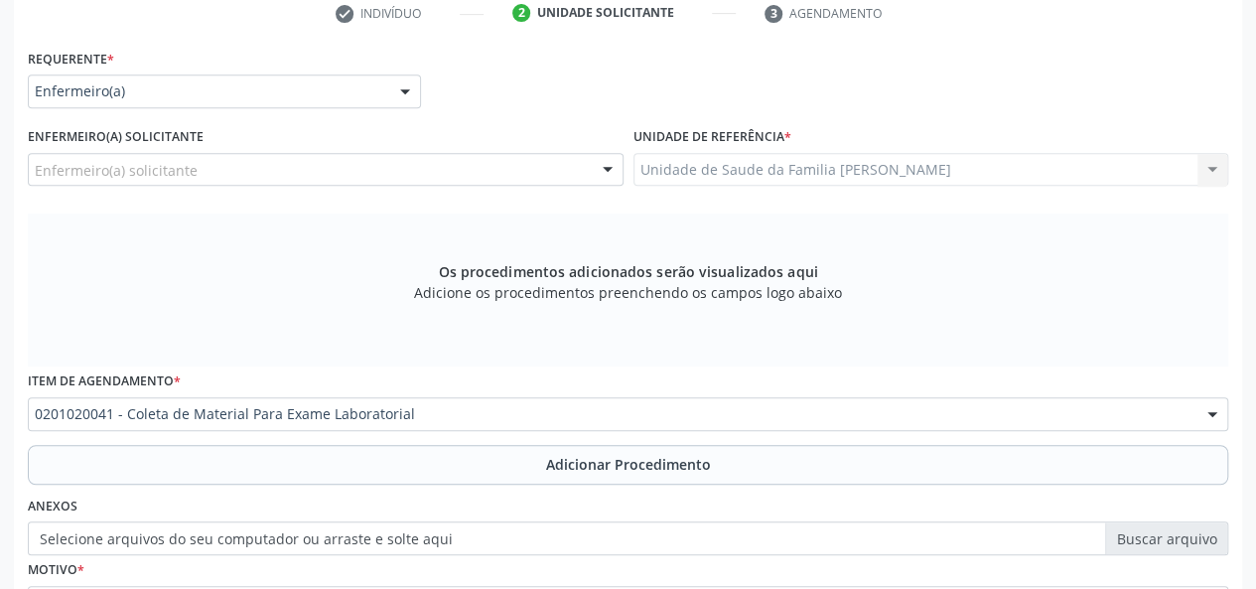
click at [1127, 538] on label "Selecione arquivos do seu computador ou arraste e solte aqui" at bounding box center [628, 538] width 1200 height 34
click at [1127, 538] on input "Selecione arquivos do seu computador ou arraste e solte aqui" at bounding box center [628, 538] width 1200 height 34
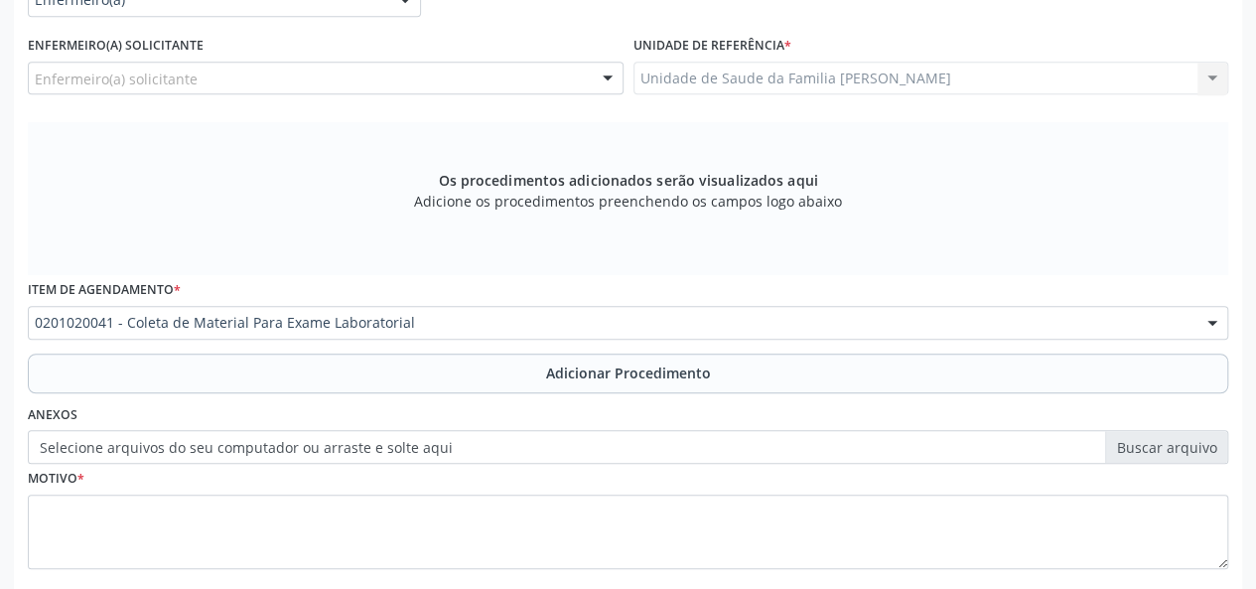
scroll to position [615, 0]
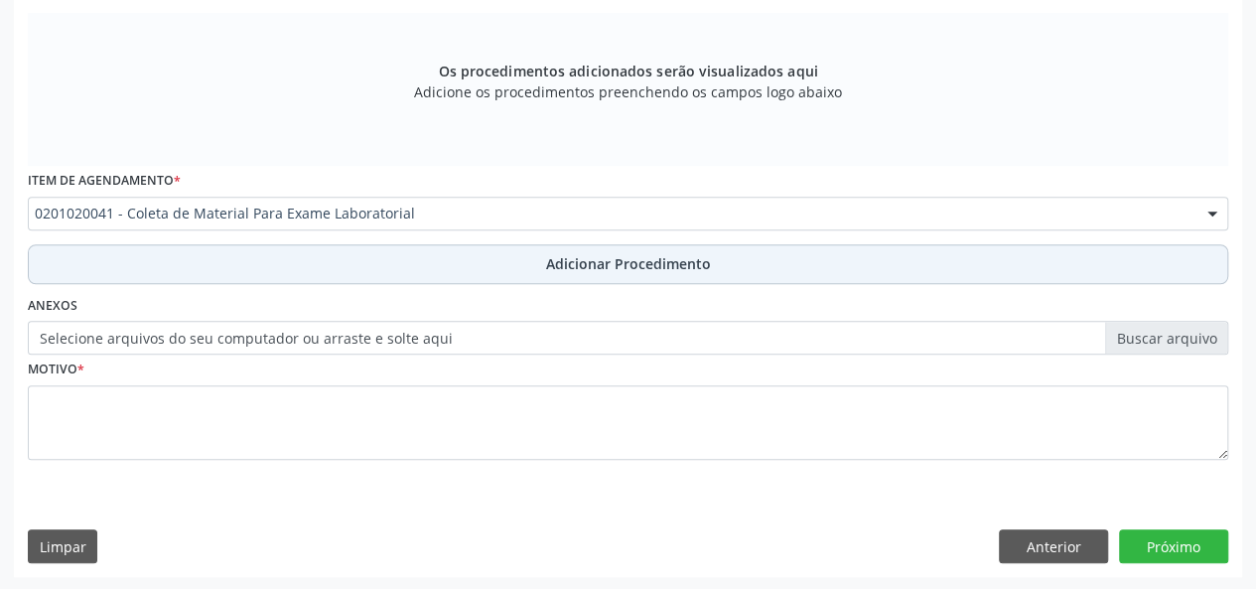
click at [631, 267] on span "Adicionar Procedimento" at bounding box center [628, 263] width 165 height 21
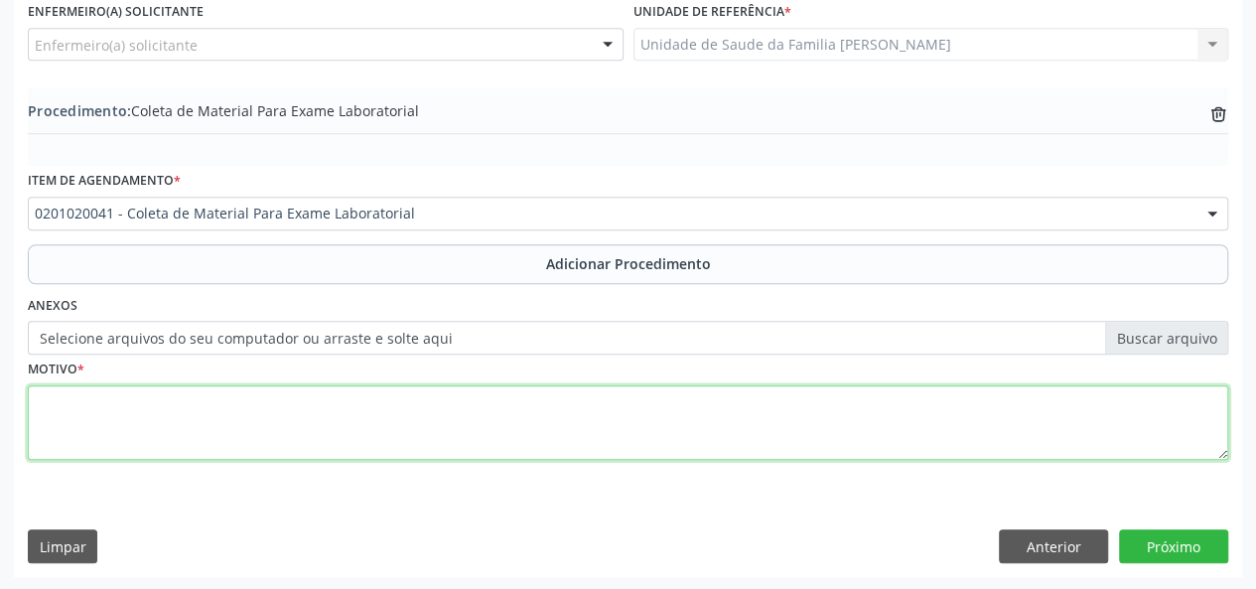
click at [58, 404] on textarea at bounding box center [628, 422] width 1200 height 75
type textarea "Avaliacao"
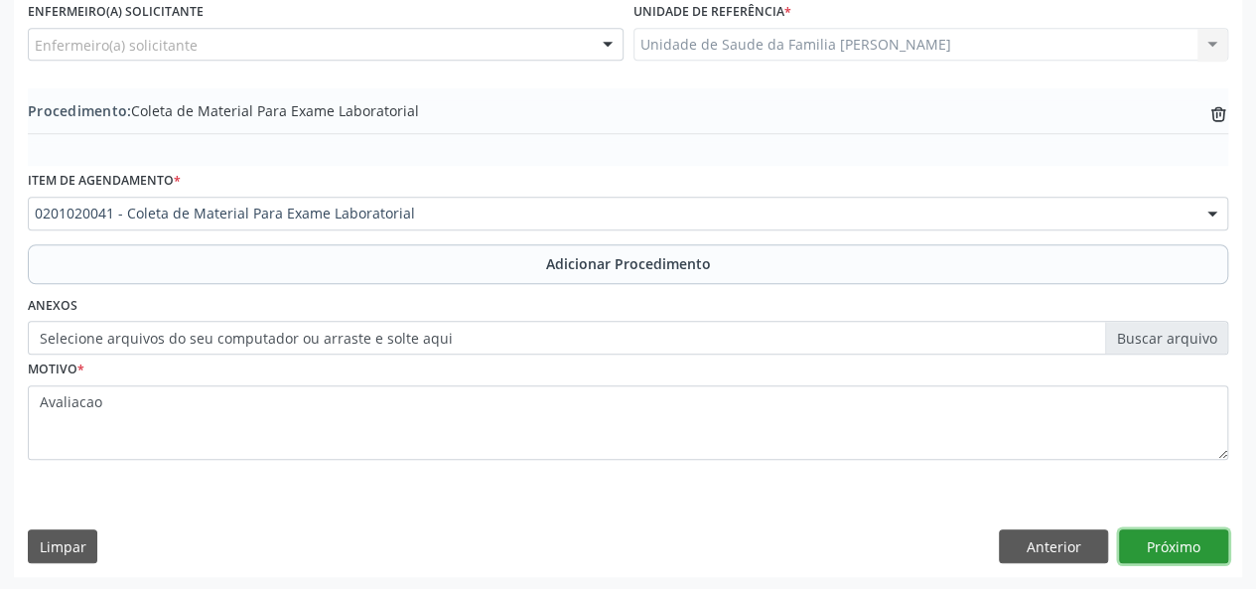
click at [1183, 543] on button "Próximo" at bounding box center [1173, 546] width 109 height 34
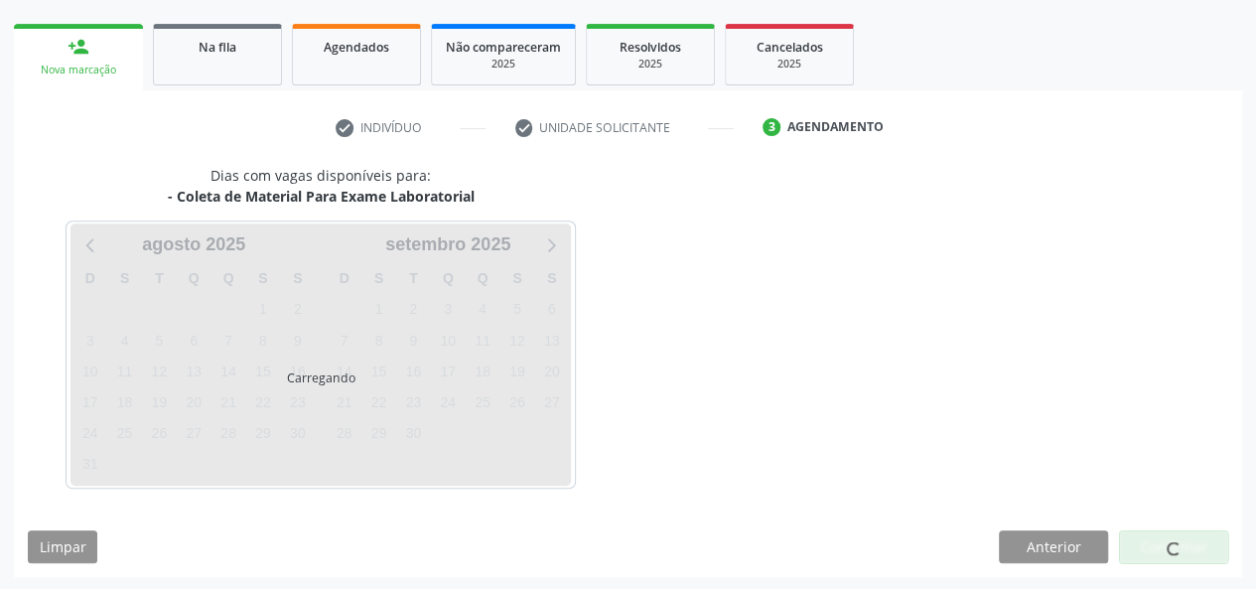
scroll to position [359, 0]
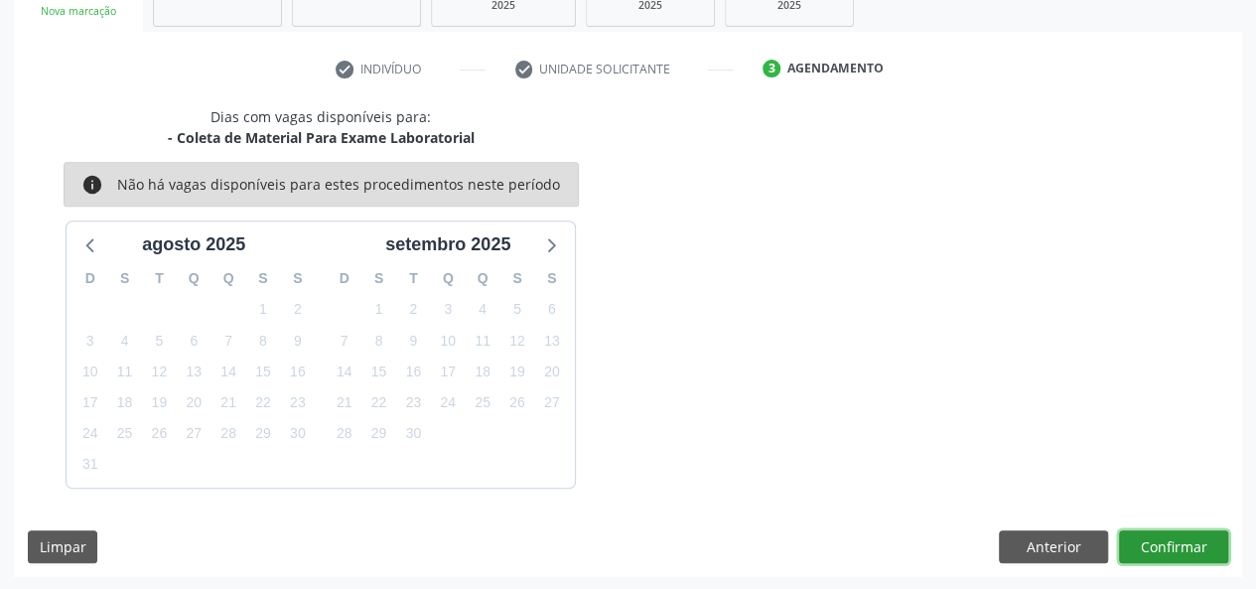
click at [1141, 542] on button "Confirmar" at bounding box center [1173, 547] width 109 height 34
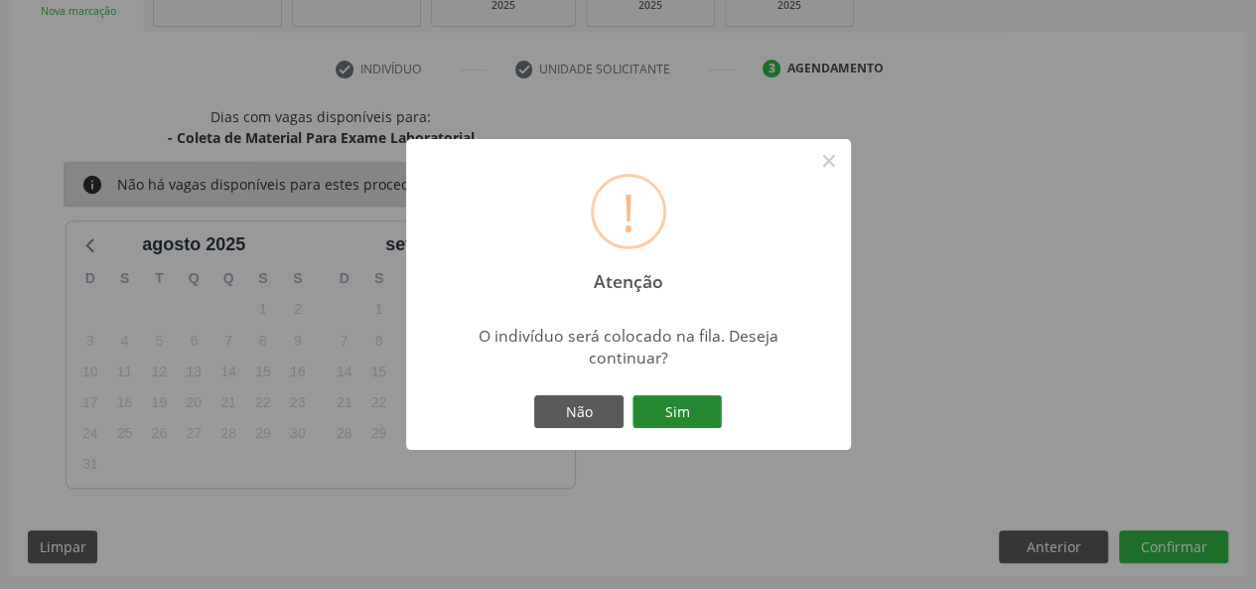
click at [687, 419] on button "Sim" at bounding box center [676, 412] width 89 height 34
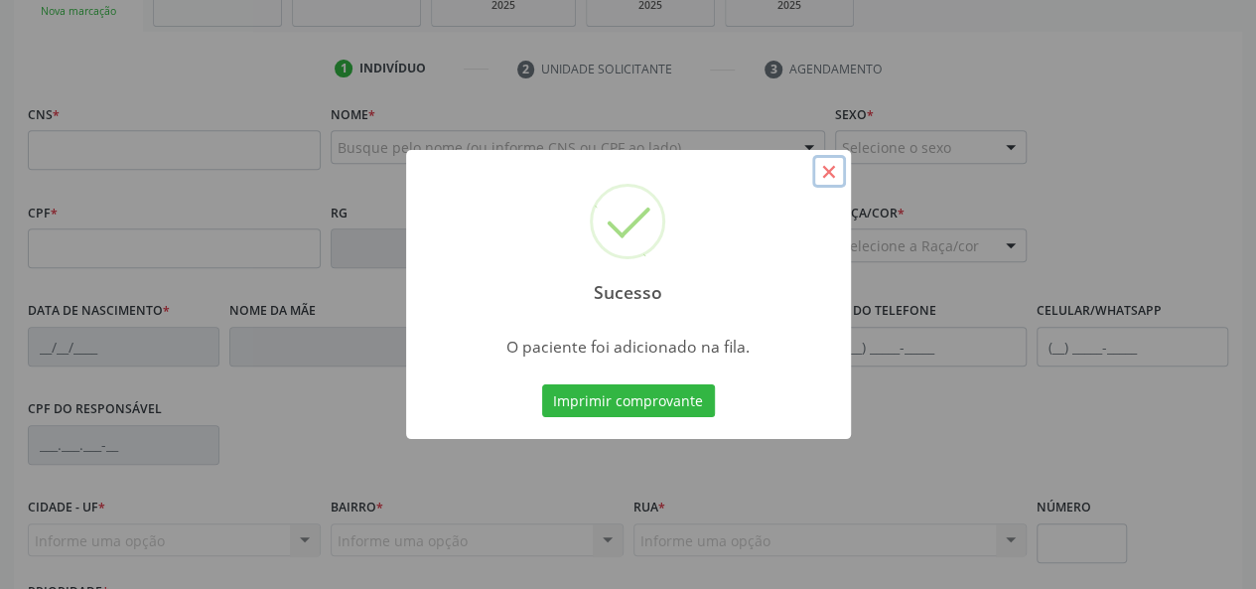
click at [822, 182] on button "×" at bounding box center [829, 172] width 34 height 34
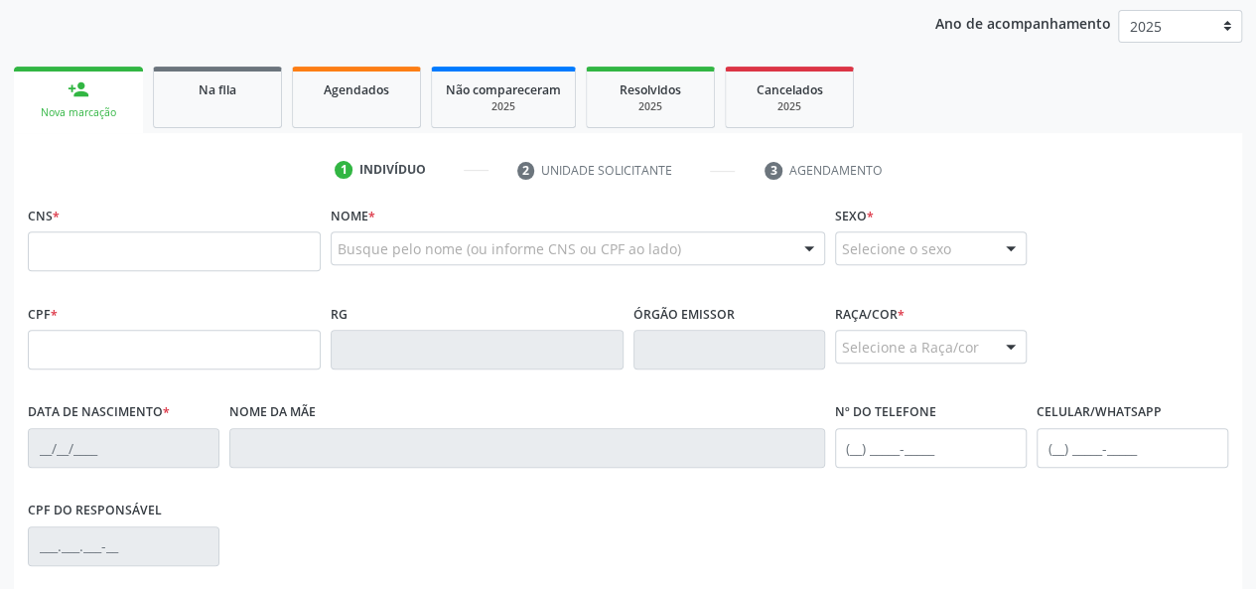
scroll to position [161, 0]
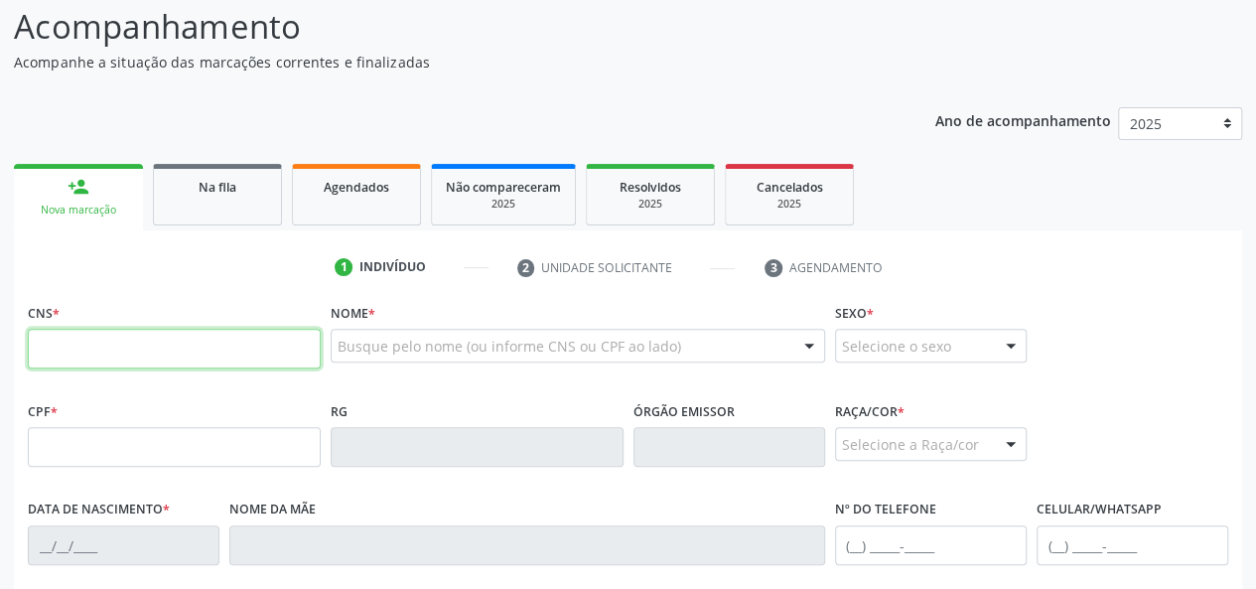
click at [94, 344] on input "text" at bounding box center [174, 349] width 293 height 40
type input "706 9021 4051 8239"
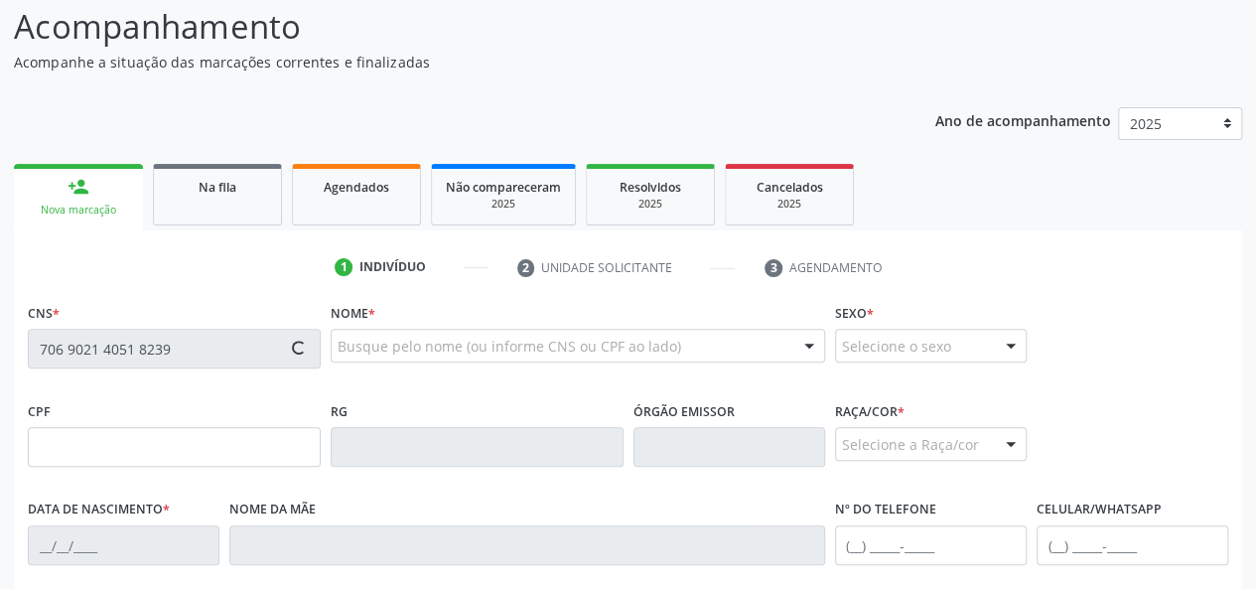
type input "[DATE]"
type input "[PERSON_NAME]"
type input "[PHONE_NUMBER]"
type input "24"
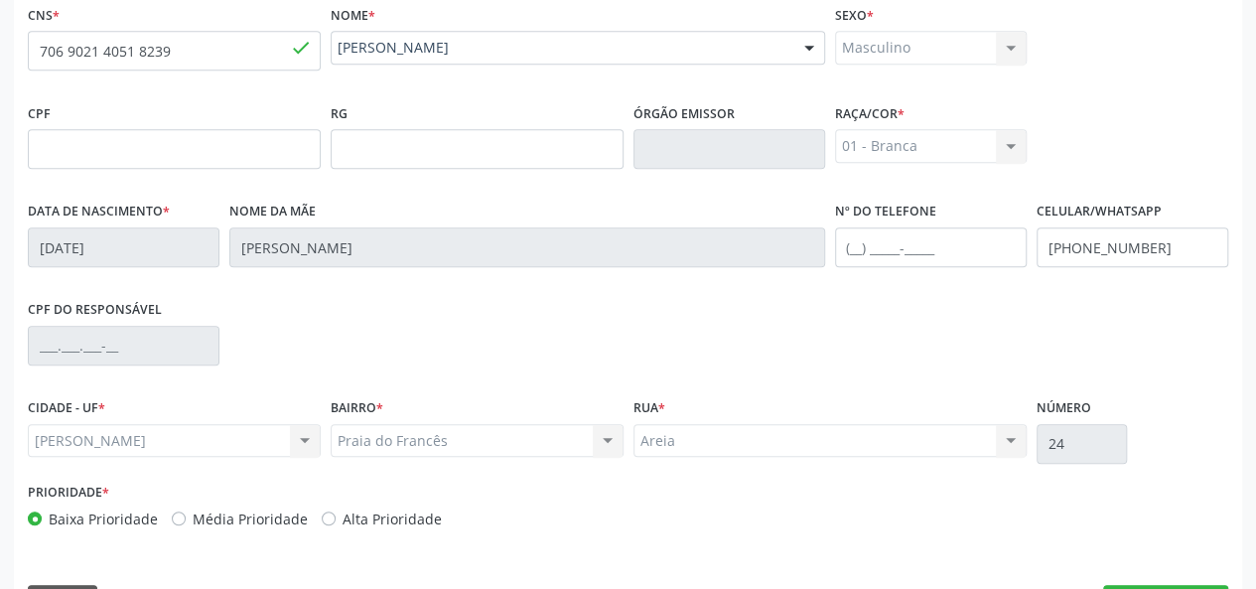
scroll to position [514, 0]
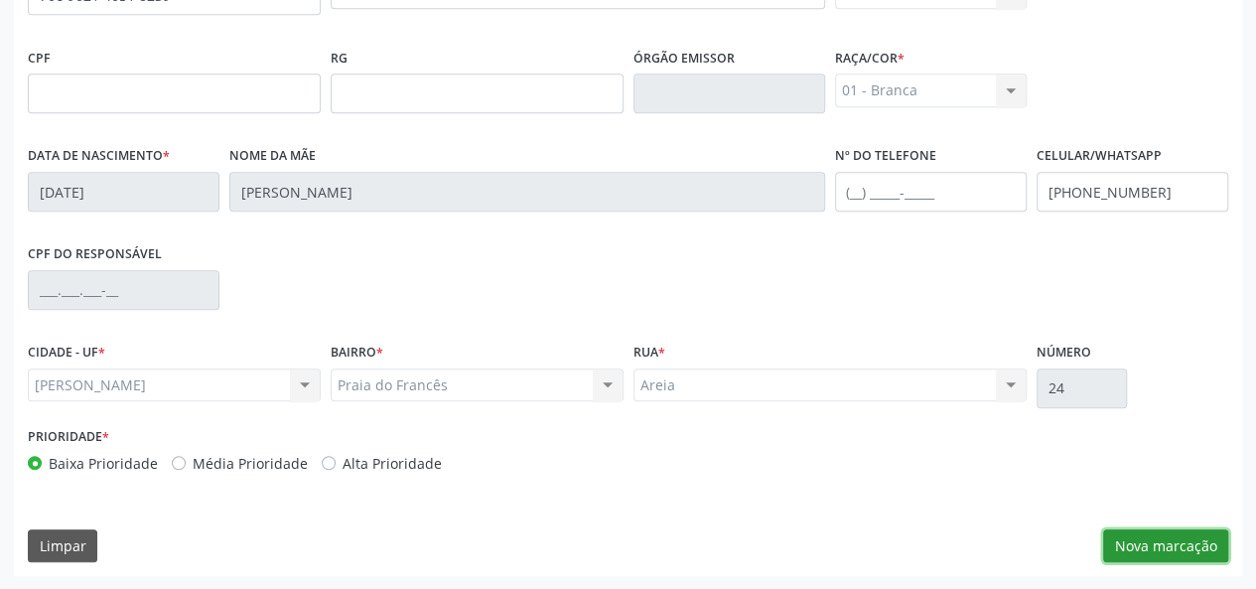
click at [1144, 547] on button "Nova marcação" at bounding box center [1165, 546] width 125 height 34
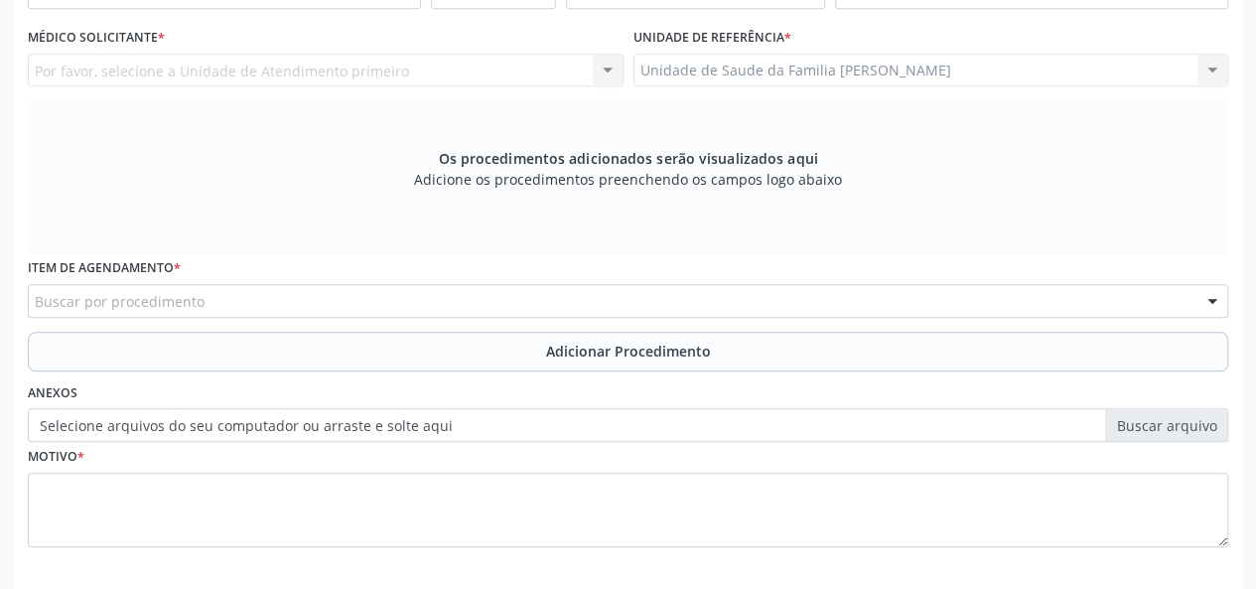
scroll to position [415, 0]
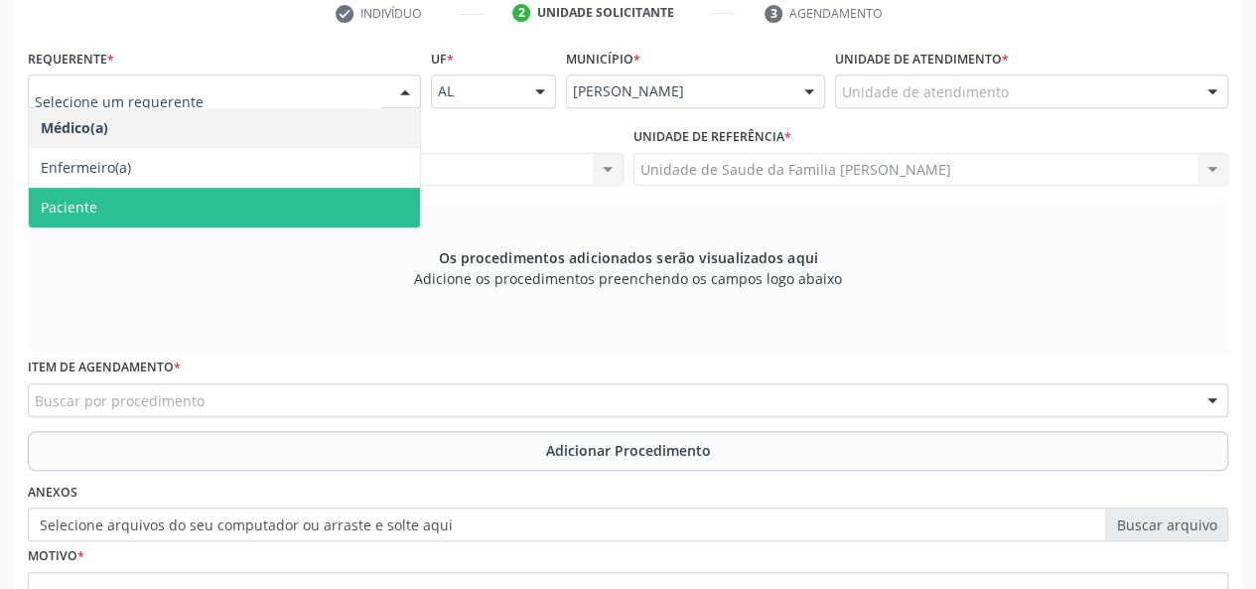
click at [121, 211] on span "Paciente" at bounding box center [224, 208] width 391 height 40
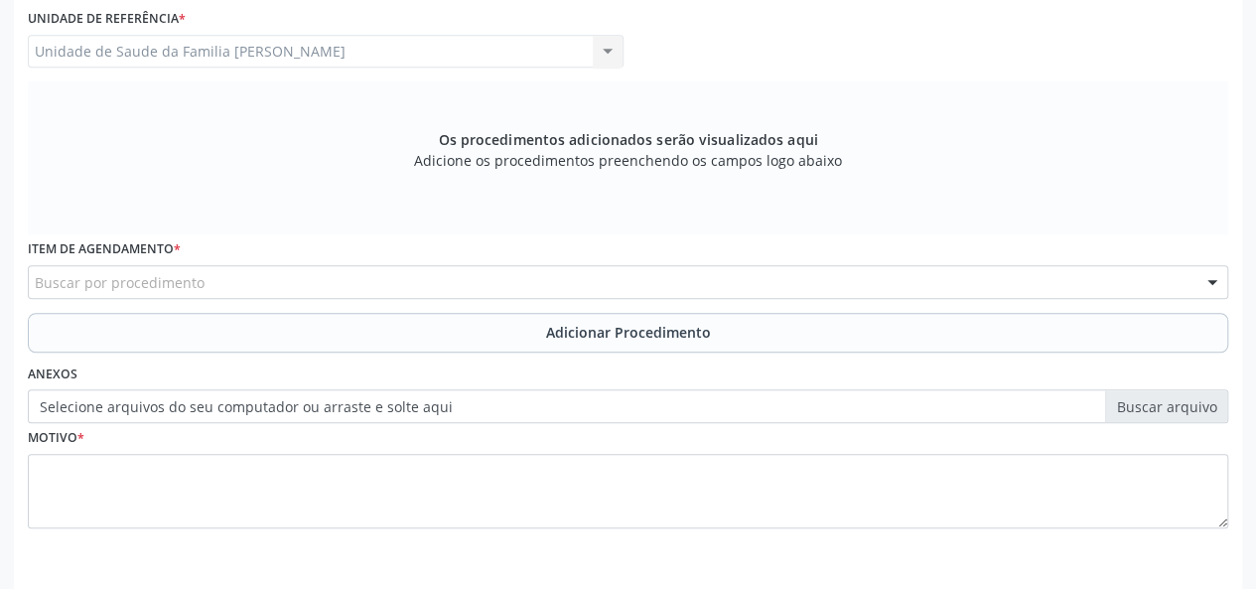
scroll to position [502, 0]
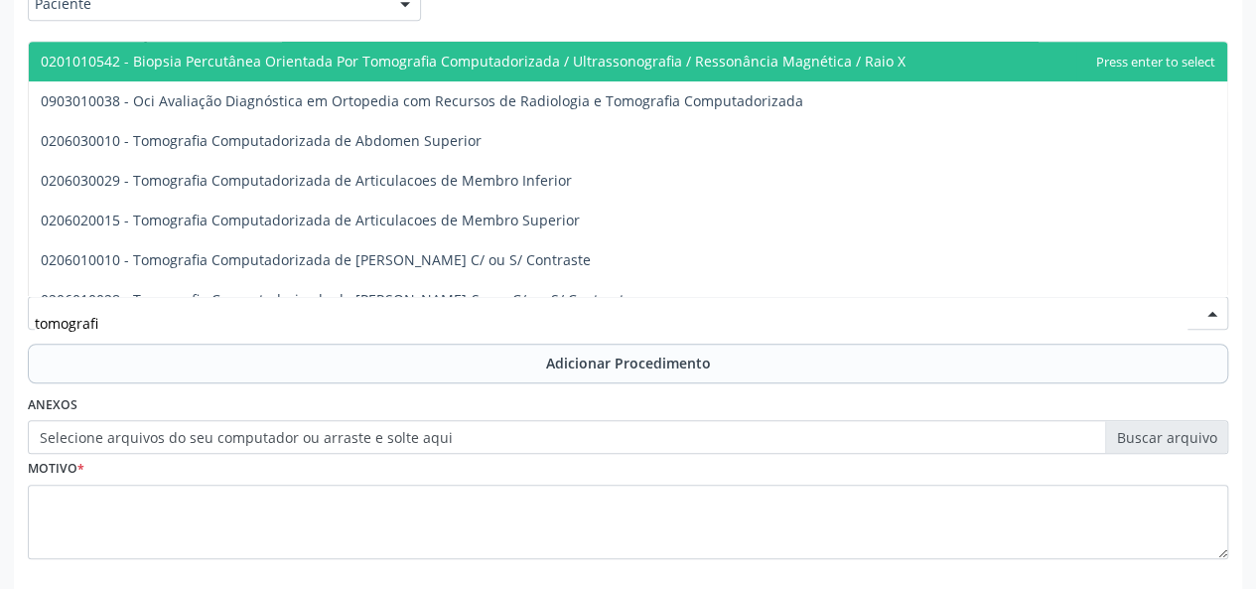
type input "tomografia"
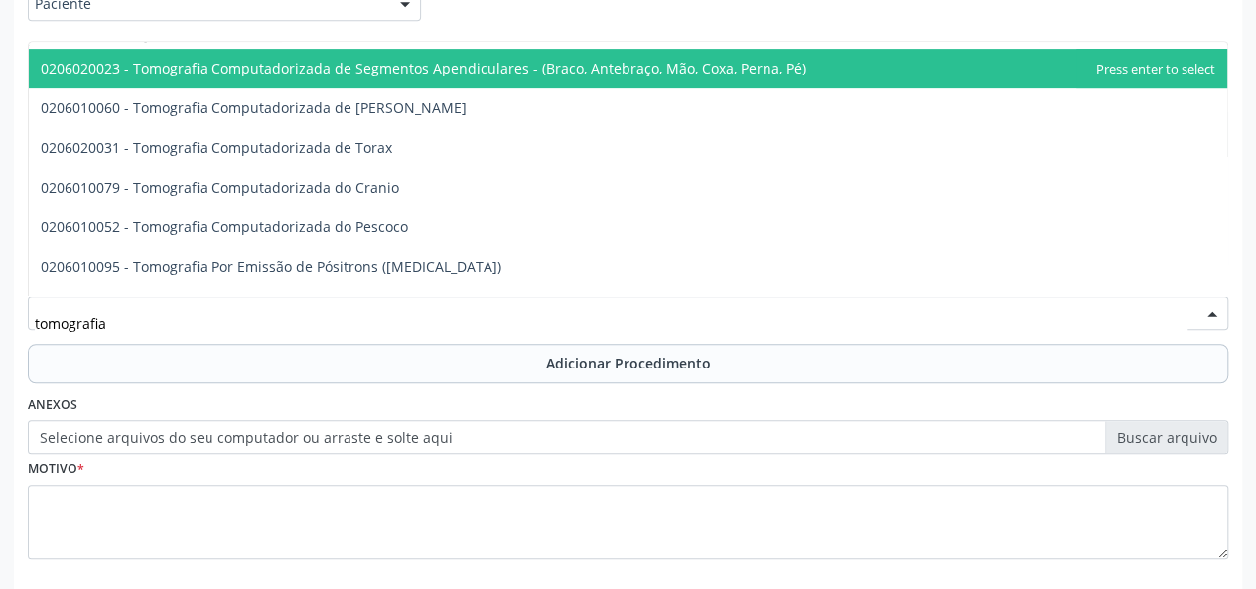
scroll to position [397, 0]
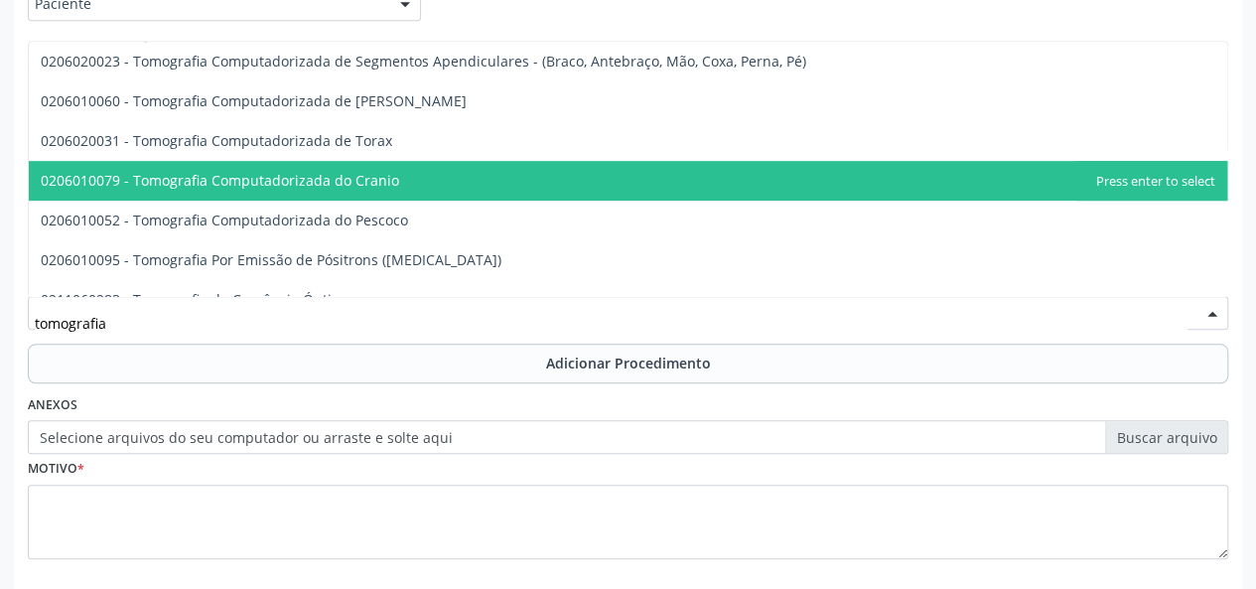
click at [339, 171] on span "0206010079 - Tomografia Computadorizada do Cranio" at bounding box center [220, 180] width 358 height 19
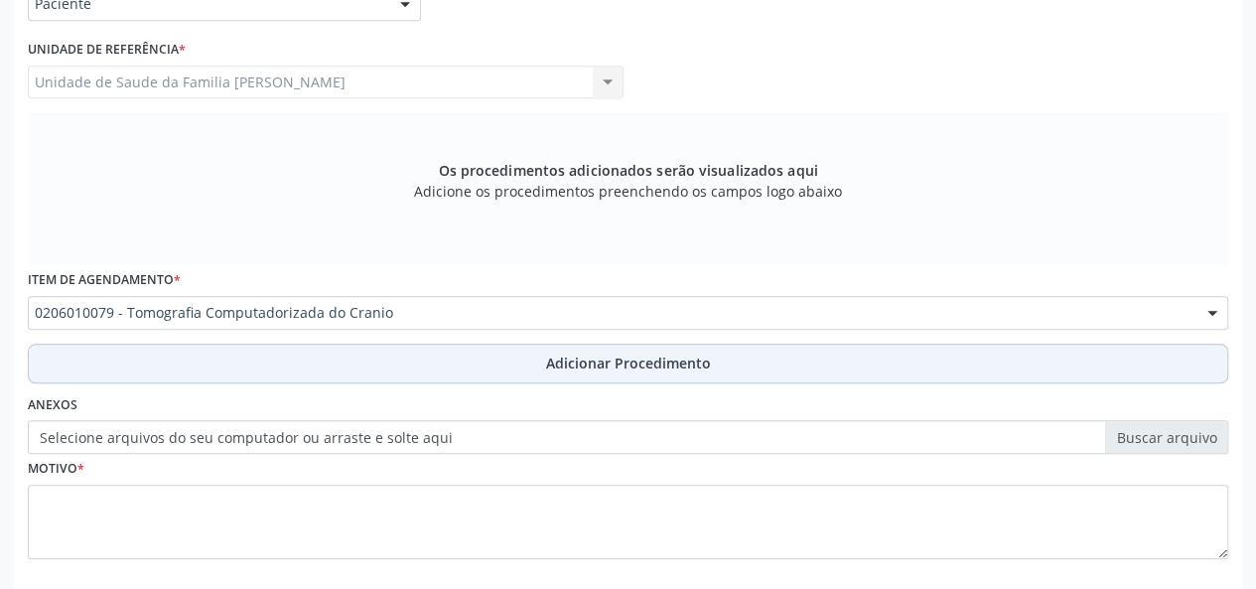
click at [633, 356] on span "Adicionar Procedimento" at bounding box center [628, 362] width 165 height 21
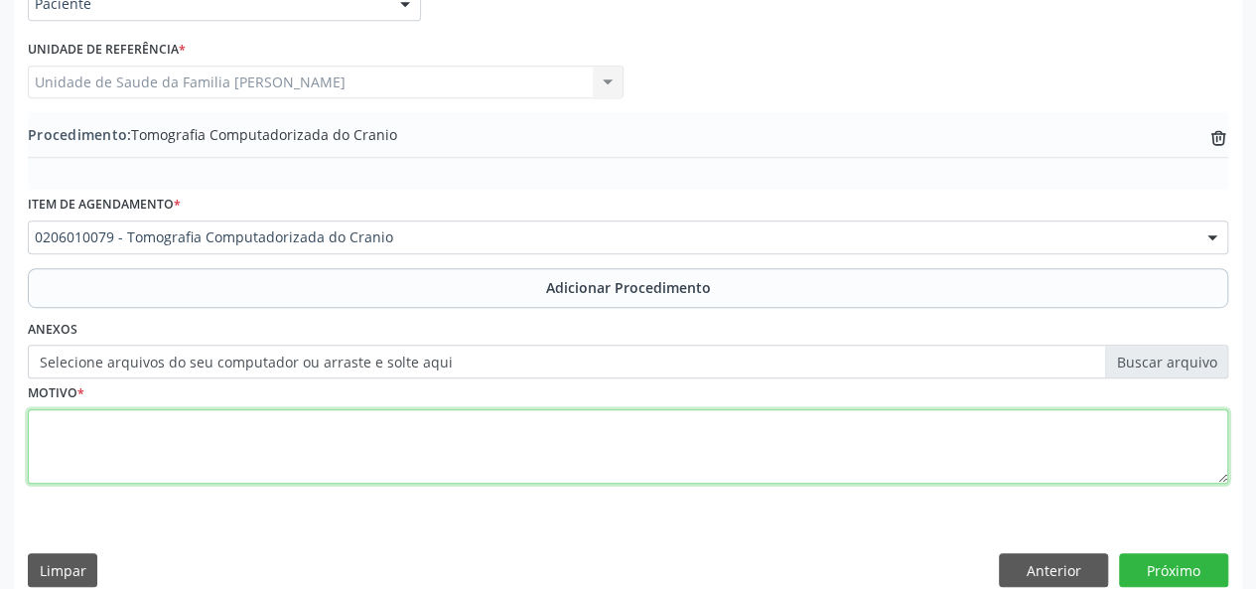
click at [40, 434] on textarea at bounding box center [628, 446] width 1200 height 75
type textarea "quadro de tremor"
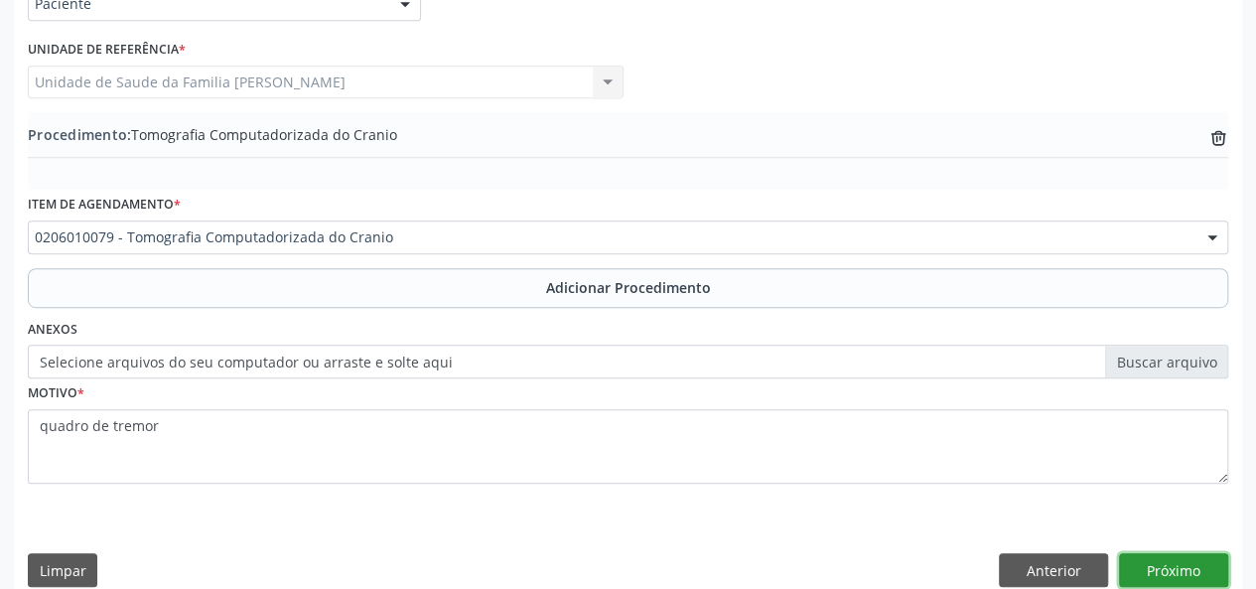
click at [1177, 564] on button "Próximo" at bounding box center [1173, 570] width 109 height 34
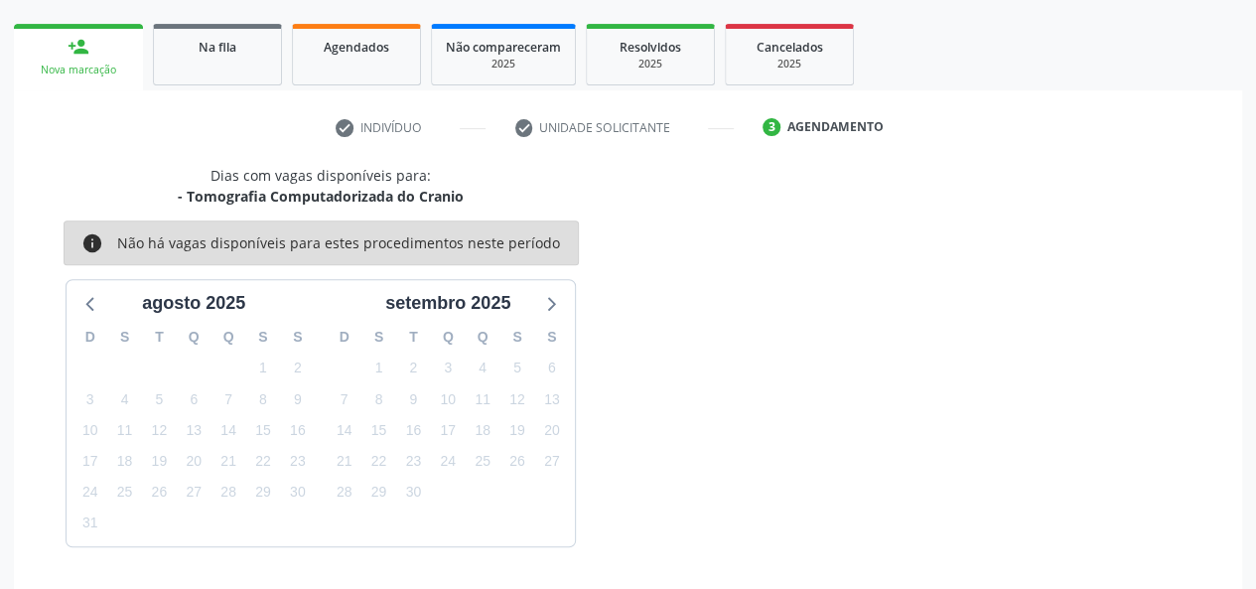
scroll to position [359, 0]
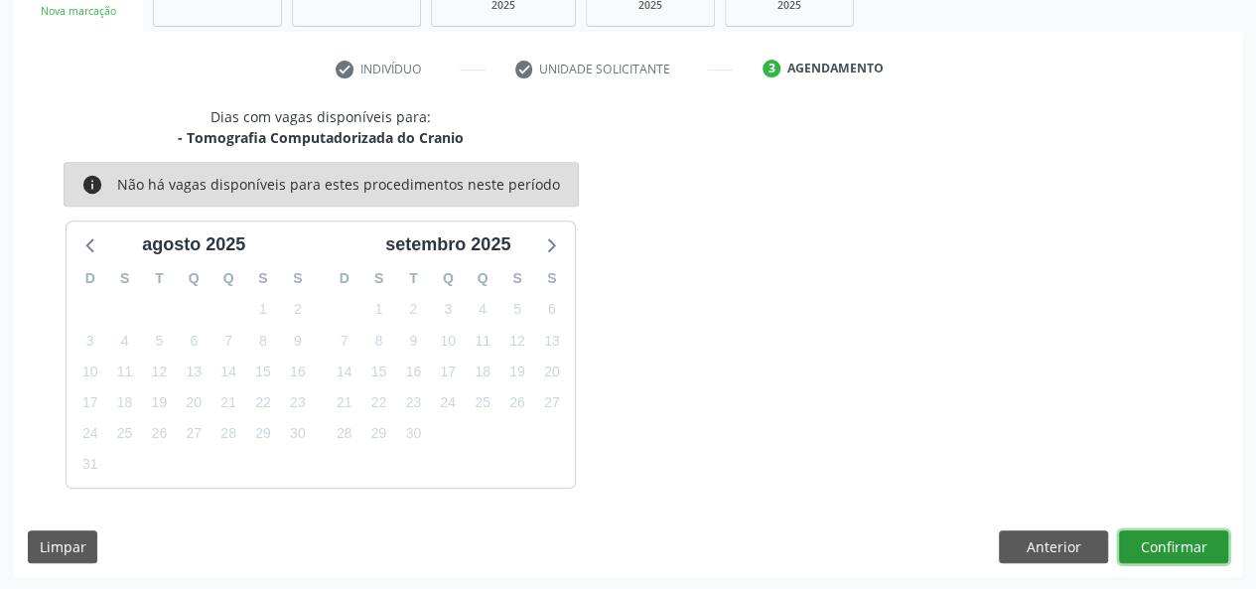
click at [1179, 555] on button "Confirmar" at bounding box center [1173, 547] width 109 height 34
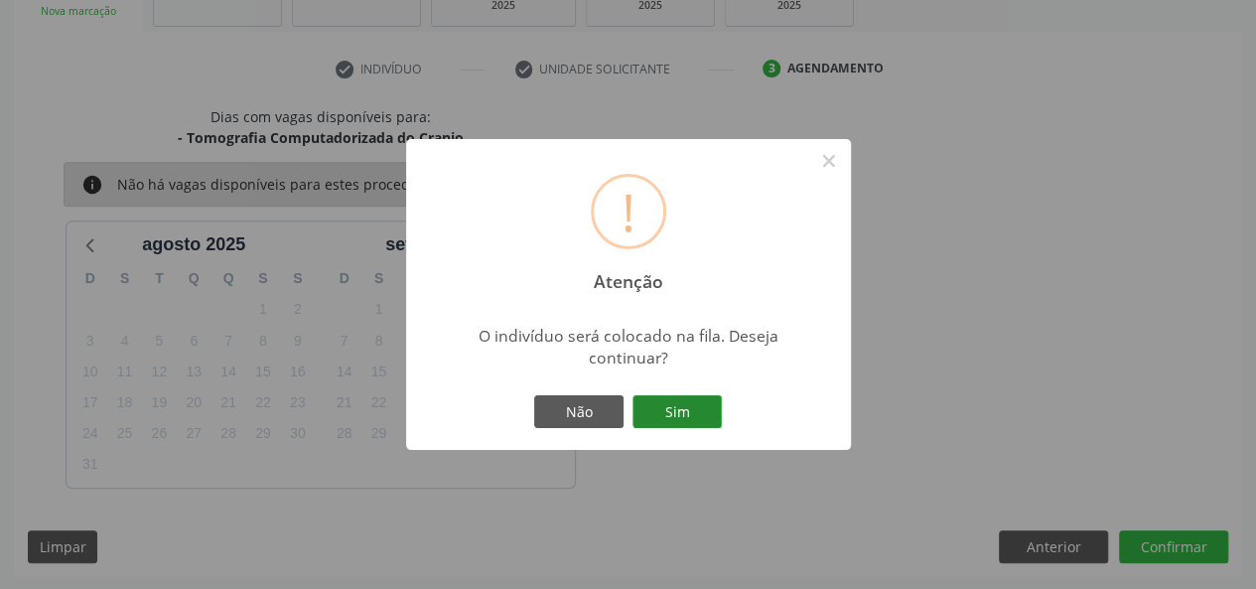
click at [700, 411] on button "Sim" at bounding box center [676, 412] width 89 height 34
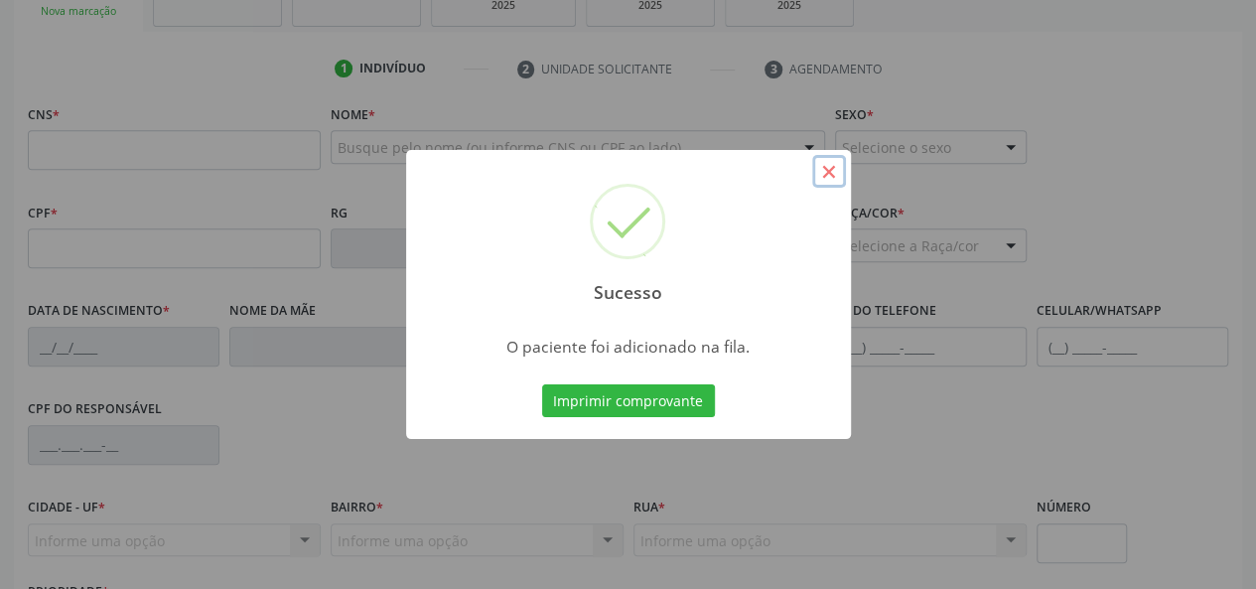
click at [833, 166] on button "×" at bounding box center [829, 172] width 34 height 34
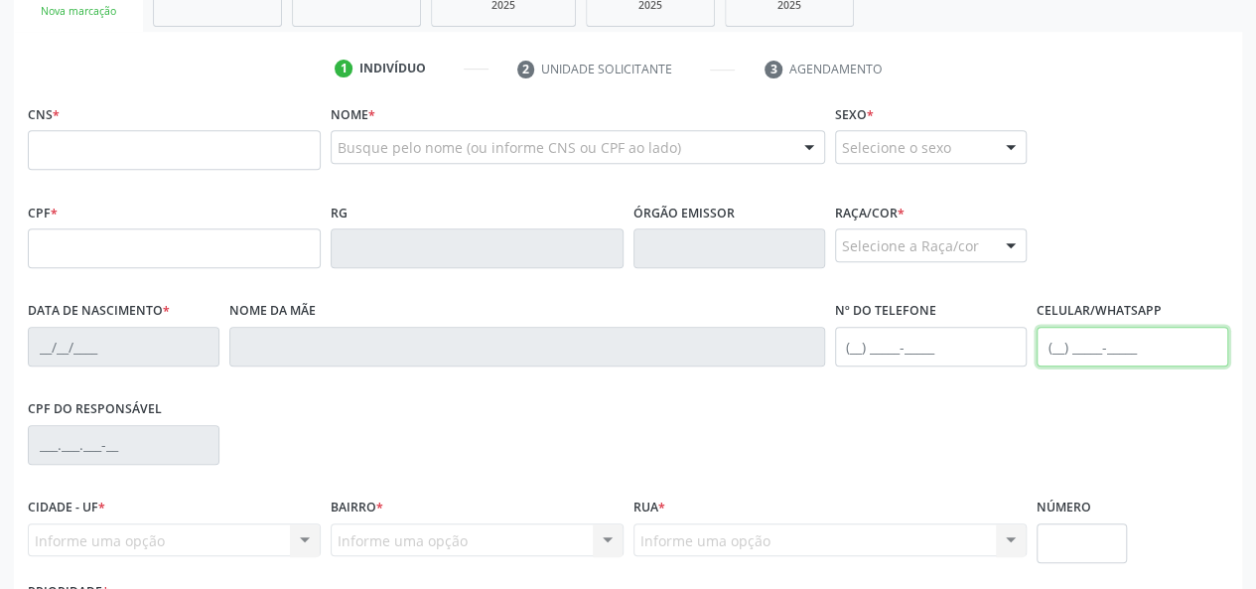
click at [1112, 344] on input "text" at bounding box center [1132, 347] width 192 height 40
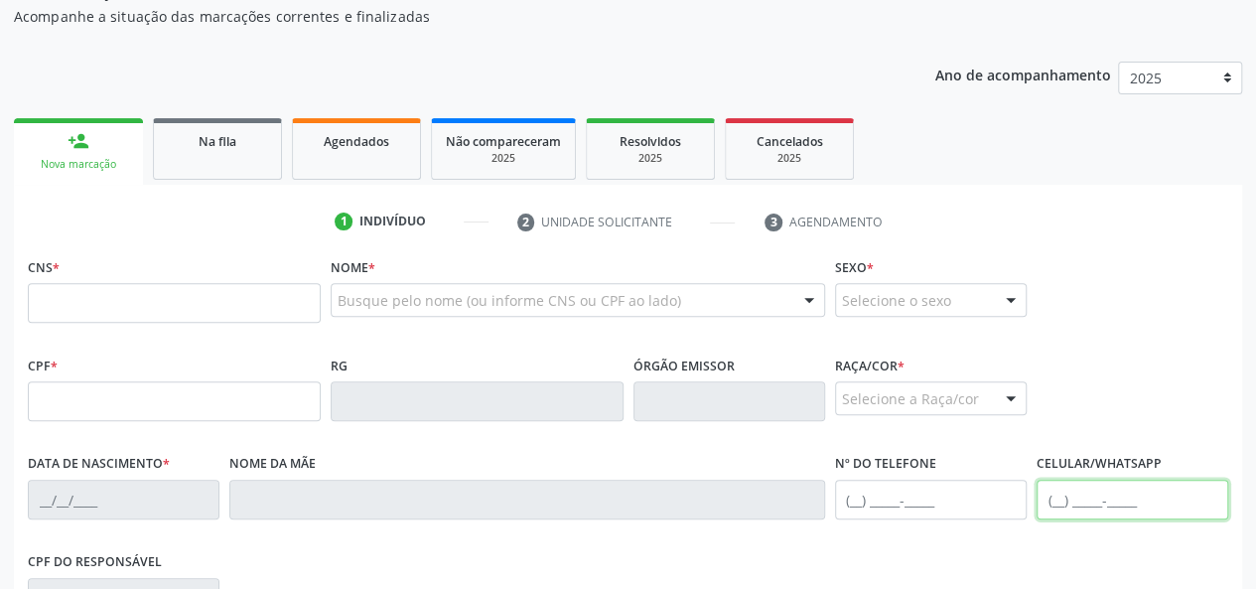
scroll to position [0, 0]
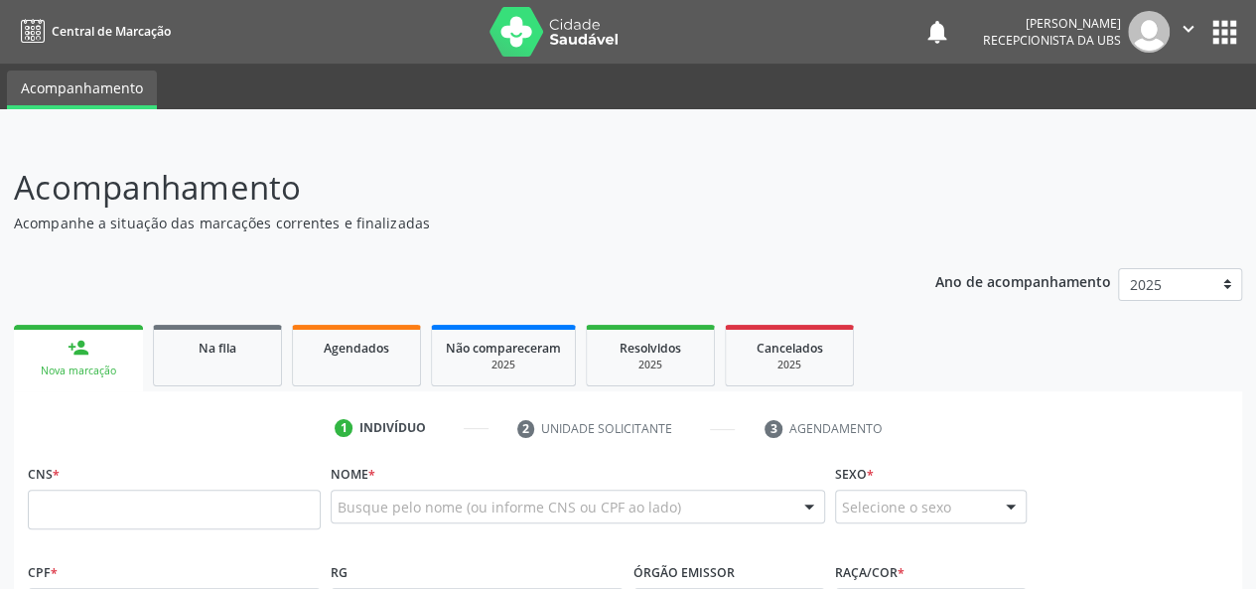
click at [1175, 25] on button "" at bounding box center [1188, 32] width 38 height 42
click at [1104, 113] on link "Sair" at bounding box center [1137, 121] width 137 height 28
